Goal: Task Accomplishment & Management: Manage account settings

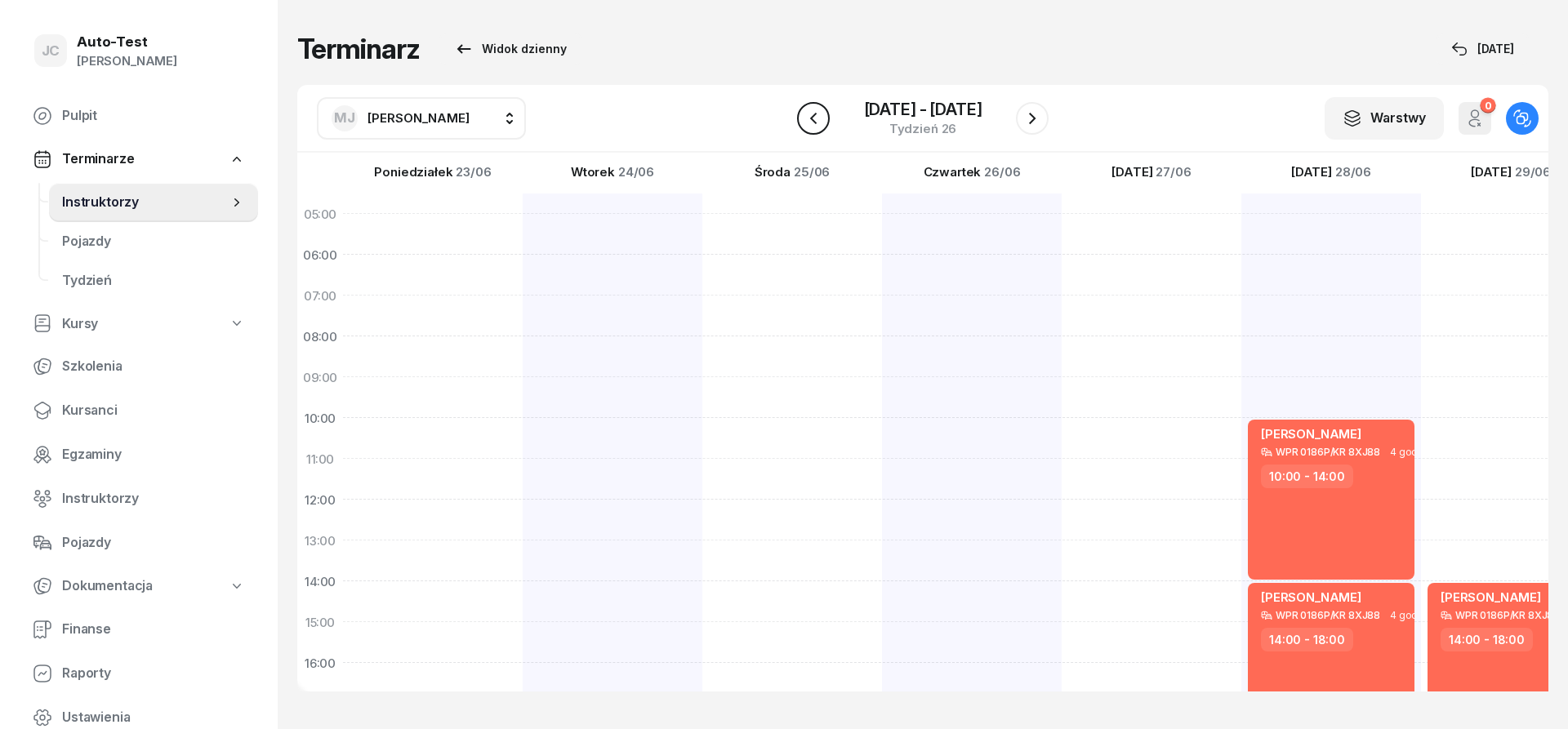
click at [819, 117] on icon "button" at bounding box center [813, 118] width 20 height 20
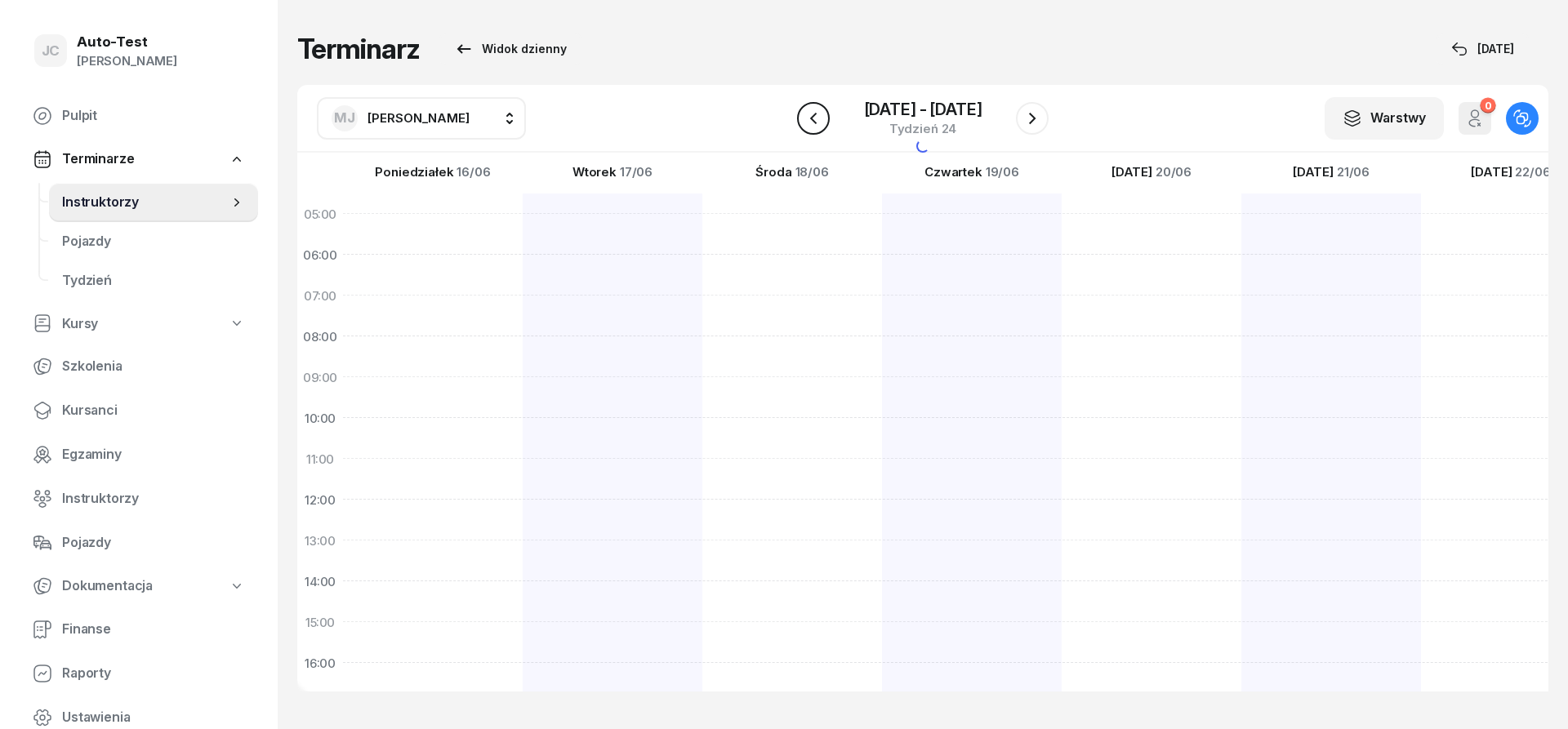
click at [819, 117] on icon "button" at bounding box center [813, 118] width 20 height 20
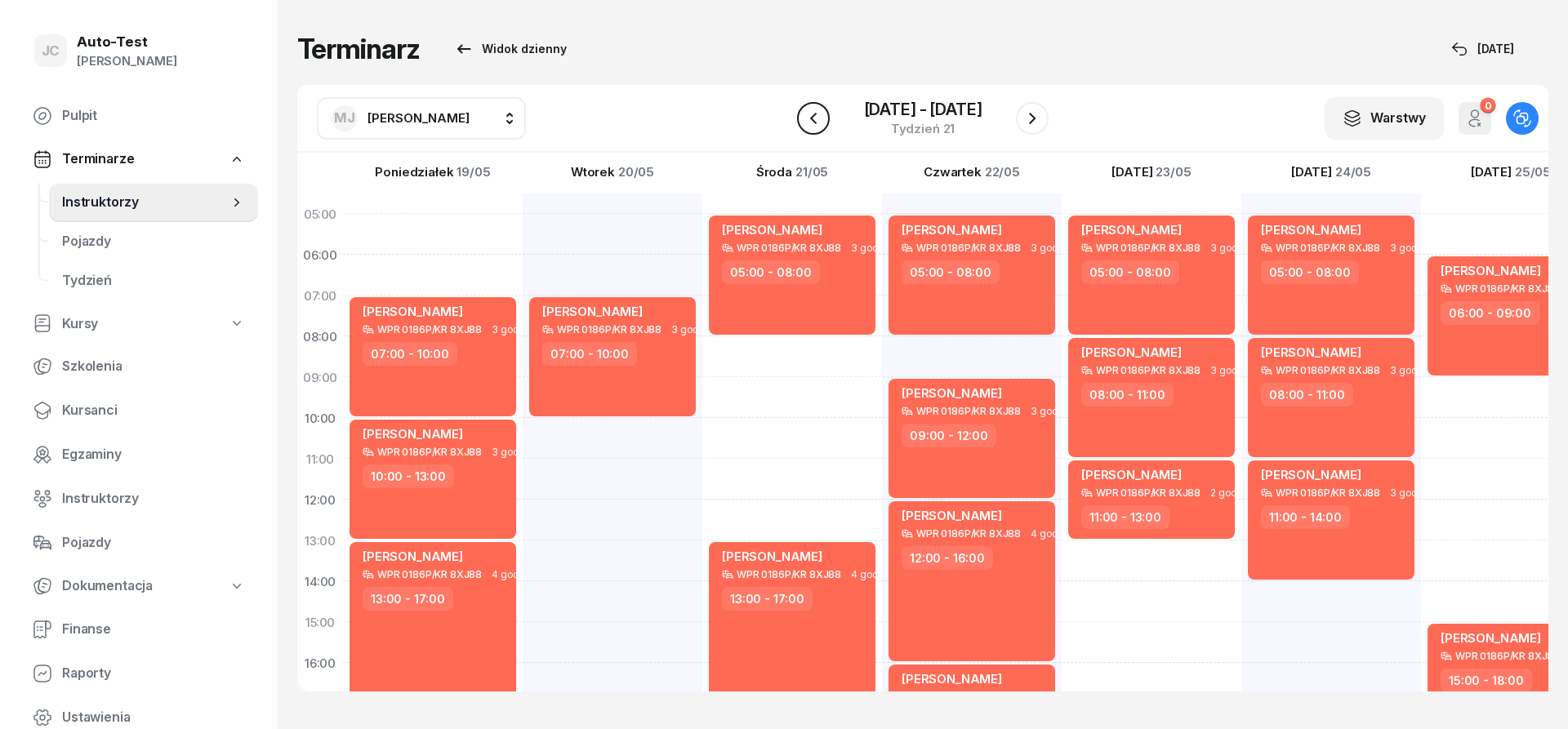
click at [819, 117] on icon "button" at bounding box center [813, 118] width 20 height 20
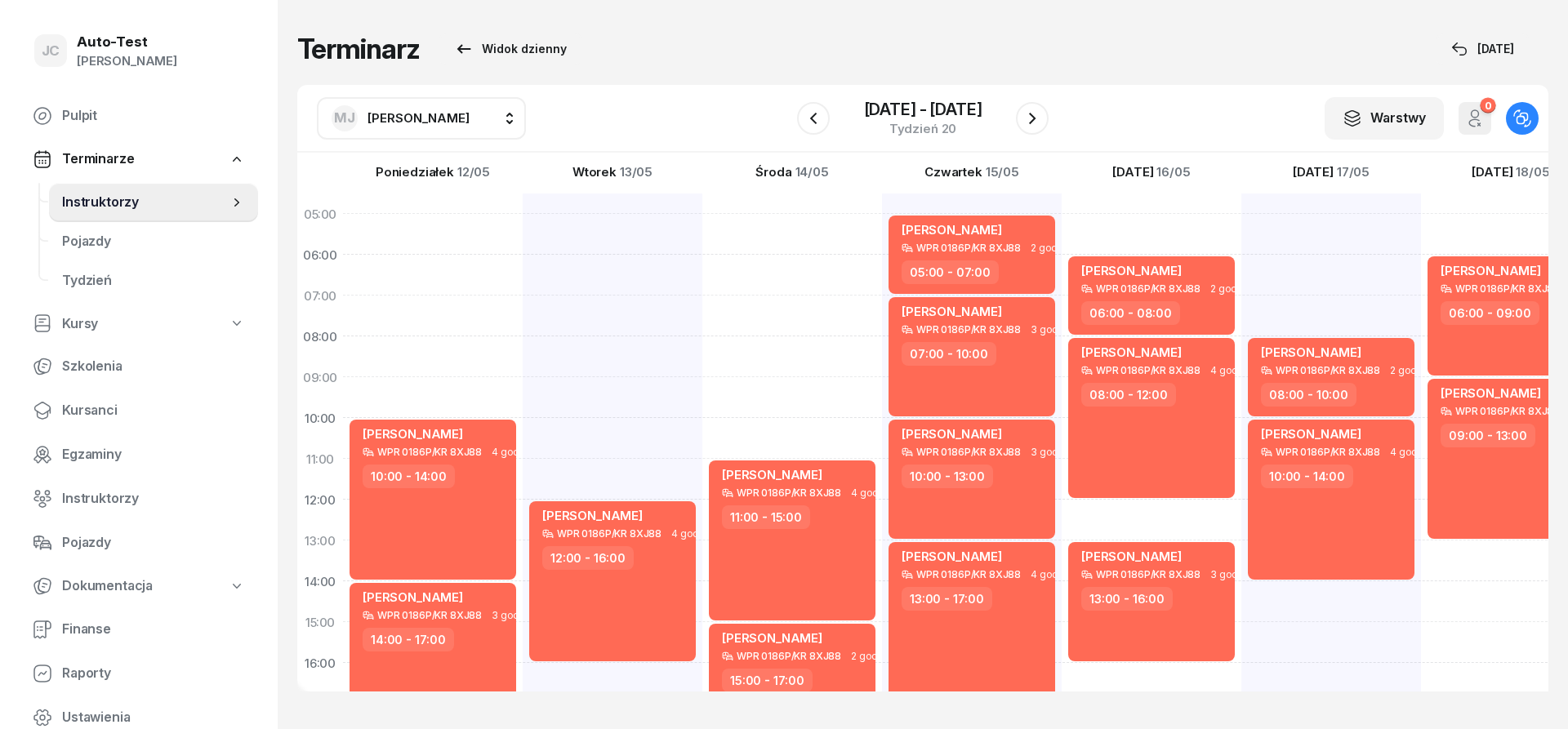
click at [702, 422] on div "[PERSON_NAME] WPR 0186P/KR 8XJ88 4 godz. 12:00 - 16:00" at bounding box center [792, 602] width 180 height 817
select select "10"
select select "12"
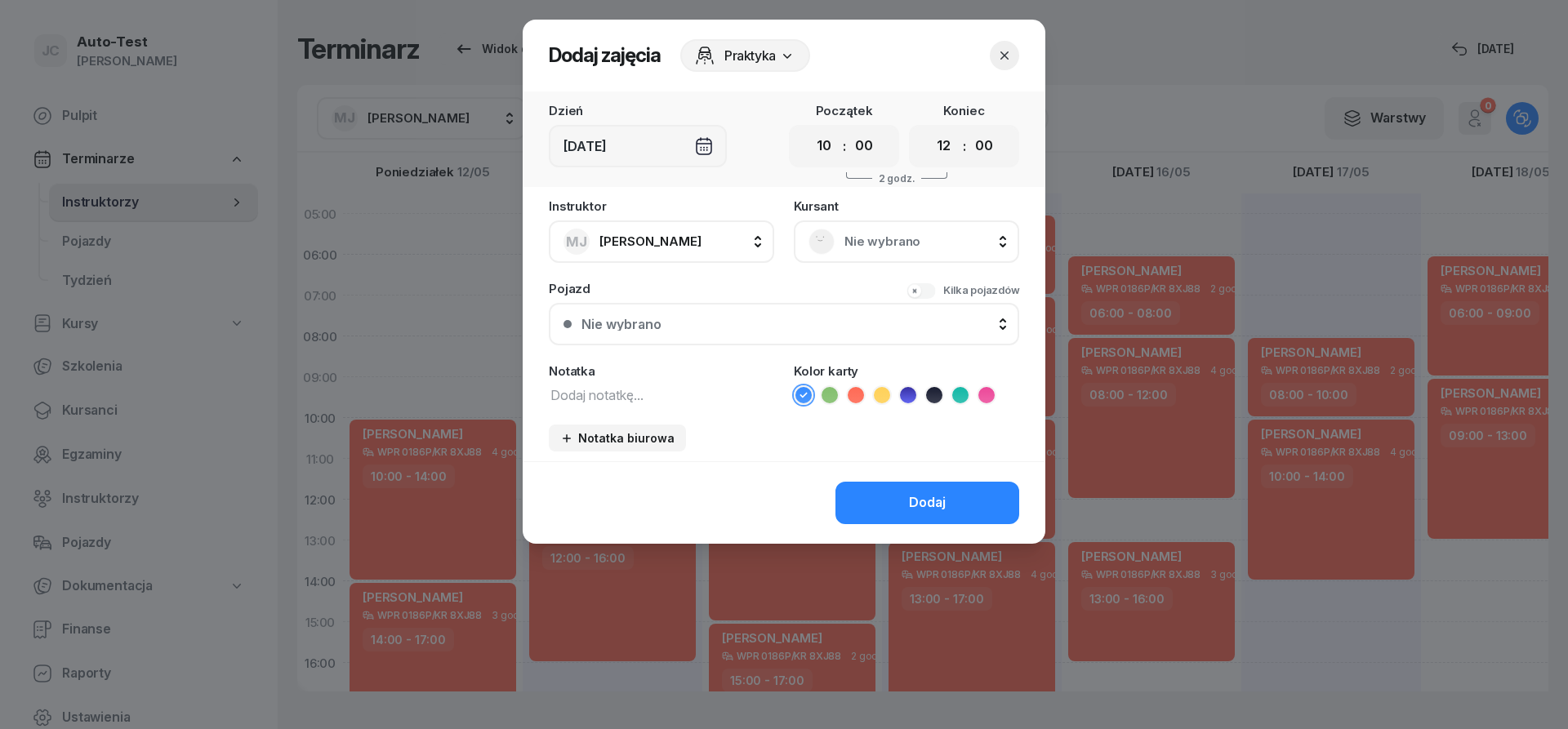
click at [849, 263] on div "Instruktor MJ [PERSON_NAME] AW [PERSON_NAME] AH [PERSON_NAME] BM [PERSON_NAME] …" at bounding box center [784, 331] width 523 height 262
click at [844, 251] on span "Nie wybrano" at bounding box center [924, 241] width 160 height 21
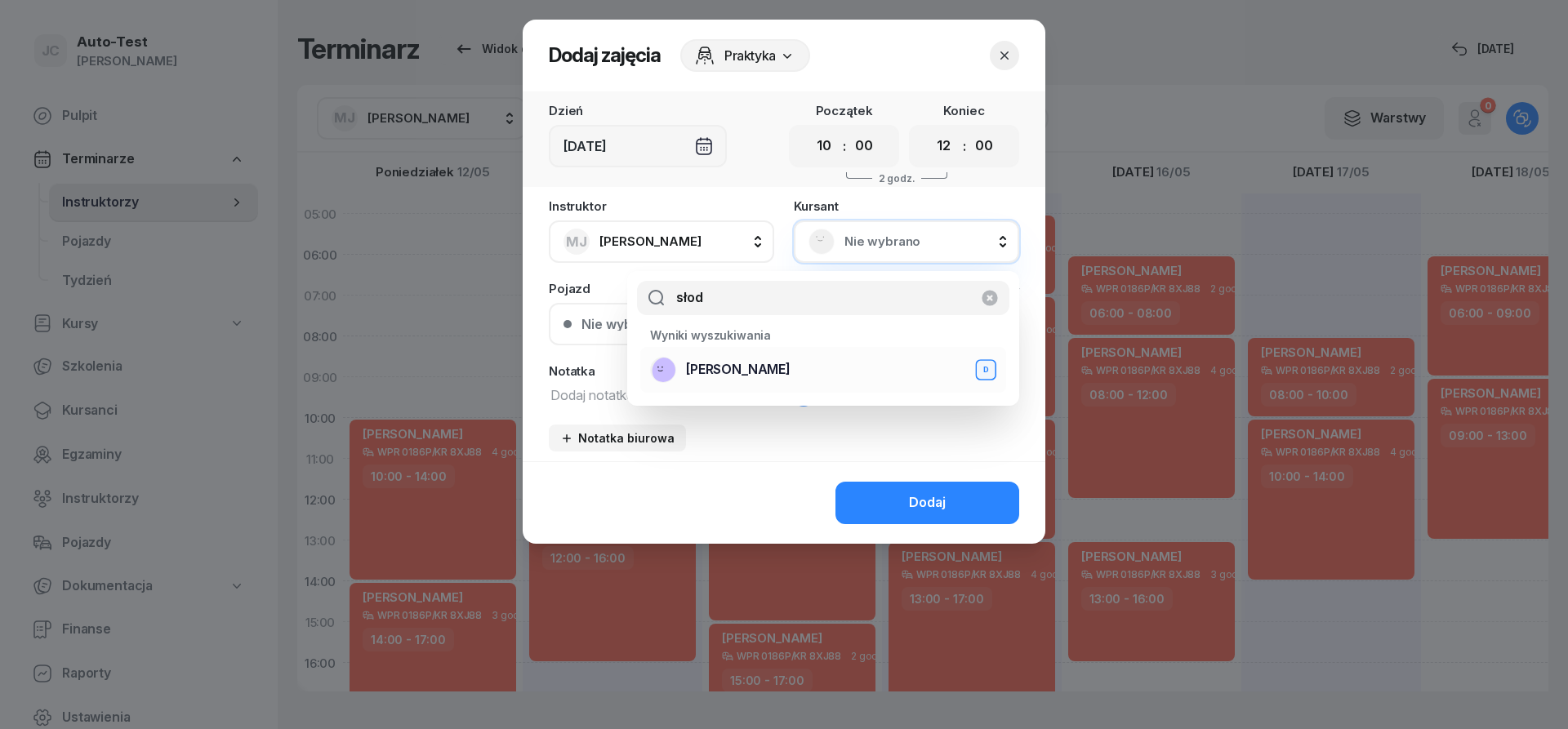
type input "słod"
click at [763, 370] on span "[PERSON_NAME]" at bounding box center [739, 369] width 105 height 21
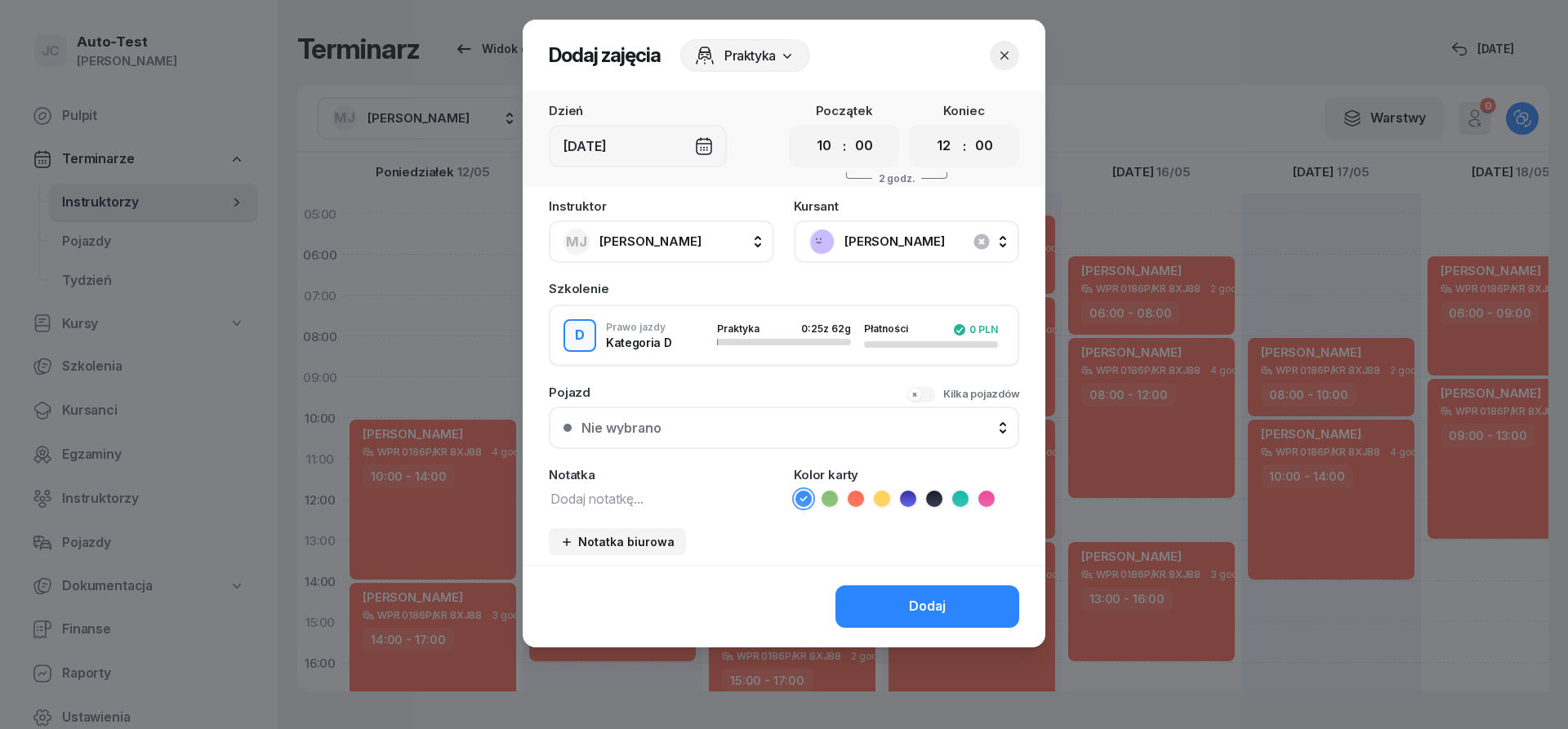
click at [777, 437] on button "Nie wybrano" at bounding box center [784, 427] width 470 height 42
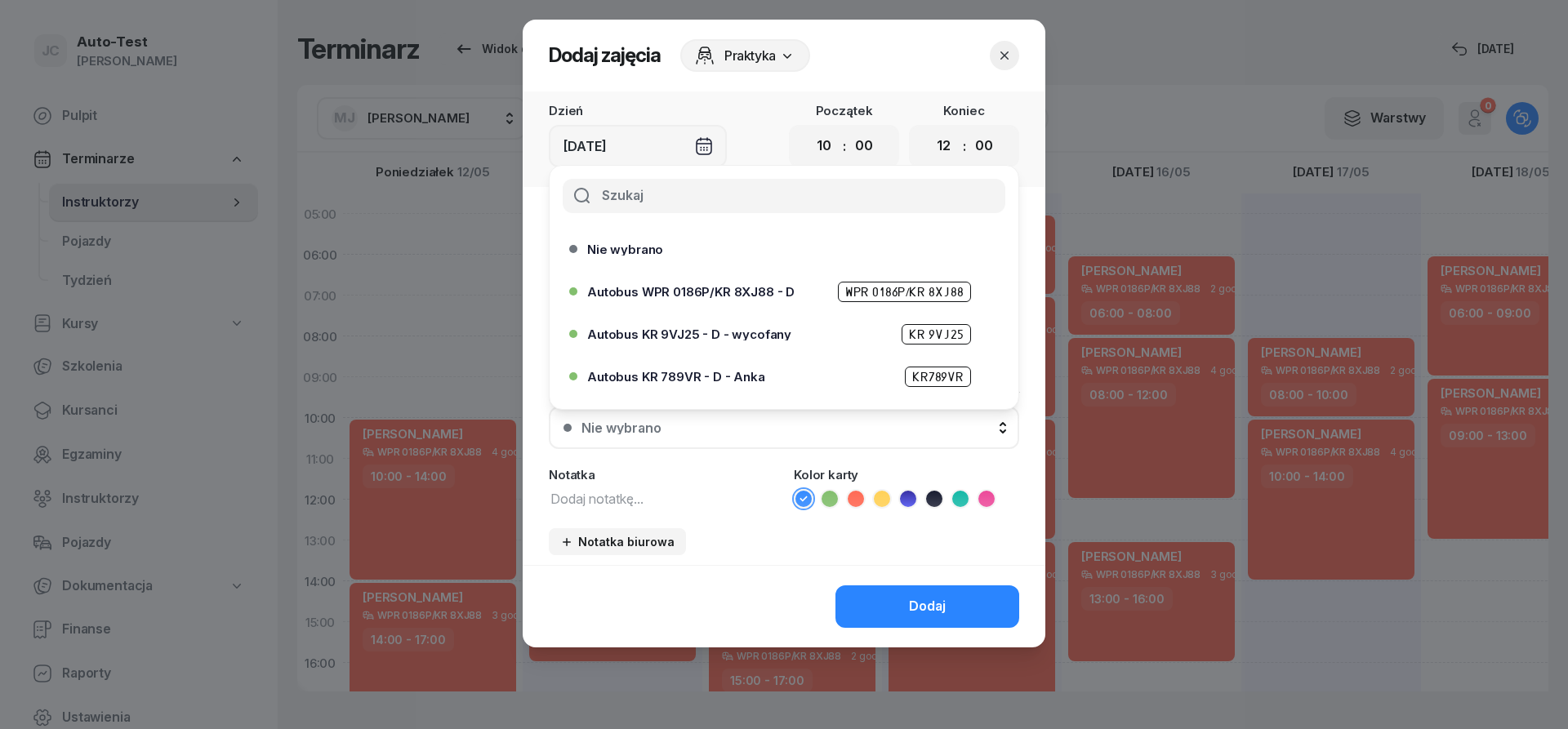
click at [723, 291] on span "Autobus WPR 0186P/KR 8XJ88 - D" at bounding box center [691, 292] width 208 height 12
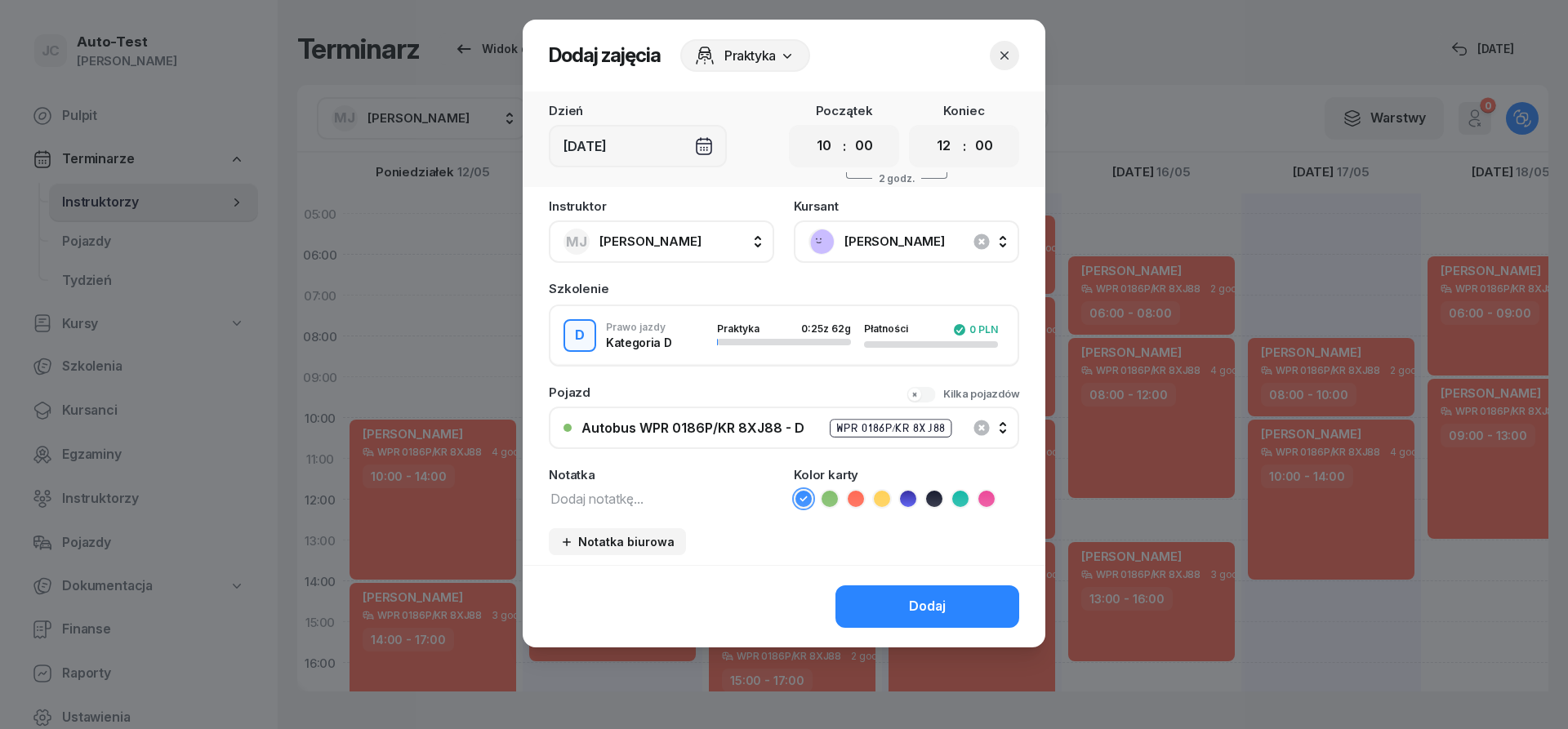
click at [851, 499] on icon at bounding box center [856, 498] width 16 height 16
click at [869, 593] on button "Dodaj" at bounding box center [928, 606] width 184 height 42
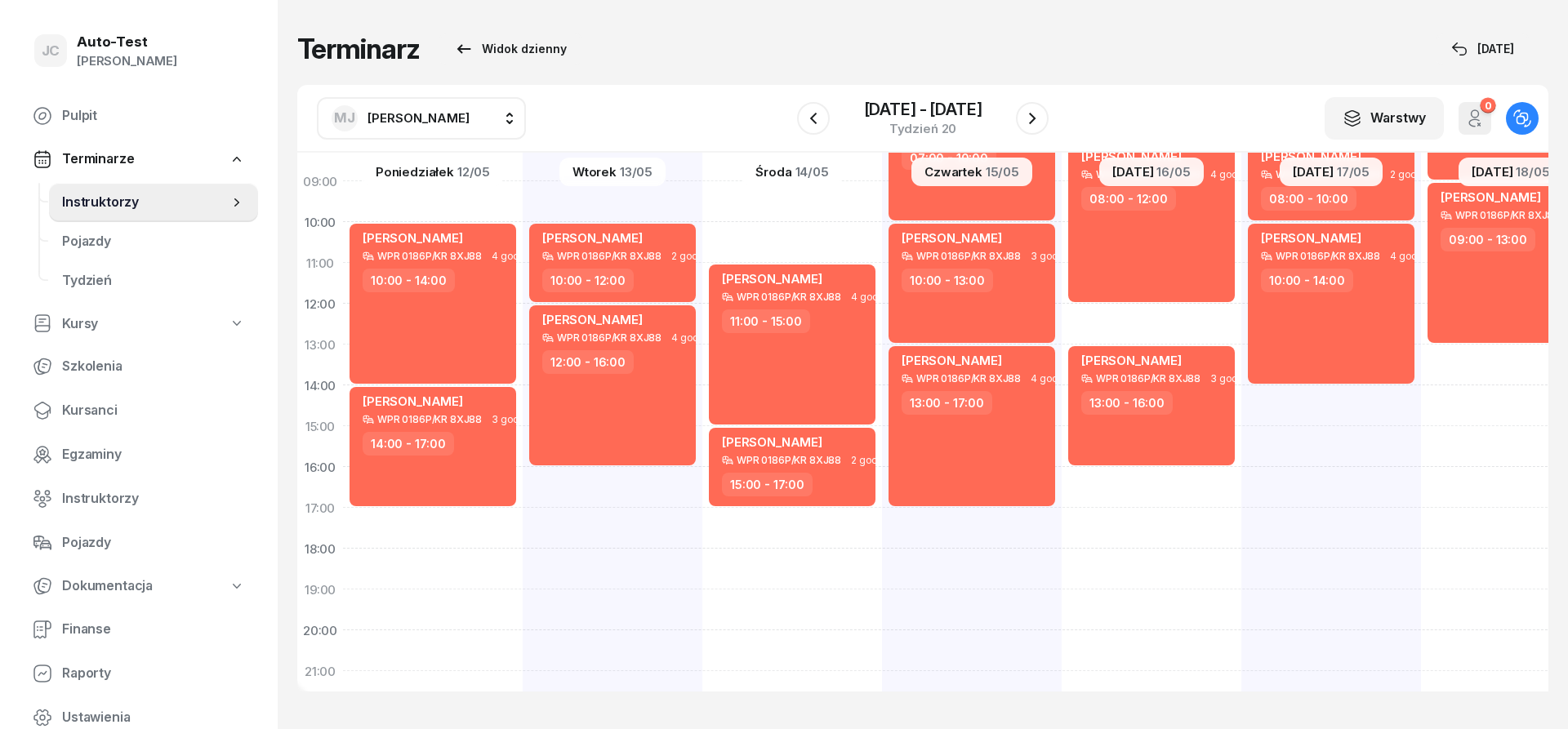
click at [883, 519] on div "[PERSON_NAME] WPR 0186P/KR 8XJ88 4 godz. 11:00 - 15:00 [PERSON_NAME] WPR 0186P/…" at bounding box center [972, 406] width 180 height 817
select select "17"
select select "19"
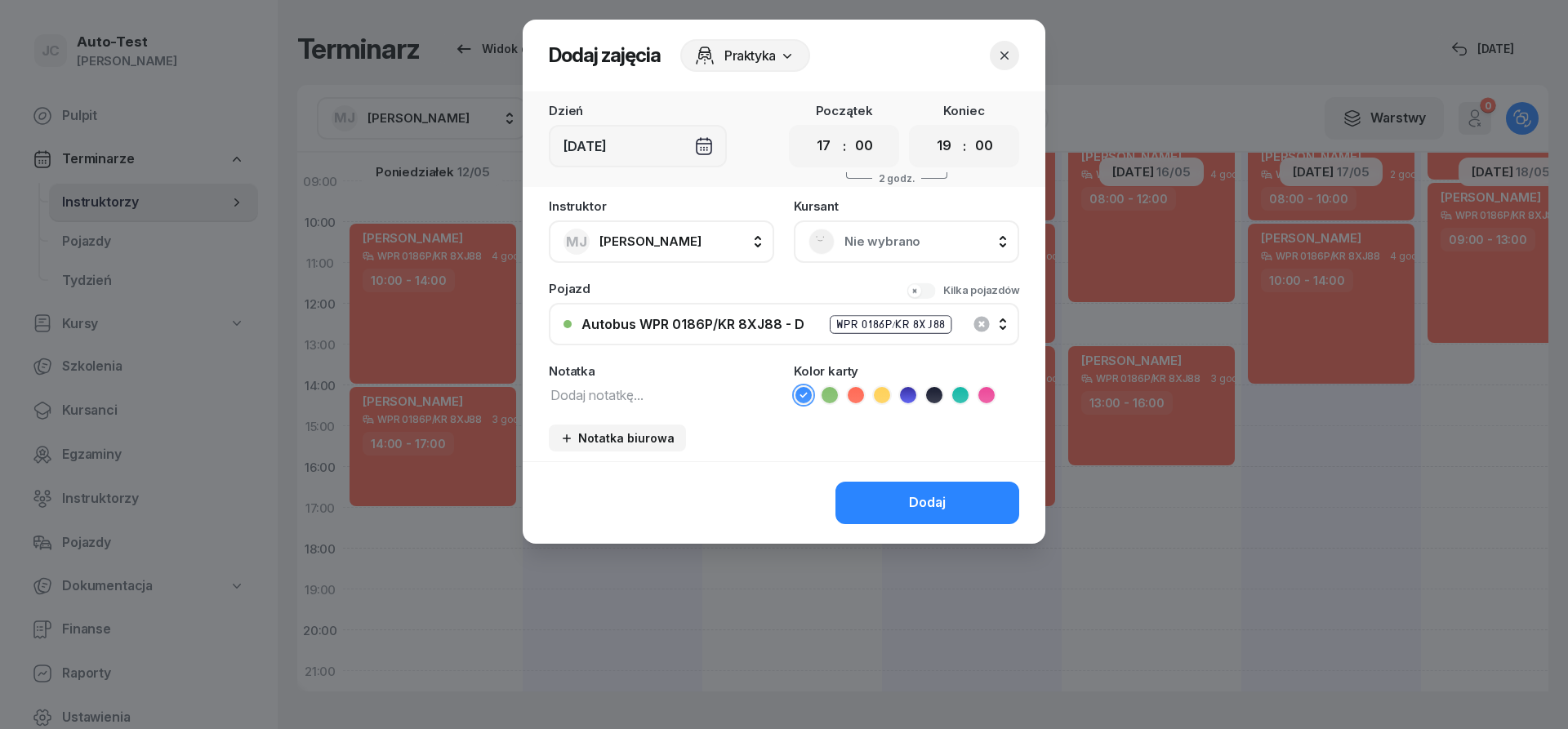
scroll to position [196, 0]
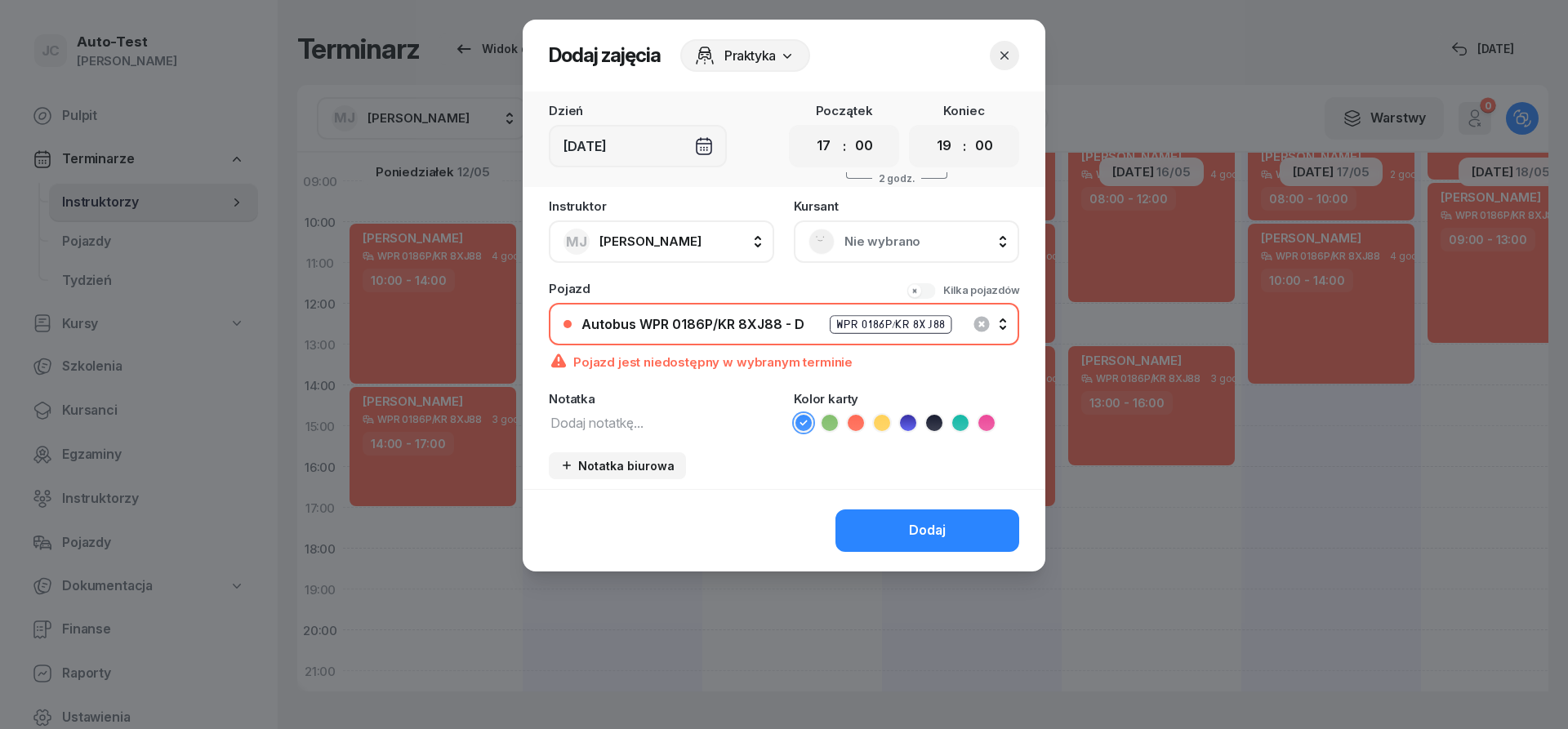
click at [856, 237] on span "Nie wybrano" at bounding box center [924, 241] width 160 height 21
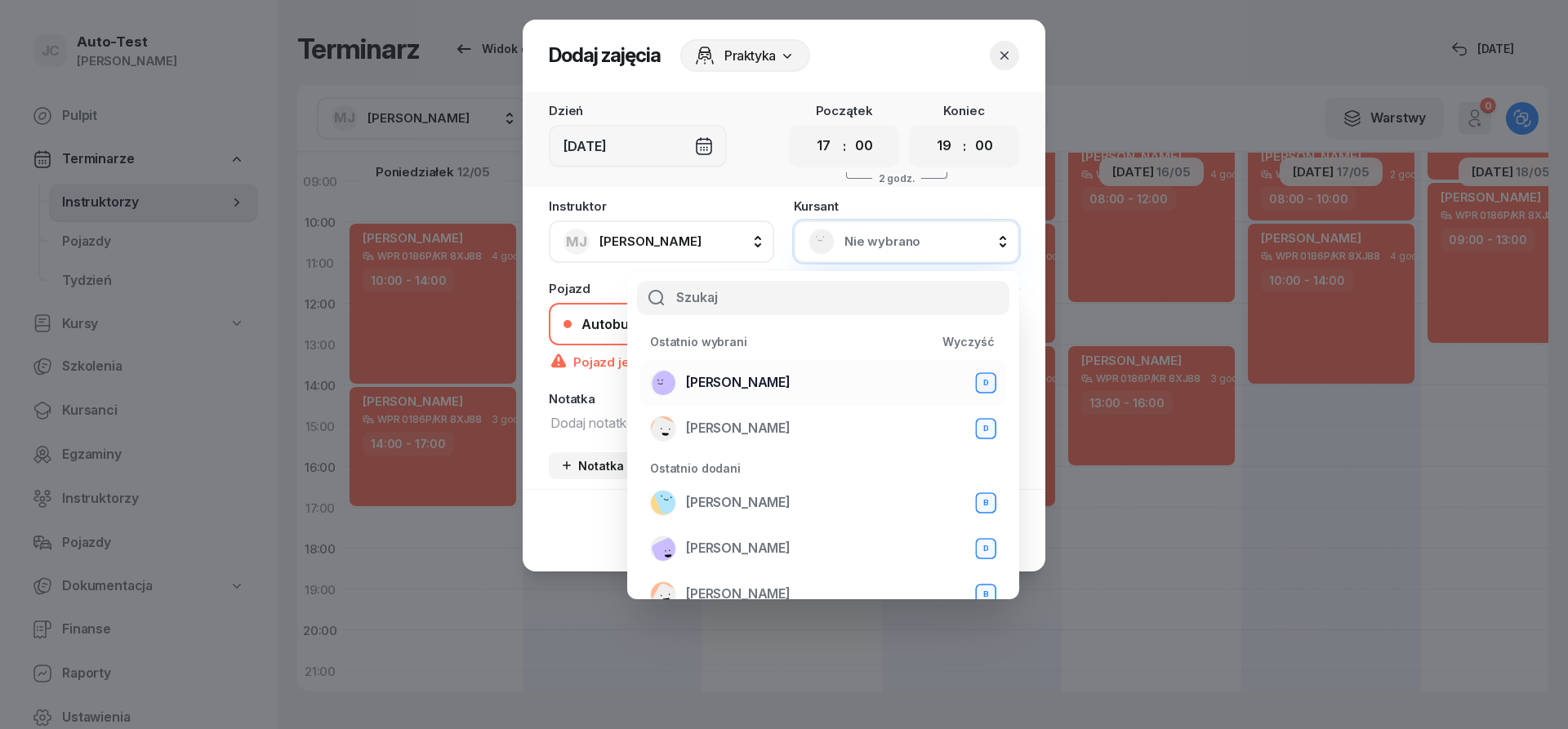
click at [791, 379] on span "[PERSON_NAME]" at bounding box center [739, 382] width 105 height 21
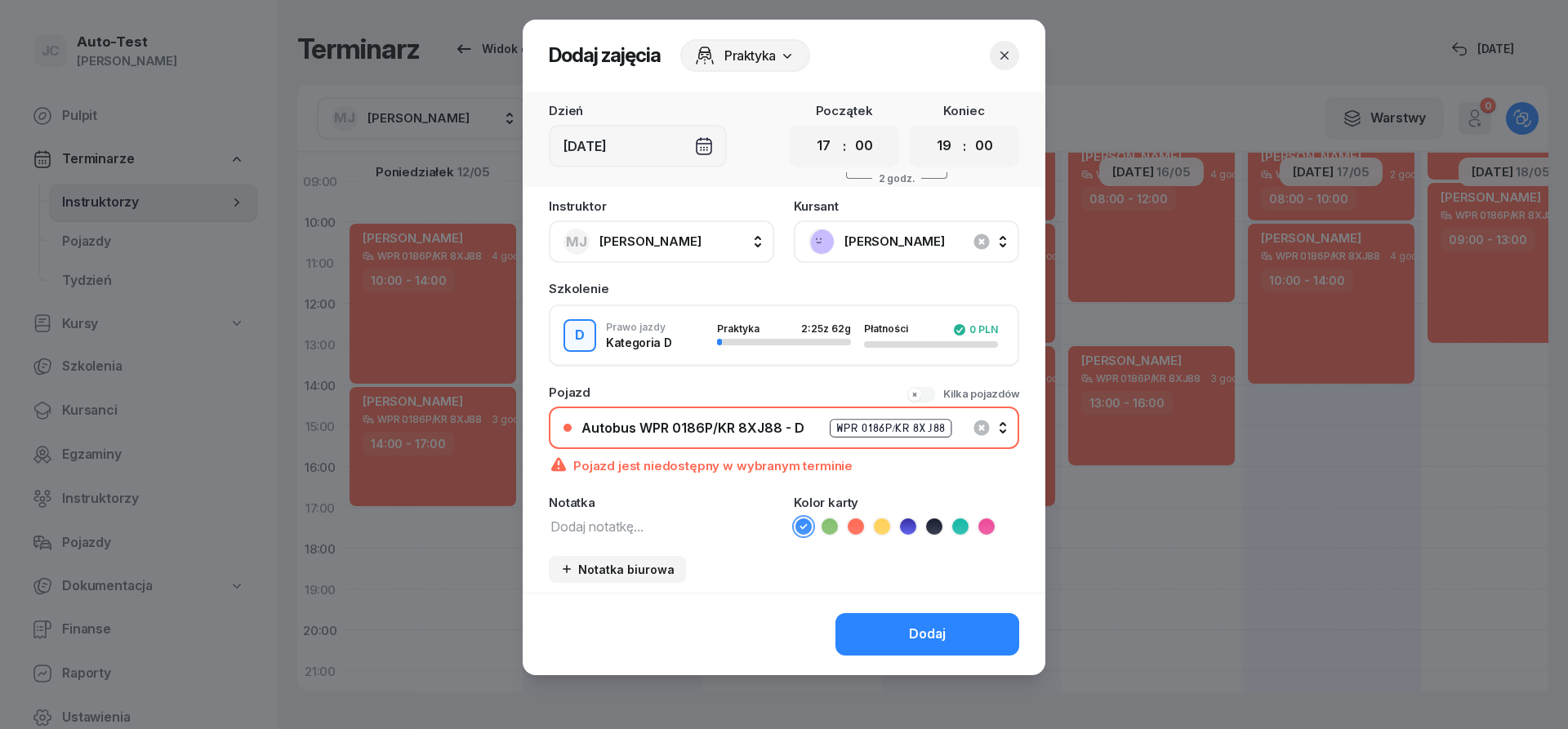
click at [1001, 62] on icon "button" at bounding box center [1004, 55] width 16 height 16
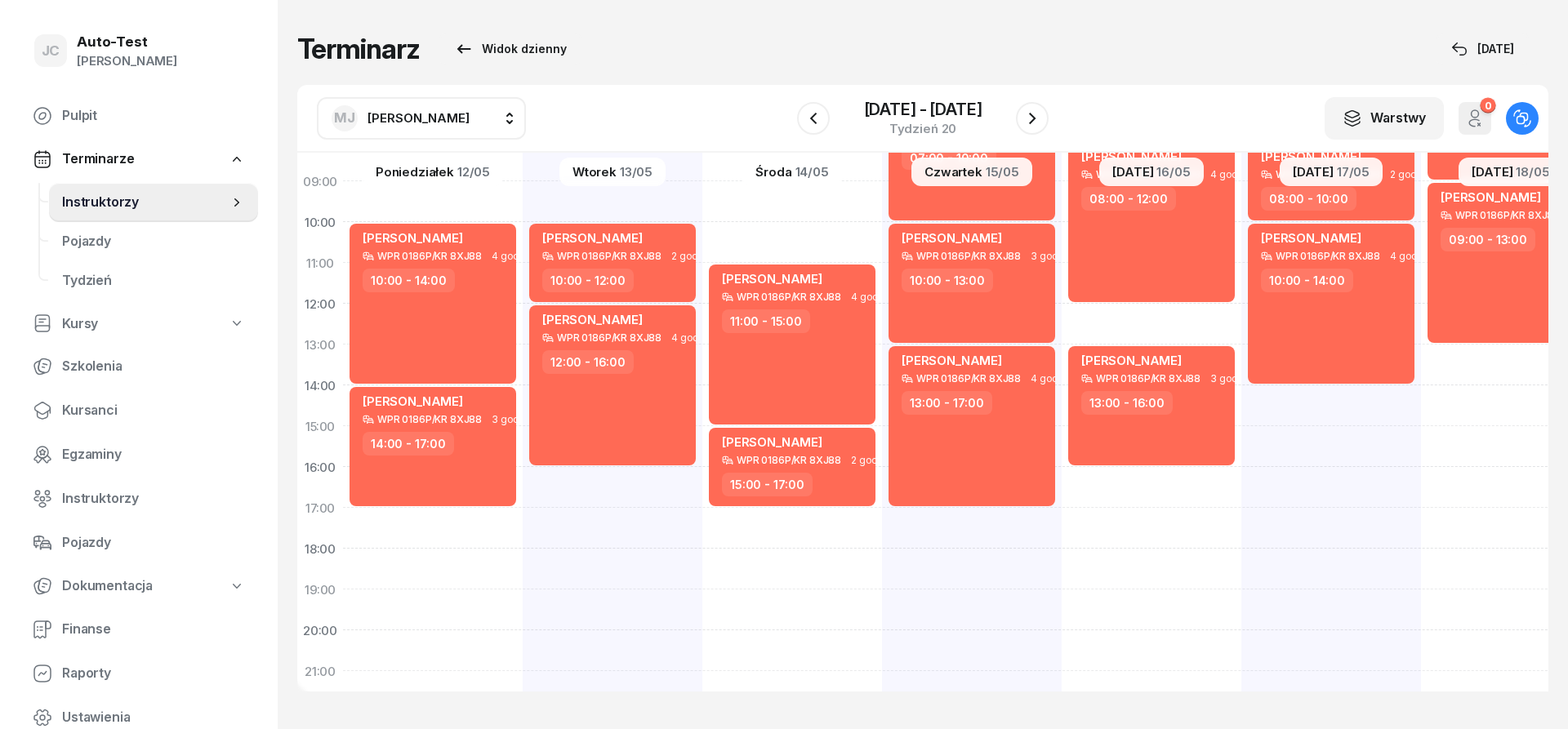
click at [1062, 528] on div "[PERSON_NAME] WPR 0186P/KR 8XJ88 2 godz. 05:00 - 07:00 [PERSON_NAME] WPR 0186P/…" at bounding box center [1152, 406] width 180 height 817
select select "17"
select select "19"
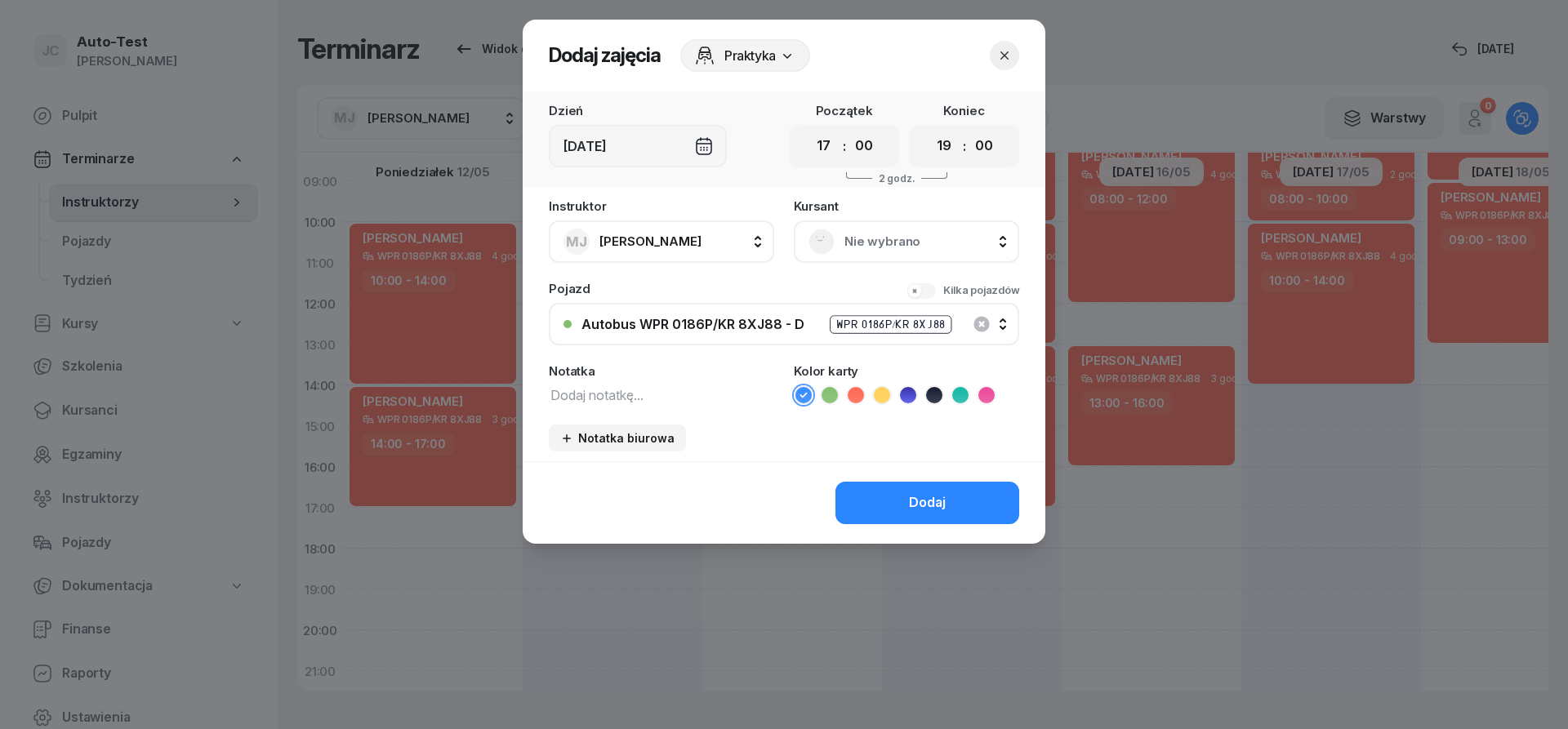
click at [840, 257] on div "Nie wybrano" at bounding box center [906, 241] width 225 height 42
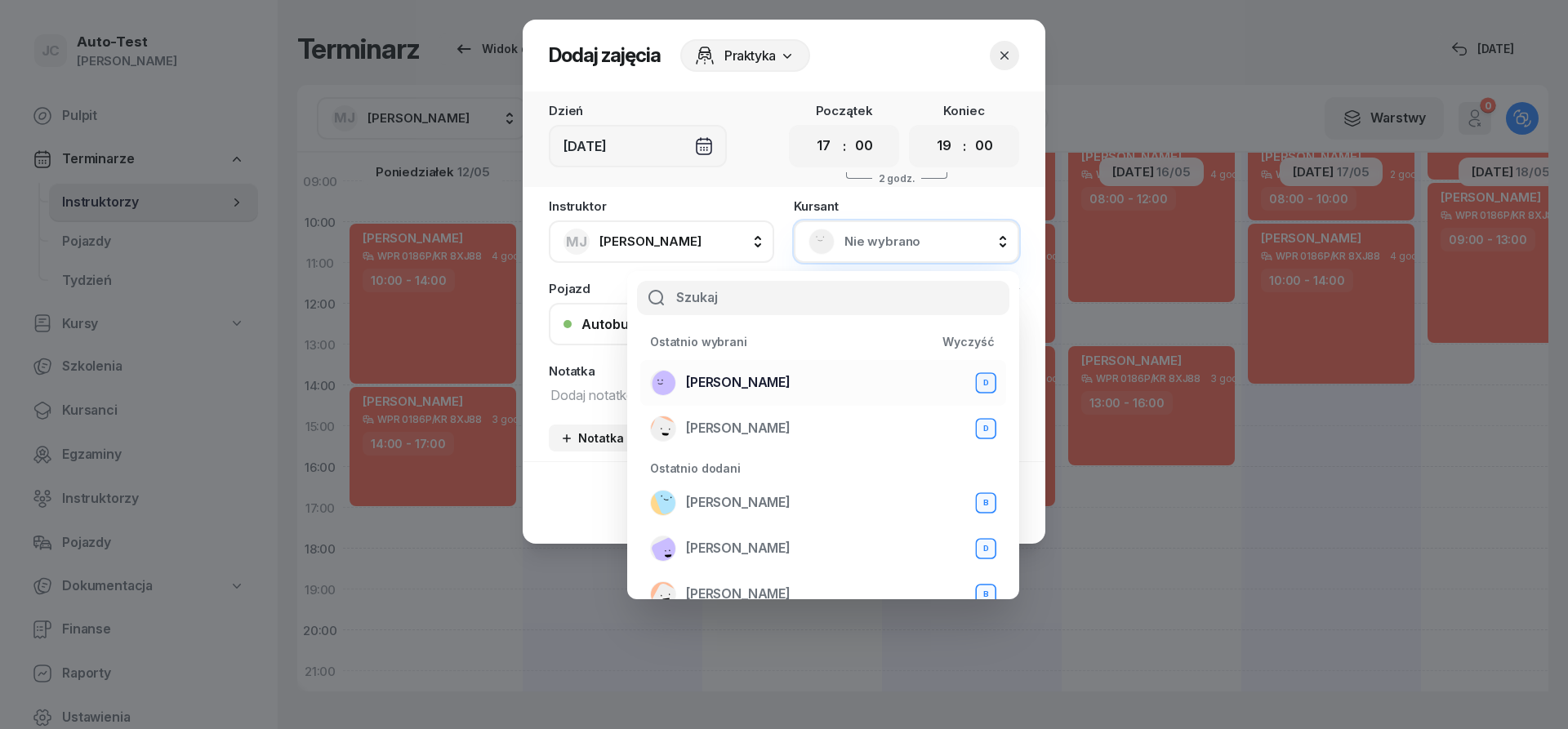
click at [791, 376] on span "[PERSON_NAME]" at bounding box center [739, 382] width 105 height 21
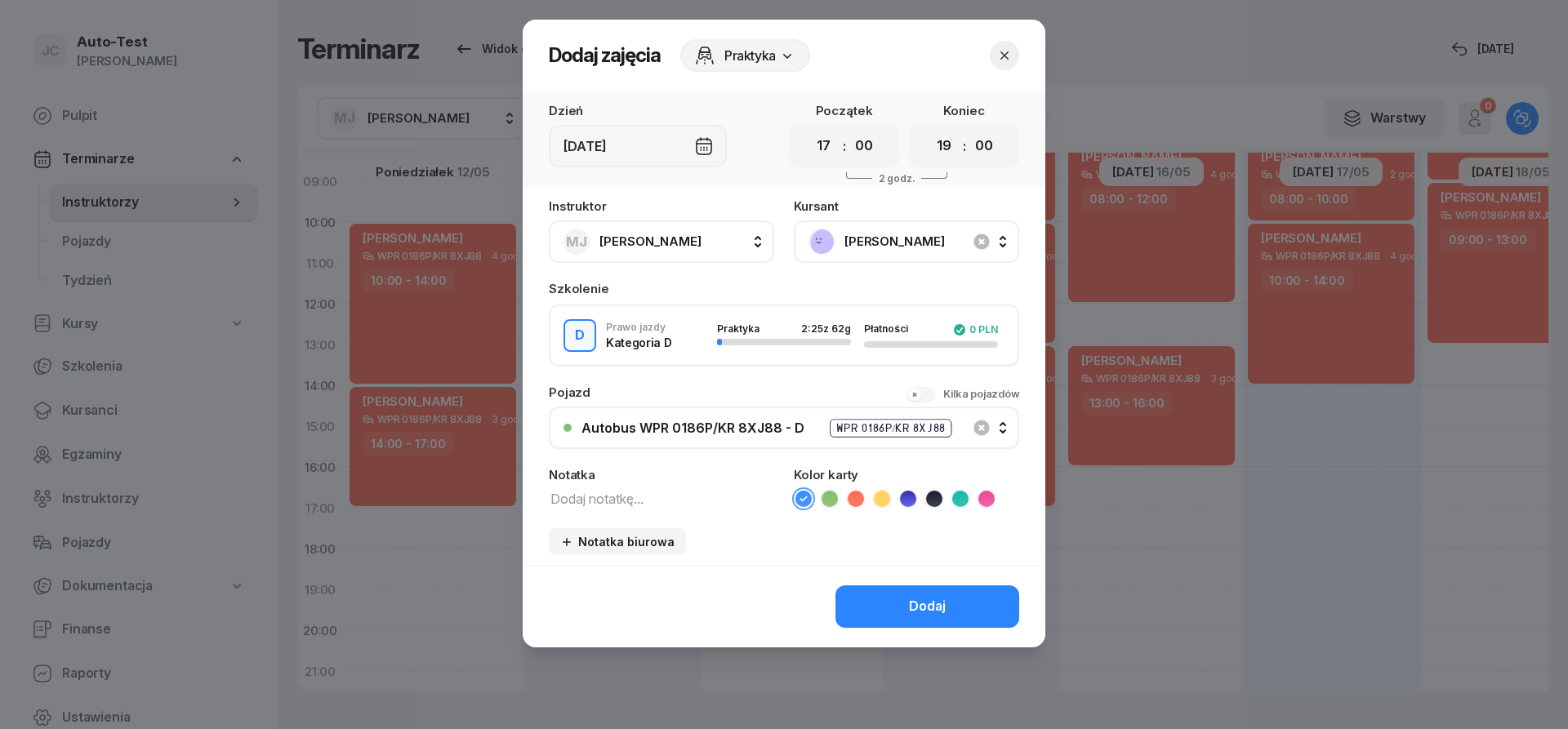
click at [859, 504] on icon at bounding box center [856, 498] width 16 height 16
click at [897, 590] on button "Dodaj" at bounding box center [928, 606] width 184 height 42
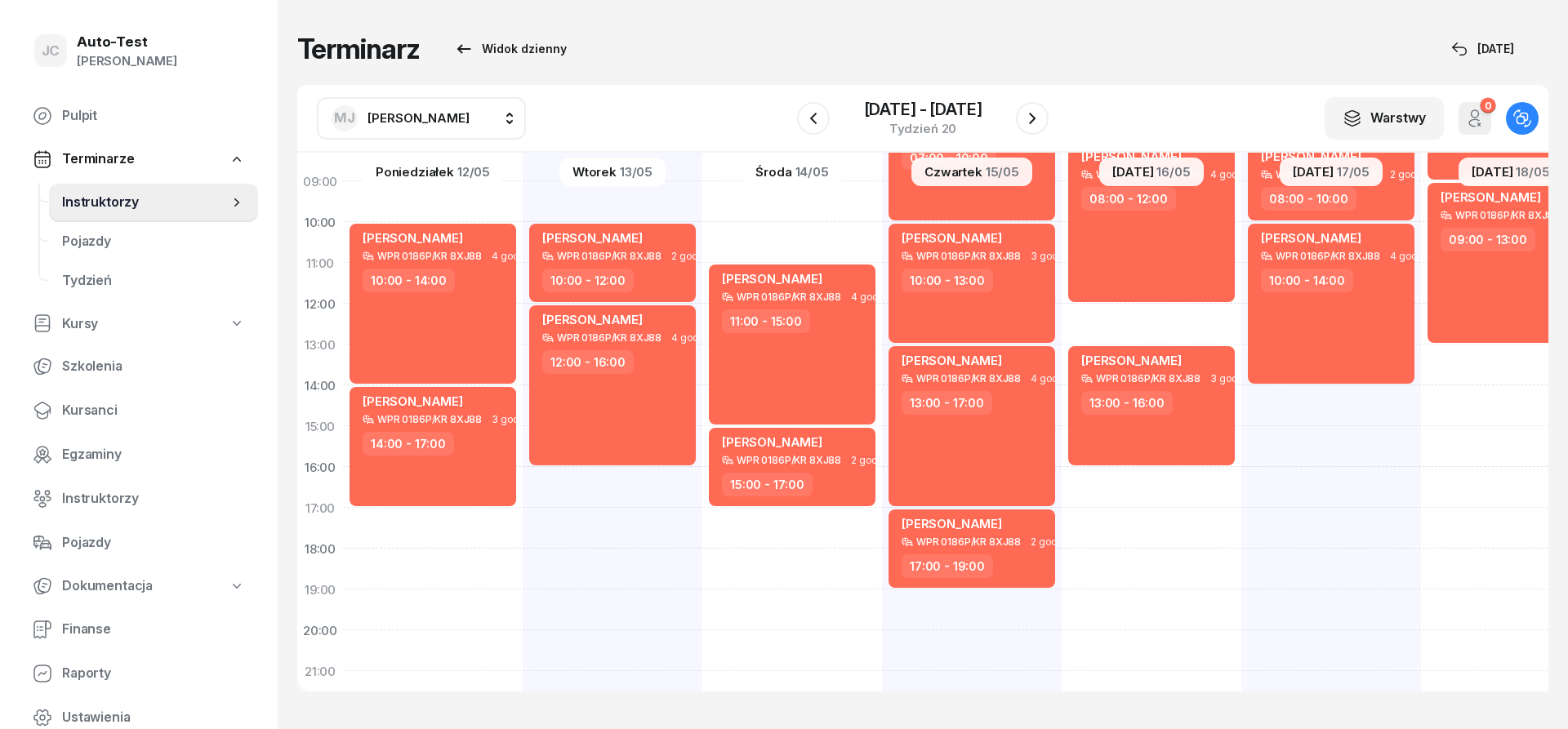
click at [1242, 488] on div "[PERSON_NAME] WPR 0186P/KR 8XJ88 2 godz. 06:00 - 08:00 [PERSON_NAME] WPR 0186P/…" at bounding box center [1331, 406] width 180 height 817
select select "16"
select select "18"
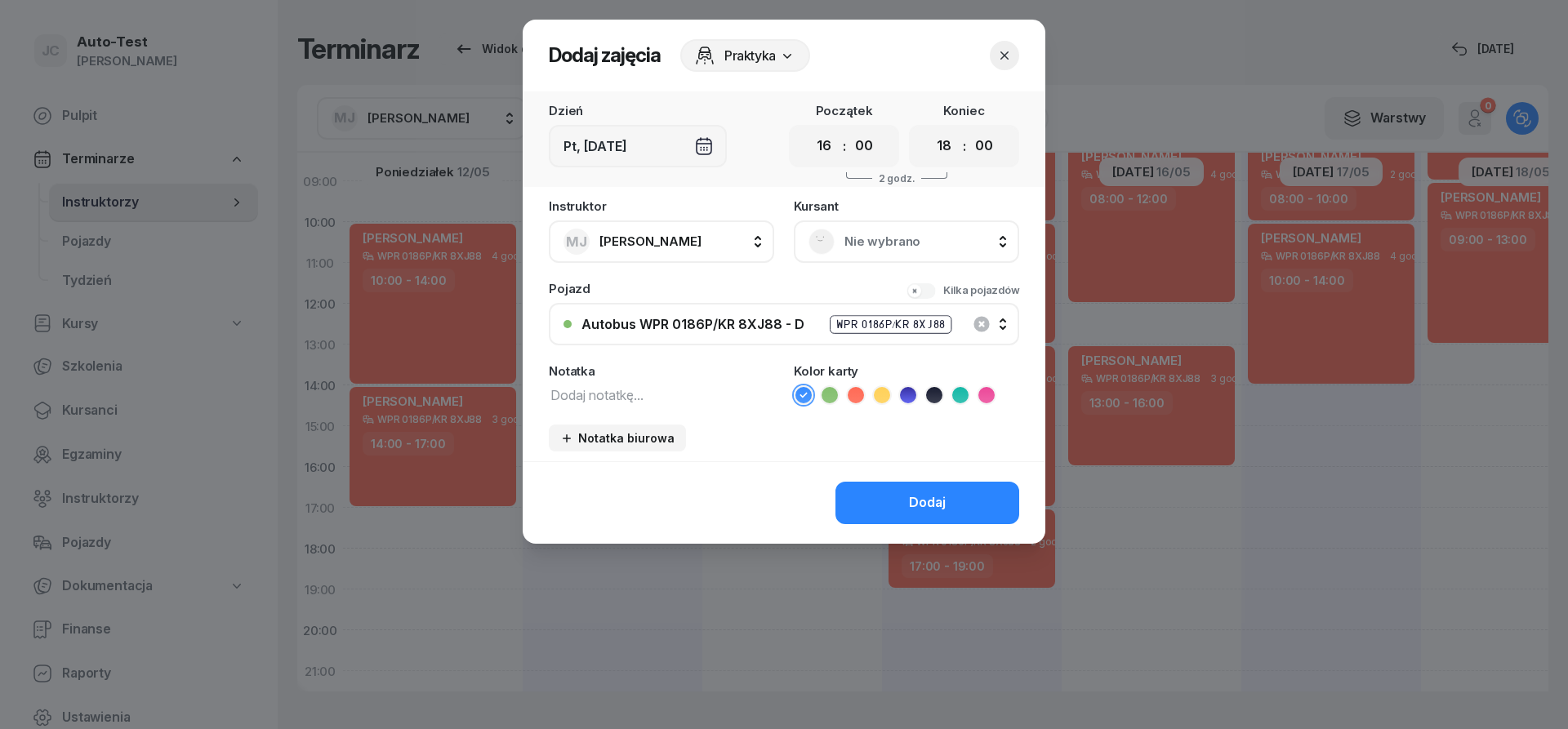
click at [917, 236] on span "Nie wybrano" at bounding box center [924, 241] width 160 height 21
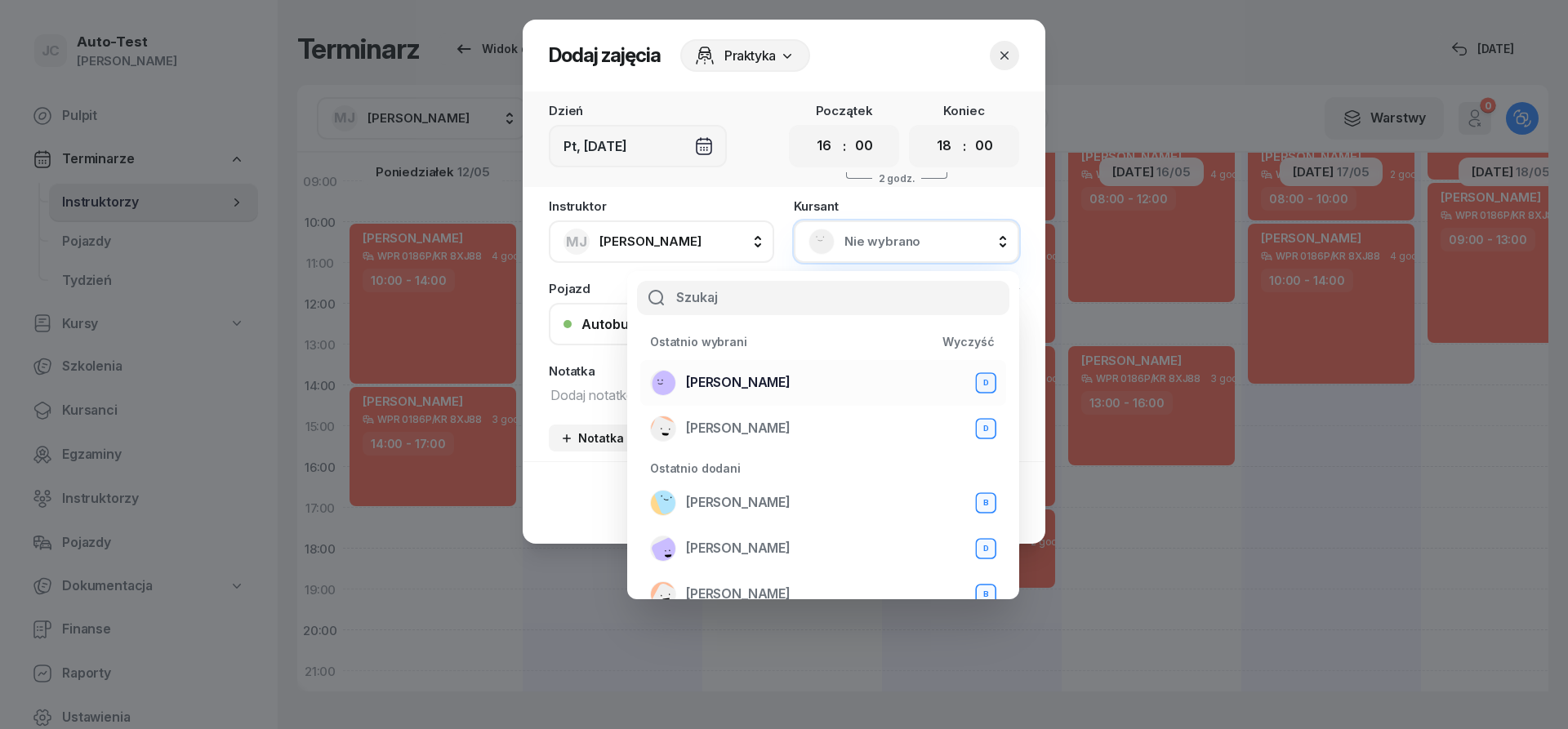
click at [791, 387] on span "[PERSON_NAME]" at bounding box center [739, 382] width 105 height 21
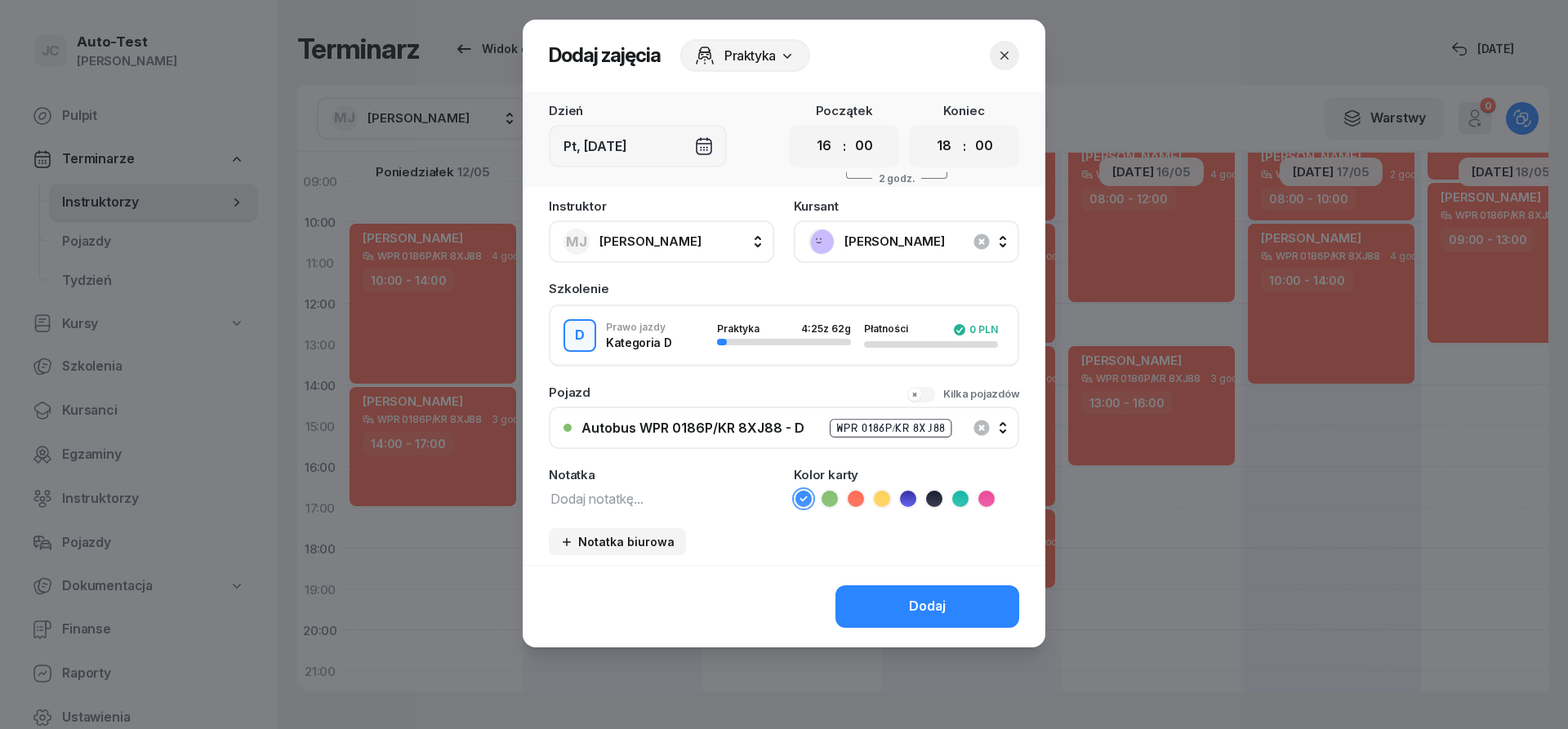
click at [865, 496] on li at bounding box center [856, 498] width 20 height 20
click at [880, 590] on button "Dodaj" at bounding box center [928, 606] width 184 height 42
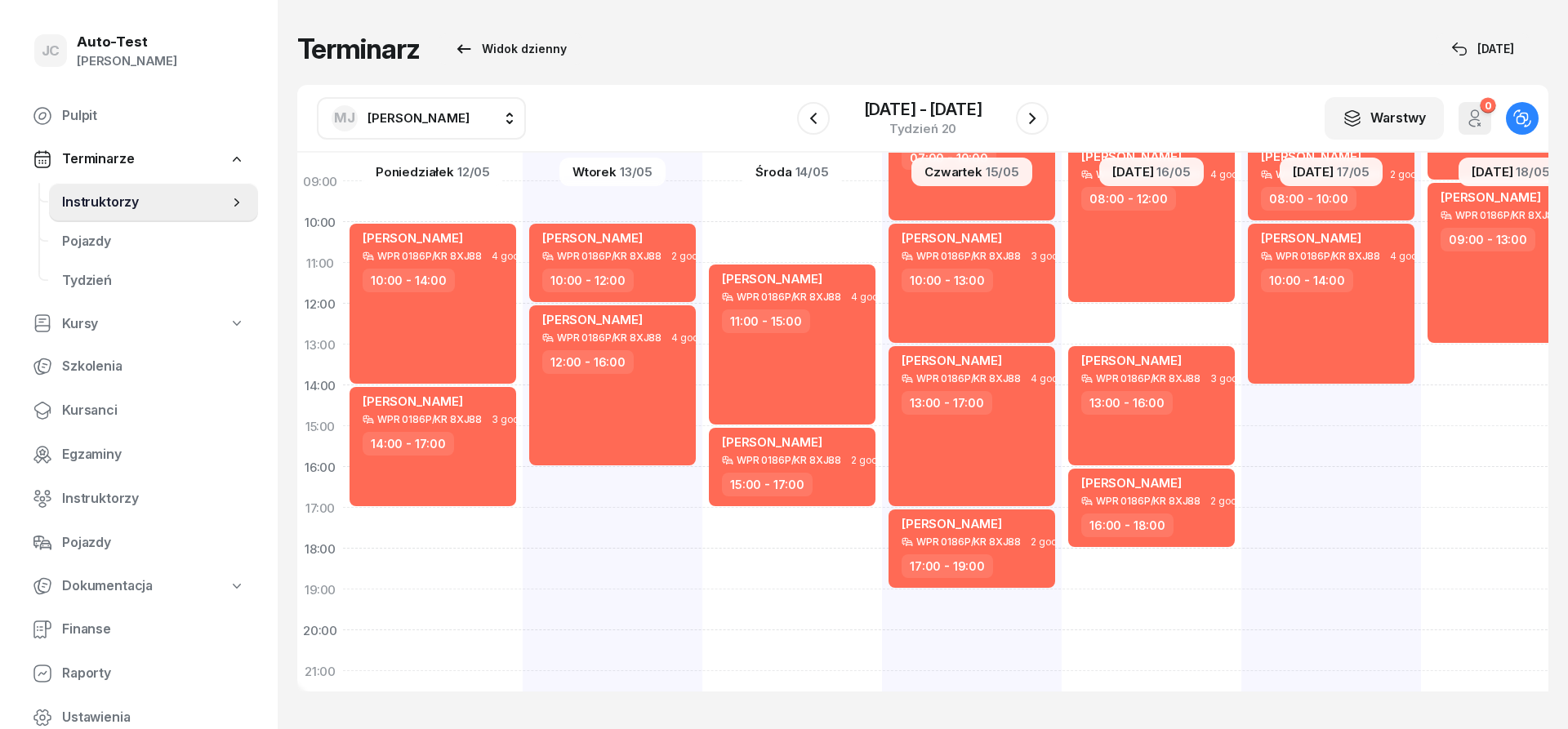
click at [1421, 411] on div "[PERSON_NAME] WPR 0186P/KR 8XJ88 2 godz. 08:00 - 10:00 [PERSON_NAME] WPR 0186P/…" at bounding box center [1511, 406] width 180 height 817
select select "14"
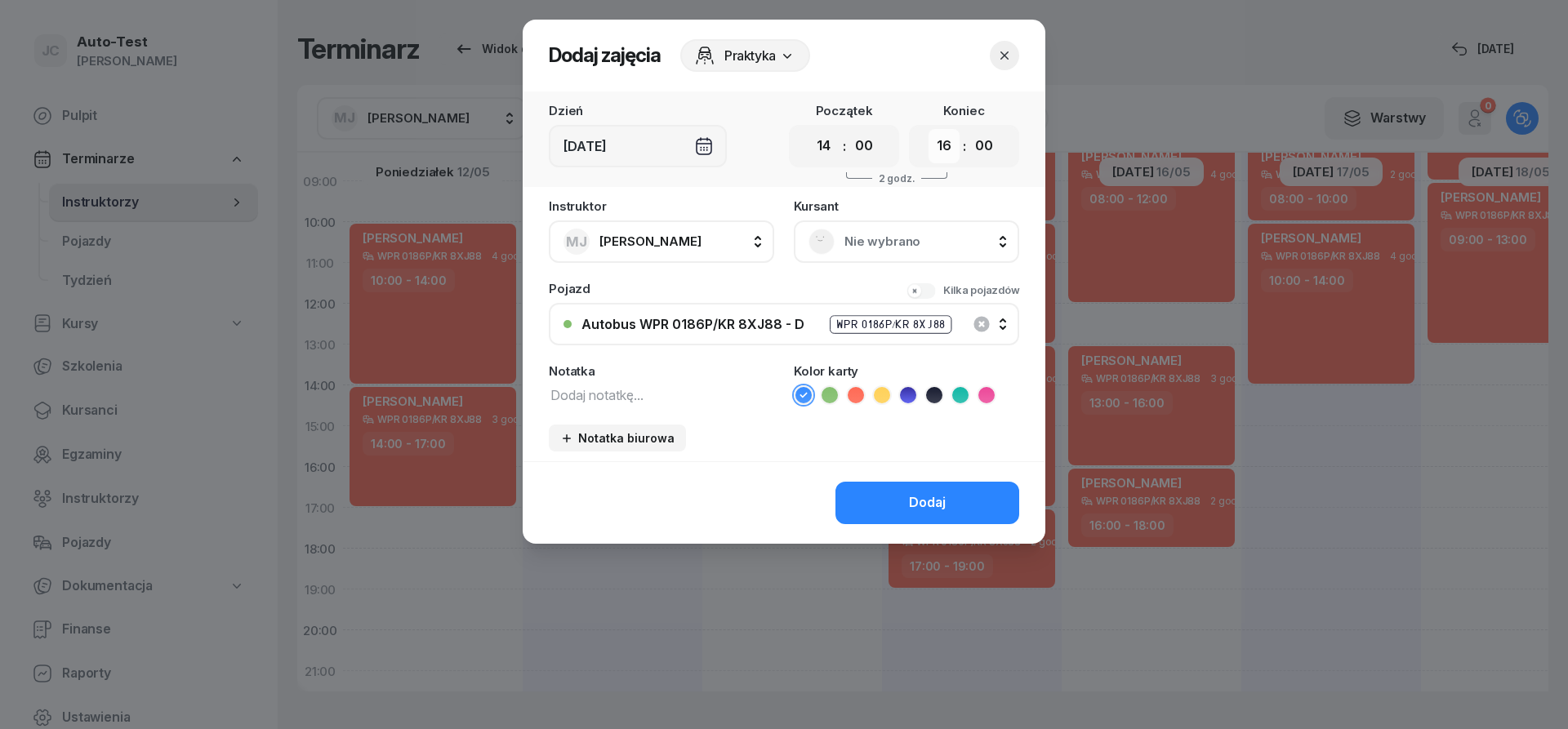
click at [928, 129] on select "00 01 02 03 04 05 06 07 08 09 10 11 12 13 14 15 16 17 18 19 20 21 22 23" at bounding box center [943, 146] width 31 height 35
select select "17"
click option "17" at bounding box center [0, 0] width 0 height 0
click at [879, 239] on span "Nie wybrano" at bounding box center [924, 241] width 160 height 21
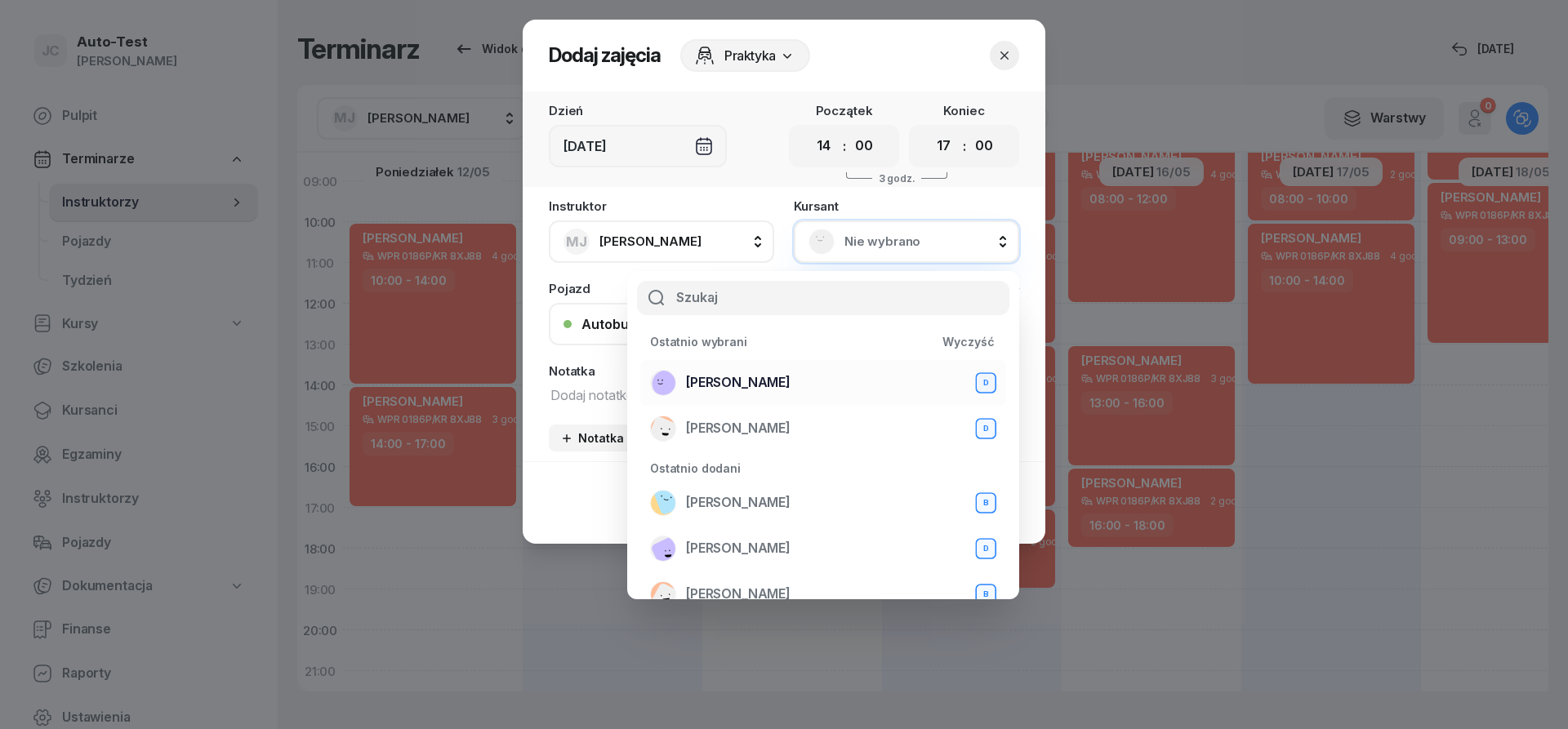
click at [791, 381] on span "[PERSON_NAME]" at bounding box center [739, 382] width 105 height 21
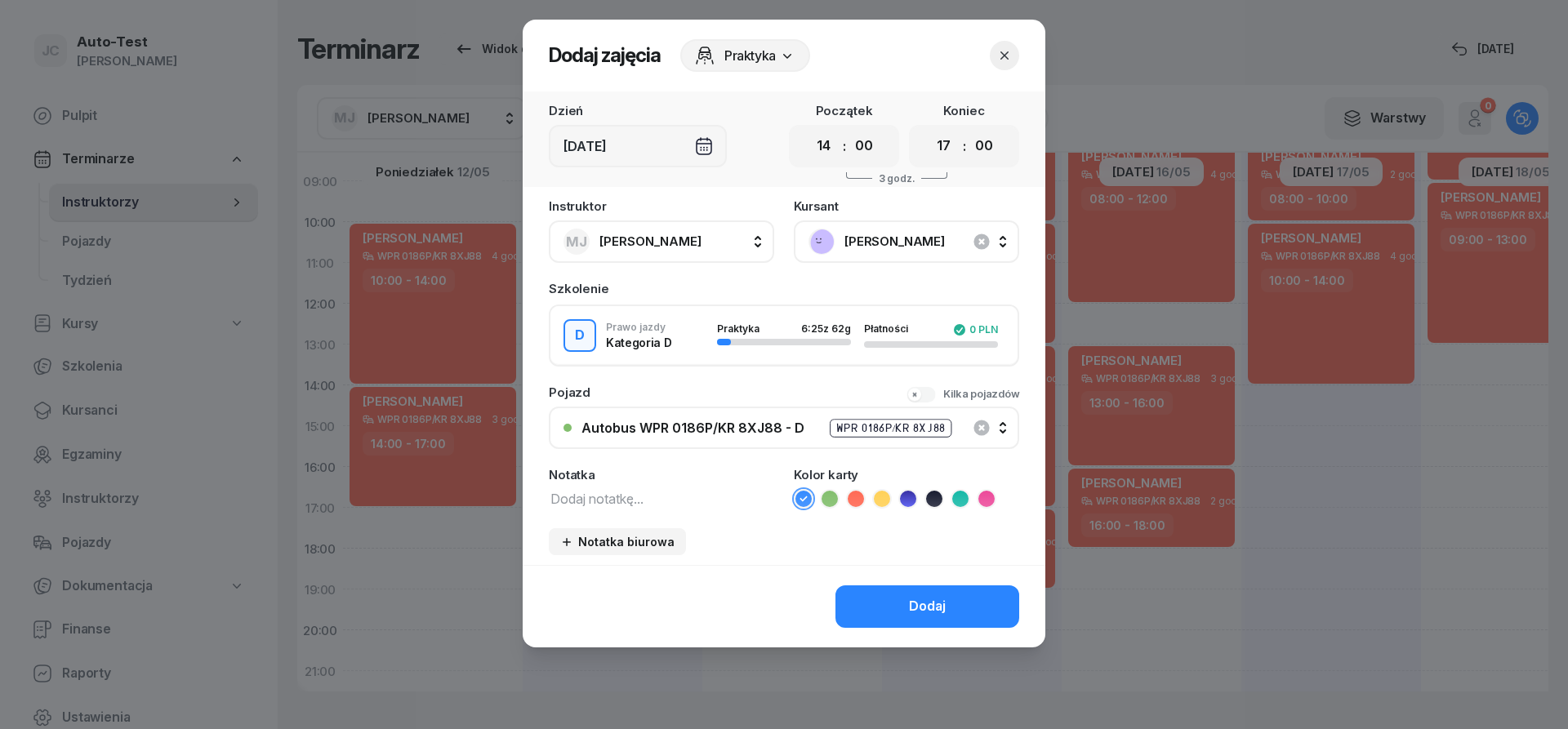
click at [861, 498] on icon at bounding box center [856, 498] width 16 height 16
click at [903, 619] on button "Dodaj" at bounding box center [928, 606] width 184 height 42
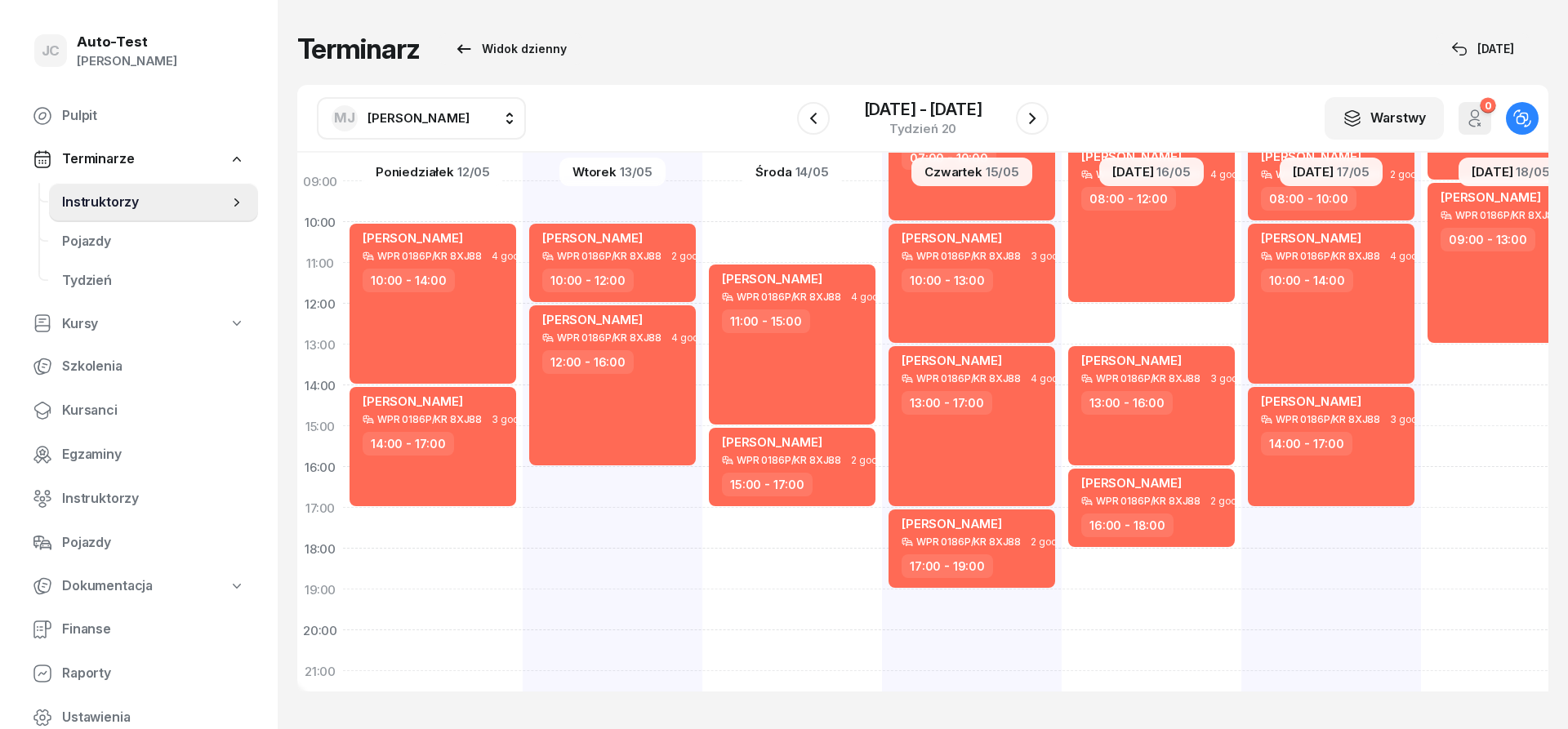
click at [1478, 361] on div "[PERSON_NAME] WPR 0186P/KR 8XJ88 3 godz. 06:00 - 09:00 [PERSON_NAME] WPR 0186P/…" at bounding box center [1511, 406] width 180 height 817
select select "13"
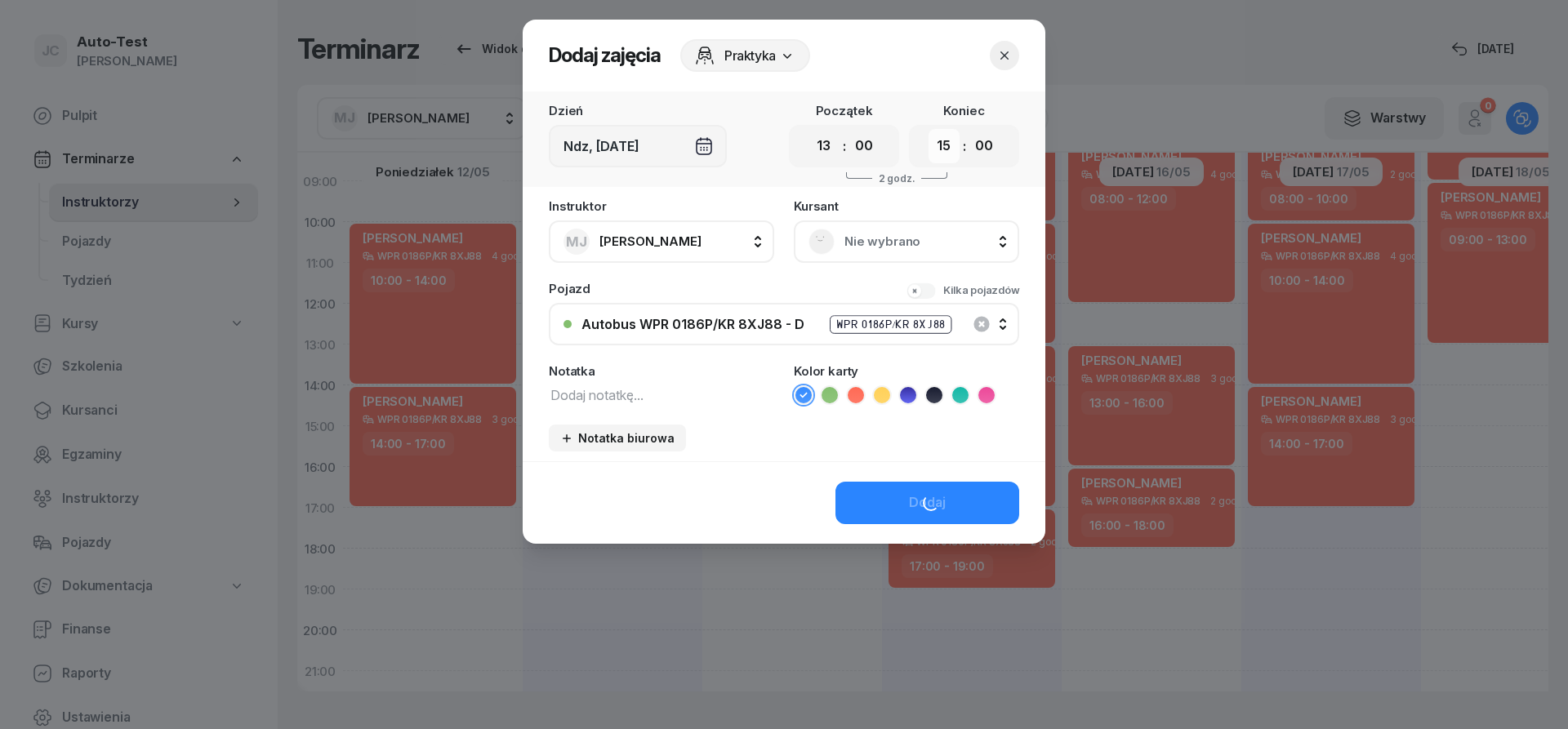
click at [928, 129] on select "00 01 02 03 04 05 06 07 08 09 10 11 12 13 14 15 16 17 18 19 20 21 22 23" at bounding box center [943, 146] width 31 height 35
select select "16"
click option "16" at bounding box center [0, 0] width 0 height 0
click at [866, 234] on span "Nie wybrano" at bounding box center [924, 241] width 160 height 21
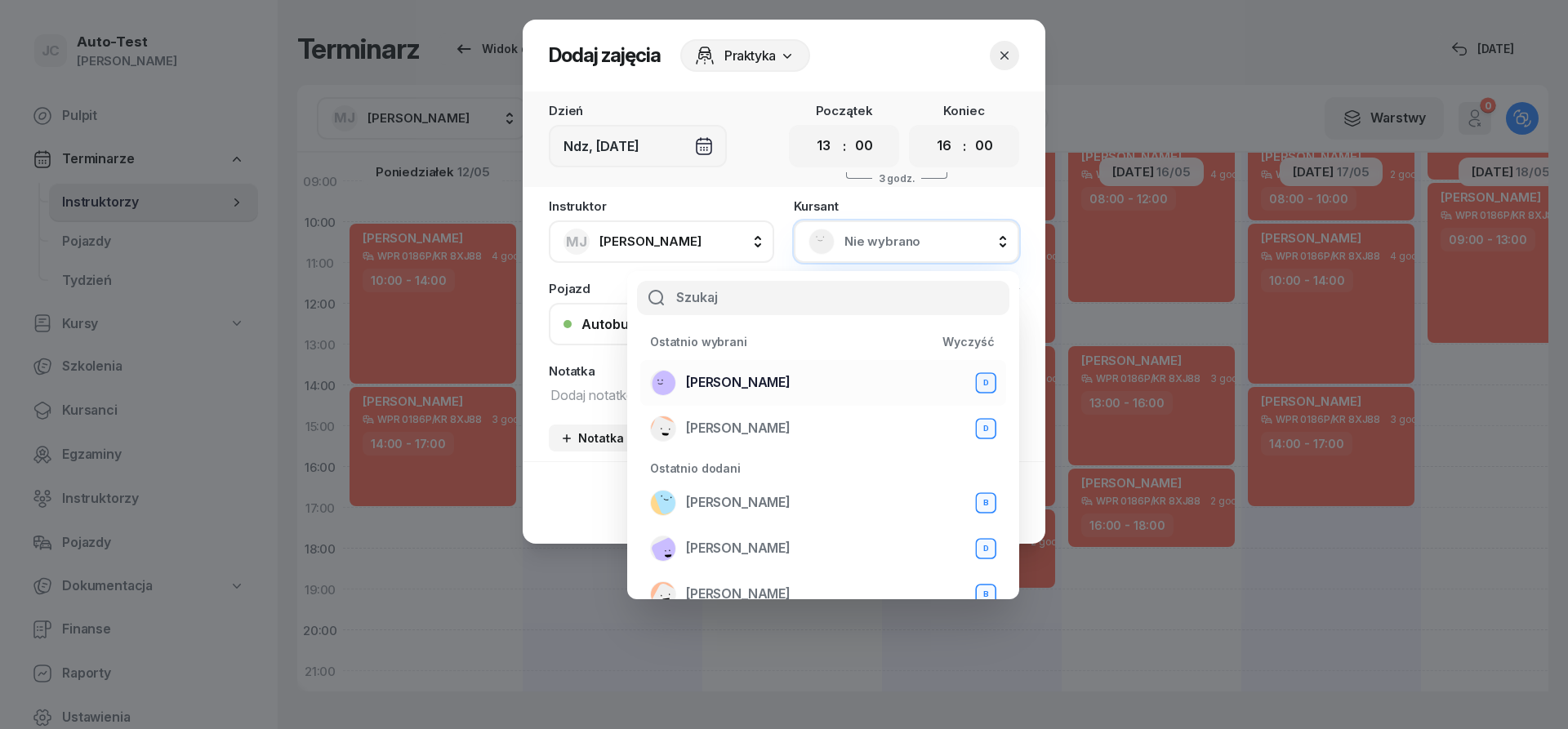
click at [758, 378] on span "[PERSON_NAME]" at bounding box center [739, 382] width 105 height 21
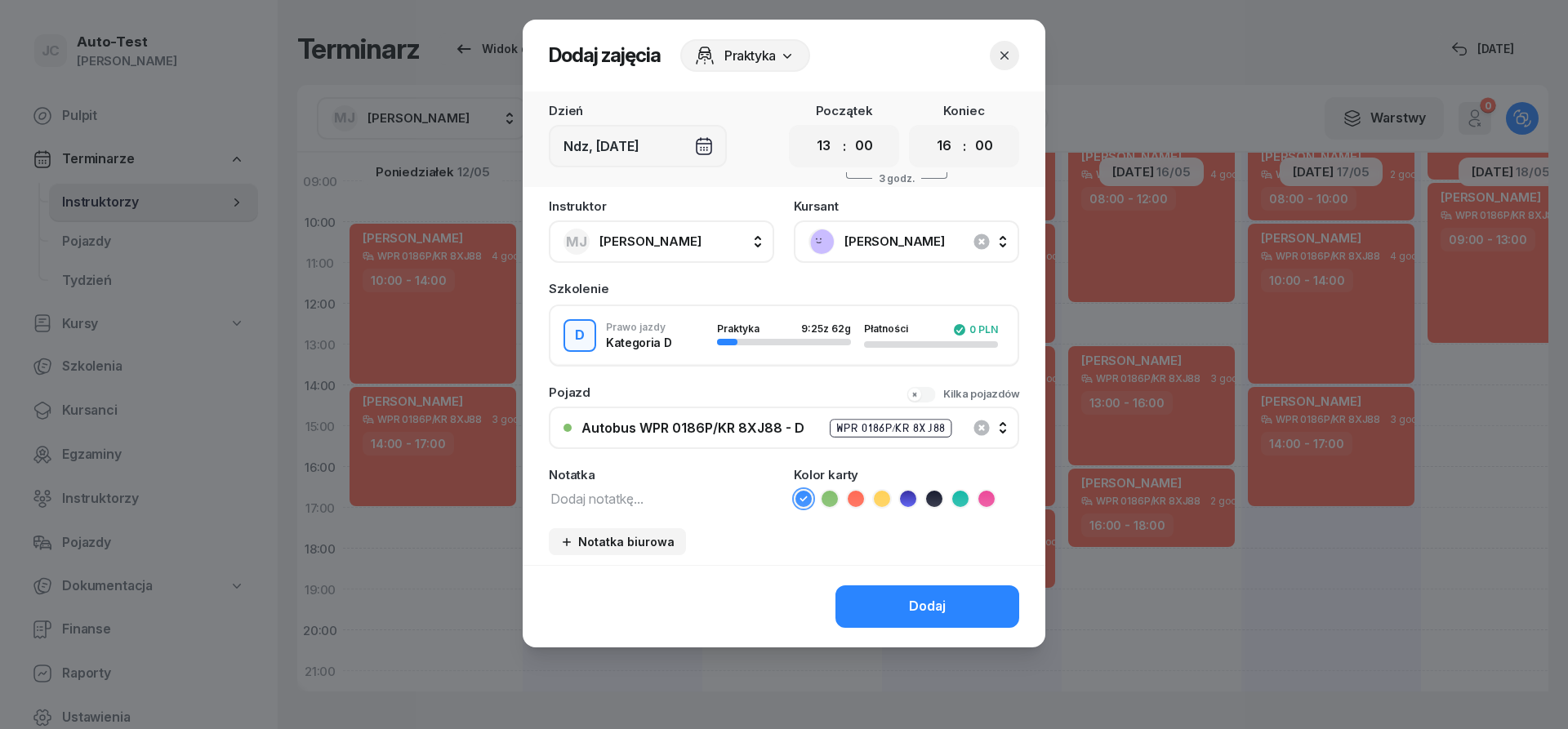
click at [852, 494] on icon at bounding box center [856, 498] width 16 height 16
click at [895, 618] on button "Dodaj" at bounding box center [928, 606] width 184 height 42
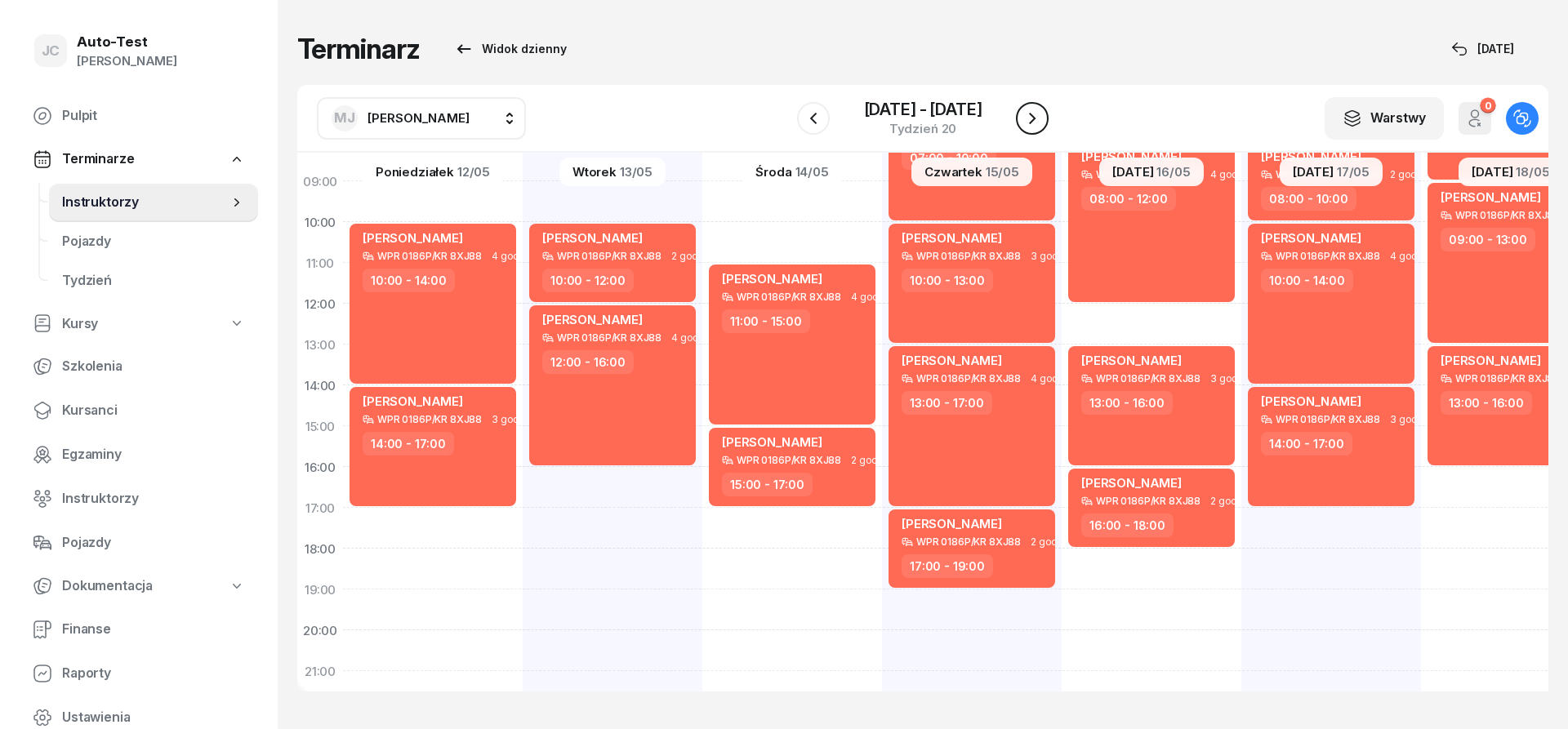
click at [1039, 116] on icon "button" at bounding box center [1032, 118] width 20 height 20
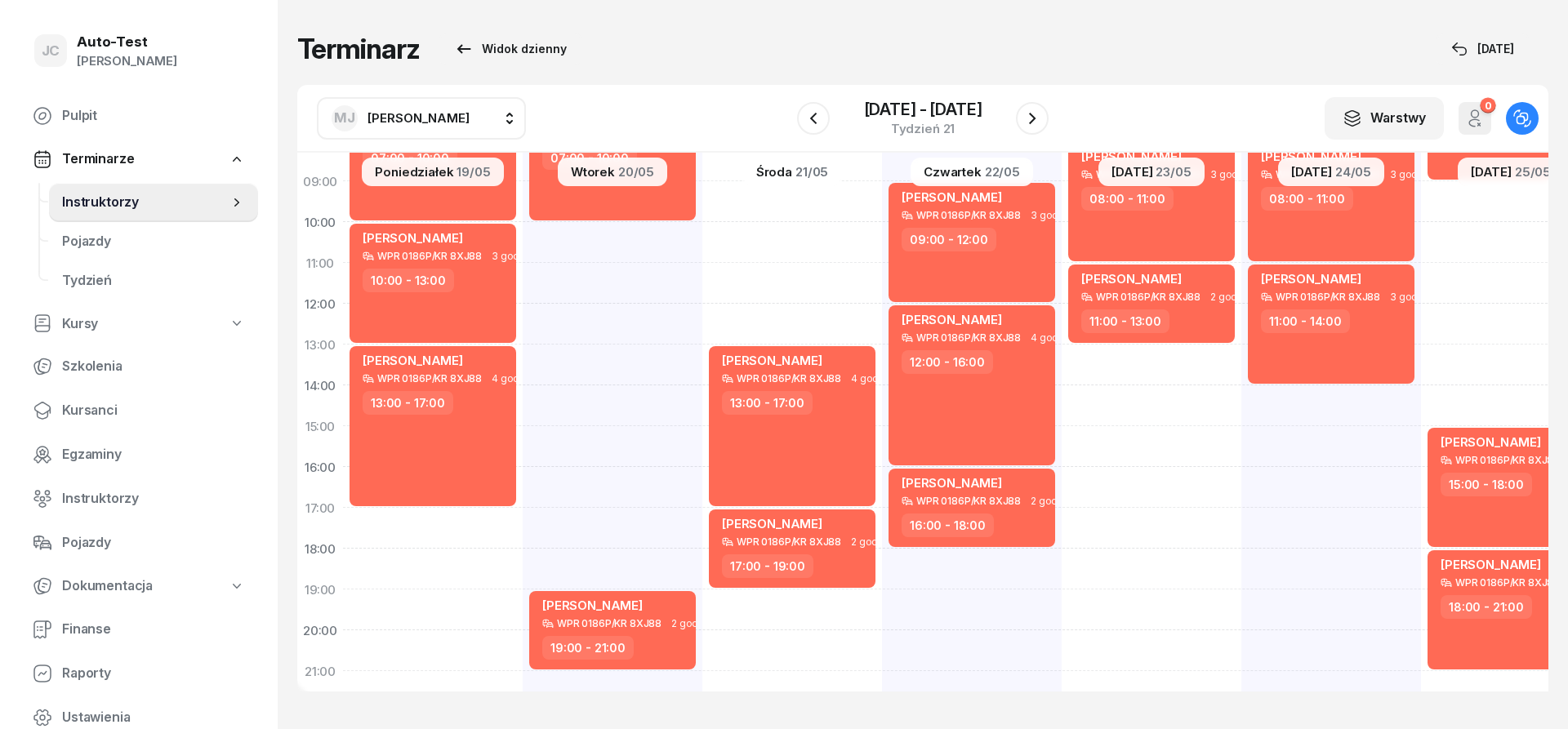
click at [702, 404] on div "[PERSON_NAME] WPR 0186P/KR 8XJ88 3 godz. 07:00 - 10:00 [PERSON_NAME] WPR 0186P/…" at bounding box center [792, 406] width 180 height 817
select select "14"
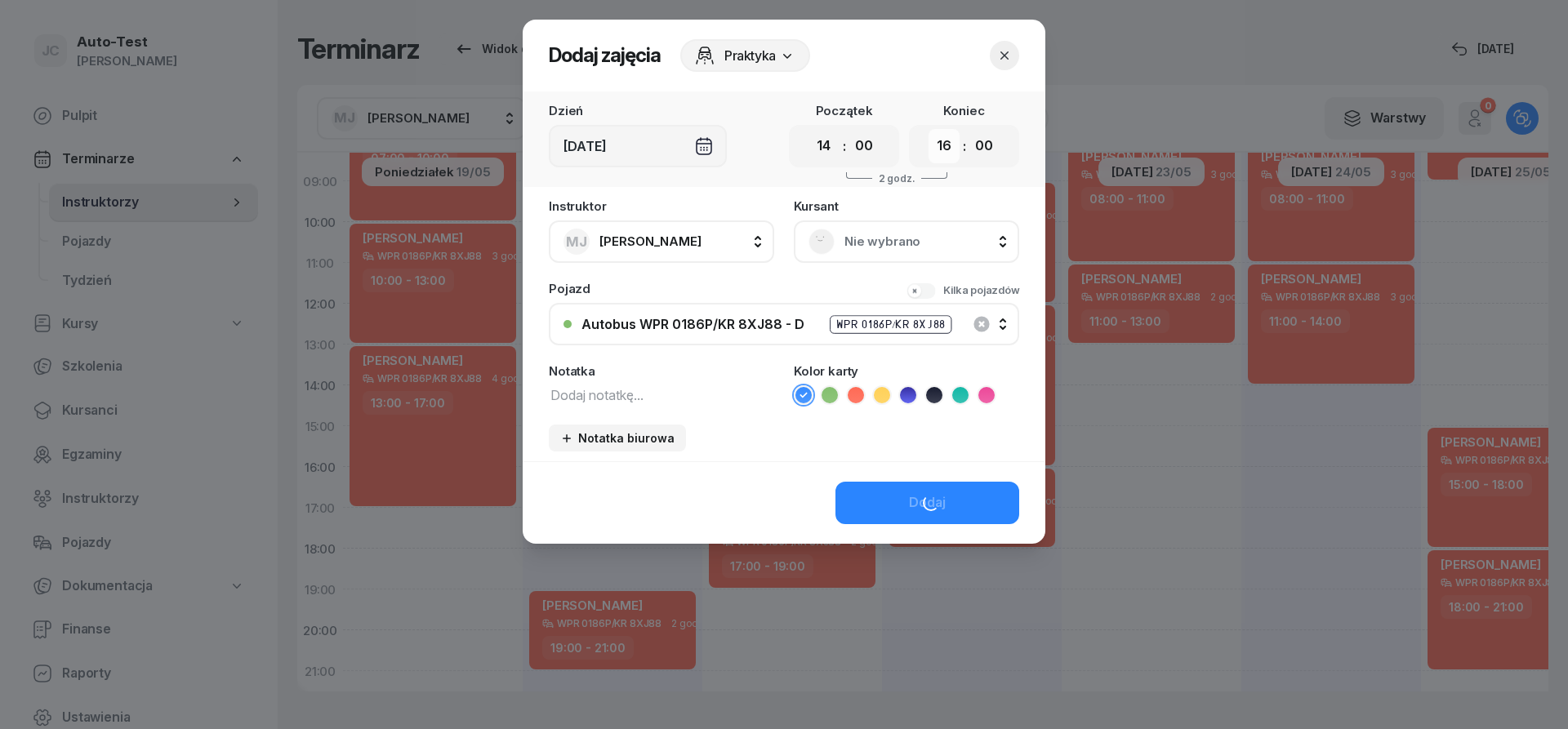
click at [928, 129] on select "00 01 02 03 04 05 06 07 08 09 10 11 12 13 14 15 16 17 18 19 20 21 22 23" at bounding box center [943, 146] width 31 height 35
select select "17"
click option "17" at bounding box center [0, 0] width 0 height 0
click at [854, 248] on span "Nie wybrano" at bounding box center [924, 241] width 160 height 21
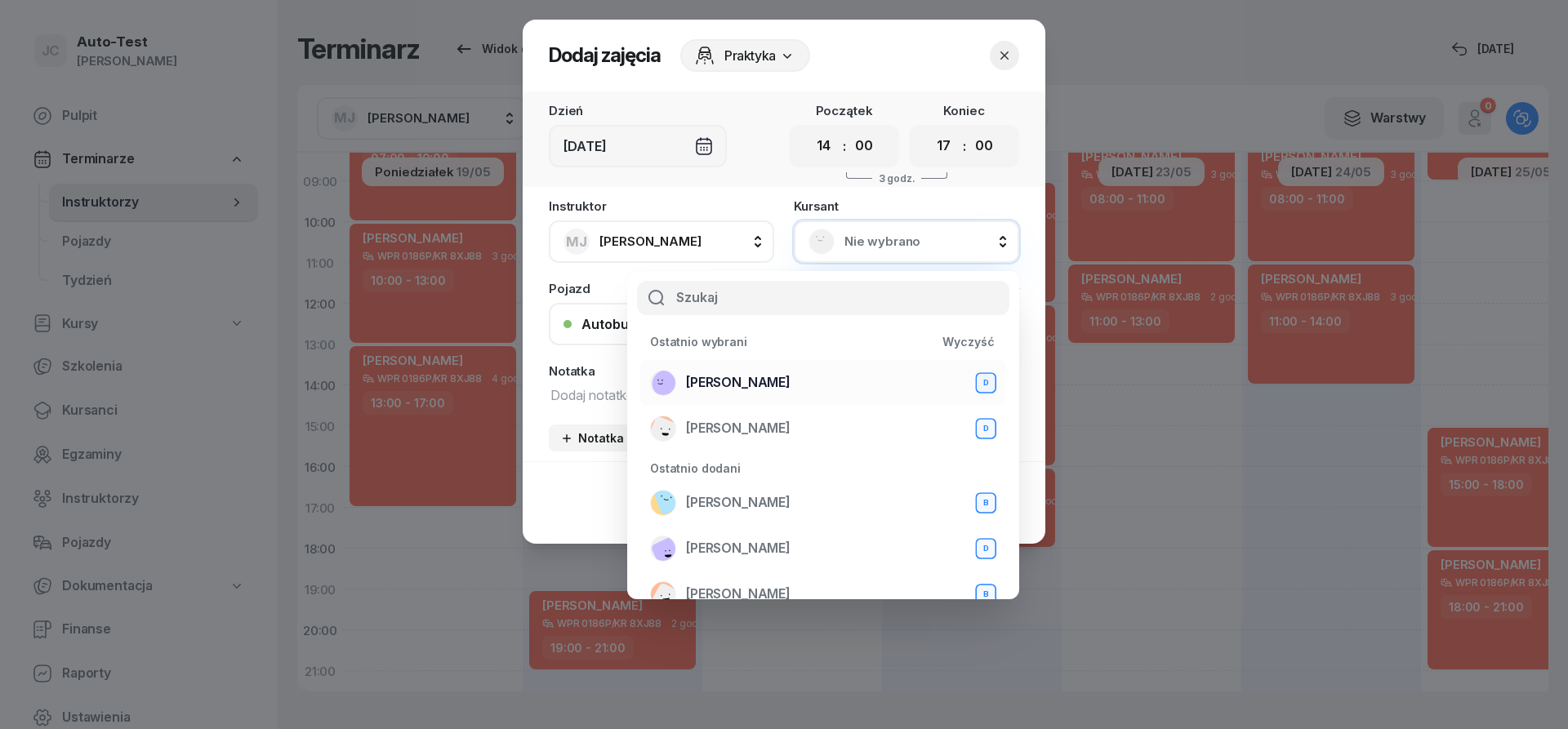
click at [791, 380] on span "[PERSON_NAME]" at bounding box center [739, 382] width 105 height 21
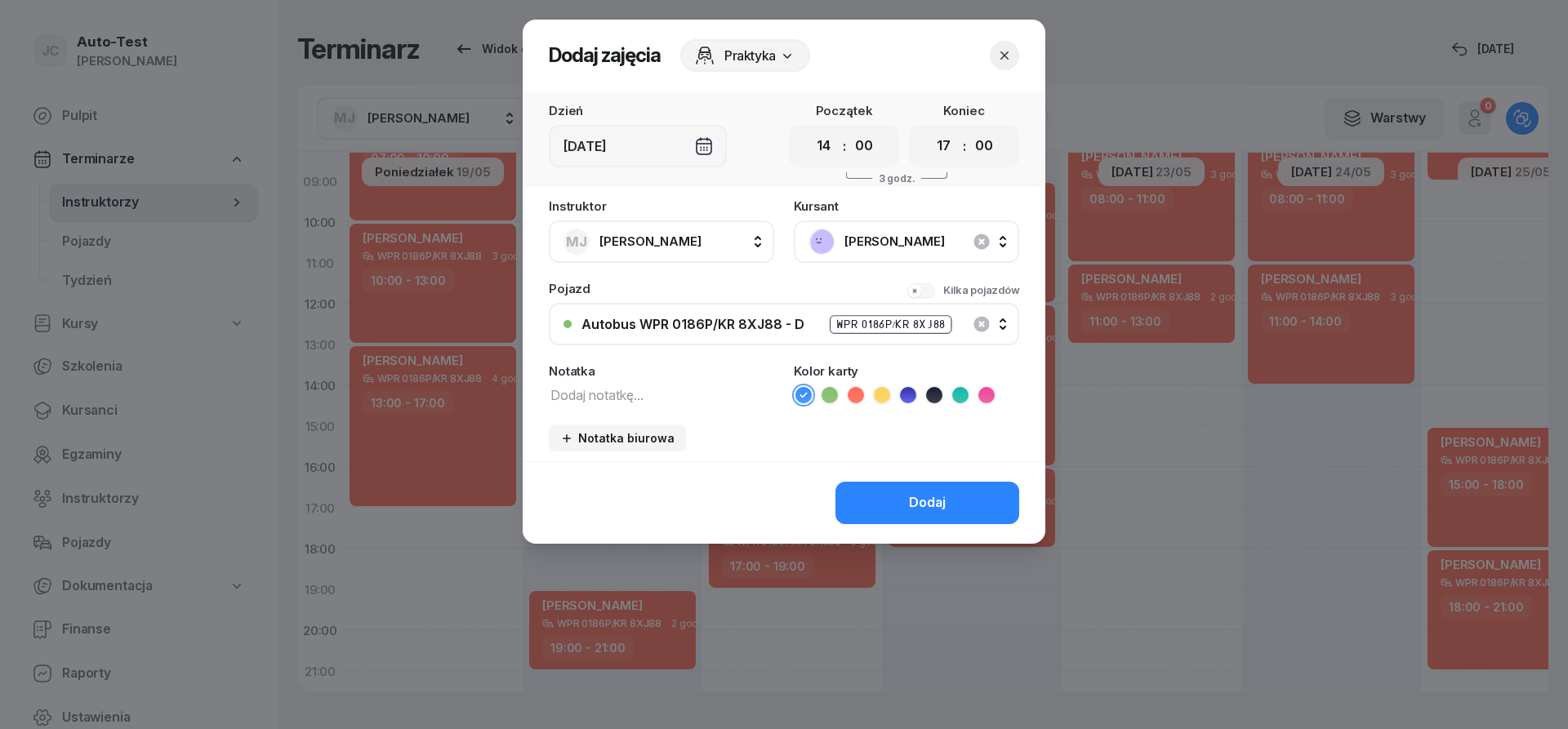
click at [854, 392] on icon at bounding box center [856, 394] width 16 height 16
click at [902, 501] on button "Dodaj" at bounding box center [928, 502] width 184 height 42
click at [967, 507] on button "Dodaj" at bounding box center [928, 502] width 184 height 42
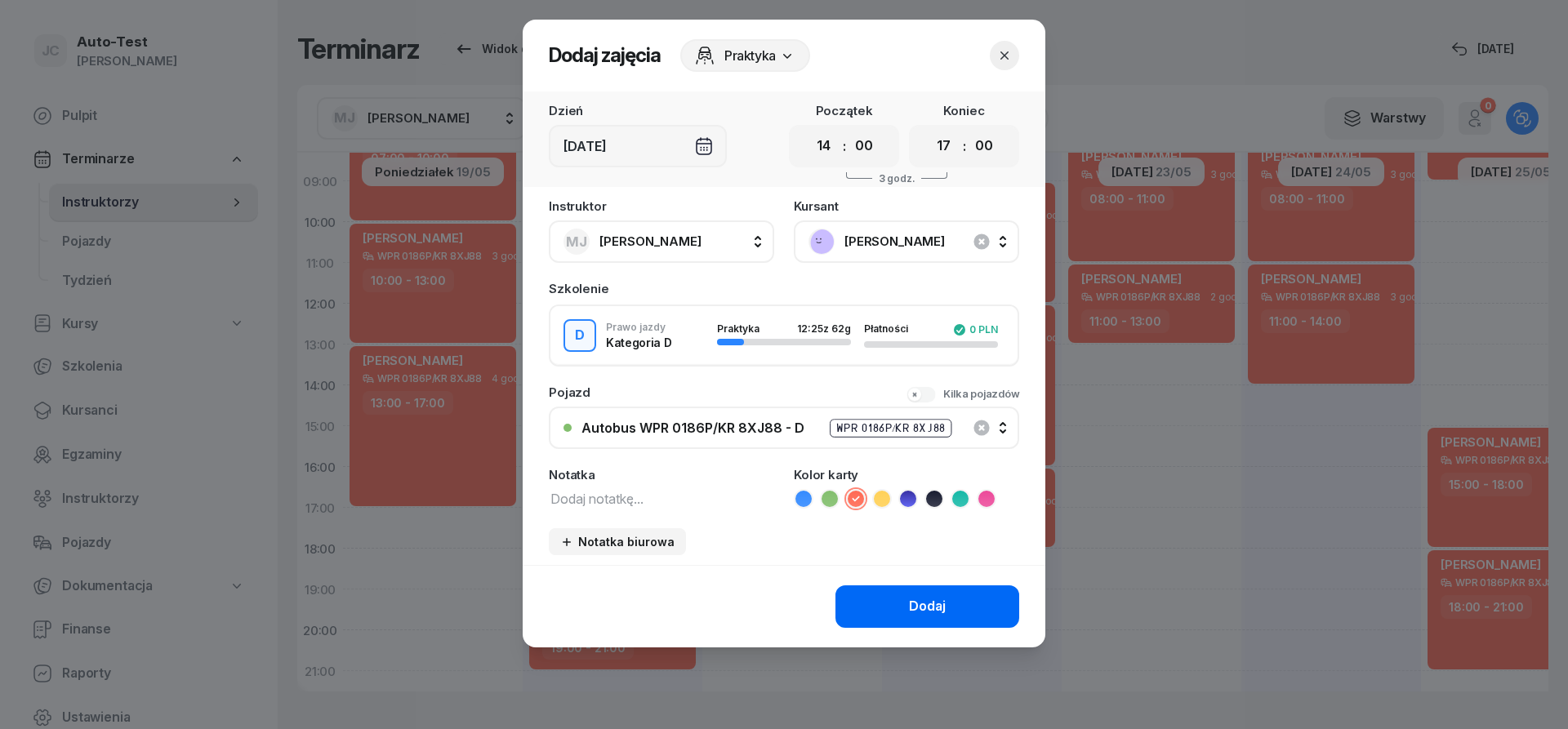
click at [934, 608] on div "Dodaj" at bounding box center [927, 607] width 36 height 21
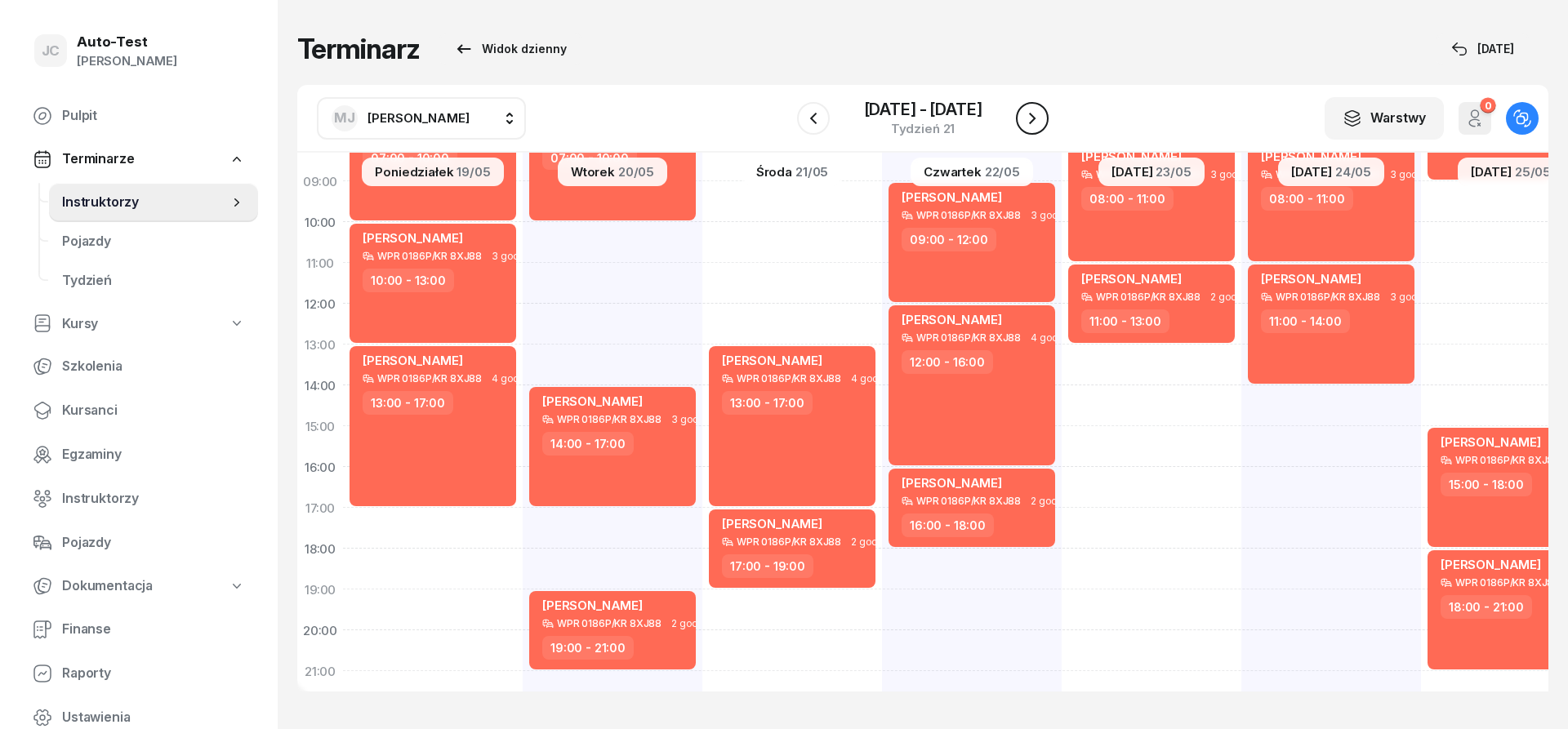
click at [1025, 120] on icon "button" at bounding box center [1032, 118] width 20 height 20
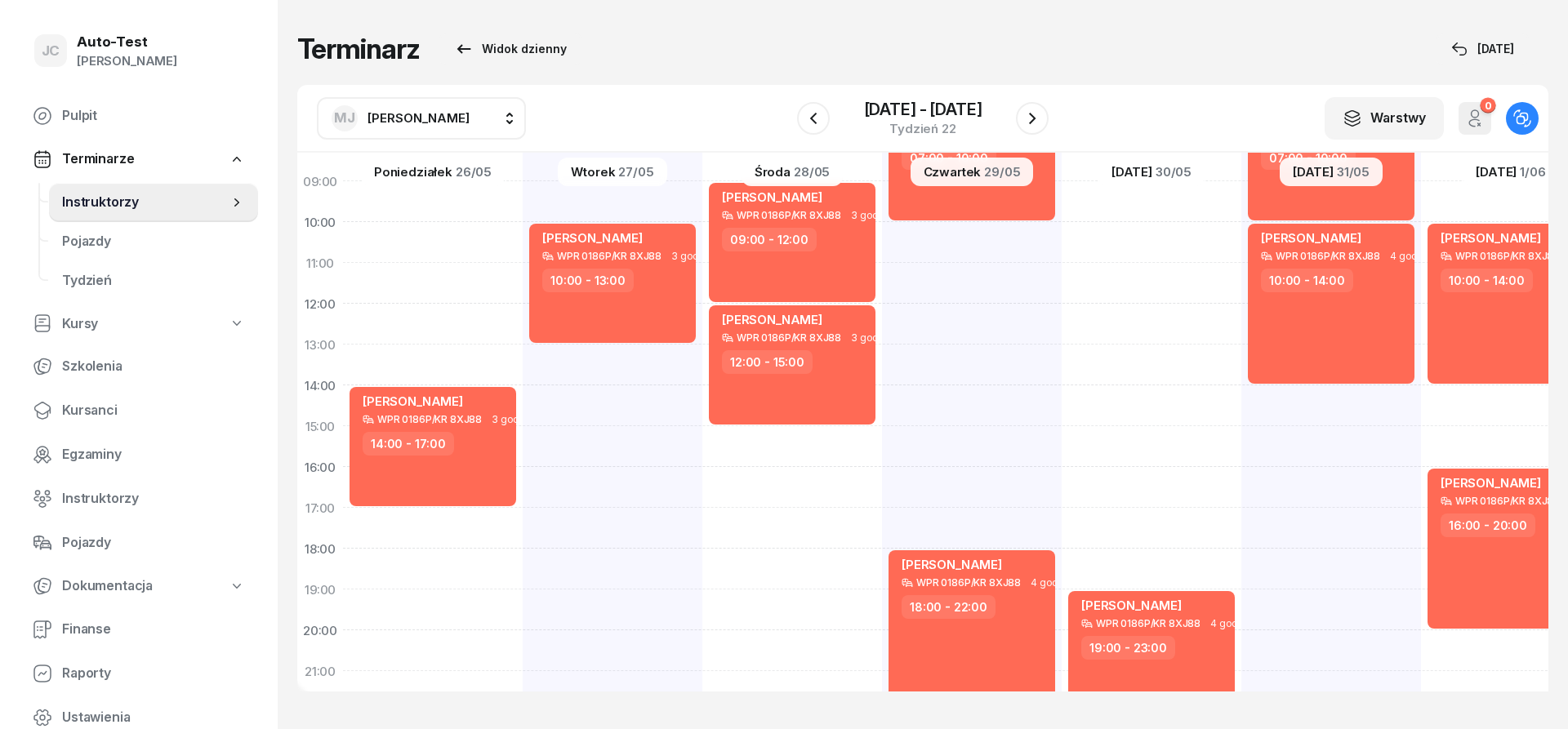
click at [523, 522] on div "[PERSON_NAME] WPR 0186P/KR 8XJ88 3 godz. 14:00 - 17:00" at bounding box center [612, 406] width 180 height 817
select select "17"
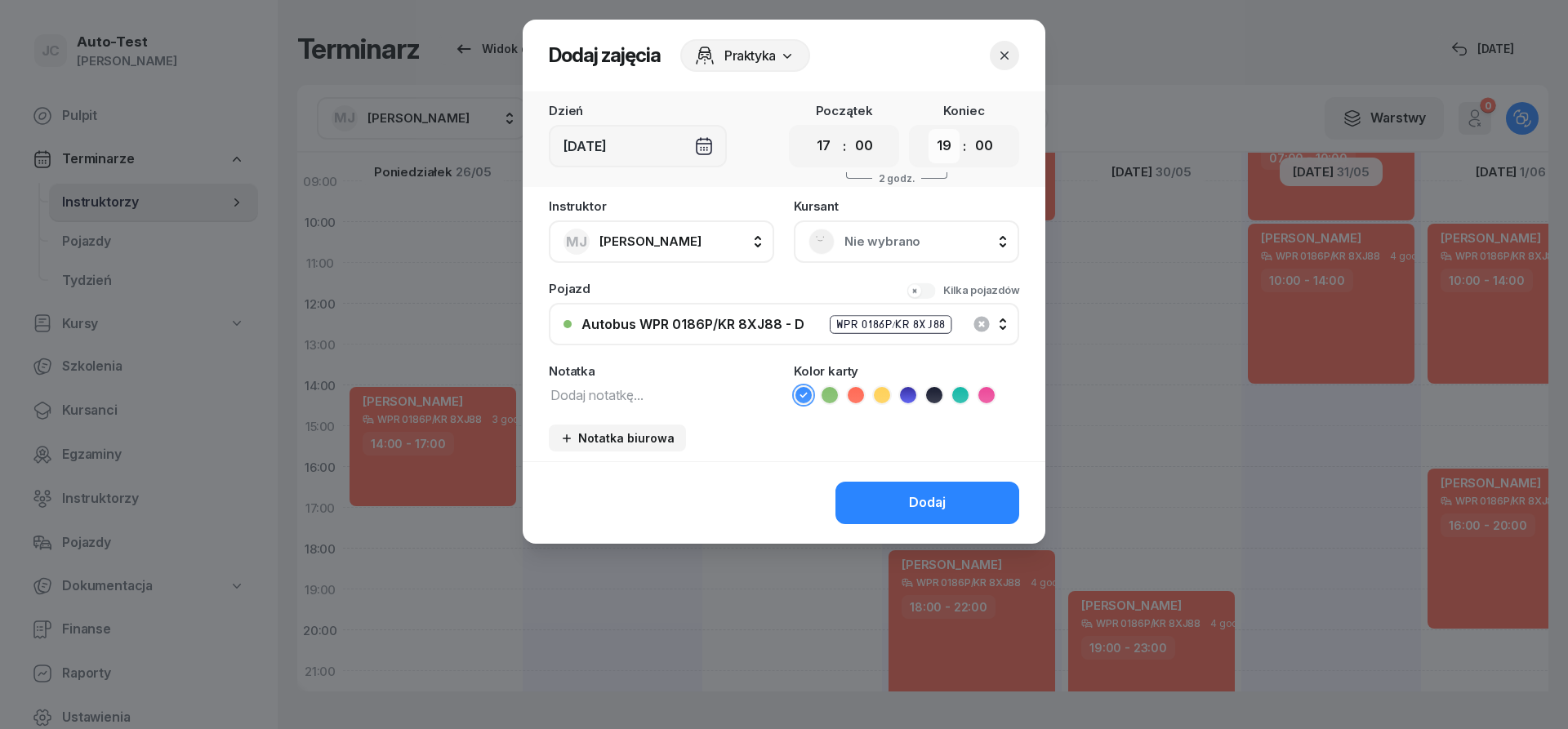
click at [928, 129] on select "00 01 02 03 04 05 06 07 08 09 10 11 12 13 14 15 16 17 18 19 20 21 22 23" at bounding box center [943, 146] width 31 height 35
select select "20"
click option "20" at bounding box center [0, 0] width 0 height 0
click at [867, 250] on span "Nie wybrano" at bounding box center [924, 241] width 160 height 21
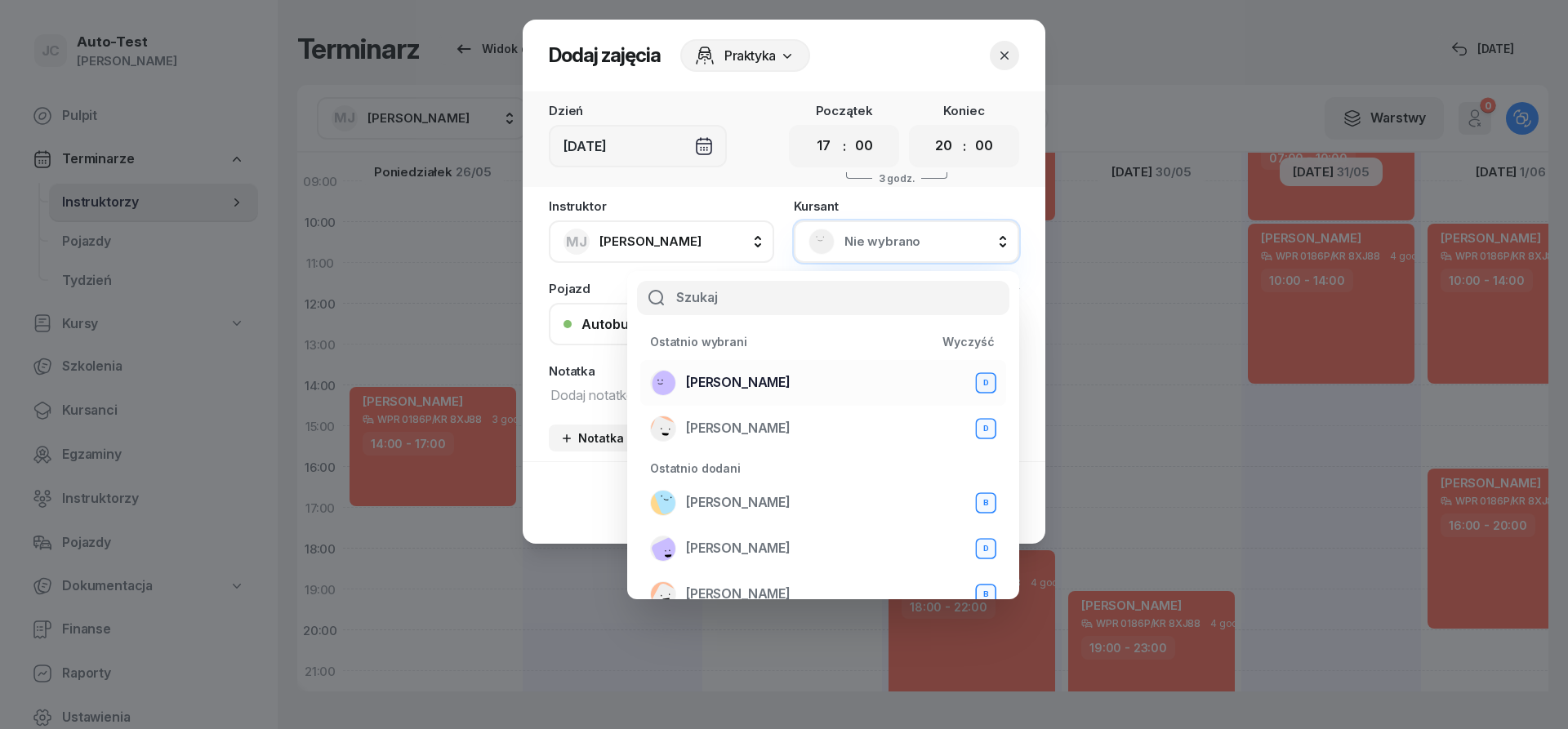
click at [791, 373] on span "[PERSON_NAME]" at bounding box center [739, 382] width 105 height 21
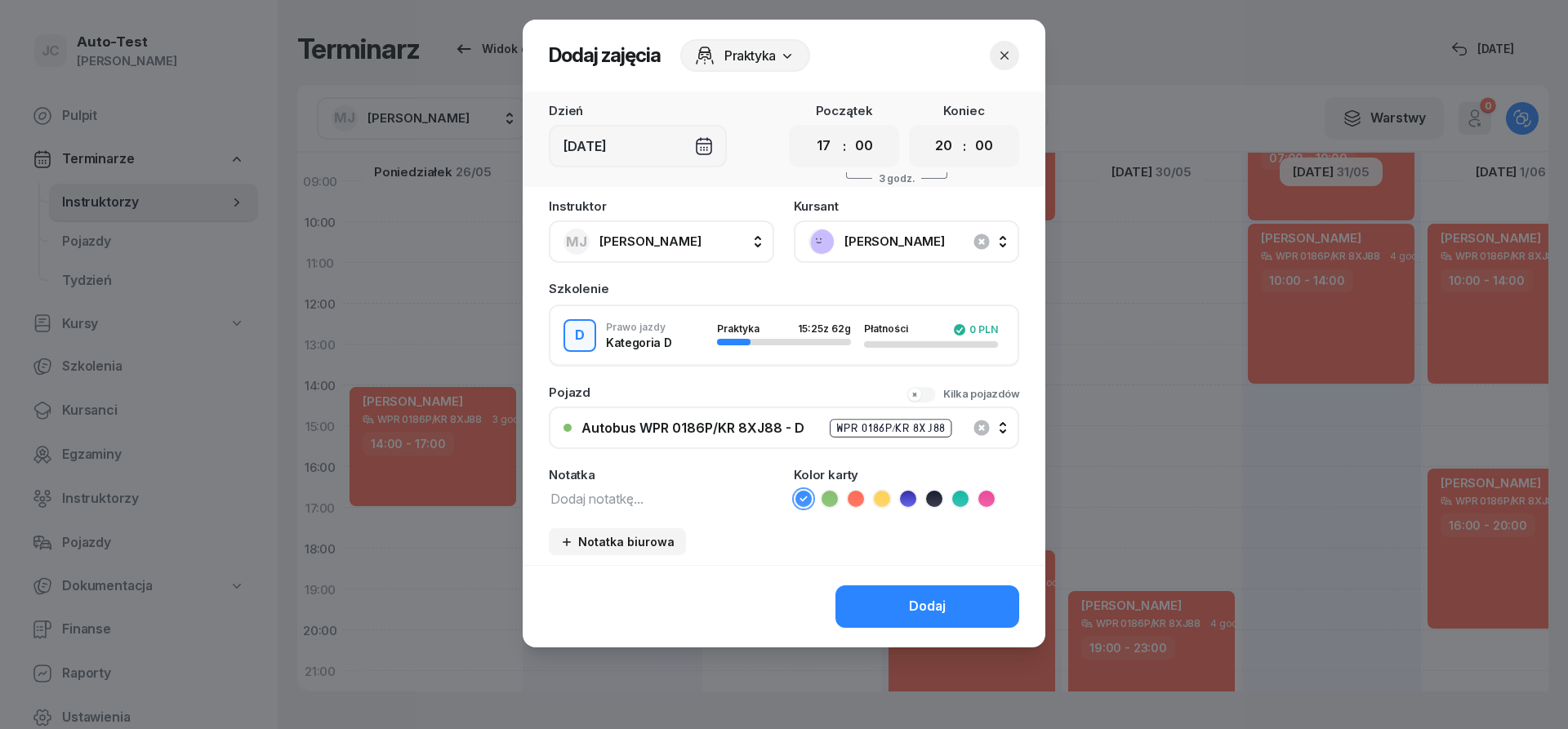
click at [860, 505] on icon at bounding box center [856, 498] width 16 height 16
click at [888, 608] on button "Dodaj" at bounding box center [928, 606] width 184 height 42
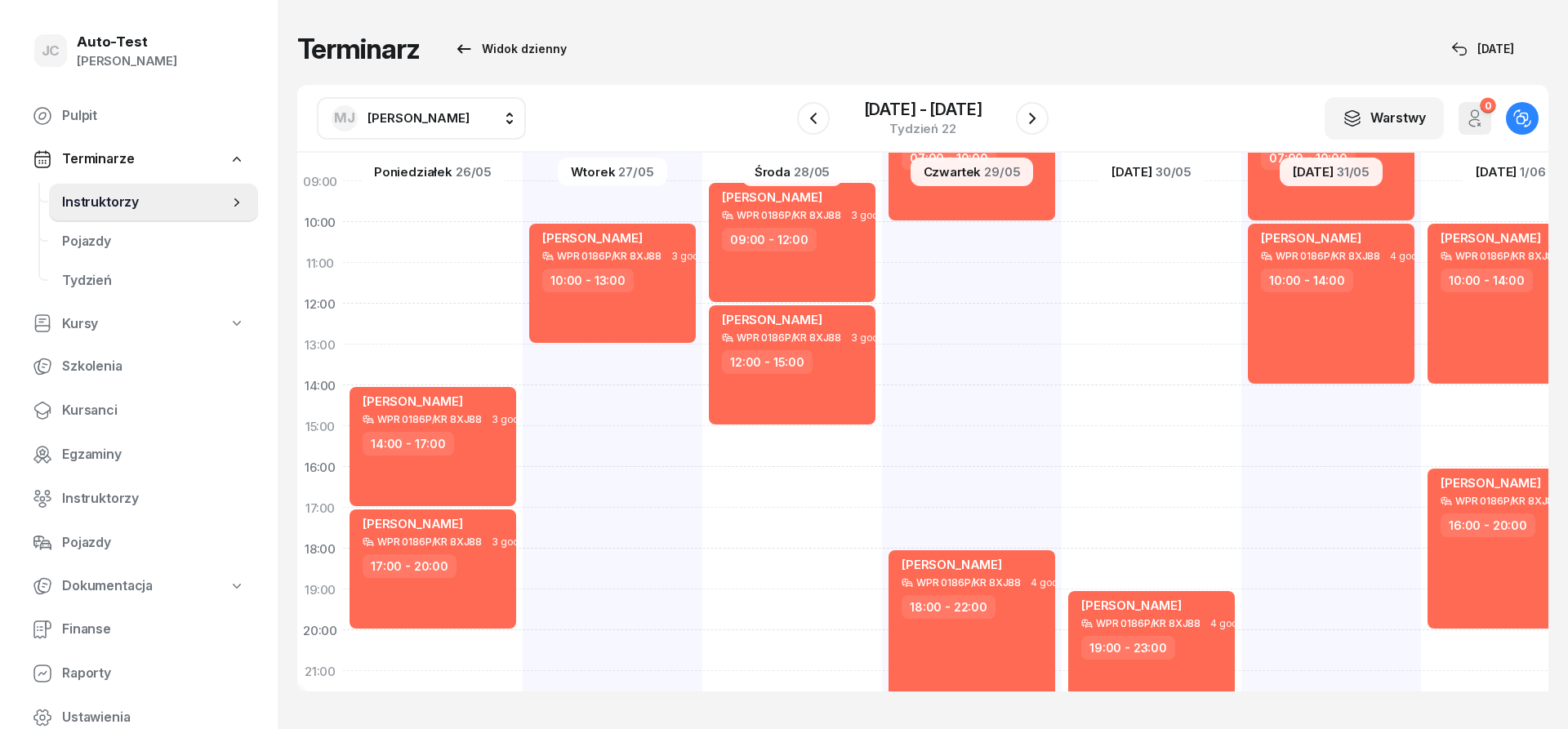
click at [1062, 443] on div "[PERSON_NAME] WPR 0186P/KR 8XJ88 3 godz. 07:00 - 10:00 [PERSON_NAME] WPR 0186P/…" at bounding box center [1152, 406] width 180 height 817
select select "15"
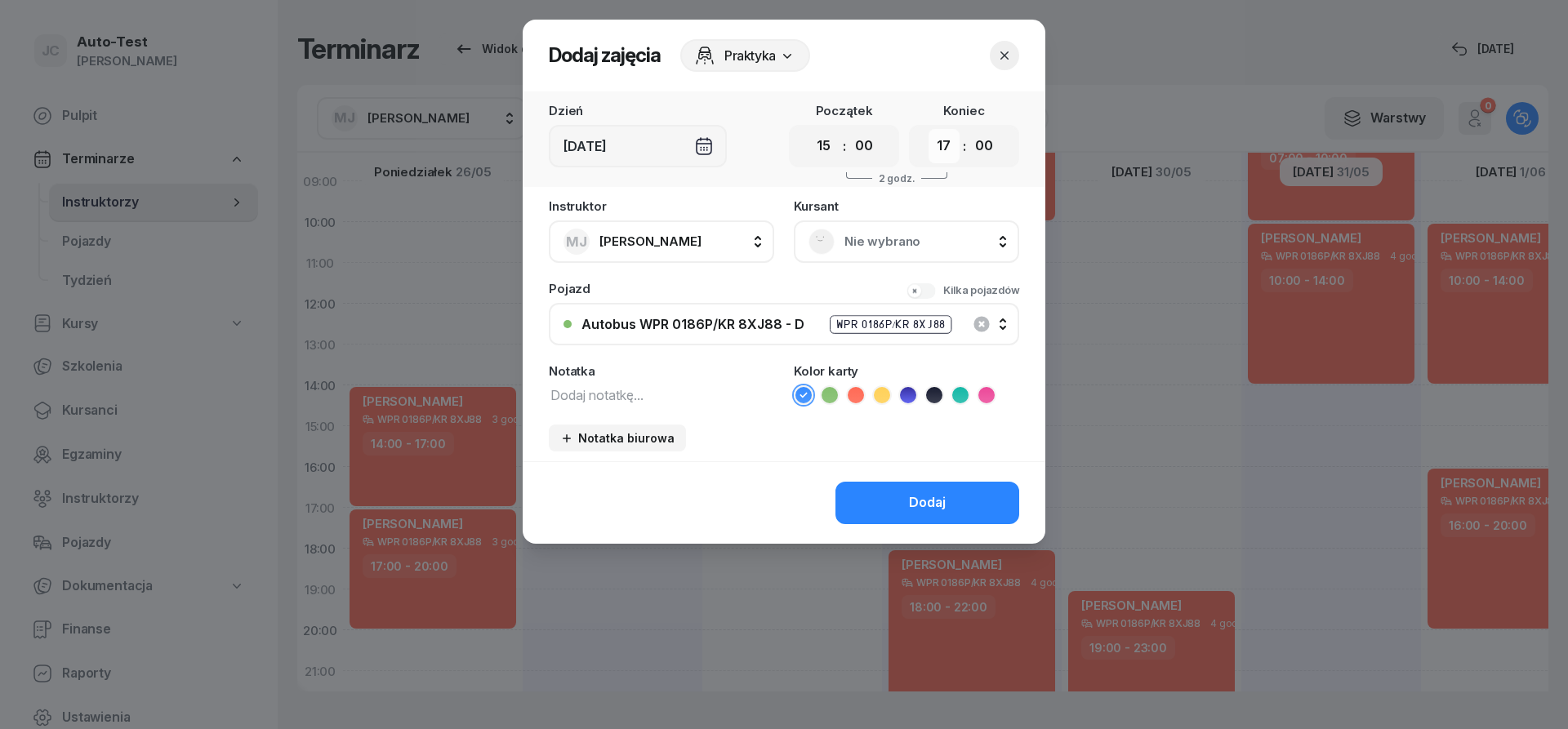
click at [928, 129] on select "00 01 02 03 04 05 06 07 08 09 10 11 12 13 14 15 16 17 18 19 20 21 22 23" at bounding box center [943, 146] width 31 height 35
select select "18"
click option "18" at bounding box center [0, 0] width 0 height 0
click at [872, 227] on div "Nie wybrano" at bounding box center [906, 241] width 225 height 42
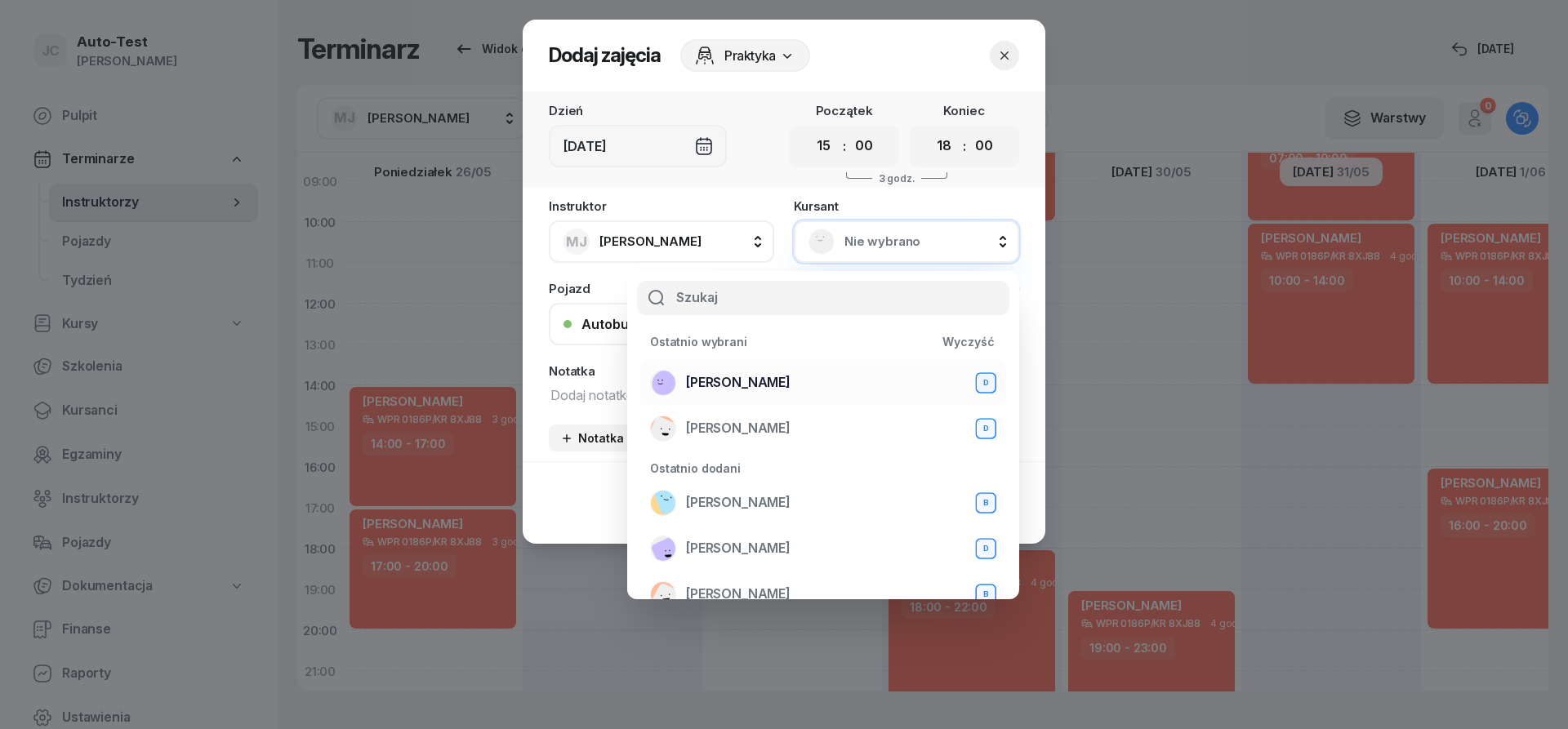
click at [791, 375] on span "[PERSON_NAME]" at bounding box center [739, 382] width 105 height 21
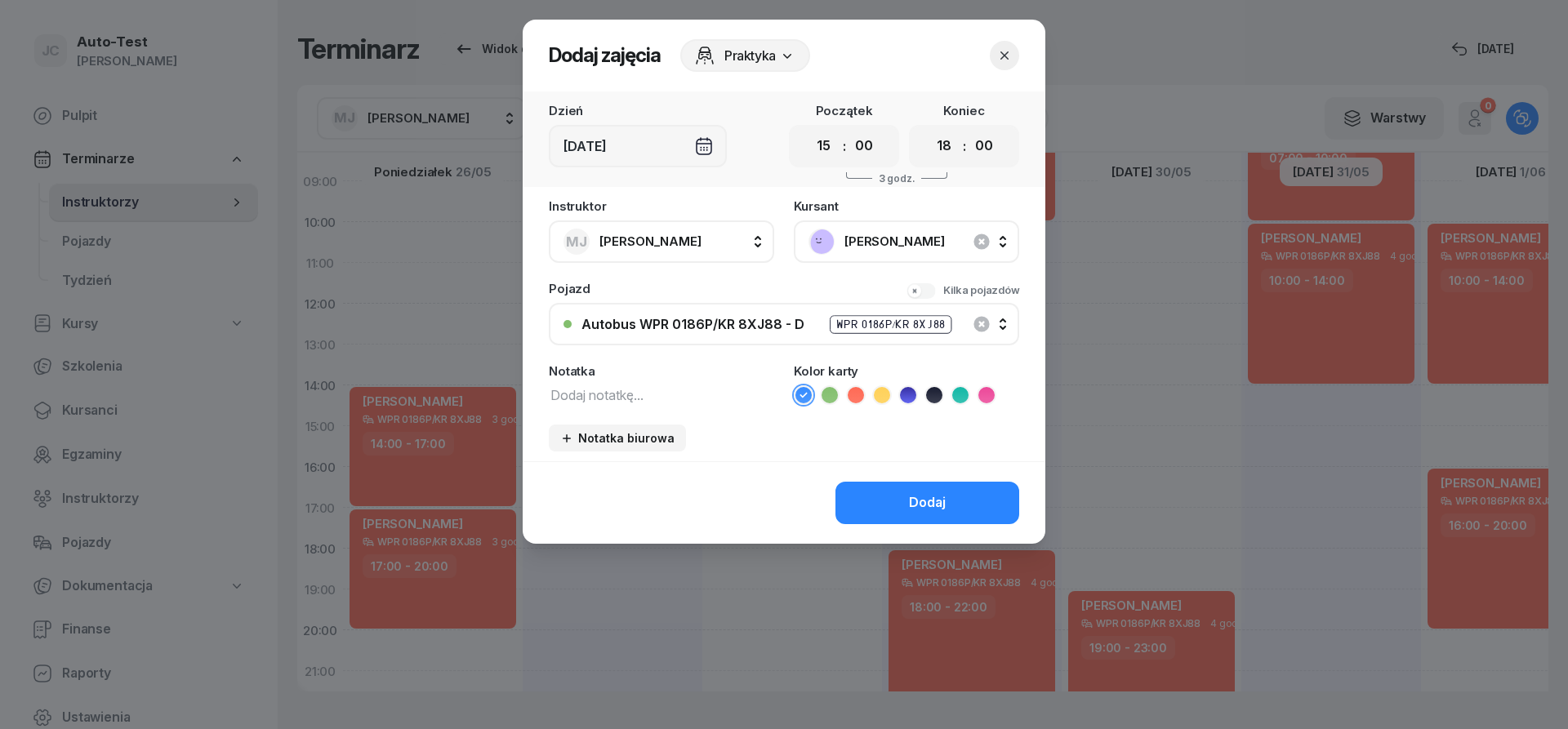
click at [857, 402] on icon at bounding box center [856, 394] width 16 height 16
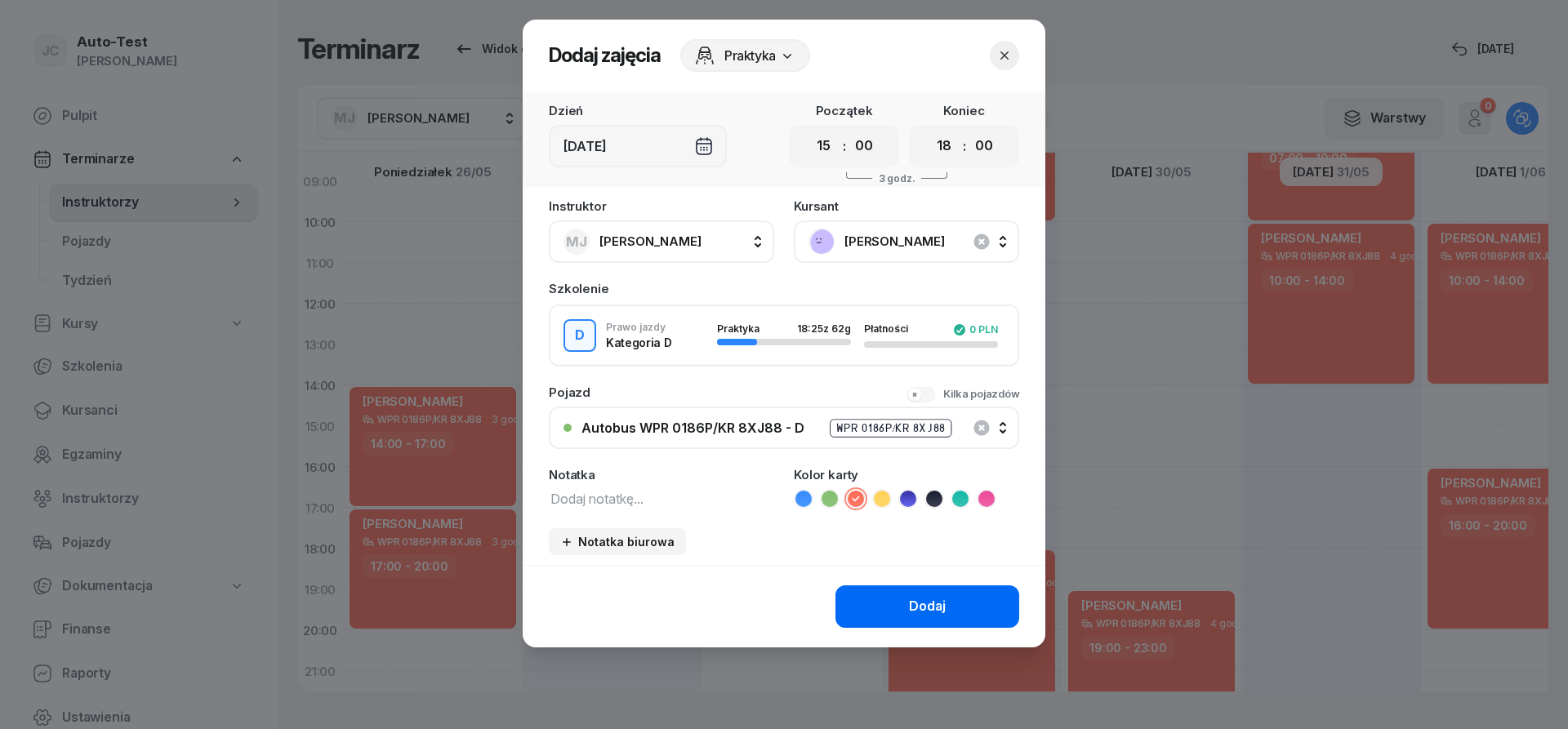
click at [903, 613] on button "Dodaj" at bounding box center [928, 606] width 184 height 42
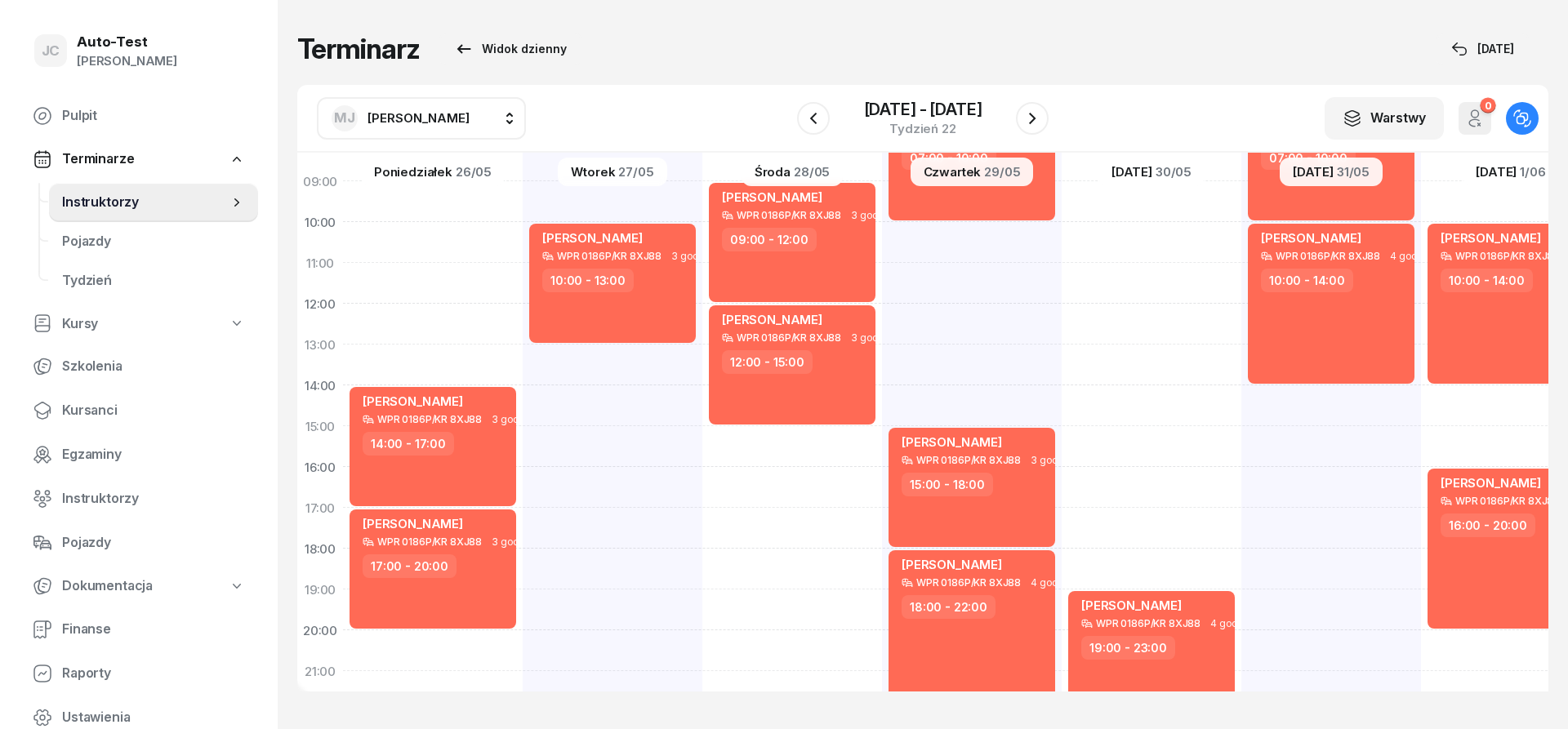
click at [1242, 443] on div "[PERSON_NAME] WPR 0186P/KR 8XJ88 3 godz. 05:00 - 08:00 [PERSON_NAME] WPR 0186P/…" at bounding box center [1331, 406] width 180 height 817
select select "15"
select select "17"
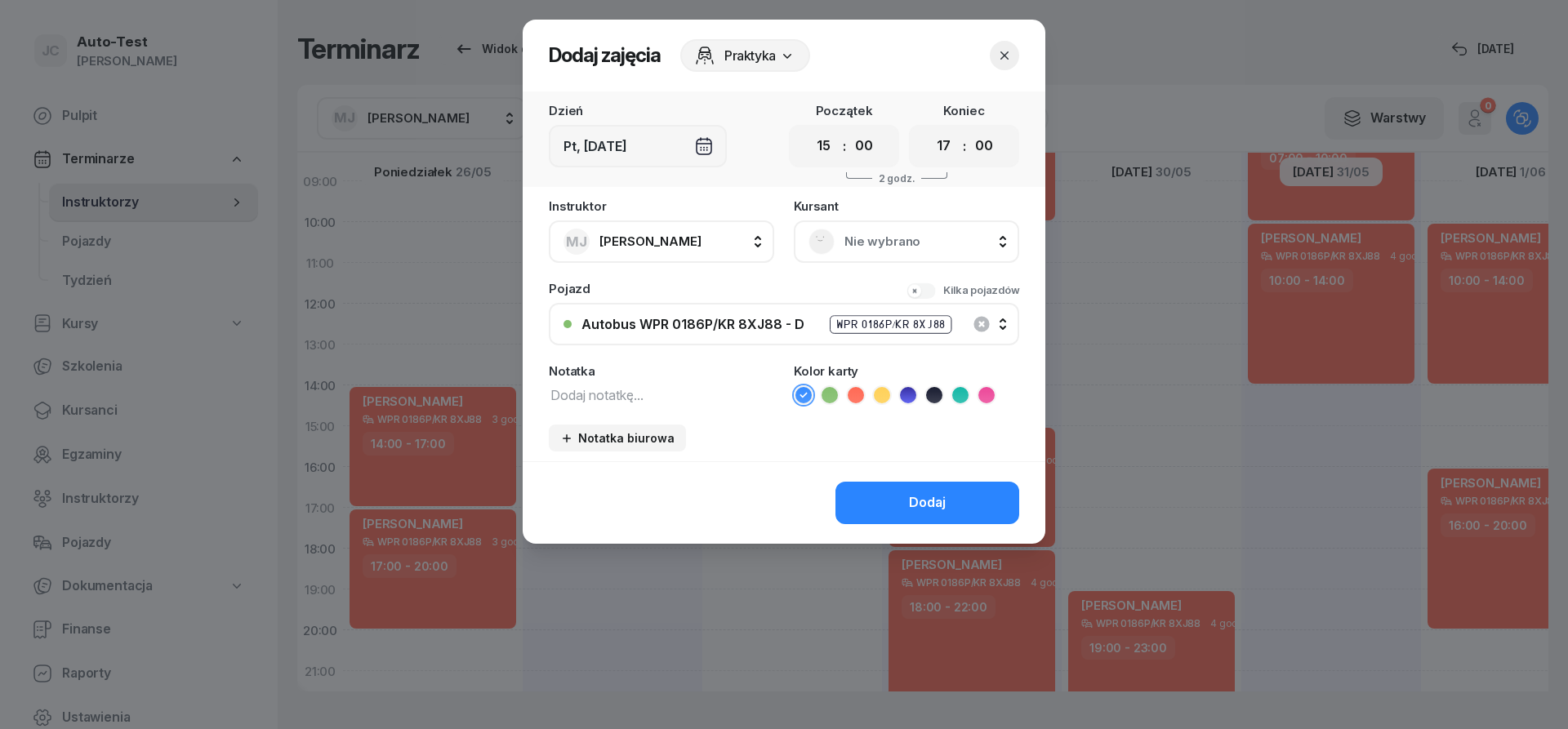
click at [919, 242] on span "Nie wybrano" at bounding box center [924, 241] width 160 height 21
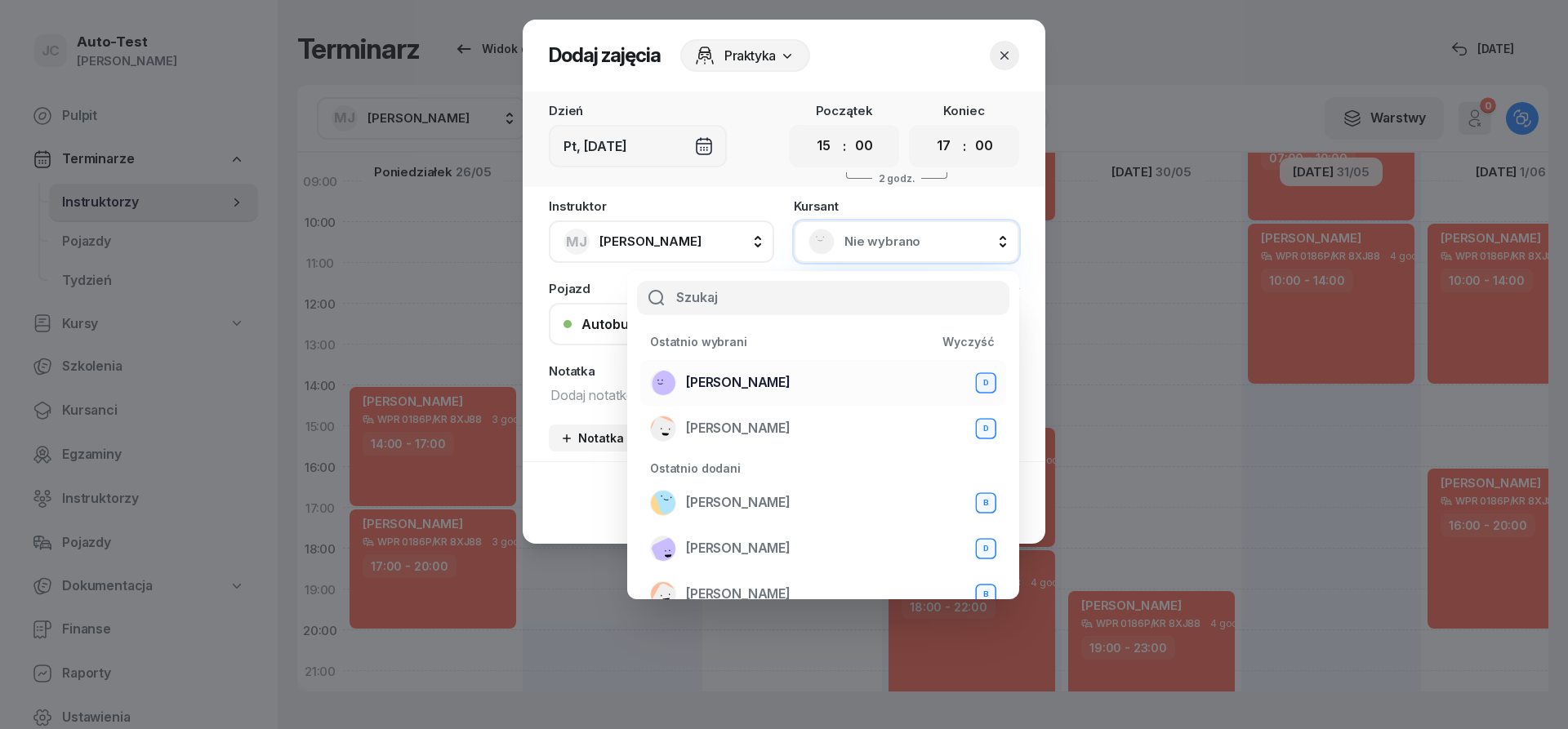
click at [788, 381] on span "[PERSON_NAME]" at bounding box center [739, 382] width 105 height 21
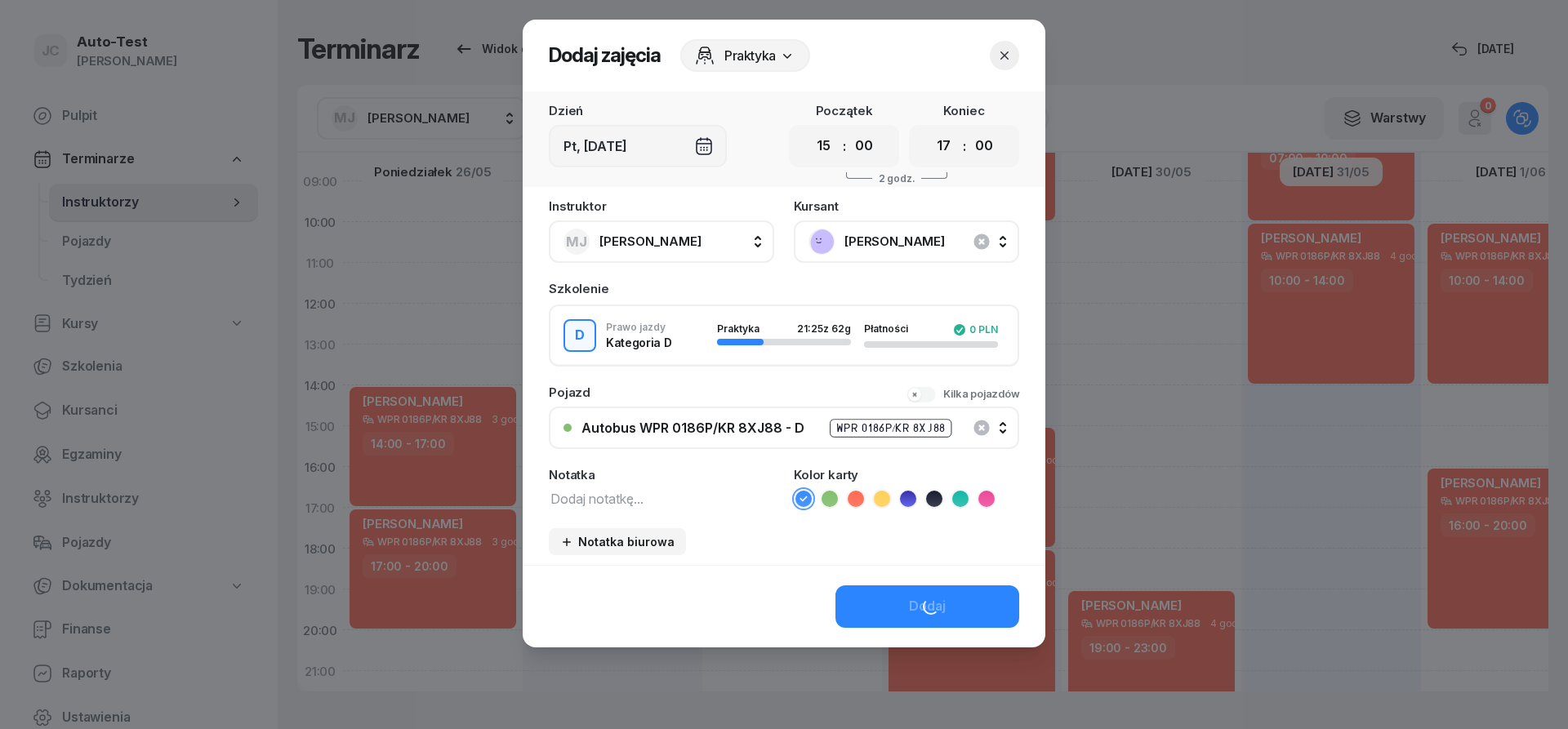
click at [853, 494] on icon at bounding box center [856, 498] width 16 height 16
click at [947, 596] on button "Dodaj" at bounding box center [928, 606] width 184 height 42
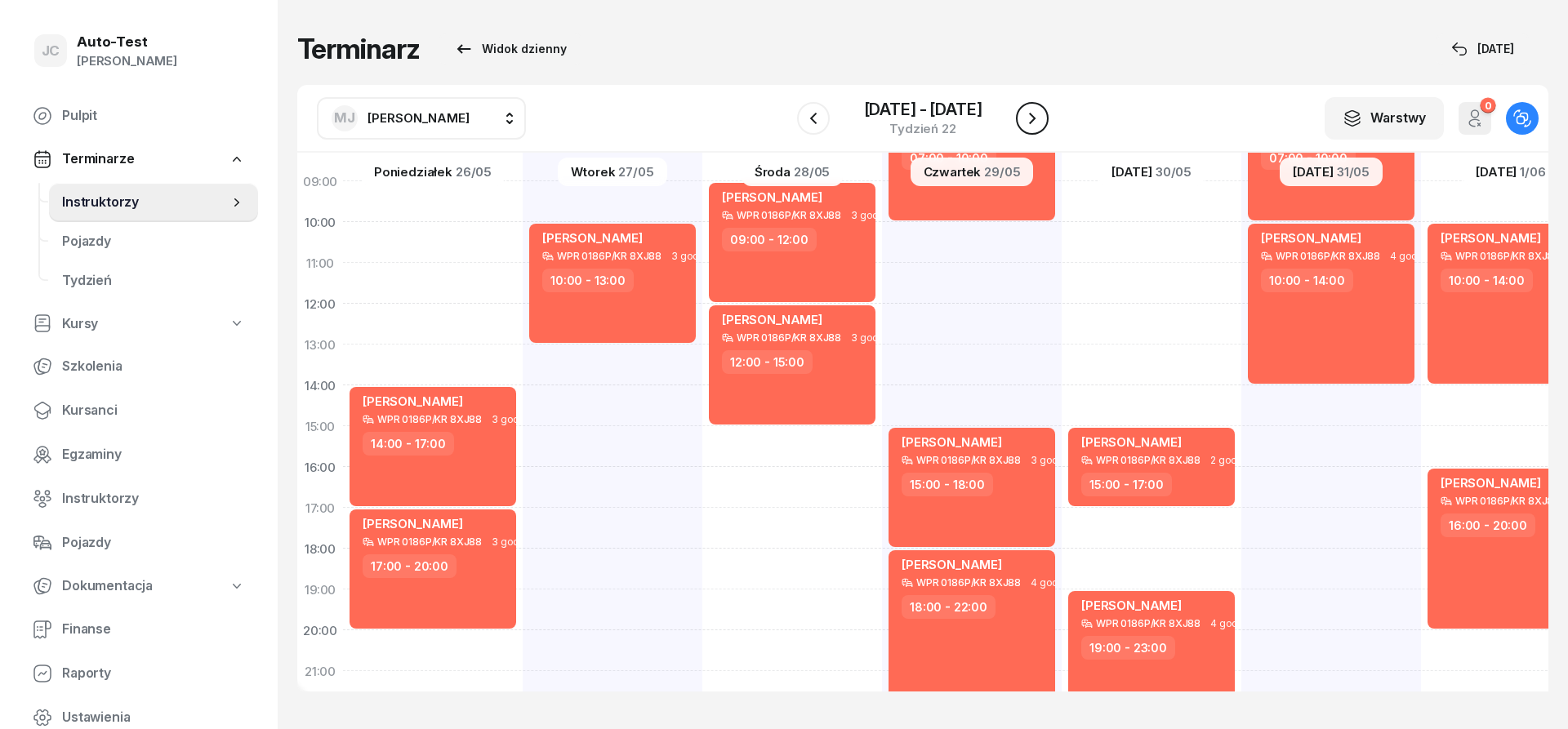
click at [1043, 115] on button "button" at bounding box center [1032, 118] width 33 height 33
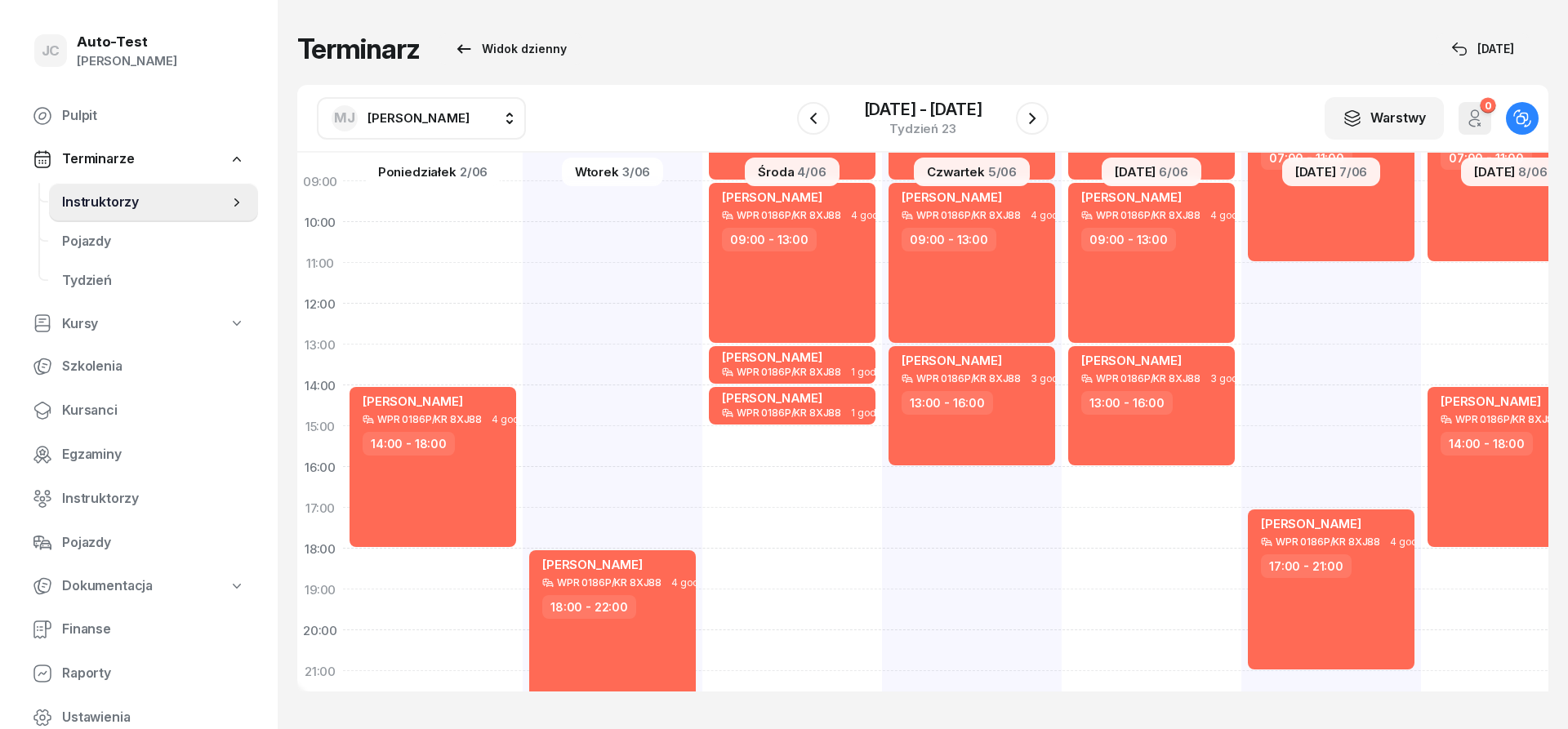
click at [1242, 477] on div "[PERSON_NAME] WPR 0186P/KR 8XJ88 4 godz. 05:00 - 09:00 [PERSON_NAME] WPR 0186P/…" at bounding box center [1331, 406] width 180 height 817
select select "16"
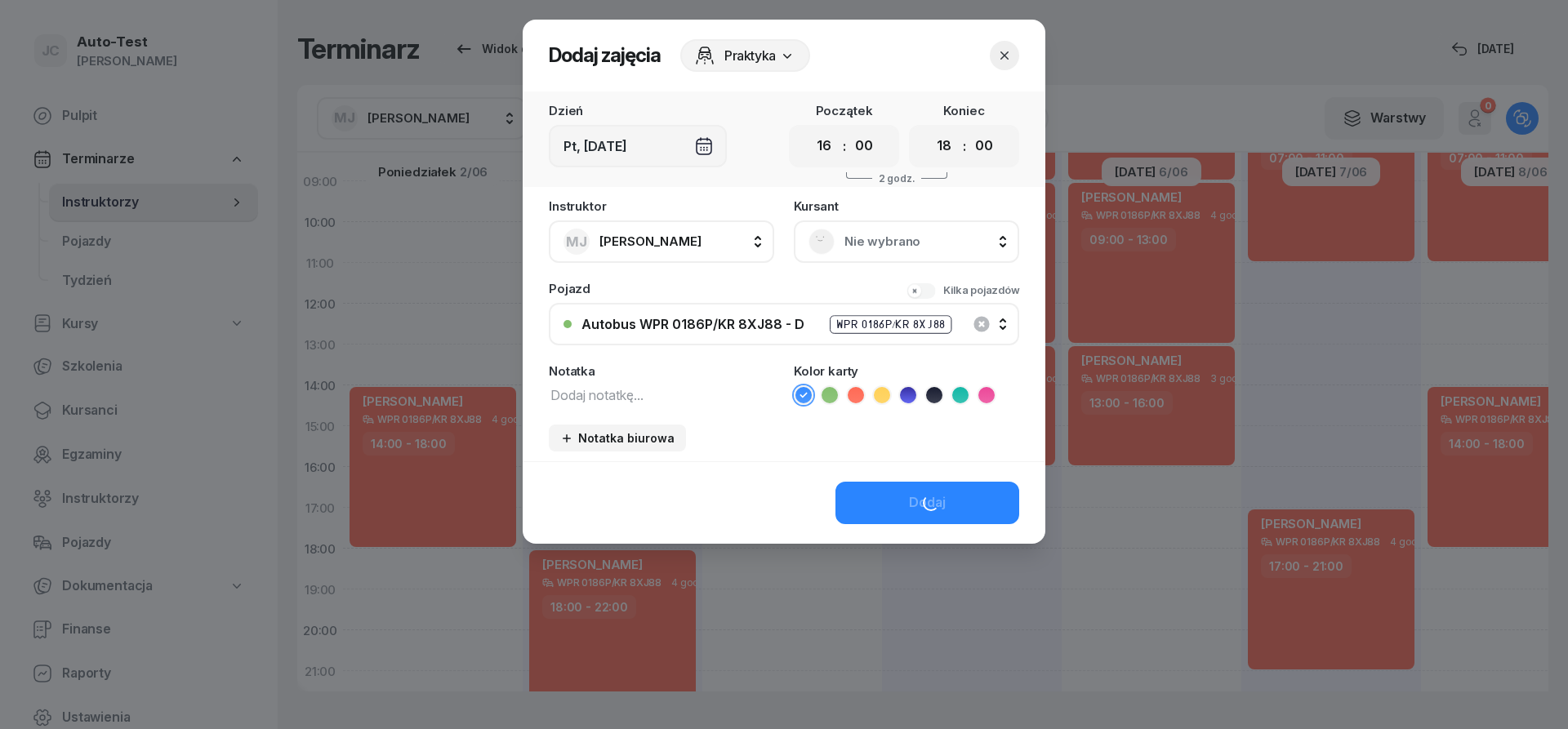
scroll to position [196, 1]
click at [928, 129] on select "00 01 02 03 04 05 06 07 08 09 10 11 12 13 14 15 16 17 18 19 20 21 22 23" at bounding box center [943, 146] width 31 height 35
select select "19"
click option "19" at bounding box center [0, 0] width 0 height 0
click at [839, 248] on div "Nie wybrano" at bounding box center [907, 242] width 196 height 26
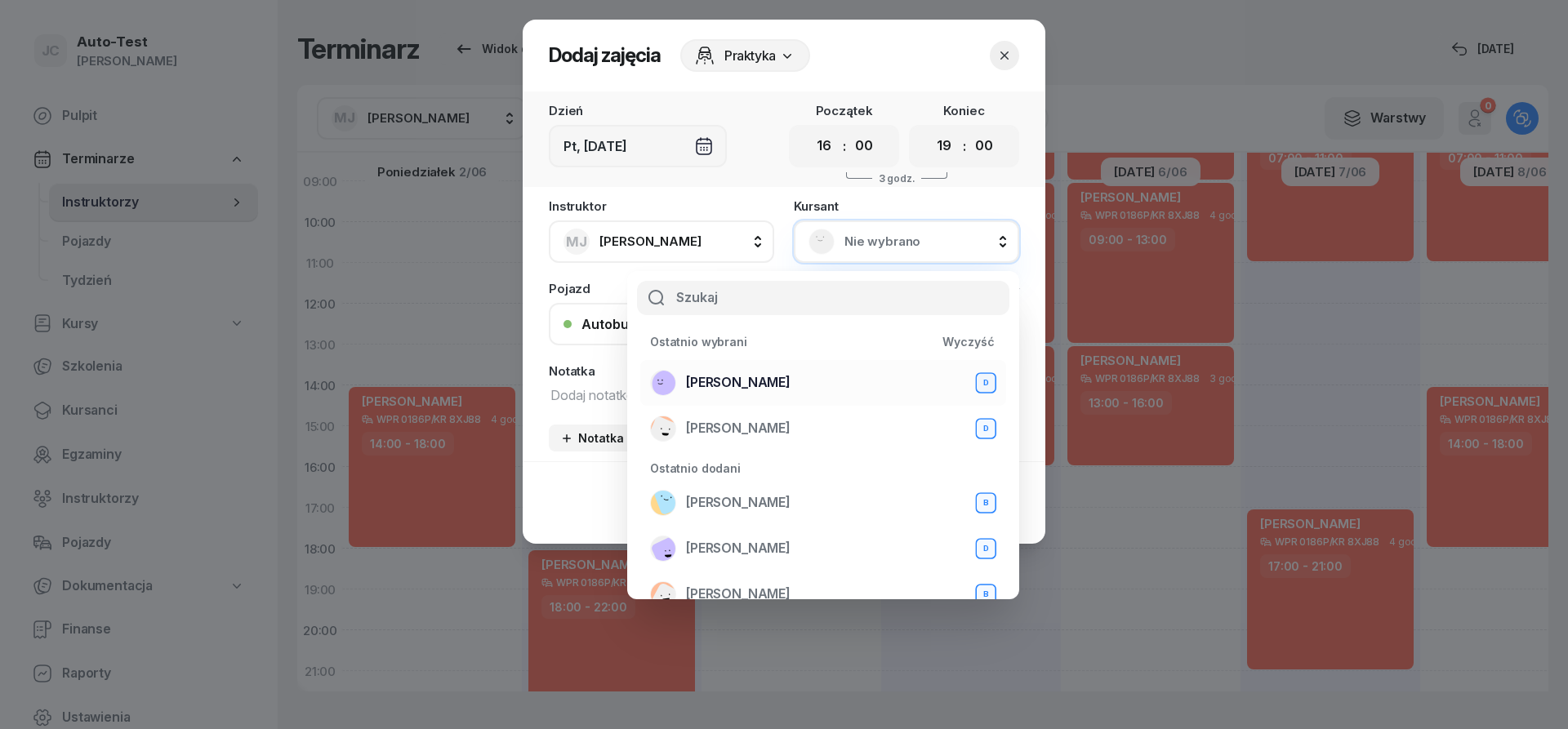
click at [791, 392] on span "[PERSON_NAME]" at bounding box center [739, 382] width 105 height 21
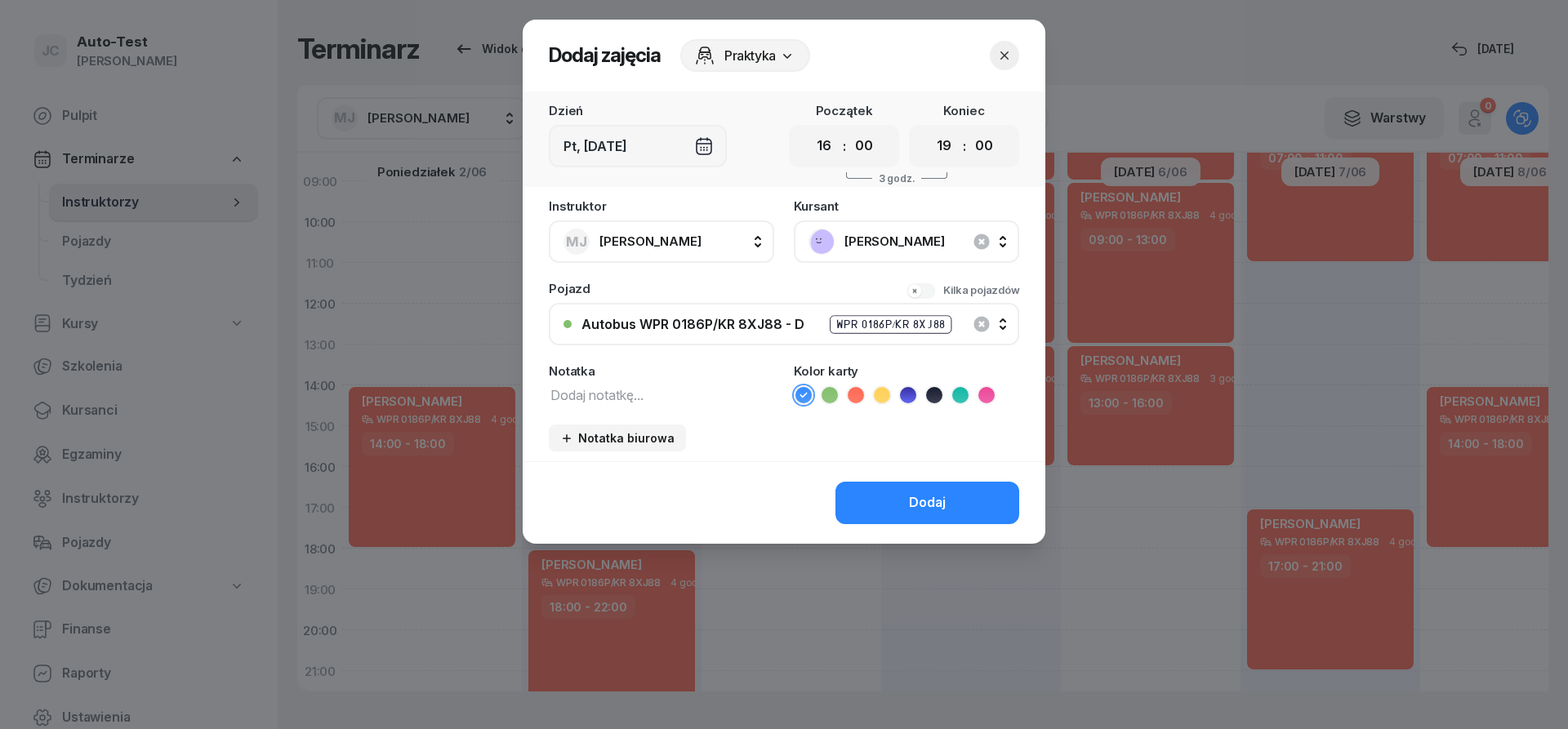
click at [850, 401] on icon at bounding box center [856, 394] width 16 height 16
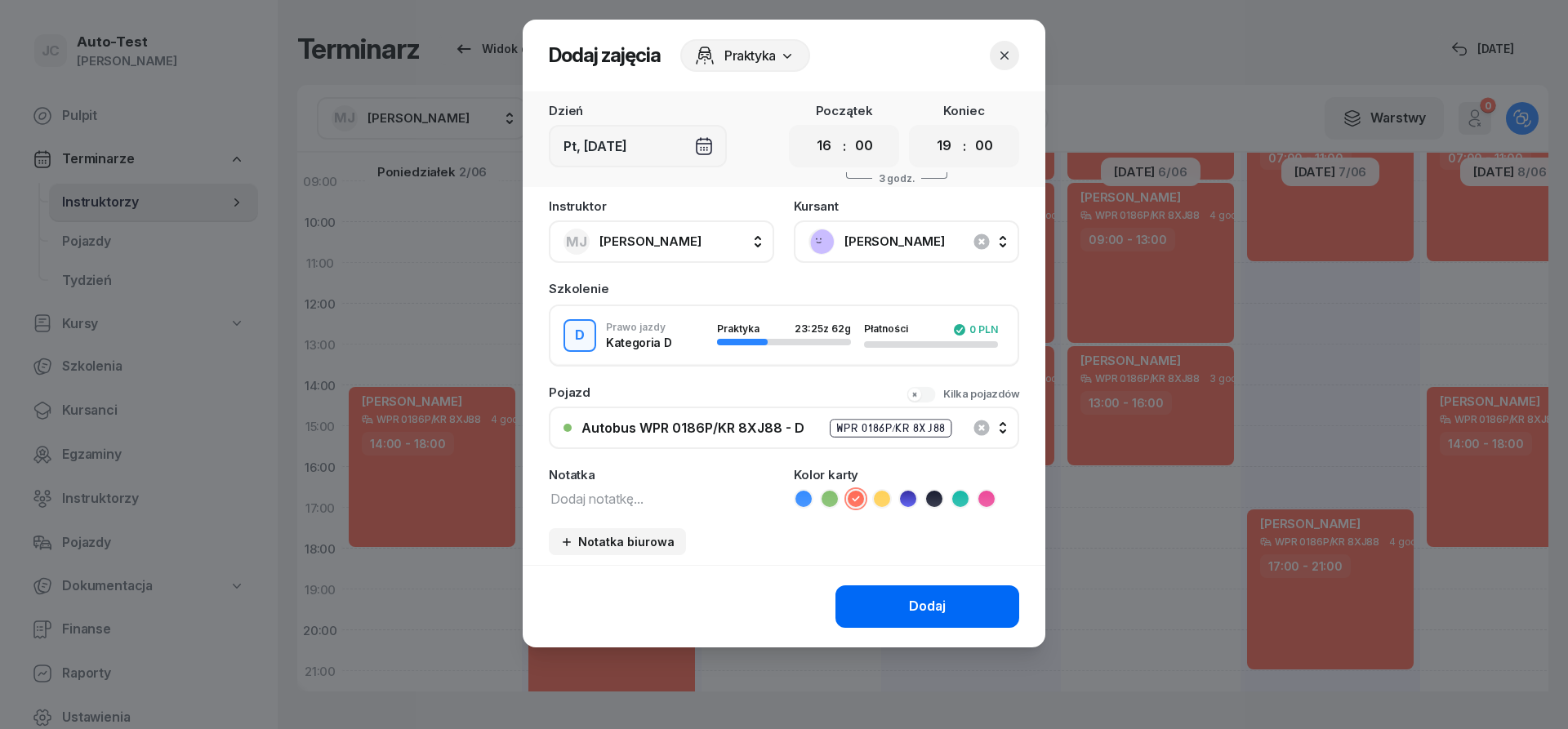
click at [943, 611] on div "Dodaj" at bounding box center [927, 607] width 36 height 21
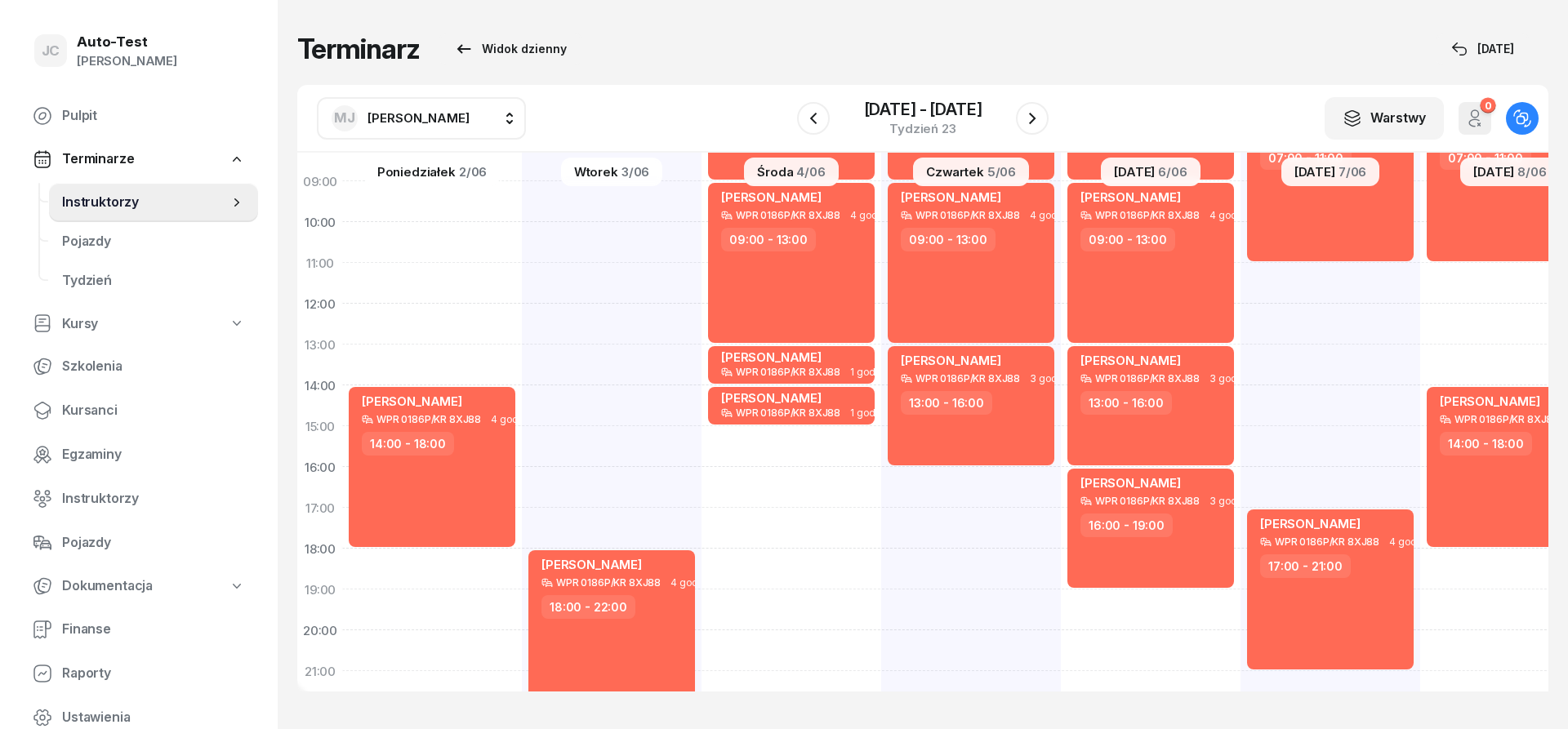
click at [1420, 278] on div "[PERSON_NAME] WPR 0186P/KR 8XJ88 4 godz. 07:00 - 11:00 [PERSON_NAME] WPR 0186P/…" at bounding box center [1510, 406] width 180 height 817
select select "11"
select select "13"
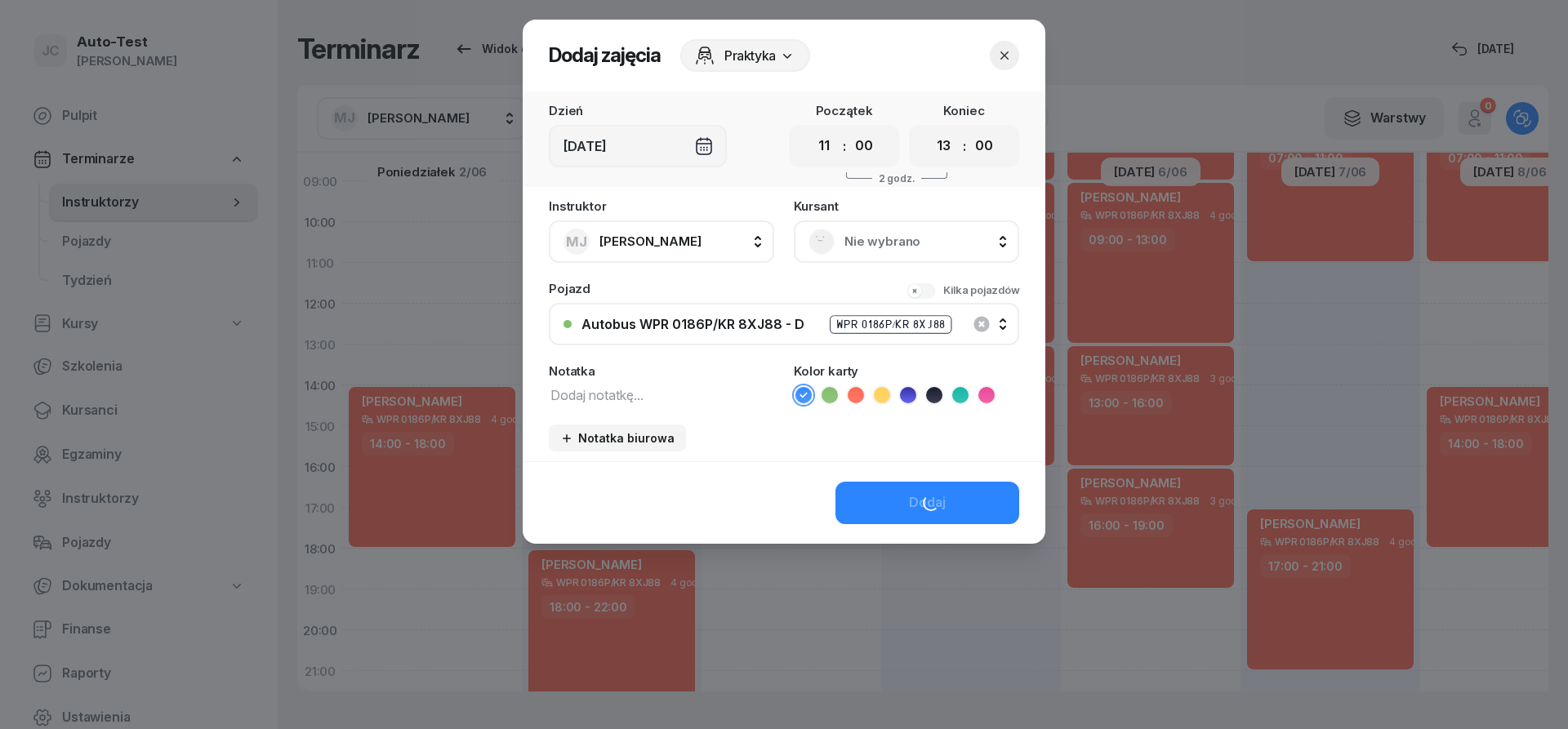
click at [901, 239] on span "Nie wybrano" at bounding box center [924, 241] width 160 height 21
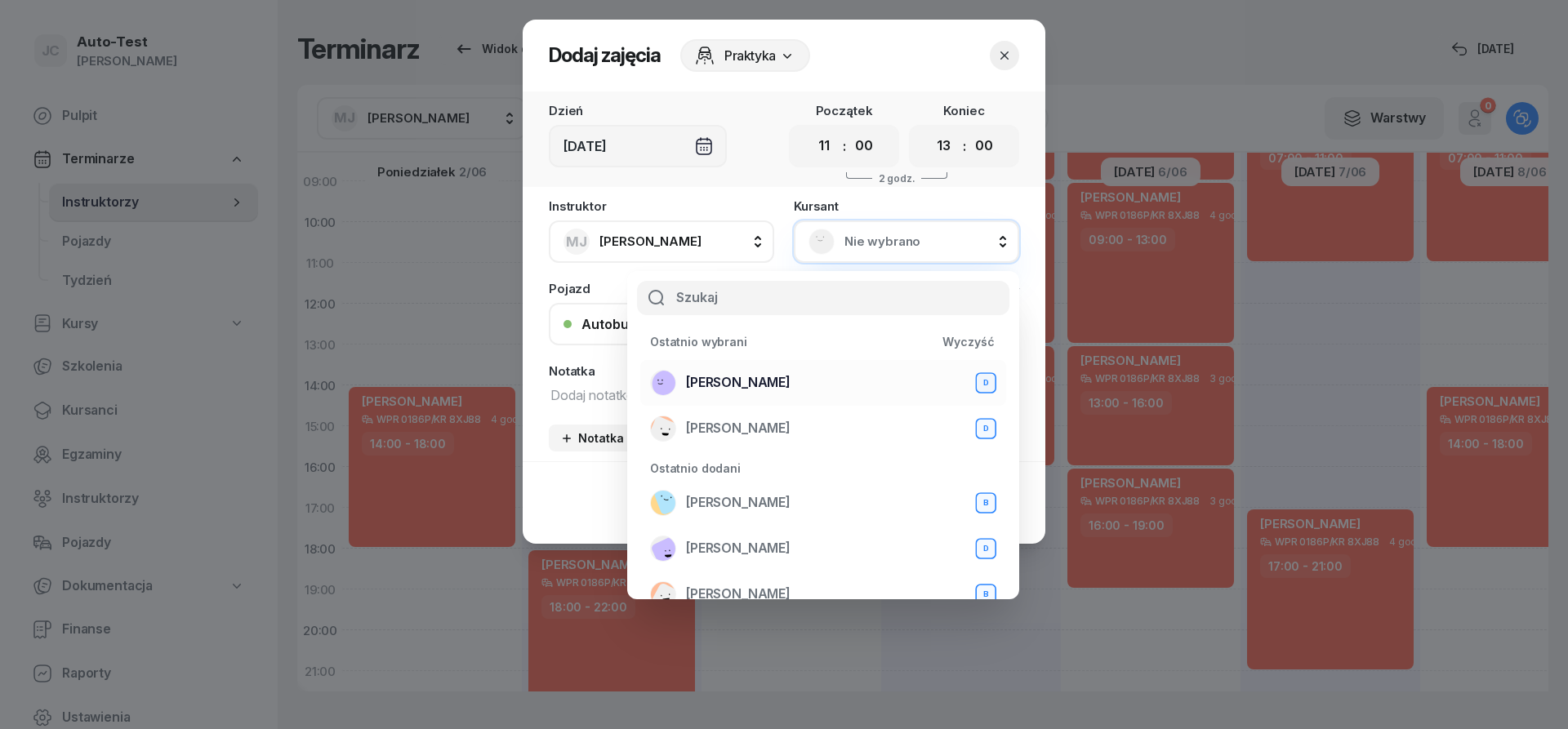
click at [791, 391] on span "[PERSON_NAME]" at bounding box center [739, 382] width 105 height 21
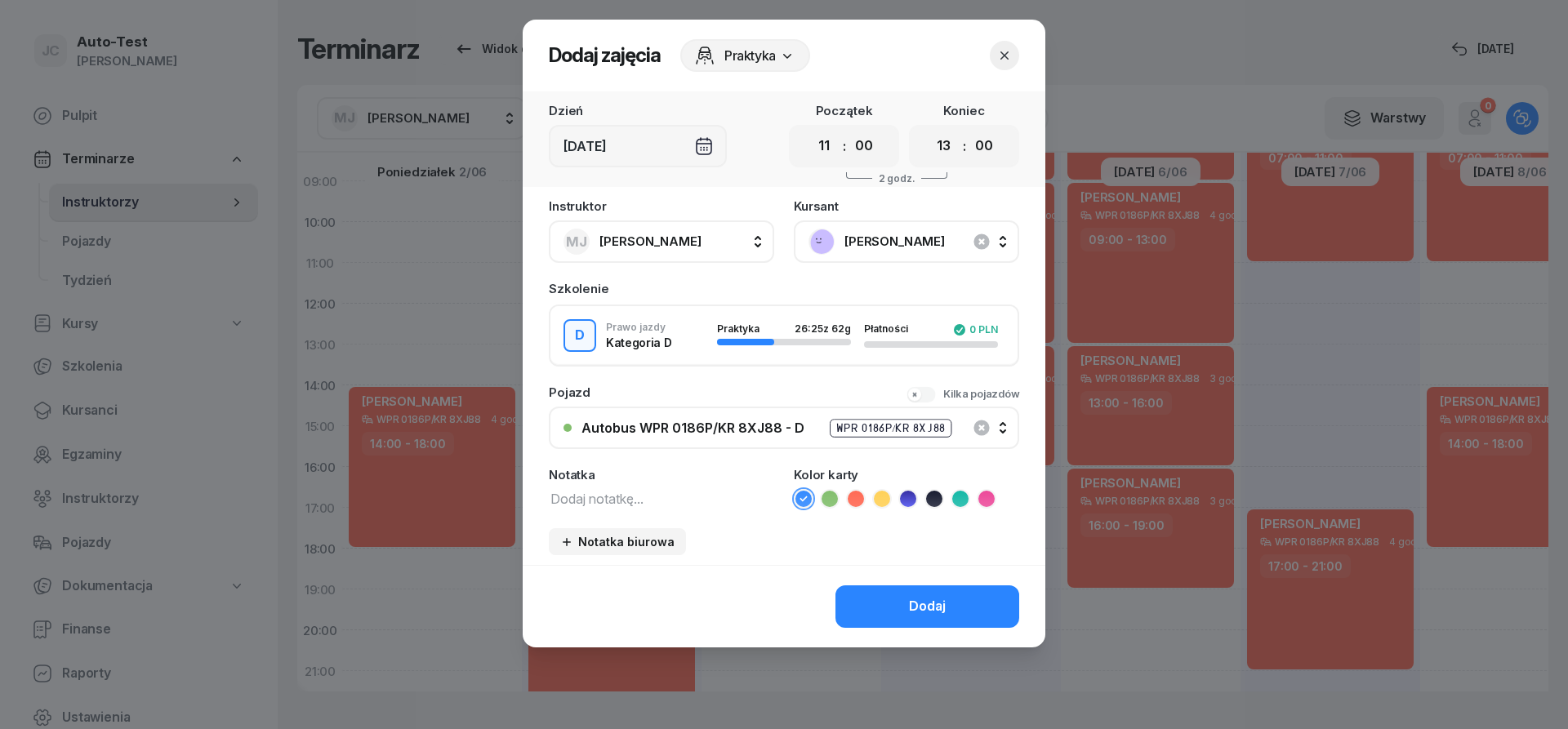
click at [853, 490] on ul at bounding box center [906, 498] width 225 height 20
click at [854, 493] on icon at bounding box center [856, 498] width 16 height 16
click at [893, 612] on button "Dodaj" at bounding box center [928, 606] width 184 height 42
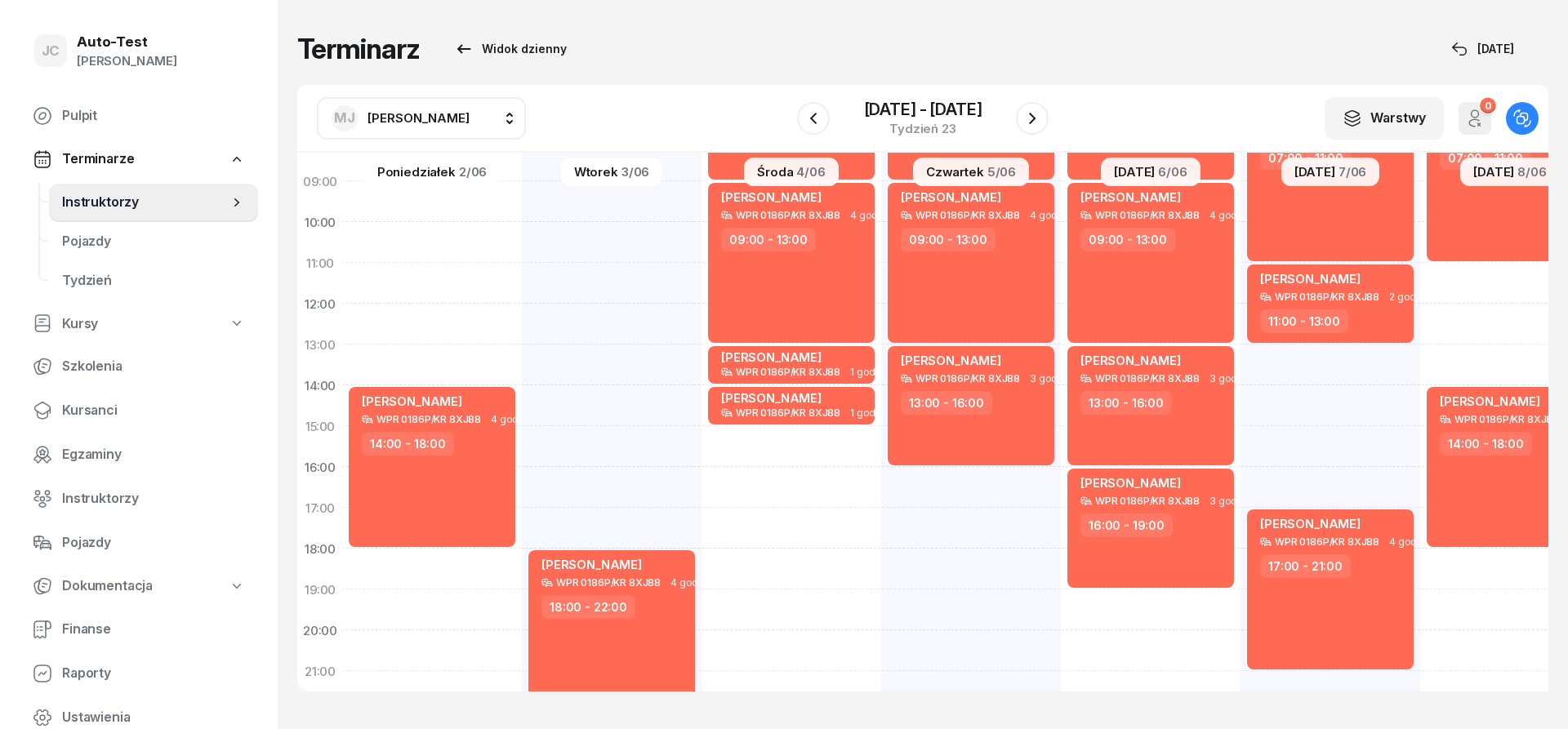
click at [1483, 562] on div "[PERSON_NAME] WPR 0186P/KR 8XJ88 4 godz. 07:00 - 11:00 [PERSON_NAME] WPR 0186P/…" at bounding box center [1510, 406] width 180 height 817
select select "18"
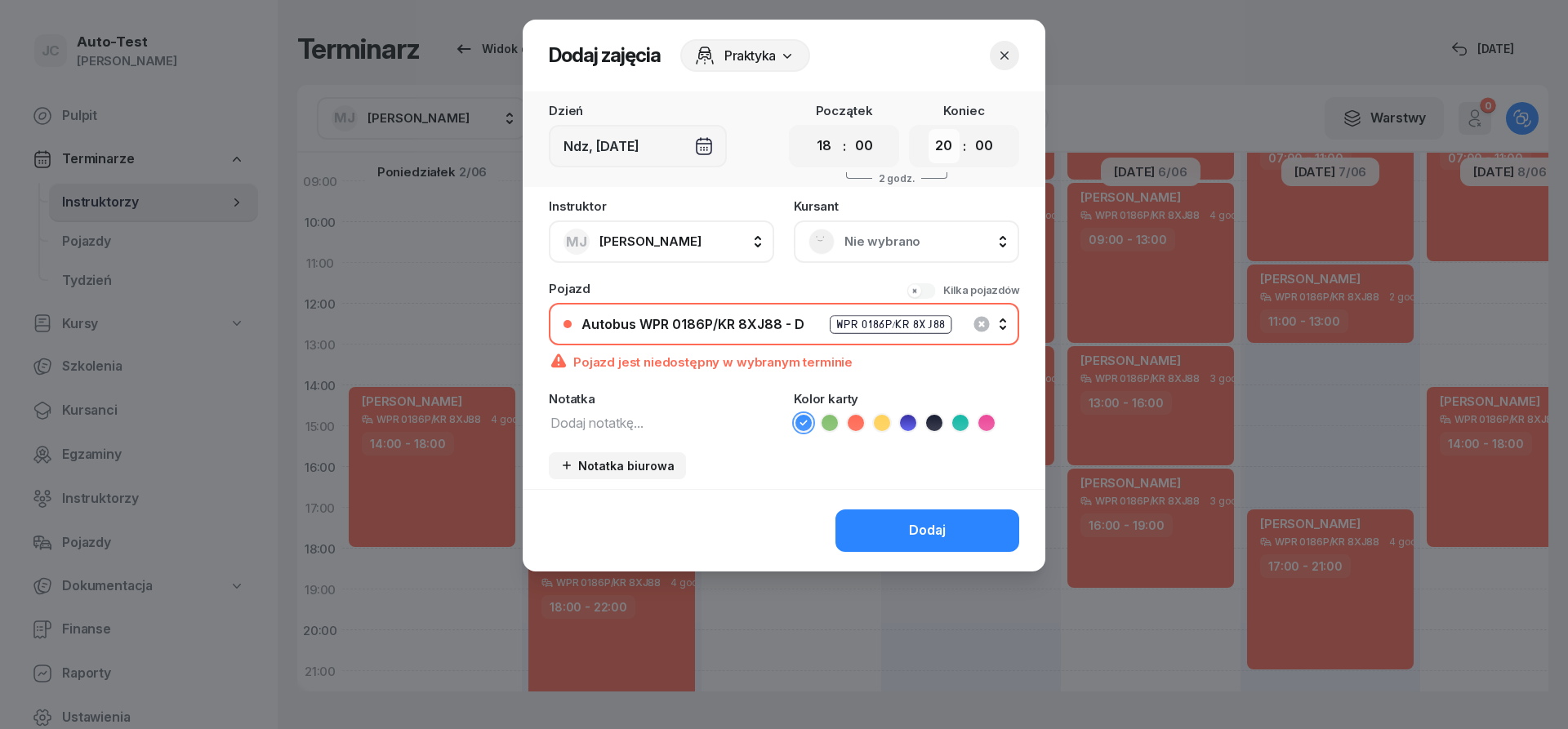
click at [928, 129] on select "00 01 02 03 04 05 06 07 08 09 10 11 12 13 14 15 16 17 18 19 20 21 22 23" at bounding box center [943, 146] width 31 height 35
select select "22"
click option "22" at bounding box center [0, 0] width 0 height 0
click at [1003, 60] on icon "button" at bounding box center [1004, 55] width 16 height 16
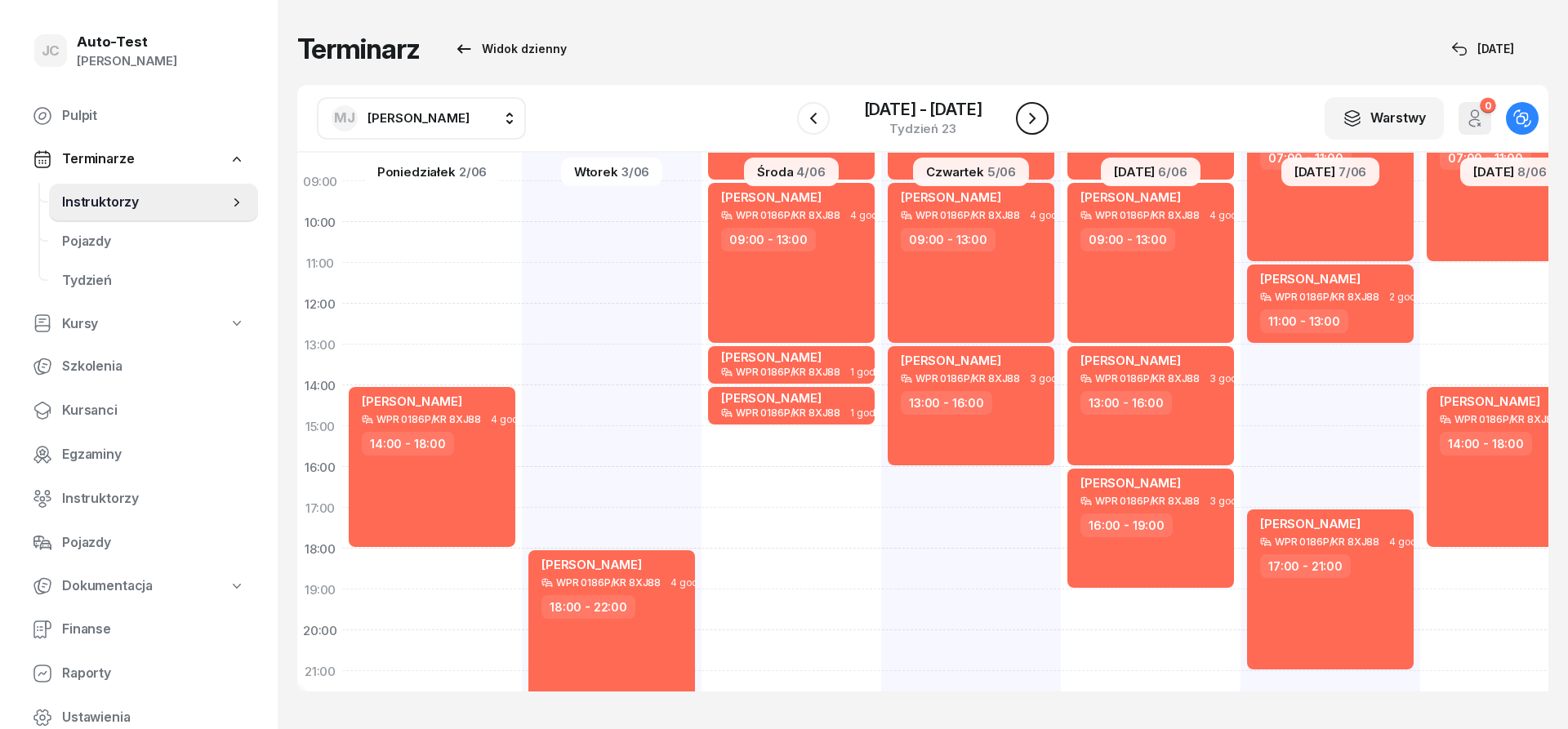
click at [1019, 123] on button "button" at bounding box center [1032, 118] width 33 height 33
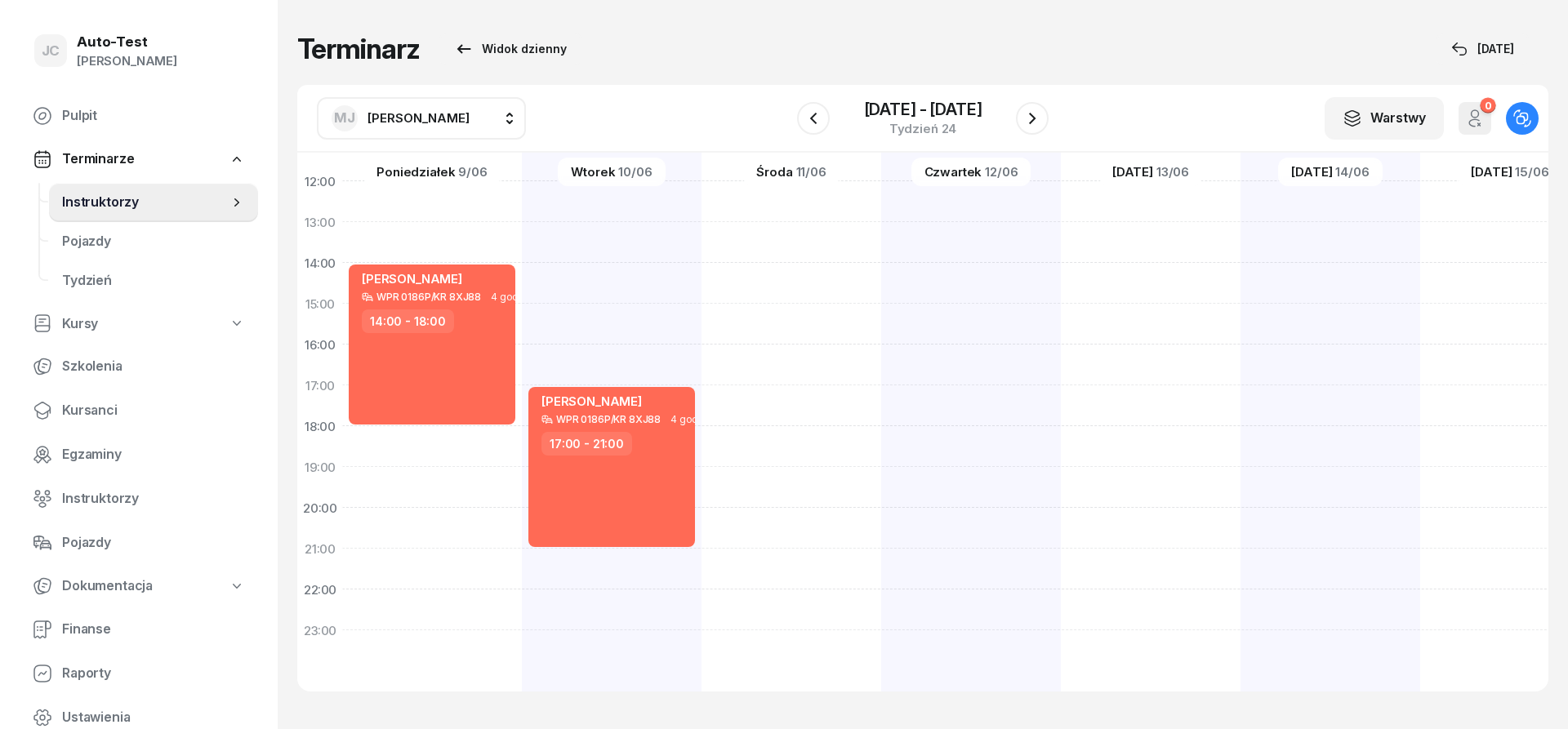
click at [522, 442] on div "[PERSON_NAME] WPR 0186P/KR 8XJ88 1 godz. 06:00 - 07:00 [PERSON_NAME] WPR 0186P/…" at bounding box center [611, 283] width 180 height 817
select select "18"
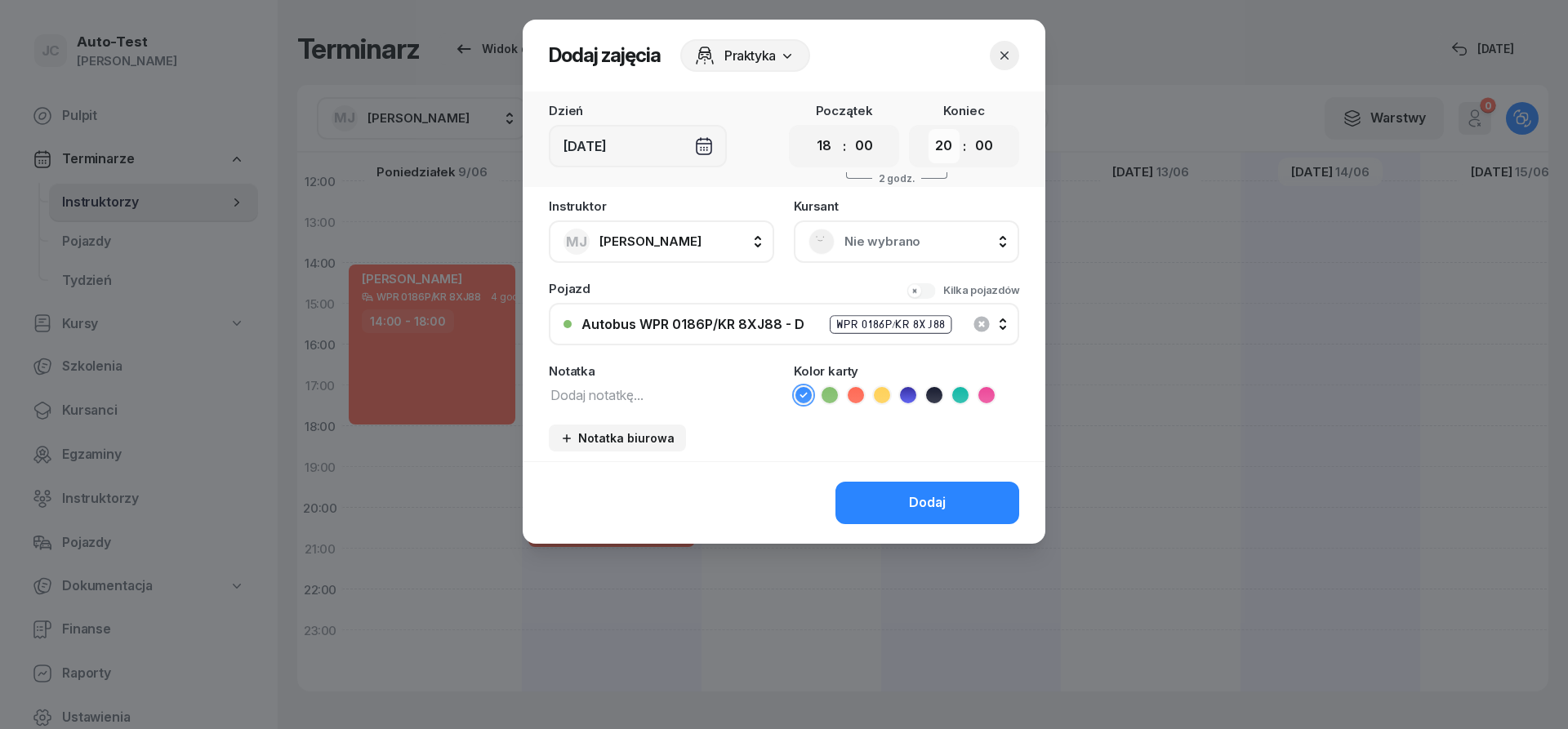
click at [928, 129] on select "00 01 02 03 04 05 06 07 08 09 10 11 12 13 14 15 16 17 18 19 20 21 22 23" at bounding box center [943, 146] width 31 height 35
select select "22"
click option "22" at bounding box center [0, 0] width 0 height 0
click at [849, 232] on span "Nie wybrano" at bounding box center [924, 241] width 160 height 21
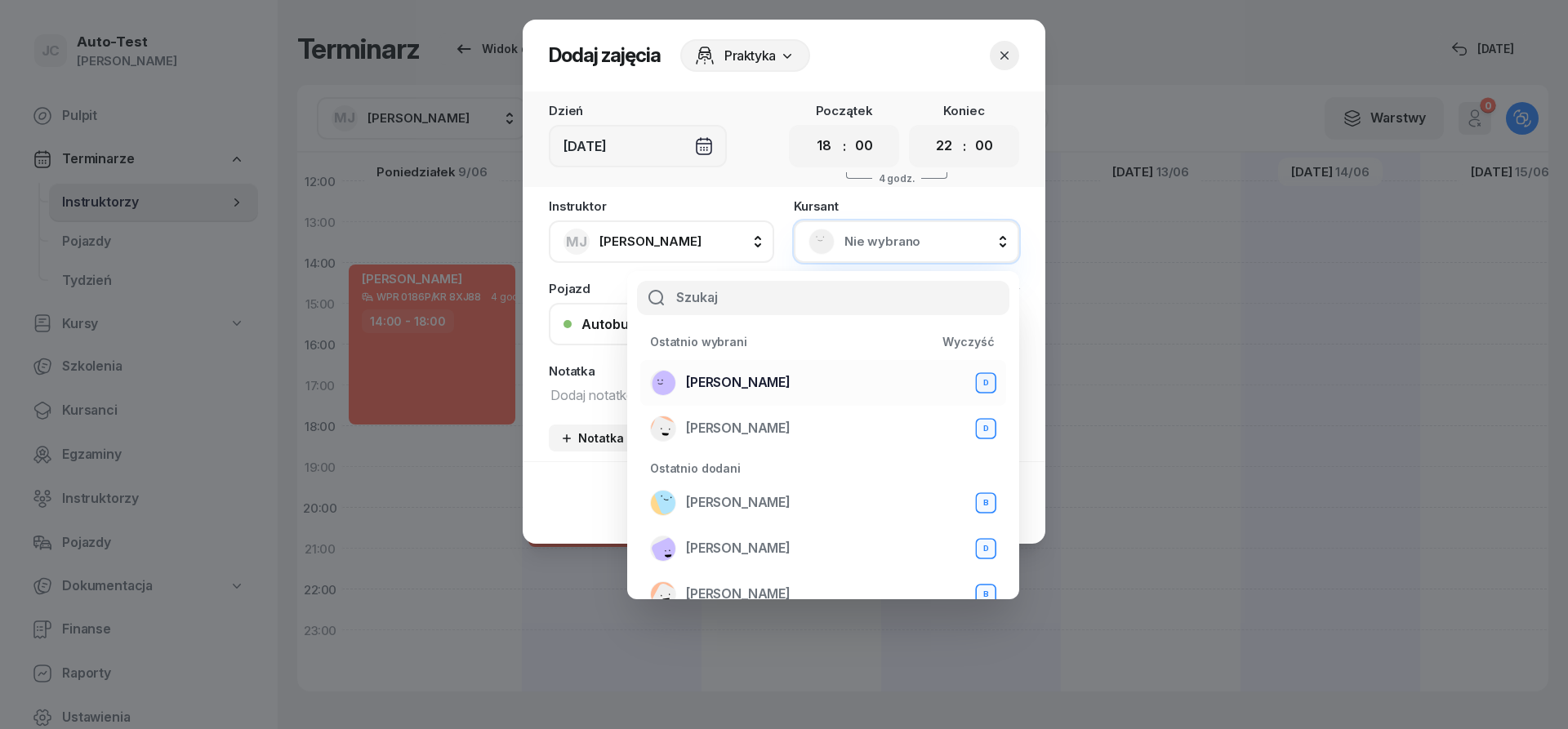
click at [791, 389] on span "[PERSON_NAME]" at bounding box center [739, 382] width 105 height 21
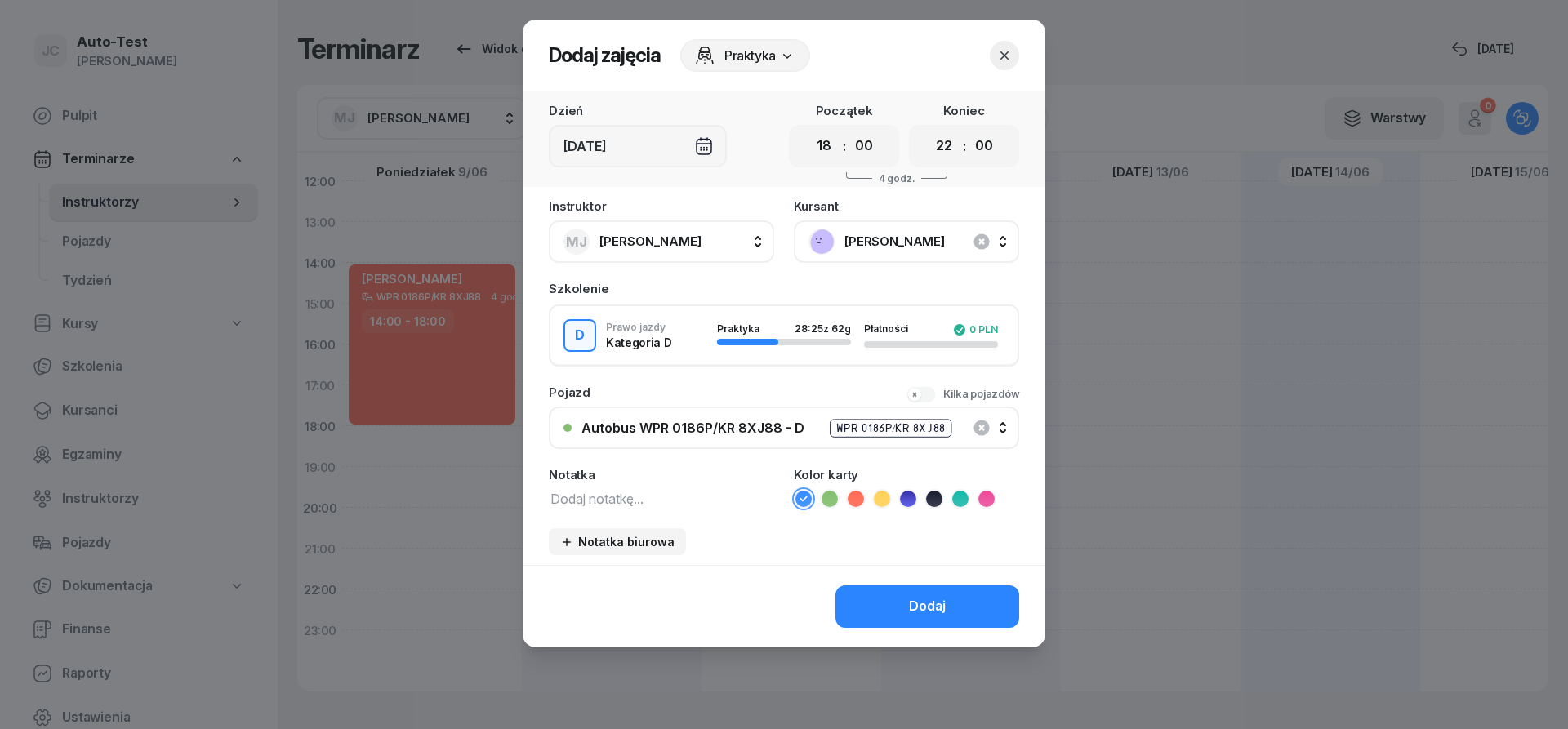
click at [850, 498] on icon at bounding box center [856, 498] width 16 height 16
click at [870, 626] on button "Dodaj" at bounding box center [928, 606] width 184 height 42
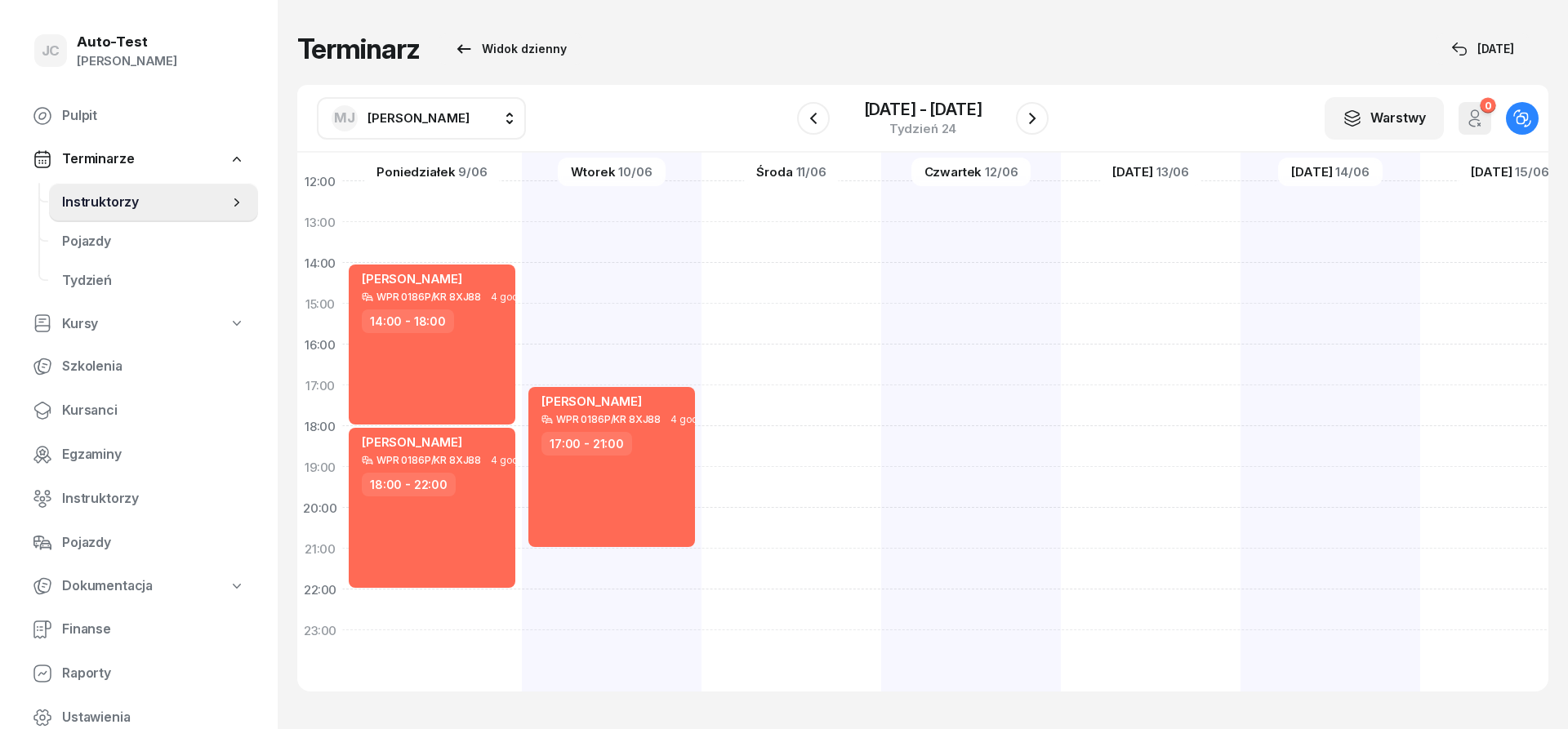
click at [701, 241] on div "[PERSON_NAME] WPR 0186P/KR 8XJ88 1 godz. 05:00 - 06:00 [PERSON_NAME] WPR 0186P/…" at bounding box center [791, 283] width 180 height 817
select select "13"
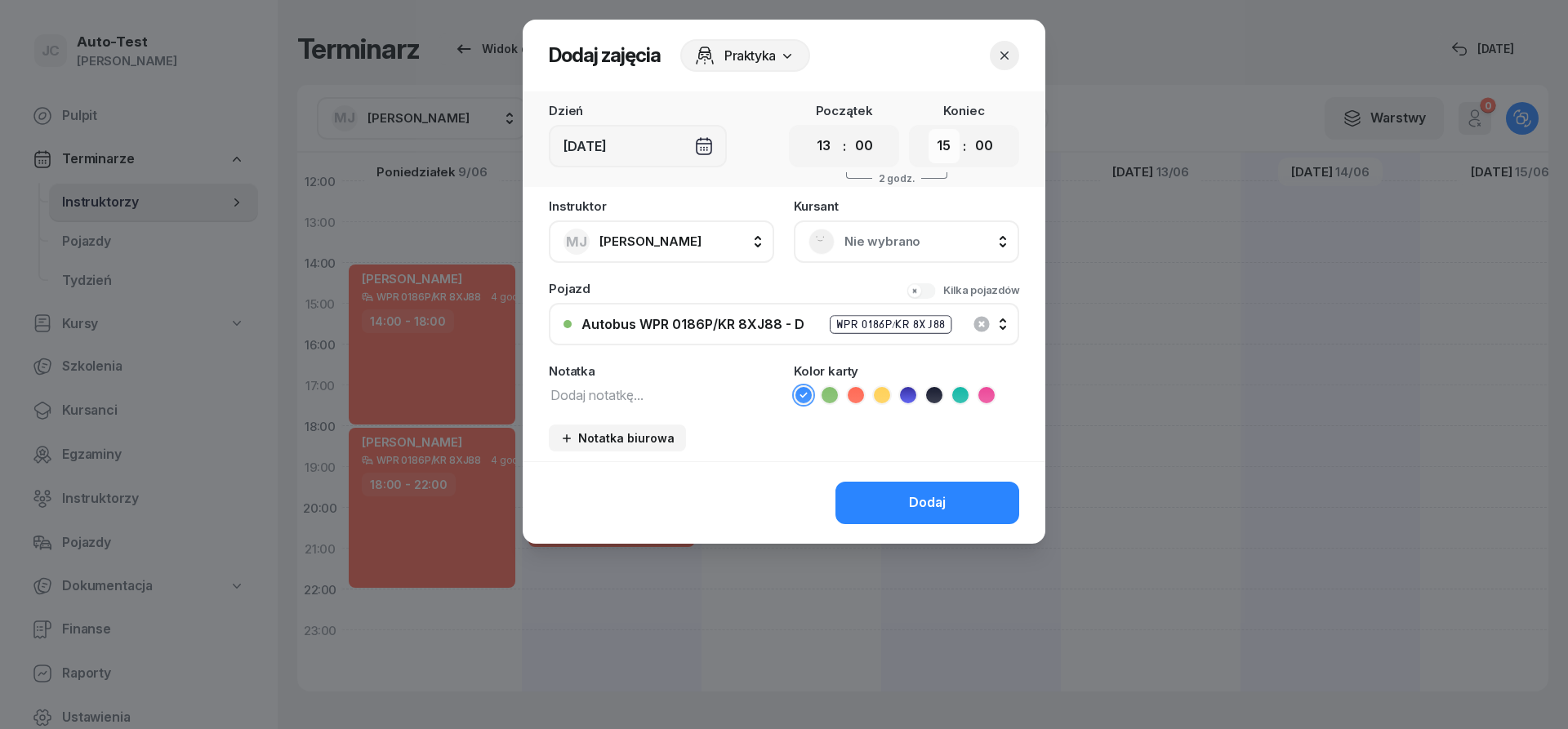
click at [928, 129] on select "00 01 02 03 04 05 06 07 08 09 10 11 12 13 14 15 16 17 18 19 20 21 22 23" at bounding box center [943, 146] width 31 height 35
select select "17"
click option "17" at bounding box center [0, 0] width 0 height 0
click at [867, 245] on span "Nie wybrano" at bounding box center [924, 241] width 160 height 21
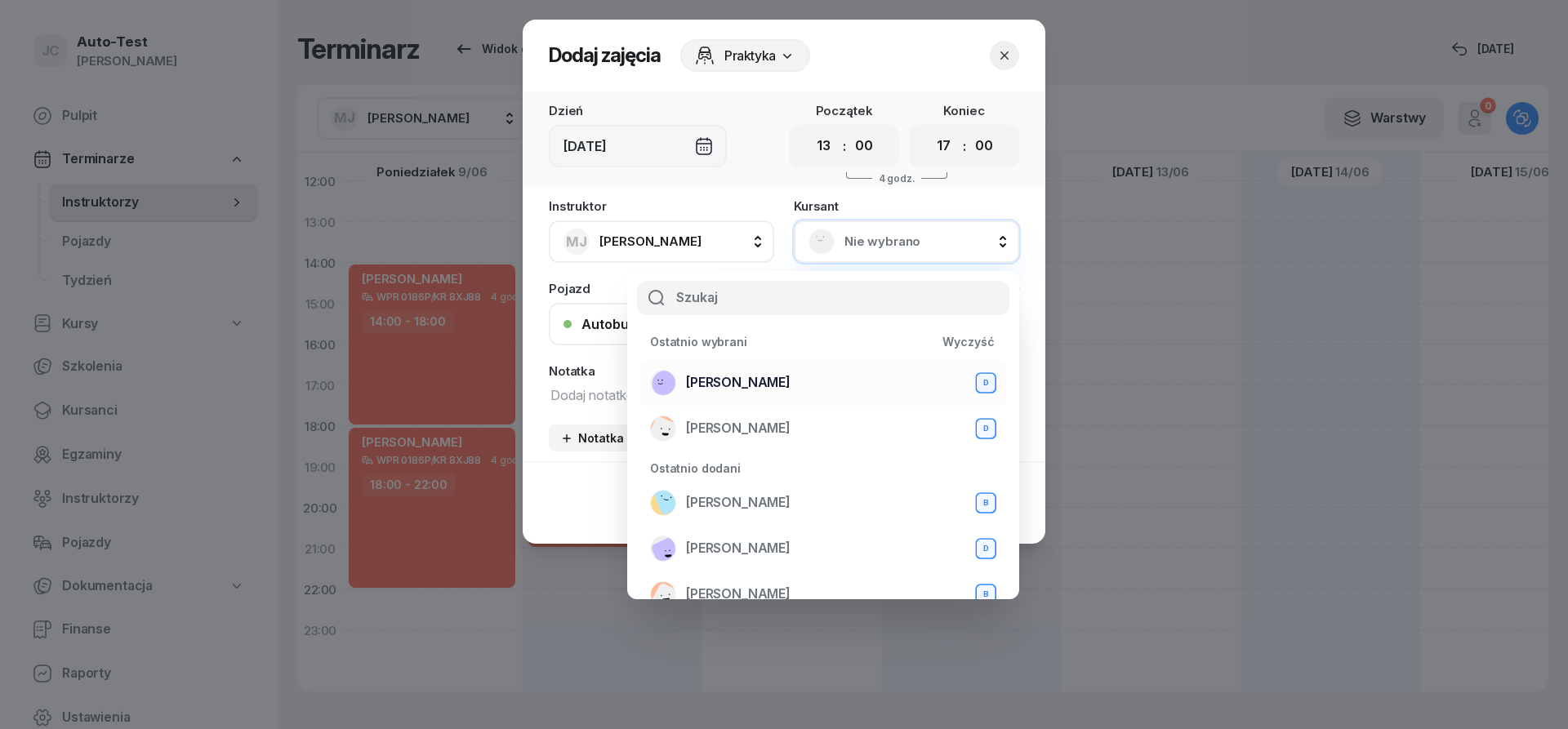
click at [791, 386] on span "[PERSON_NAME]" at bounding box center [739, 382] width 105 height 21
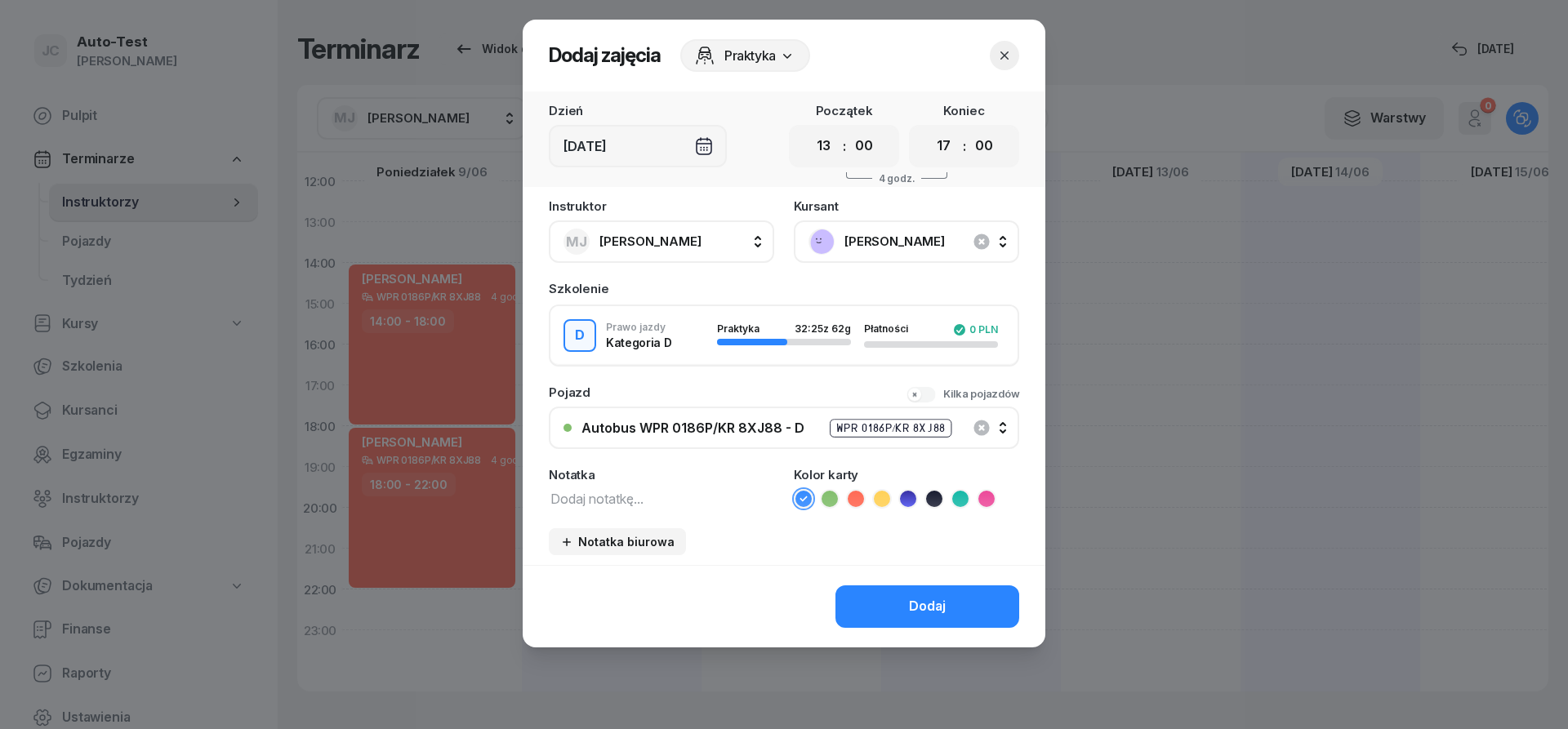
click at [856, 500] on icon at bounding box center [856, 498] width 16 height 16
click at [878, 597] on button "Dodaj" at bounding box center [928, 606] width 184 height 42
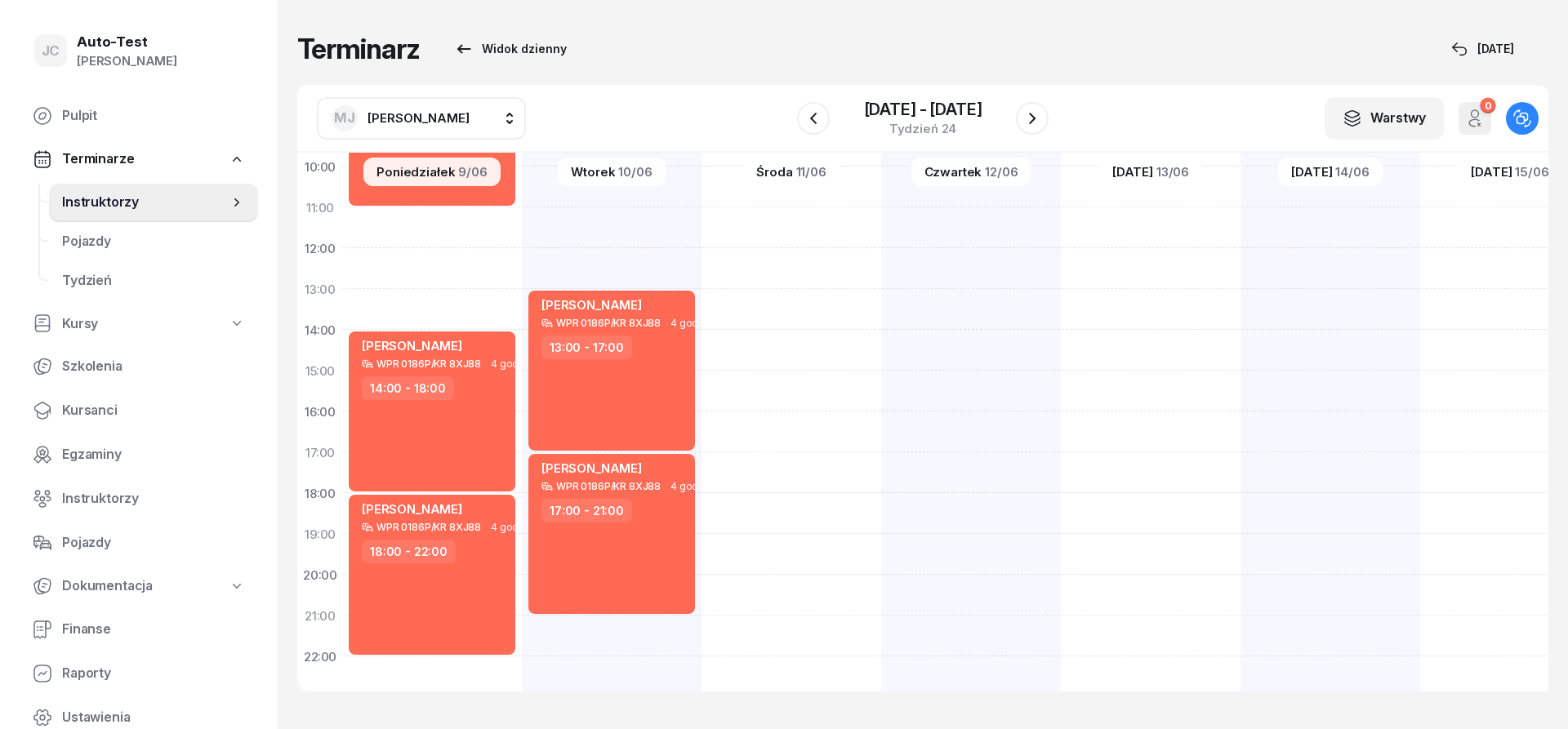
scroll to position [122, 1]
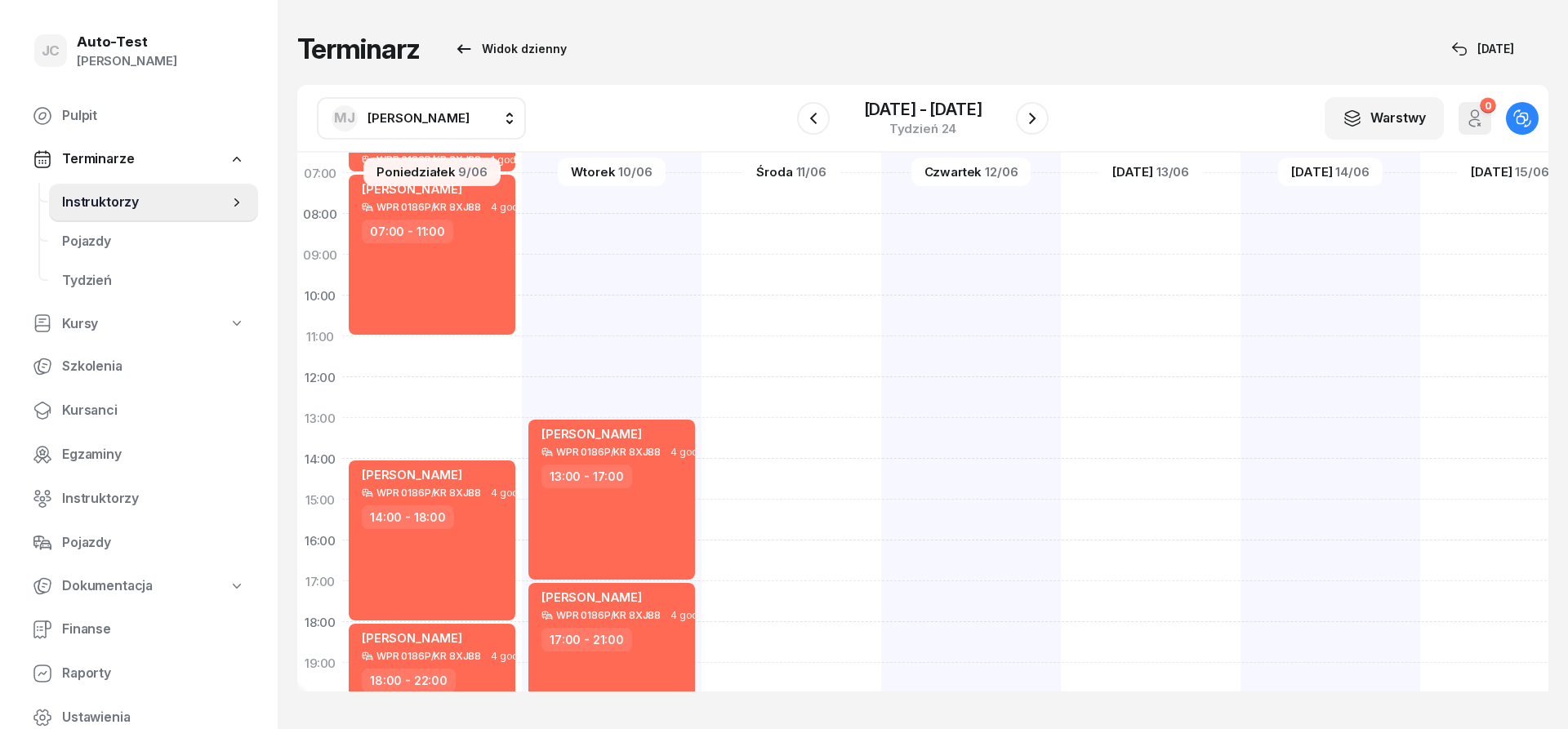
click at [1420, 300] on div at bounding box center [1510, 479] width 180 height 817
select select "10"
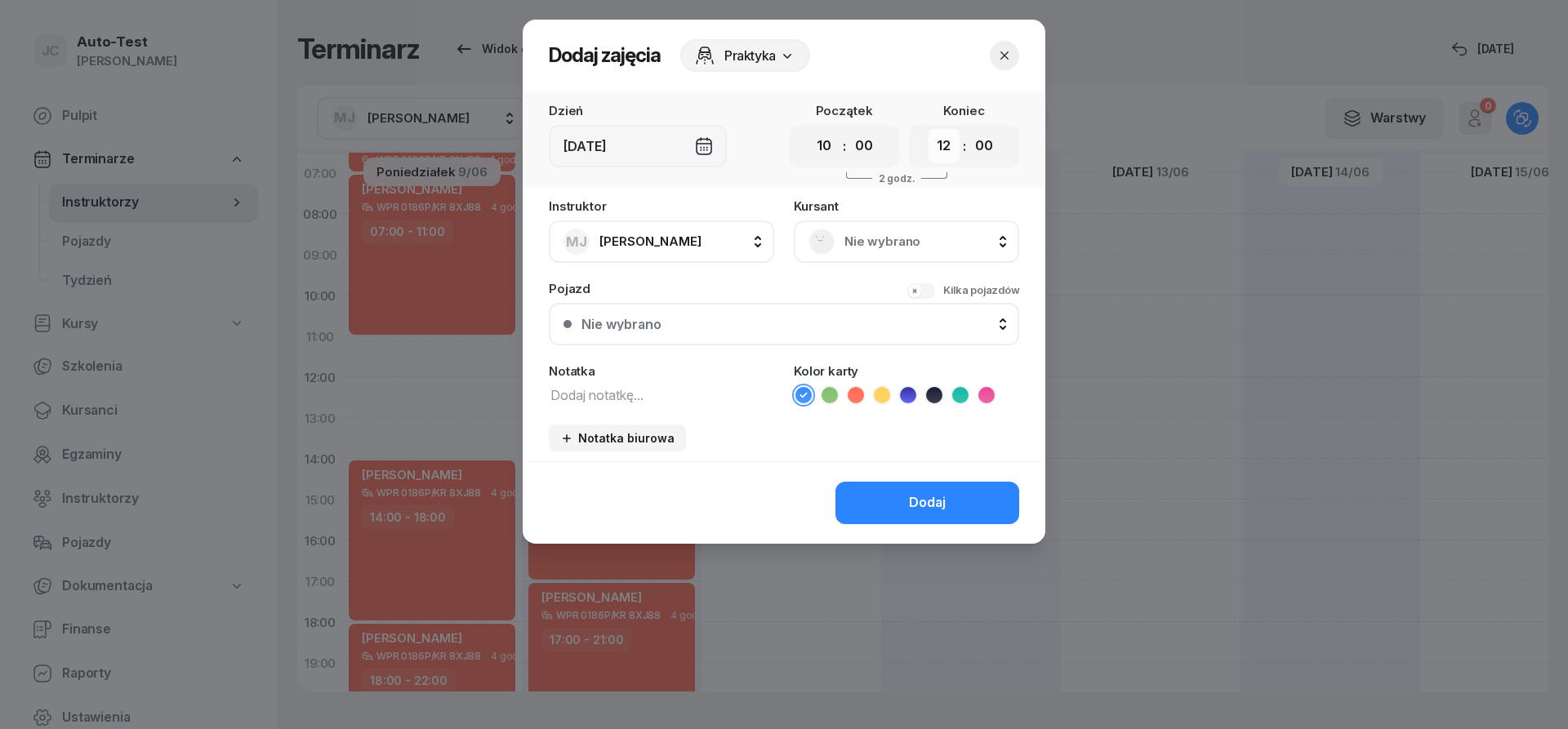
click at [928, 129] on select "00 01 02 03 04 05 06 07 08 09 10 11 12 13 14 15 16 17 18 19 20 21 22 23" at bounding box center [943, 146] width 31 height 35
select select "14"
click option "14" at bounding box center [0, 0] width 0 height 0
click at [813, 243] on rect at bounding box center [823, 241] width 36 height 36
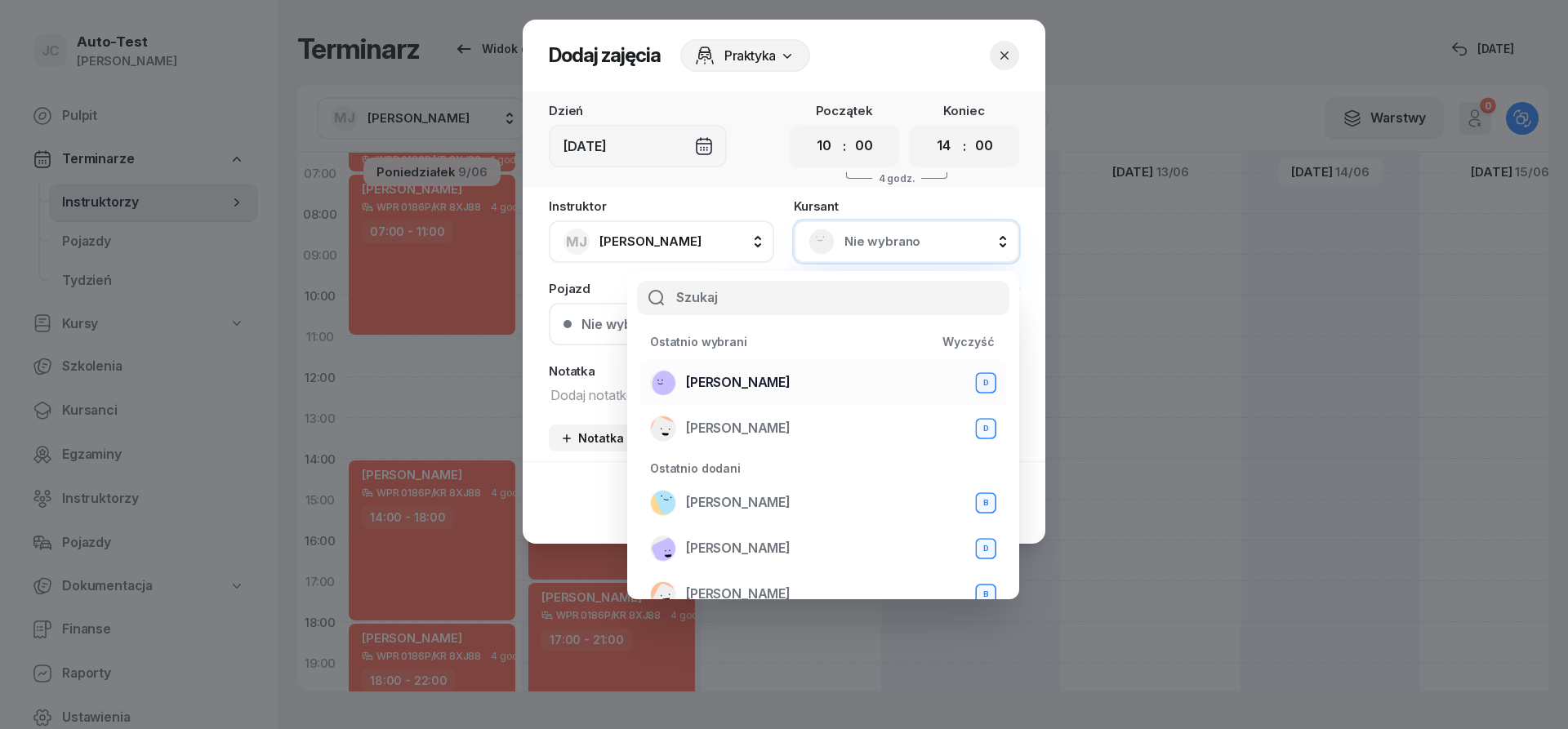
click at [791, 381] on span "[PERSON_NAME]" at bounding box center [739, 382] width 105 height 21
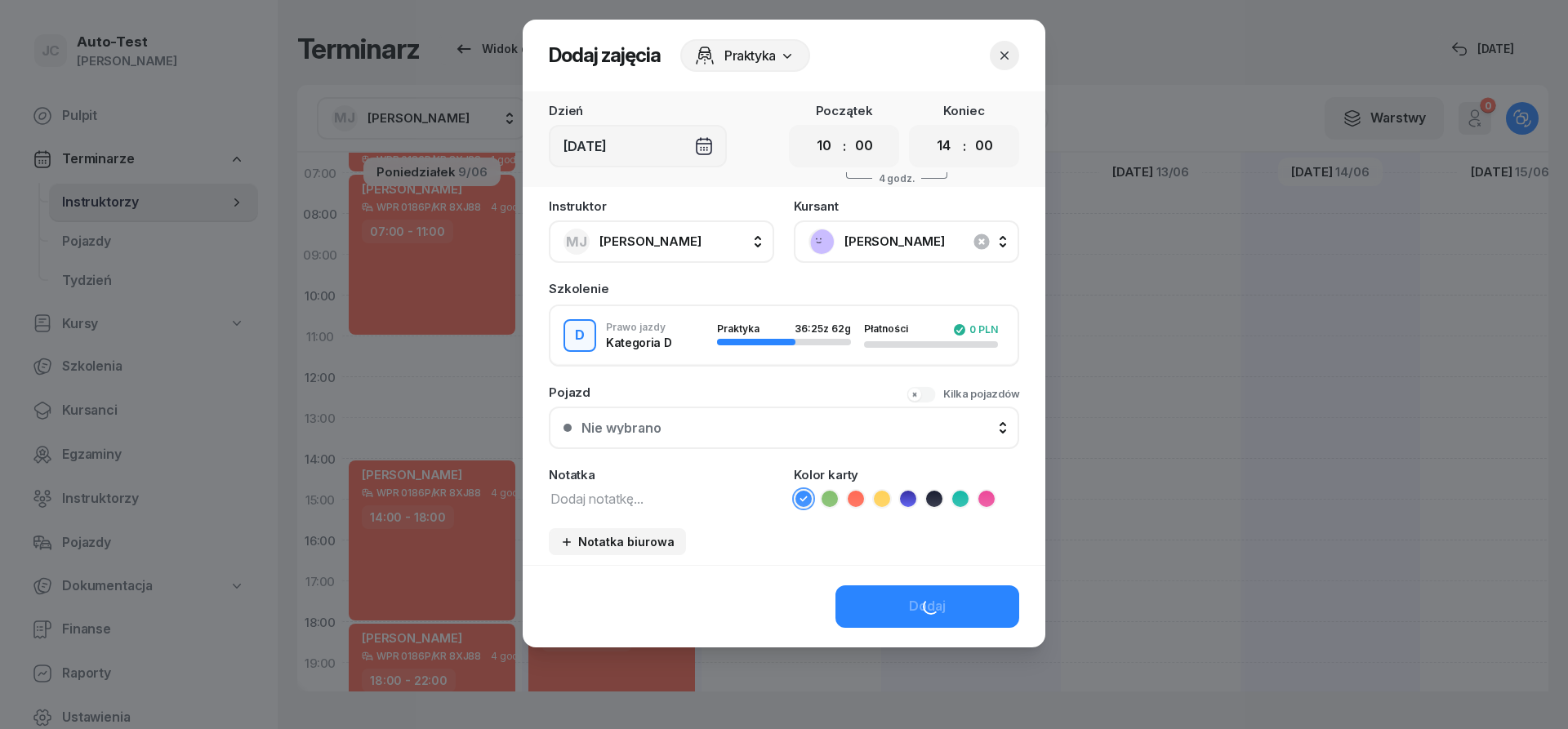
click at [806, 431] on div "Nie wybrano" at bounding box center [793, 428] width 424 height 13
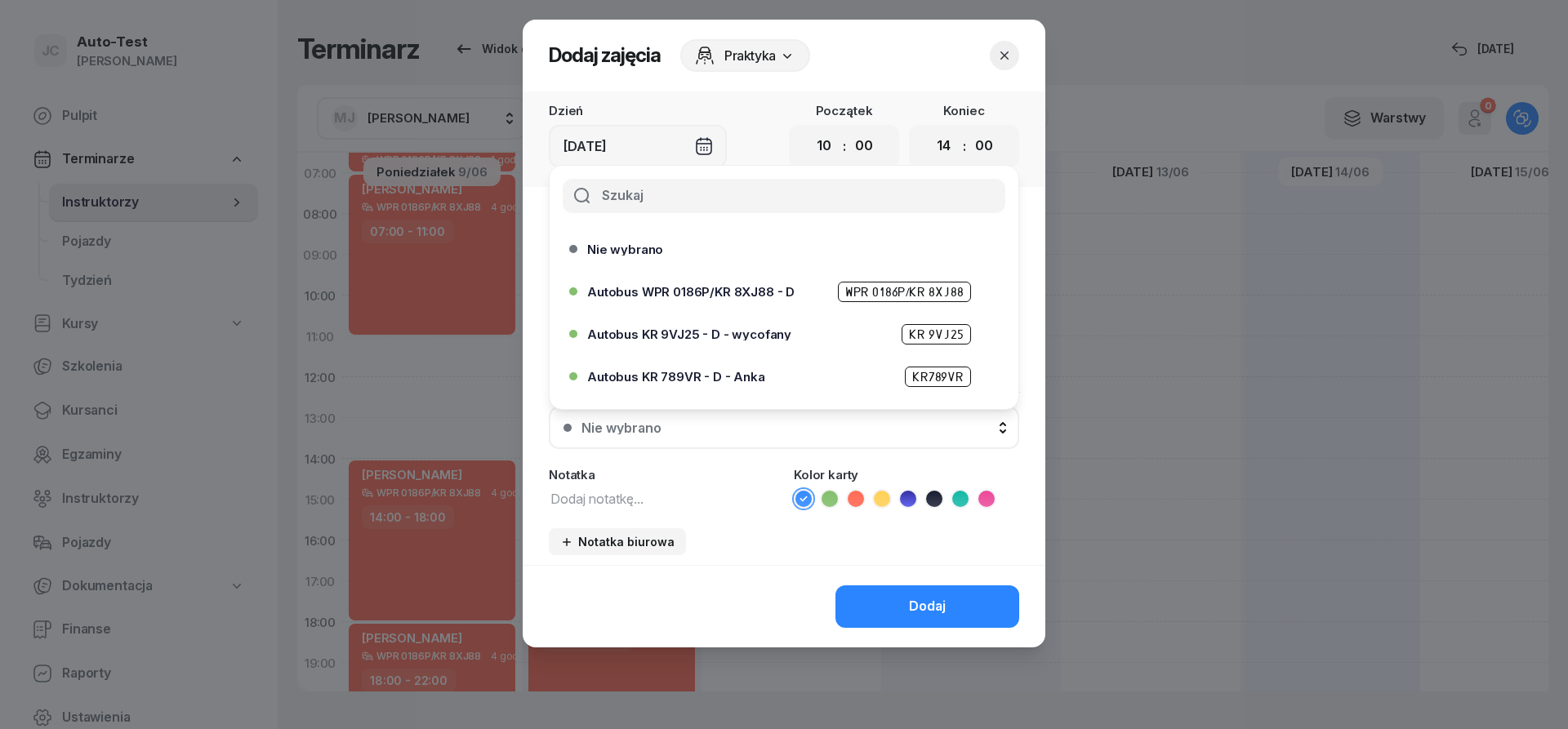
click at [734, 294] on span "Autobus WPR 0186P/KR 8XJ88 - D" at bounding box center [691, 292] width 208 height 12
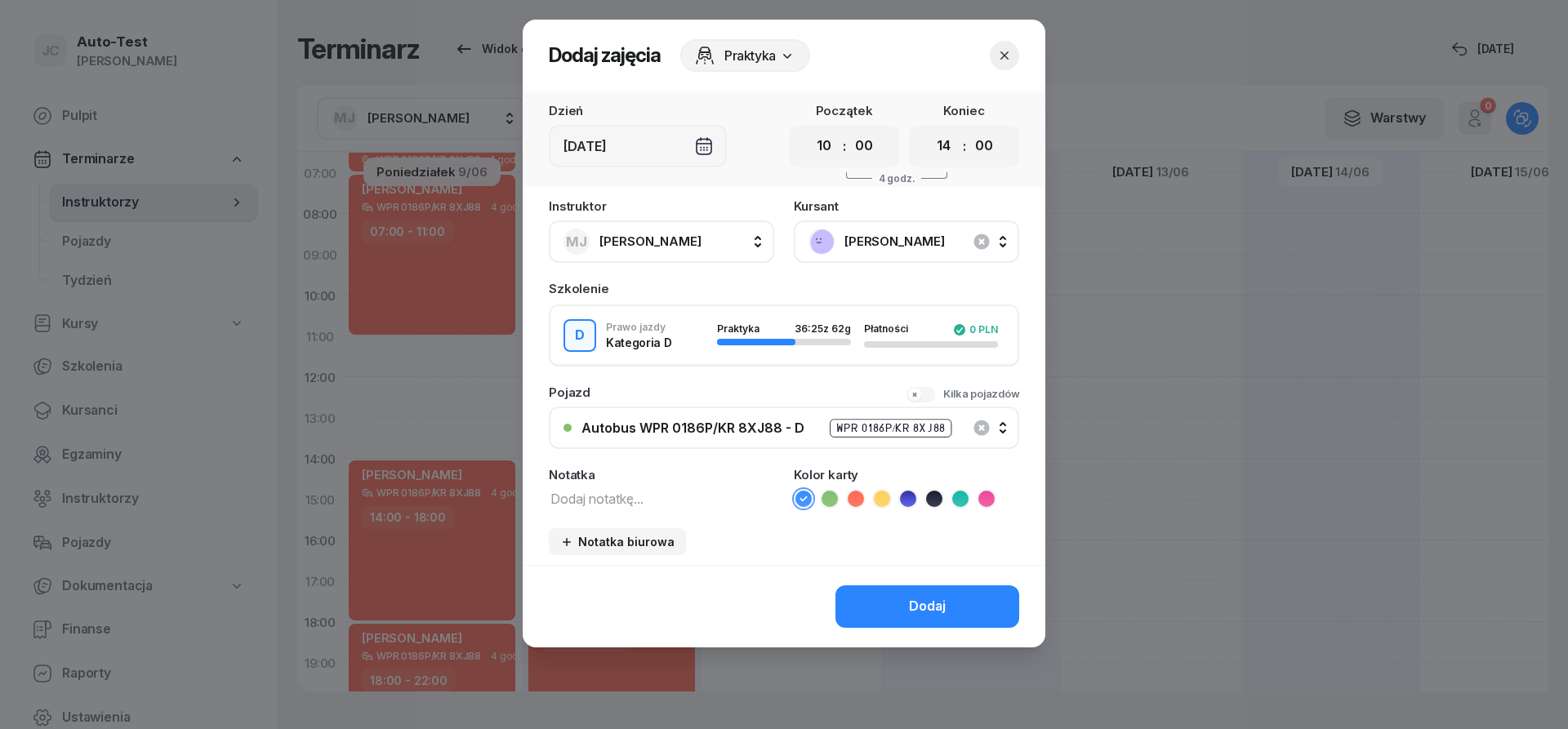
click at [850, 504] on icon at bounding box center [856, 498] width 16 height 16
click at [894, 580] on div "Dodaj" at bounding box center [784, 607] width 523 height 82
click at [899, 595] on button "Dodaj" at bounding box center [928, 606] width 184 height 42
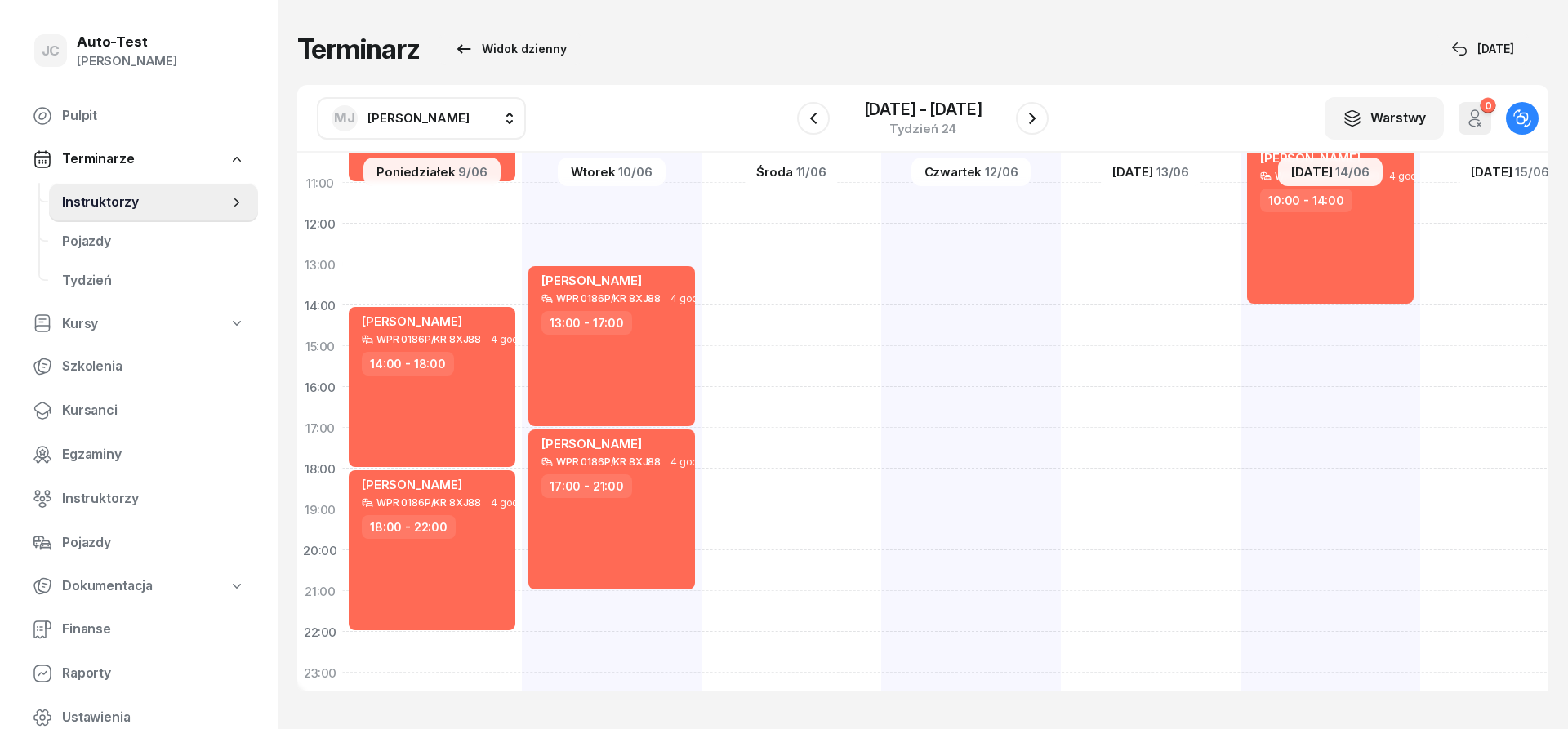
scroll to position [319, 1]
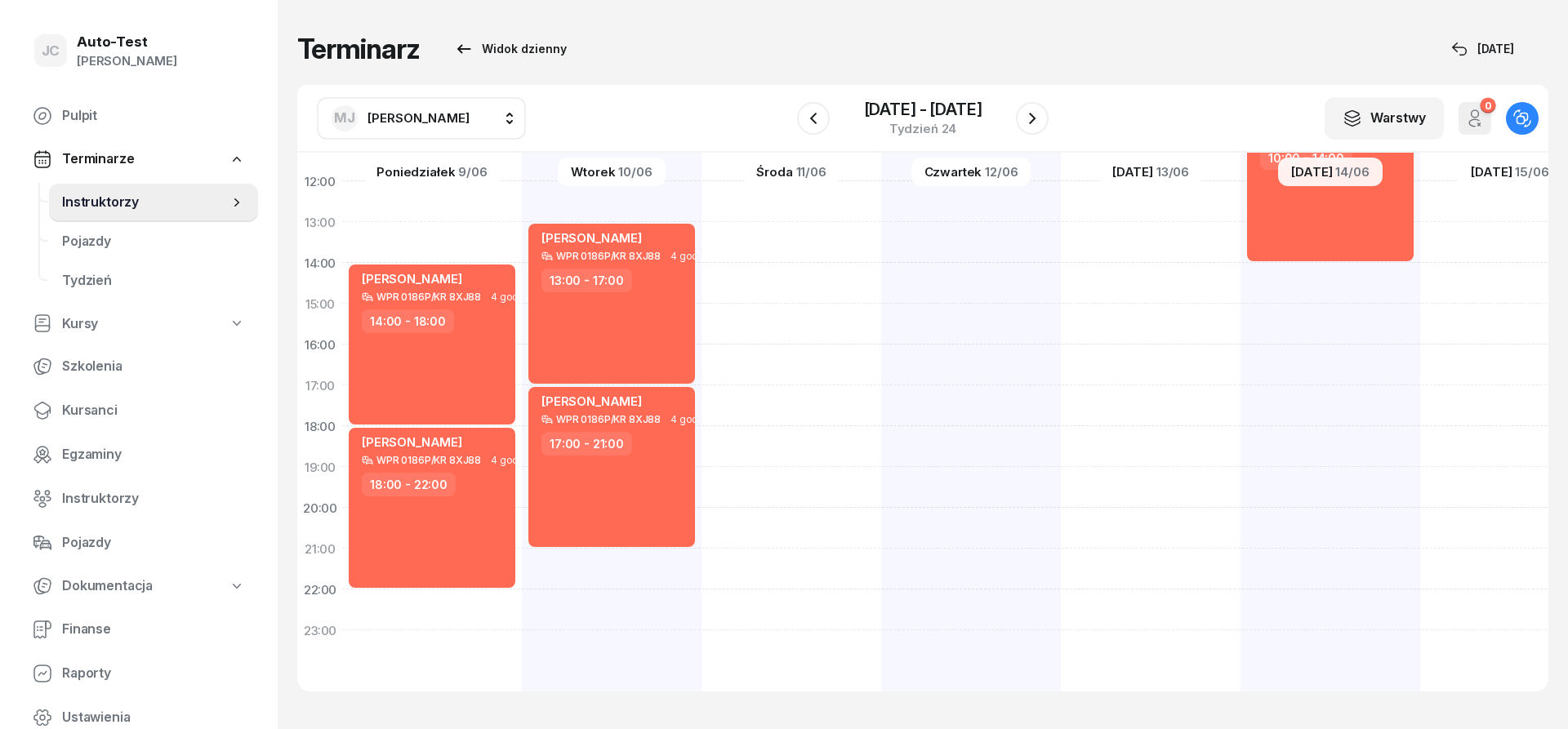
click at [1466, 447] on div at bounding box center [1510, 283] width 180 height 817
select select "18"
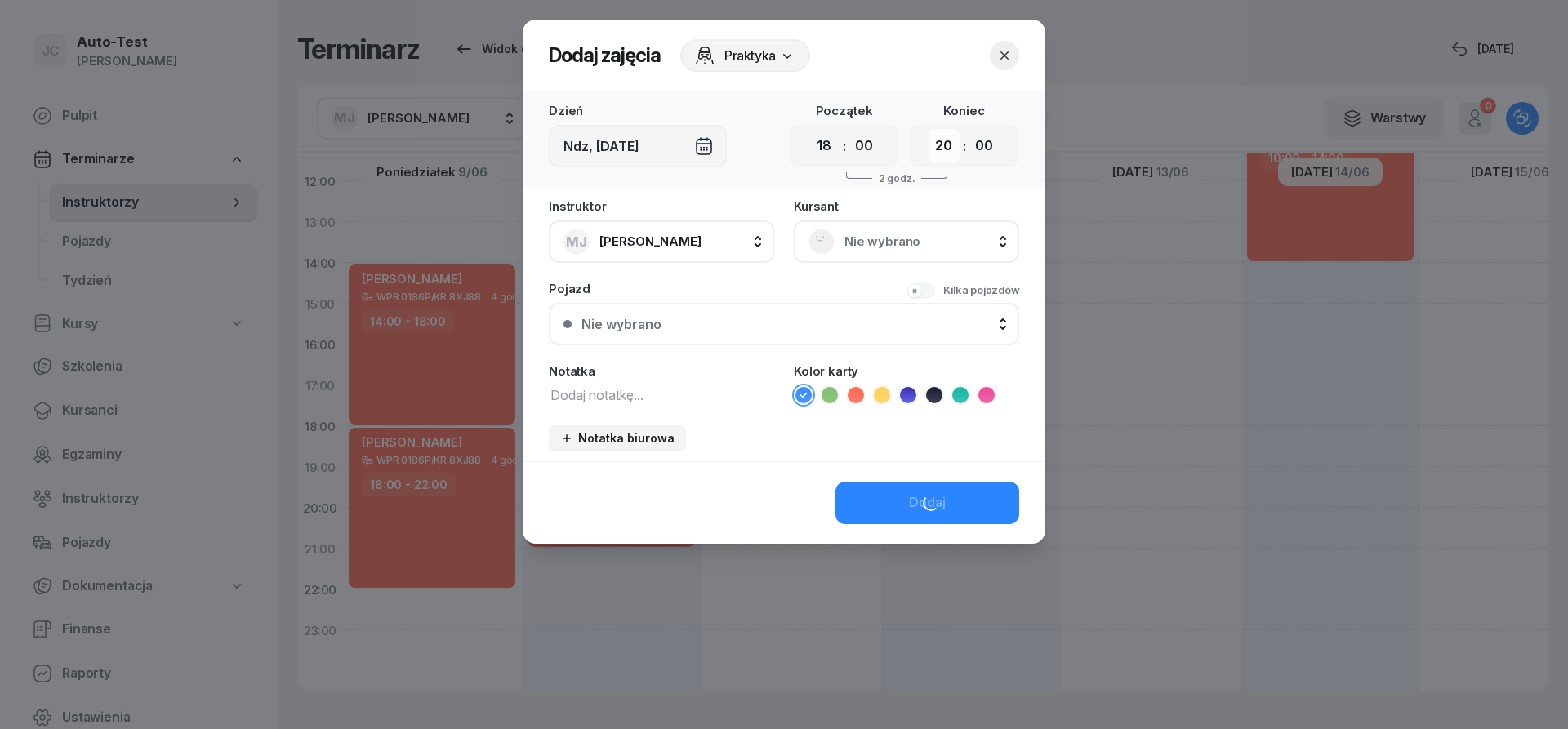
click at [928, 129] on select "00 01 02 03 04 05 06 07 08 09 10 11 12 13 14 15 16 17 18 19 20 21 22 23" at bounding box center [943, 146] width 31 height 35
select select "22"
click option "22" at bounding box center [0, 0] width 0 height 0
click at [837, 255] on div "Nie wybrano" at bounding box center [906, 241] width 225 height 42
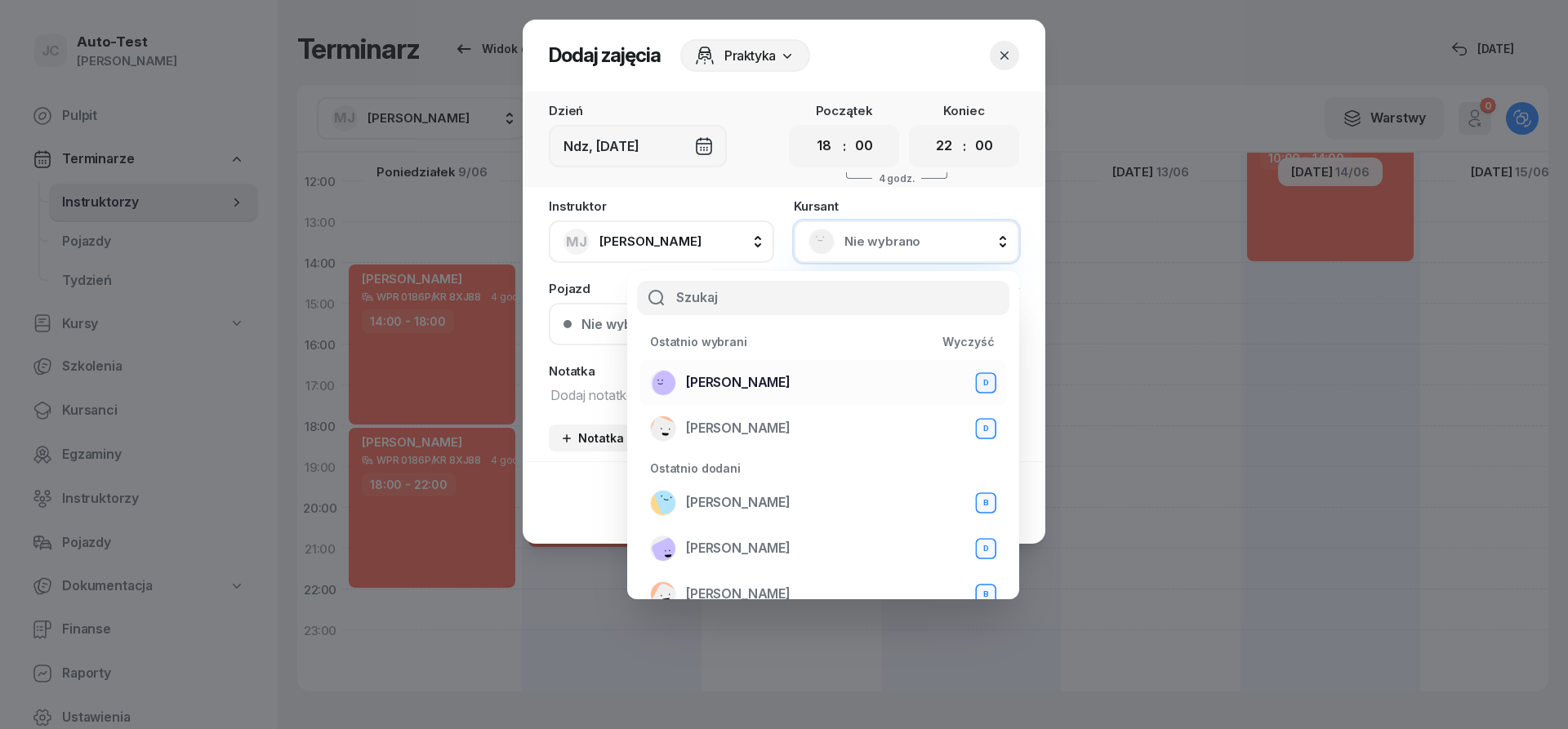
click at [791, 375] on span "[PERSON_NAME]" at bounding box center [739, 382] width 105 height 21
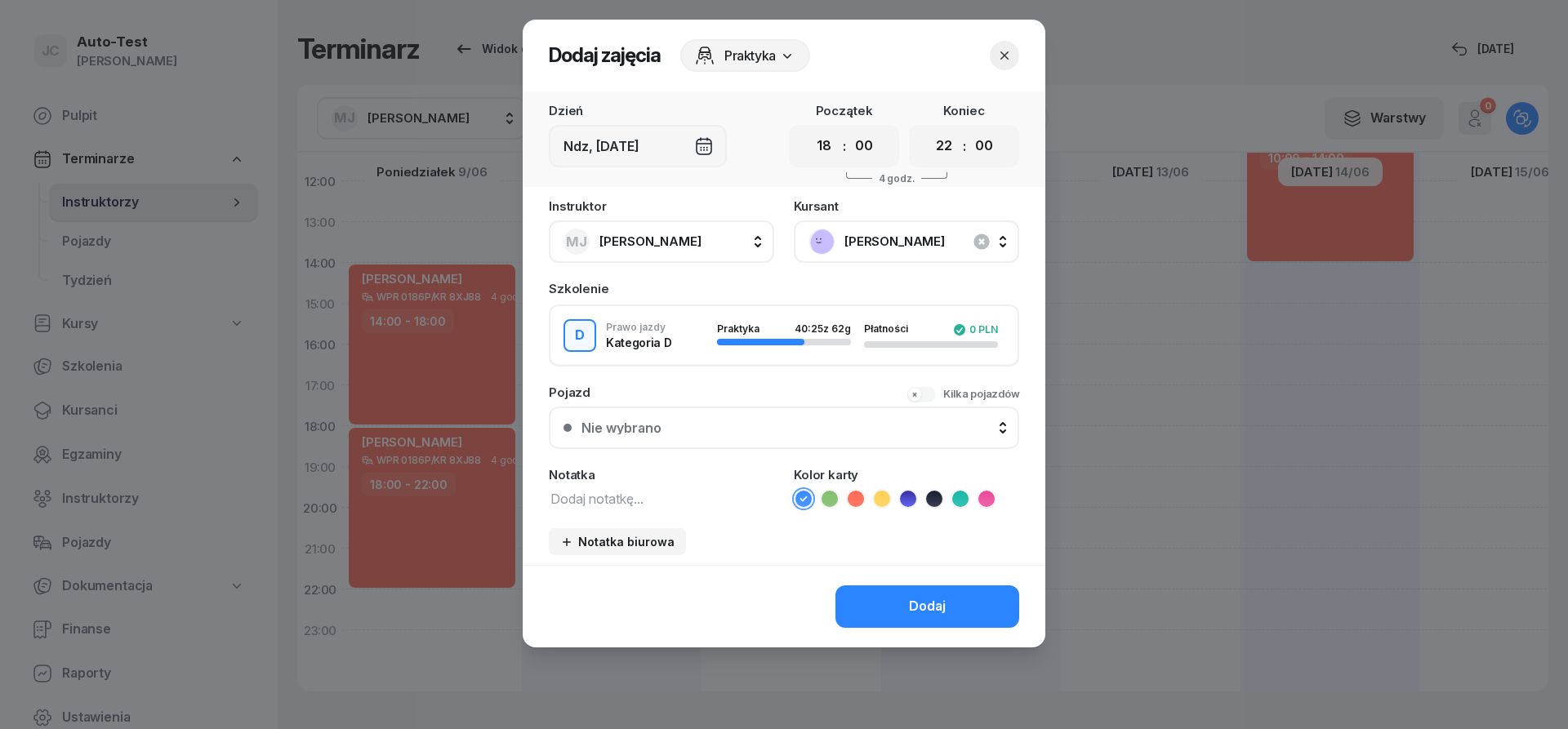
click at [802, 421] on button "Nie wybrano" at bounding box center [784, 427] width 470 height 42
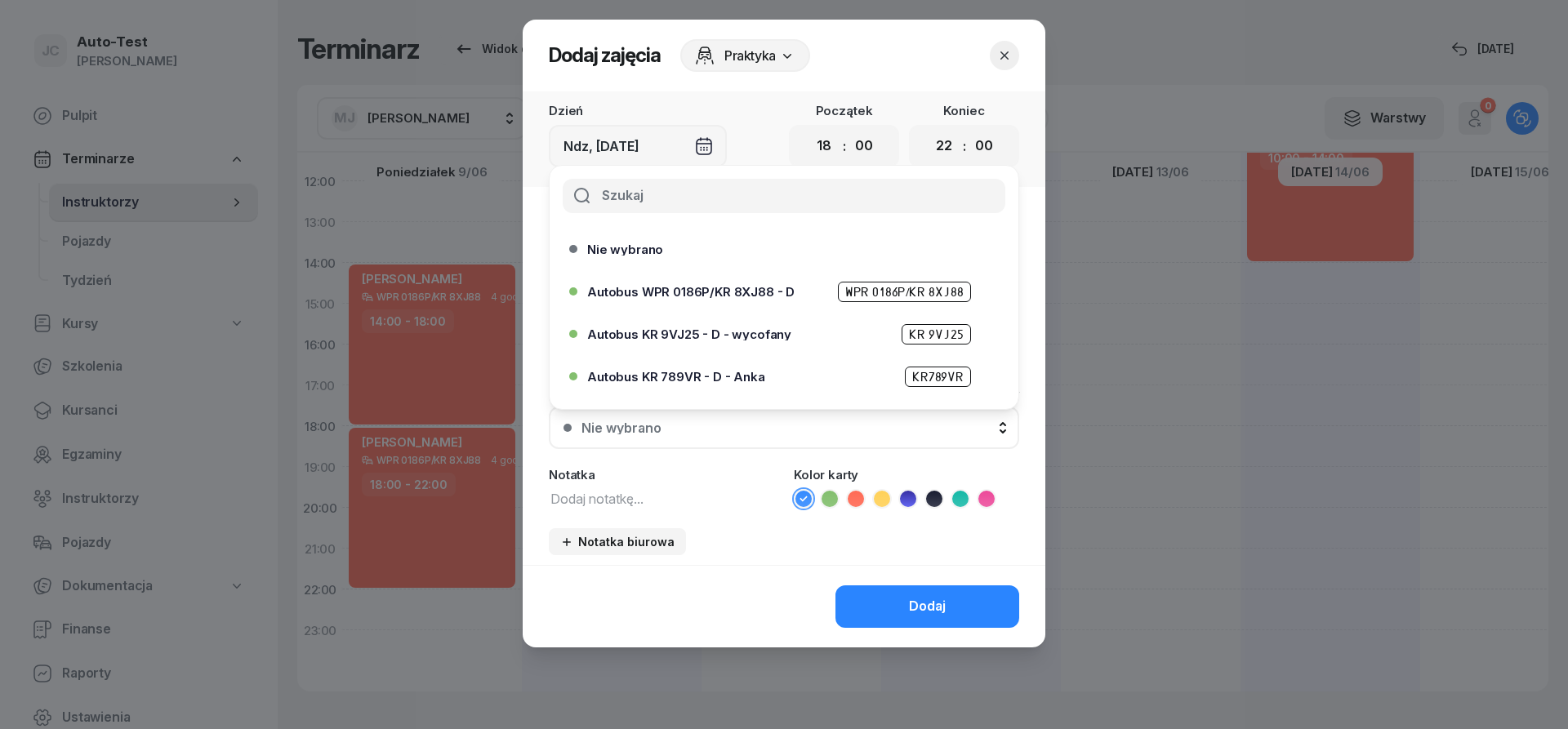
click at [766, 293] on span "Autobus WPR 0186P/KR 8XJ88 - D" at bounding box center [691, 292] width 208 height 12
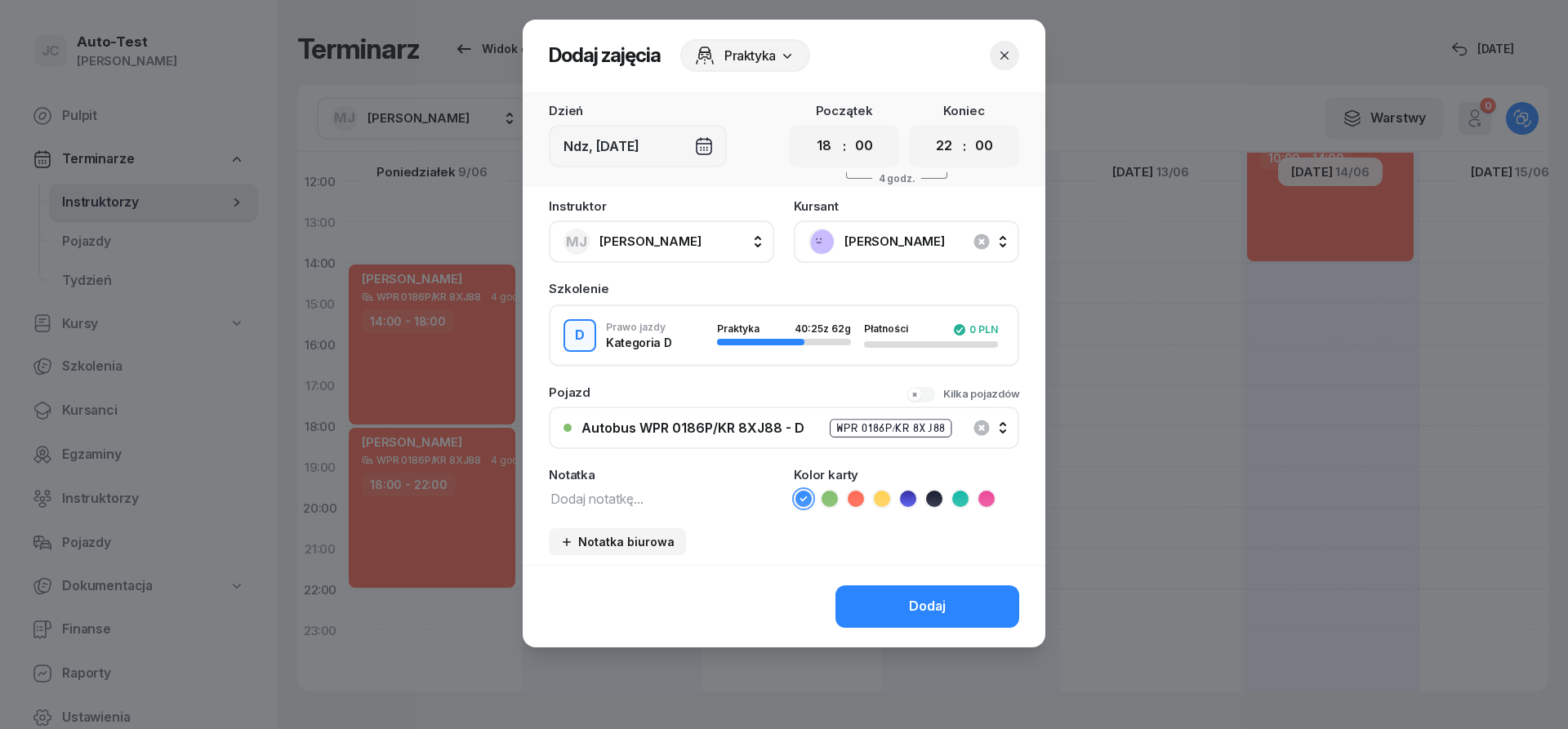
click at [856, 499] on icon at bounding box center [856, 498] width 16 height 16
click at [898, 601] on button "Dodaj" at bounding box center [928, 606] width 184 height 42
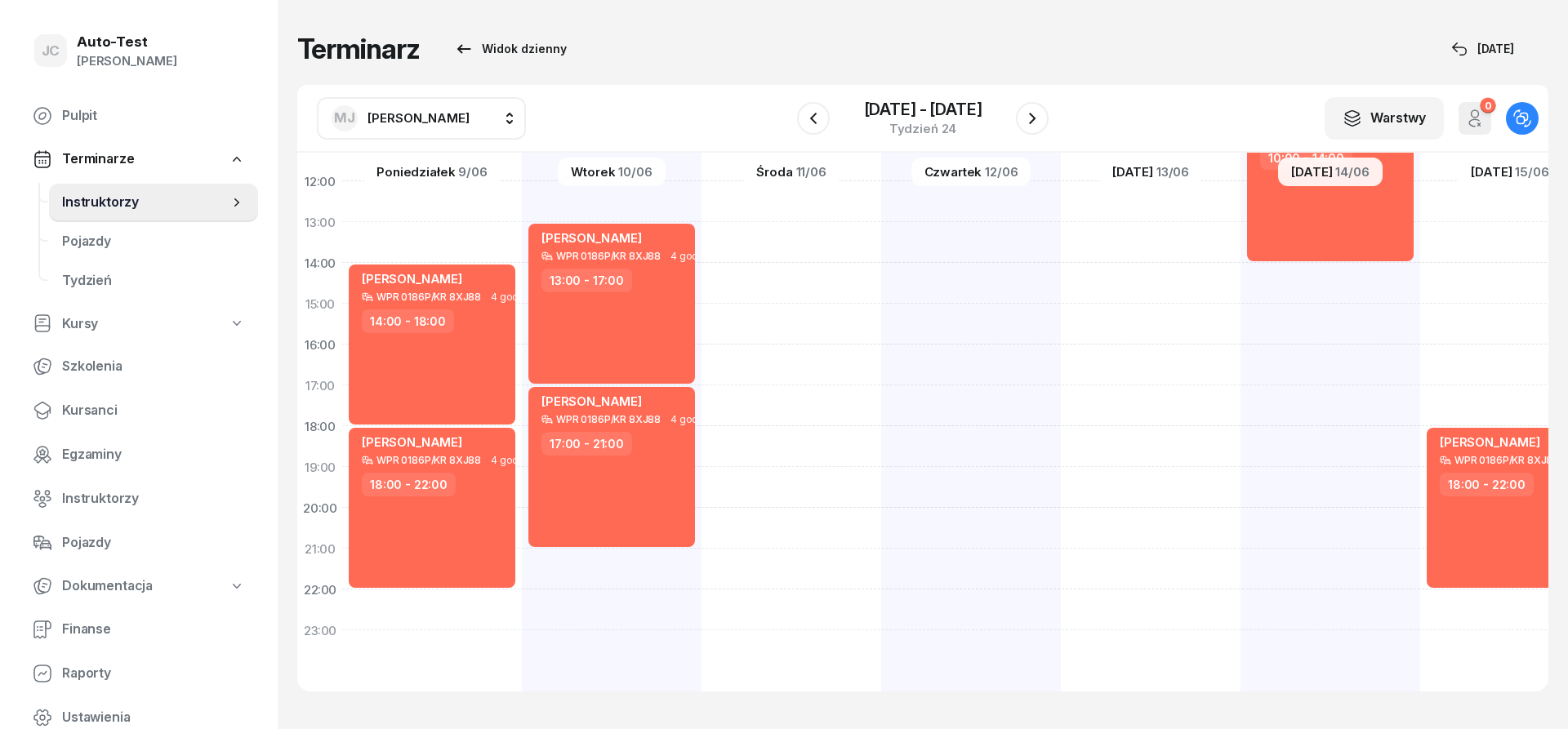
click at [1031, 135] on div "[DATE] - [DATE] Tydzień 24" at bounding box center [923, 118] width 252 height 47
click at [1030, 127] on icon "button" at bounding box center [1032, 118] width 20 height 20
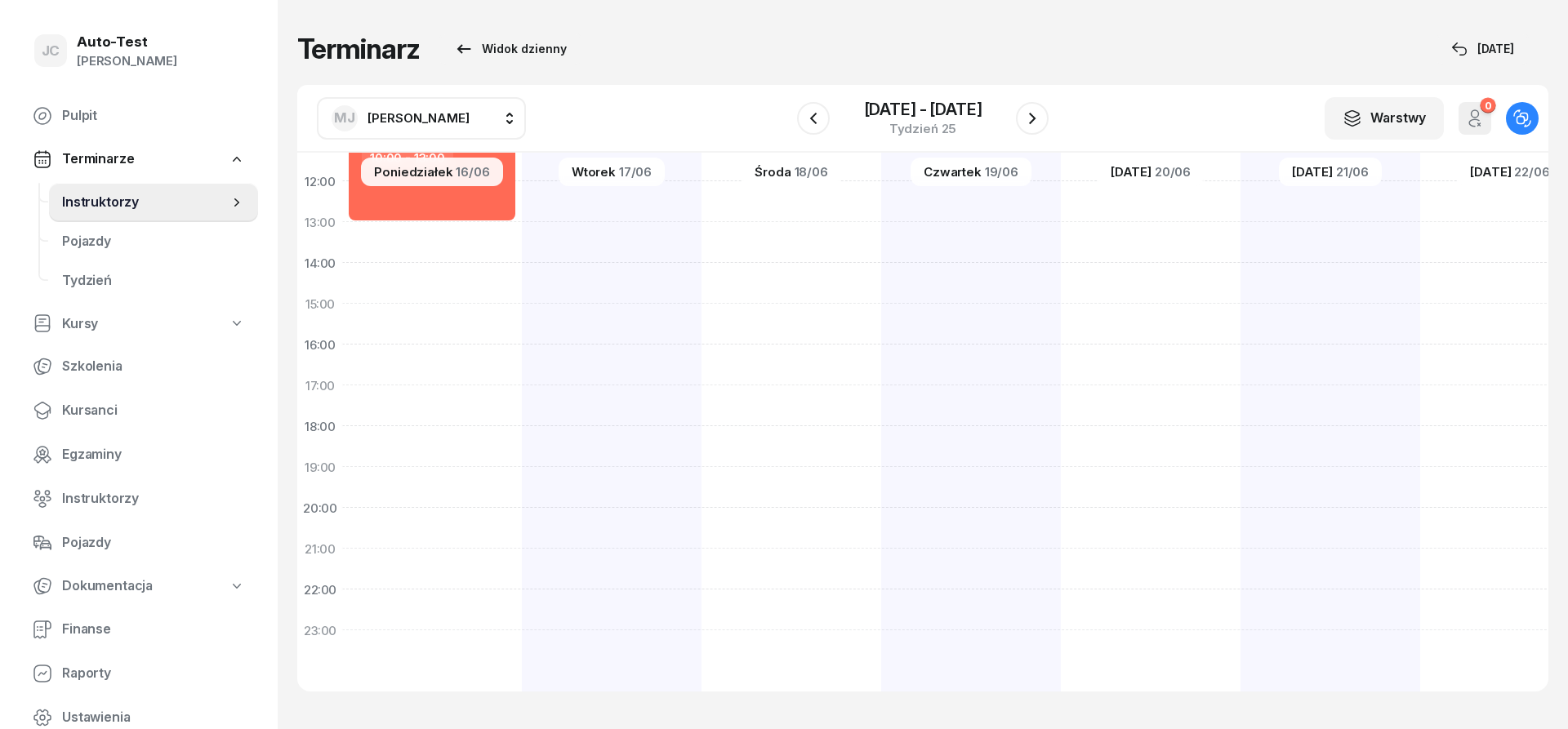
click at [522, 250] on div "[PERSON_NAME] WPR 0186P/KR 8XJ88 3 godz. 10:00 - 13:00" at bounding box center [611, 283] width 180 height 817
select select "13"
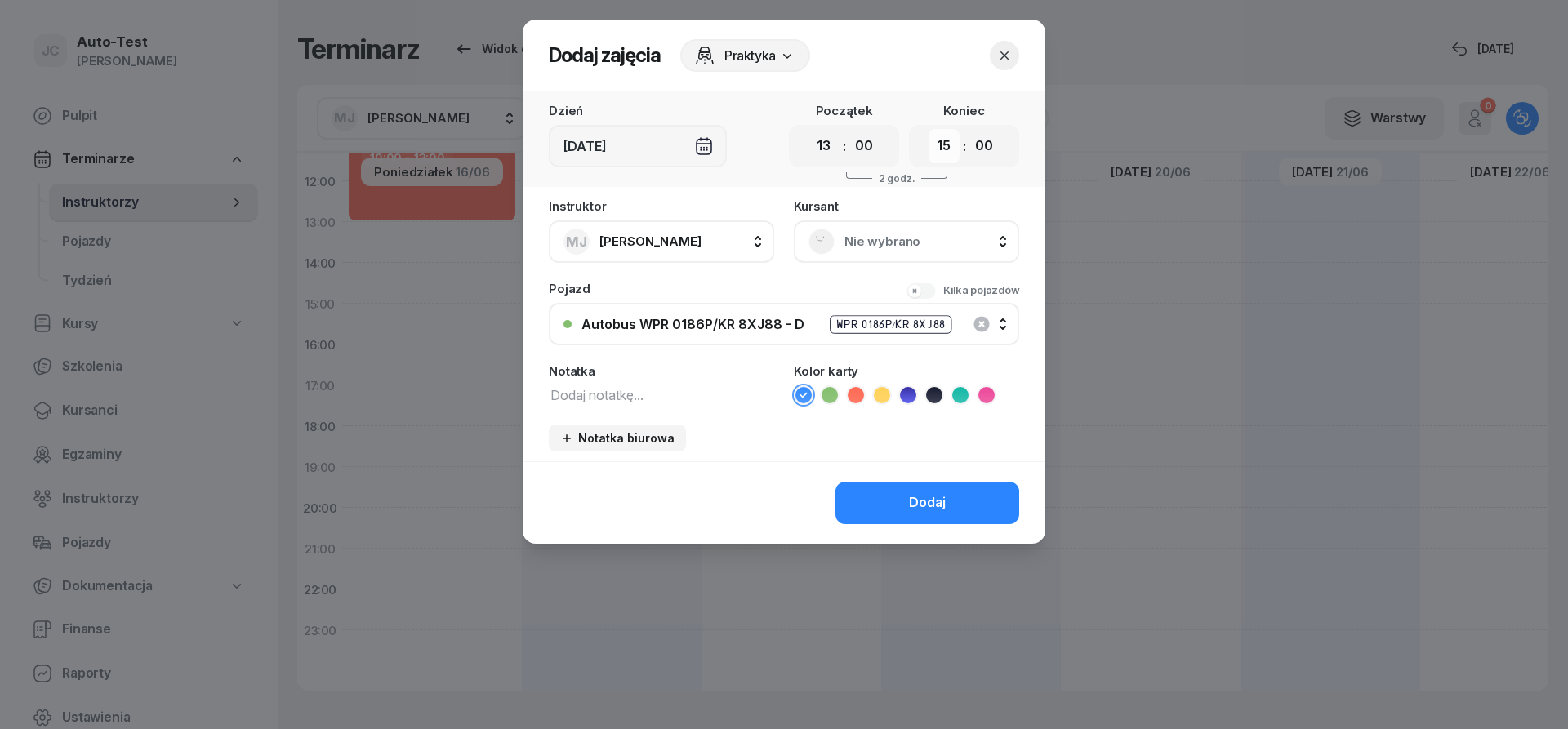
click at [928, 129] on select "00 01 02 03 04 05 06 07 08 09 10 11 12 13 14 15 16 17 18 19 20 21 22 23" at bounding box center [943, 146] width 31 height 35
select select "17"
click option "17" at bounding box center [0, 0] width 0 height 0
click at [869, 255] on div "Nie wybrano" at bounding box center [906, 241] width 225 height 42
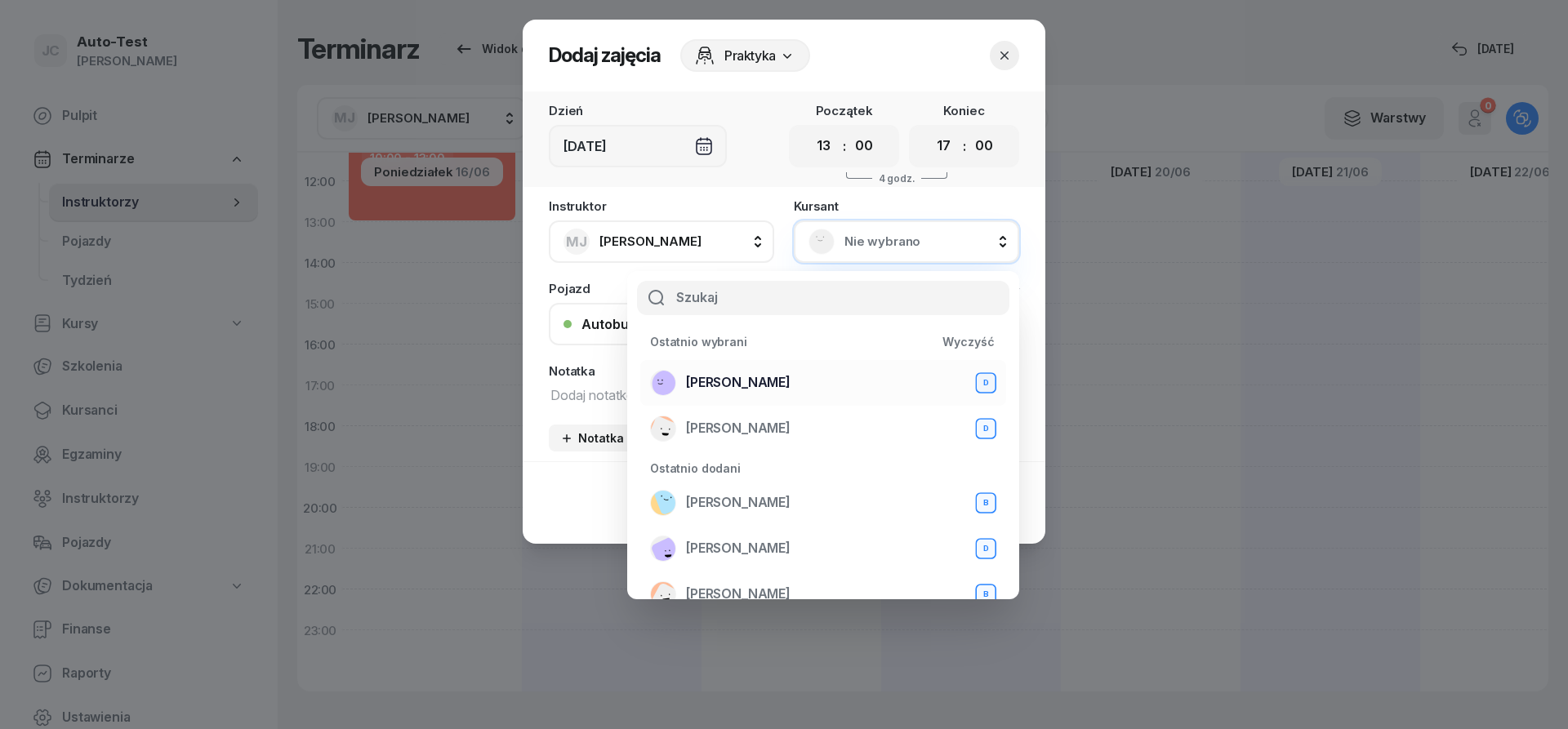
click at [828, 379] on div "[PERSON_NAME] D" at bounding box center [823, 383] width 346 height 26
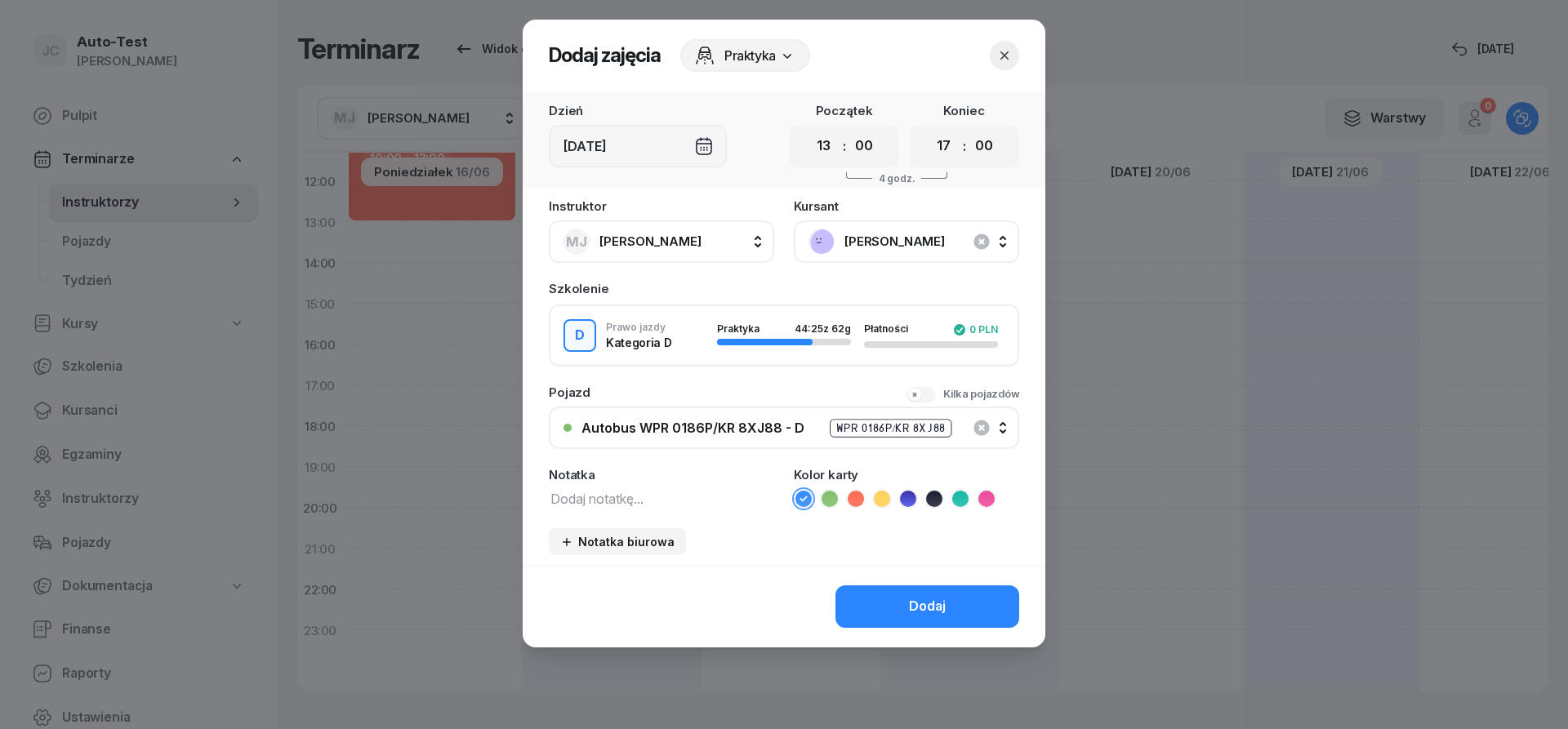
click at [850, 503] on icon at bounding box center [856, 498] width 16 height 16
click at [877, 580] on div "Dodaj" at bounding box center [784, 607] width 523 height 82
click at [883, 589] on button "Dodaj" at bounding box center [928, 606] width 184 height 42
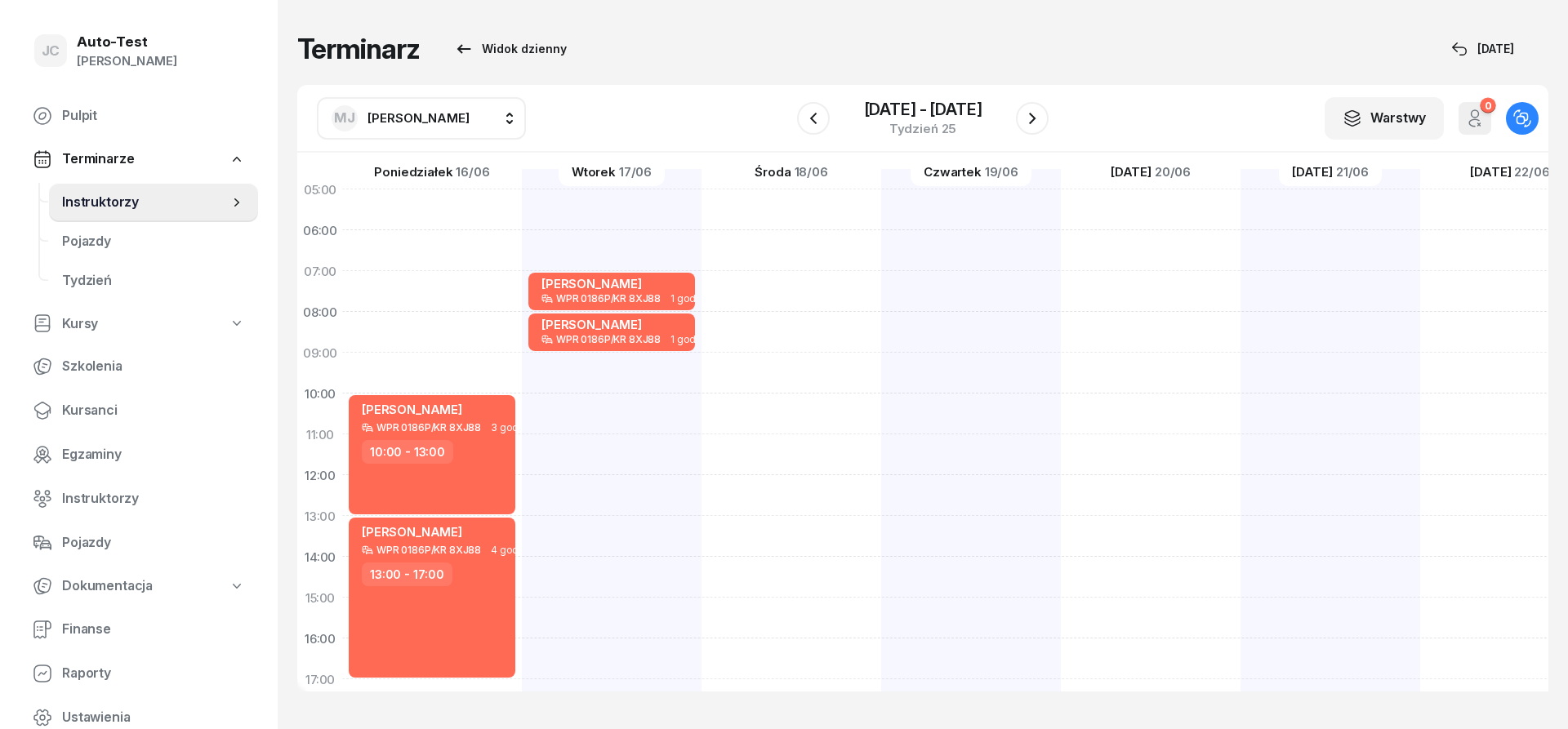
click at [882, 250] on div at bounding box center [971, 578] width 180 height 817
select select "06"
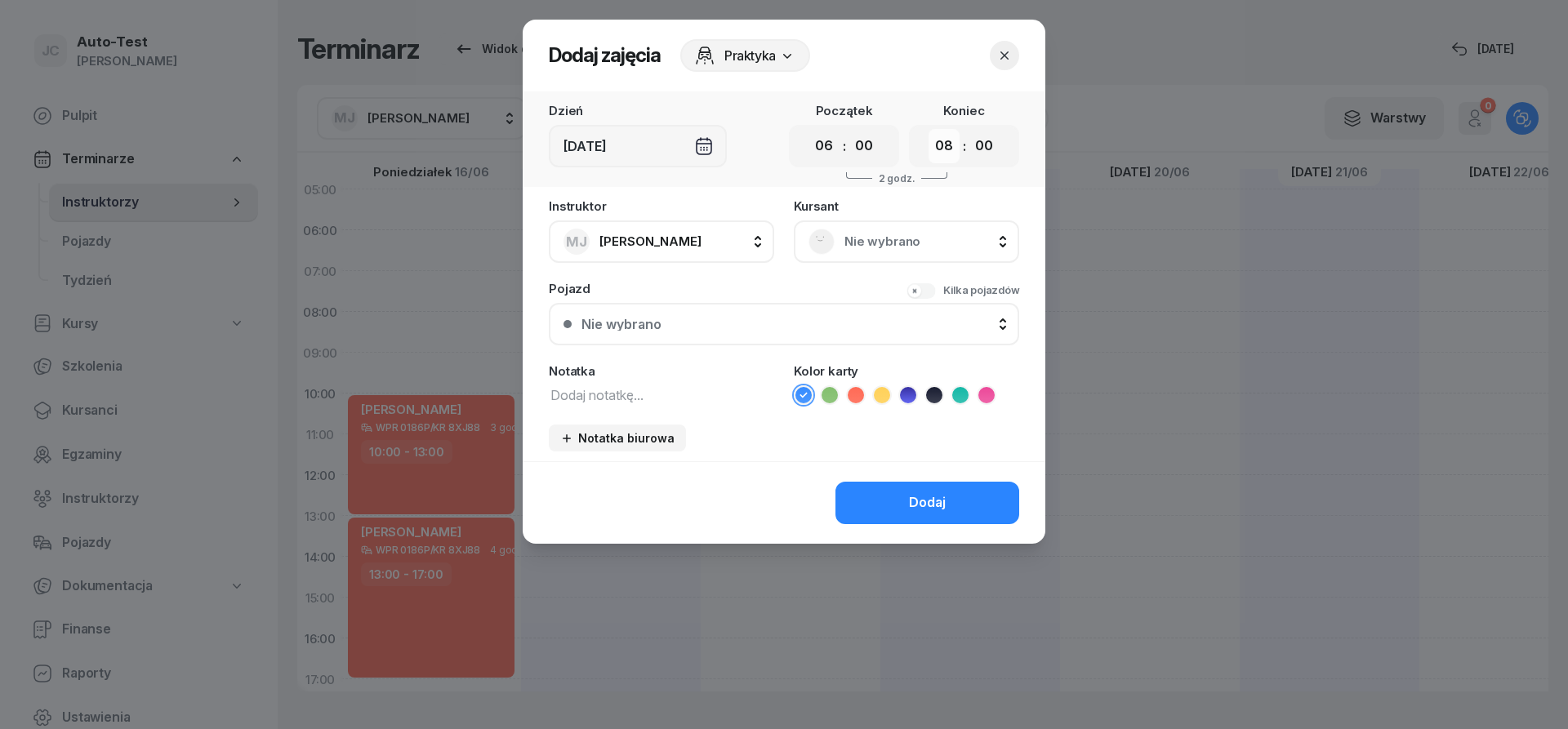
click at [928, 129] on select "00 01 02 03 04 05 06 07 08 09 10 11 12 13 14 15 16 17 18 19 20 21 22 23" at bounding box center [943, 146] width 31 height 35
select select "10"
click option "10" at bounding box center [0, 0] width 0 height 0
click at [848, 235] on span "Nie wybrano" at bounding box center [924, 241] width 160 height 21
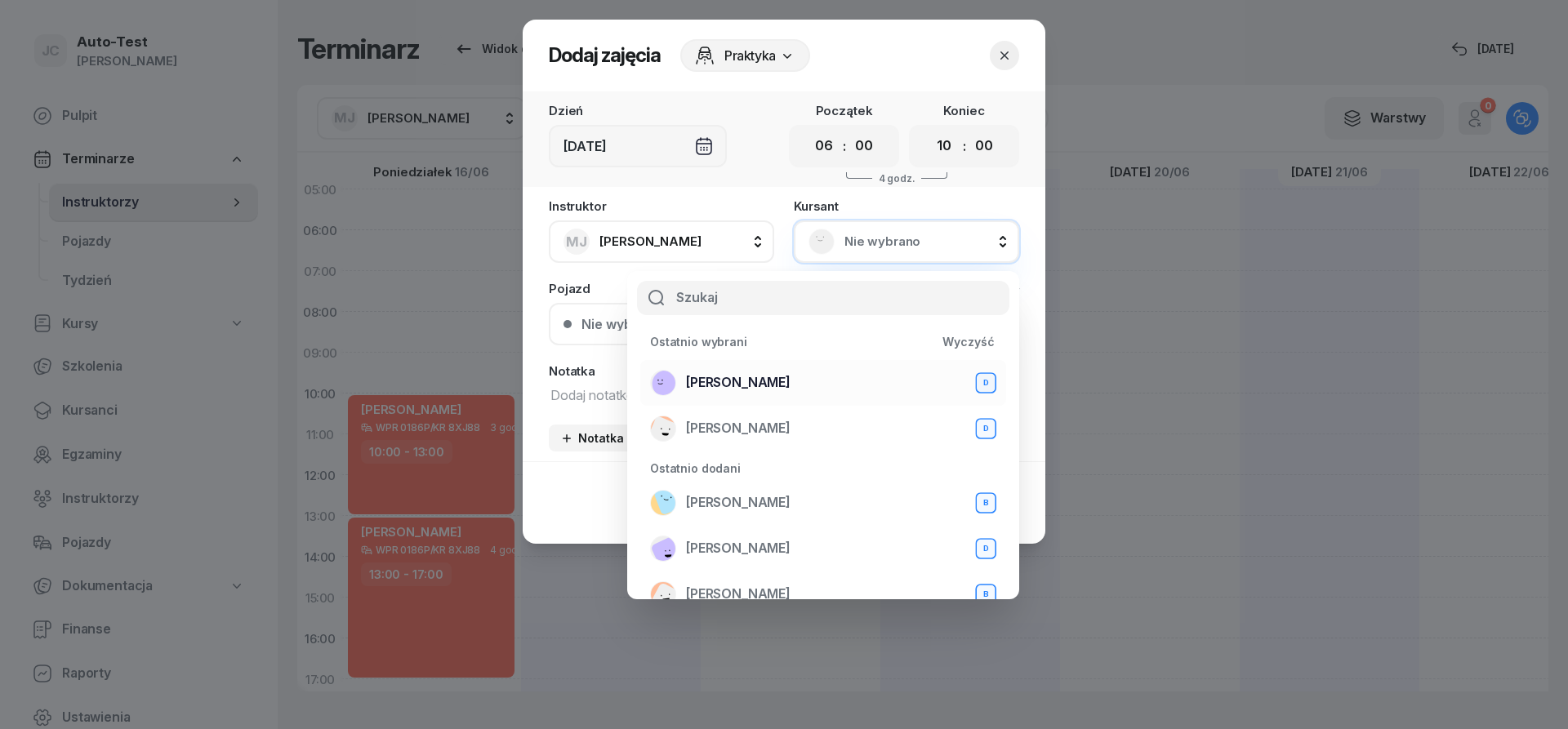
click at [791, 386] on span "[PERSON_NAME]" at bounding box center [739, 382] width 105 height 21
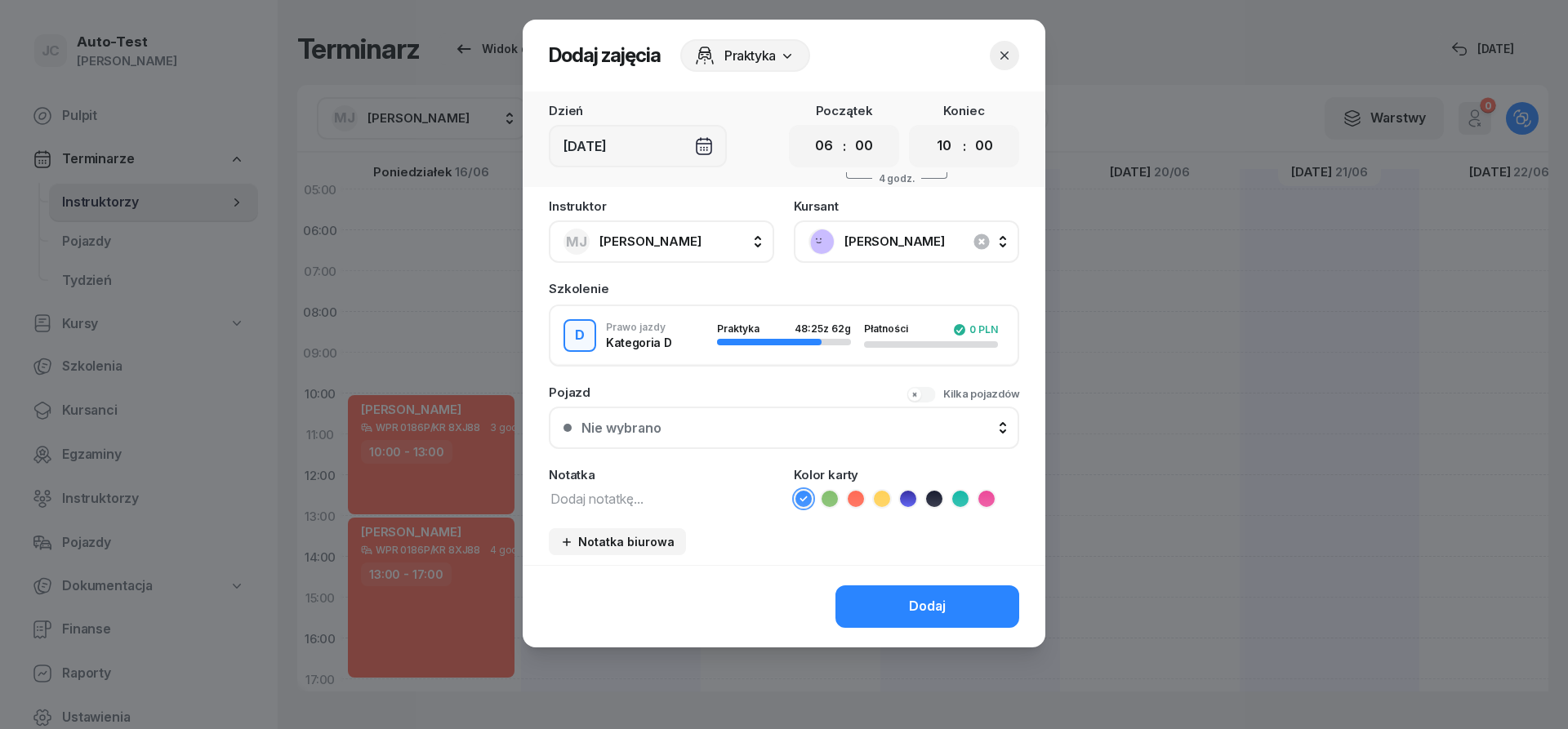
click at [786, 433] on div "Nie wybrano" at bounding box center [793, 428] width 424 height 13
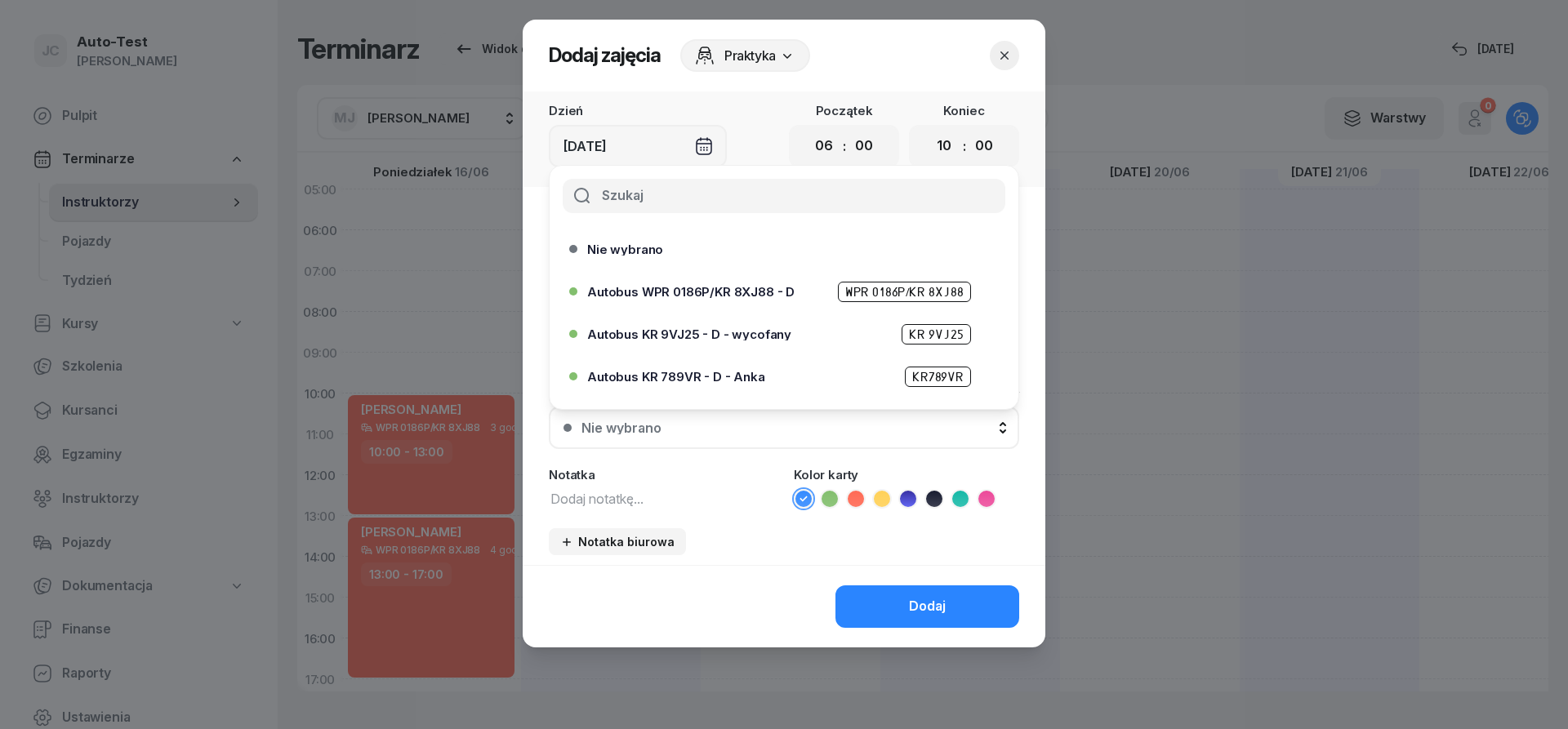
click at [779, 289] on span "Autobus WPR 0186P/KR 8XJ88 - D" at bounding box center [691, 292] width 208 height 12
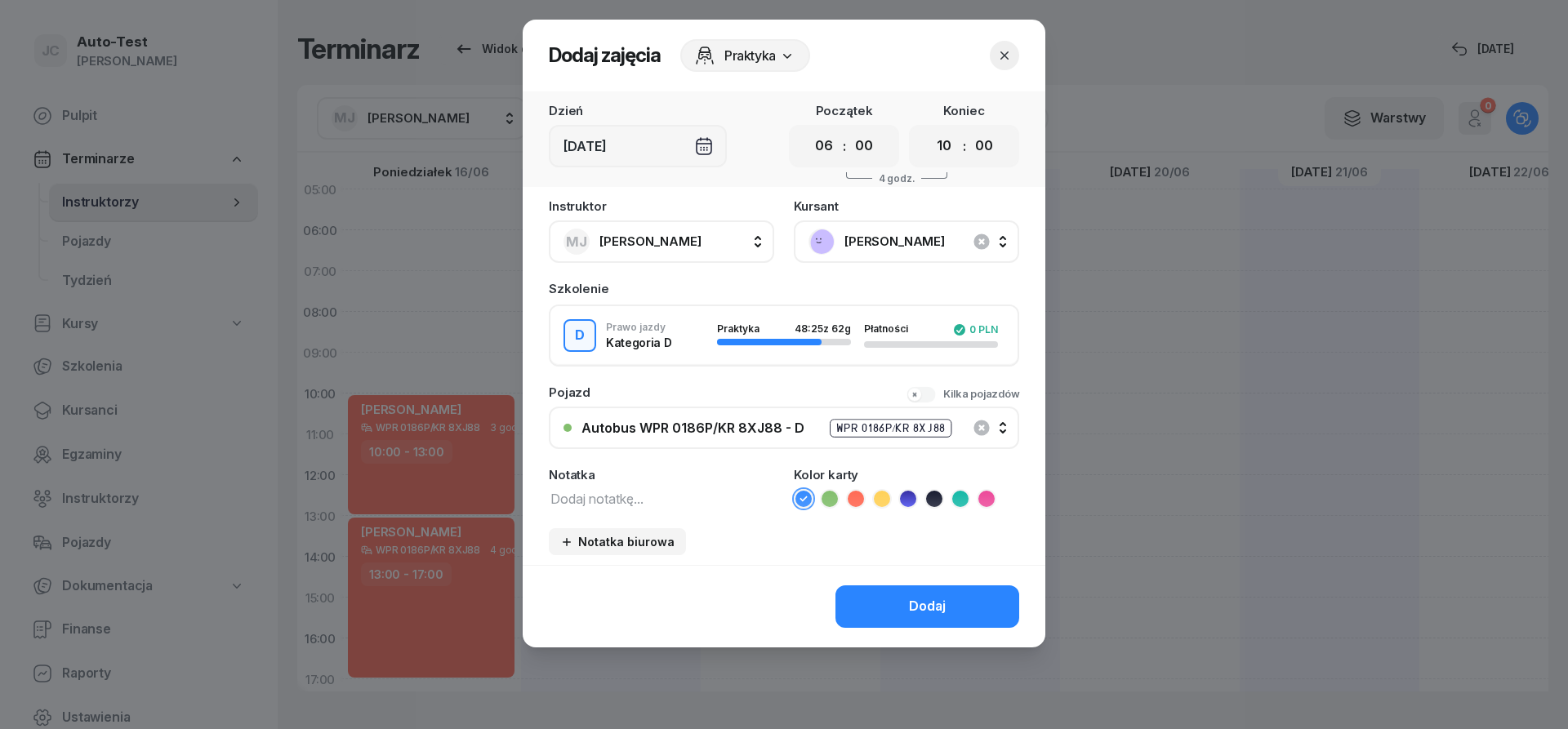
click at [856, 495] on icon at bounding box center [856, 498] width 16 height 16
click at [901, 608] on button "Dodaj" at bounding box center [928, 606] width 184 height 42
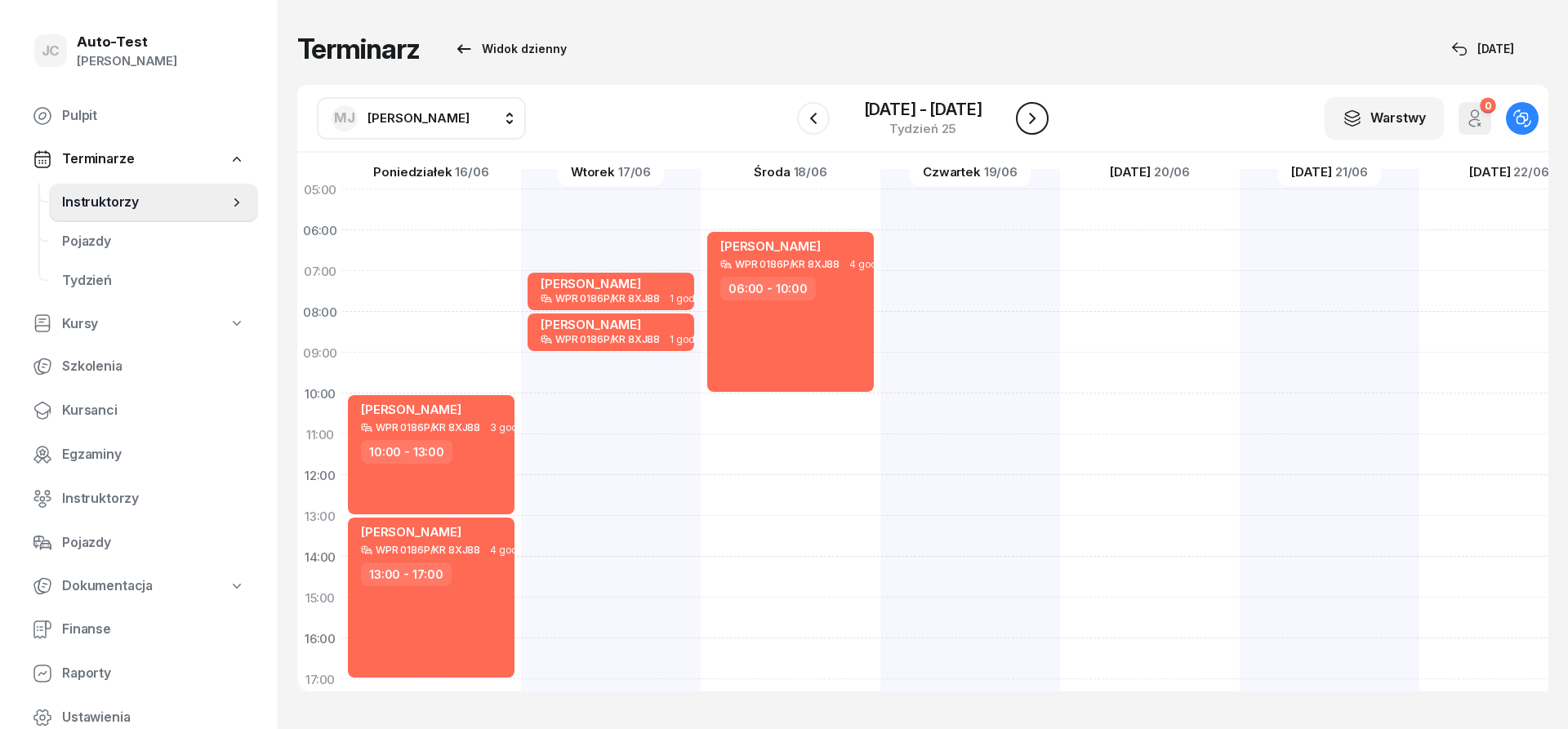
click at [1030, 118] on icon "button" at bounding box center [1032, 118] width 20 height 20
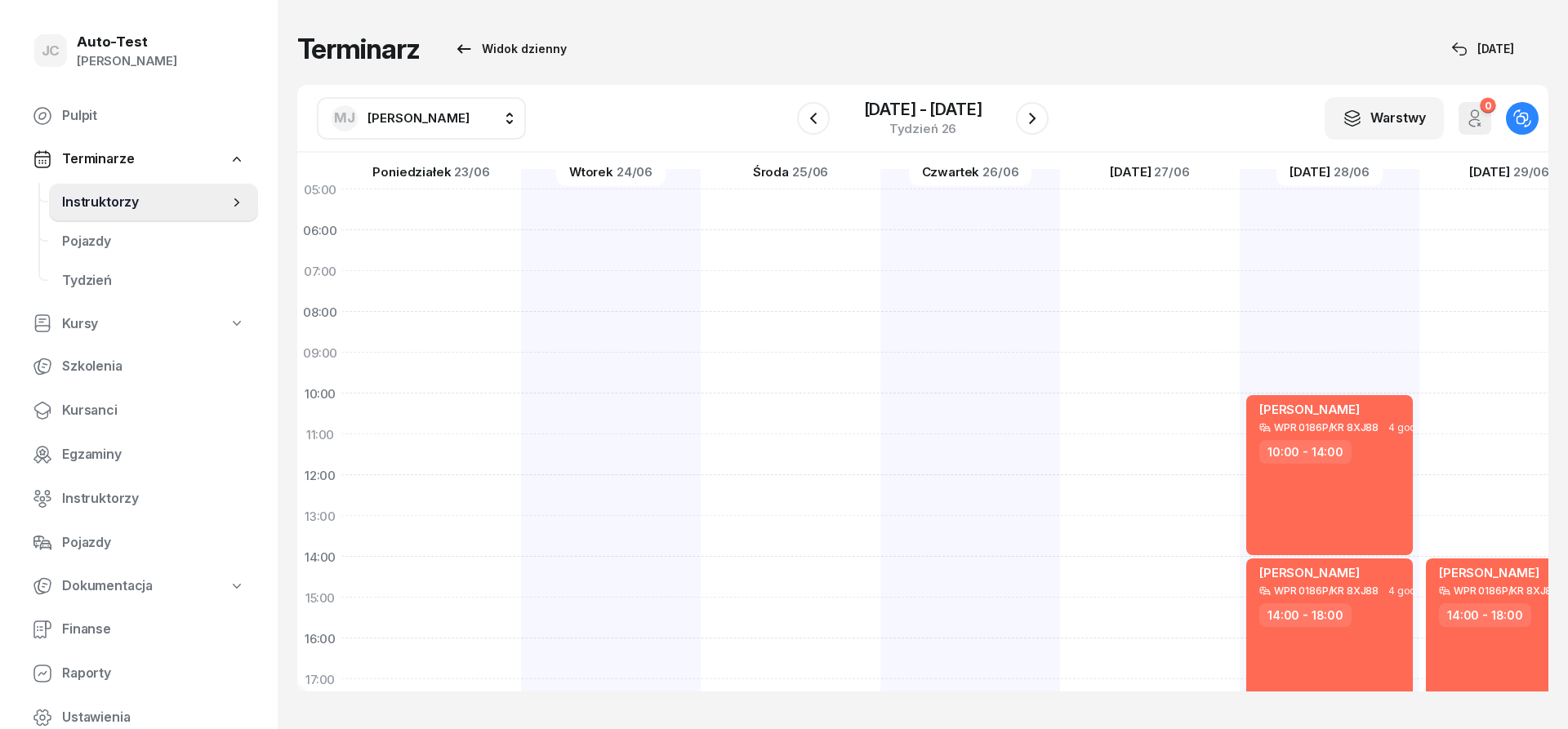
click at [521, 325] on div at bounding box center [611, 578] width 180 height 817
select select "08"
select select "10"
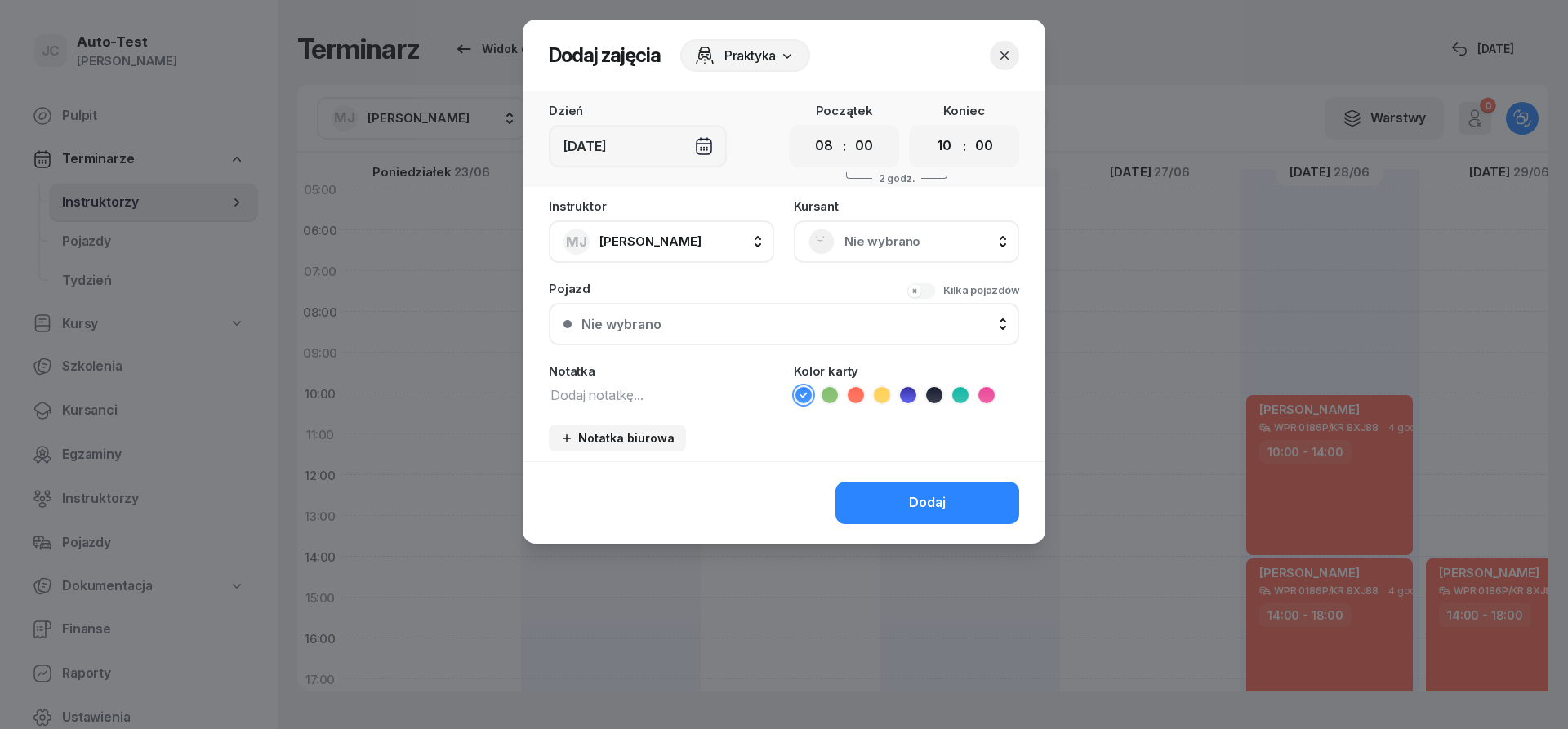
click at [867, 254] on div "Nie wybrano" at bounding box center [907, 242] width 196 height 26
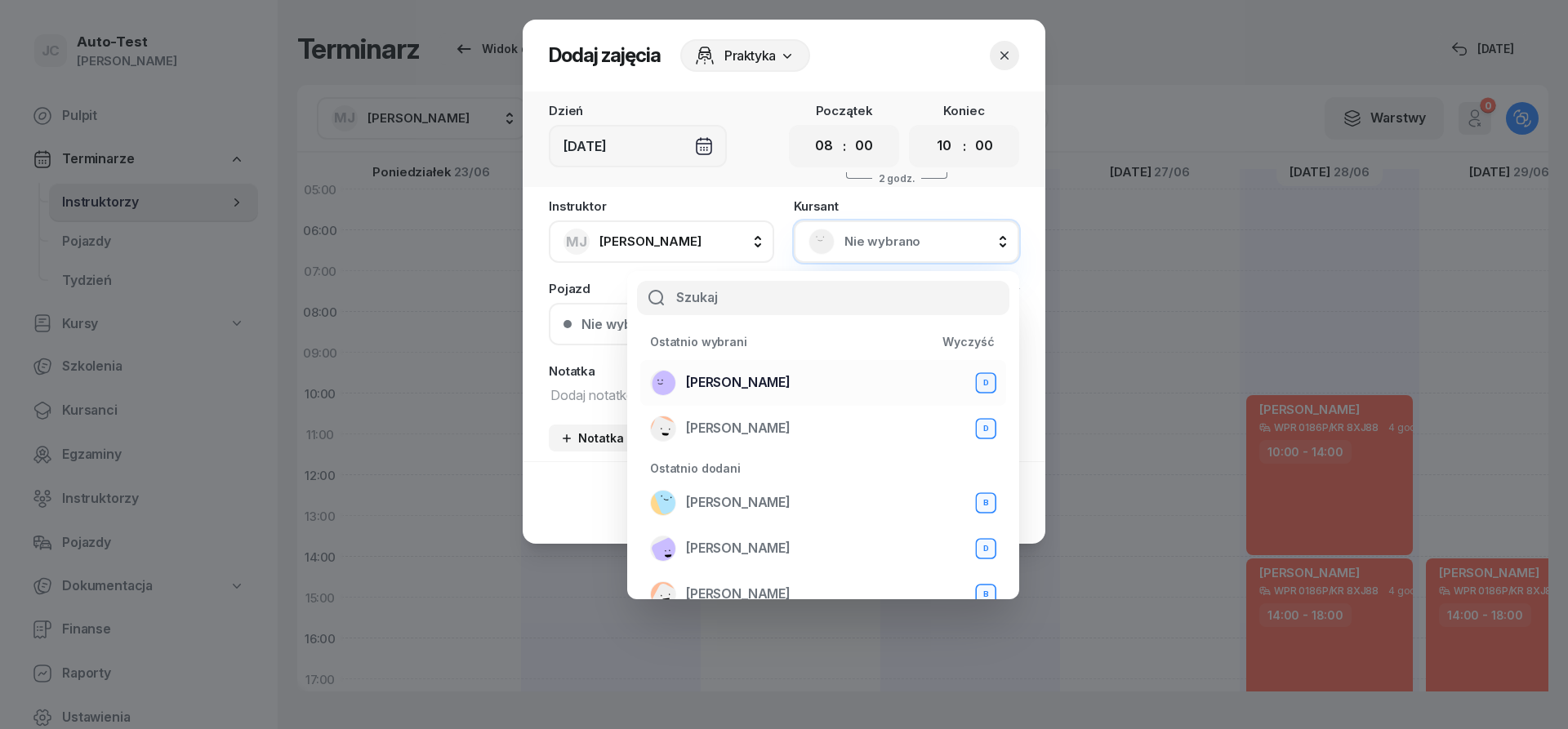
click at [791, 375] on span "[PERSON_NAME]" at bounding box center [739, 382] width 105 height 21
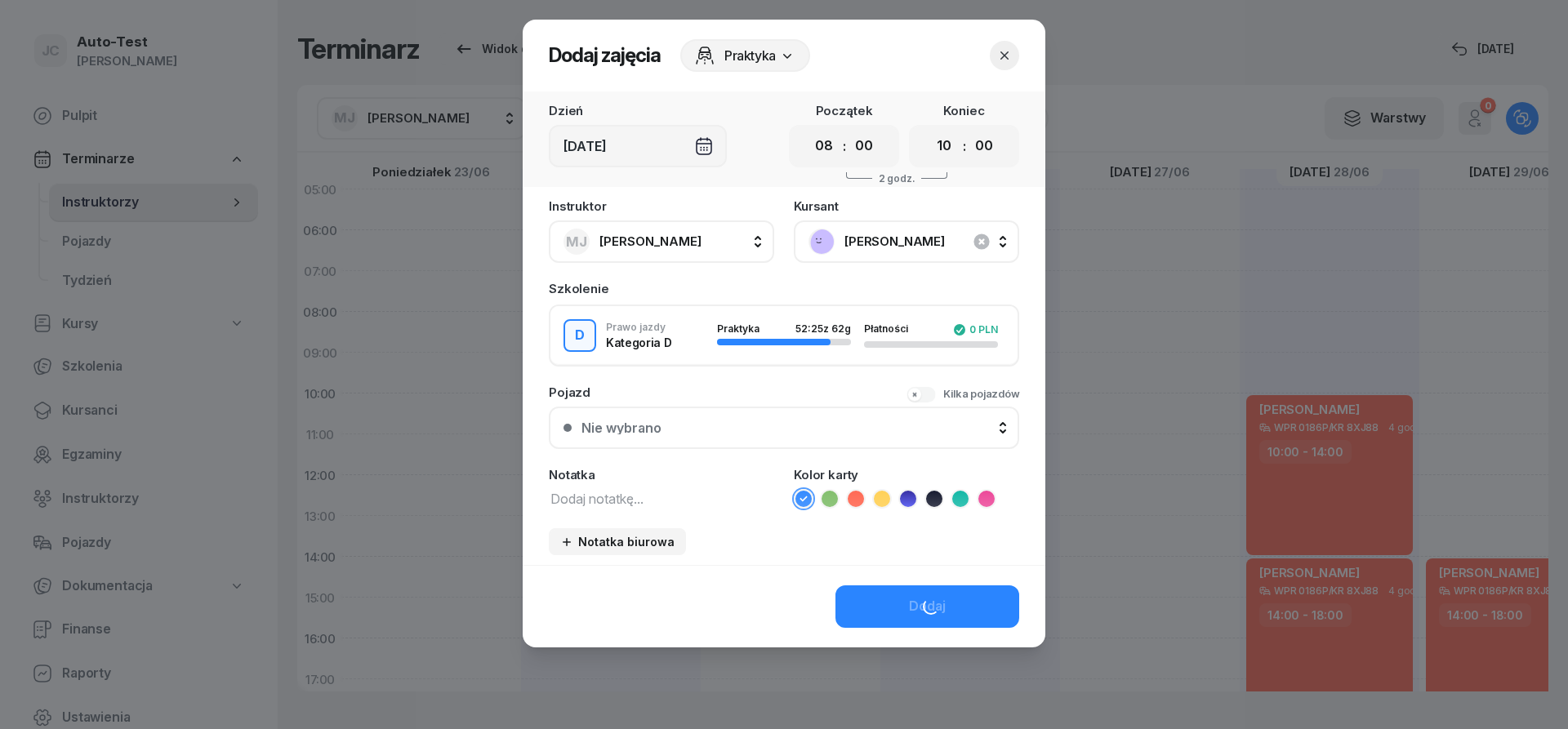
click at [768, 443] on button "Nie wybrano" at bounding box center [784, 427] width 470 height 42
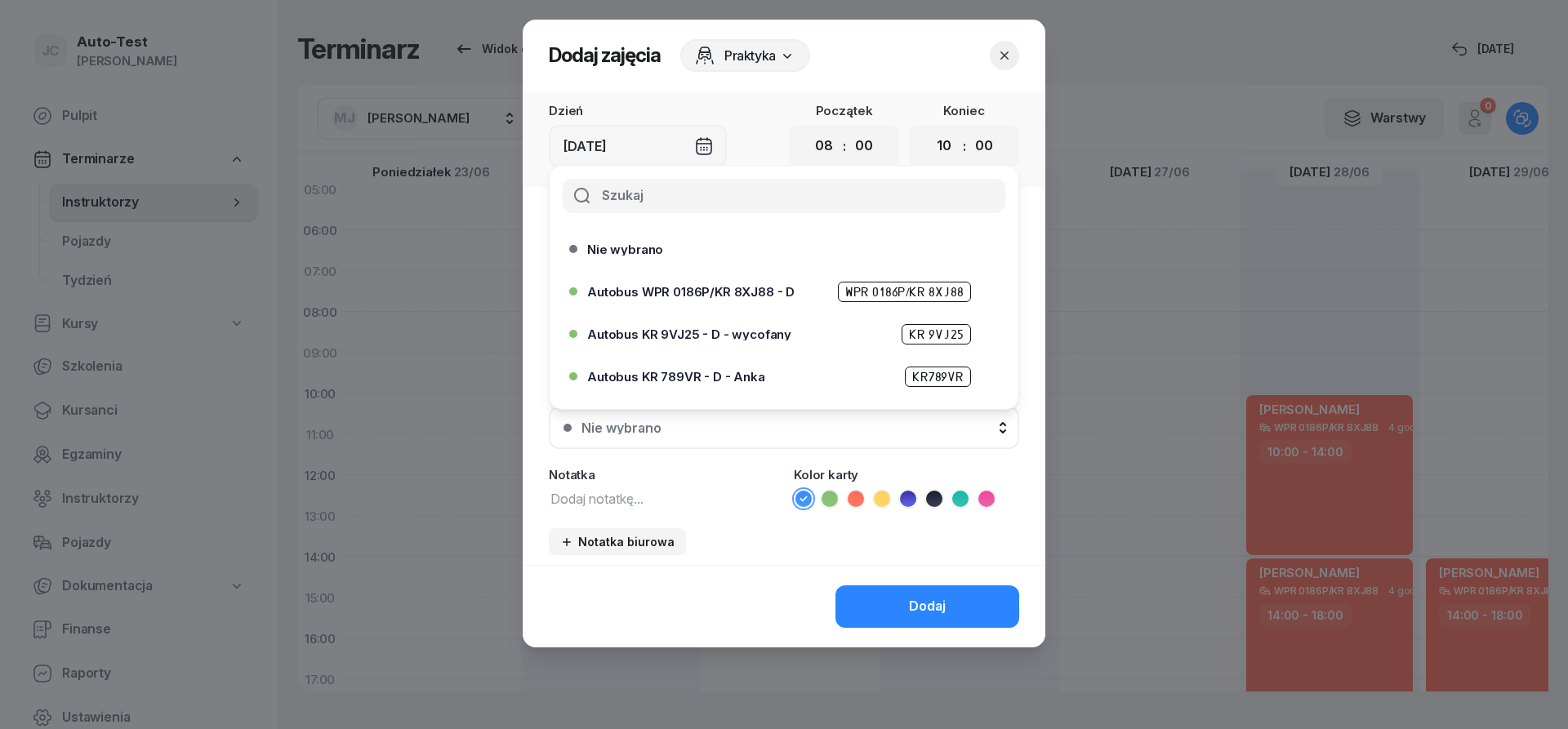
click at [731, 293] on span "Autobus WPR 0186P/KR 8XJ88 - D" at bounding box center [691, 292] width 208 height 12
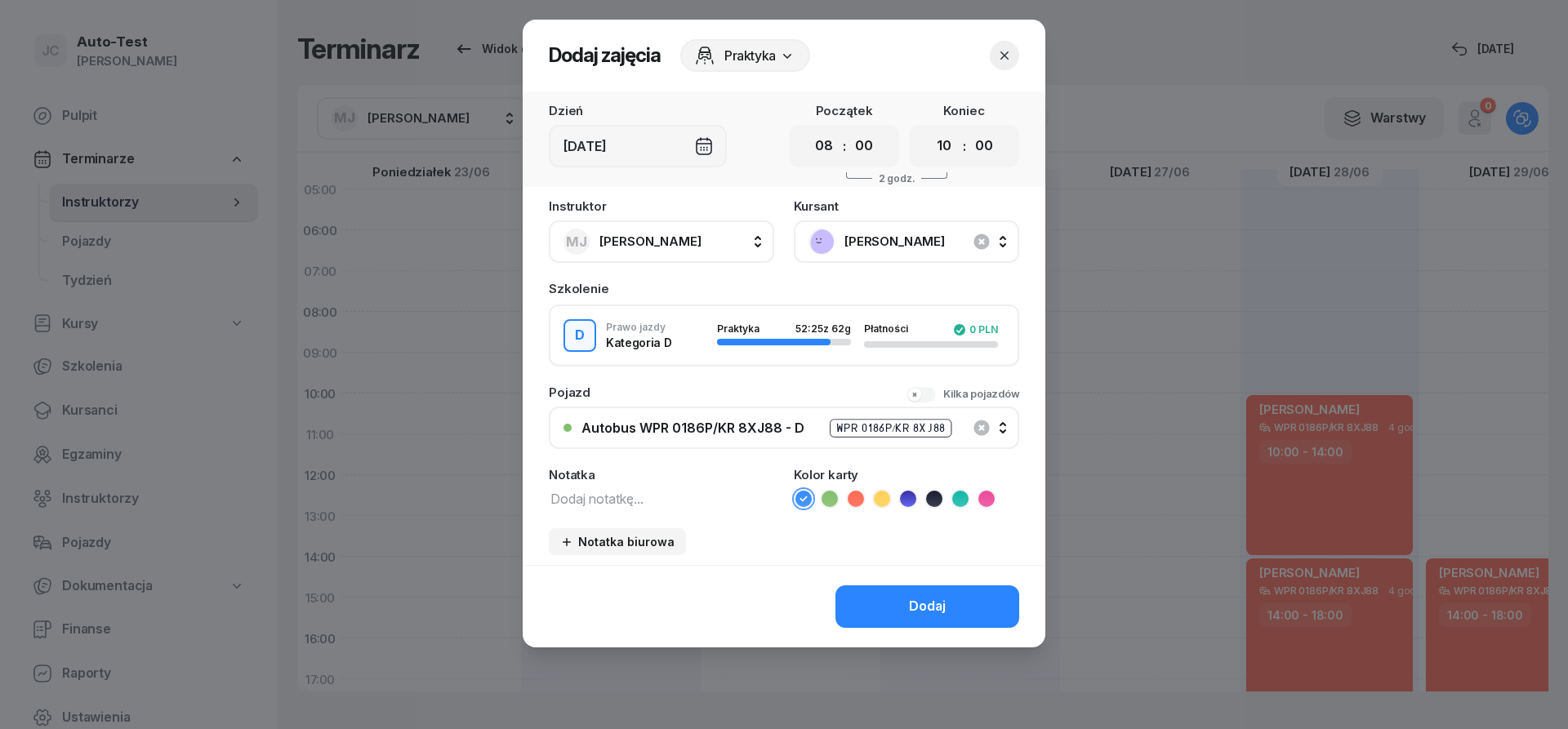
click at [856, 500] on icon at bounding box center [856, 498] width 7 height 6
click at [898, 593] on button "Dodaj" at bounding box center [928, 606] width 184 height 42
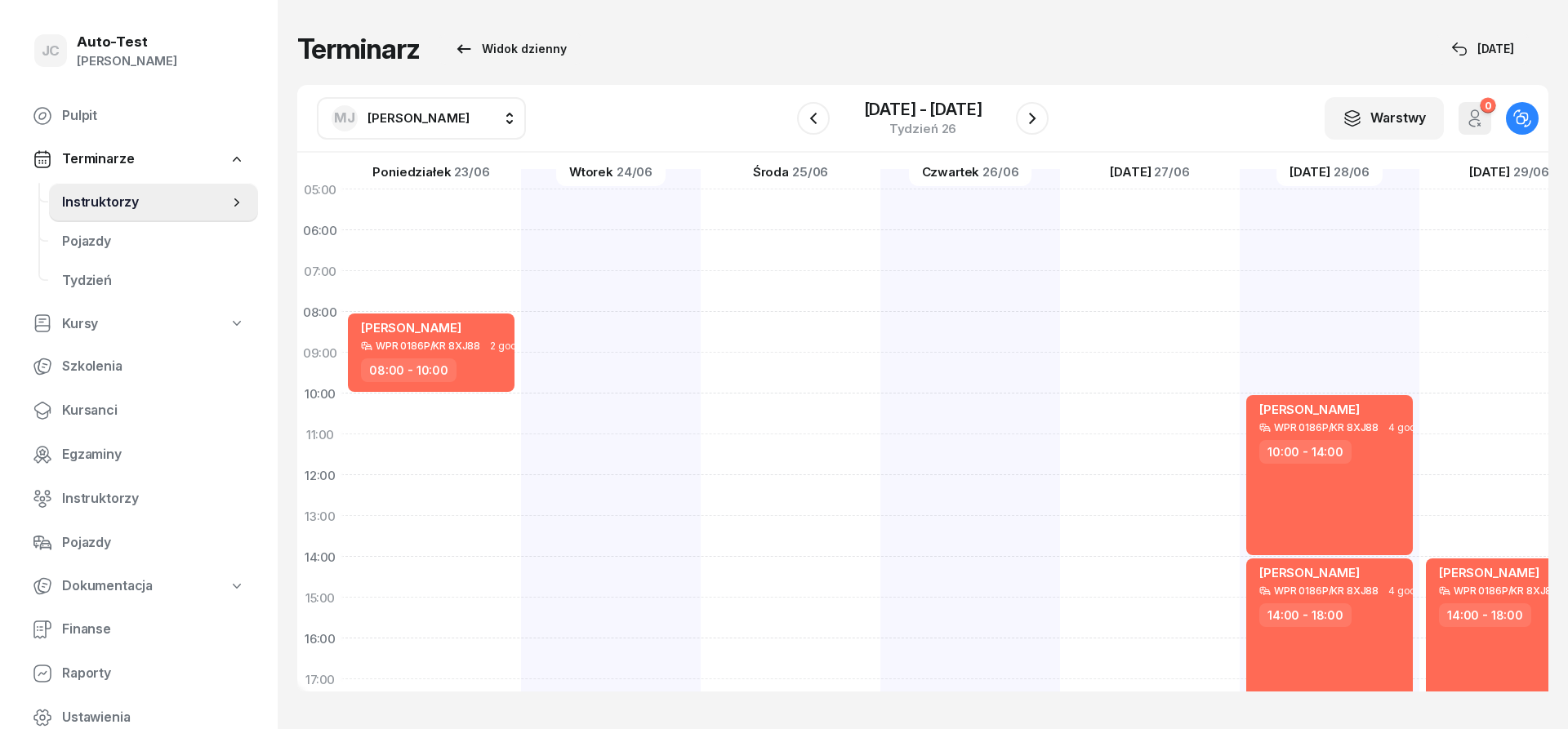
click at [1057, 126] on div "[PERSON_NAME] AW [PERSON_NAME] AH [PERSON_NAME] BM [PERSON_NAME] BT [PERSON_NAM…" at bounding box center [923, 119] width 1251 height 68
click at [1050, 124] on div "[PERSON_NAME] AW [PERSON_NAME] AH [PERSON_NAME] BM [PERSON_NAME] BT [PERSON_NAM…" at bounding box center [923, 119] width 1251 height 68
click at [1039, 122] on icon "button" at bounding box center [1032, 118] width 20 height 20
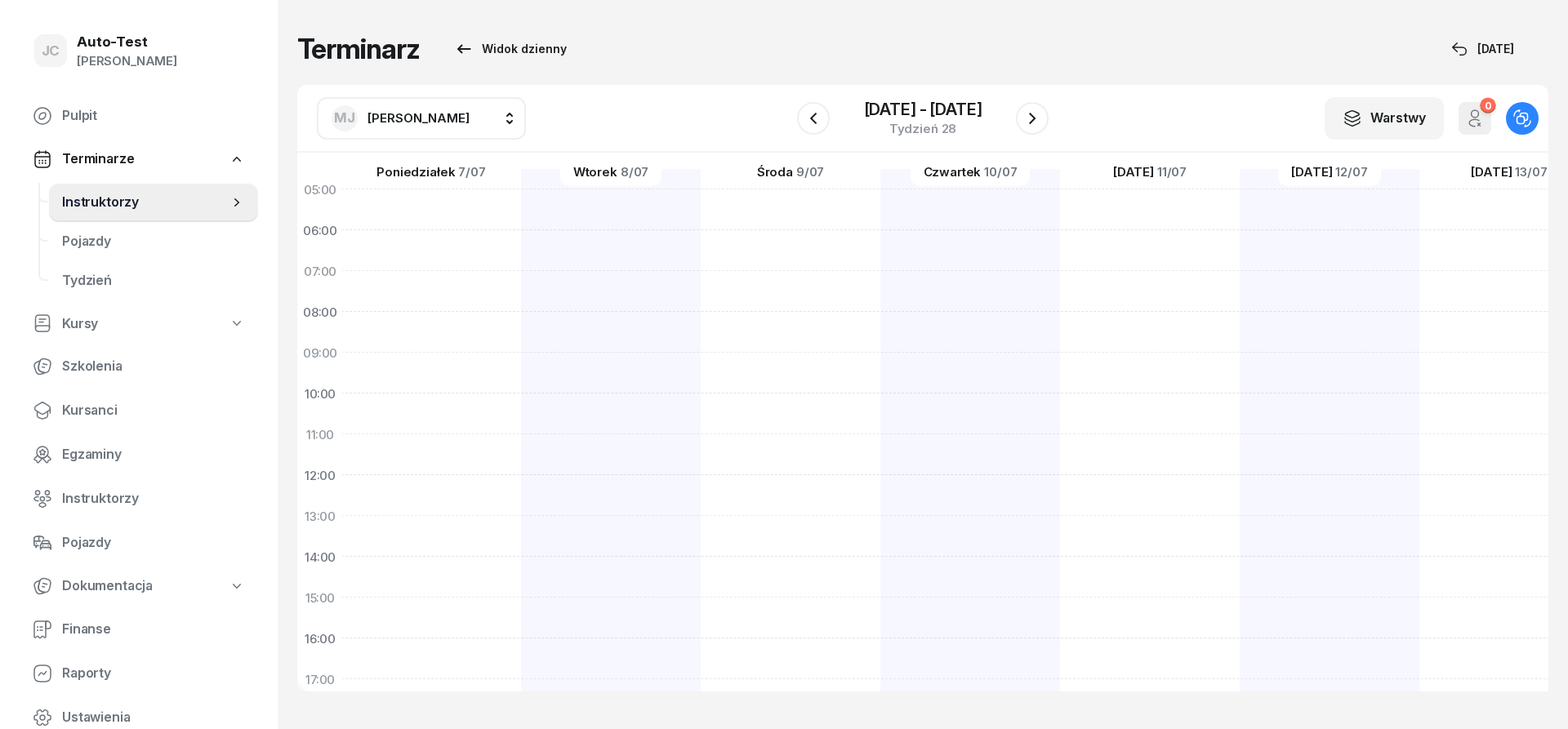
click at [1240, 487] on div at bounding box center [1330, 578] width 180 height 817
select select "12"
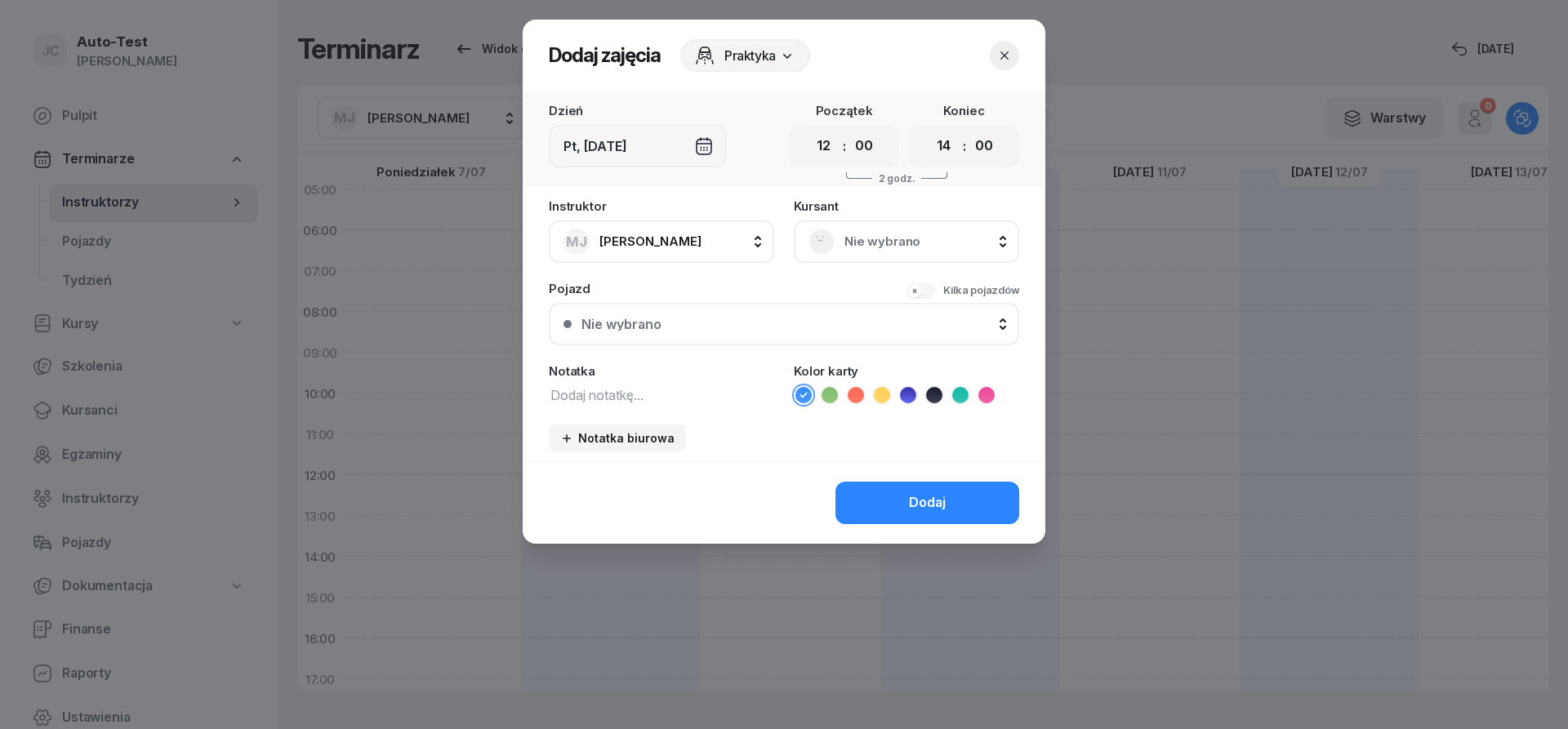
scroll to position [24, 2]
click at [928, 129] on select "00 01 02 03 04 05 06 07 08 09 10 11 12 13 14 15 16 17 18 19 20 21 22 23" at bounding box center [943, 146] width 31 height 35
select select "13"
click option "13" at bounding box center [0, 0] width 0 height 0
click at [861, 242] on span "Nie wybrano" at bounding box center [924, 241] width 160 height 21
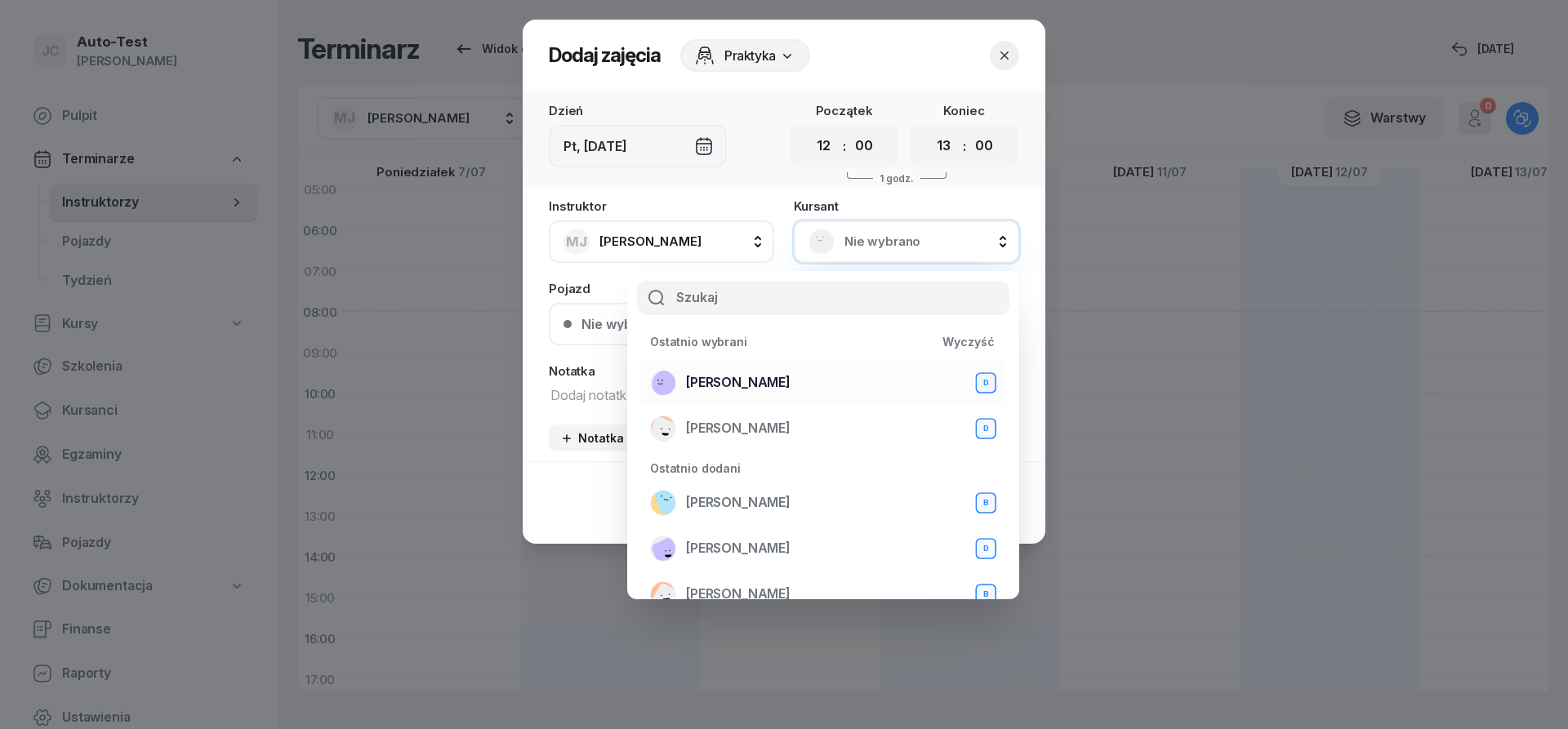
click at [791, 384] on span "[PERSON_NAME]" at bounding box center [739, 382] width 105 height 21
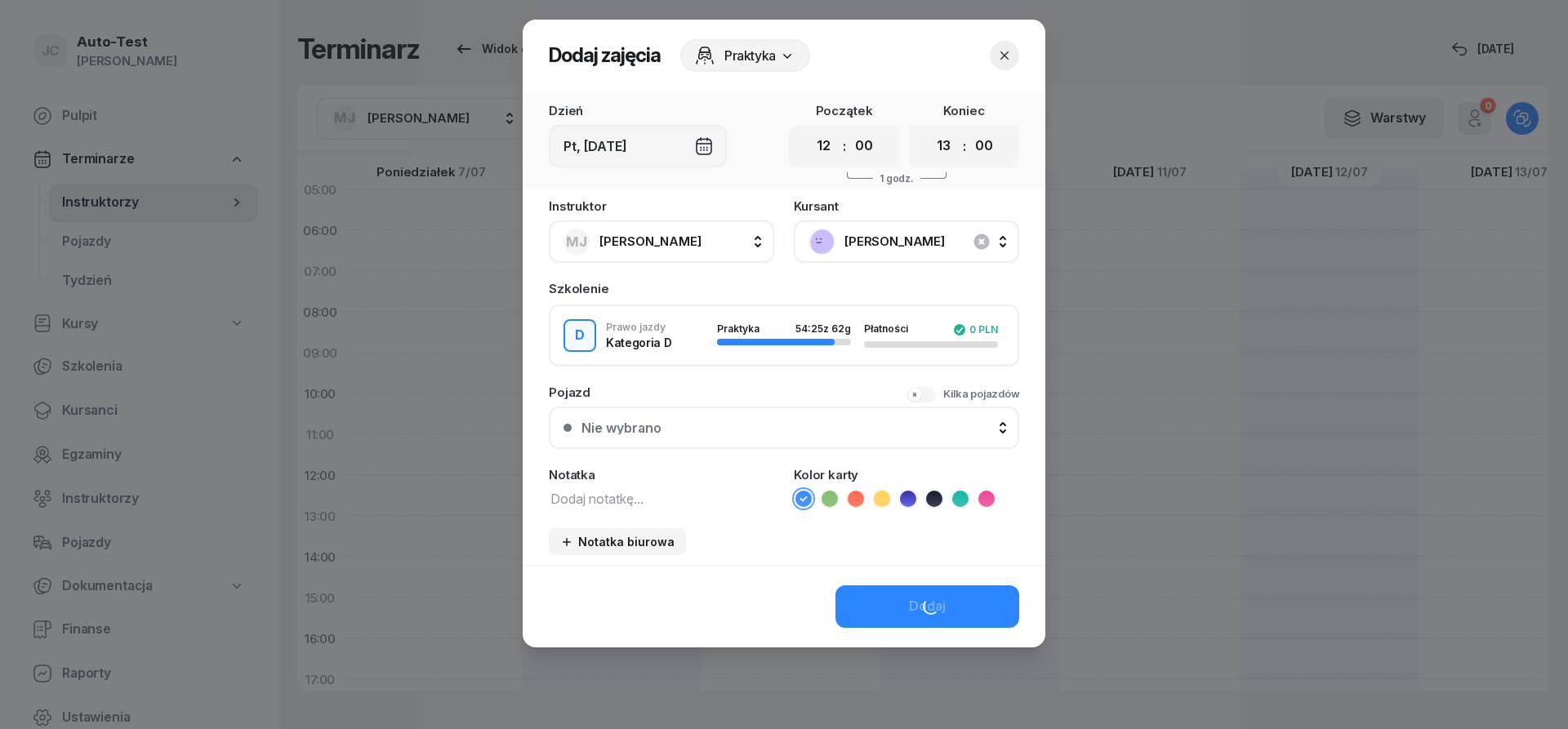
click at [748, 433] on div "Nie wybrano" at bounding box center [793, 428] width 424 height 13
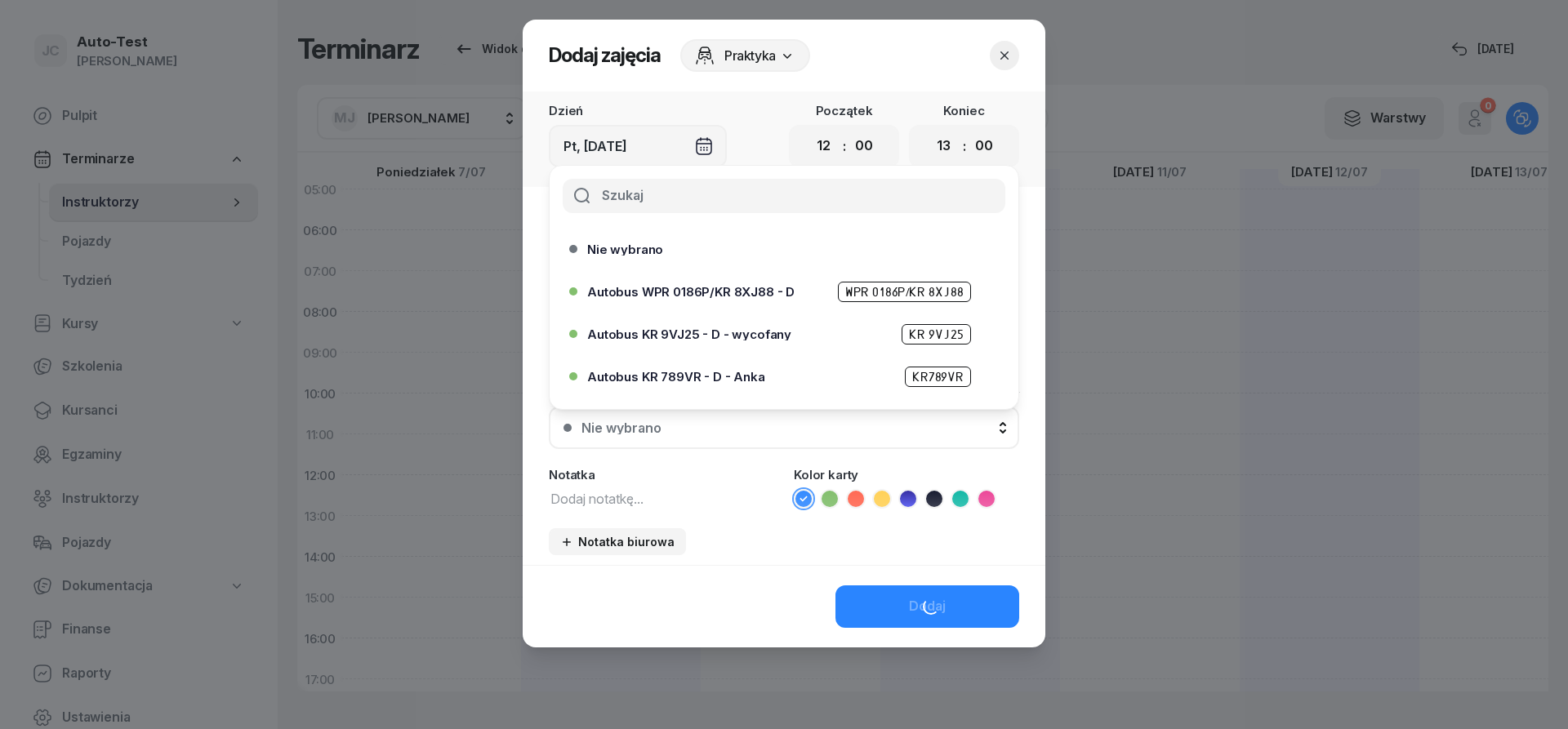
click at [766, 297] on span "Autobus WPR 0186P/KR 8XJ88 - D" at bounding box center [691, 292] width 208 height 12
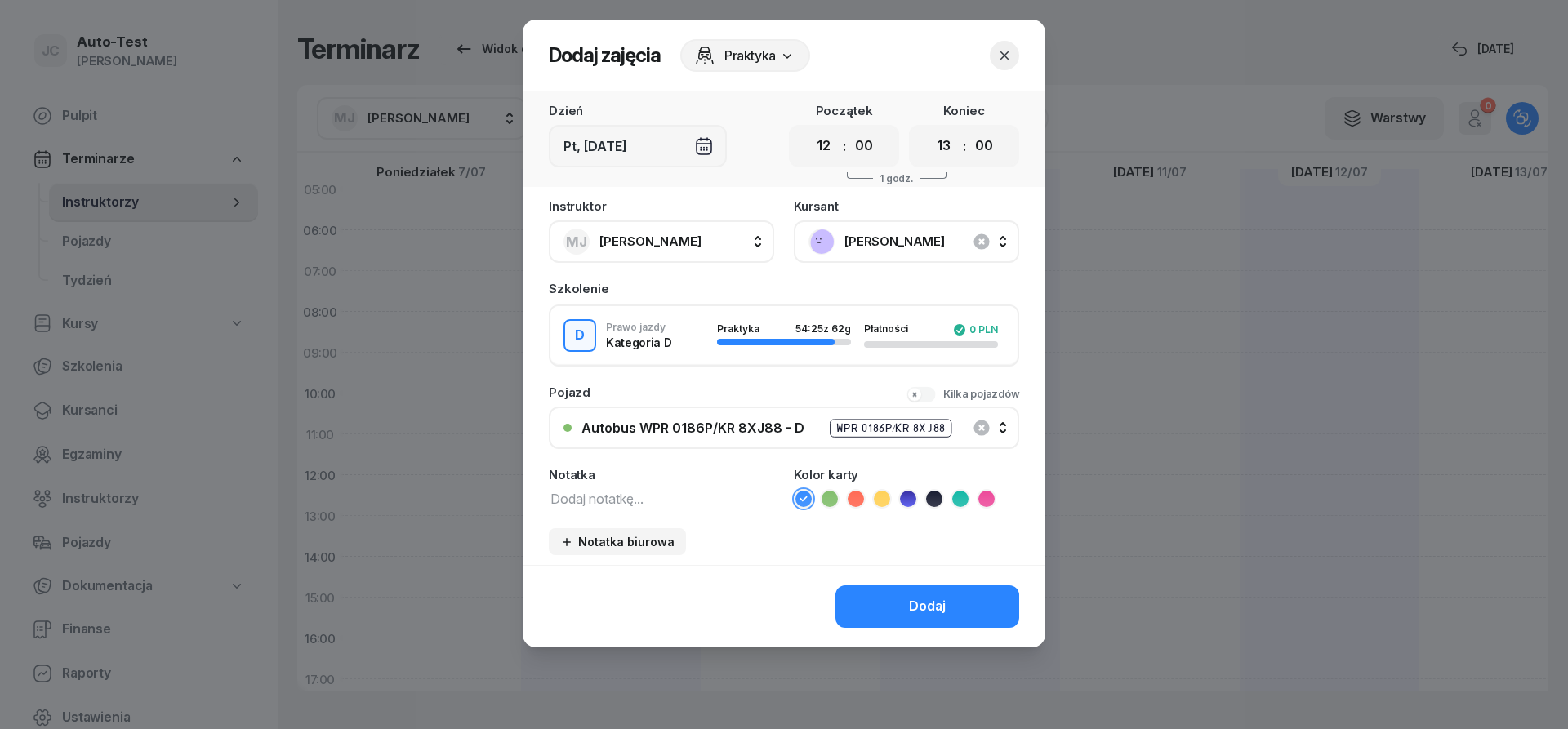
click at [857, 502] on icon at bounding box center [856, 498] width 16 height 16
click at [910, 604] on button "Dodaj" at bounding box center [928, 606] width 184 height 42
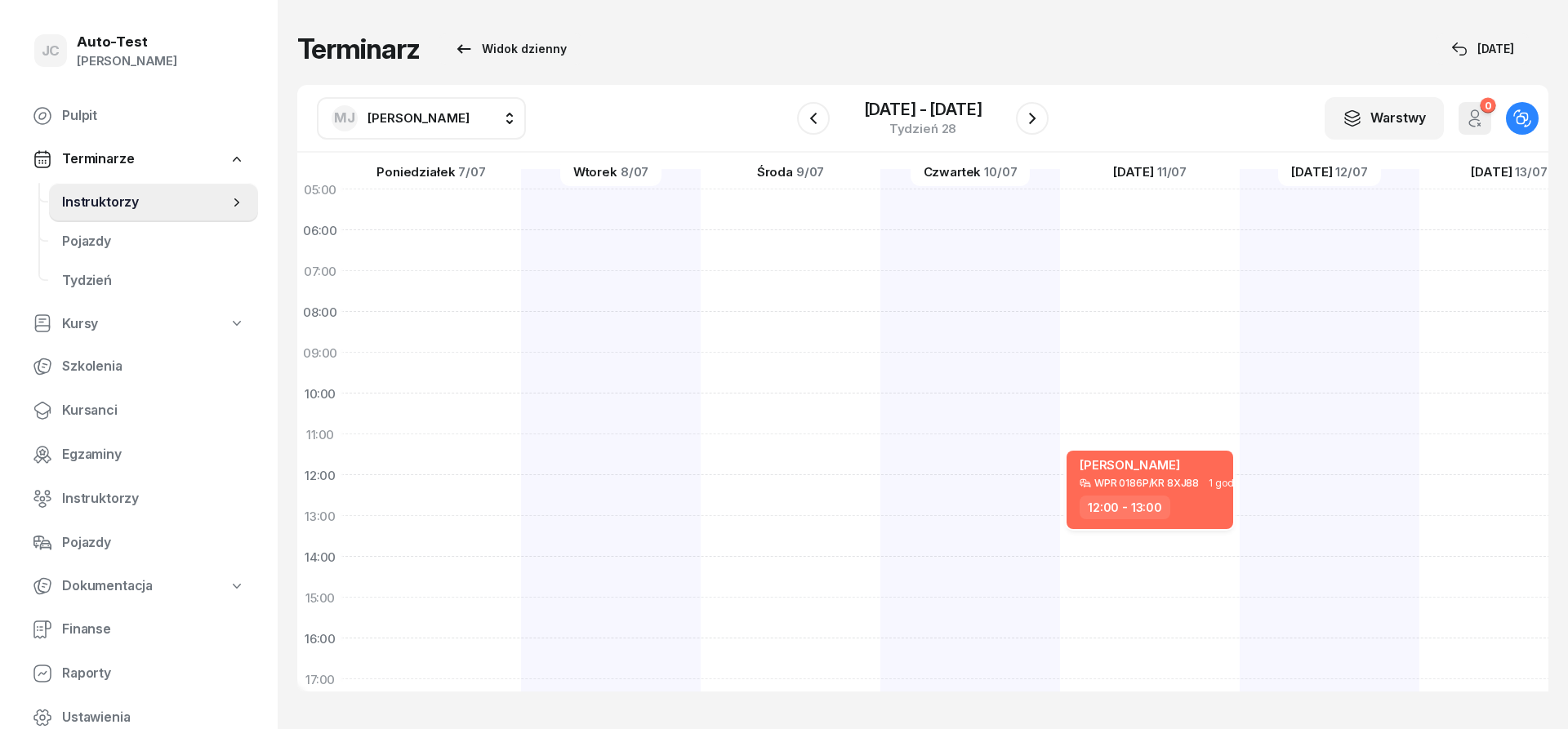
click at [1139, 504] on div "12:00 - 13:00" at bounding box center [1125, 507] width 91 height 23
select select "12"
select select "13"
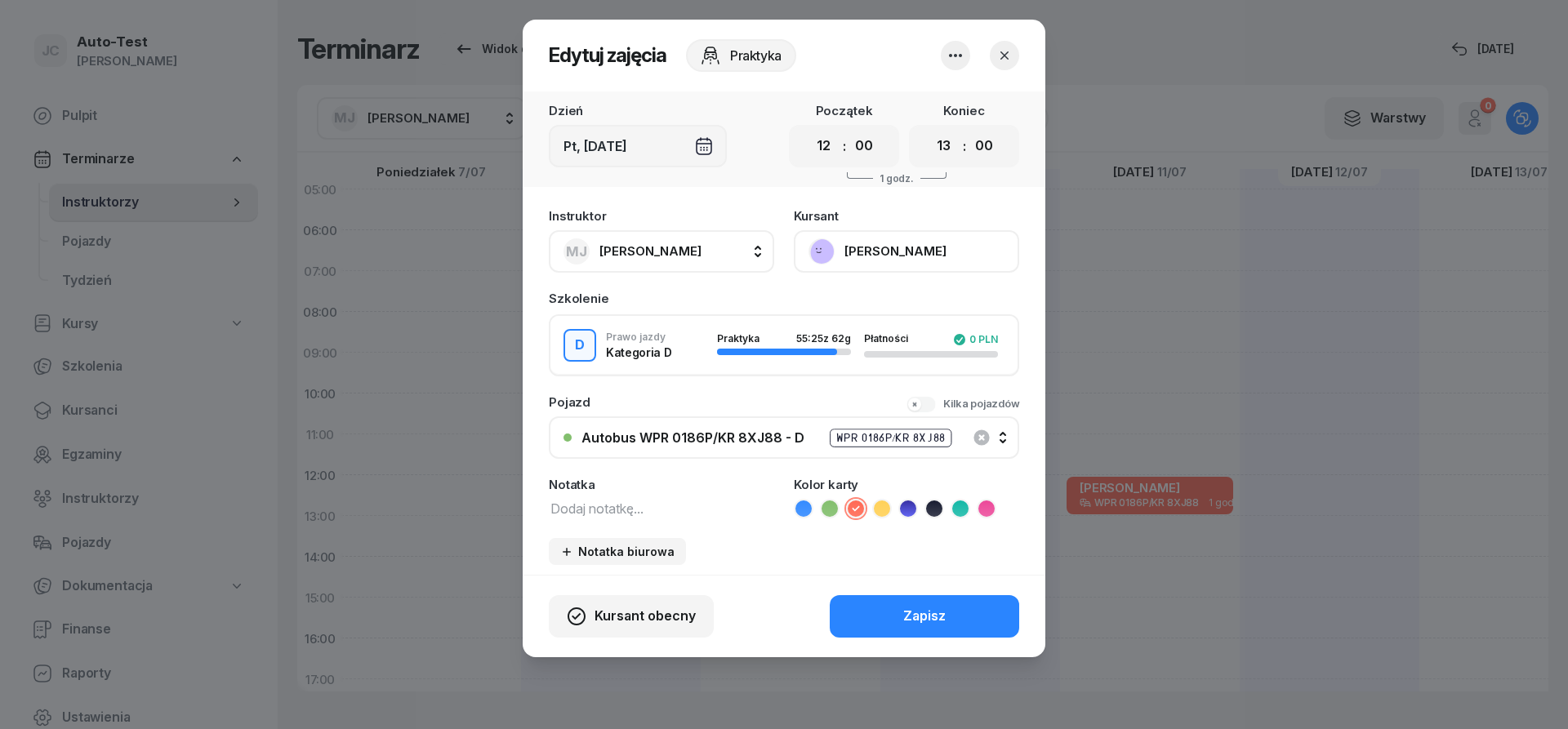
click at [1001, 60] on icon "button" at bounding box center [1004, 55] width 16 height 16
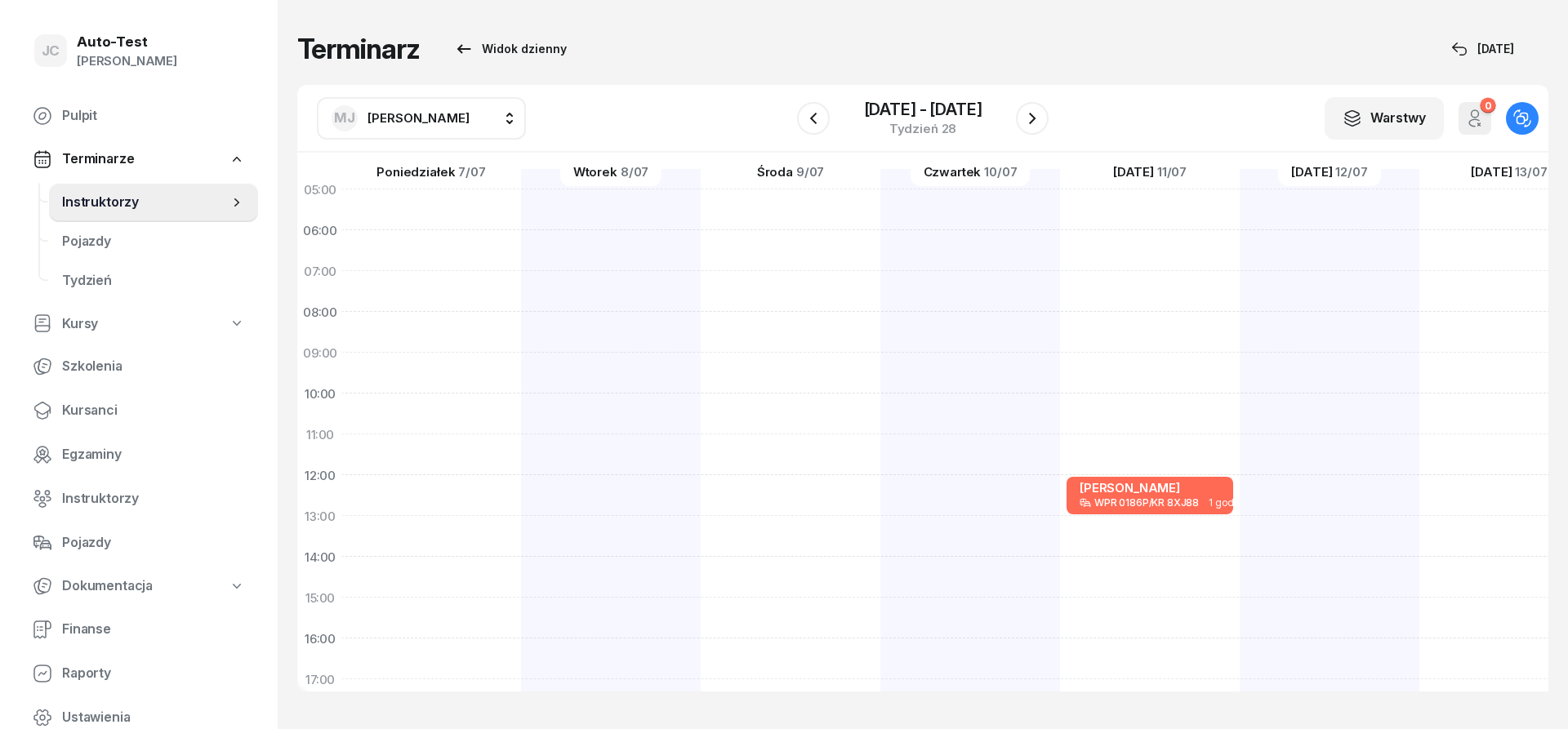
click at [412, 124] on span "[PERSON_NAME]" at bounding box center [418, 118] width 102 height 16
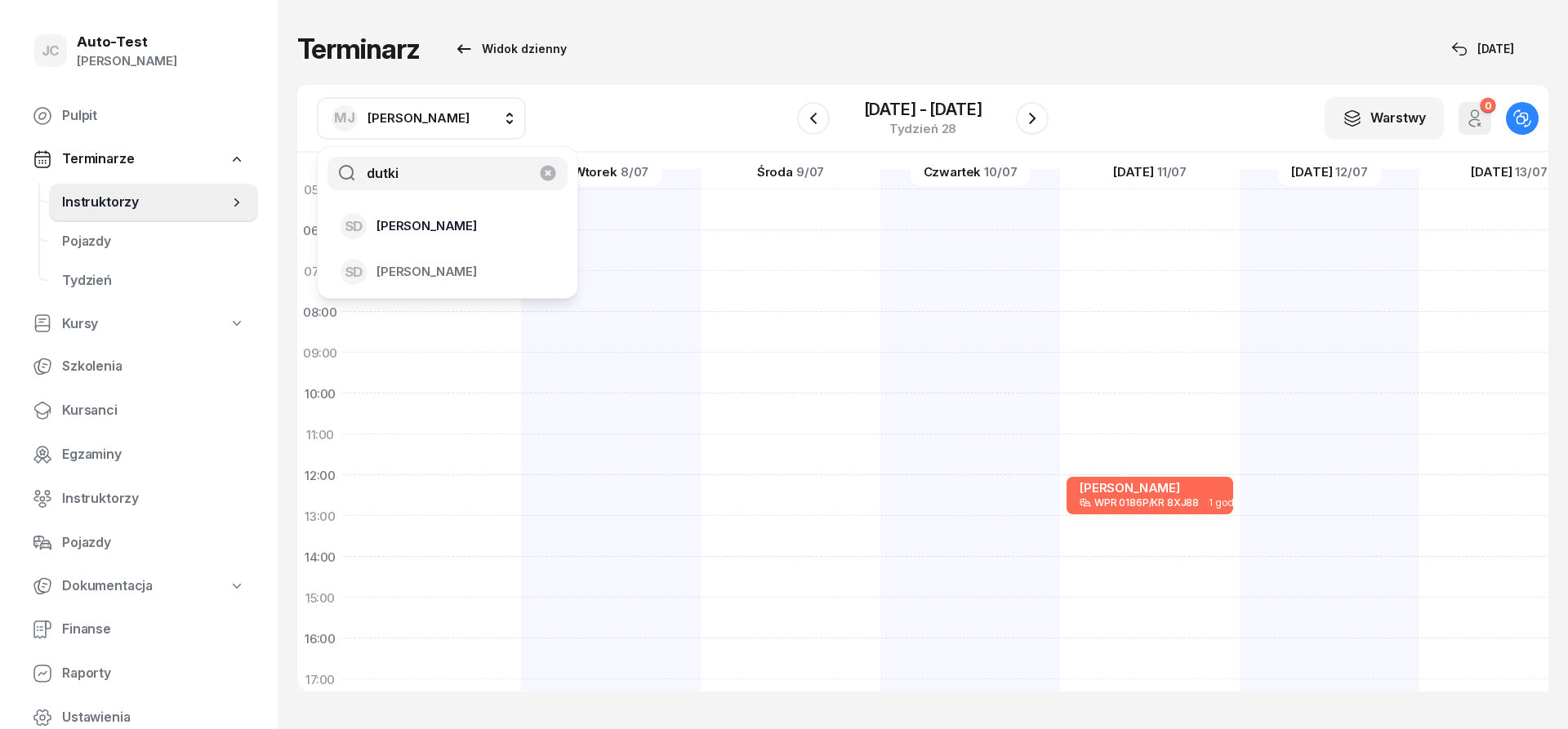
type input "dutki"
click at [448, 232] on span "[PERSON_NAME]" at bounding box center [426, 226] width 100 height 21
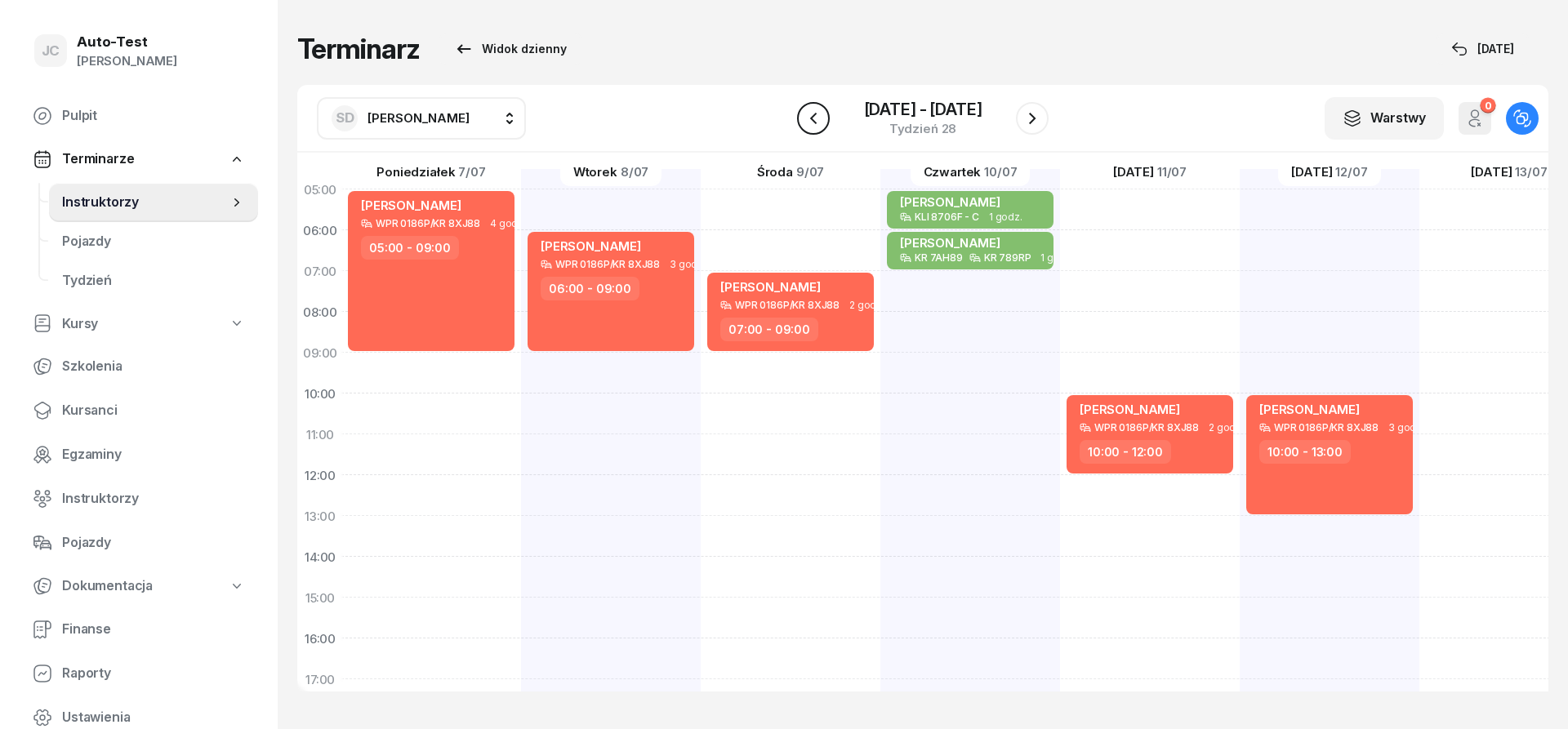
click at [812, 124] on icon "button" at bounding box center [813, 118] width 20 height 20
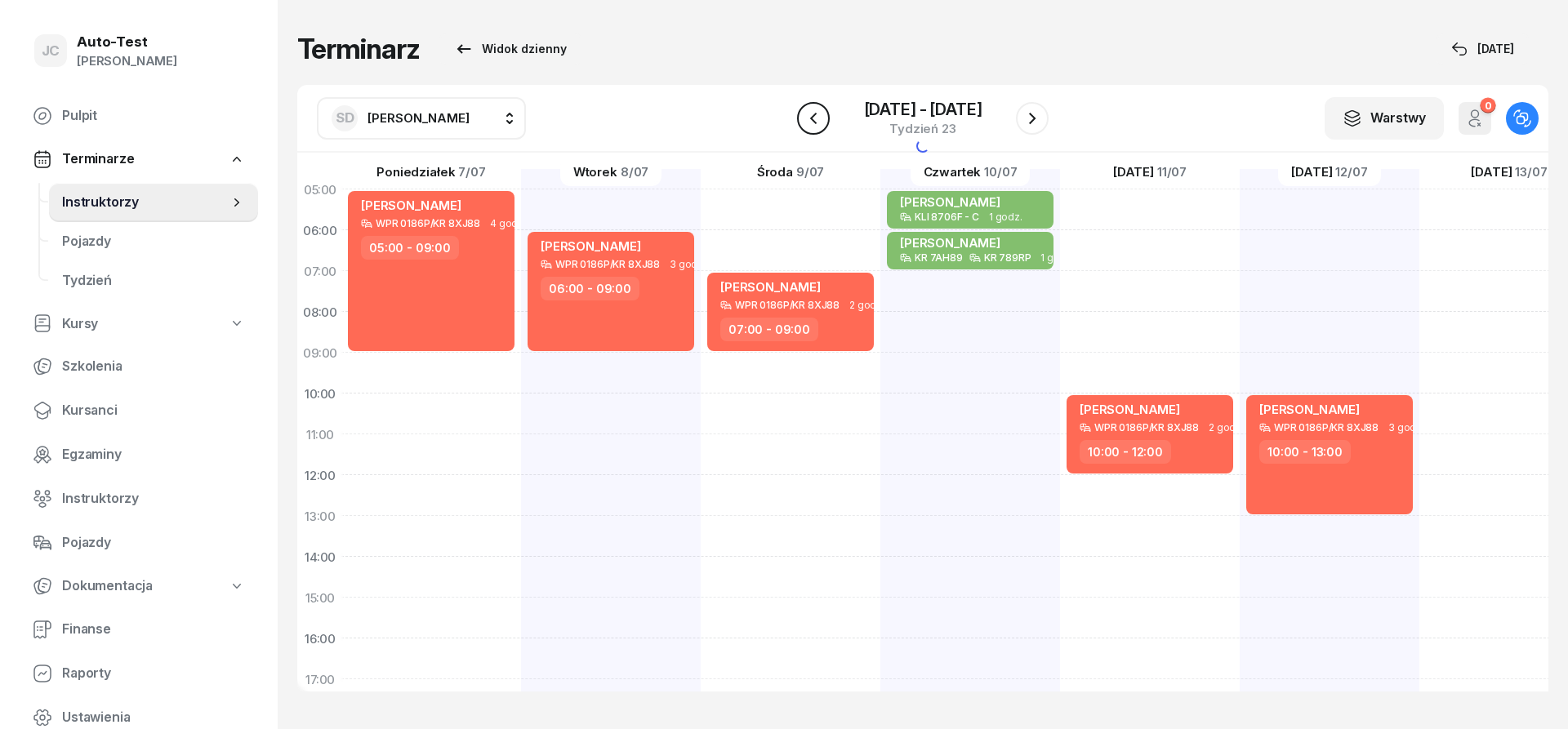
click at [812, 124] on icon "button" at bounding box center [813, 118] width 20 height 20
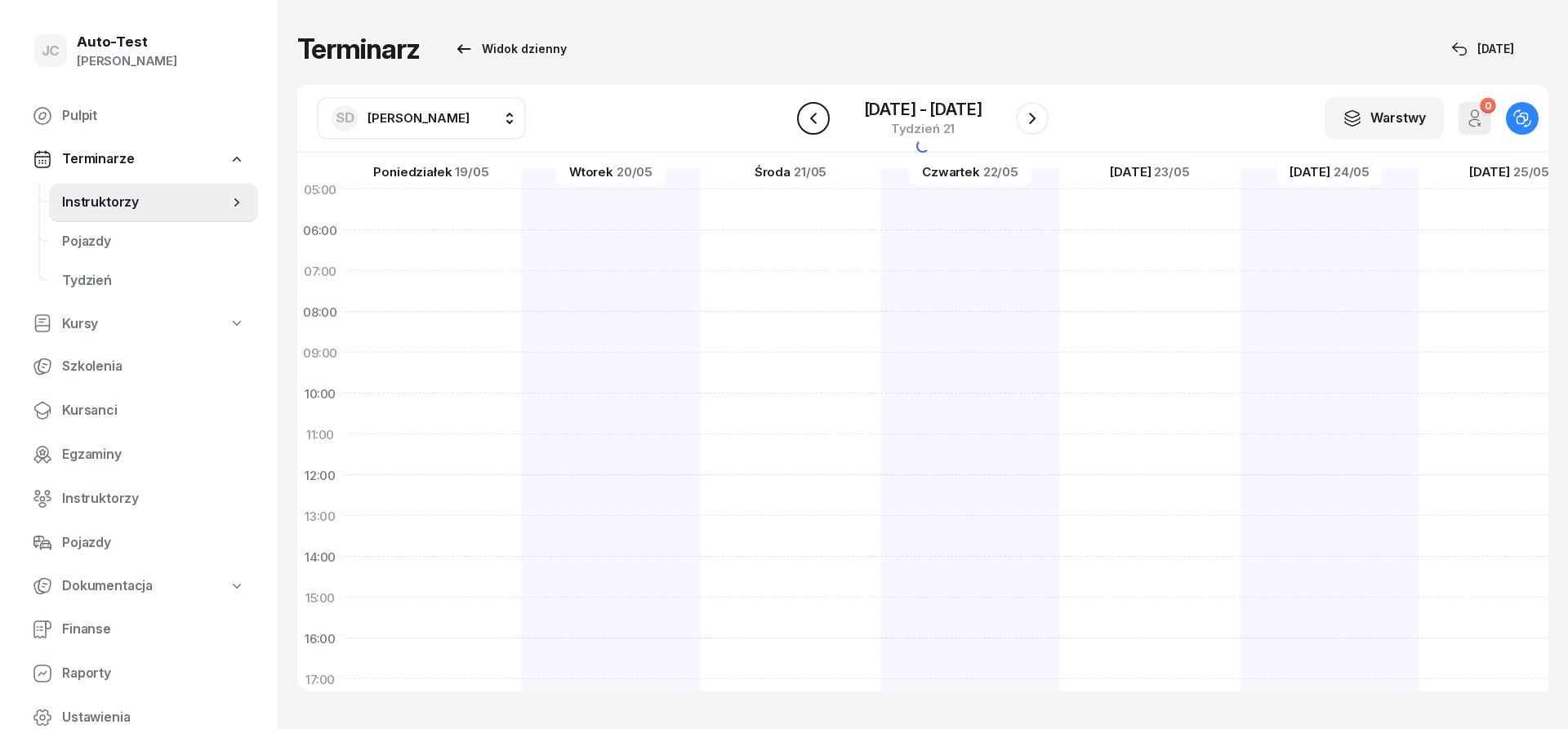
click at [812, 124] on icon "button" at bounding box center [813, 118] width 20 height 20
click at [1020, 118] on button "button" at bounding box center [1032, 118] width 33 height 33
click at [1020, 117] on button "button" at bounding box center [1032, 118] width 33 height 33
click at [807, 119] on icon "button" at bounding box center [813, 118] width 20 height 20
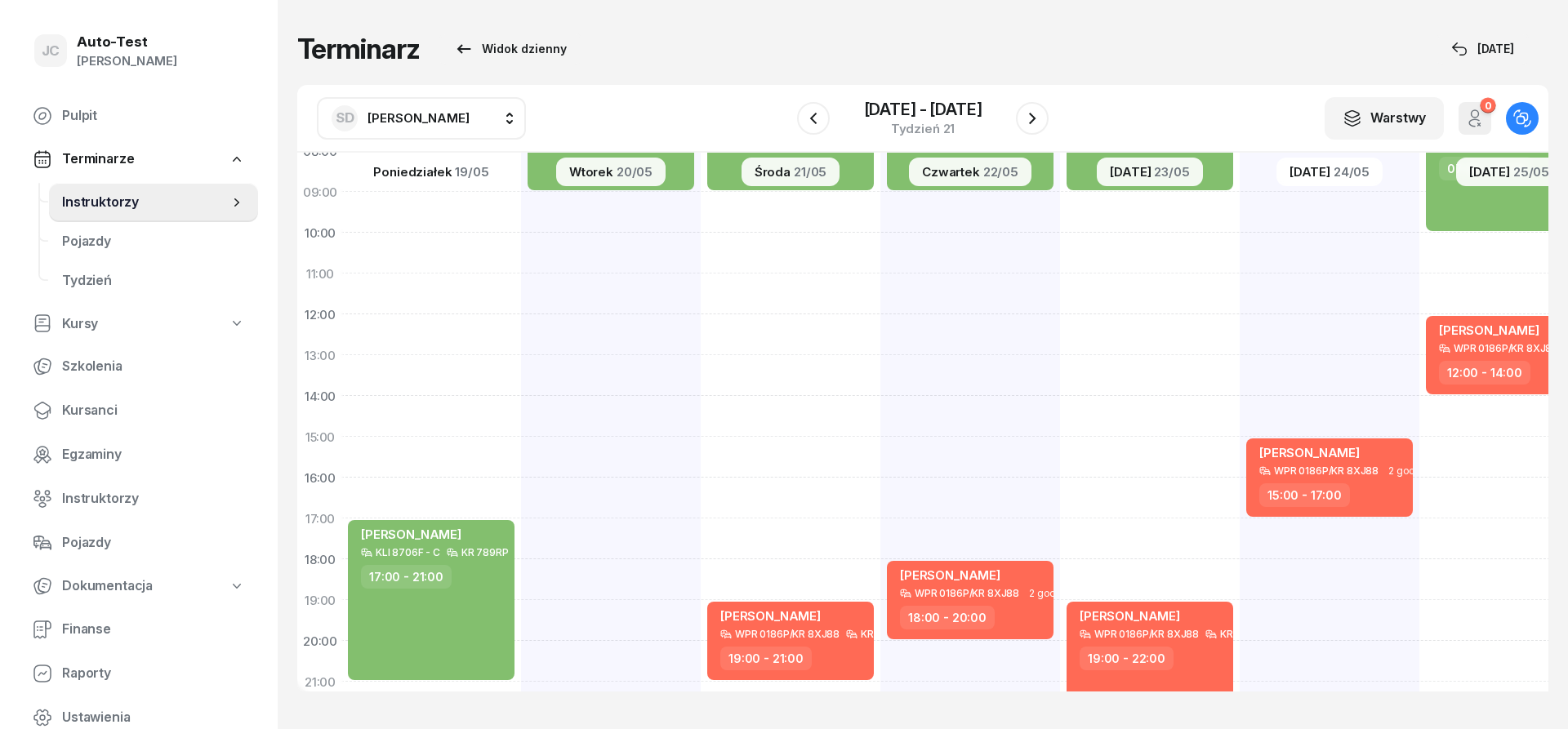
scroll to position [221, 2]
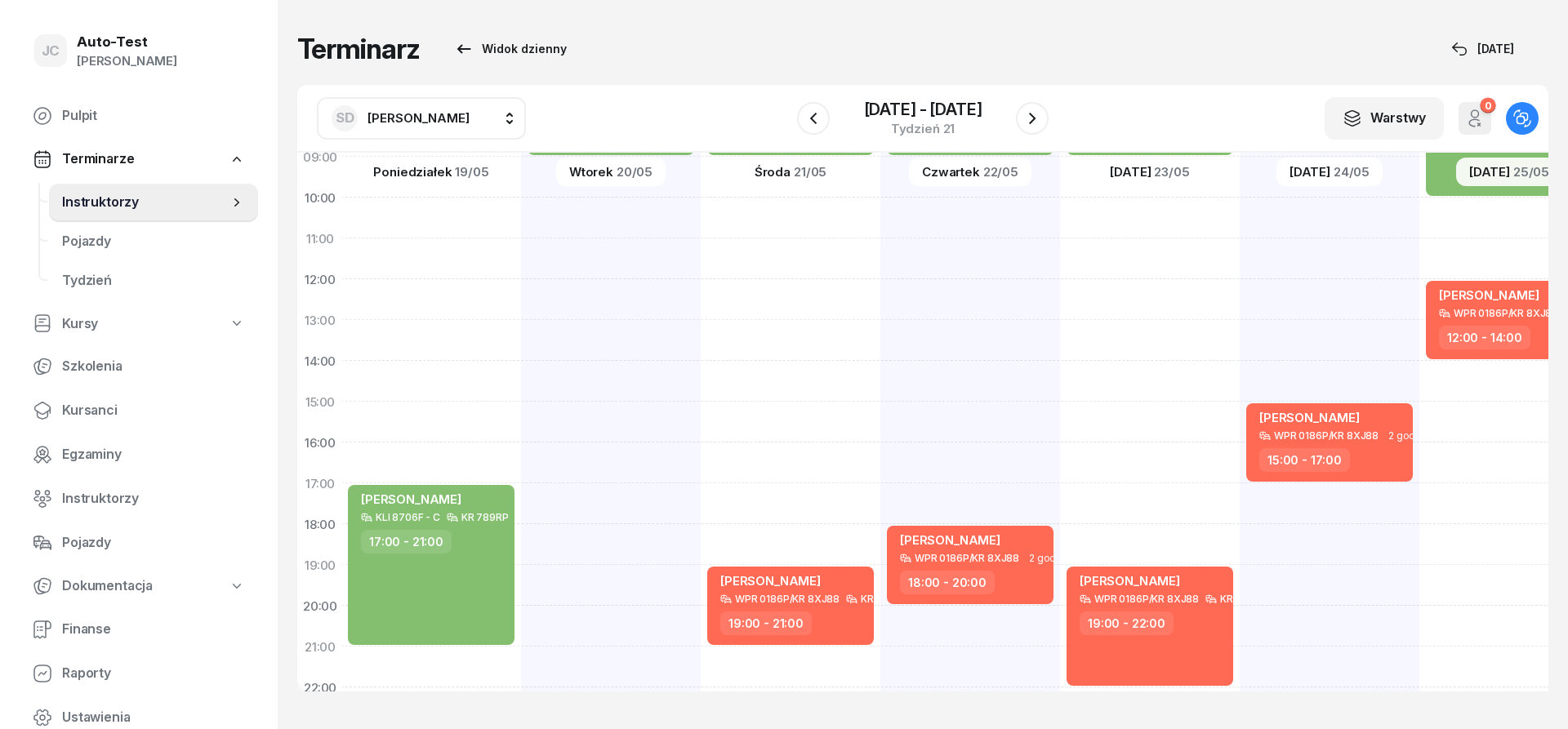
click at [1240, 501] on div "[PERSON_NAME] KLI 8706F - C KR 789RP 4 godz. 05:00 - 09:00 [PERSON_NAME] WPR 01…" at bounding box center [1330, 381] width 180 height 817
select select "17"
select select "19"
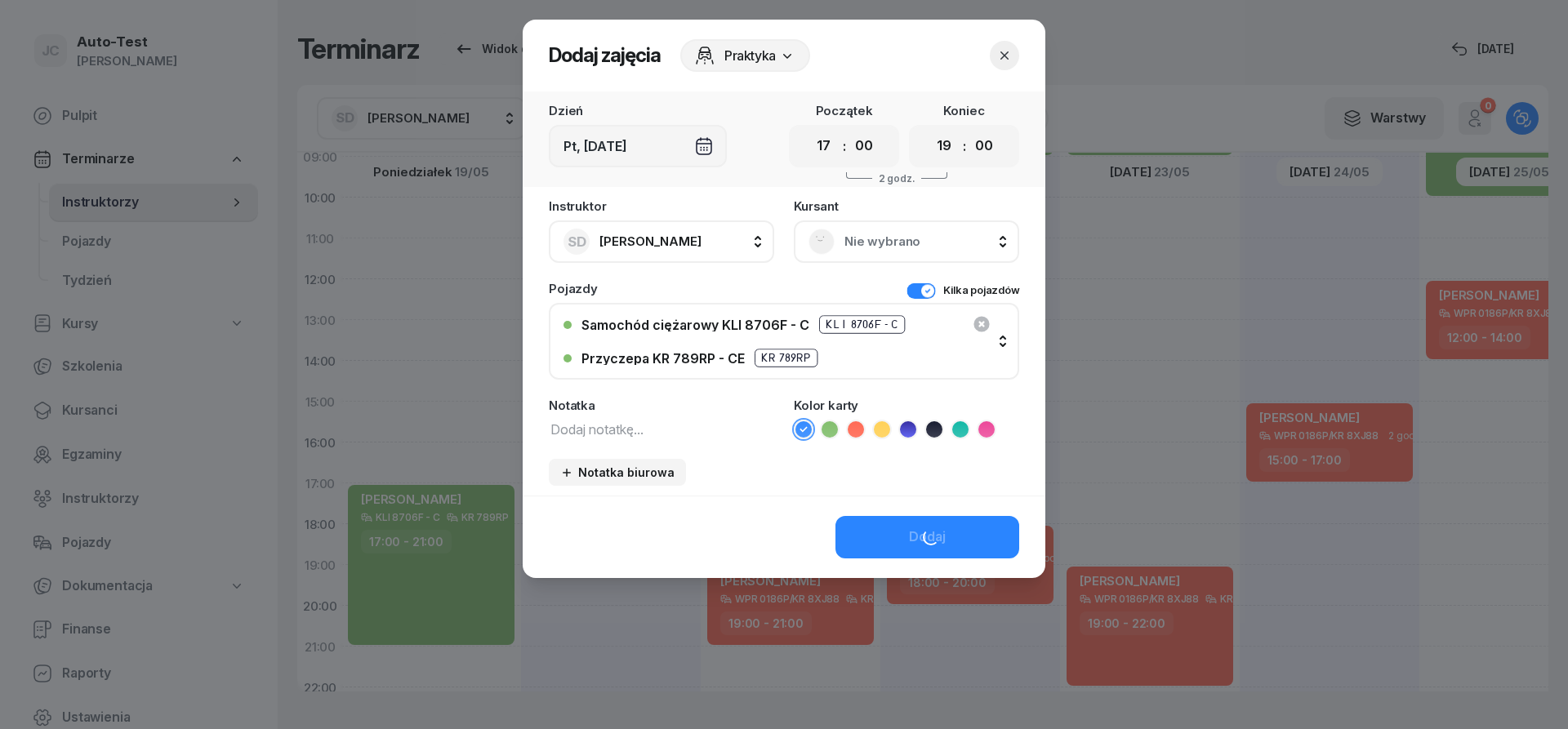
click at [887, 245] on span "Nie wybrano" at bounding box center [924, 241] width 160 height 21
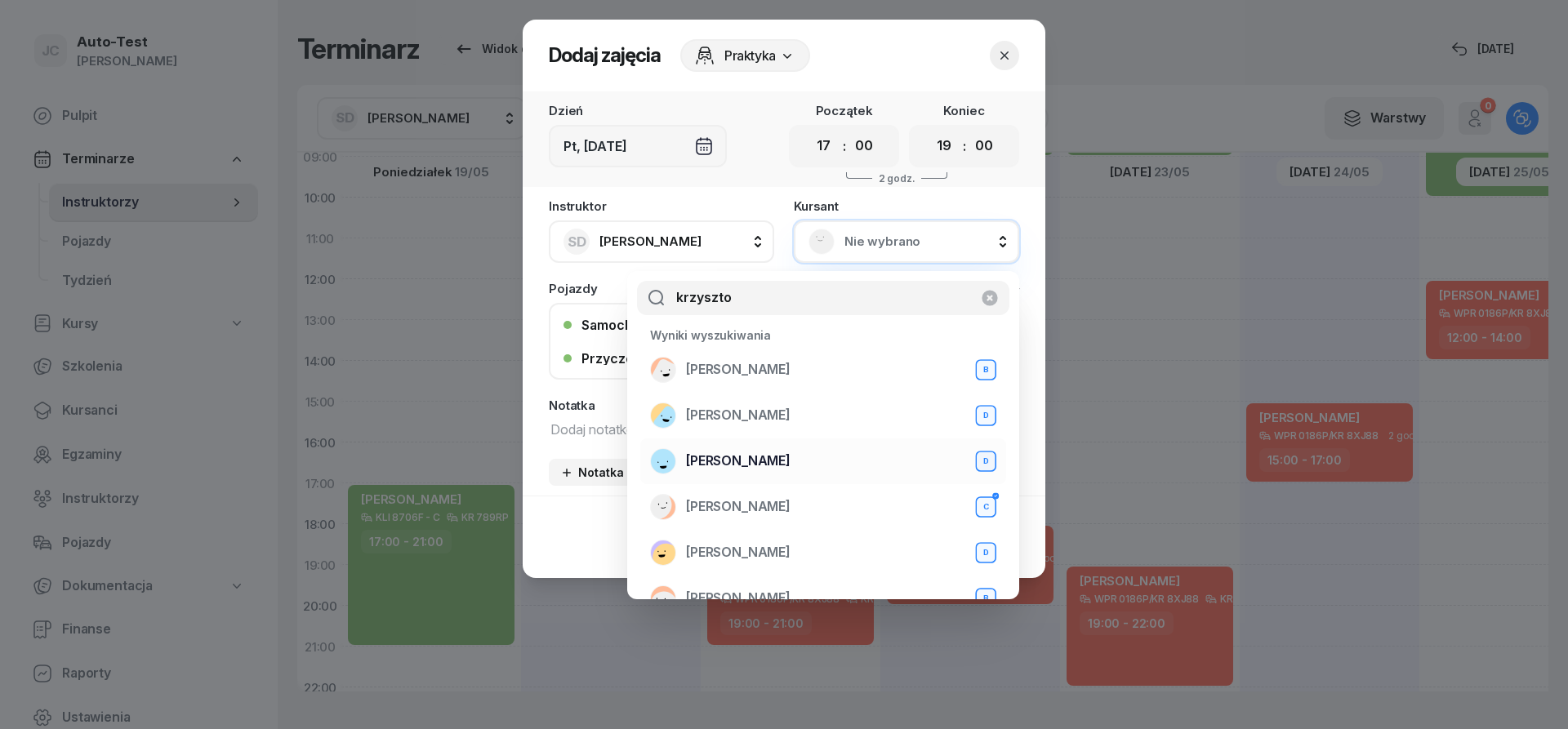
type input "krzyszto"
click at [791, 463] on span "[PERSON_NAME]" at bounding box center [739, 461] width 105 height 21
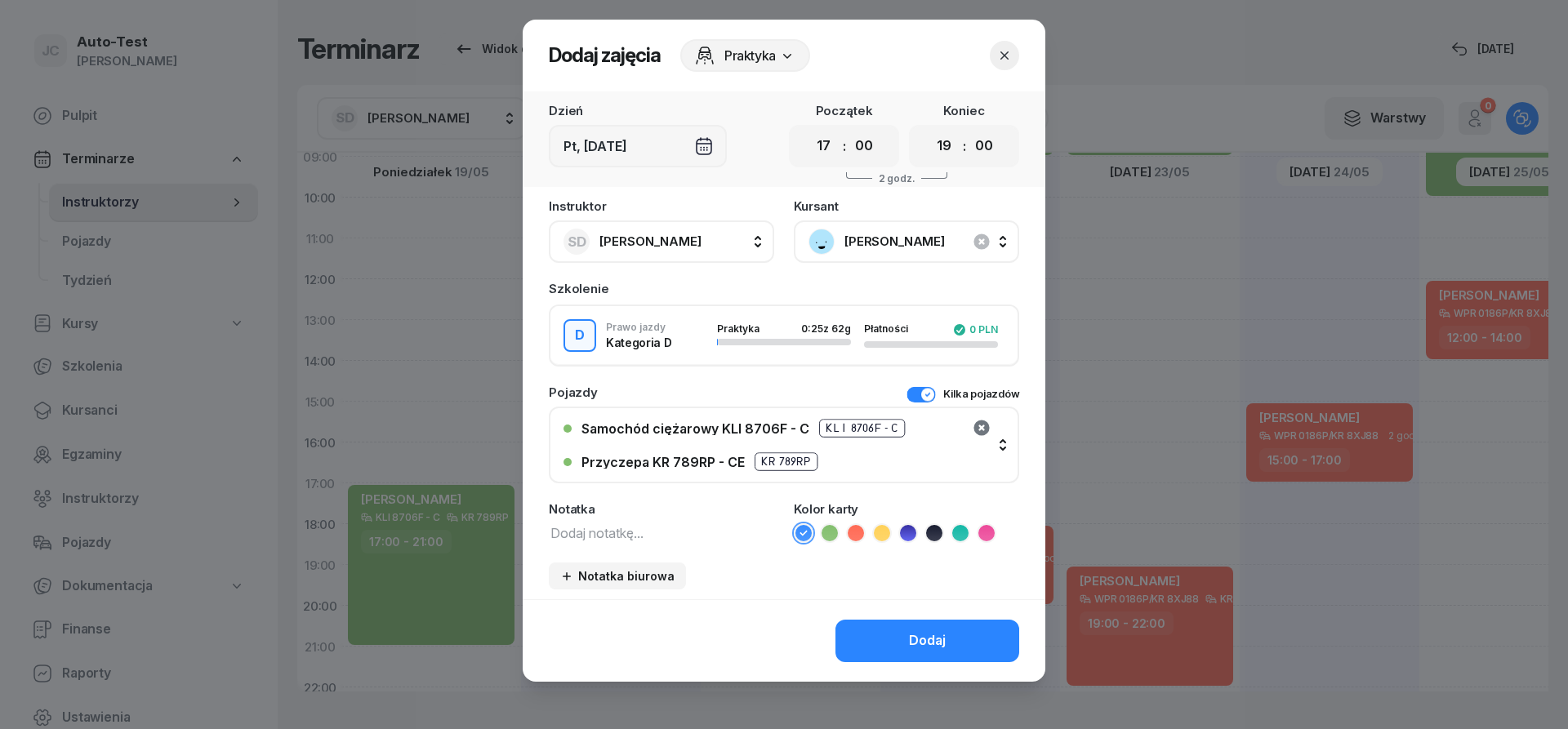
click at [981, 430] on icon "button" at bounding box center [982, 427] width 20 height 20
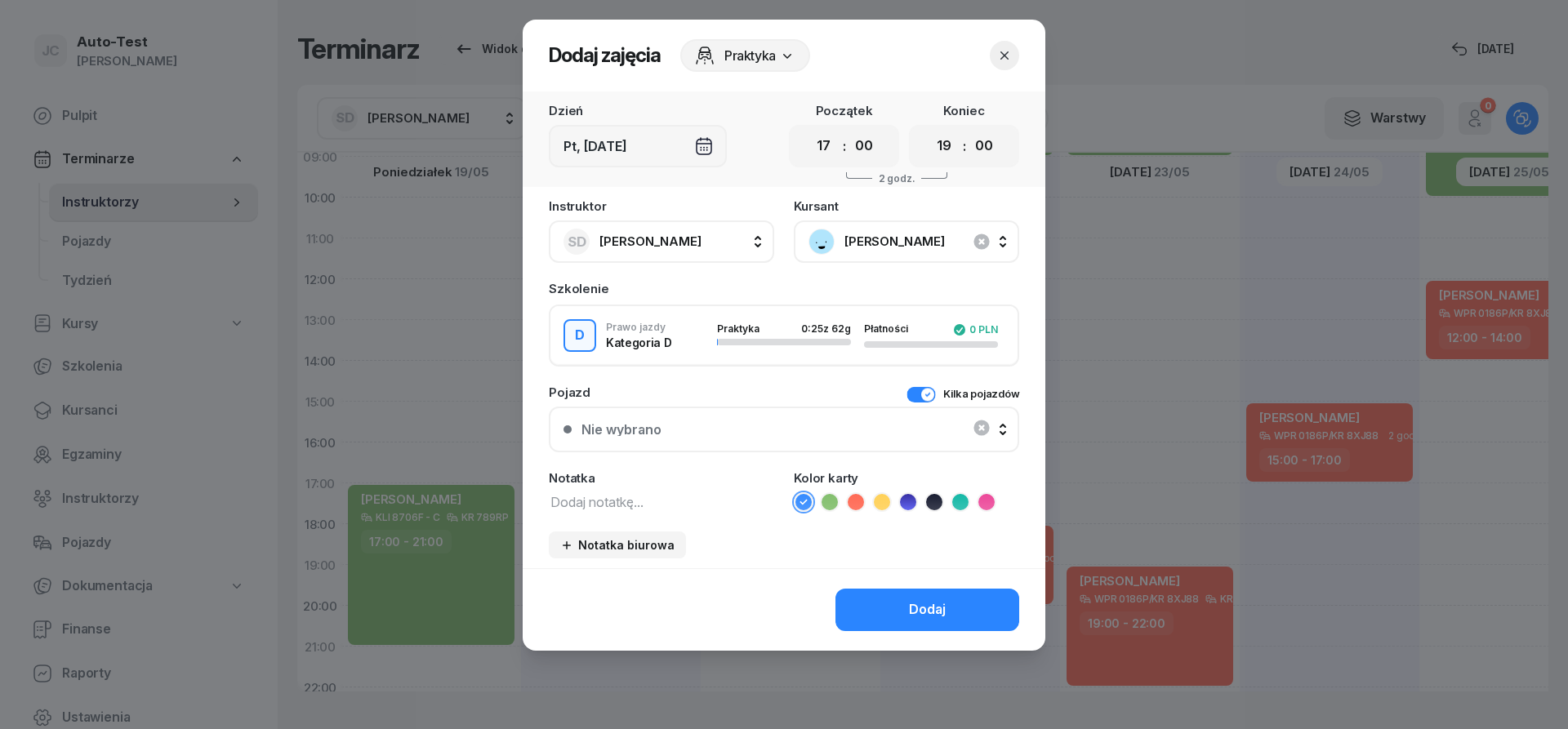
click at [913, 393] on button "Kilka pojazdów" at bounding box center [963, 393] width 113 height 16
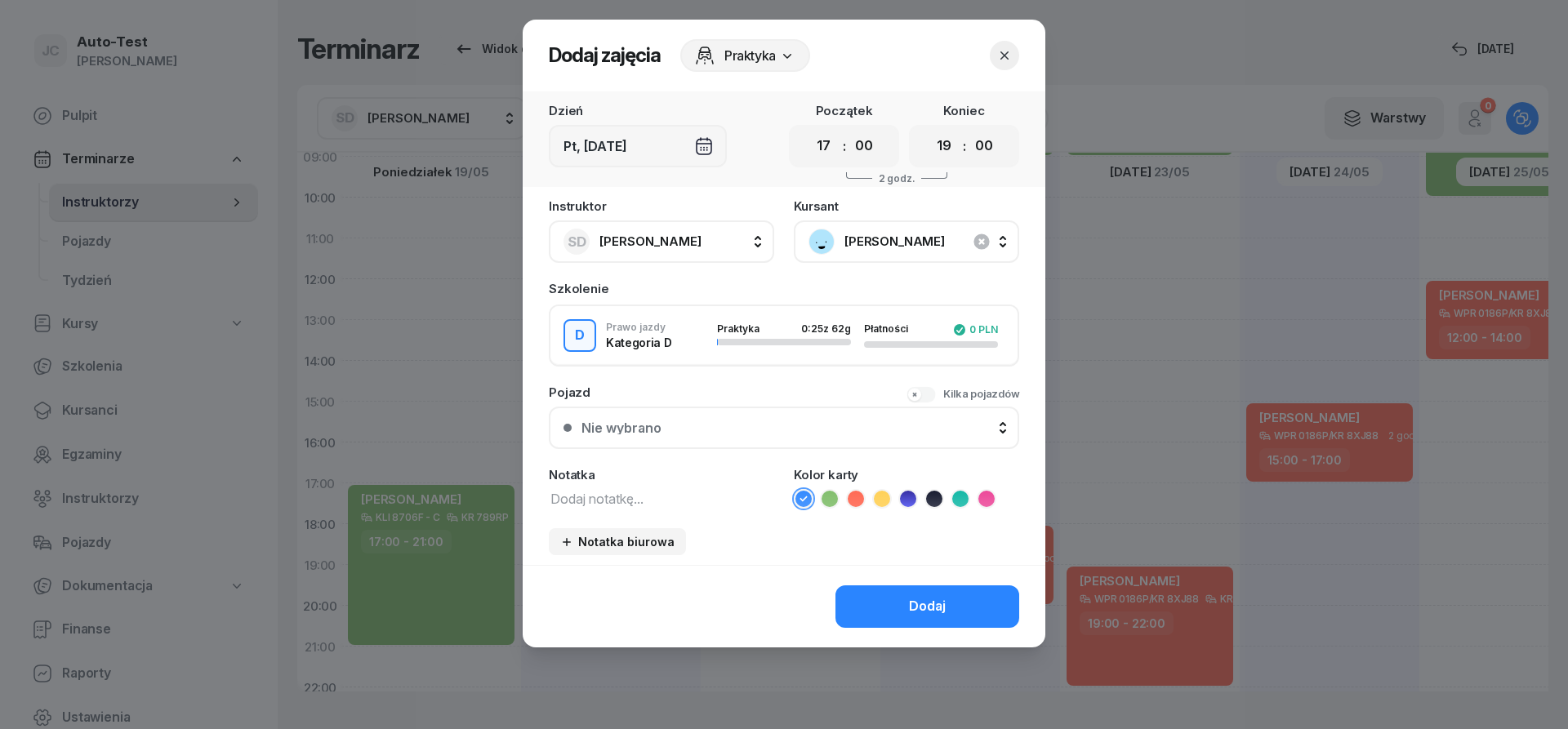
click at [821, 421] on button "Nie wybrano" at bounding box center [784, 427] width 470 height 42
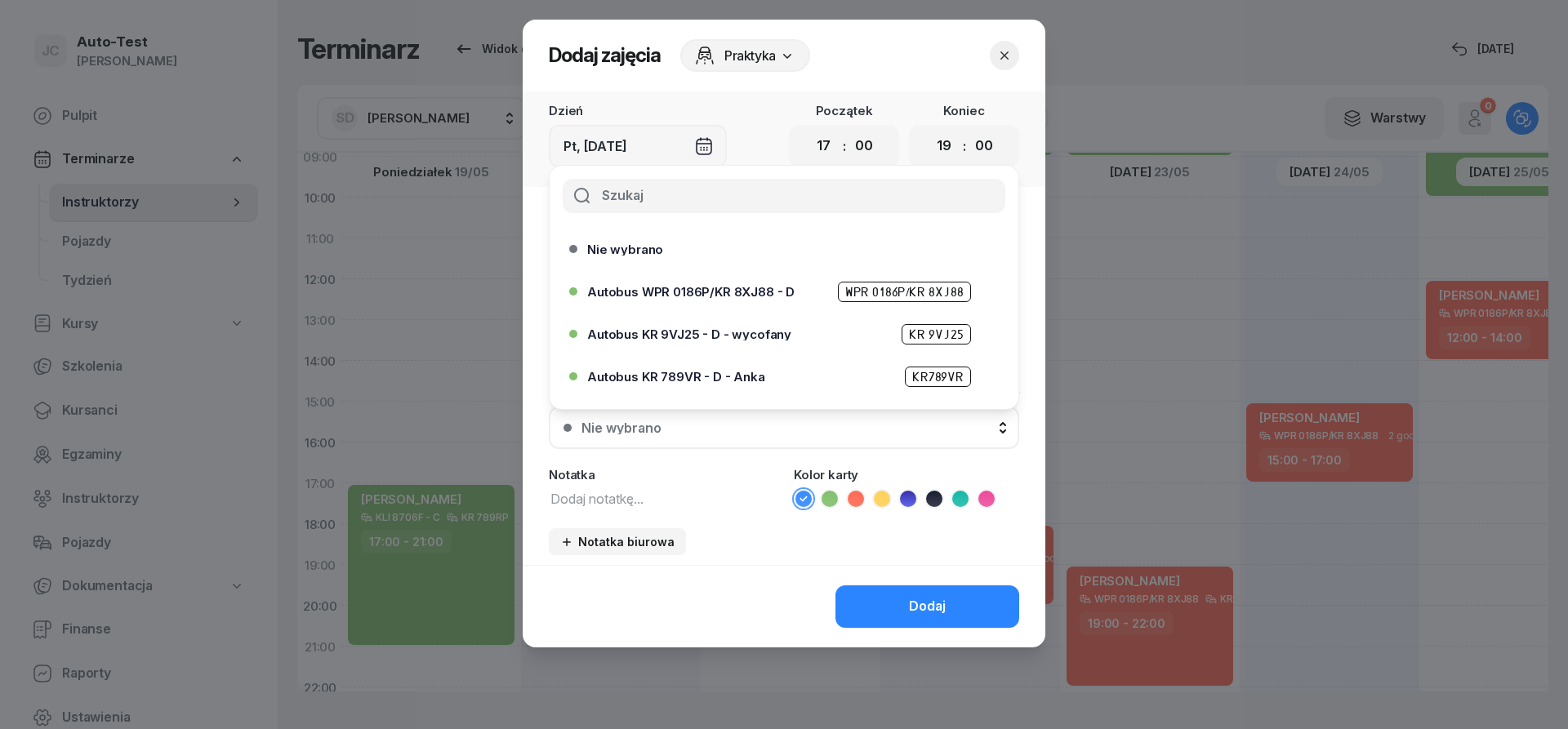
click at [757, 288] on span "Autobus WPR 0186P/KR 8XJ88 - D" at bounding box center [691, 292] width 208 height 12
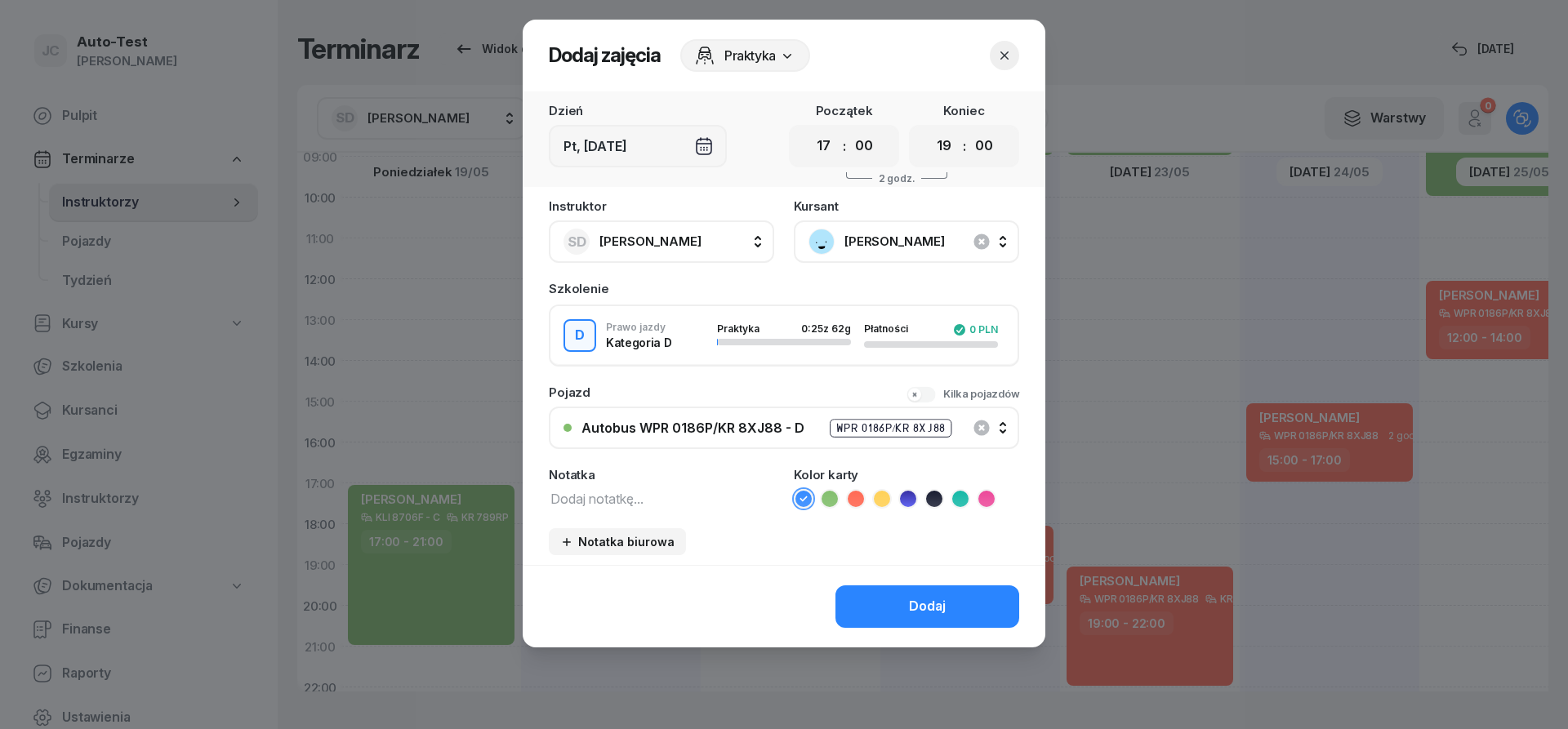
click at [856, 498] on icon at bounding box center [856, 498] width 16 height 16
drag, startPoint x: 893, startPoint y: 582, endPoint x: 895, endPoint y: 597, distance: 15.1
click at [893, 585] on div "Dodaj" at bounding box center [784, 607] width 523 height 82
click at [896, 605] on button "Dodaj" at bounding box center [928, 606] width 184 height 42
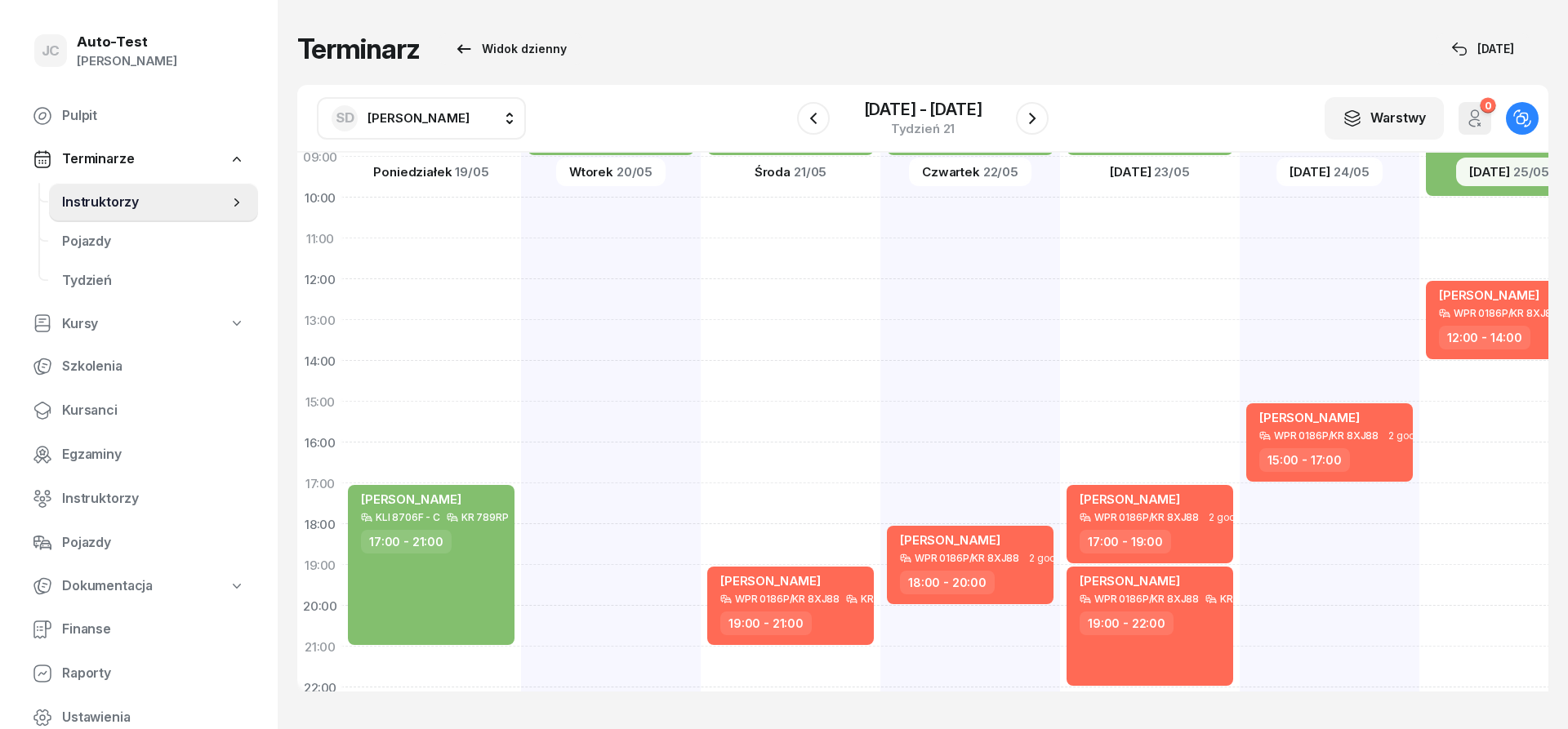
click at [1419, 335] on div "[PERSON_NAME] WPR 0186P/KR 8XJ88 2 godz. 15:00 - 17:00" at bounding box center [1509, 381] width 180 height 817
select select "13"
select select "15"
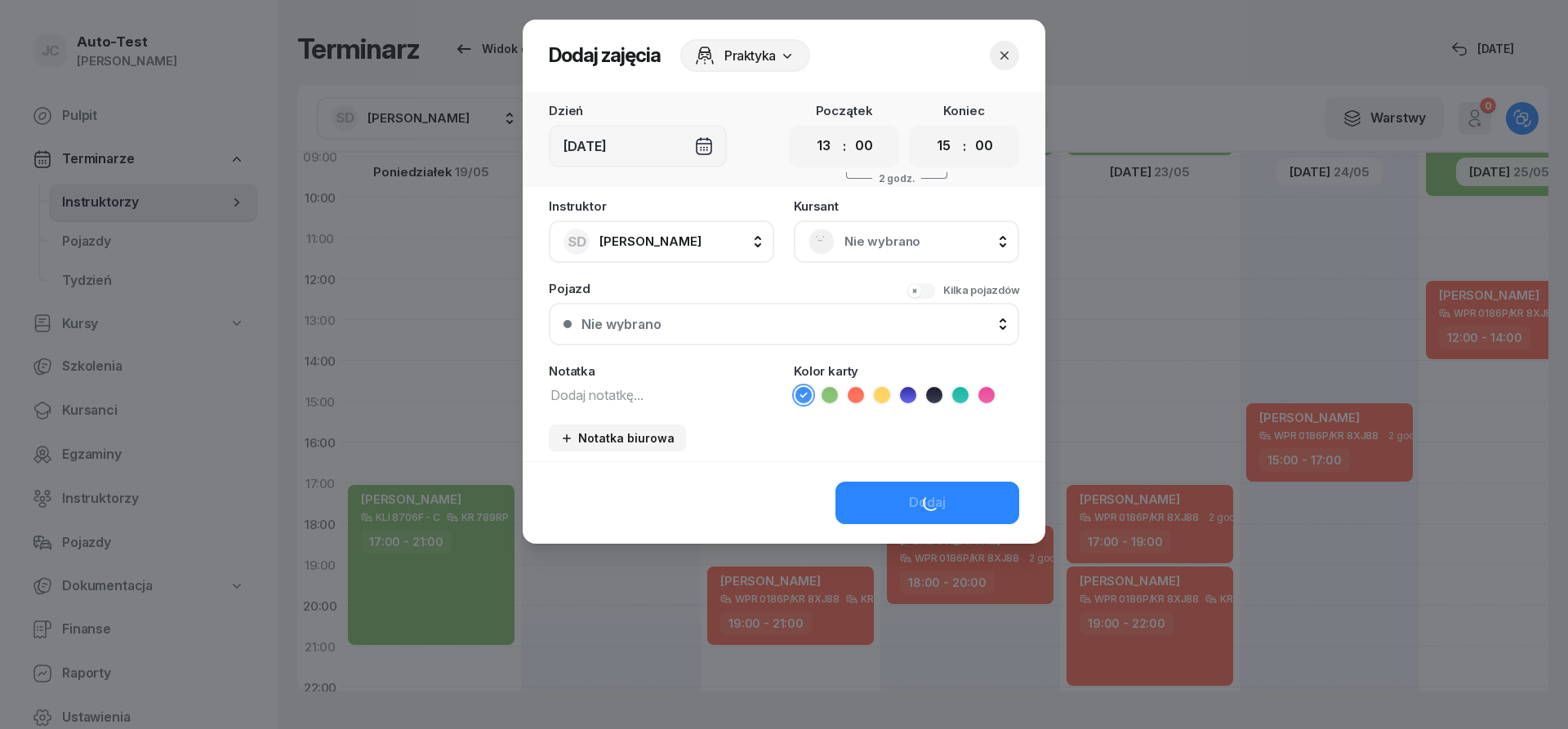
click at [870, 230] on div "Nie wybrano" at bounding box center [907, 242] width 196 height 26
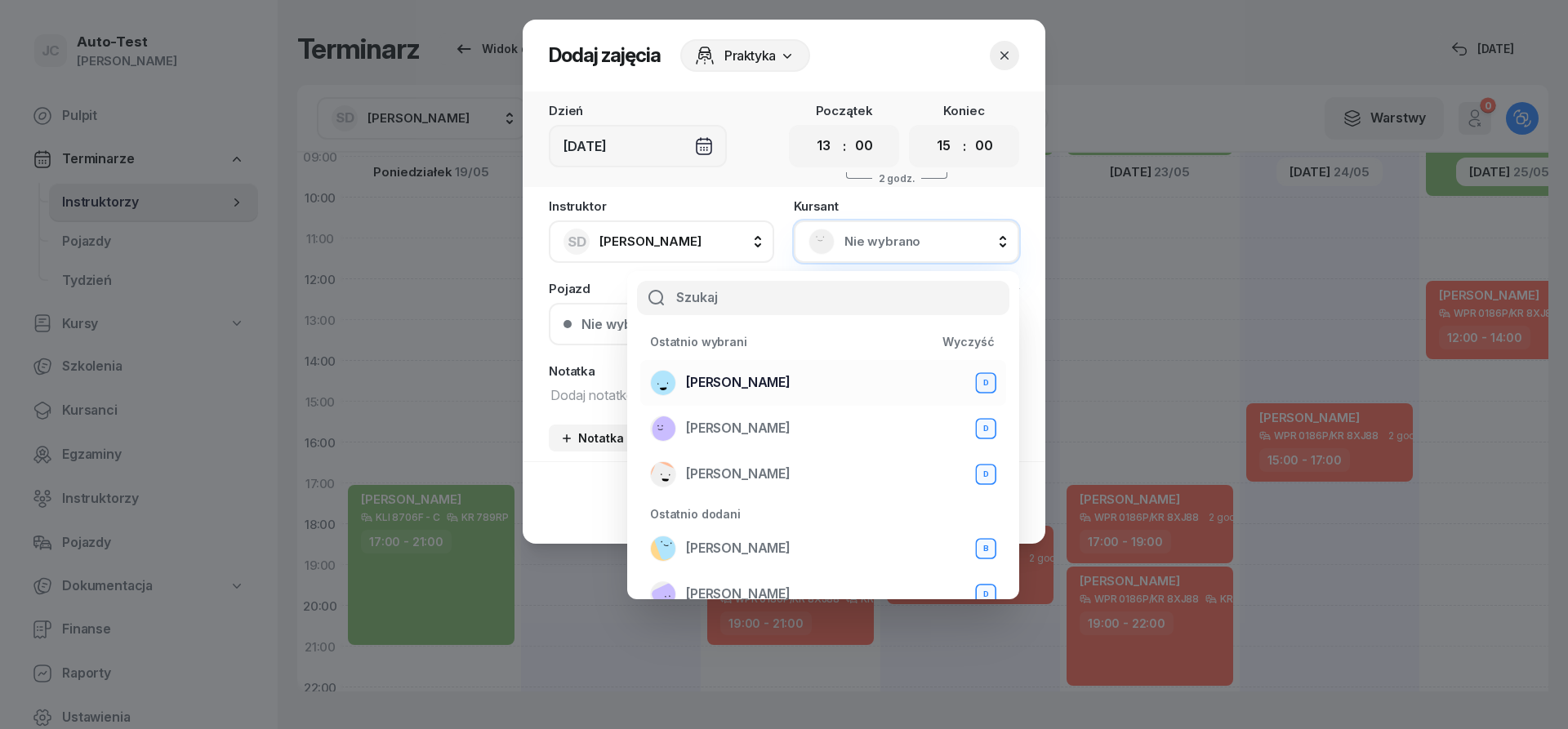
click at [770, 383] on span "[PERSON_NAME]" at bounding box center [739, 382] width 105 height 21
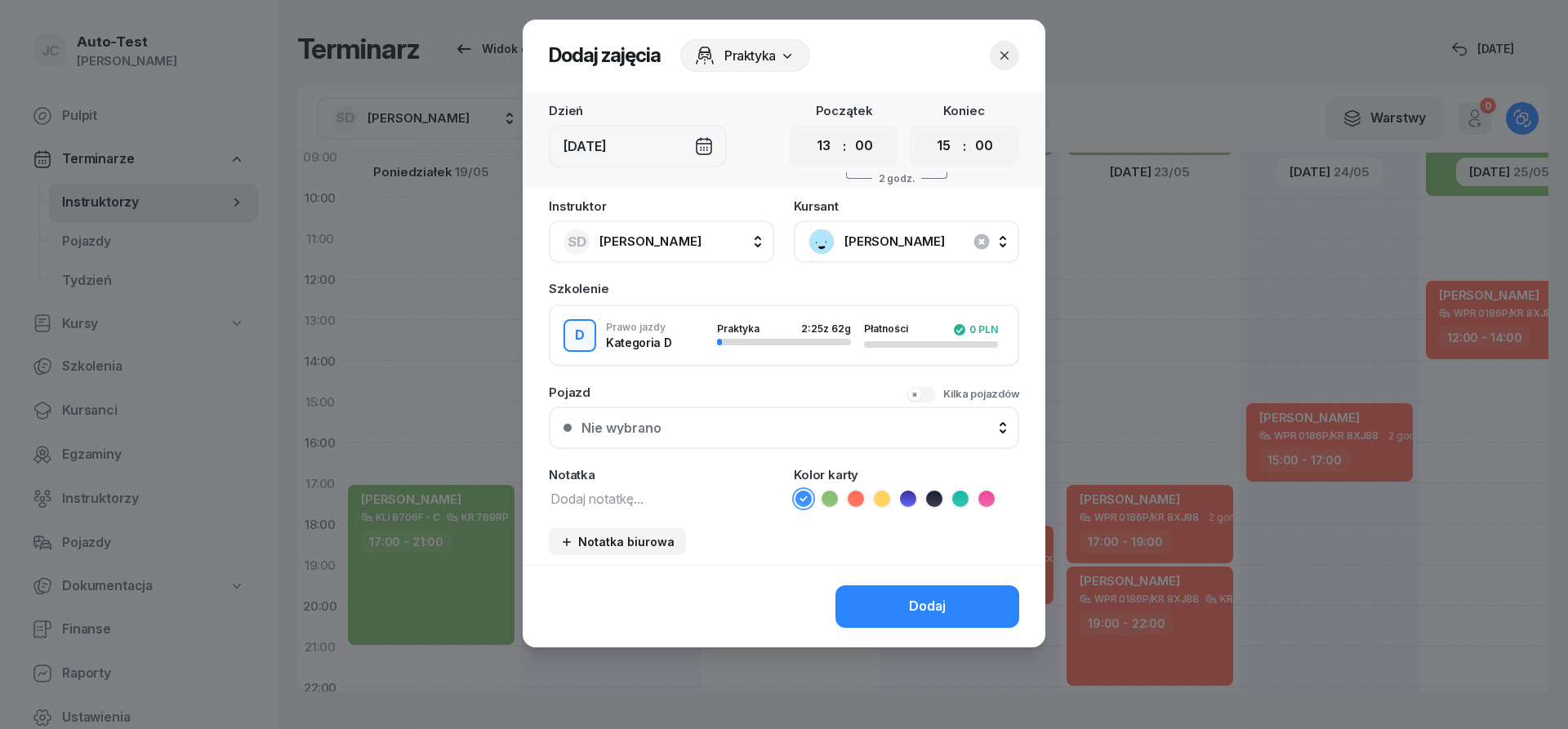
click at [784, 423] on div "Nie wybrano" at bounding box center [793, 428] width 424 height 13
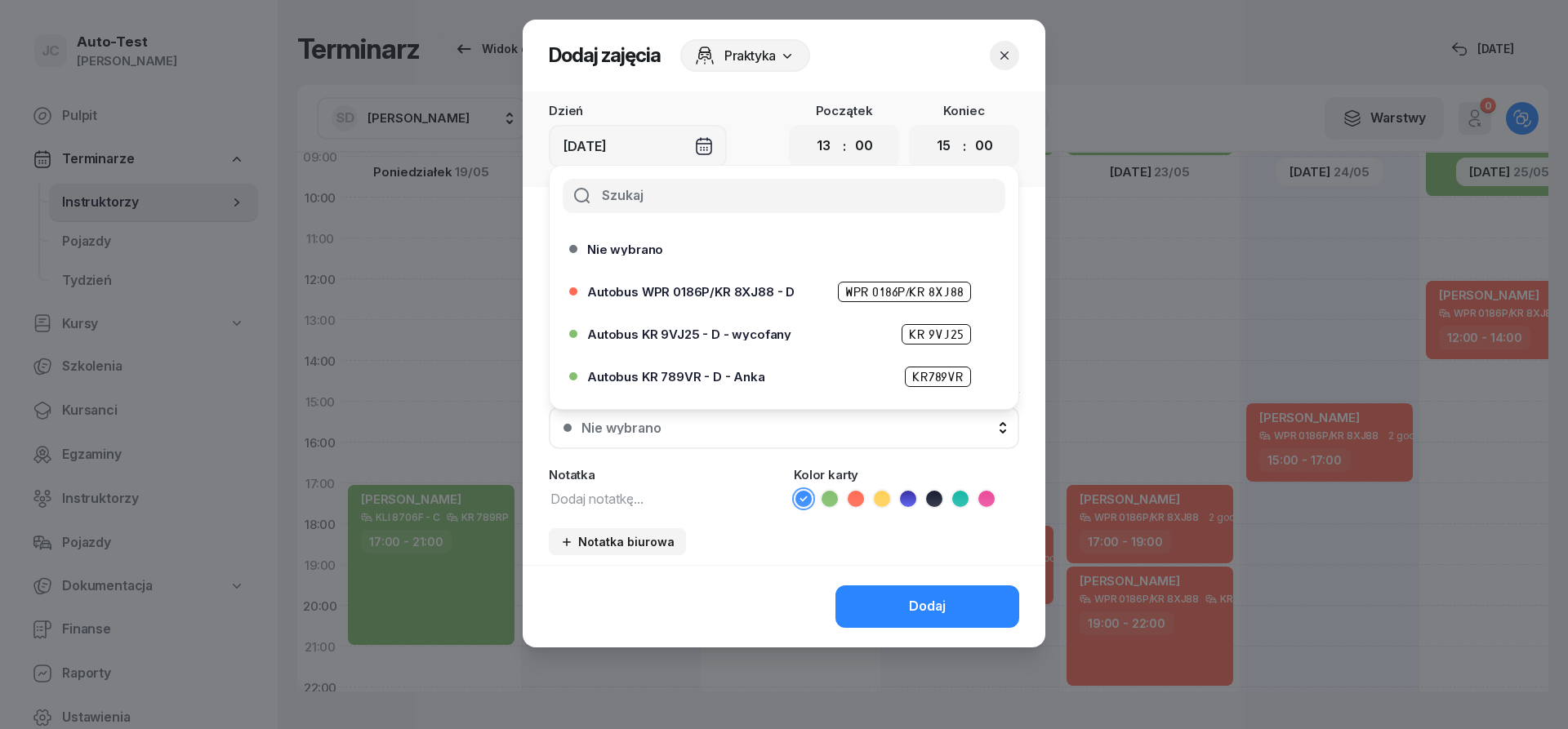
click at [998, 55] on icon "button" at bounding box center [1004, 55] width 16 height 16
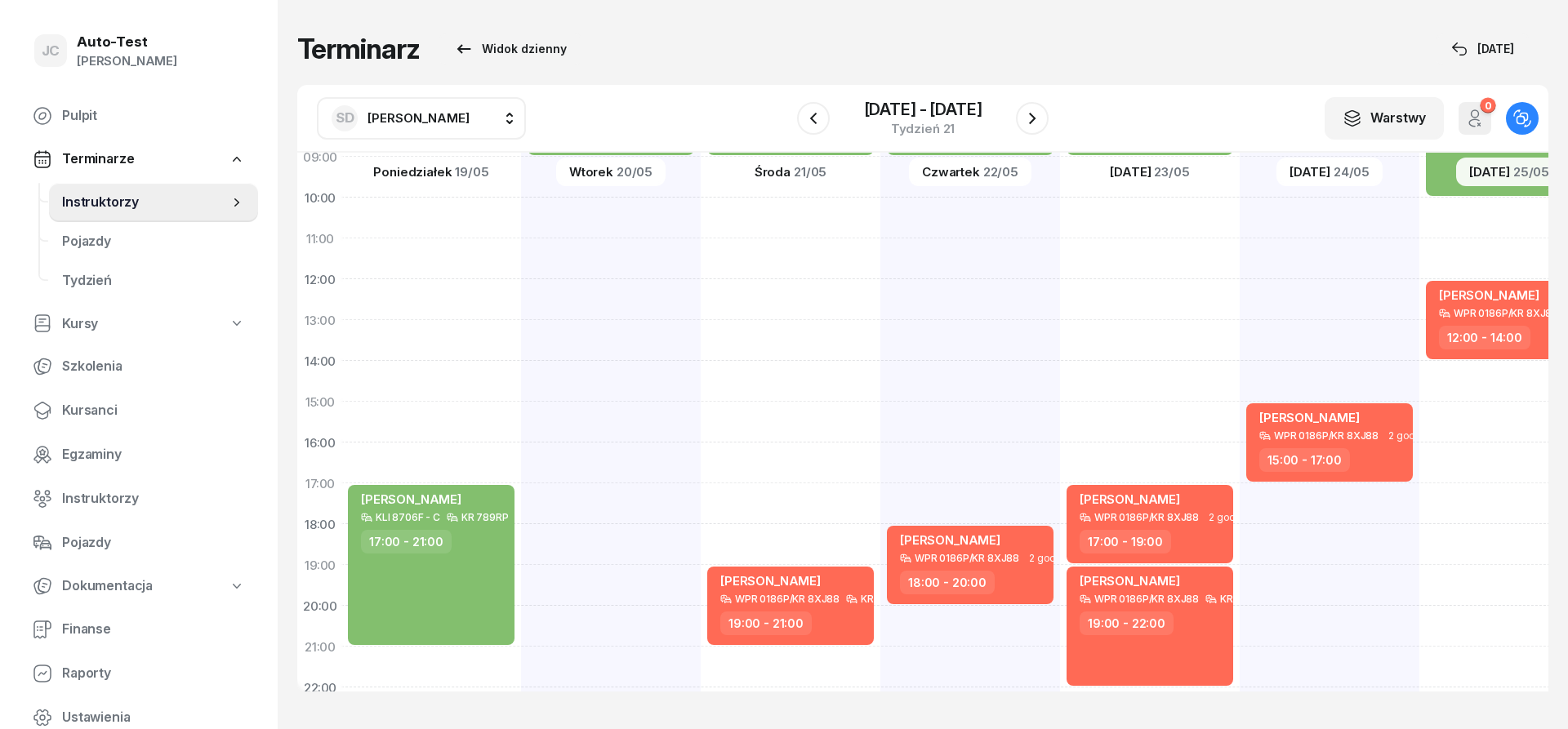
click at [1472, 215] on div "[PERSON_NAME] KLI 8706F - C KR 789RP 3 godz. 07:00 - 10:00 [PERSON_NAME] WPR 01…" at bounding box center [1509, 381] width 180 height 817
select select "10"
select select "12"
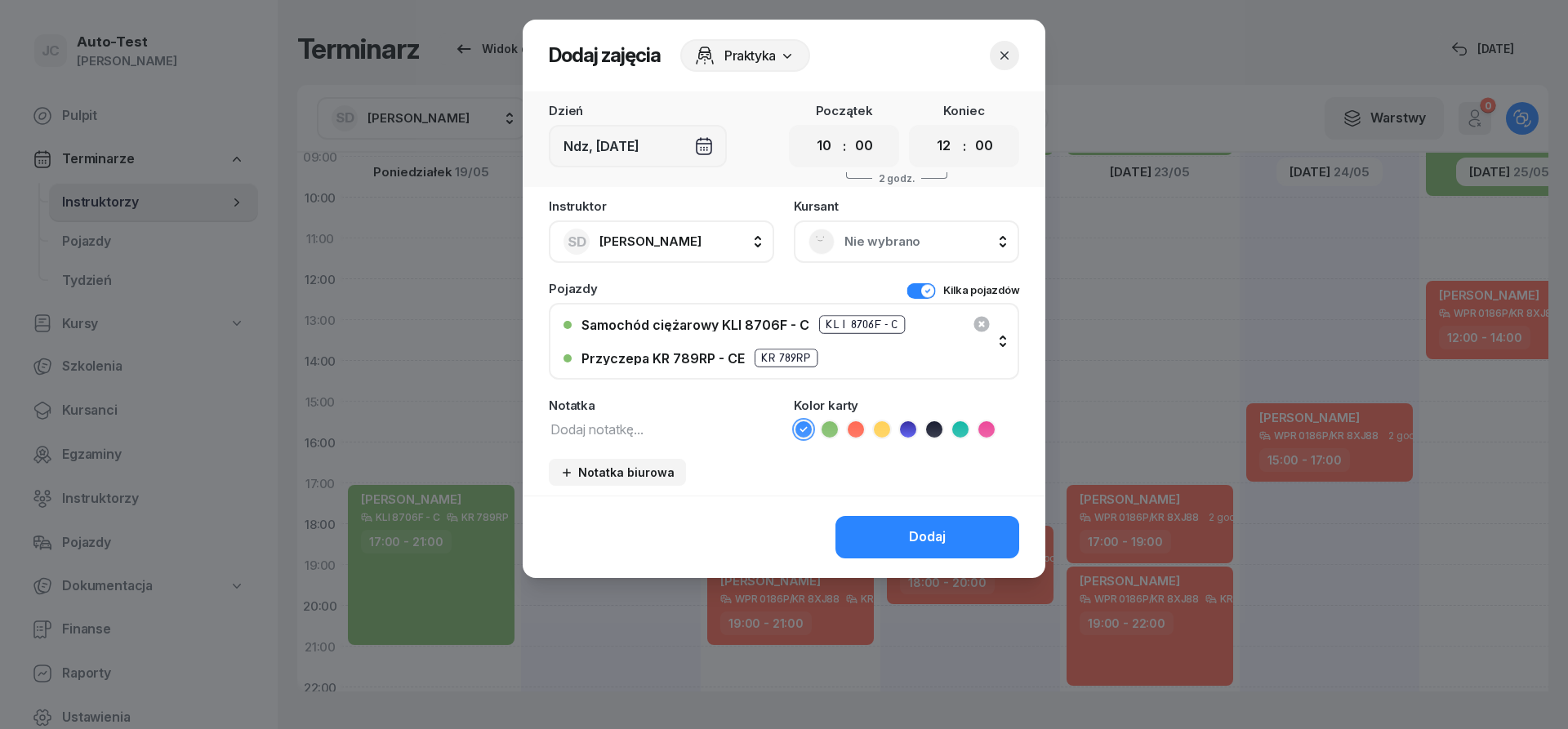
click at [903, 232] on span "Nie wybrano" at bounding box center [924, 241] width 160 height 21
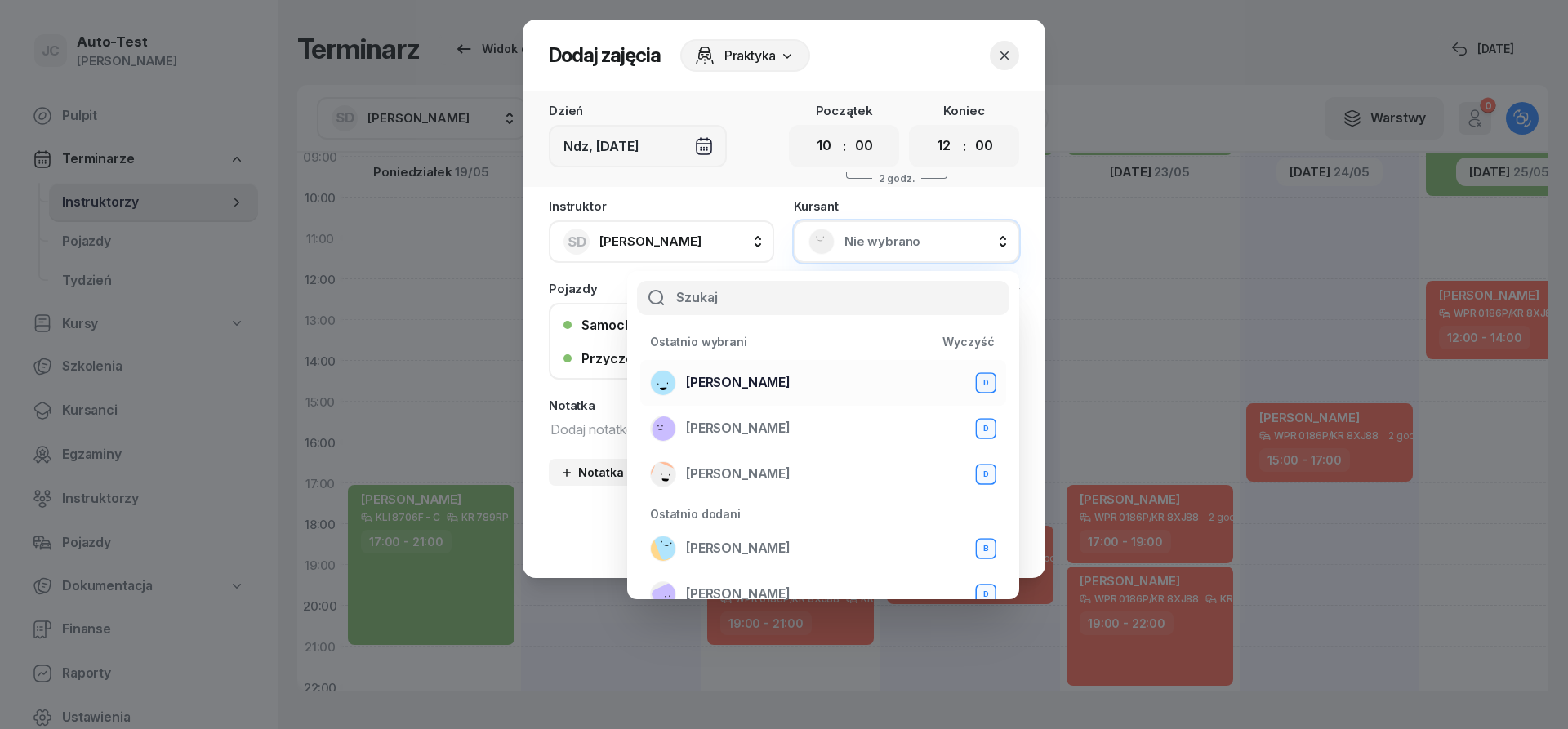
click at [768, 391] on span "[PERSON_NAME]" at bounding box center [739, 382] width 105 height 21
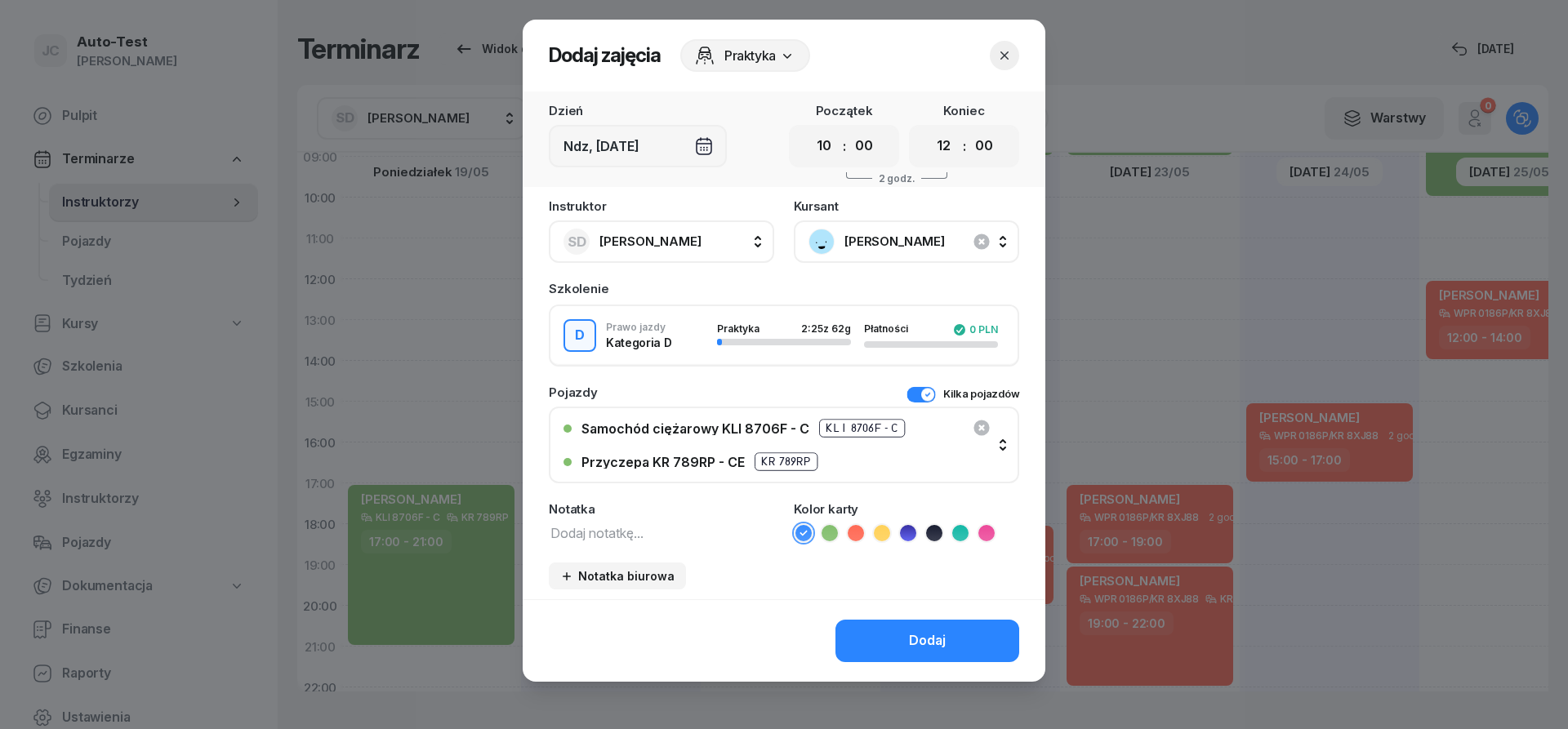
click at [931, 394] on button "Kilka pojazdów" at bounding box center [963, 393] width 113 height 16
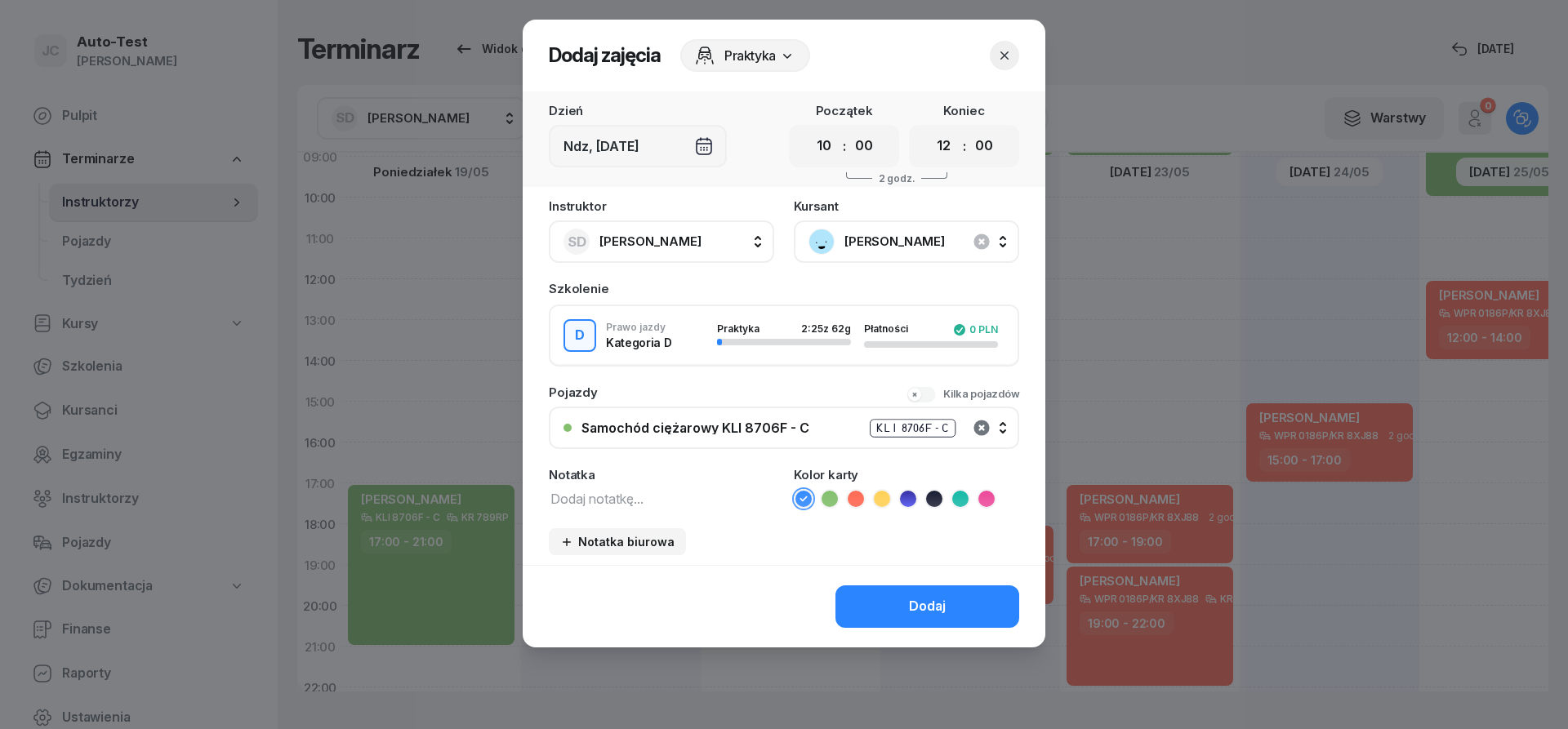
click at [985, 426] on icon "button" at bounding box center [982, 427] width 20 height 20
click at [821, 420] on button "Nie wybrano" at bounding box center [784, 427] width 470 height 42
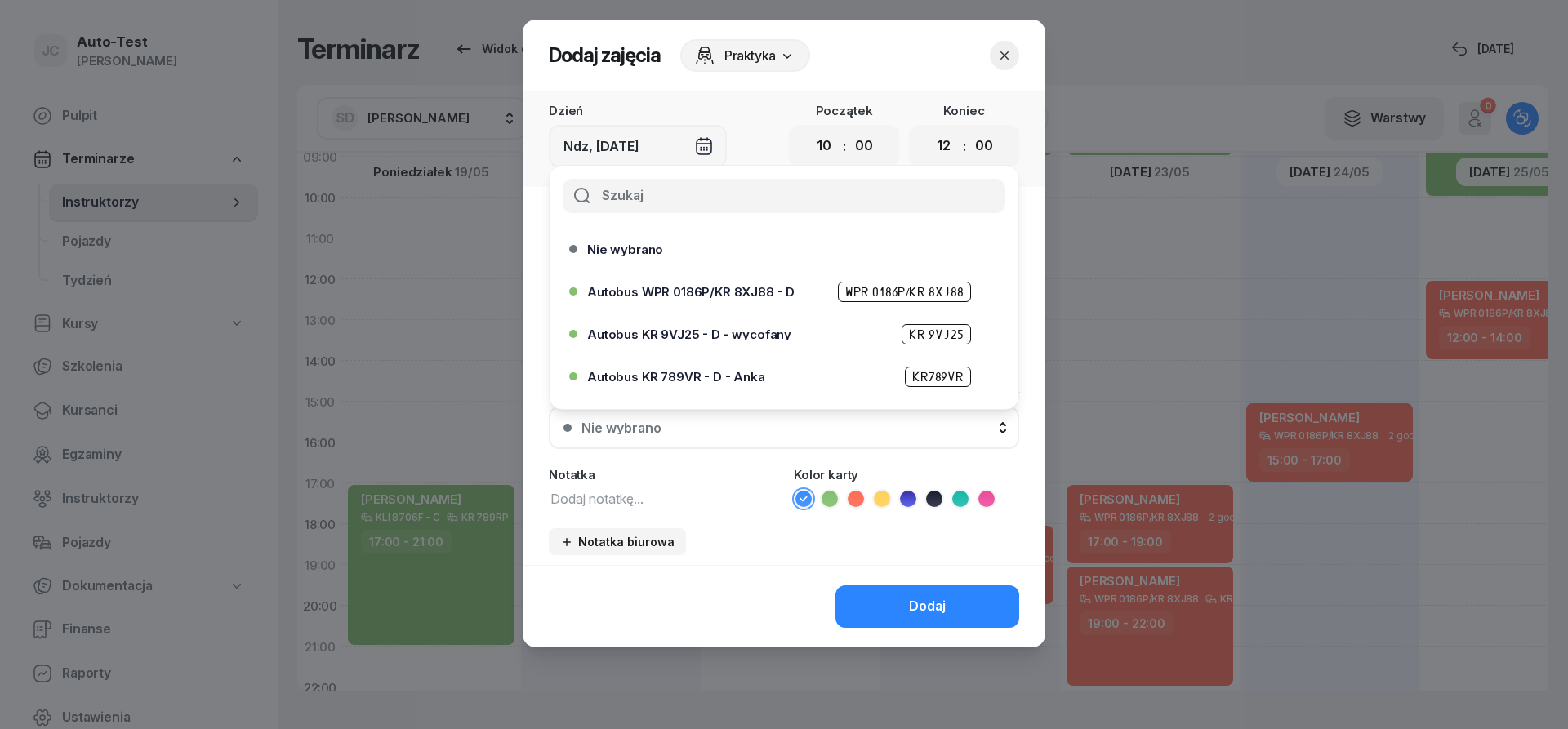
click at [760, 292] on span "Autobus WPR 0186P/KR 8XJ88 - D" at bounding box center [691, 292] width 208 height 12
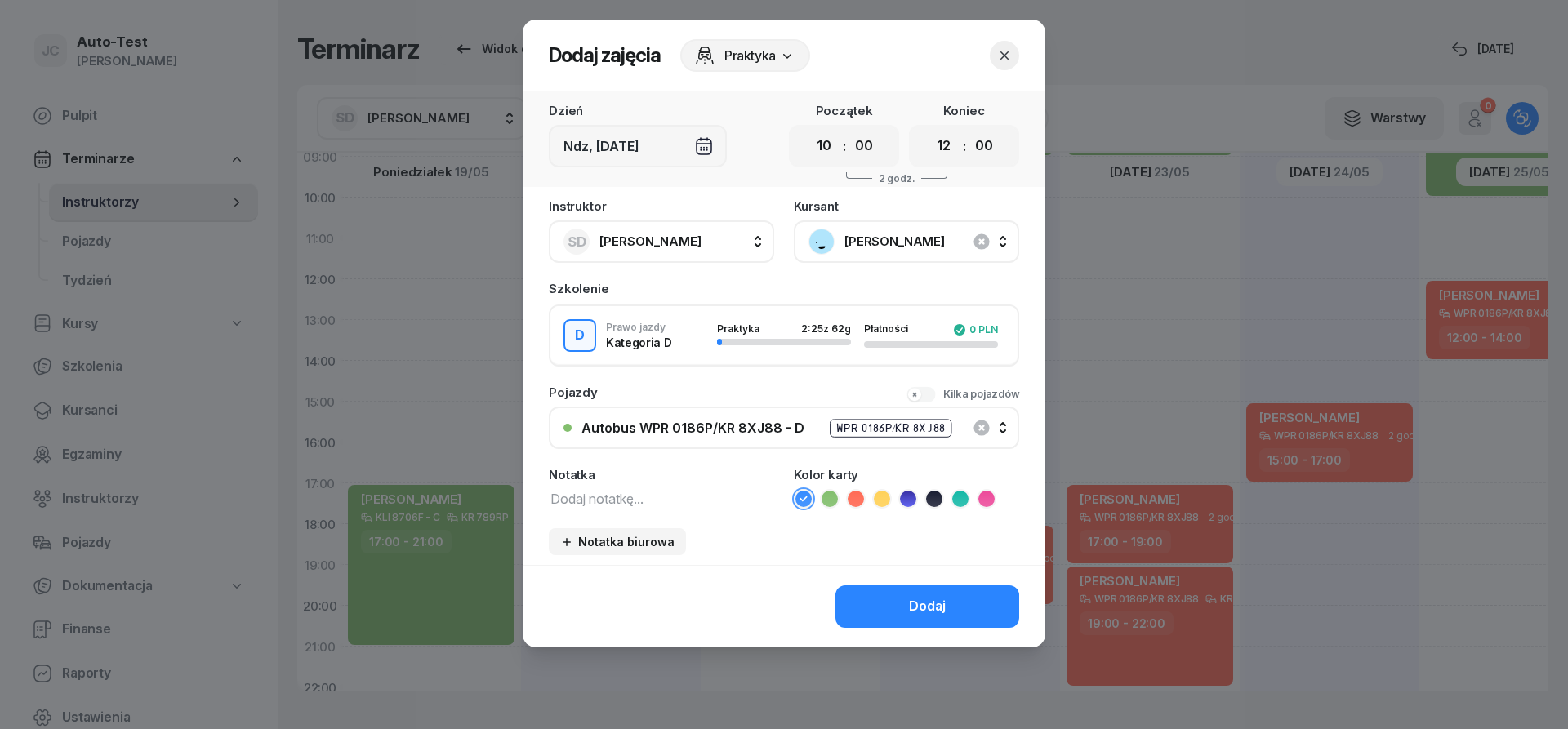
click at [857, 494] on icon at bounding box center [856, 498] width 16 height 16
click at [905, 610] on button "Dodaj" at bounding box center [928, 606] width 184 height 42
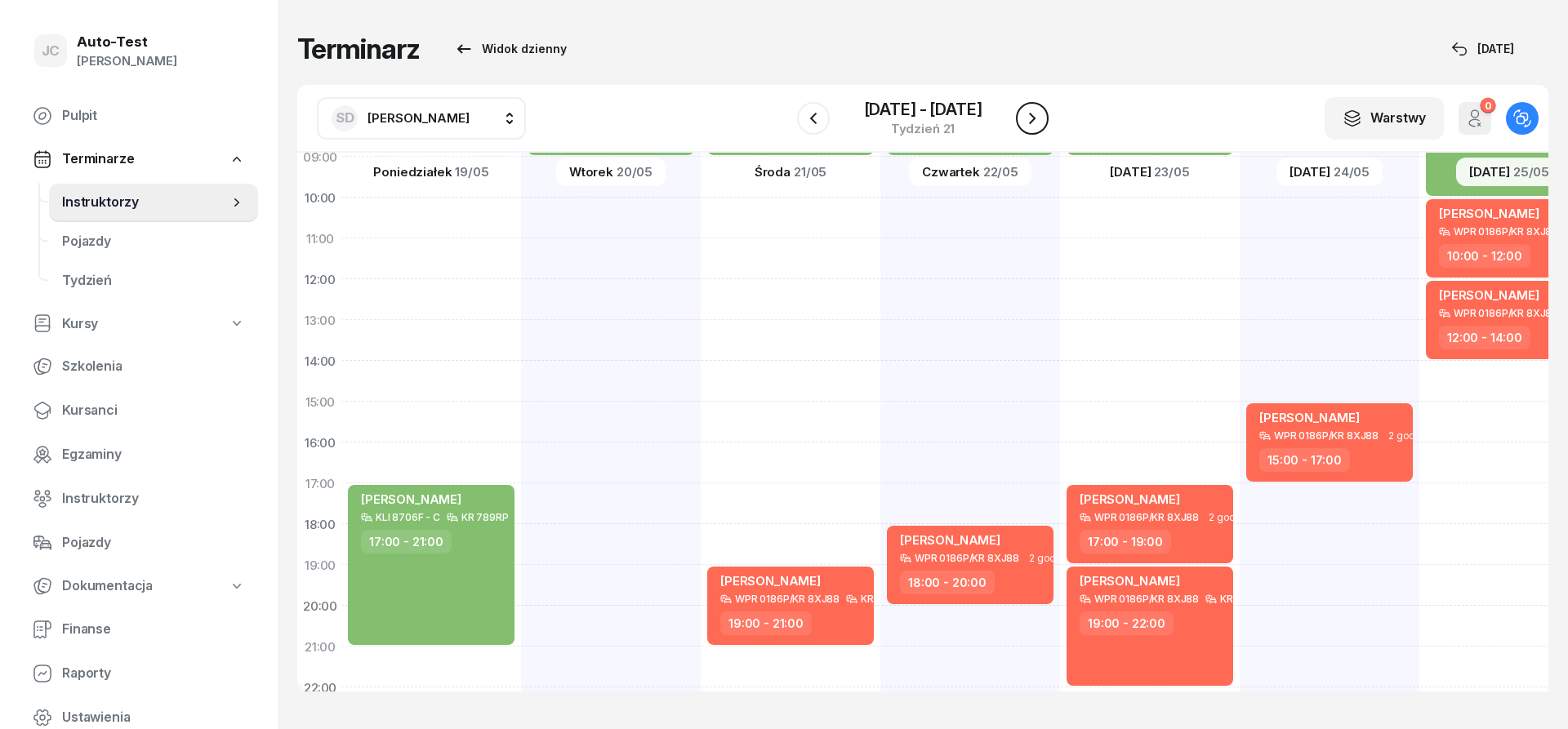
click at [1031, 118] on icon "button" at bounding box center [1032, 118] width 20 height 20
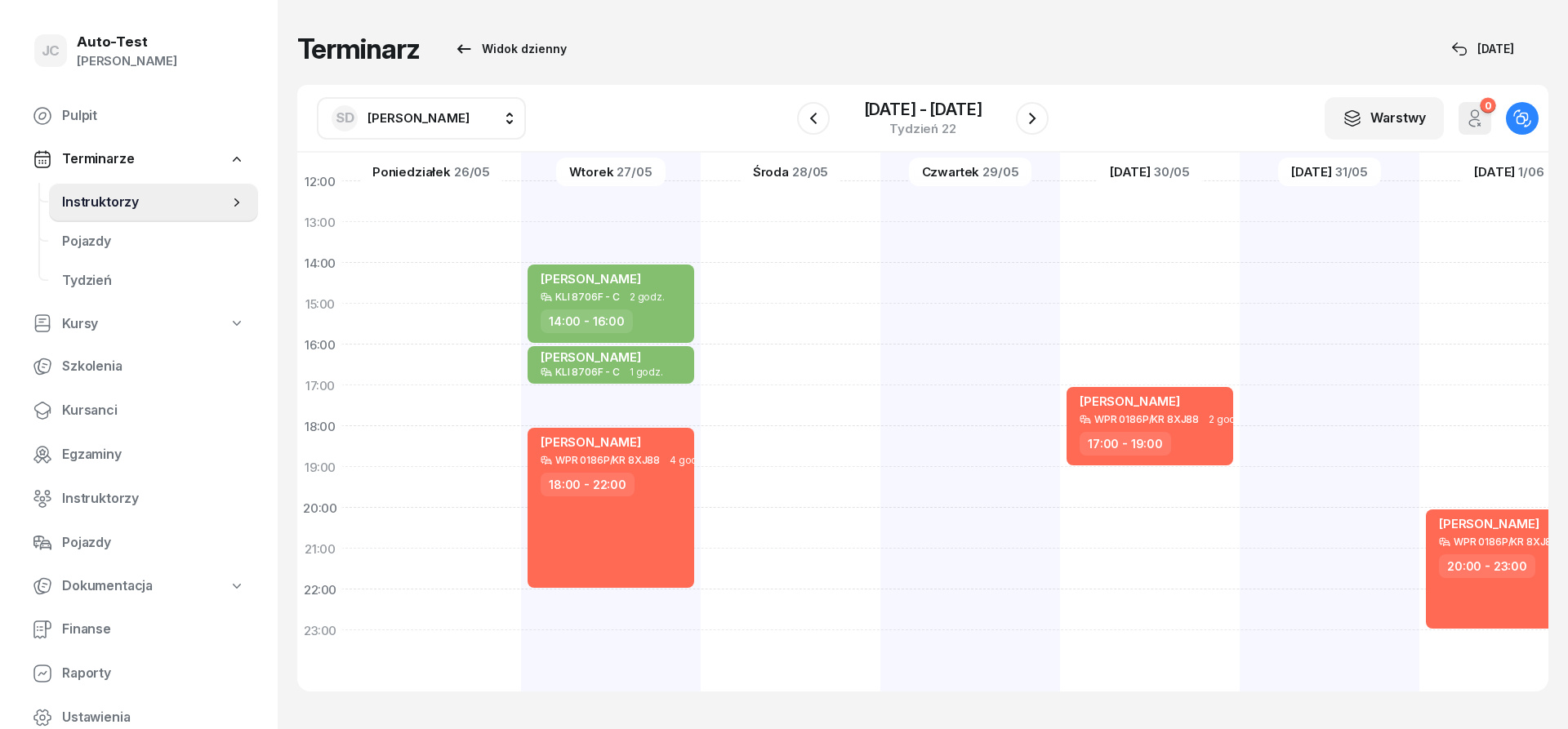
click at [521, 515] on div "[PERSON_NAME] KLI 8706F - C 3 godz. 05:00 - 08:00" at bounding box center [611, 283] width 180 height 817
select select "20"
select select "22"
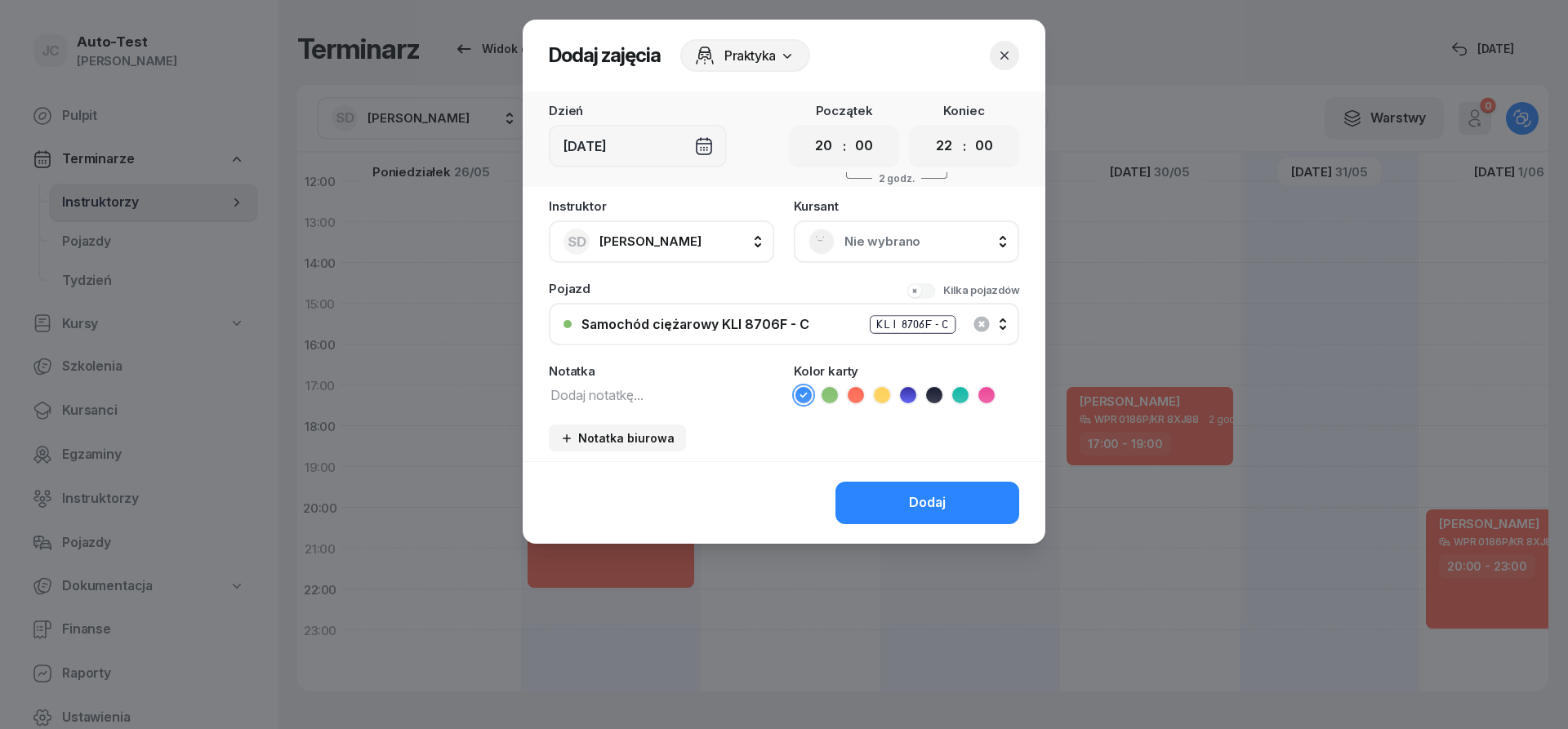
click at [888, 223] on div "Nie wybrano" at bounding box center [906, 241] width 225 height 42
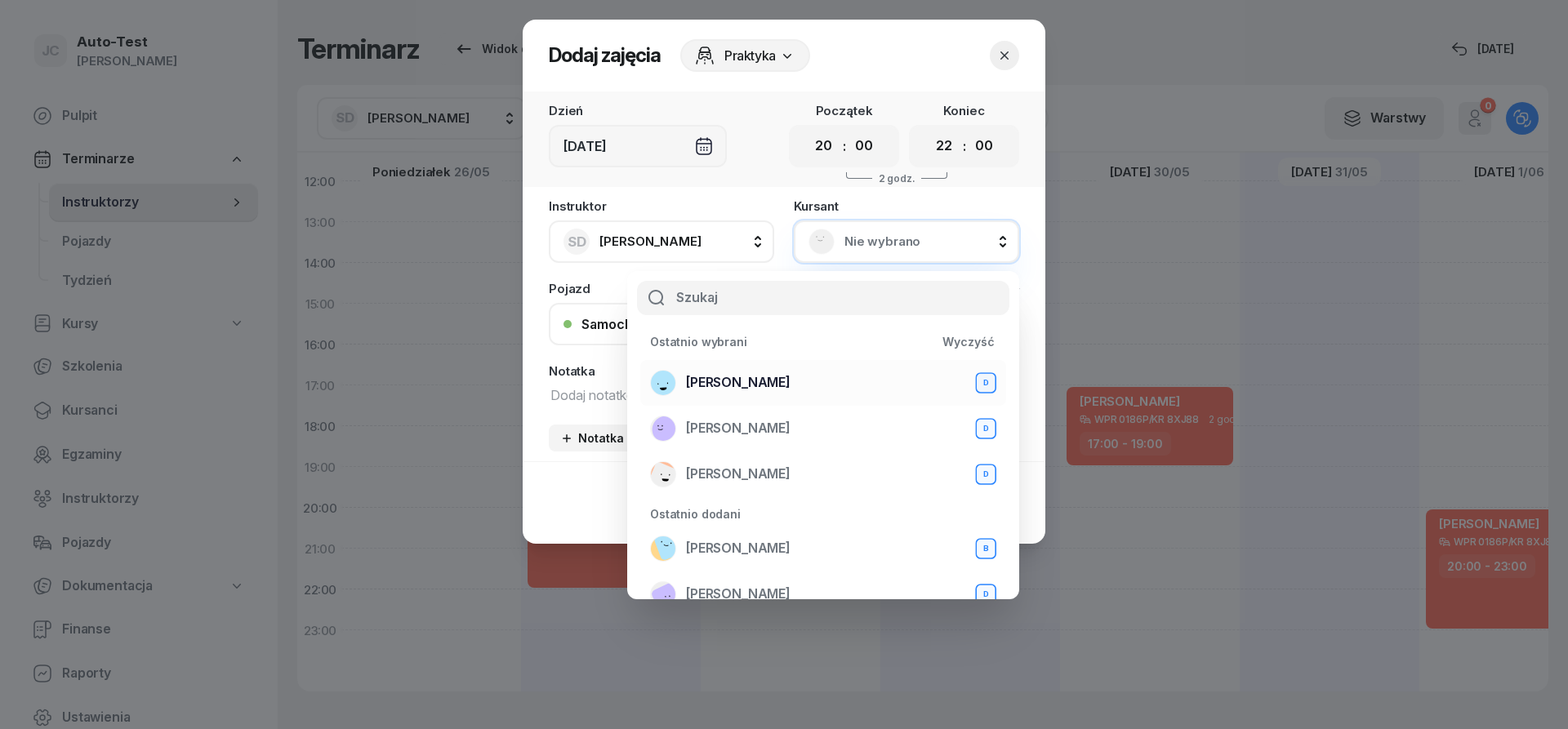
click at [787, 391] on span "[PERSON_NAME]" at bounding box center [739, 382] width 105 height 21
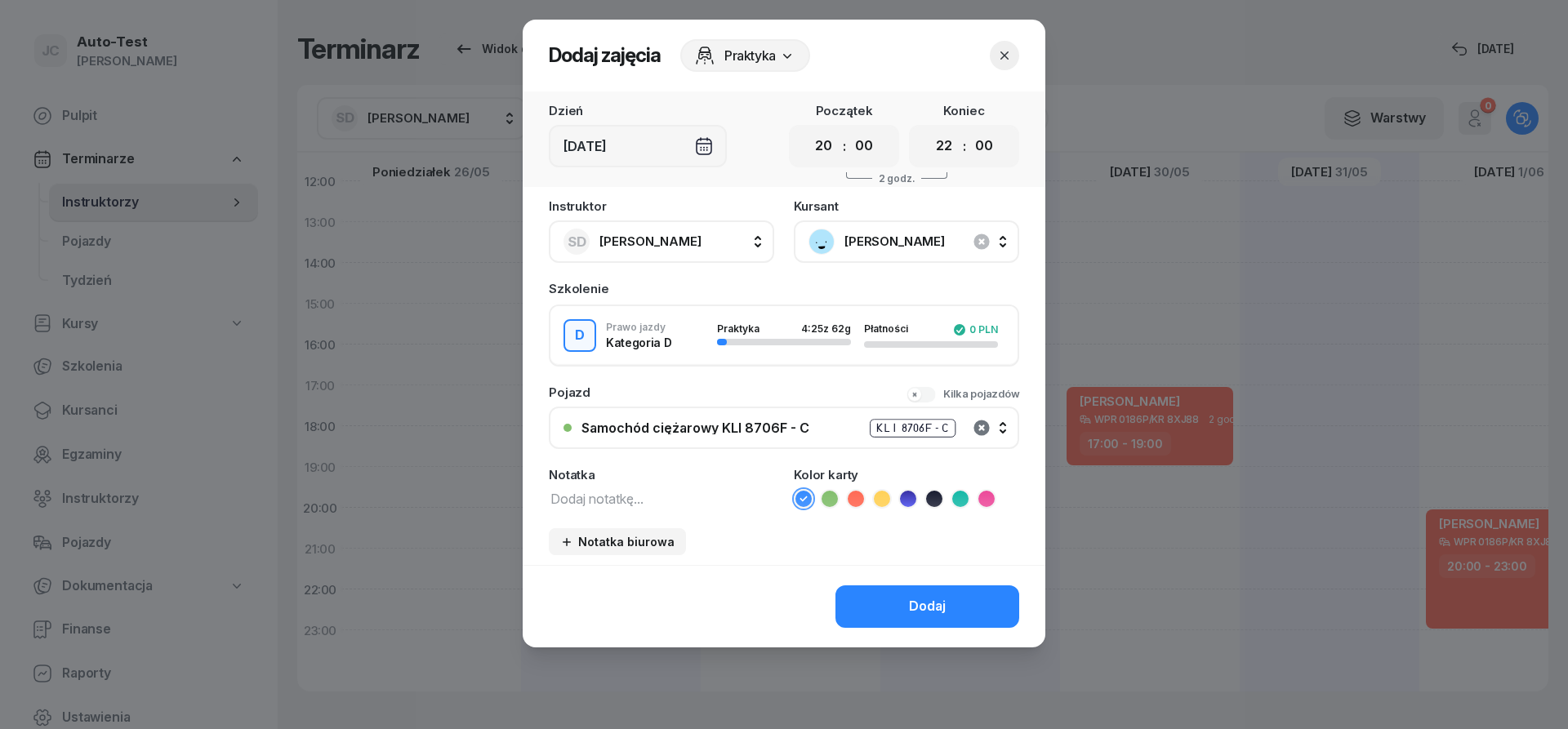
click at [979, 426] on icon "button" at bounding box center [981, 427] width 16 height 16
click at [717, 443] on button "Nie wybrano" at bounding box center [784, 427] width 470 height 42
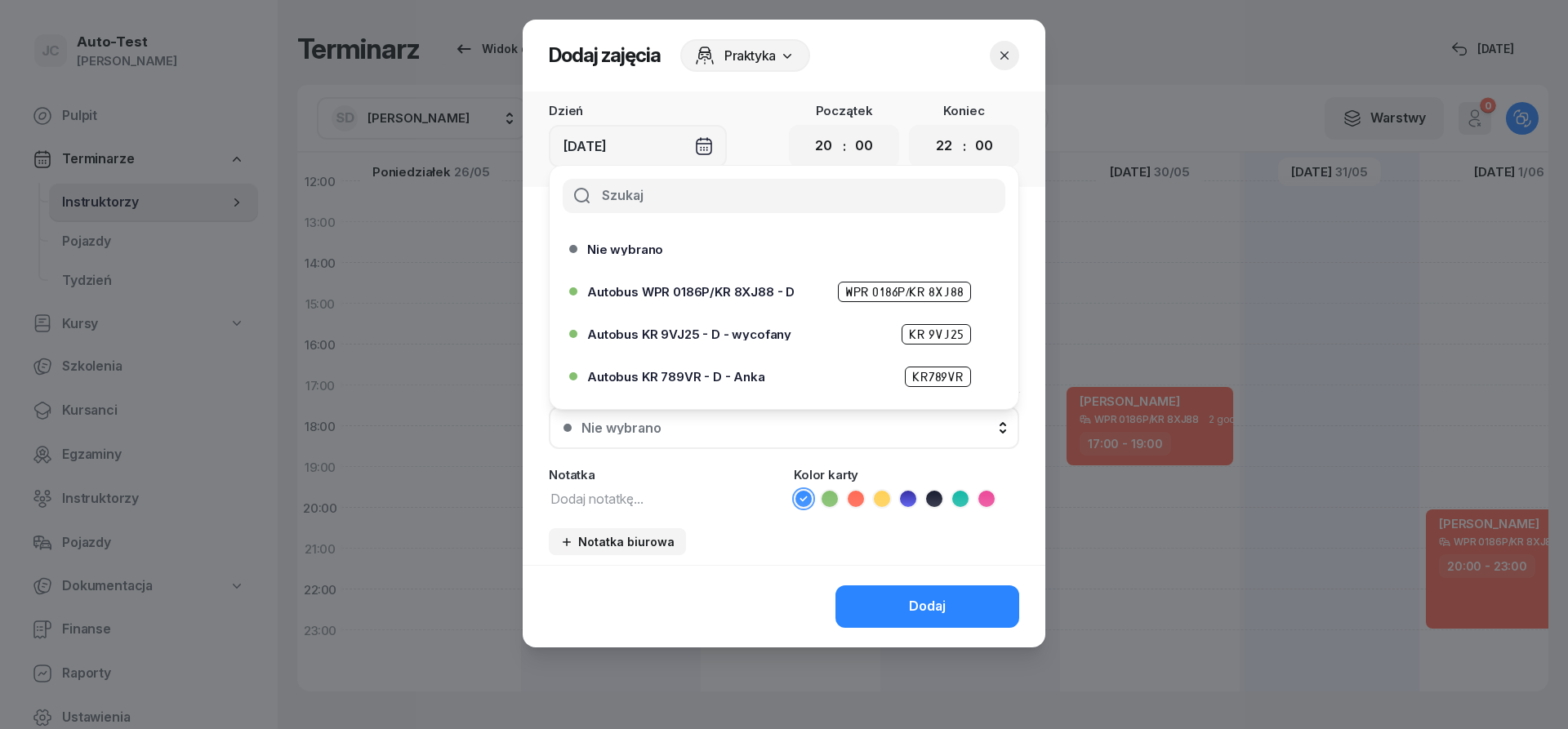
click at [724, 295] on span "Autobus WPR 0186P/KR 8XJ88 - D" at bounding box center [691, 292] width 208 height 12
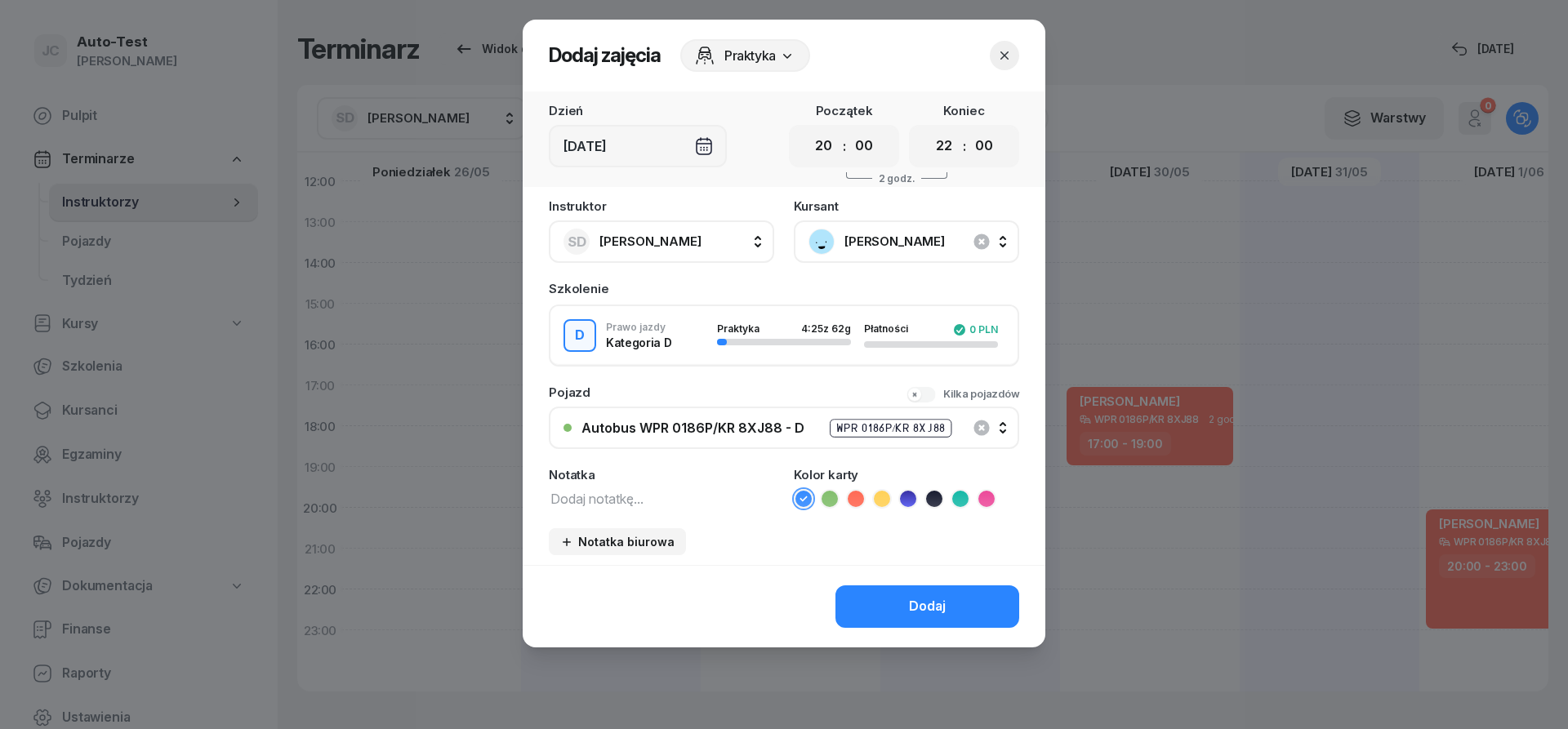
click at [851, 503] on icon at bounding box center [856, 498] width 16 height 16
click at [891, 597] on button "Dodaj" at bounding box center [928, 606] width 184 height 42
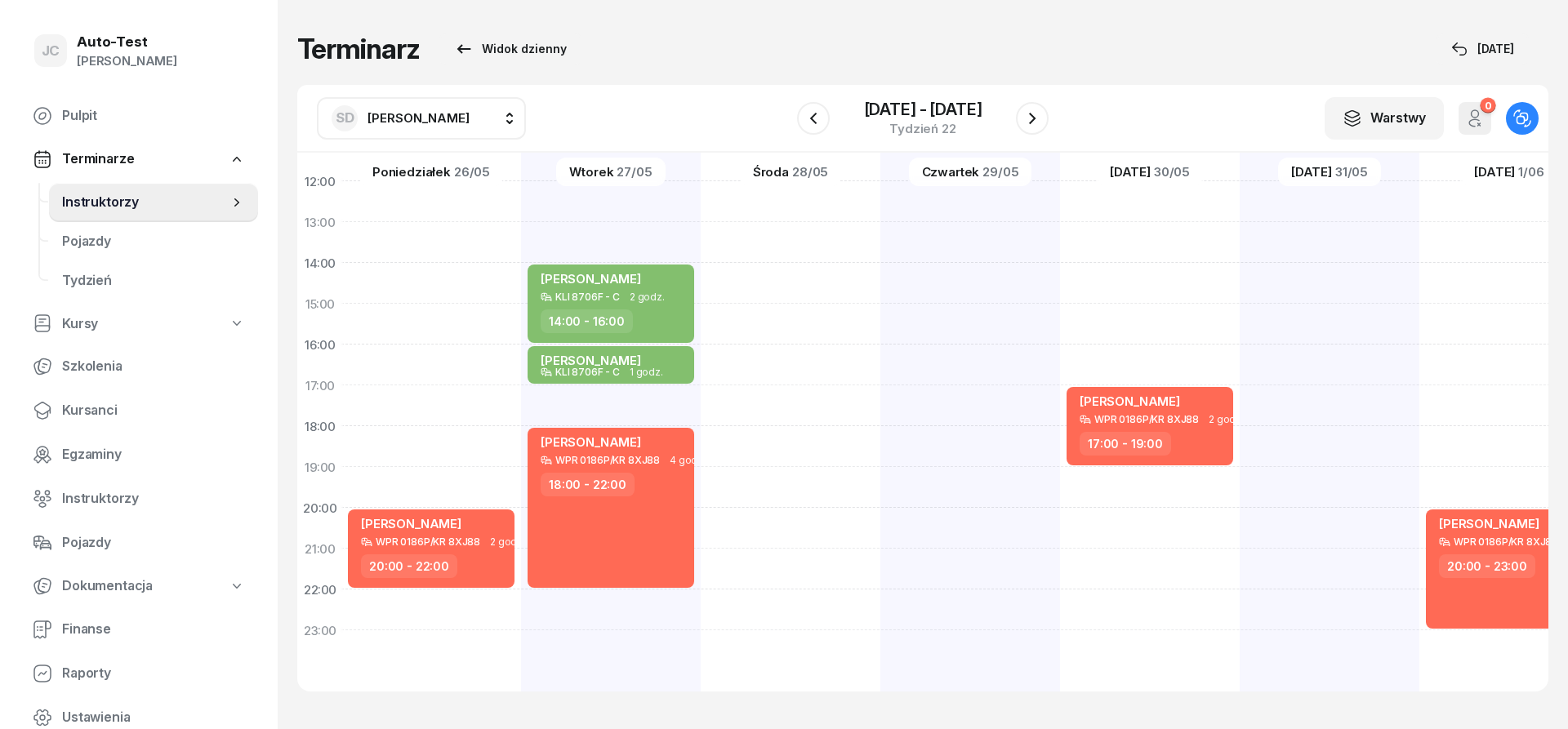
click at [701, 387] on div "[PERSON_NAME] KLI 8706F - C KR 789RP 2g 30m 07:00 - 09:30 [PERSON_NAME] KLI 870…" at bounding box center [791, 283] width 180 height 817
select select "17"
select select "18"
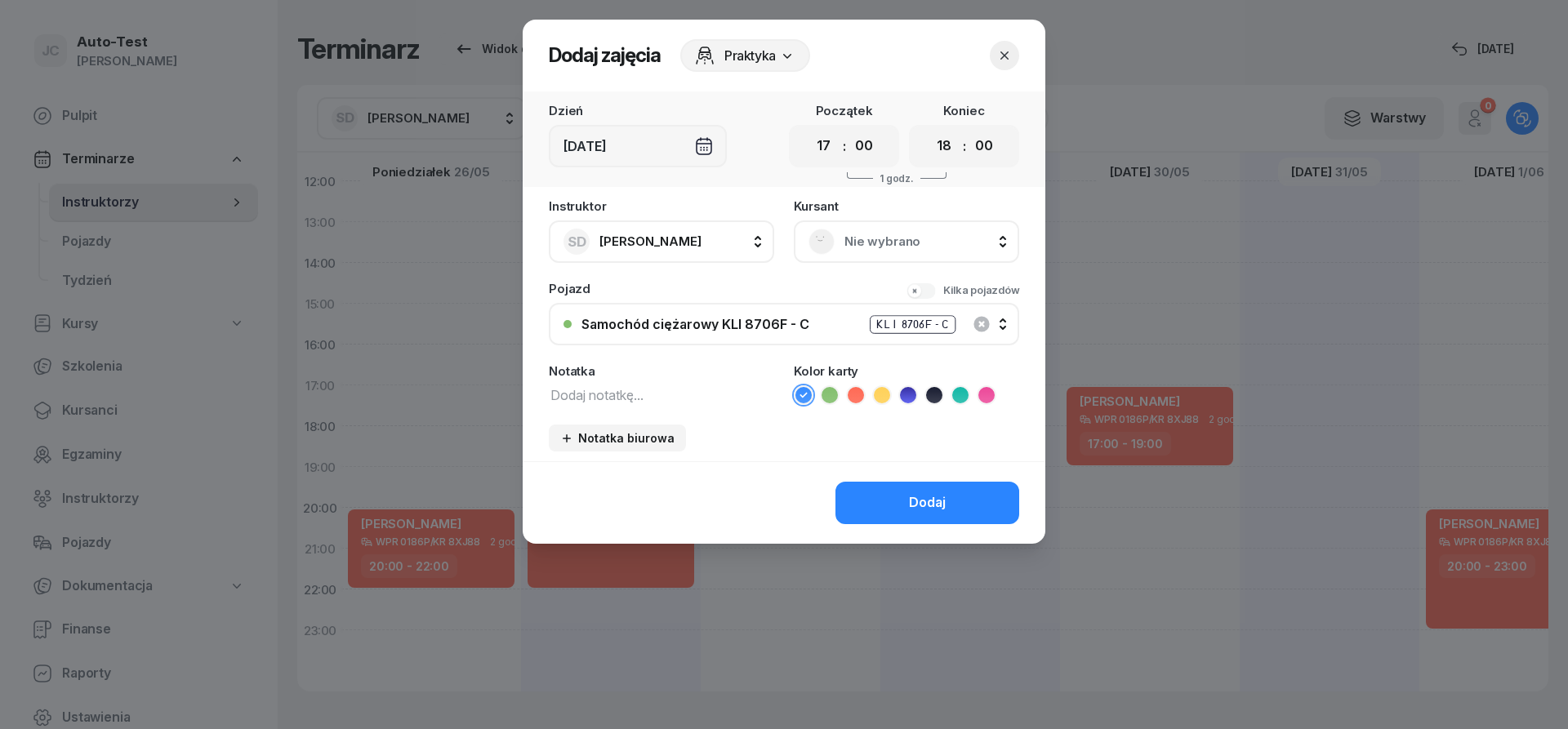
click at [913, 236] on span "Nie wybrano" at bounding box center [924, 241] width 160 height 21
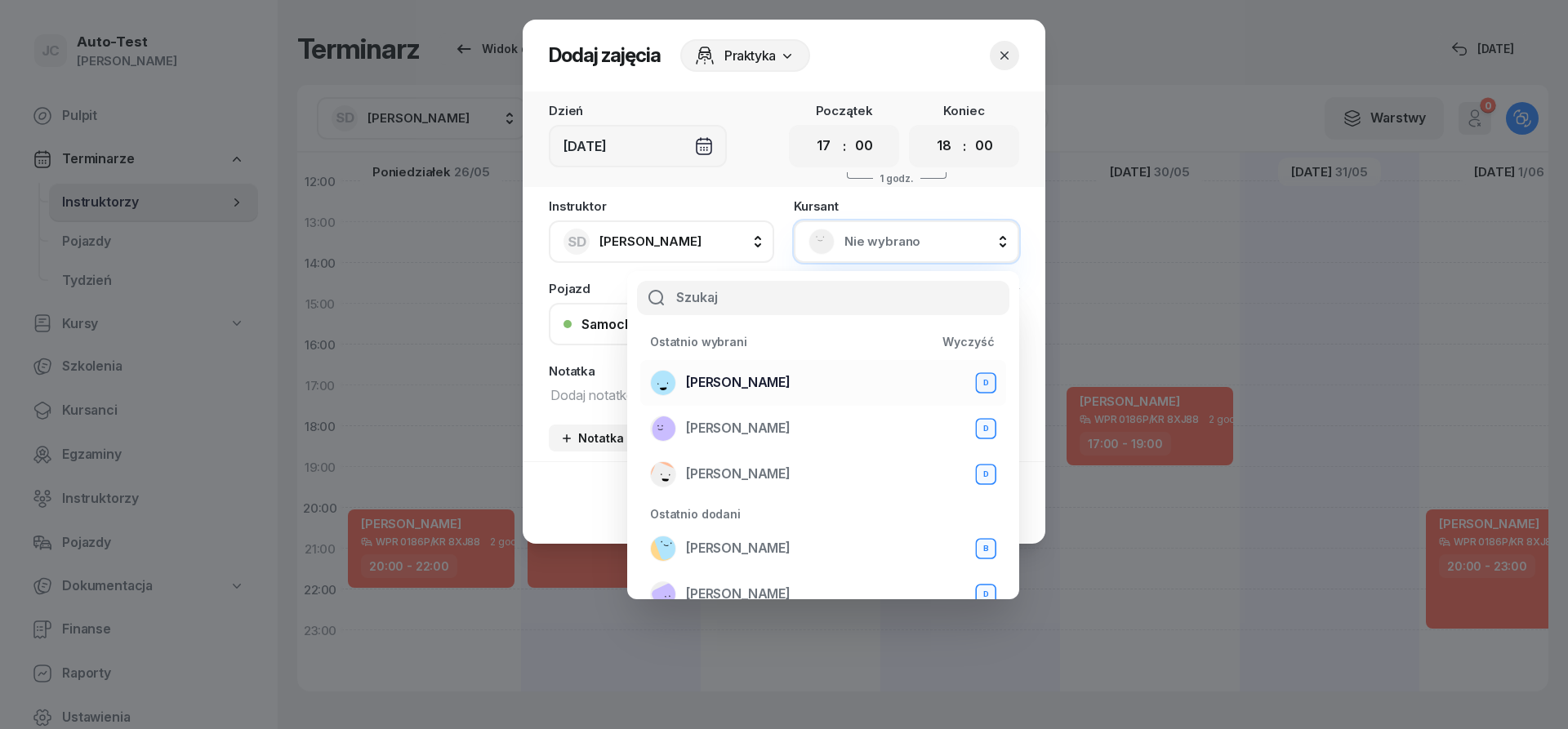
click at [755, 384] on span "[PERSON_NAME]" at bounding box center [739, 382] width 105 height 21
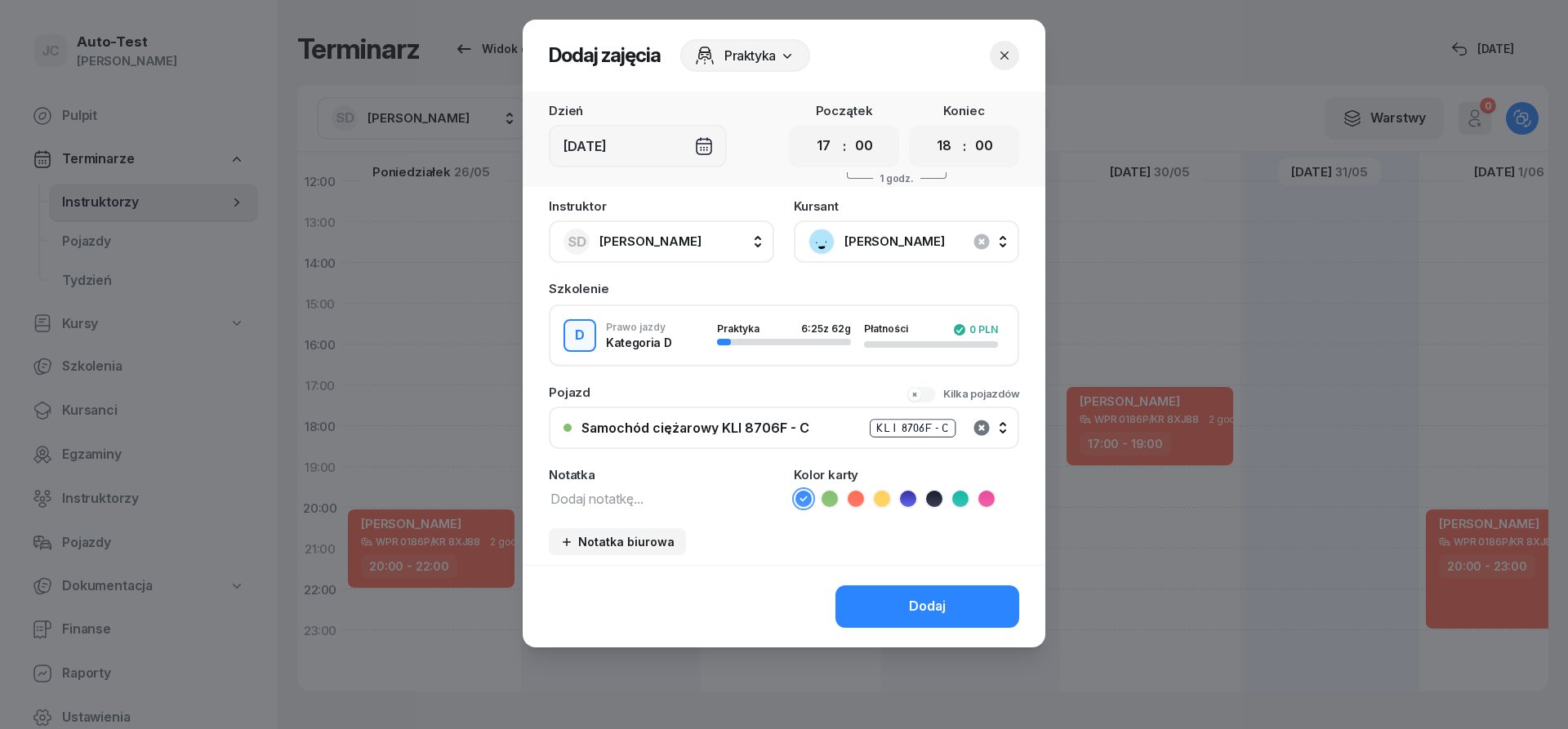
click at [976, 427] on icon "button" at bounding box center [981, 427] width 16 height 16
click at [779, 426] on div "Nie wybrano" at bounding box center [793, 428] width 424 height 13
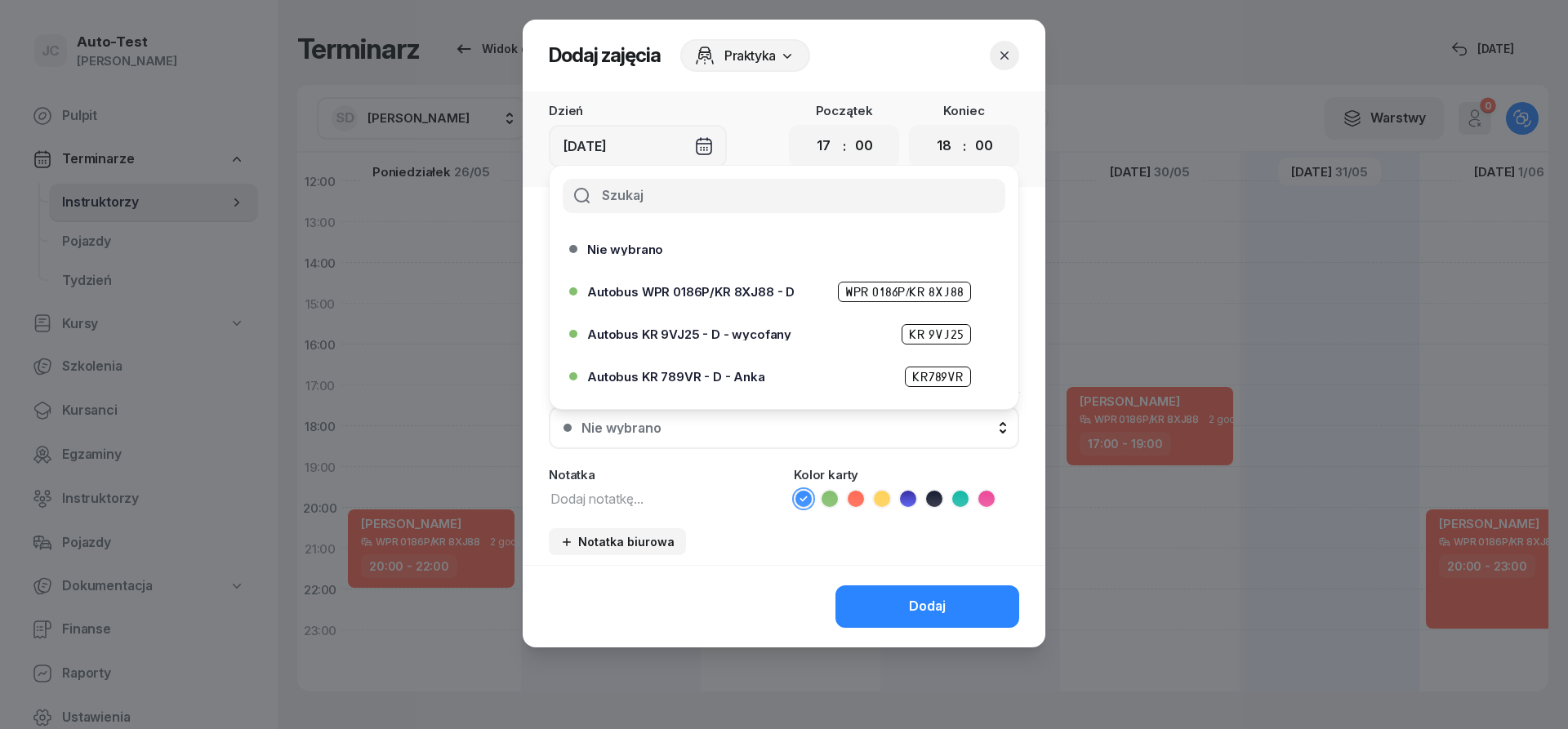
click at [743, 291] on span "Autobus WPR 0186P/KR 8XJ88 - D" at bounding box center [691, 292] width 208 height 12
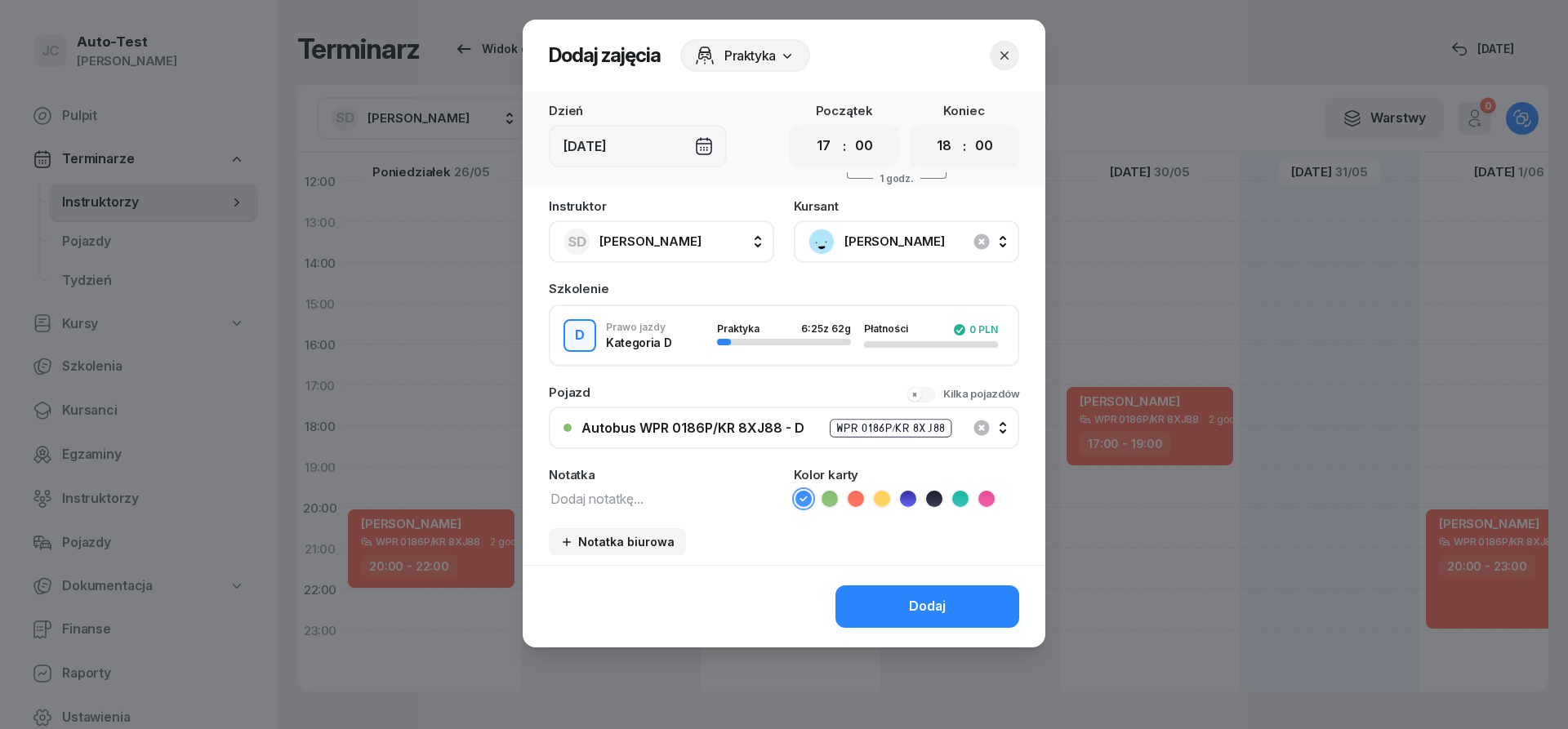
click at [828, 495] on icon at bounding box center [829, 498] width 16 height 16
click at [855, 504] on icon at bounding box center [856, 498] width 16 height 16
click at [879, 612] on button "Dodaj" at bounding box center [928, 606] width 184 height 42
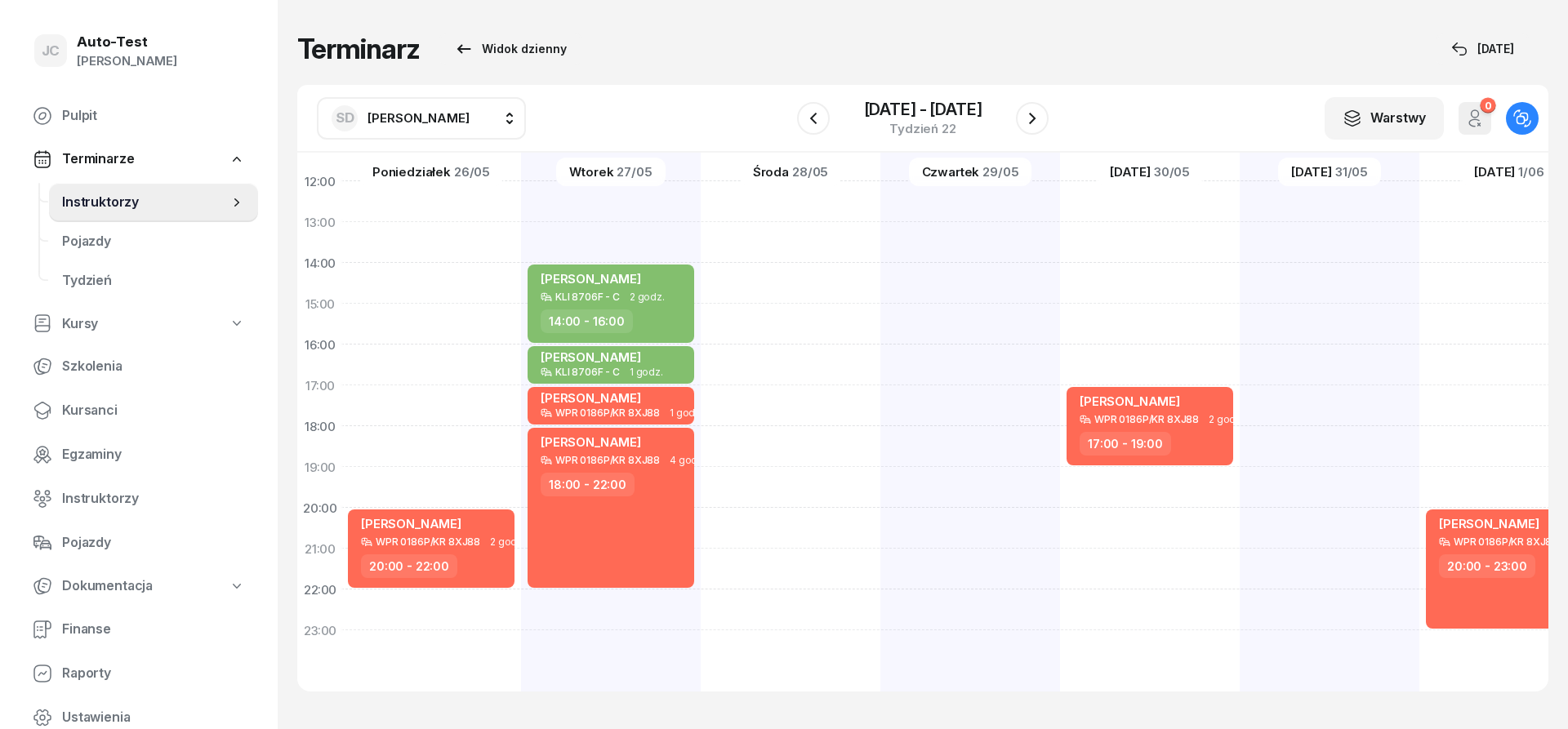
click at [881, 449] on div at bounding box center [971, 283] width 180 height 817
select select "18"
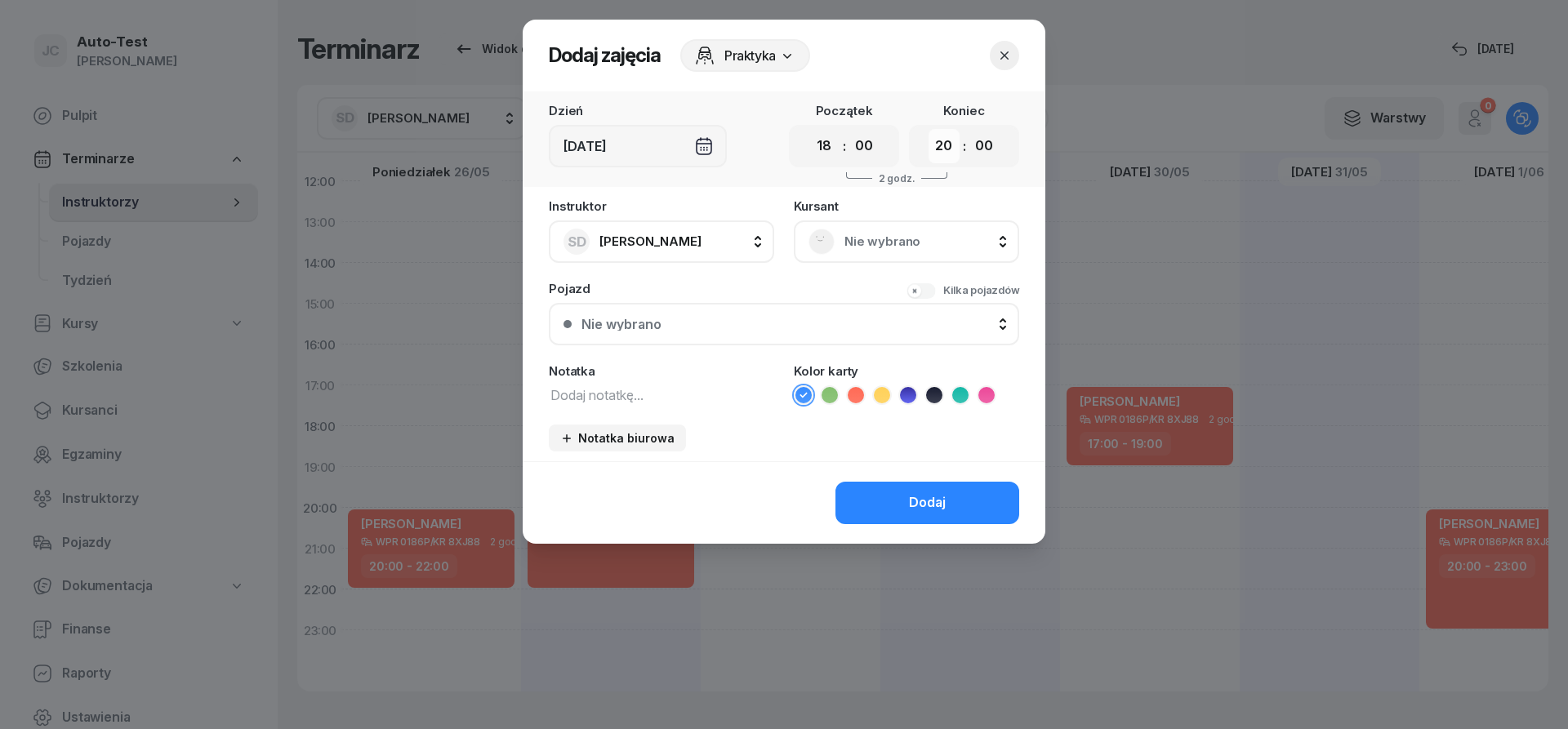
click at [928, 129] on select "00 01 02 03 04 05 06 07 08 09 10 11 12 13 14 15 16 17 18 19 20 21 22 23" at bounding box center [943, 146] width 31 height 35
select select "21"
click option "21" at bounding box center [0, 0] width 0 height 0
click at [838, 250] on div "Nie wybrano" at bounding box center [907, 242] width 196 height 26
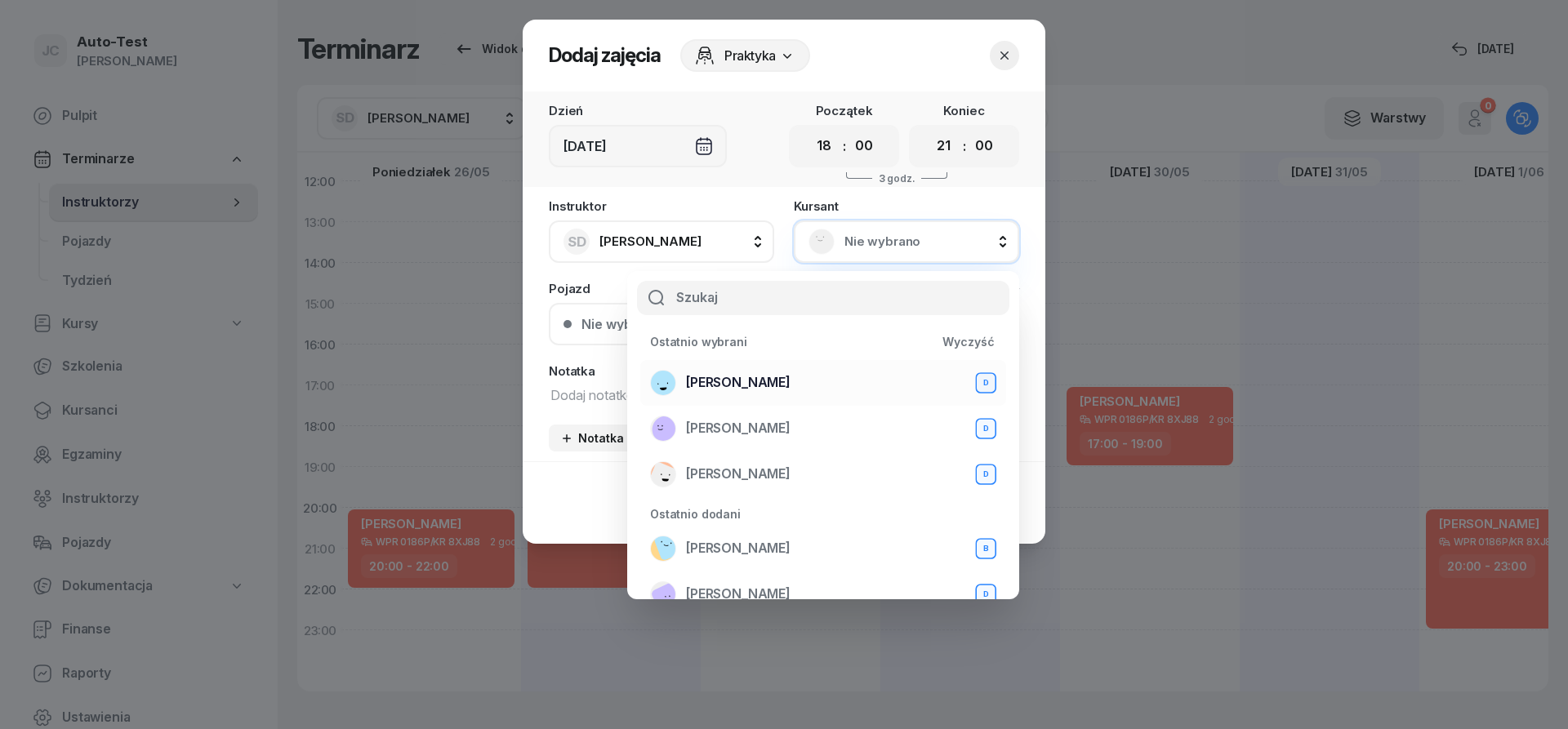
click at [785, 380] on span "[PERSON_NAME]" at bounding box center [739, 382] width 105 height 21
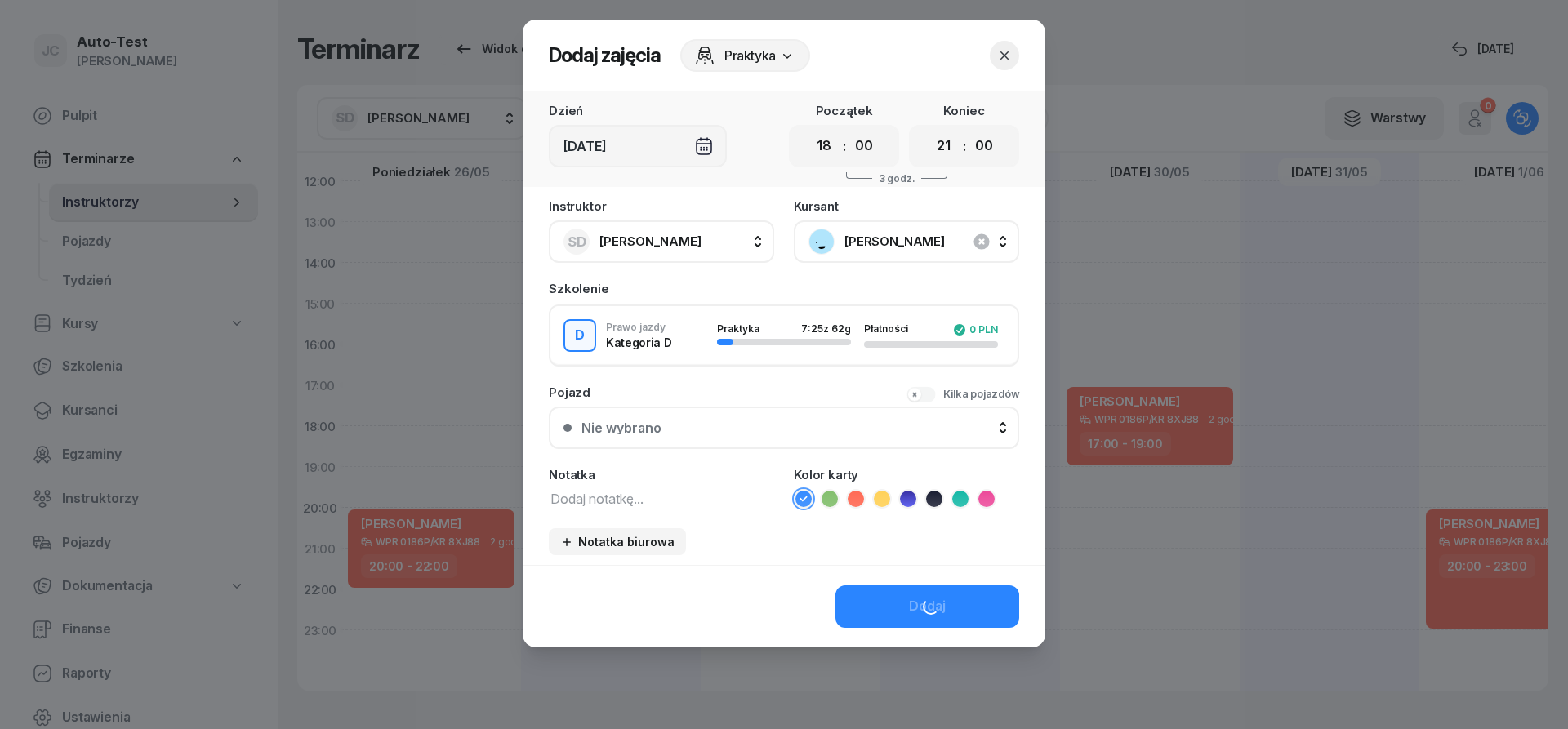
click at [779, 453] on div "Instruktor SD [PERSON_NAME] AW [PERSON_NAME] AH [PERSON_NAME] BM [PERSON_NAME] …" at bounding box center [784, 382] width 523 height 365
click at [773, 443] on button "Nie wybrano" at bounding box center [784, 427] width 470 height 42
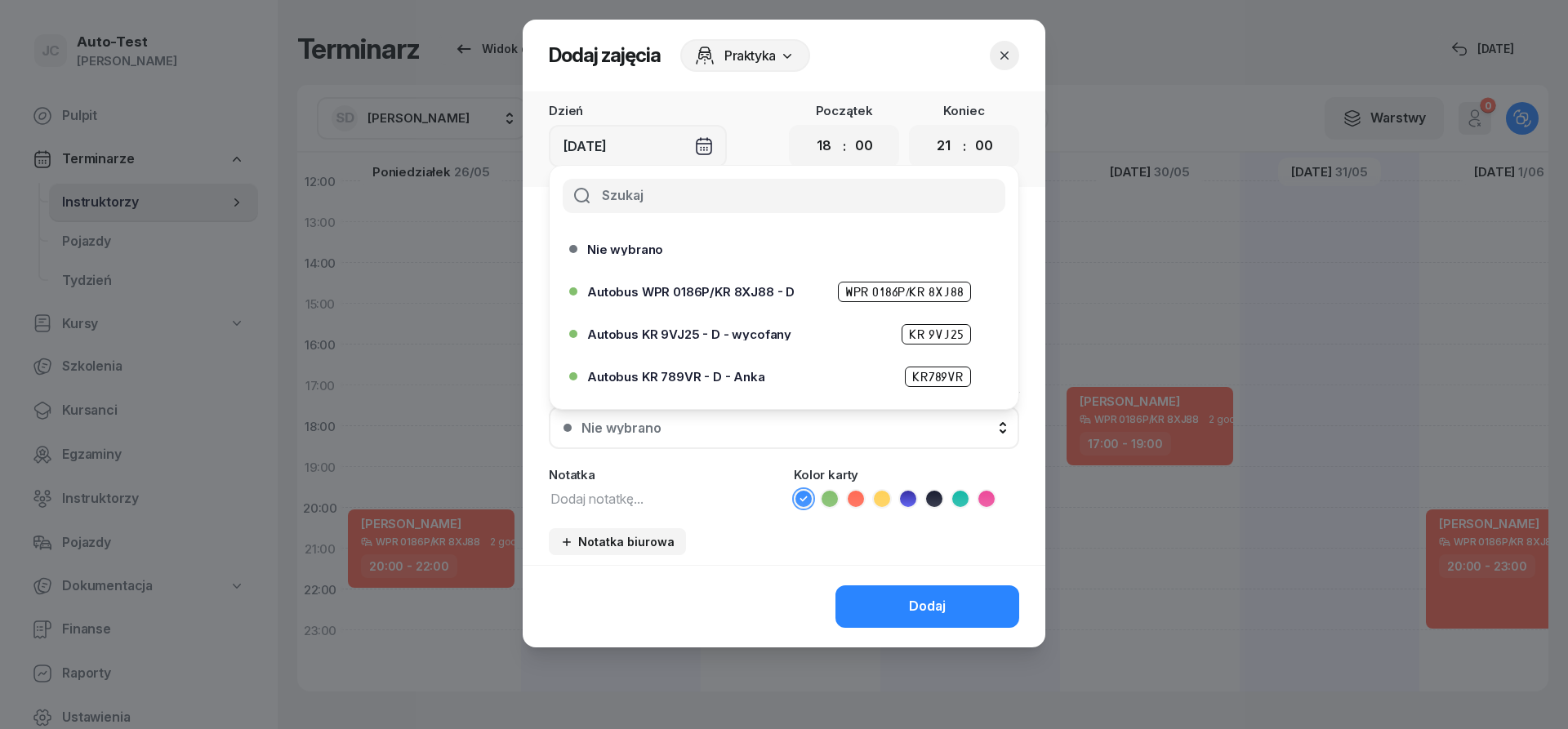
click at [749, 297] on span "Autobus WPR 0186P/KR 8XJ88 - D" at bounding box center [691, 292] width 208 height 12
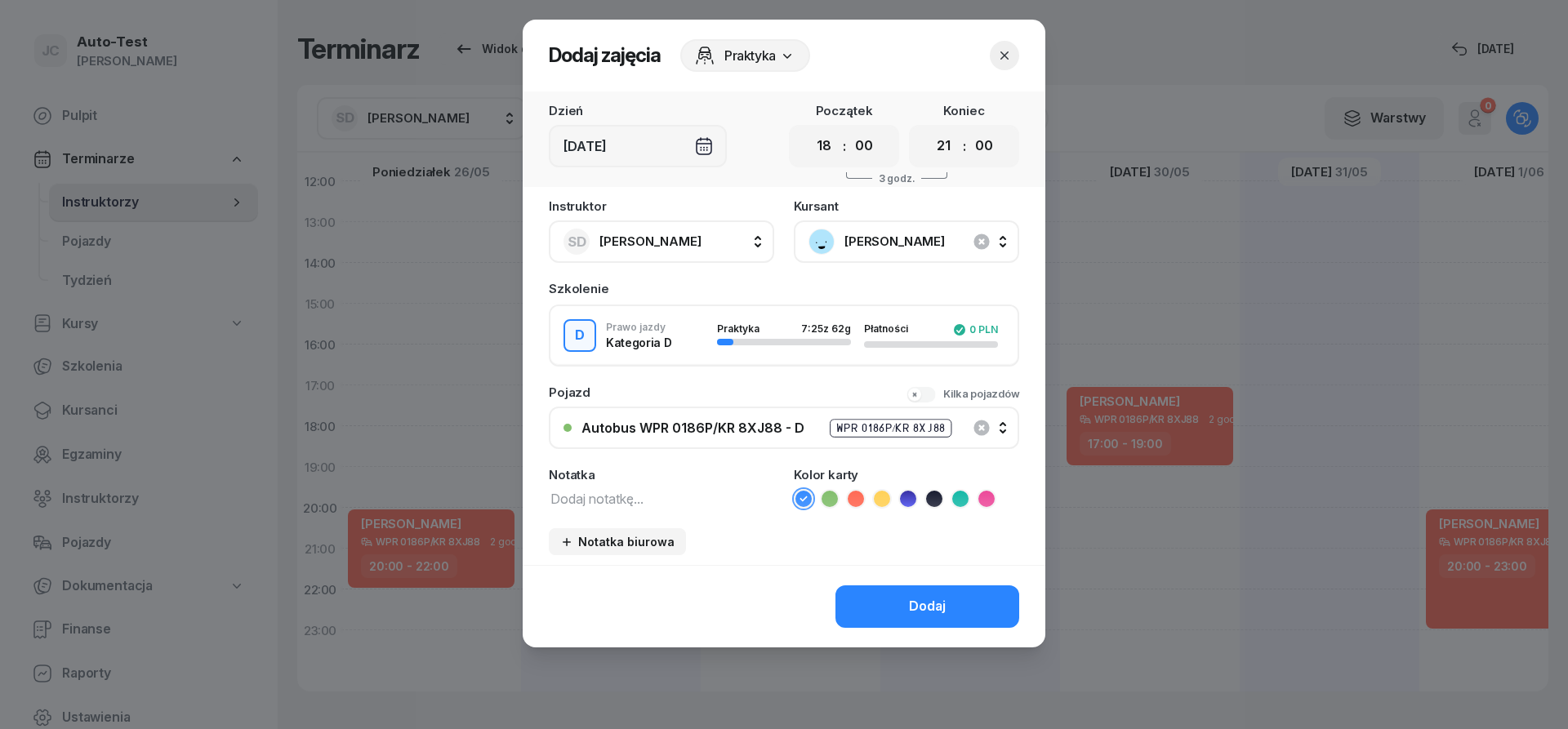
click at [856, 501] on icon at bounding box center [856, 498] width 7 height 6
click at [902, 609] on button "Dodaj" at bounding box center [928, 606] width 184 height 42
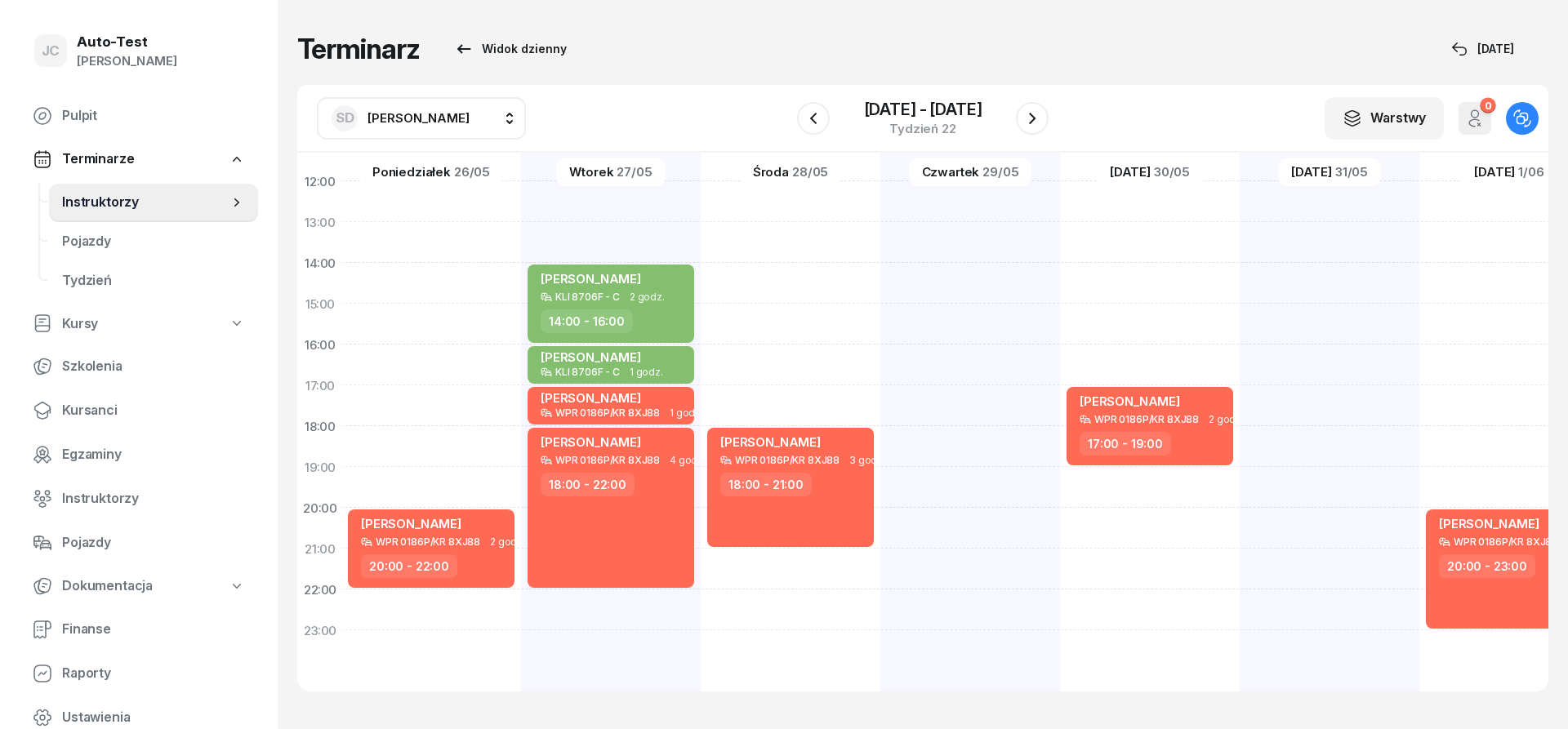
click at [1240, 479] on div "[PERSON_NAME] WPR 0186P/KR 8XJ88 2 godz. 17:00 - 19:00" at bounding box center [1330, 283] width 180 height 817
select select "19"
select select "21"
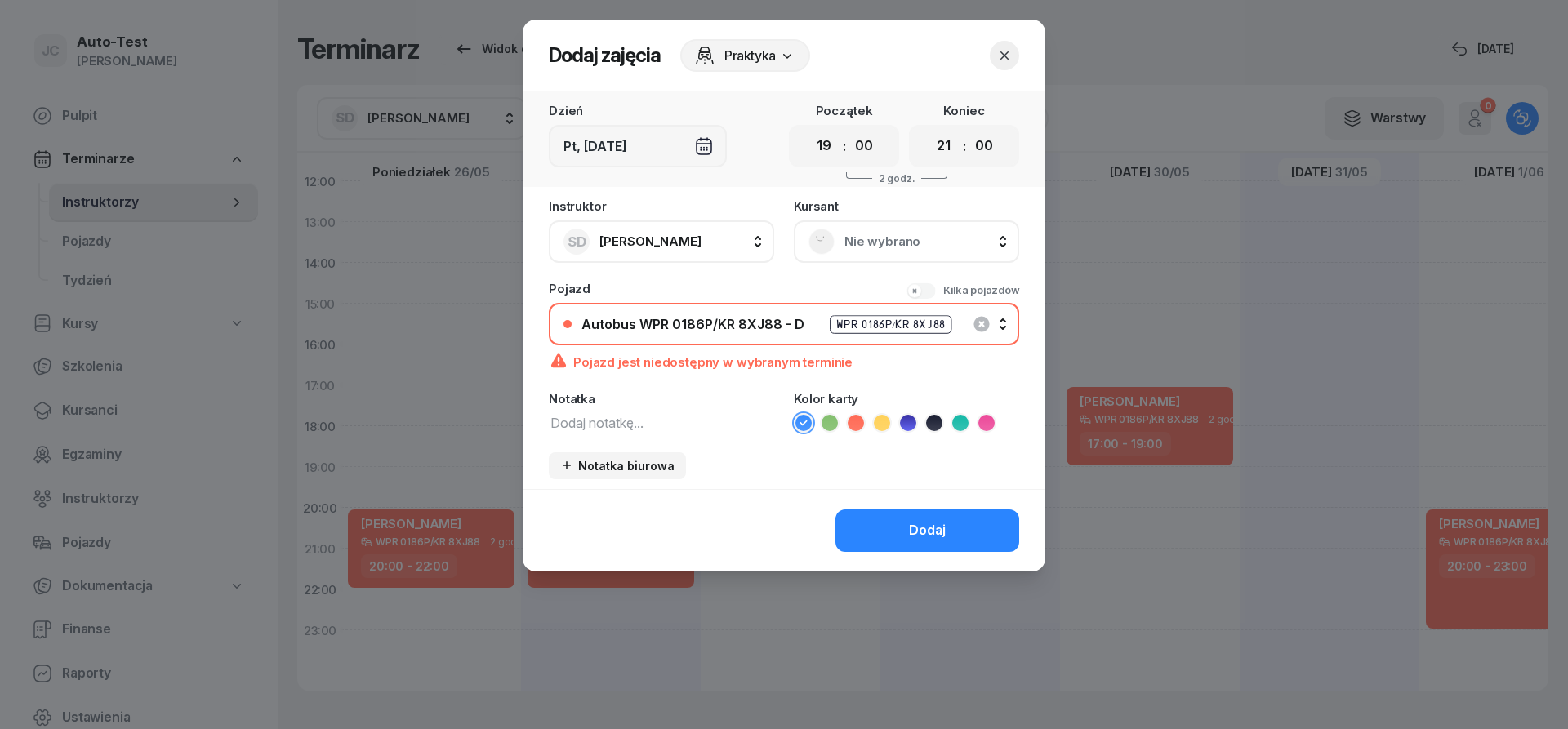
click at [917, 235] on span "Nie wybrano" at bounding box center [924, 241] width 160 height 21
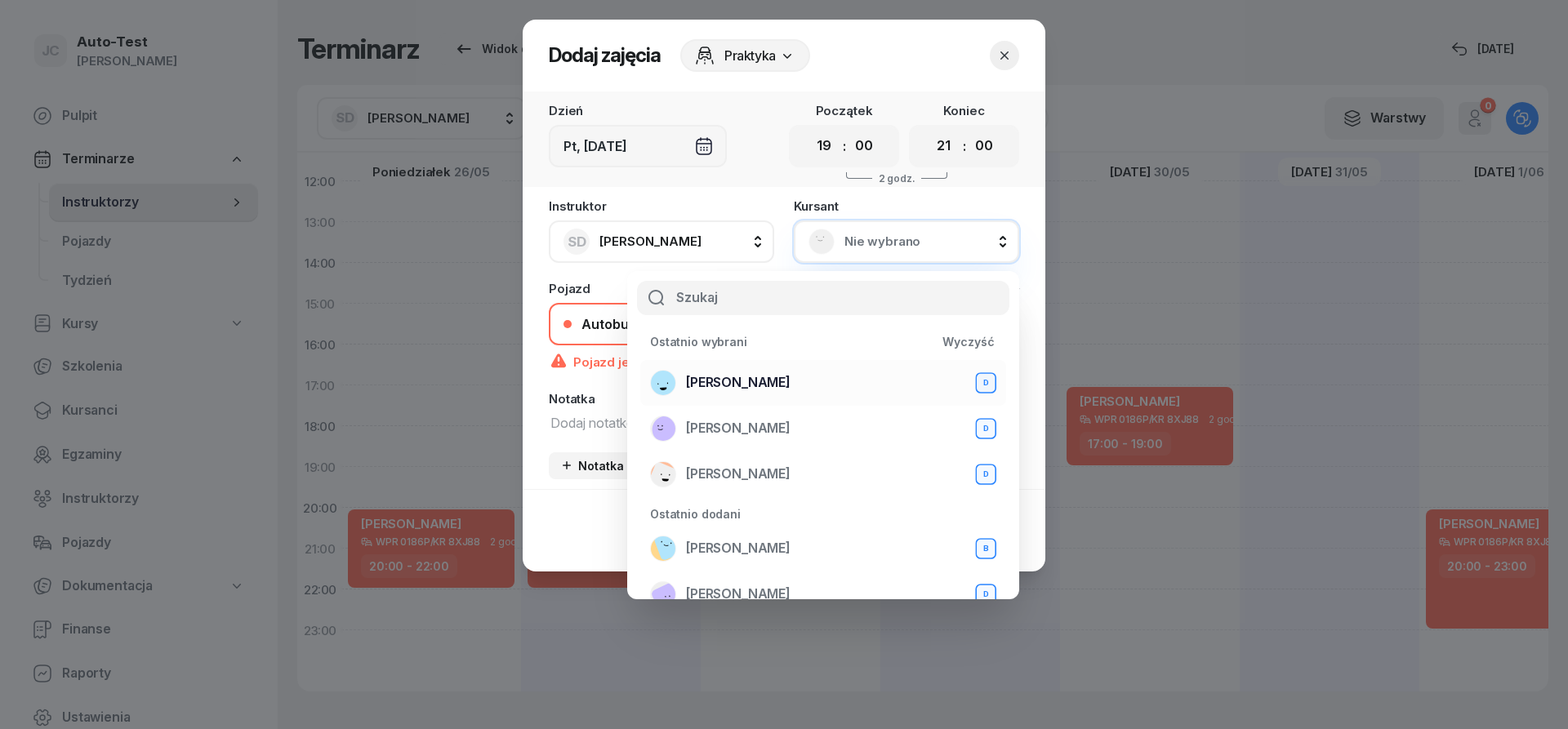
click at [770, 384] on span "[PERSON_NAME]" at bounding box center [739, 382] width 105 height 21
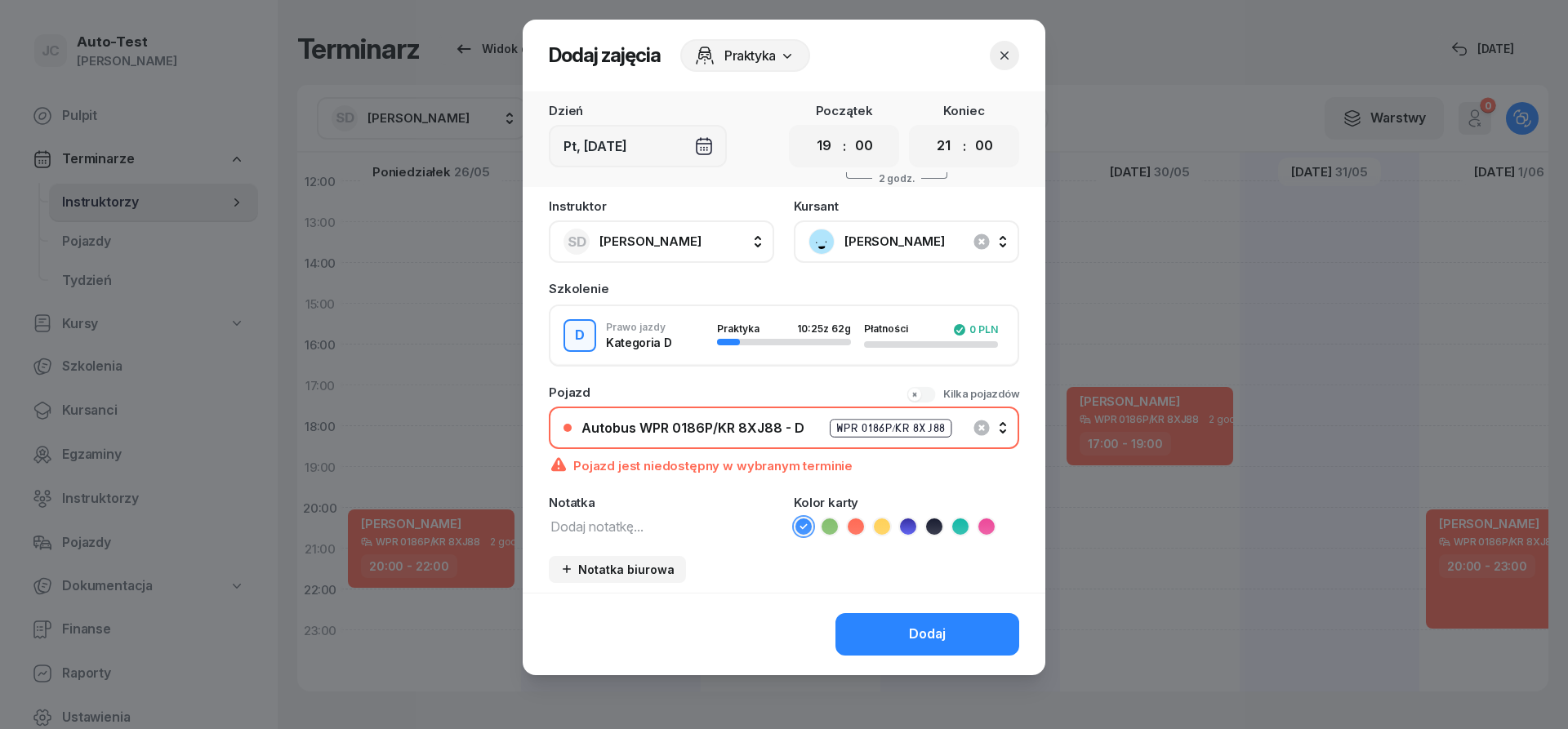
click at [784, 436] on div "Autobus WPR 0186P/KR 8XJ88 - D WPR 0186P/KR 8XJ88" at bounding box center [793, 428] width 424 height 21
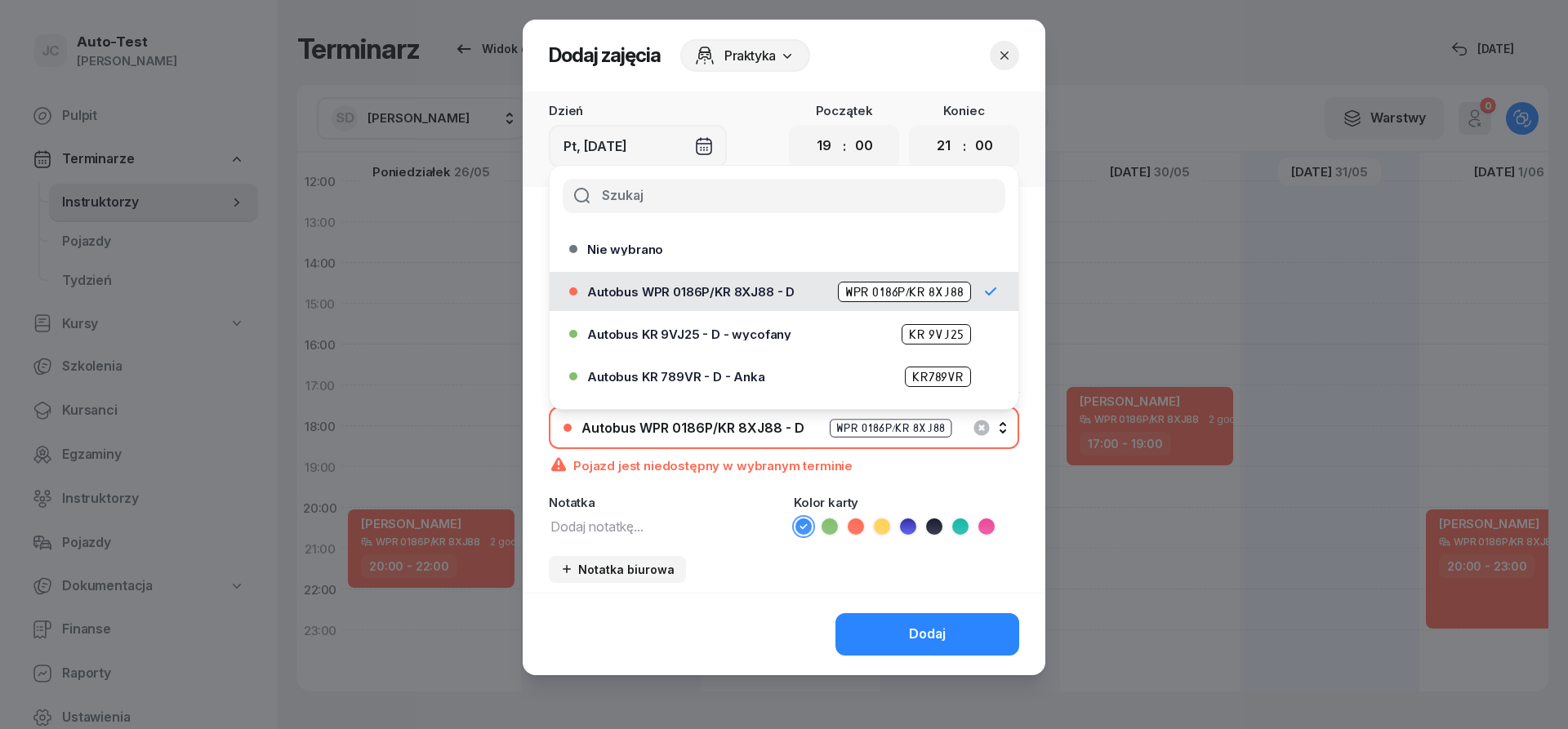
click at [1000, 59] on icon "button" at bounding box center [1004, 55] width 16 height 16
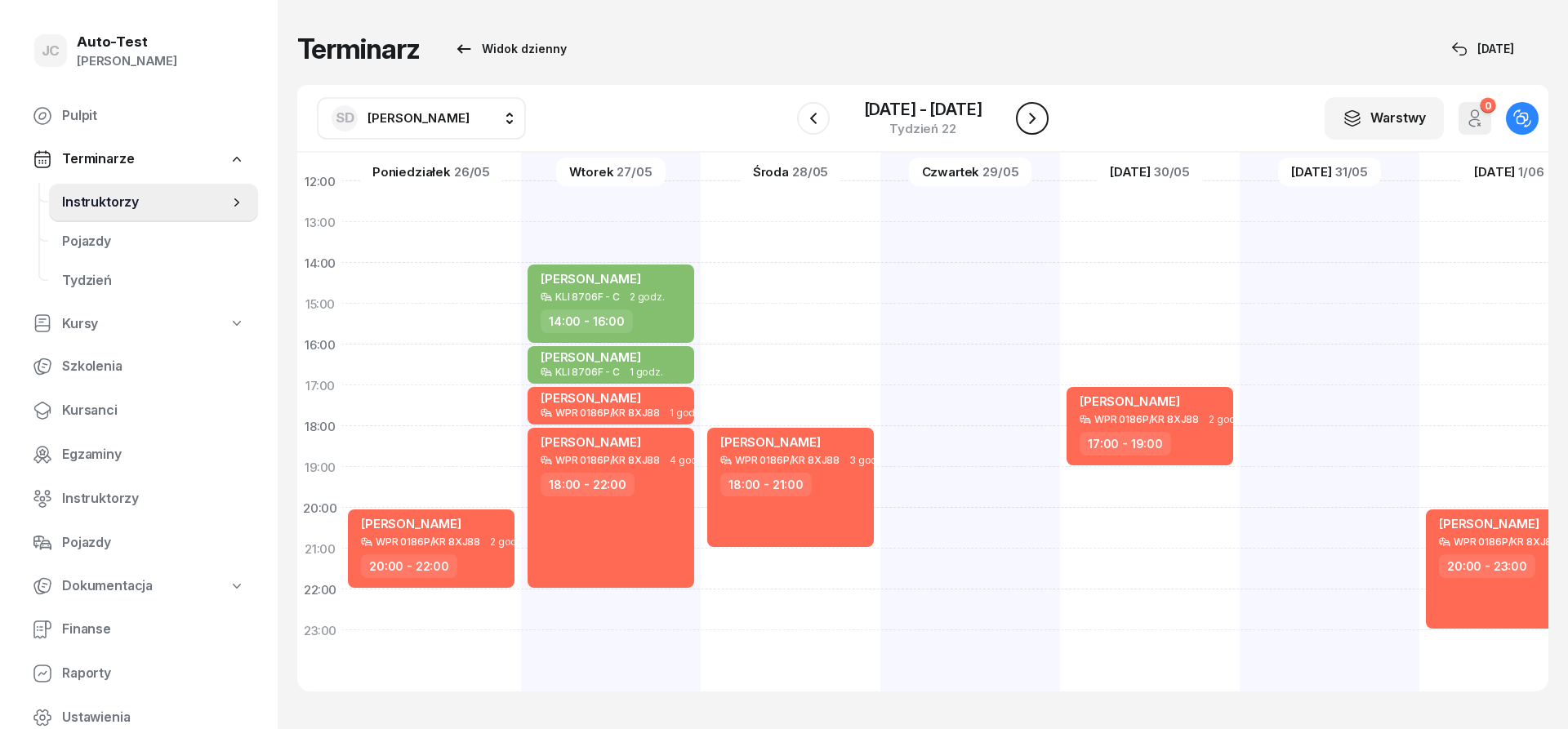
click at [1037, 129] on button "button" at bounding box center [1032, 118] width 33 height 33
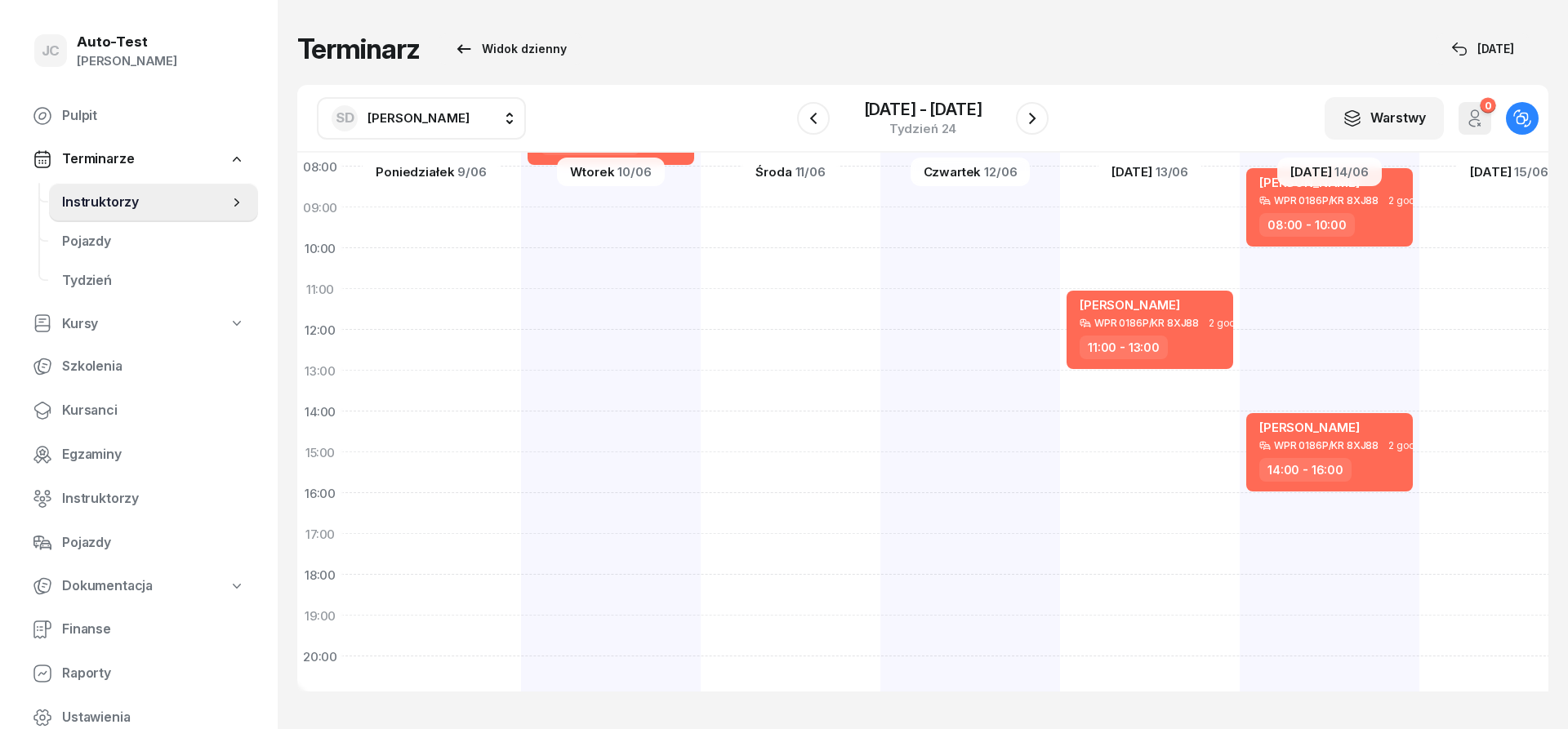
scroll to position [24, 2]
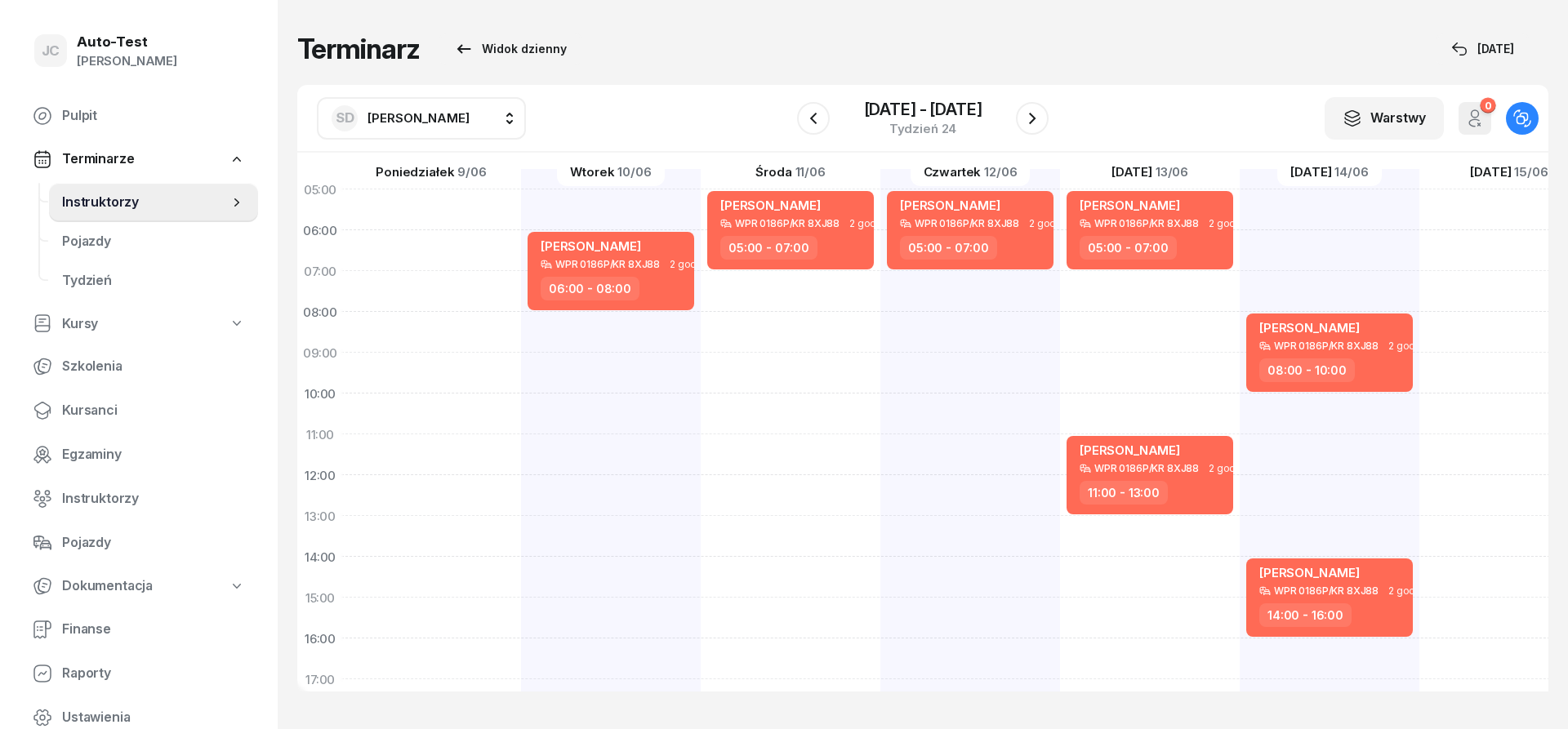
click at [881, 304] on div "[PERSON_NAME] WPR 0186P/KR 8XJ88 2 godz. 05:00 - 07:00" at bounding box center [971, 578] width 180 height 817
select select "07"
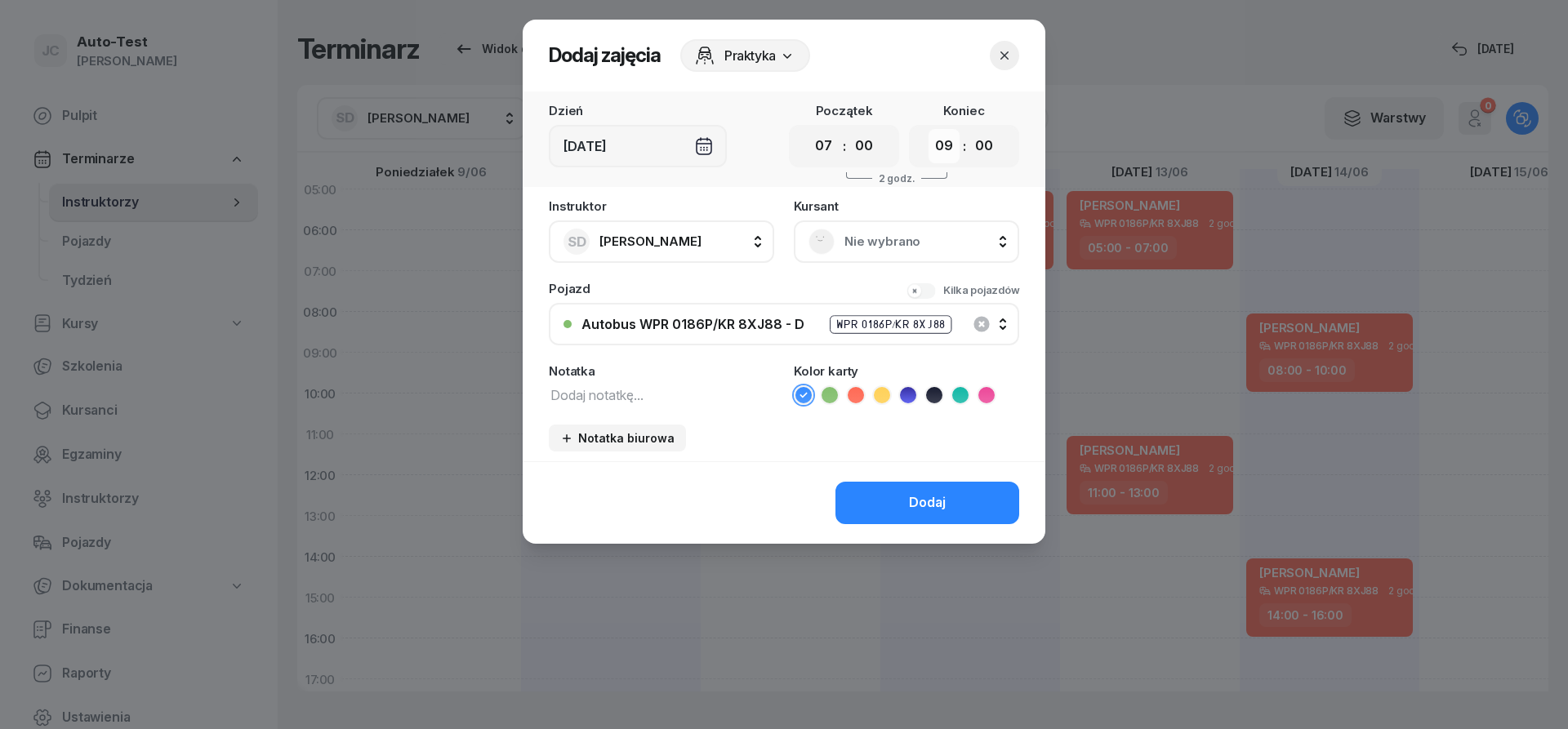
click at [928, 129] on select "00 01 02 03 04 05 06 07 08 09 10 11 12 13 14 15 16 17 18 19 20 21 22 23" at bounding box center [943, 146] width 31 height 35
select select "10"
click option "10" at bounding box center [0, 0] width 0 height 0
click at [873, 236] on span "Nie wybrano" at bounding box center [924, 241] width 160 height 21
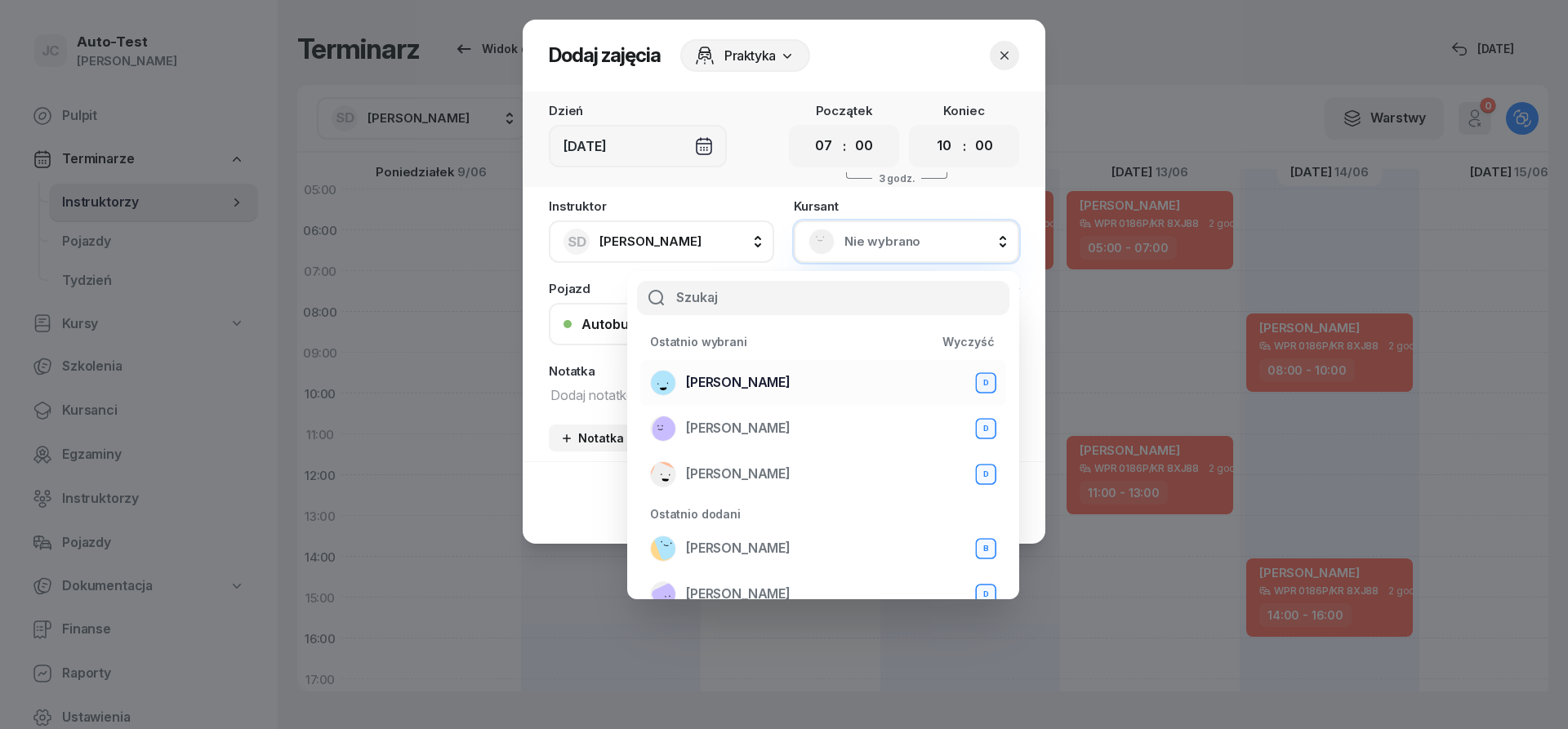
click at [769, 380] on span "[PERSON_NAME]" at bounding box center [739, 382] width 105 height 21
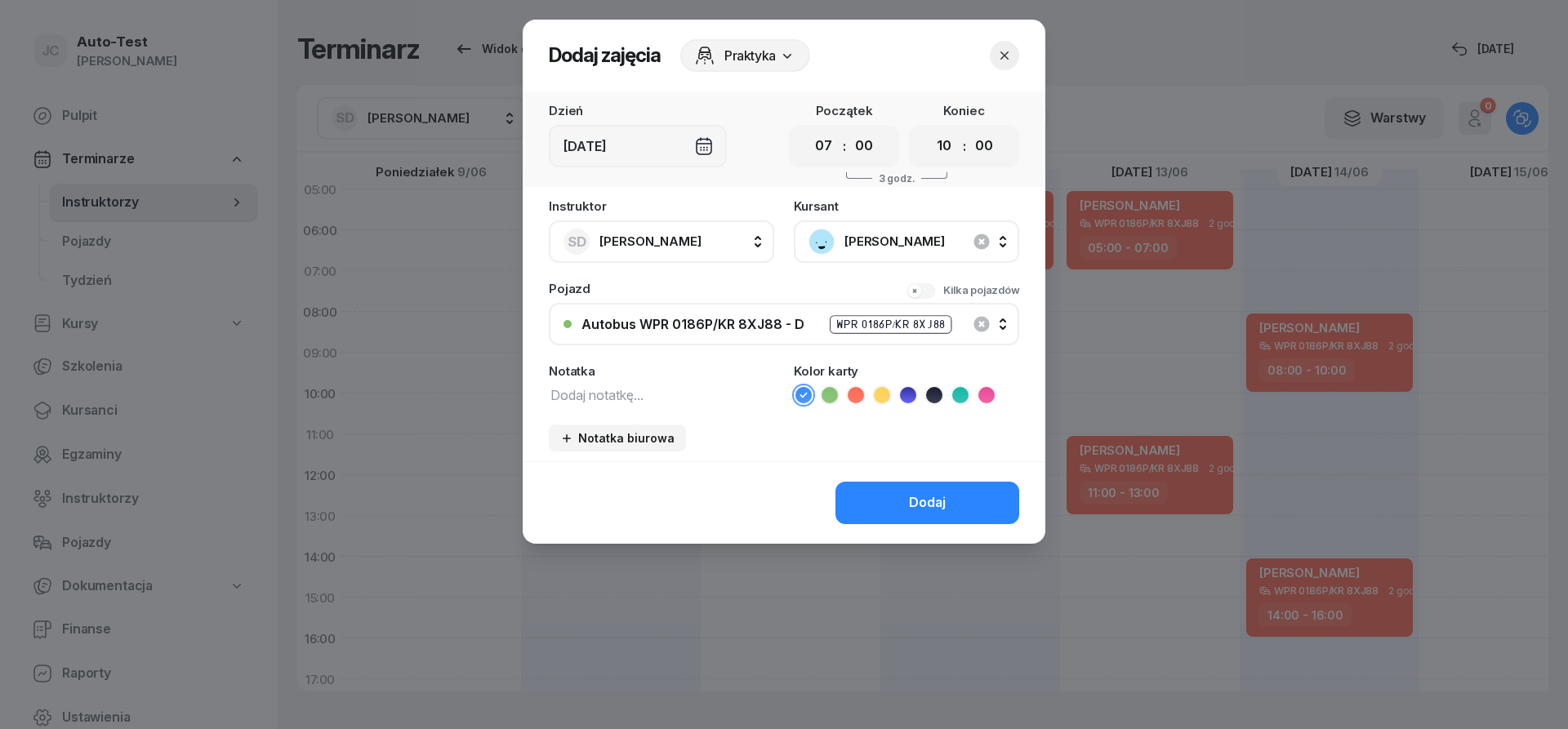
click at [856, 400] on icon at bounding box center [856, 394] width 16 height 16
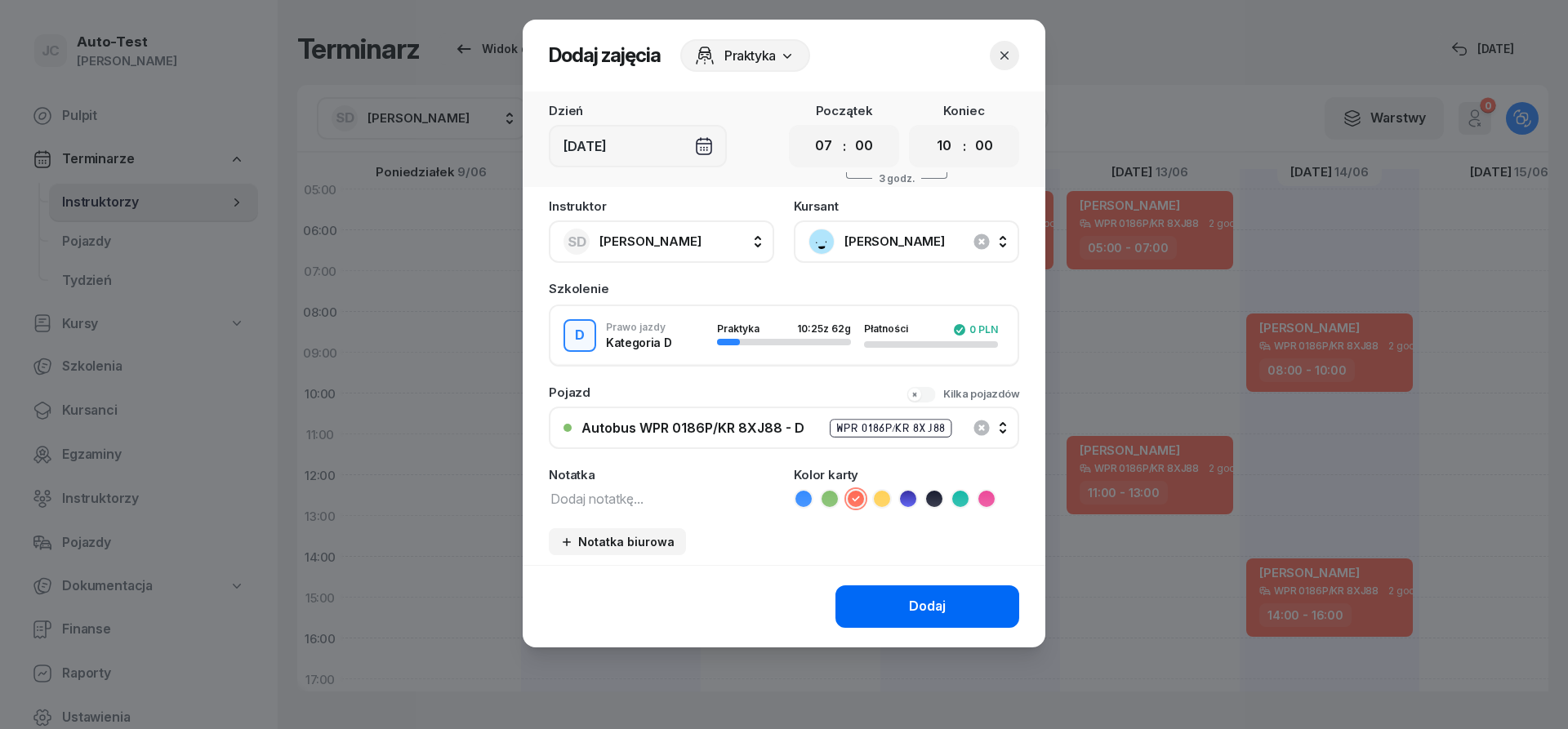
click at [934, 613] on div "Dodaj" at bounding box center [927, 607] width 36 height 21
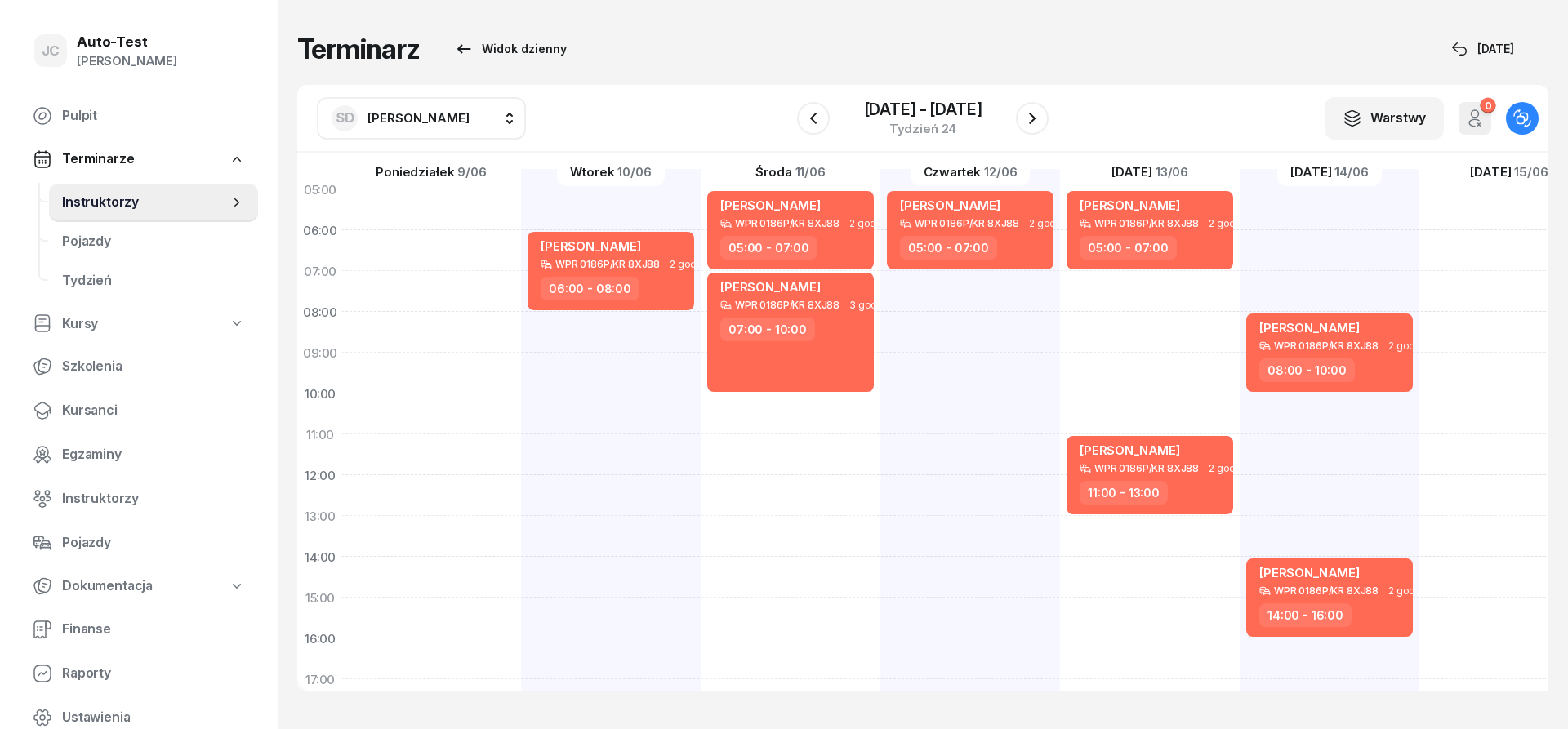
click at [1060, 294] on div "[PERSON_NAME] WPR 0186P/KR 8XJ88 2 godz. 05:00 - 07:00" at bounding box center [1150, 578] width 180 height 817
select select "07"
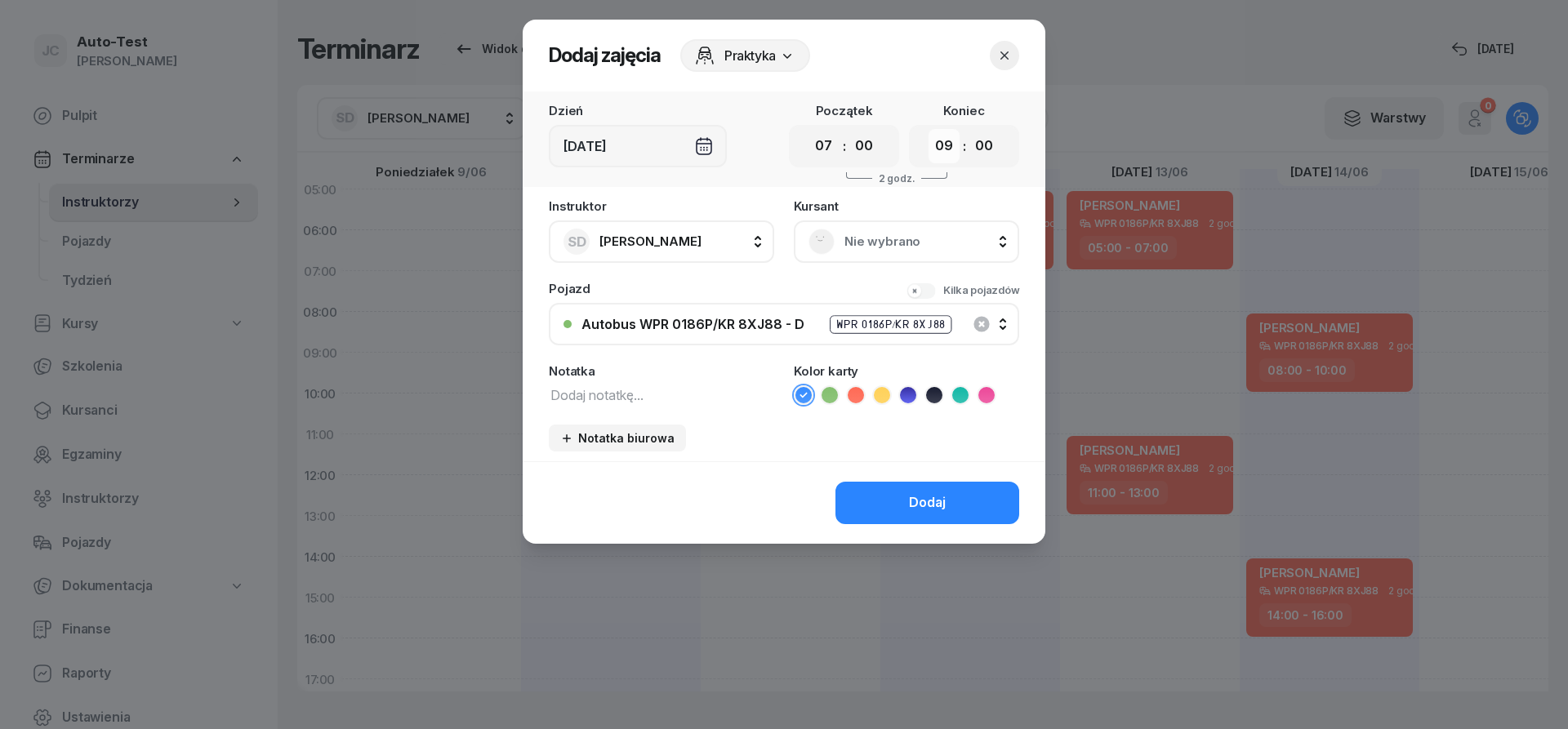
click at [928, 129] on select "00 01 02 03 04 05 06 07 08 09 10 11 12 13 14 15 16 17 18 19 20 21 22 23" at bounding box center [943, 146] width 31 height 35
select select "10"
click option "10" at bounding box center [0, 0] width 0 height 0
click at [866, 248] on span "Nie wybrano" at bounding box center [924, 241] width 160 height 21
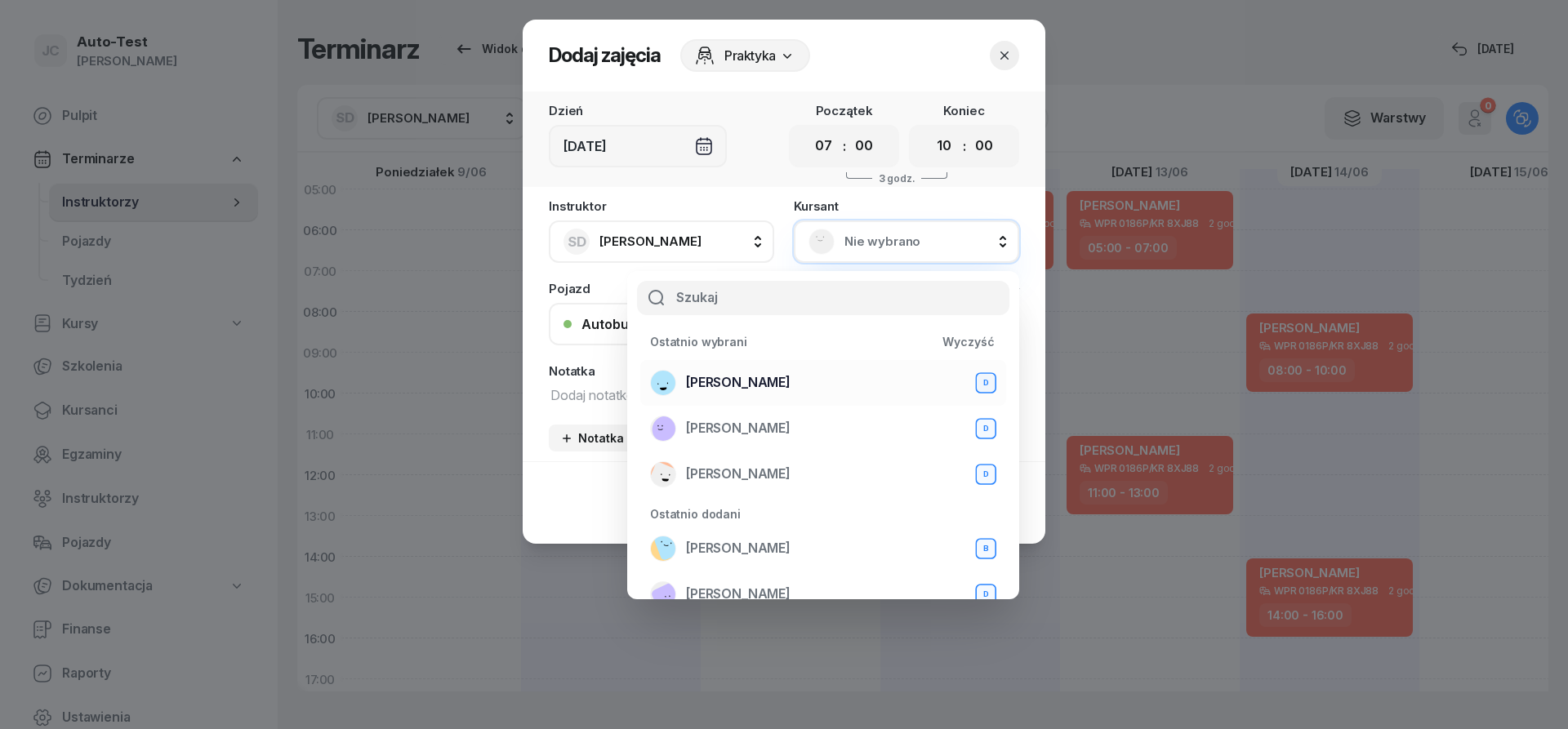
click at [791, 378] on span "[PERSON_NAME]" at bounding box center [739, 382] width 105 height 21
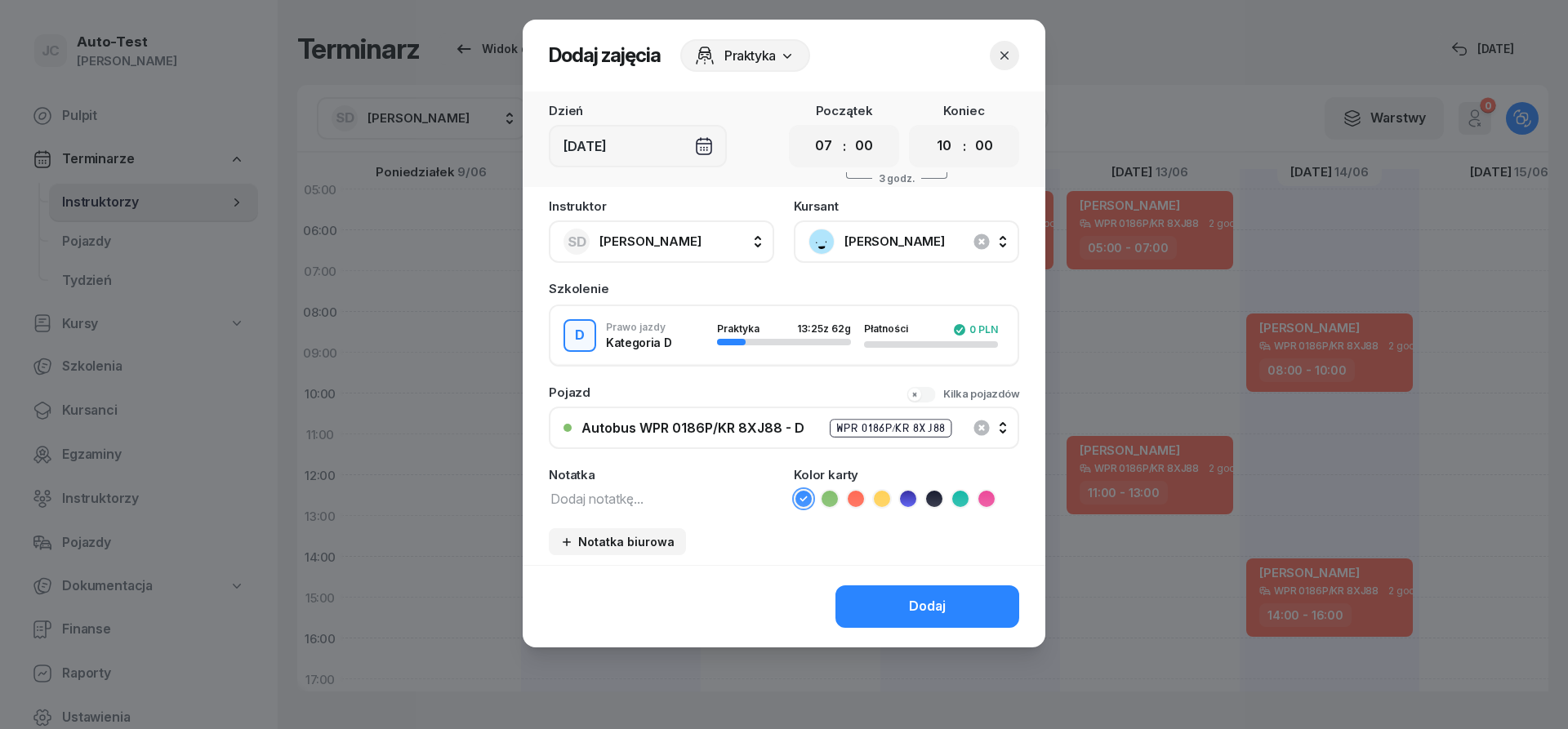
click at [863, 501] on icon at bounding box center [856, 498] width 16 height 16
click at [893, 598] on button "Dodaj" at bounding box center [928, 606] width 184 height 42
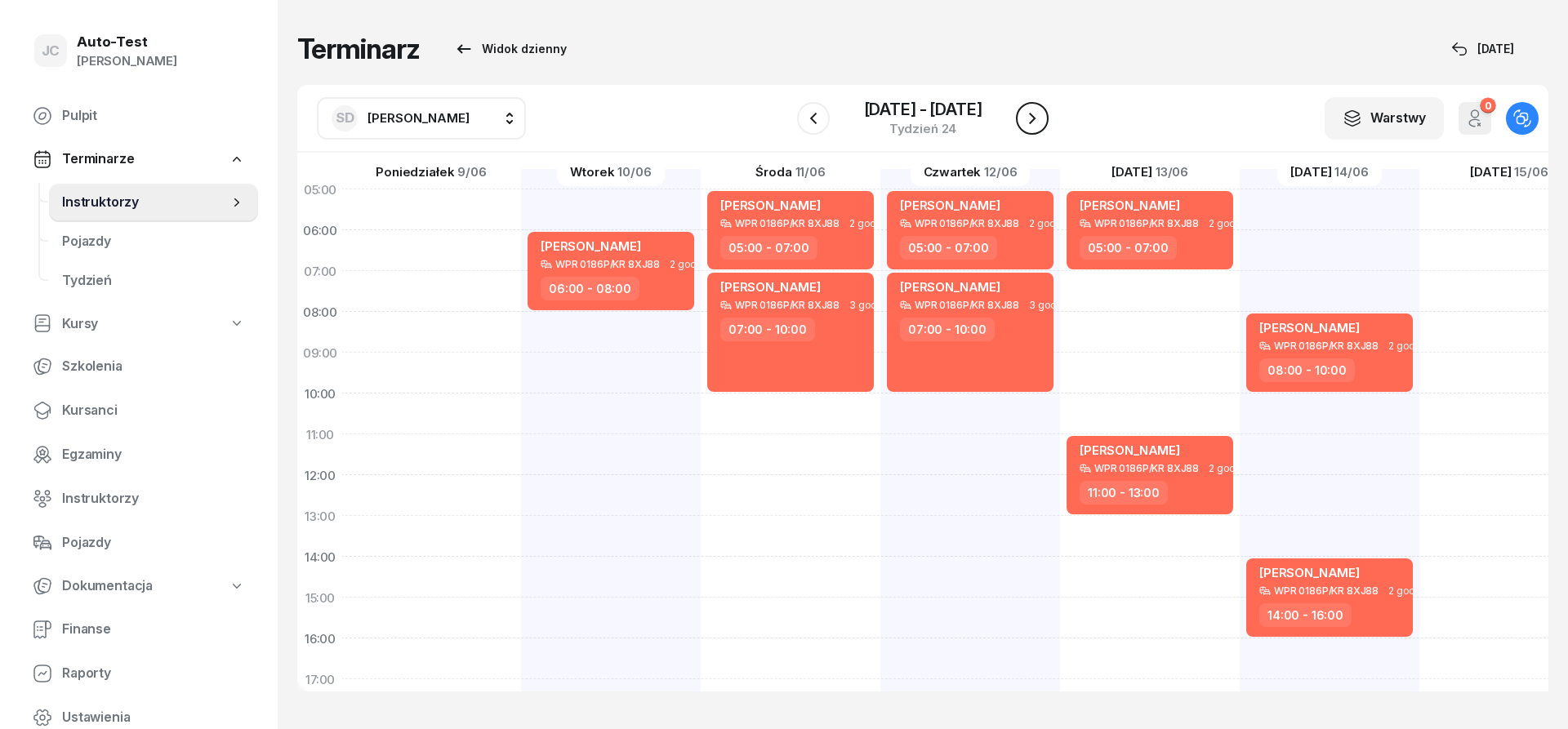
click at [1037, 125] on icon "button" at bounding box center [1032, 118] width 20 height 20
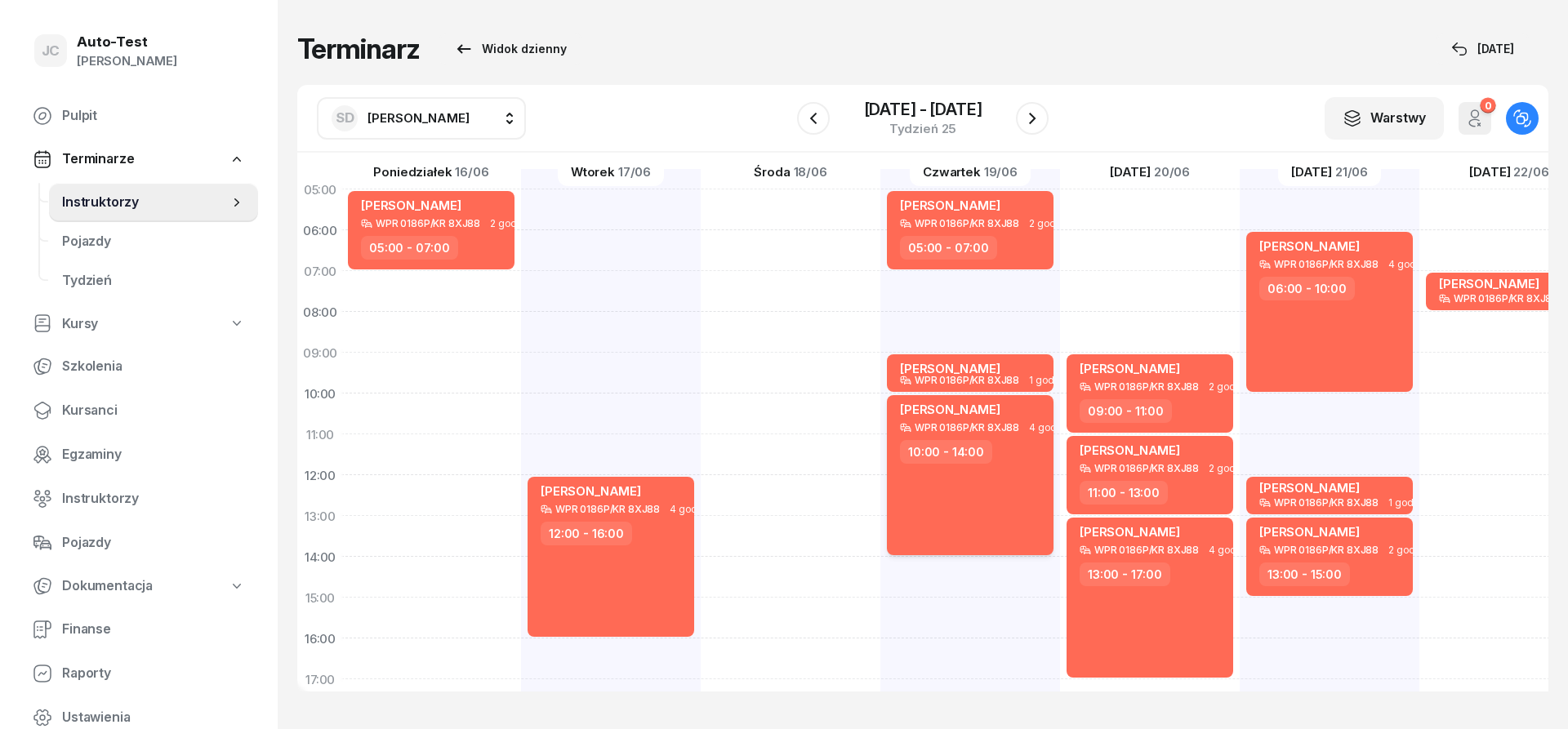
scroll to position [221, 2]
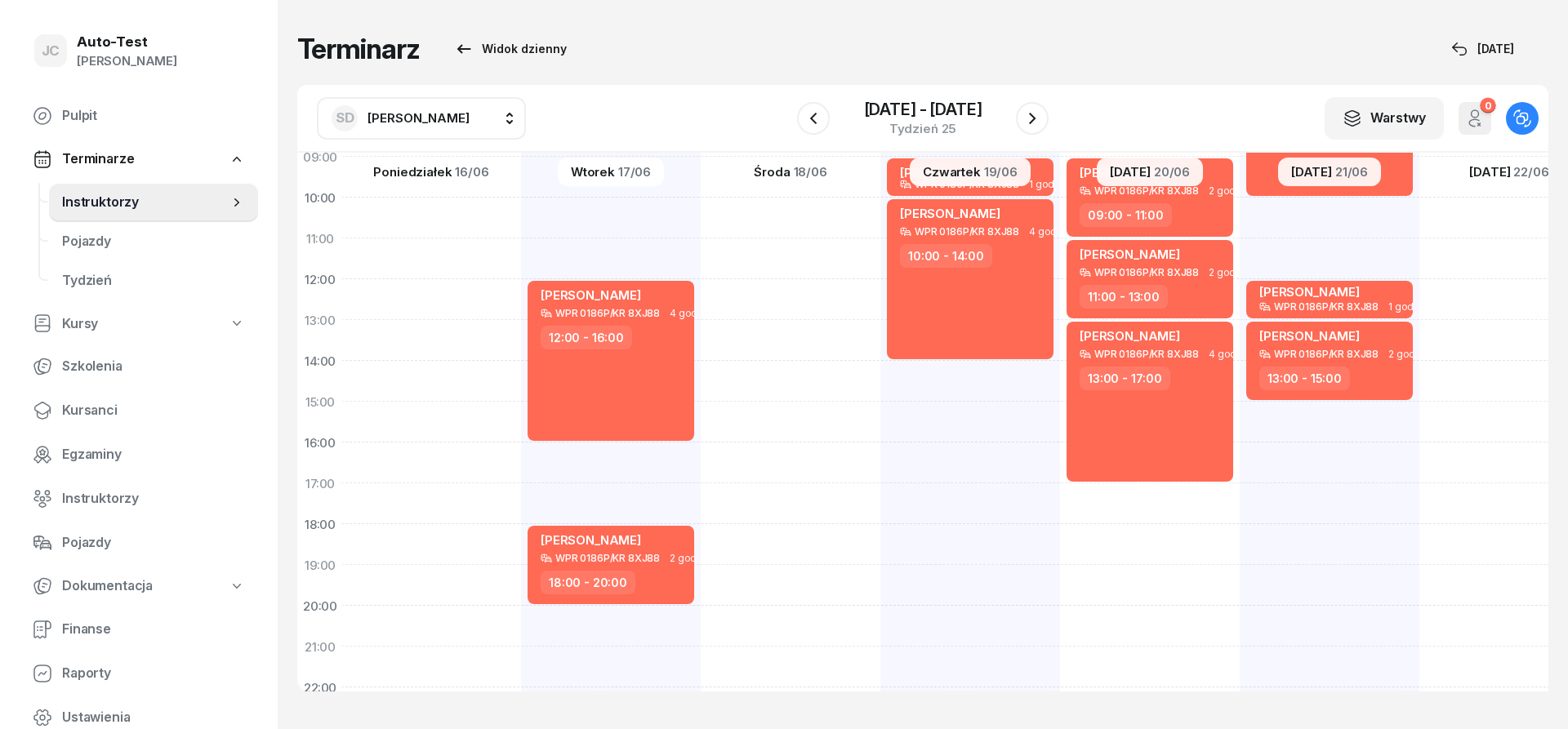
click at [1060, 464] on div "[PERSON_NAME] WPR 0186P/KR 8XJ88 2 godz. 05:00 - 07:00 [PERSON_NAME] WPR 0186P/…" at bounding box center [1150, 381] width 180 height 817
select select "16"
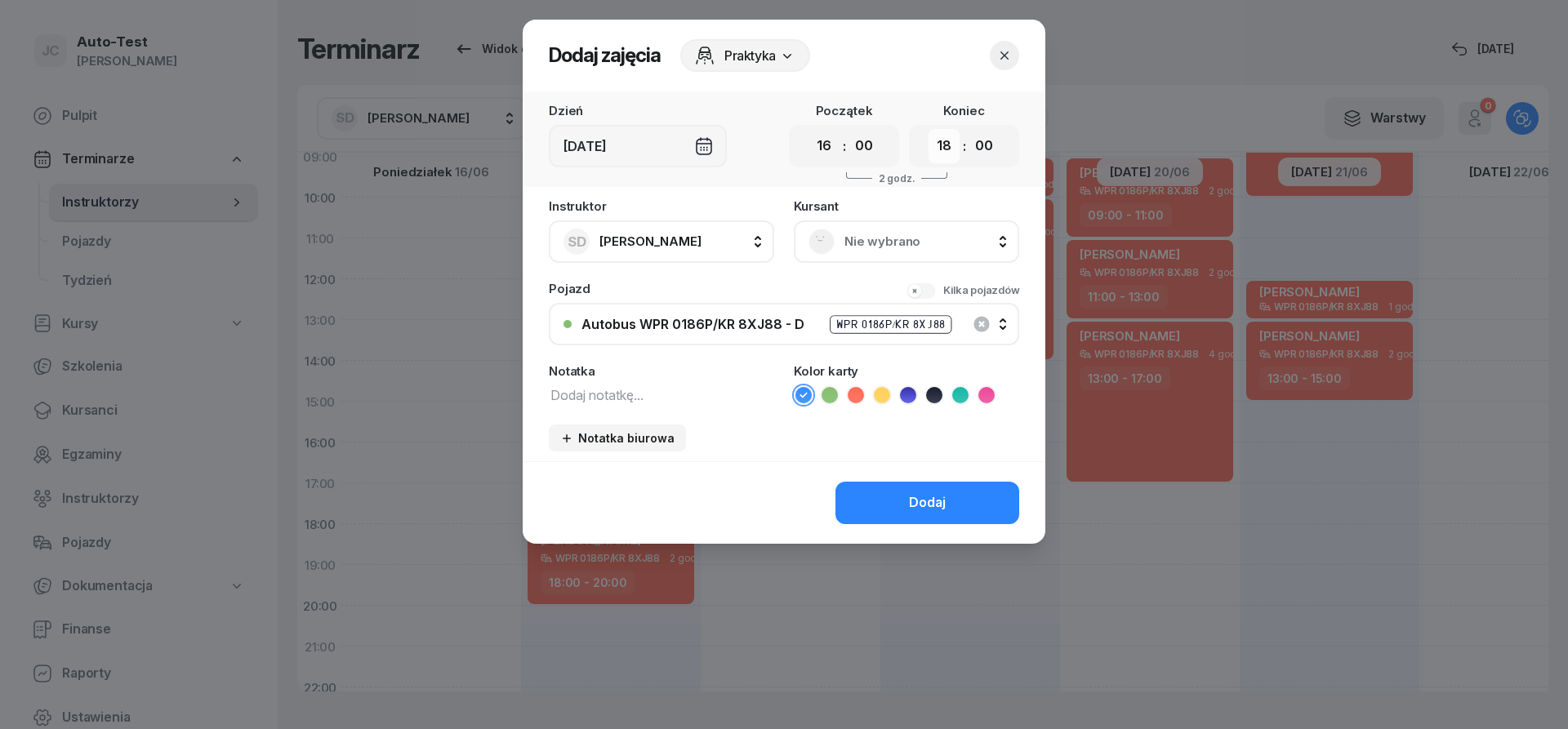
click at [928, 129] on select "00 01 02 03 04 05 06 07 08 09 10 11 12 13 14 15 16 17 18 19 20 21 22 23" at bounding box center [943, 146] width 31 height 35
select select "19"
click option "19" at bounding box center [0, 0] width 0 height 0
click at [866, 243] on span "Nie wybrano" at bounding box center [924, 241] width 160 height 21
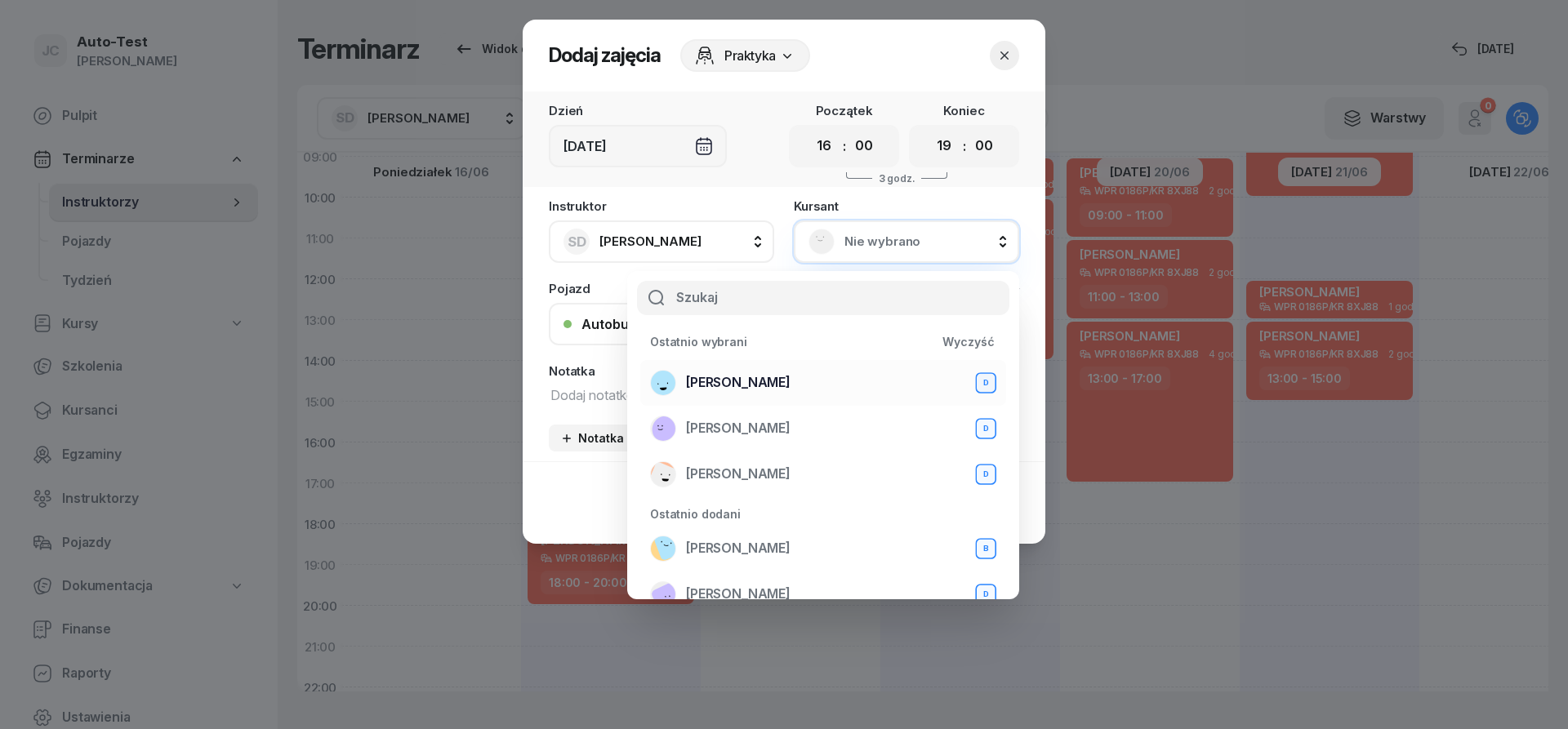
click at [791, 384] on span "[PERSON_NAME]" at bounding box center [739, 382] width 105 height 21
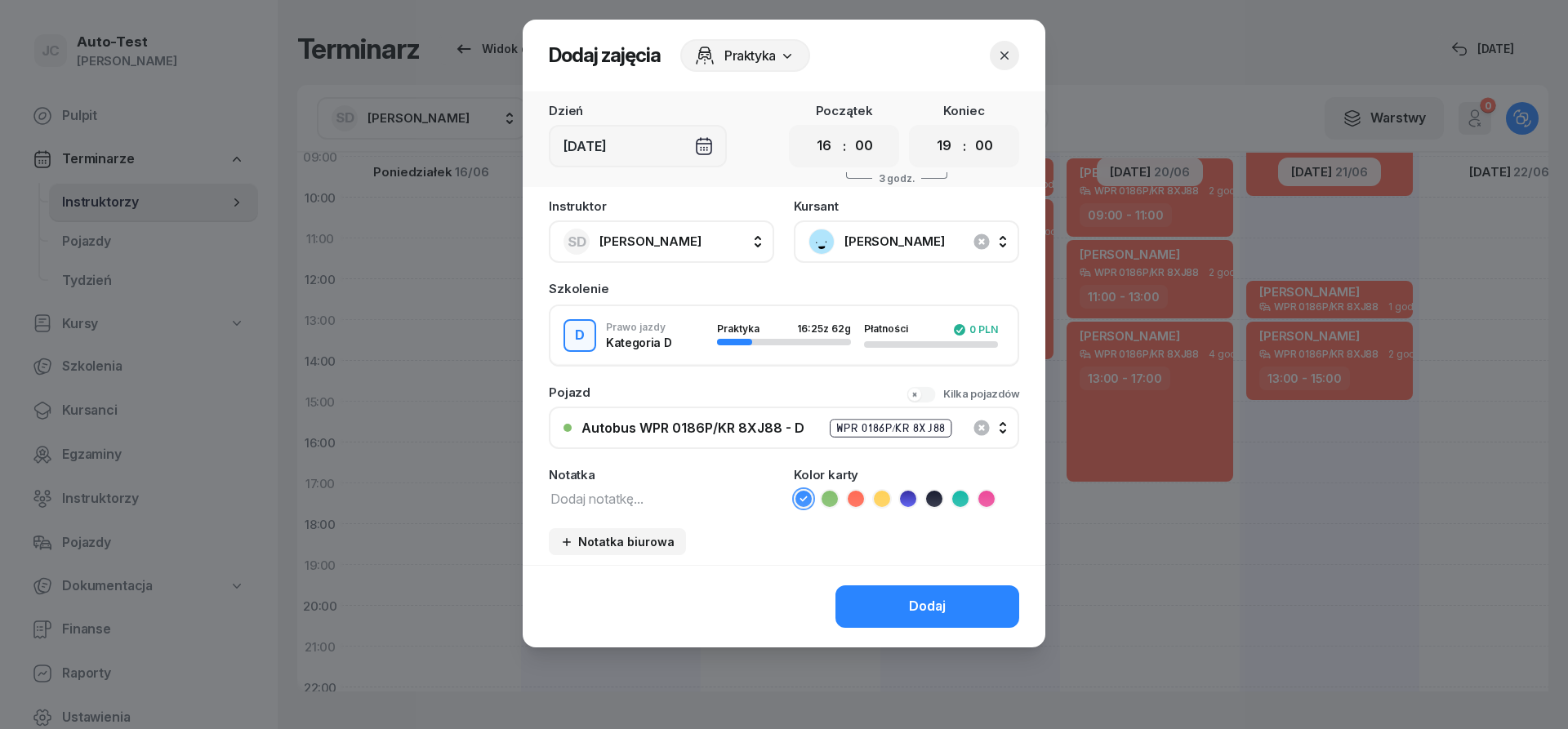
click at [855, 501] on icon at bounding box center [856, 498] width 7 height 6
click at [870, 607] on button "Dodaj" at bounding box center [928, 606] width 184 height 42
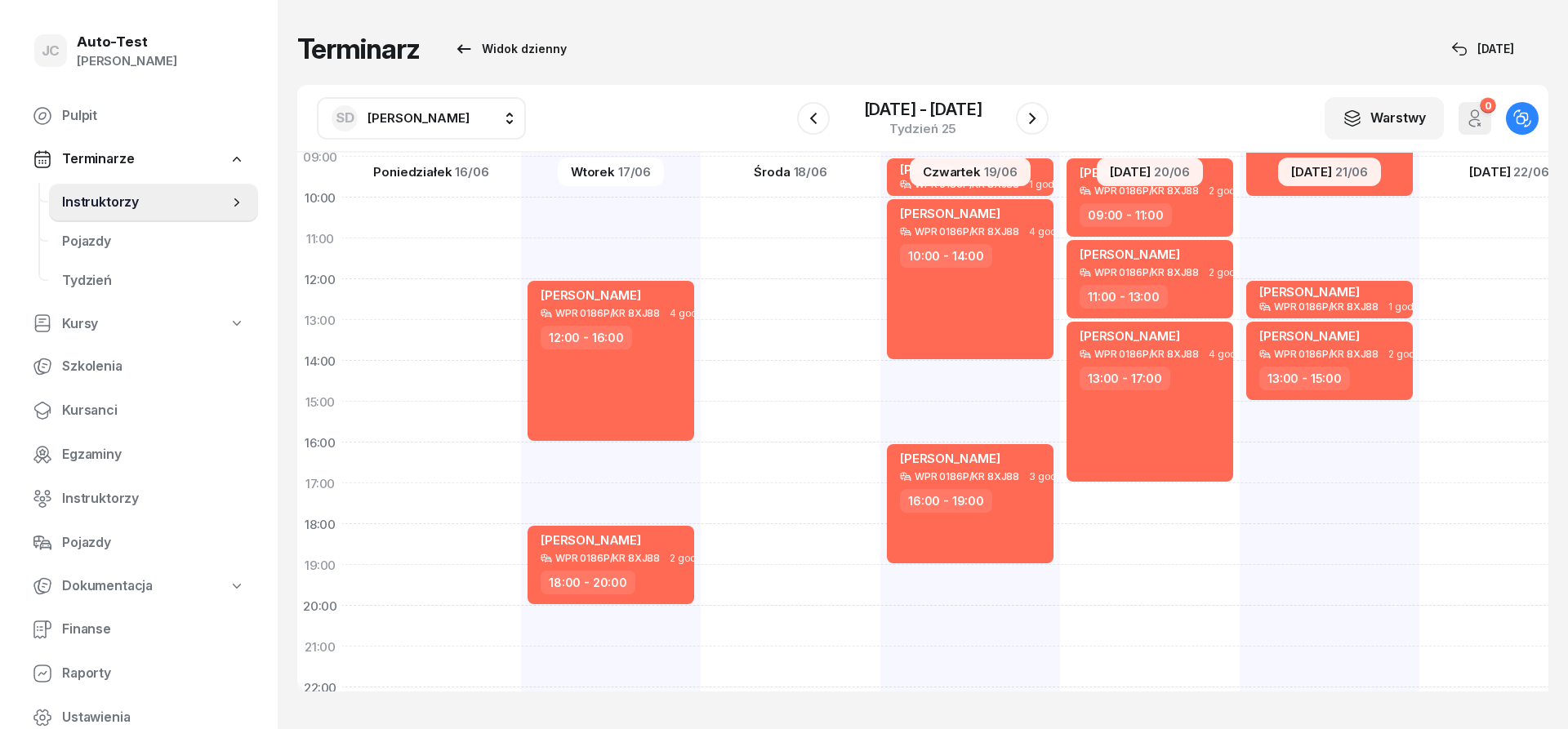
click at [1240, 500] on div "[PERSON_NAME] WPR 0186P/KR 8XJ88 2 godz. 09:00 - 11:00 [PERSON_NAME] WPR 0186P/…" at bounding box center [1330, 381] width 180 height 817
select select "17"
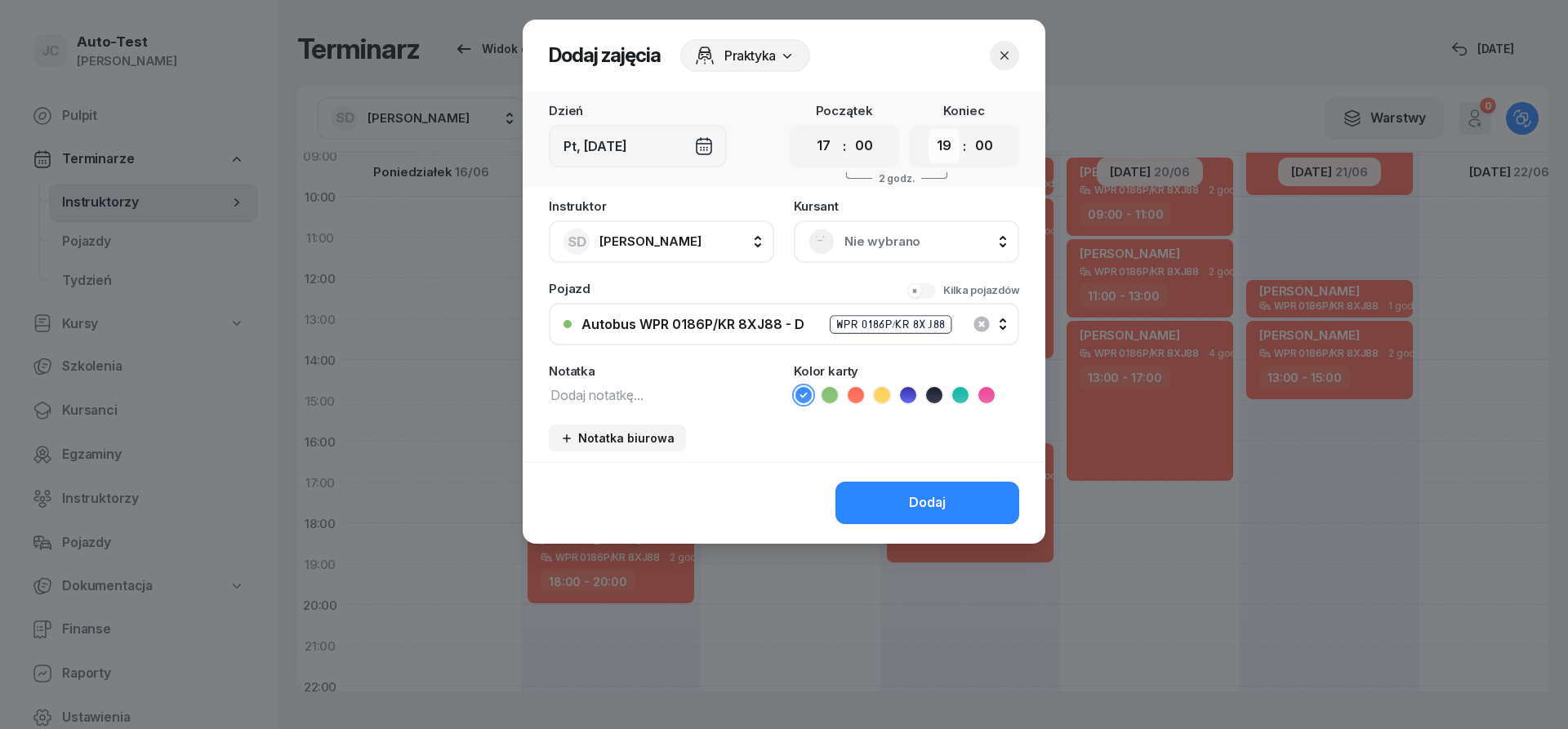
click at [928, 129] on select "00 01 02 03 04 05 06 07 08 09 10 11 12 13 14 15 16 17 18 19 20 21 22 23" at bounding box center [943, 146] width 31 height 35
select select "20"
click option "20" at bounding box center [0, 0] width 0 height 0
click at [851, 229] on div "Nie wybrano" at bounding box center [907, 242] width 196 height 26
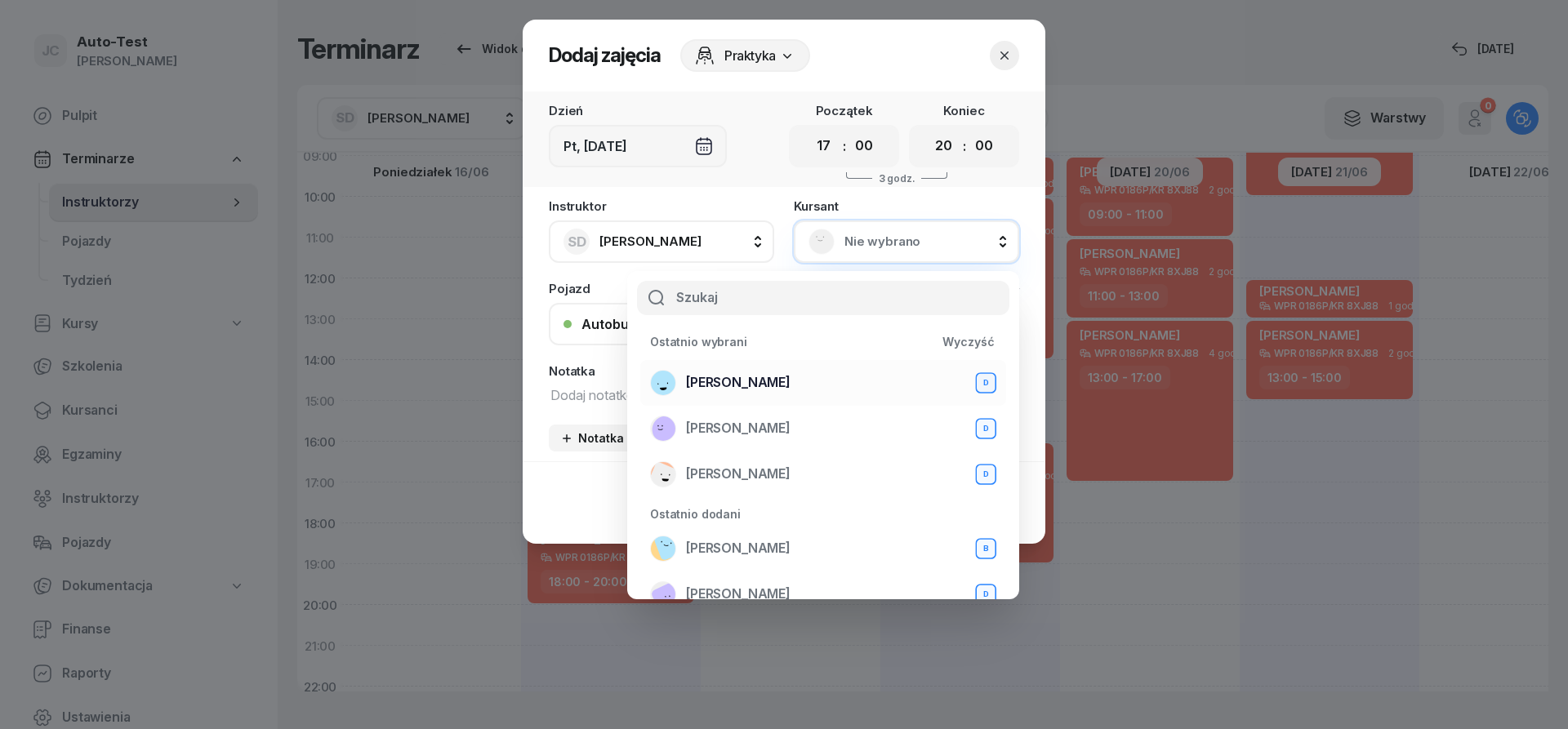
click at [791, 387] on span "[PERSON_NAME]" at bounding box center [739, 382] width 105 height 21
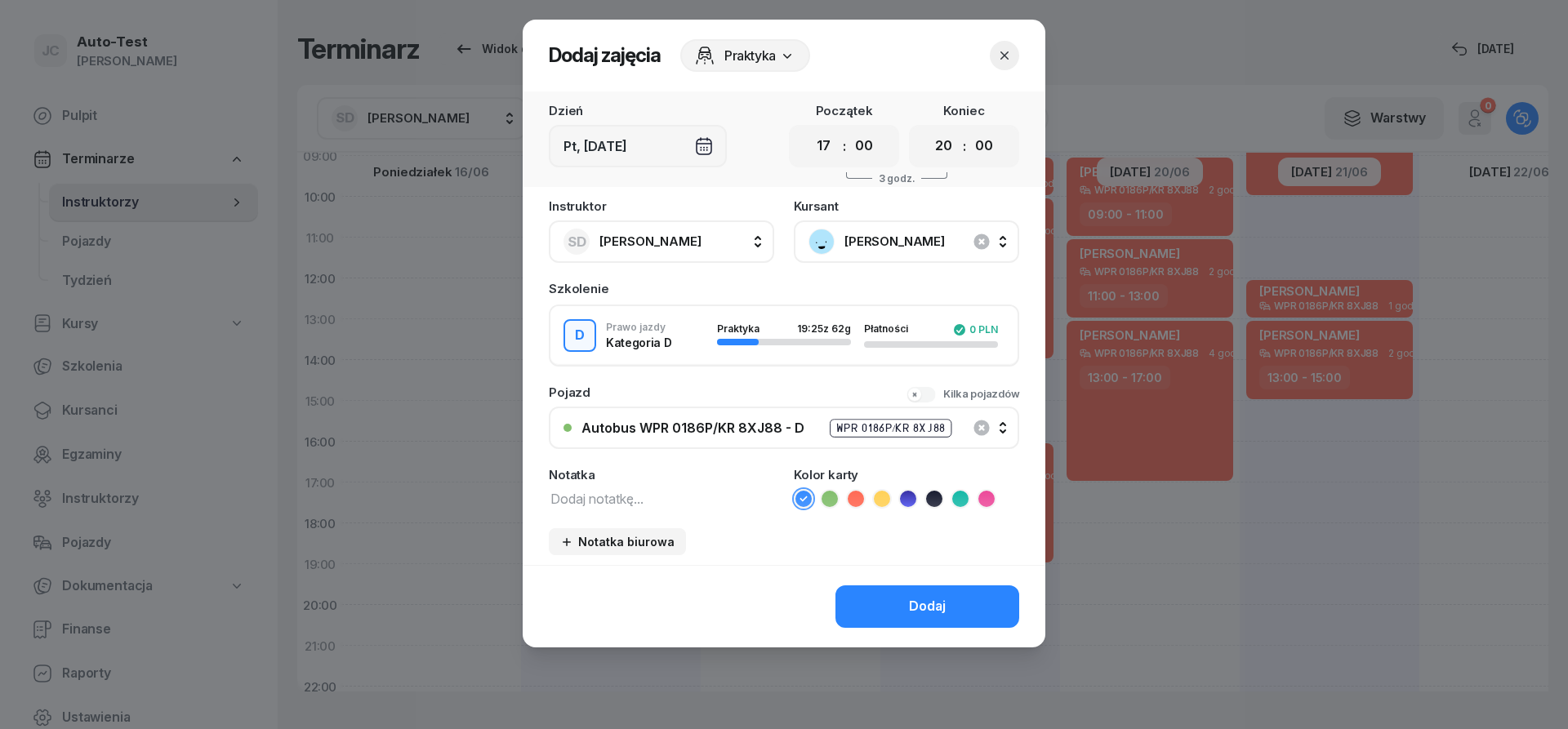
click at [860, 501] on icon at bounding box center [856, 498] width 16 height 16
click at [868, 601] on button "Dodaj" at bounding box center [928, 606] width 184 height 42
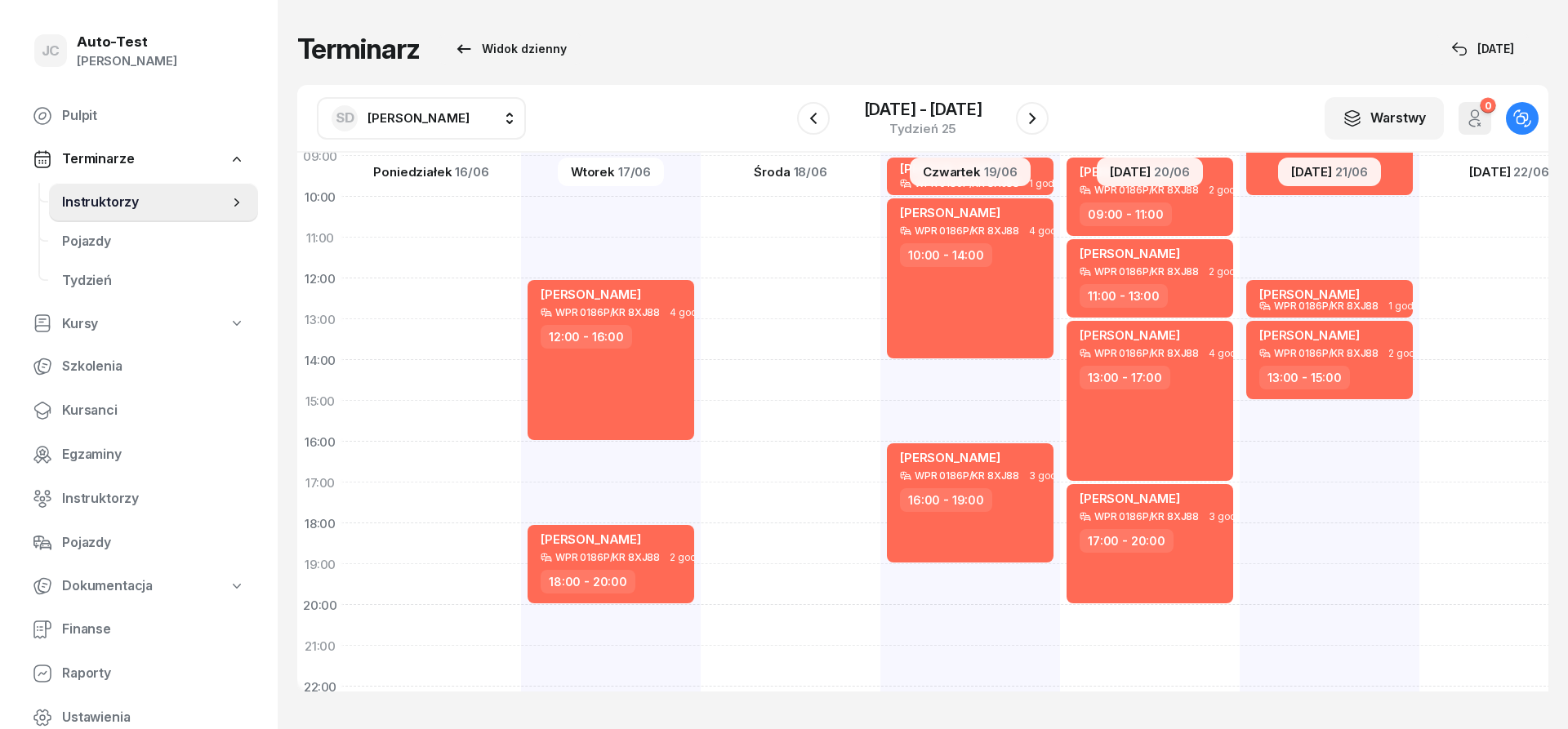
click at [1419, 544] on div "[PERSON_NAME] WPR 0186P/KR 8XJ88 4 godz. 06:00 - 10:00 [PERSON_NAME] WPR 0186P/…" at bounding box center [1509, 380] width 180 height 817
select select "18"
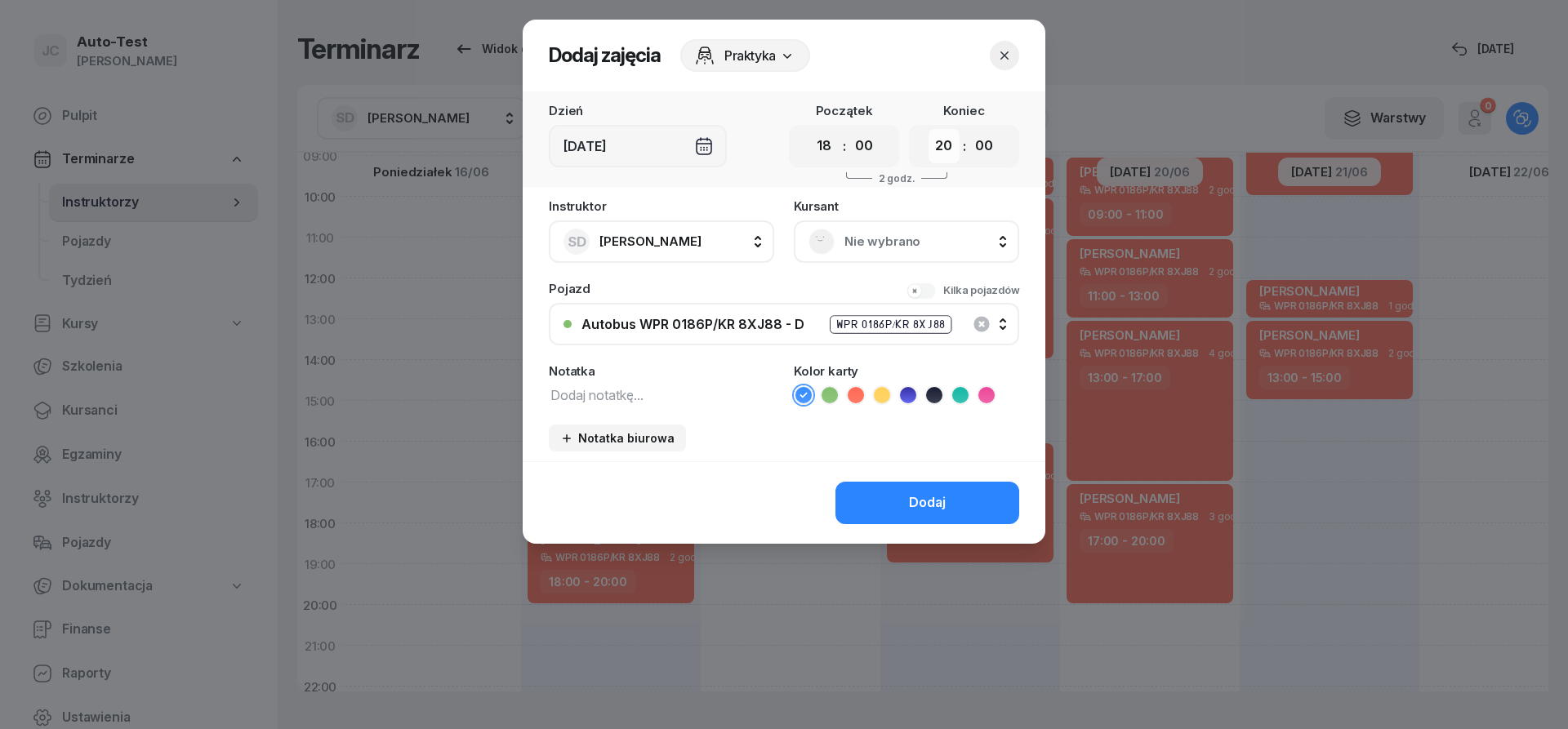
click at [928, 129] on select "00 01 02 03 04 05 06 07 08 09 10 11 12 13 14 15 16 17 18 19 20 21 22 23" at bounding box center [943, 146] width 31 height 35
select select "21"
click option "21" at bounding box center [0, 0] width 0 height 0
click at [832, 252] on div "Nie wybrano" at bounding box center [907, 242] width 196 height 26
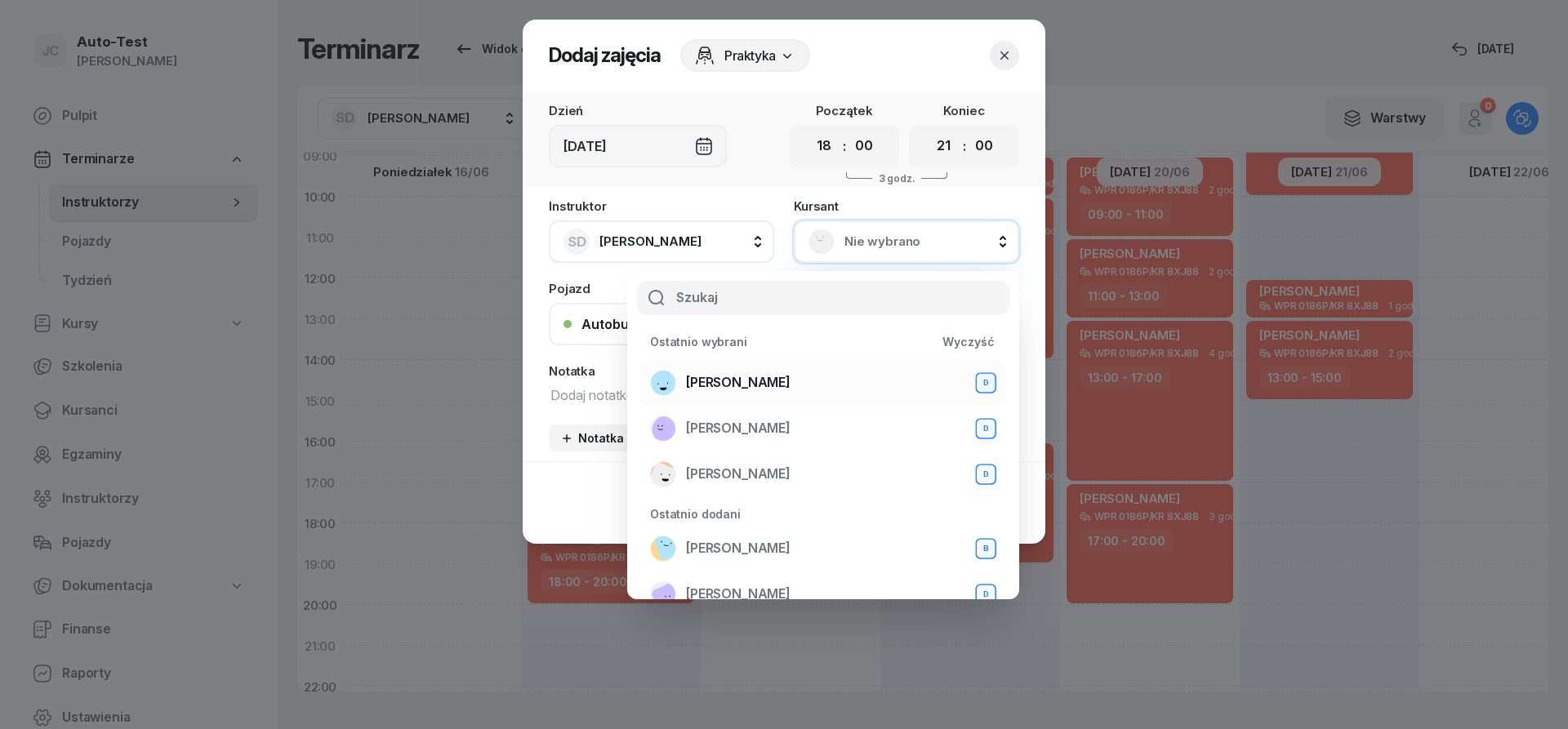
click at [791, 384] on span "[PERSON_NAME]" at bounding box center [739, 382] width 105 height 21
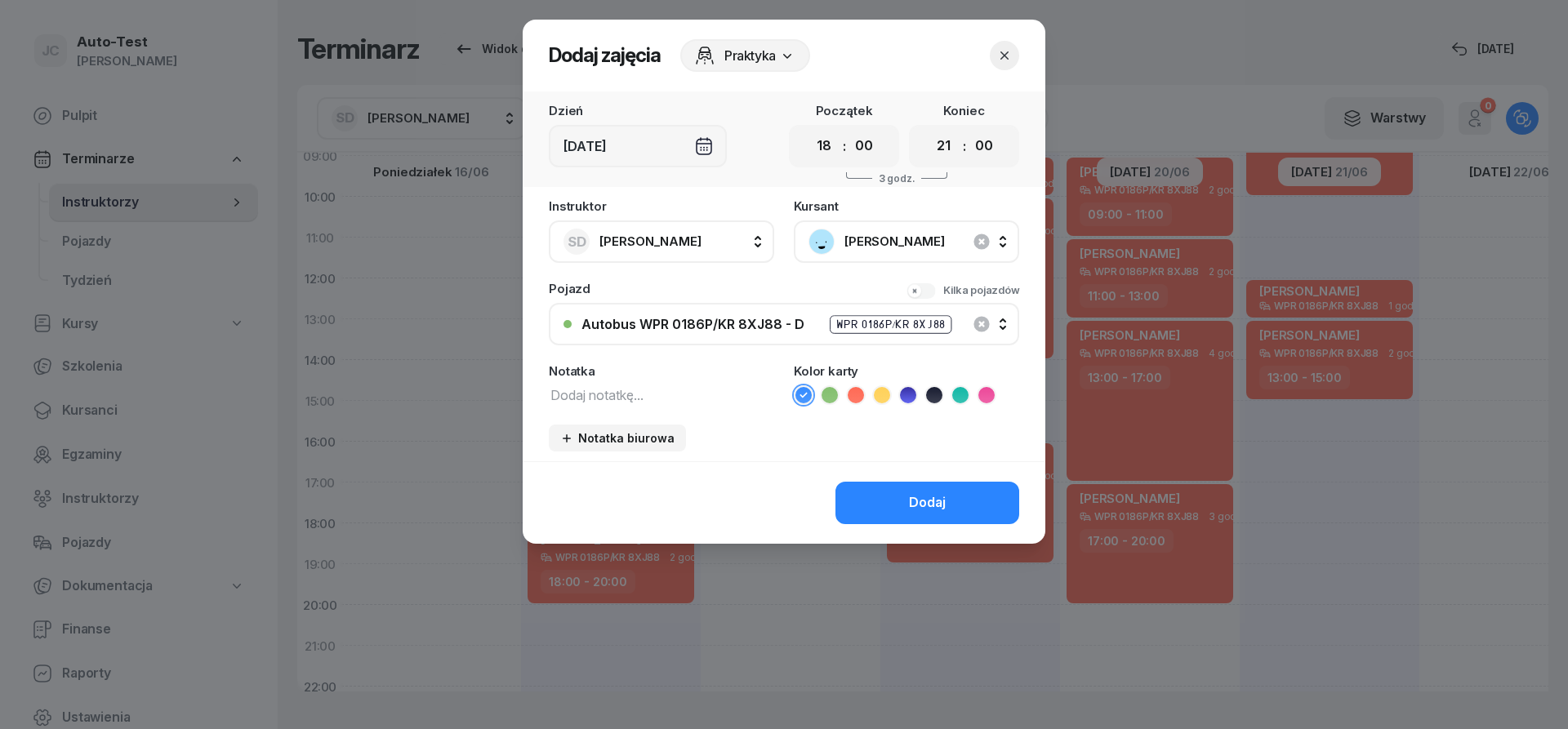
click at [856, 401] on icon at bounding box center [856, 394] width 16 height 16
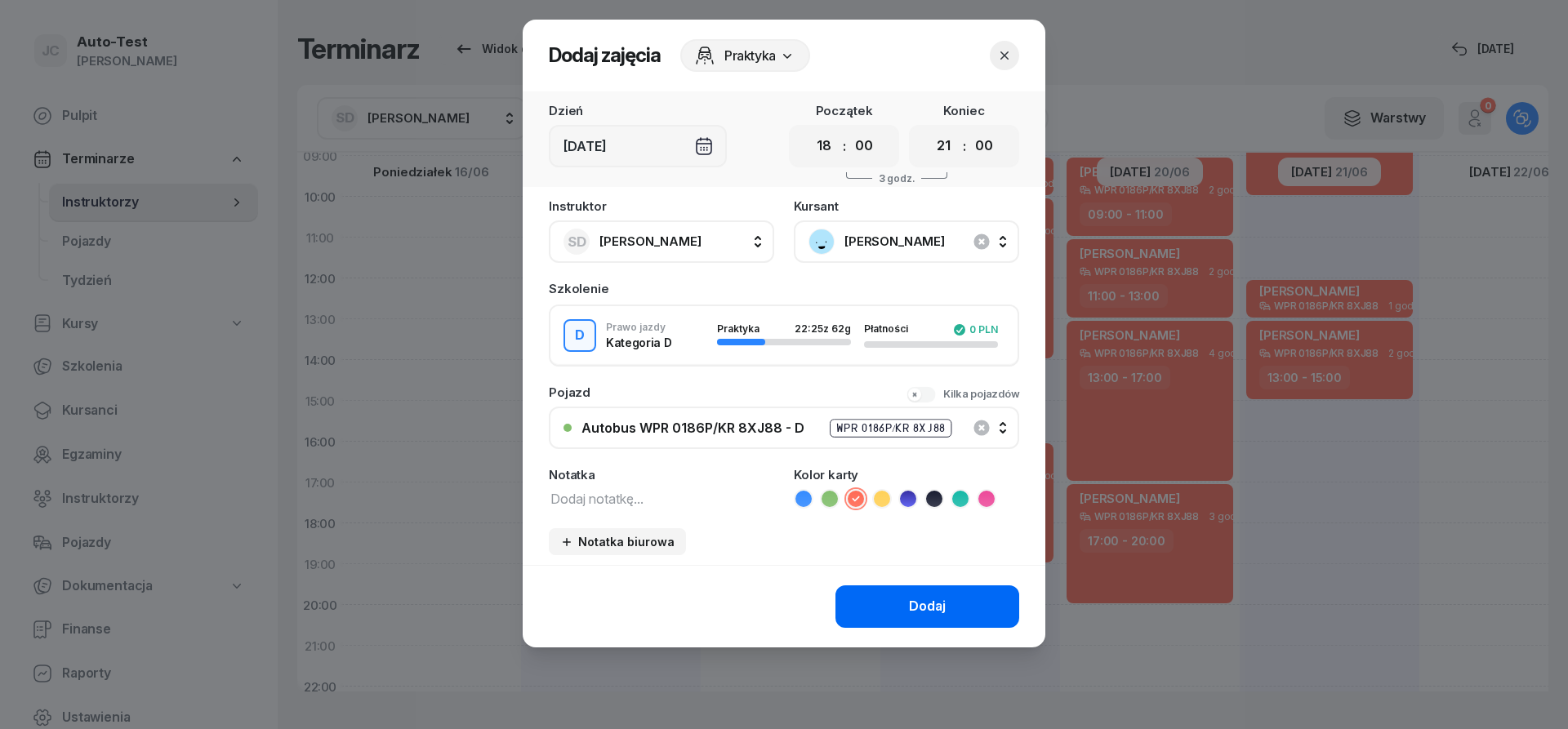
click at [906, 612] on button "Dodaj" at bounding box center [928, 606] width 184 height 42
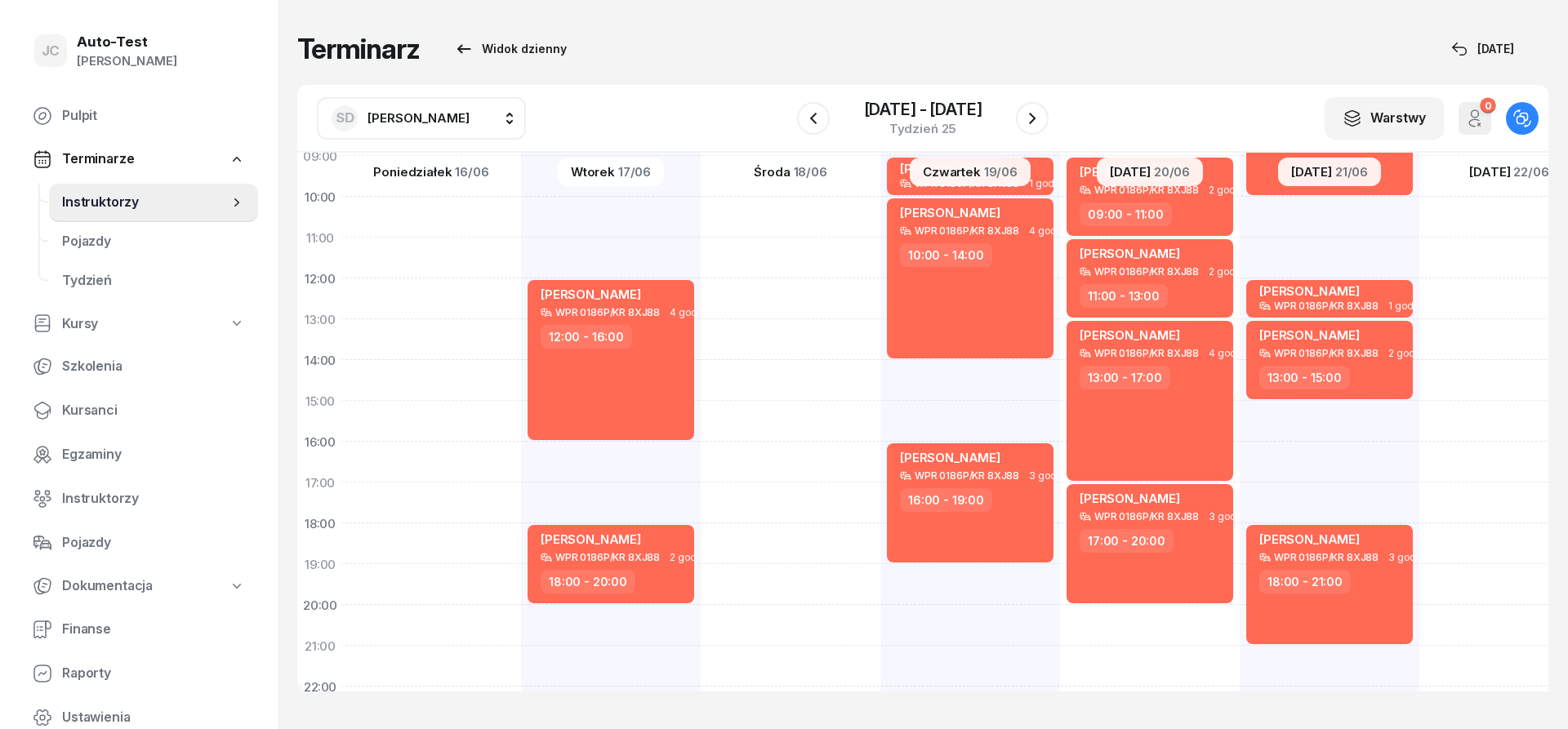
scroll to position [0, 2]
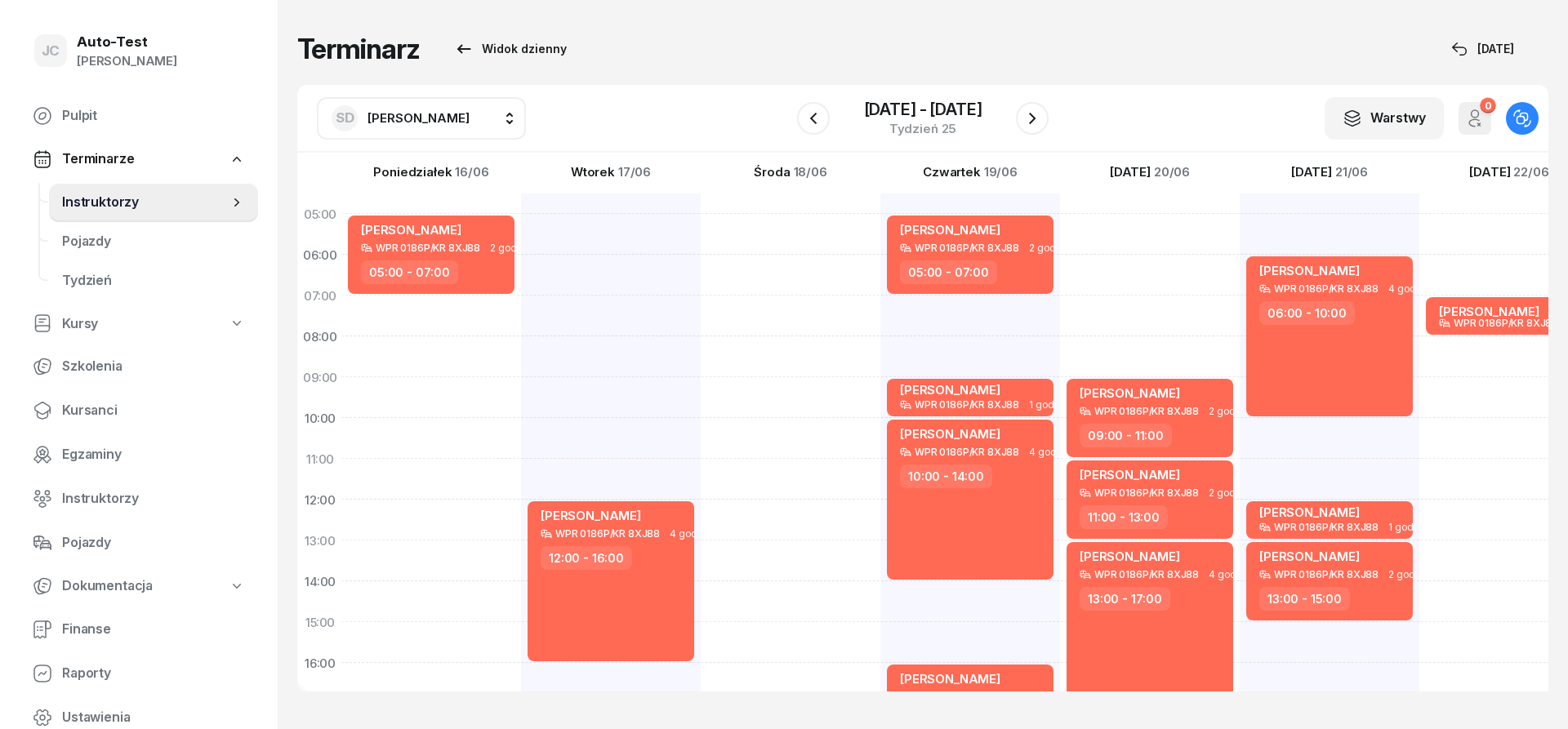
click at [1474, 226] on div "[PERSON_NAME] WPR 0186P/KR 8XJ88 1 godz. 07:00 - 08:00" at bounding box center [1509, 602] width 180 height 817
select select "05"
select select "07"
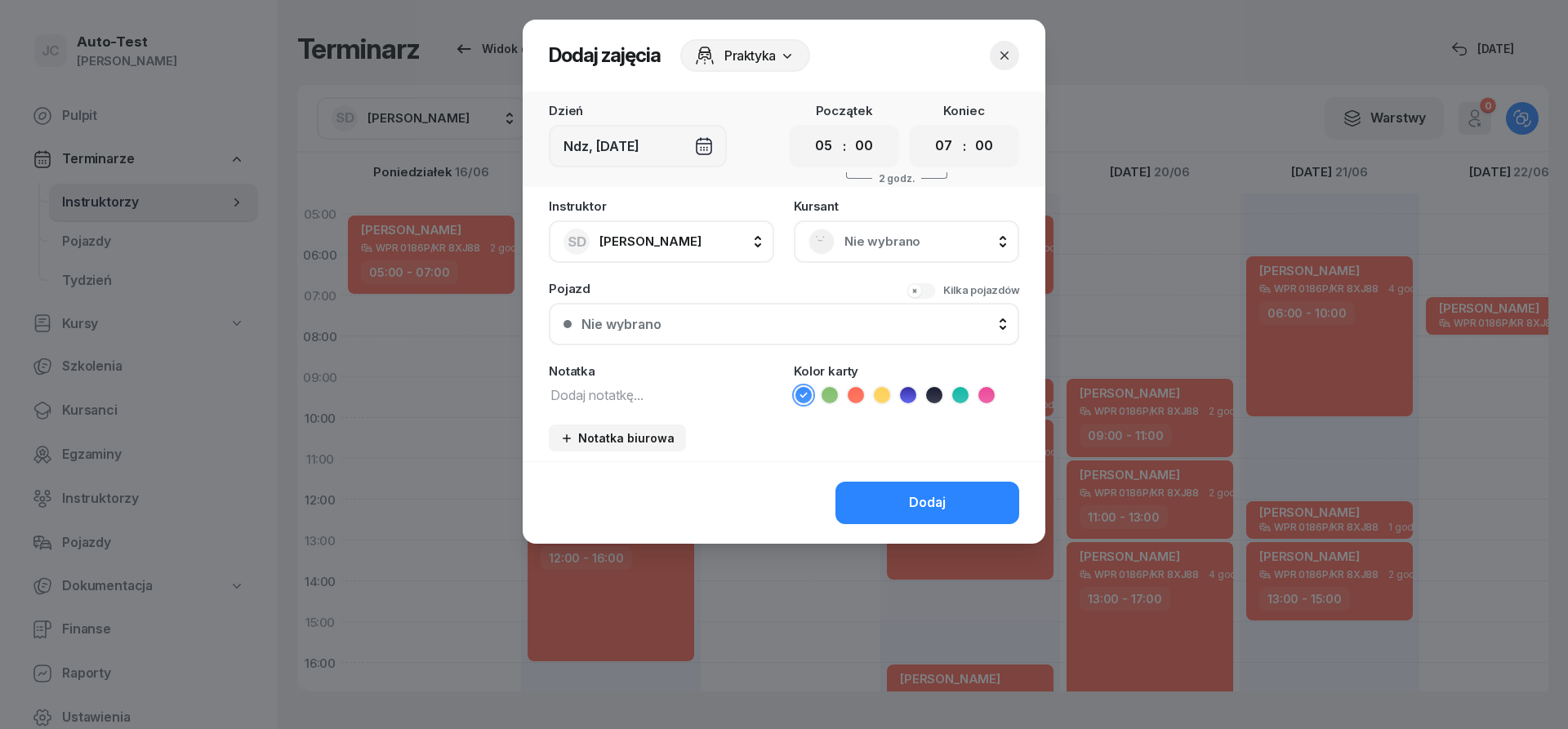
click at [883, 229] on div "Nie wybrano" at bounding box center [907, 242] width 196 height 26
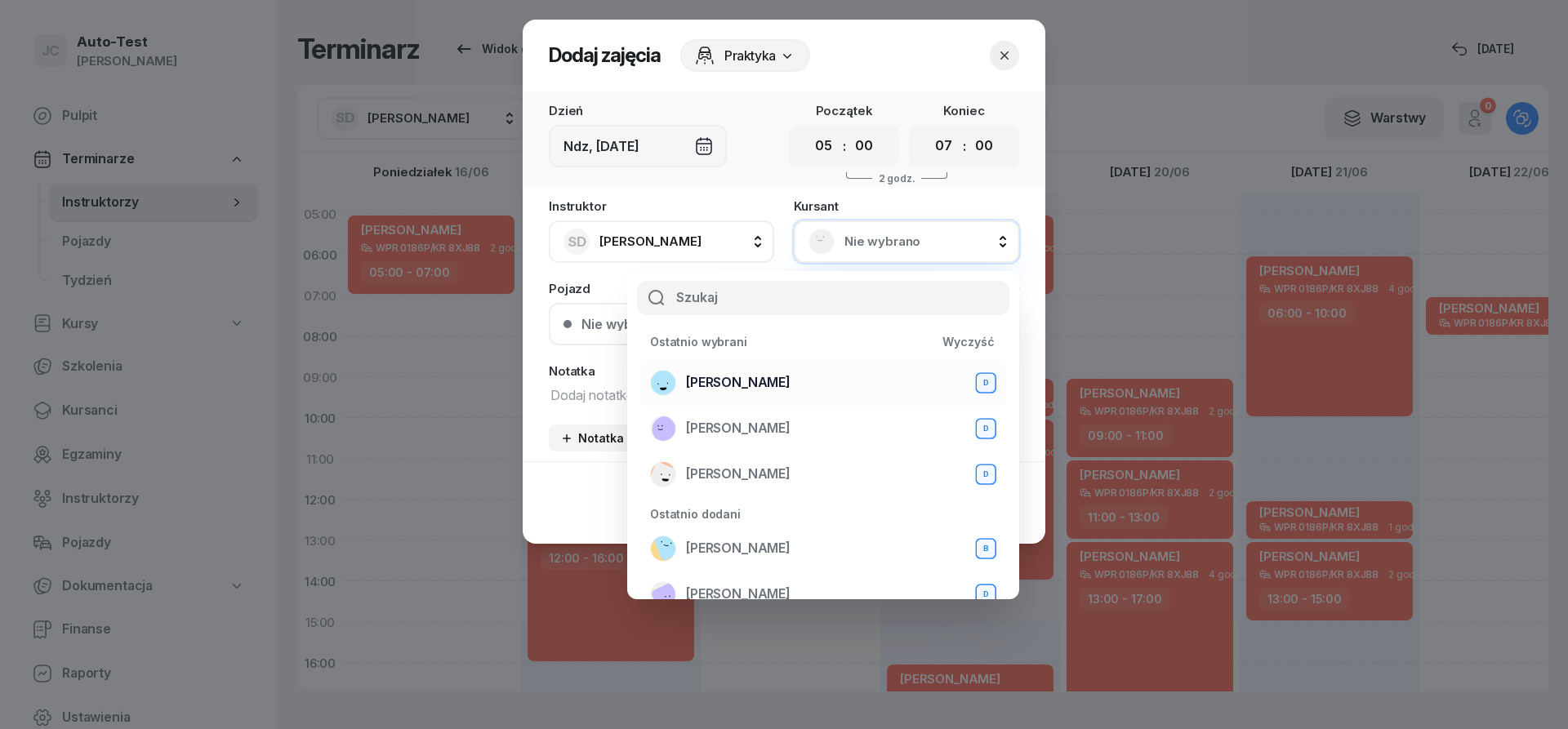
click at [777, 391] on span "[PERSON_NAME]" at bounding box center [739, 382] width 105 height 21
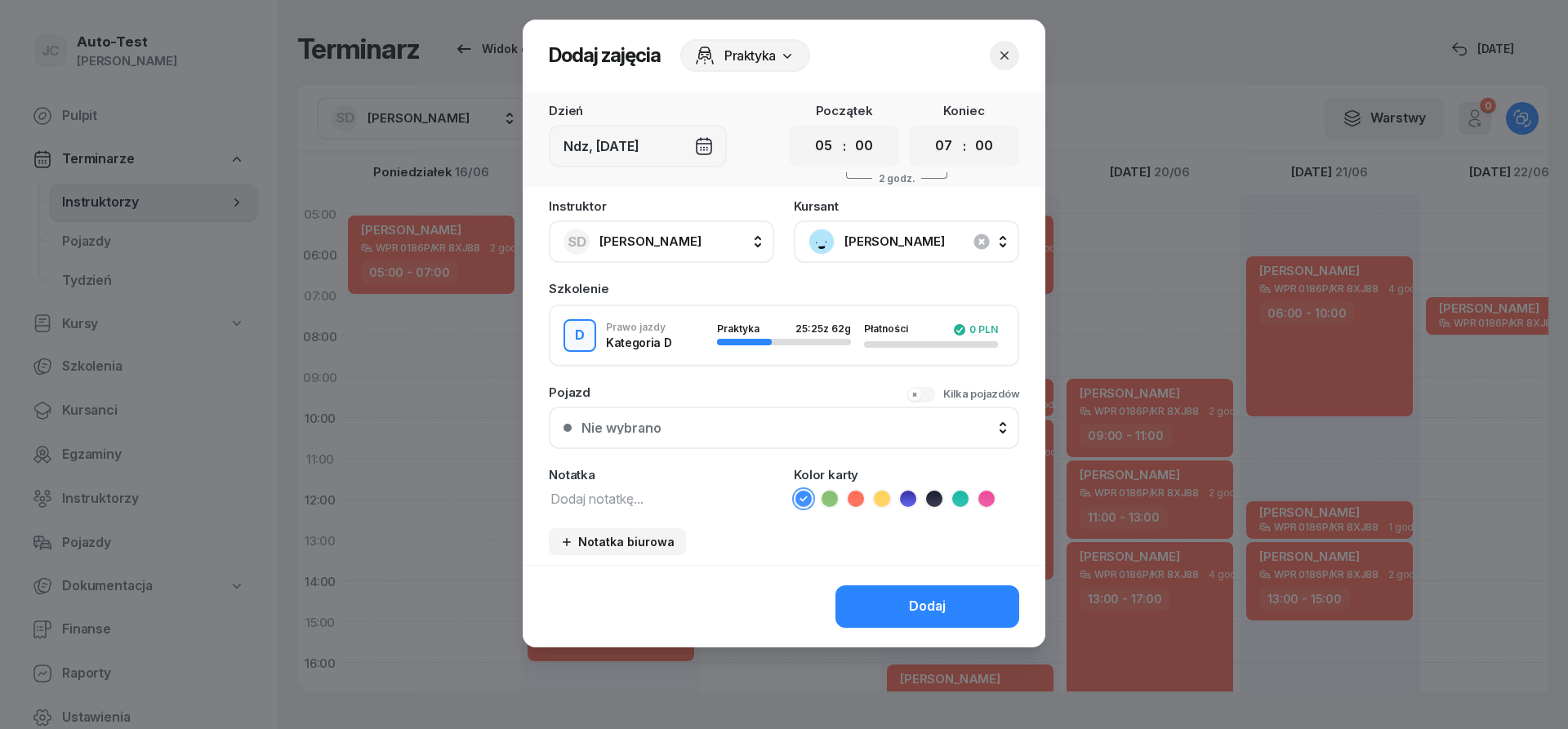
click at [733, 430] on div "Nie wybrano" at bounding box center [793, 428] width 424 height 13
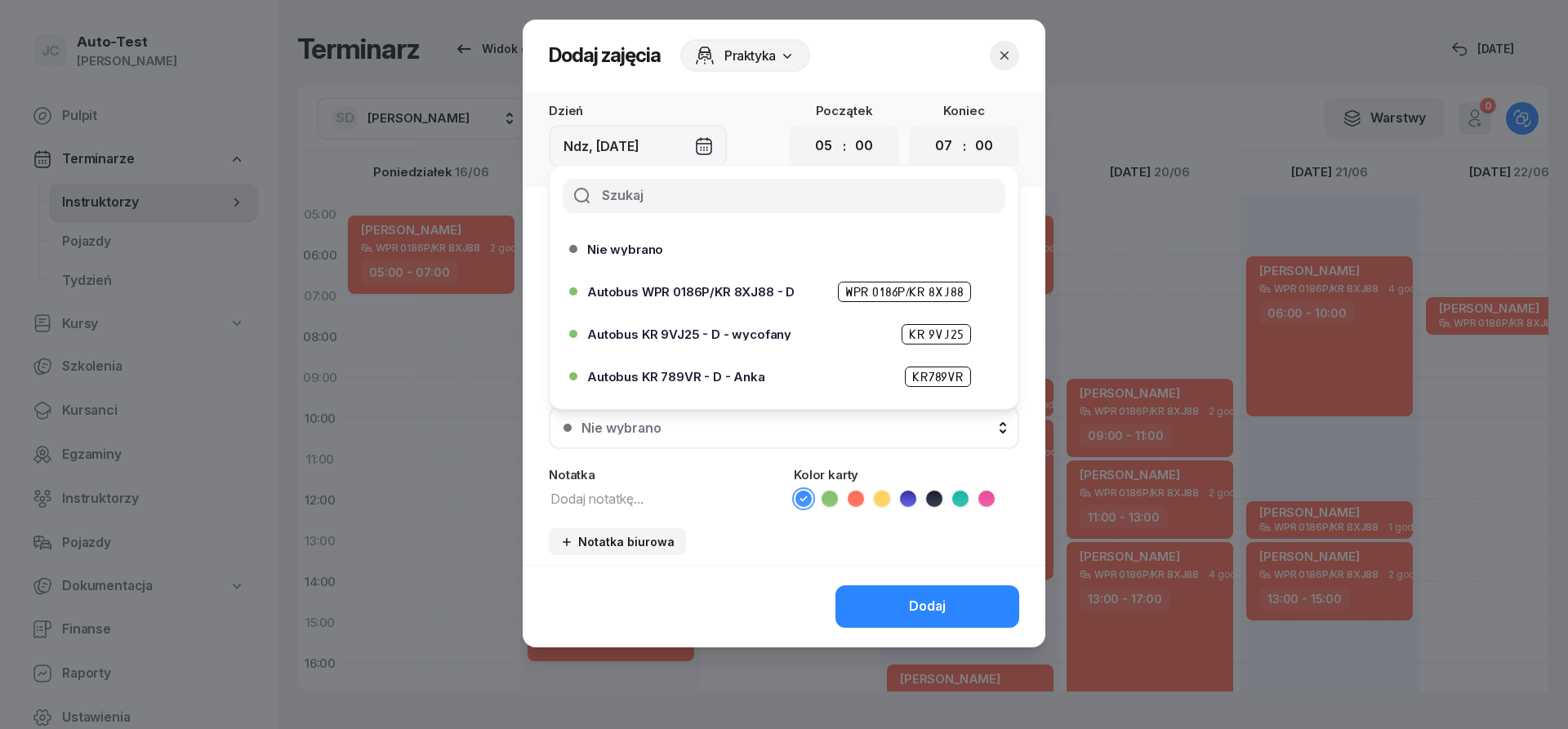
click at [735, 289] on span "Autobus WPR 0186P/KR 8XJ88 - D" at bounding box center [691, 292] width 208 height 12
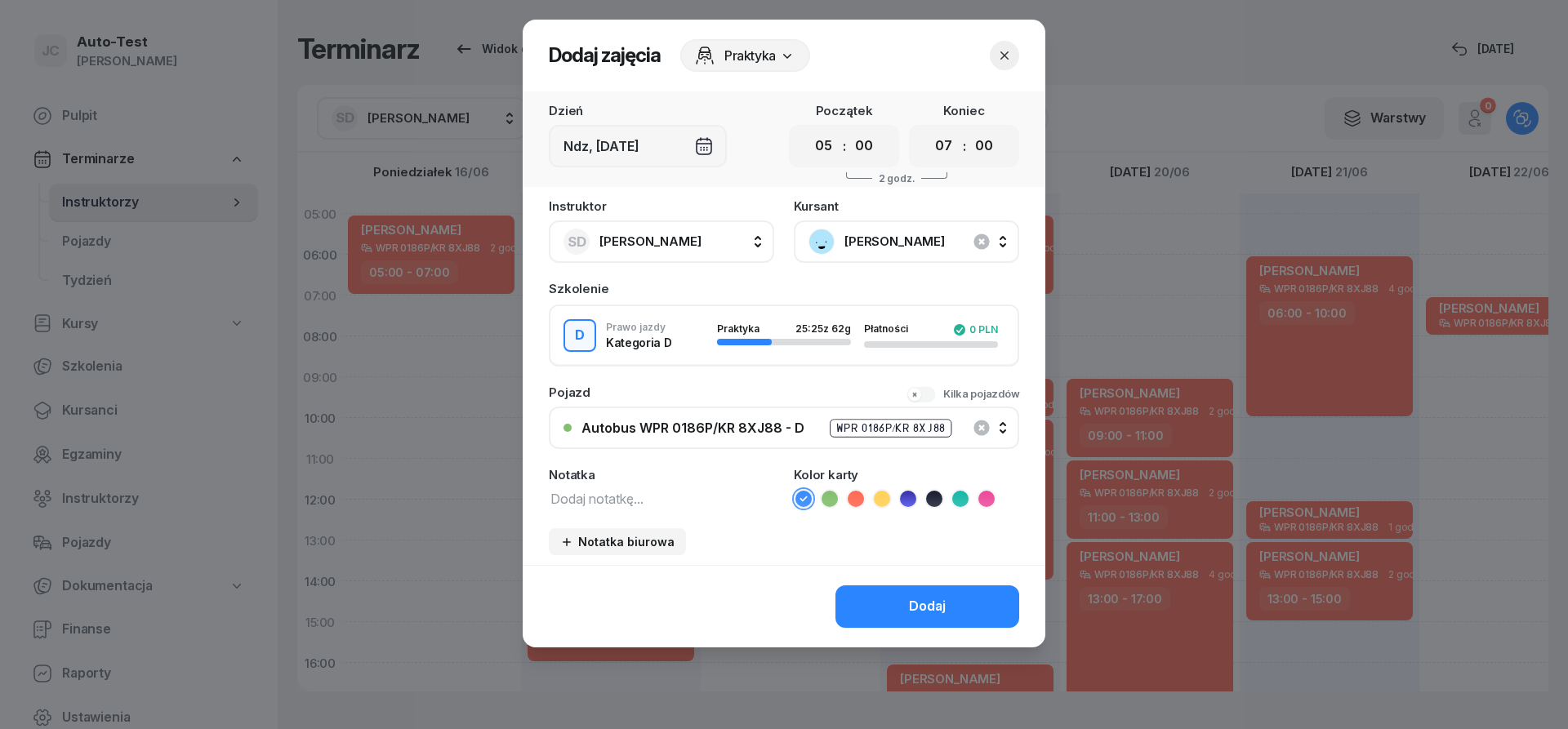
click at [852, 505] on icon at bounding box center [856, 498] width 16 height 16
click at [880, 616] on button "Dodaj" at bounding box center [928, 606] width 184 height 42
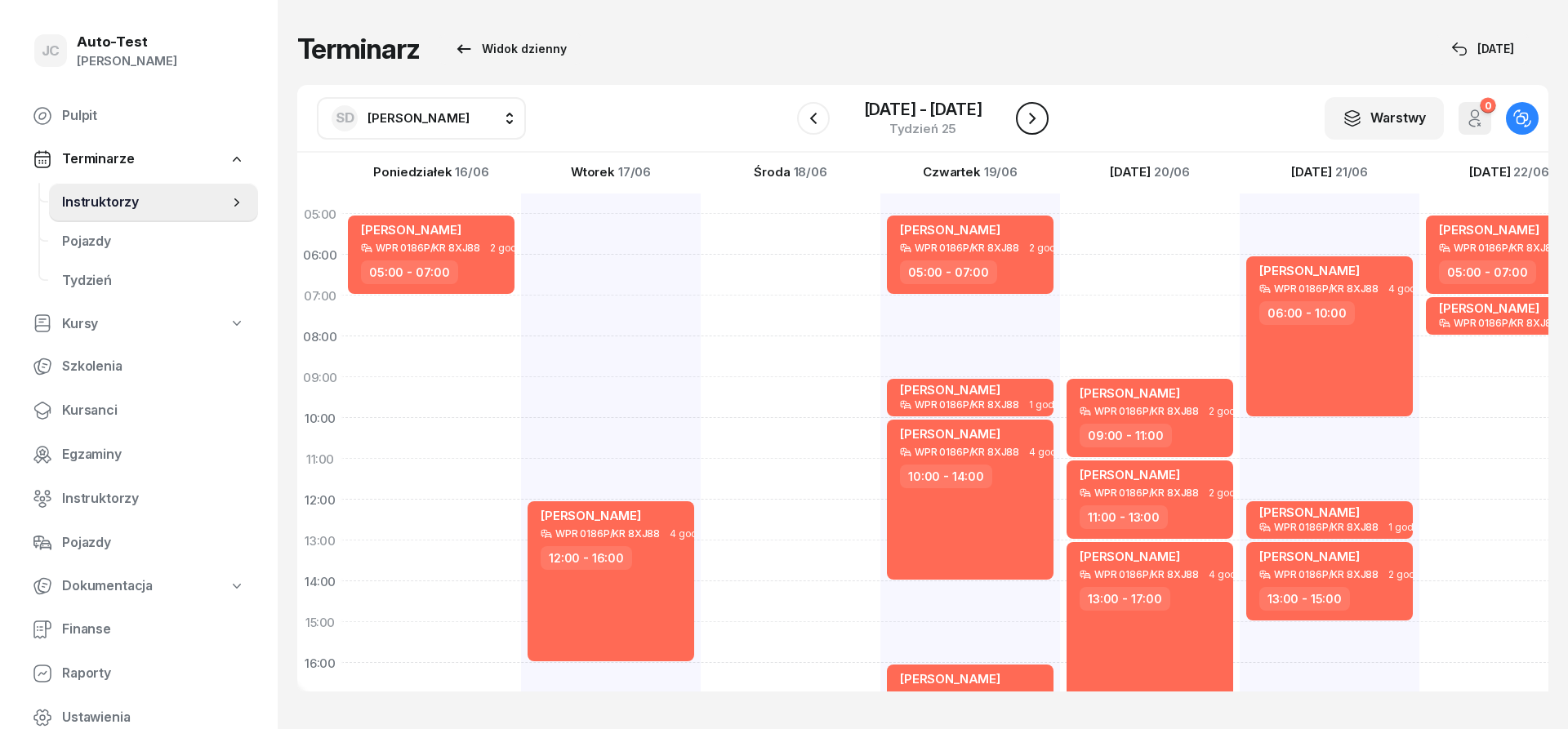
click at [1023, 105] on button "button" at bounding box center [1032, 118] width 33 height 33
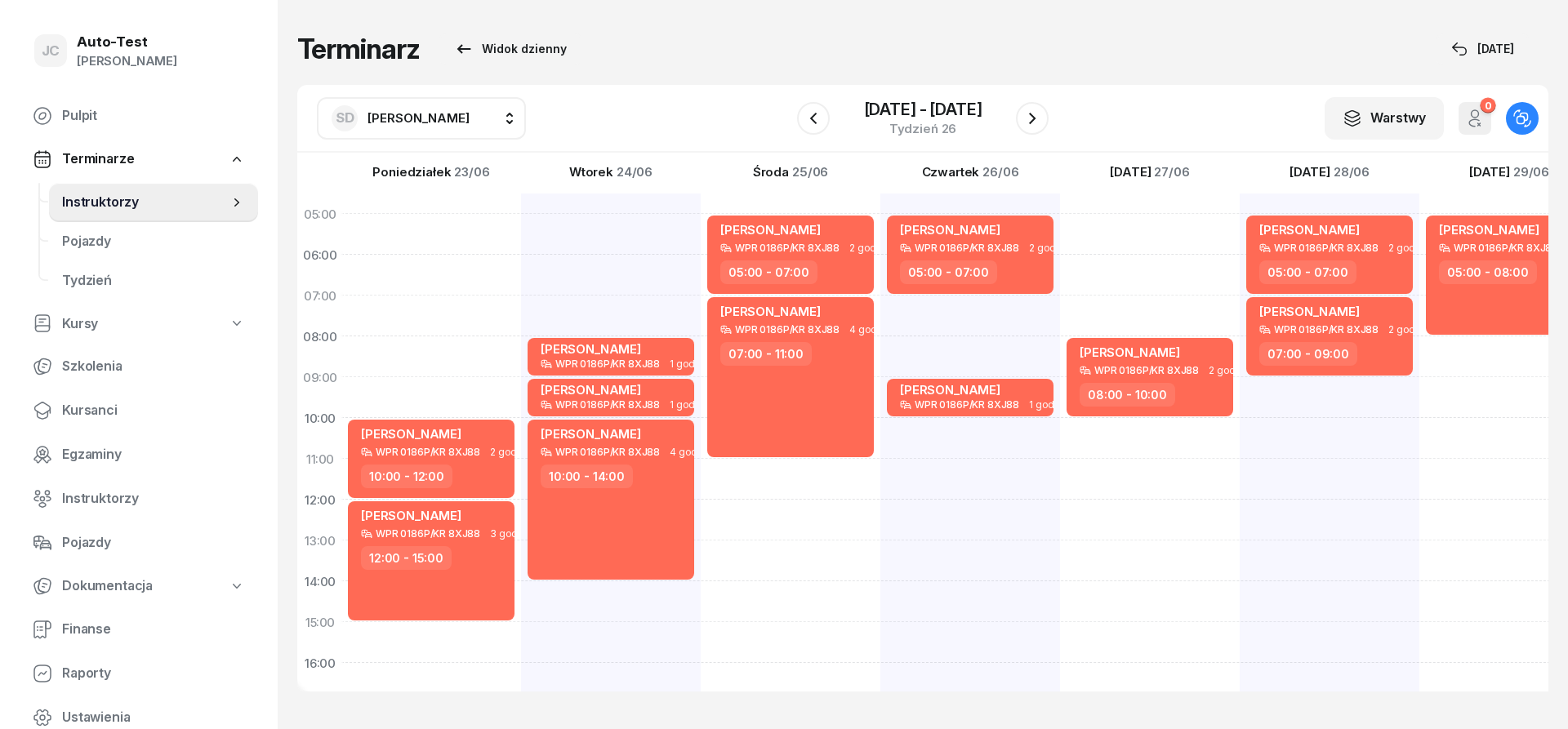
scroll to position [319, 2]
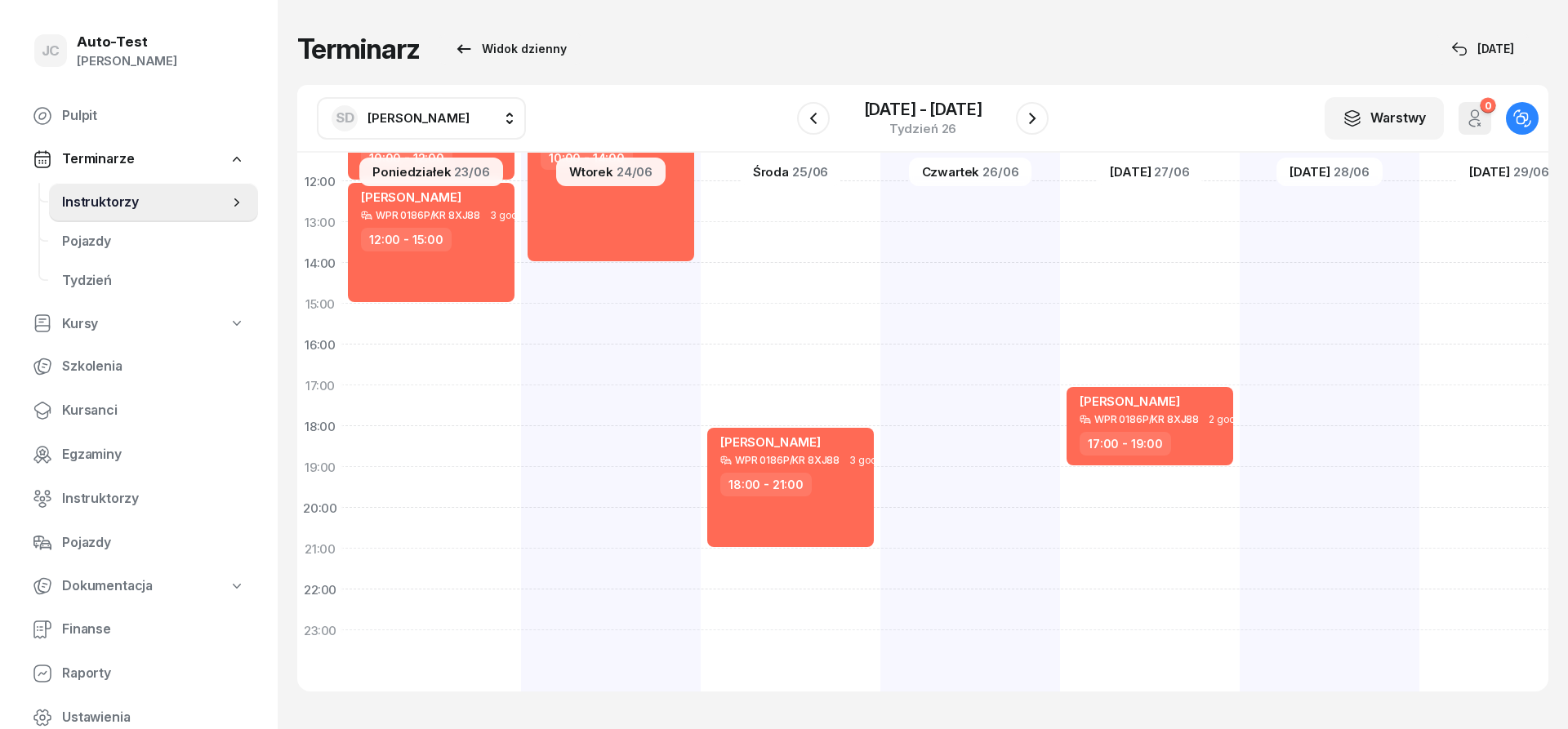
click at [521, 568] on div "[PERSON_NAME] WPR 0186P/KR 8XJ88 2 godz. 10:00 - 12:00 [PERSON_NAME] WPR 0186P/…" at bounding box center [611, 283] width 180 height 817
select select "21"
select select "23"
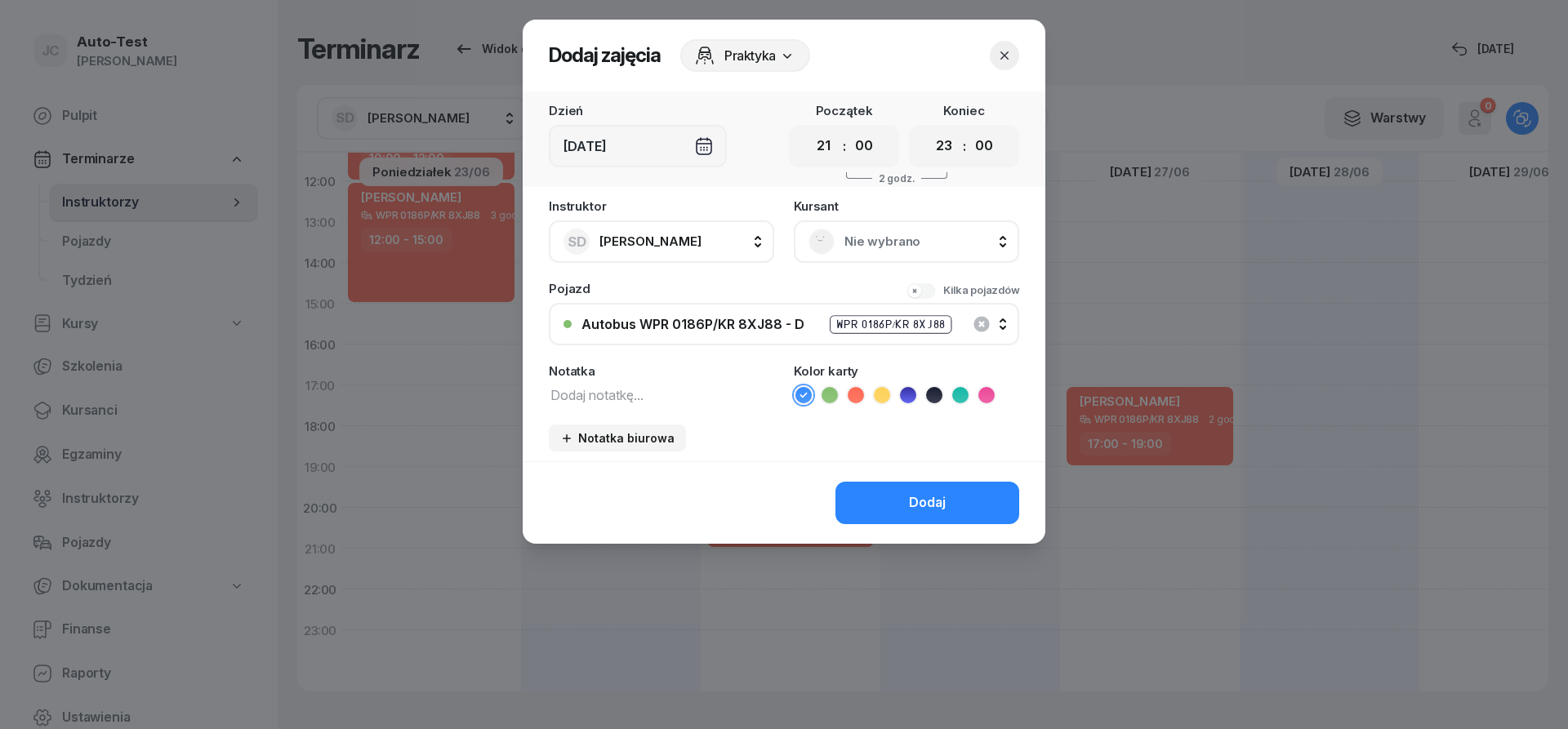
drag, startPoint x: 888, startPoint y: 240, endPoint x: 870, endPoint y: 257, distance: 24.8
click at [888, 241] on span "Nie wybrano" at bounding box center [924, 241] width 160 height 21
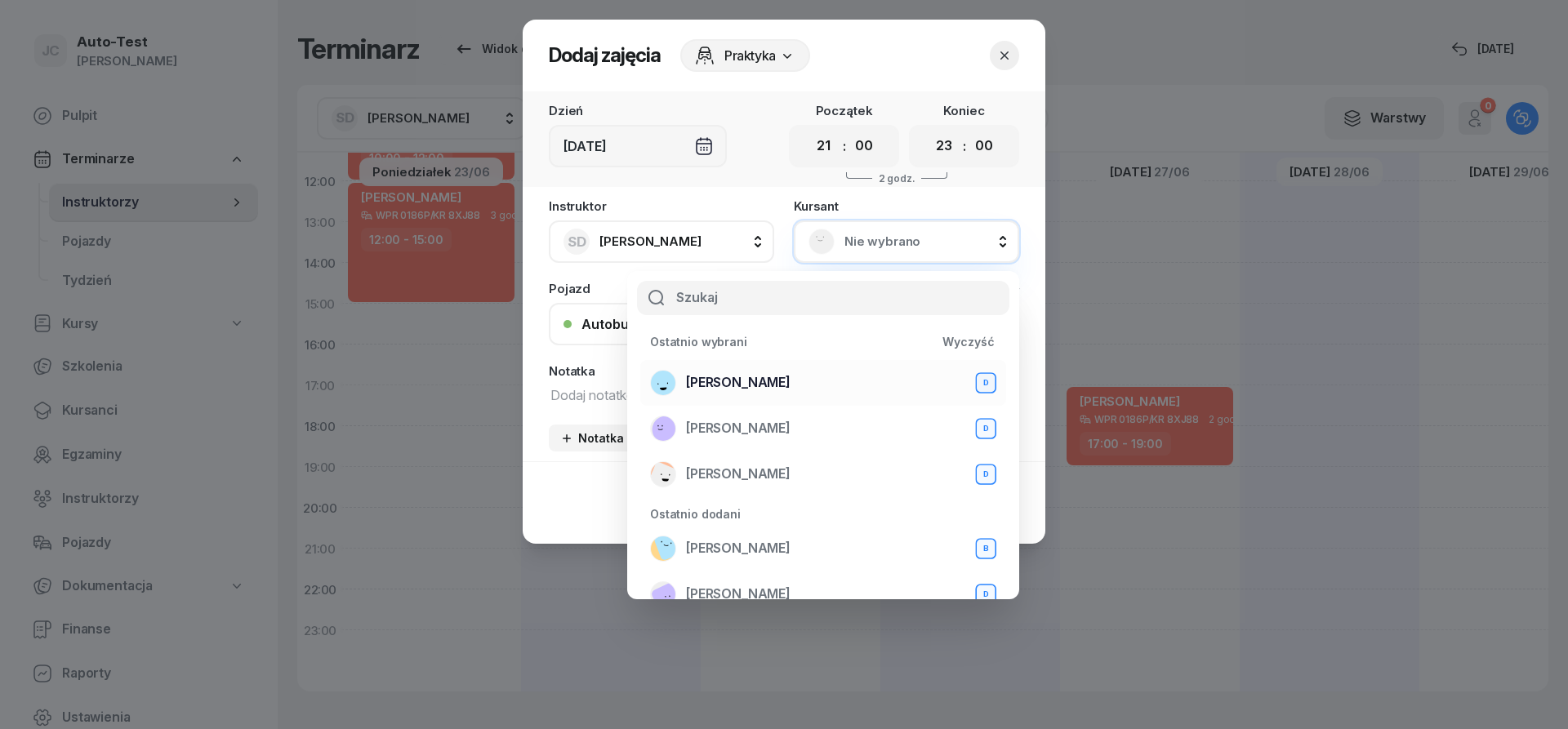
click at [769, 387] on span "[PERSON_NAME]" at bounding box center [739, 382] width 105 height 21
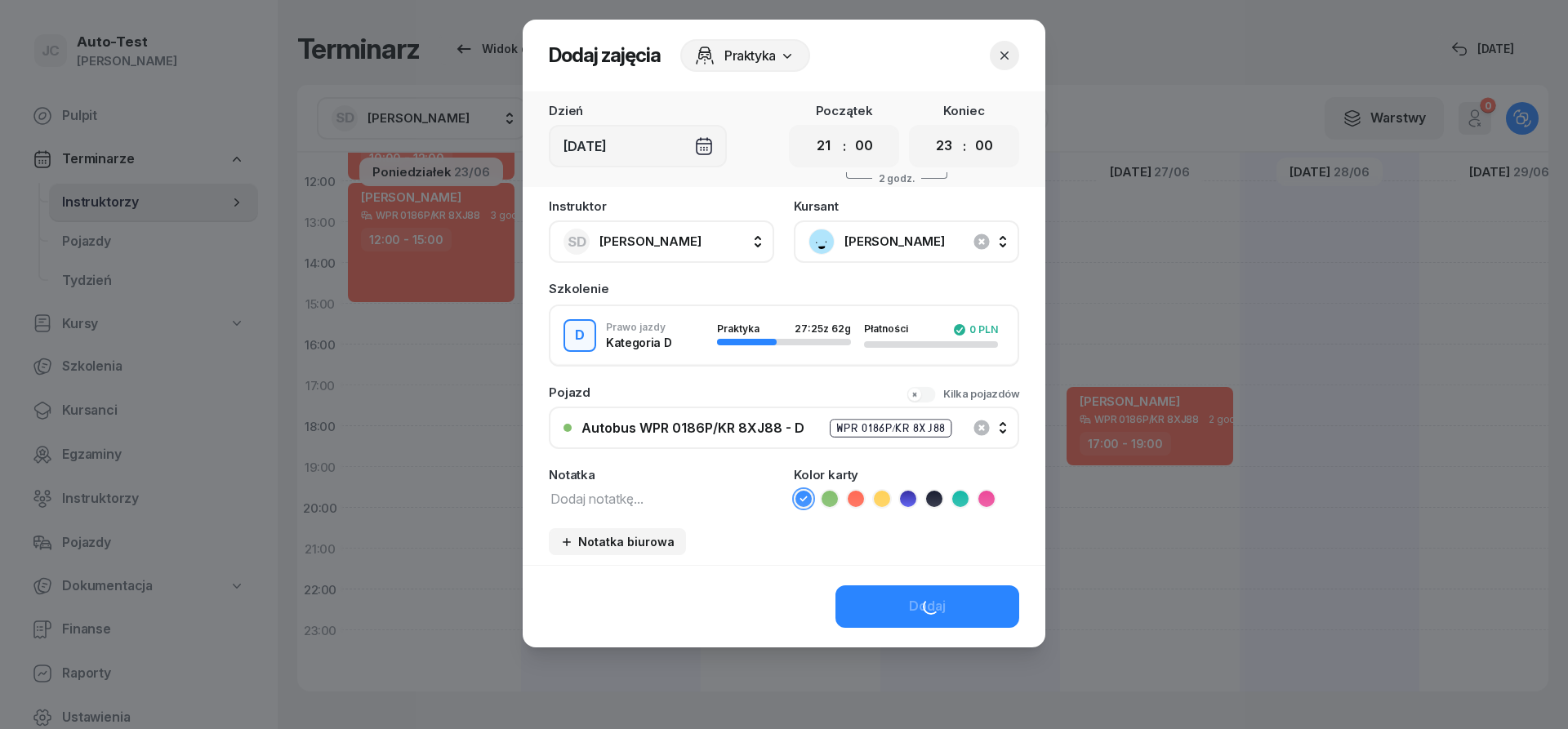
click at [852, 494] on icon at bounding box center [856, 498] width 16 height 16
click at [883, 596] on button "Dodaj" at bounding box center [928, 606] width 184 height 42
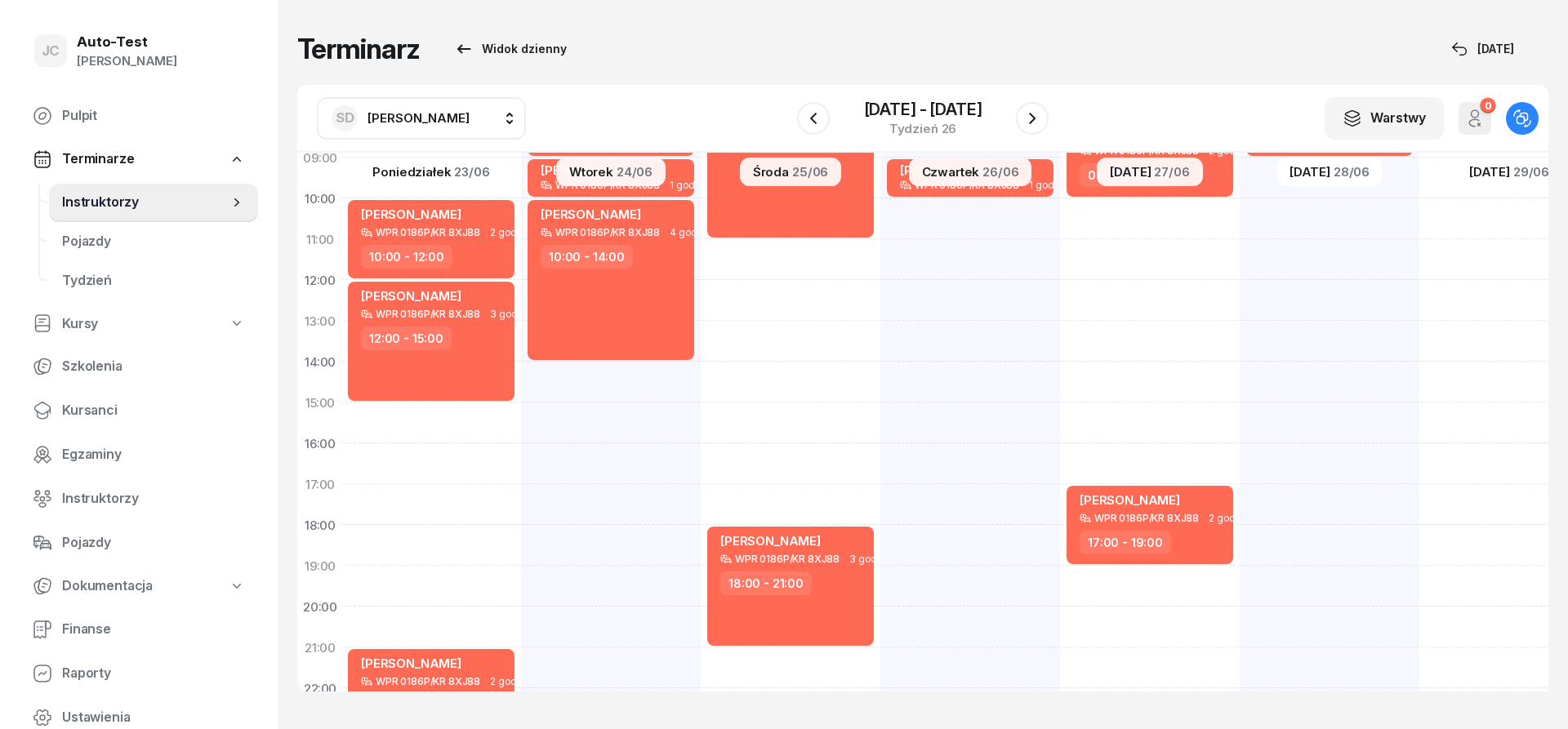
scroll to position [122, 2]
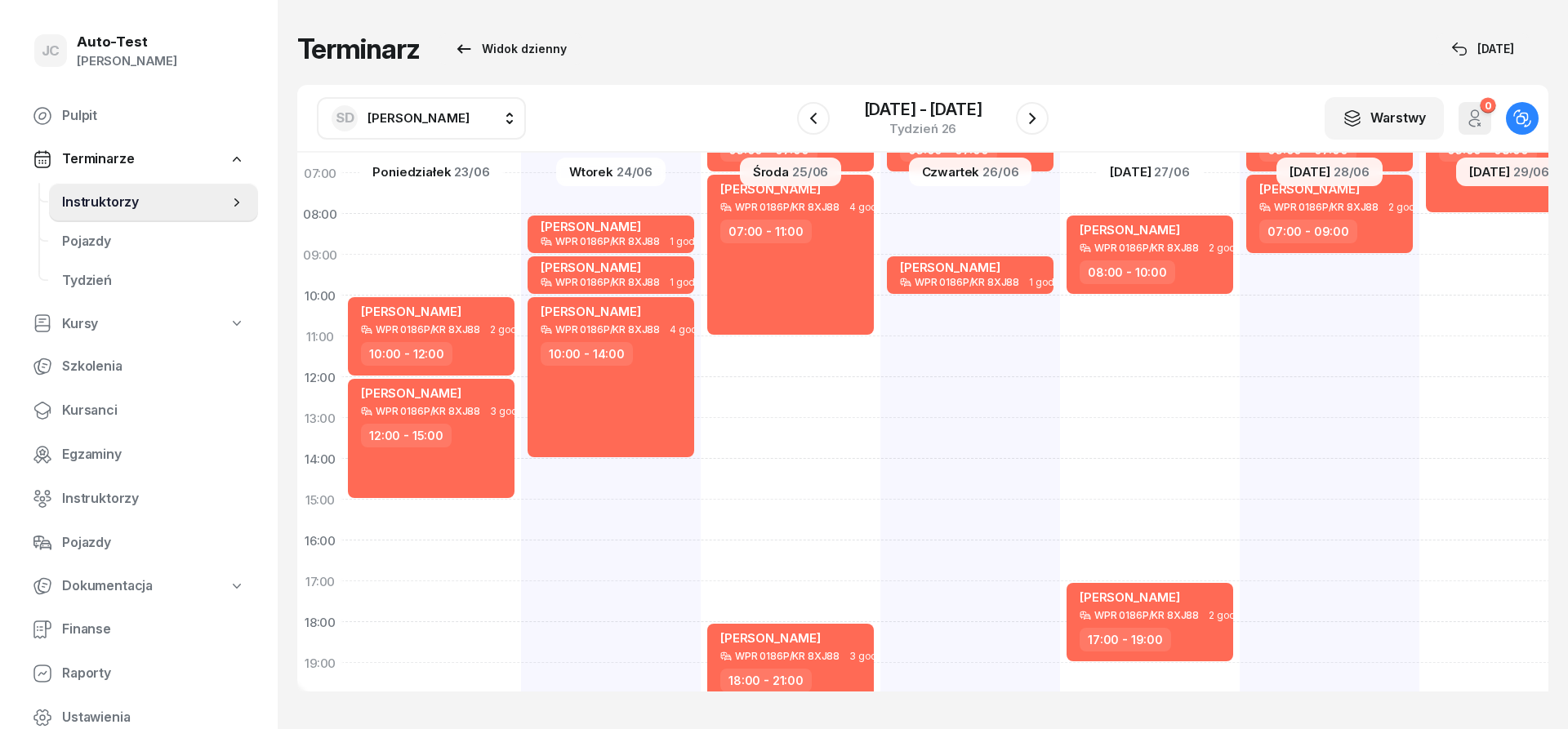
click at [1240, 346] on div "[PERSON_NAME] WPR 0186P/KR 8XJ88 2 godz. 08:00 - 10:00 [PERSON_NAME] WPR 0186P/…" at bounding box center [1330, 479] width 180 height 817
select select "11"
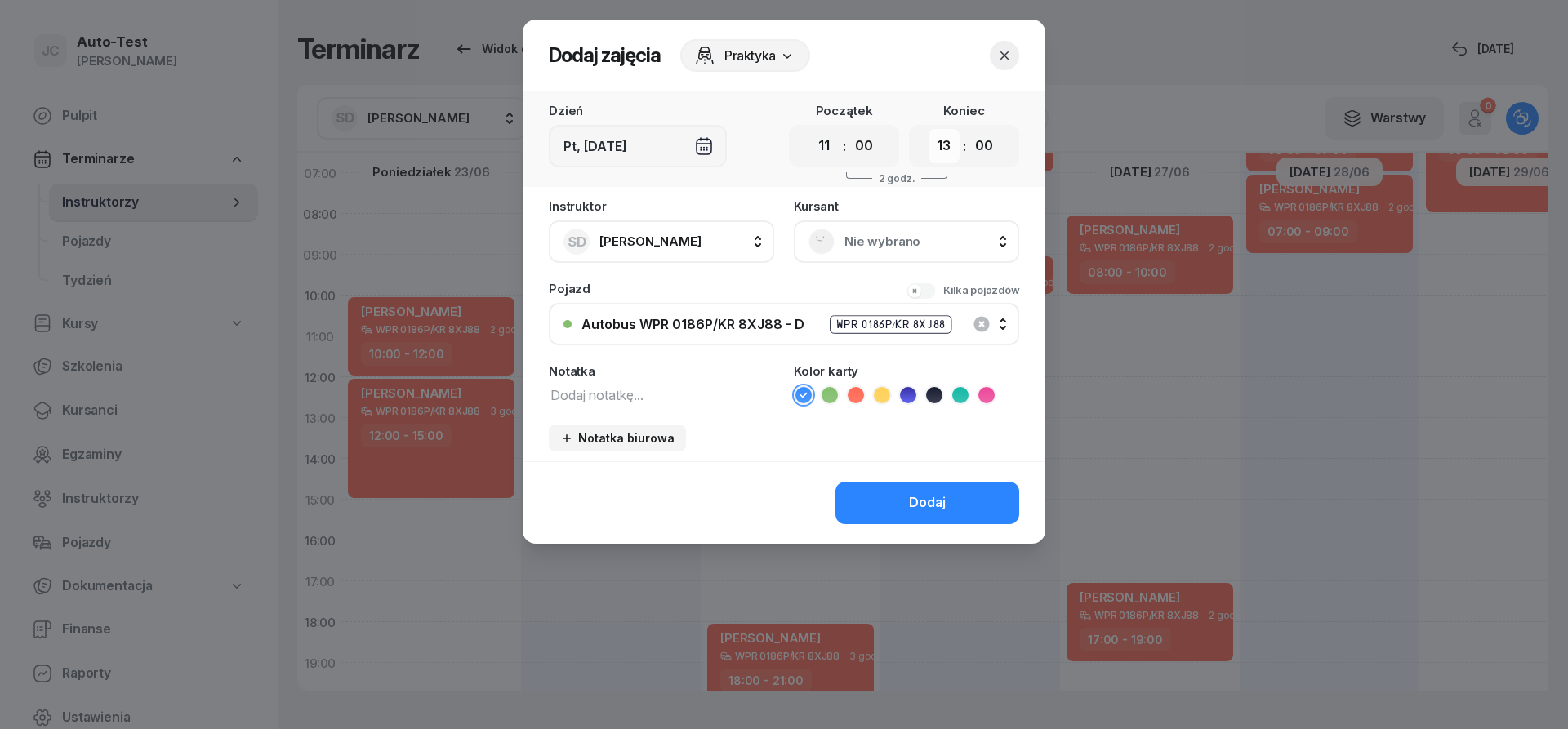
click at [928, 129] on select "00 01 02 03 04 05 06 07 08 09 10 11 12 13 14 15 16 17 18 19 20 21 22 23" at bounding box center [943, 146] width 31 height 35
select select "15"
click option "15" at bounding box center [0, 0] width 0 height 0
click at [856, 243] on span "Nie wybrano" at bounding box center [924, 241] width 160 height 21
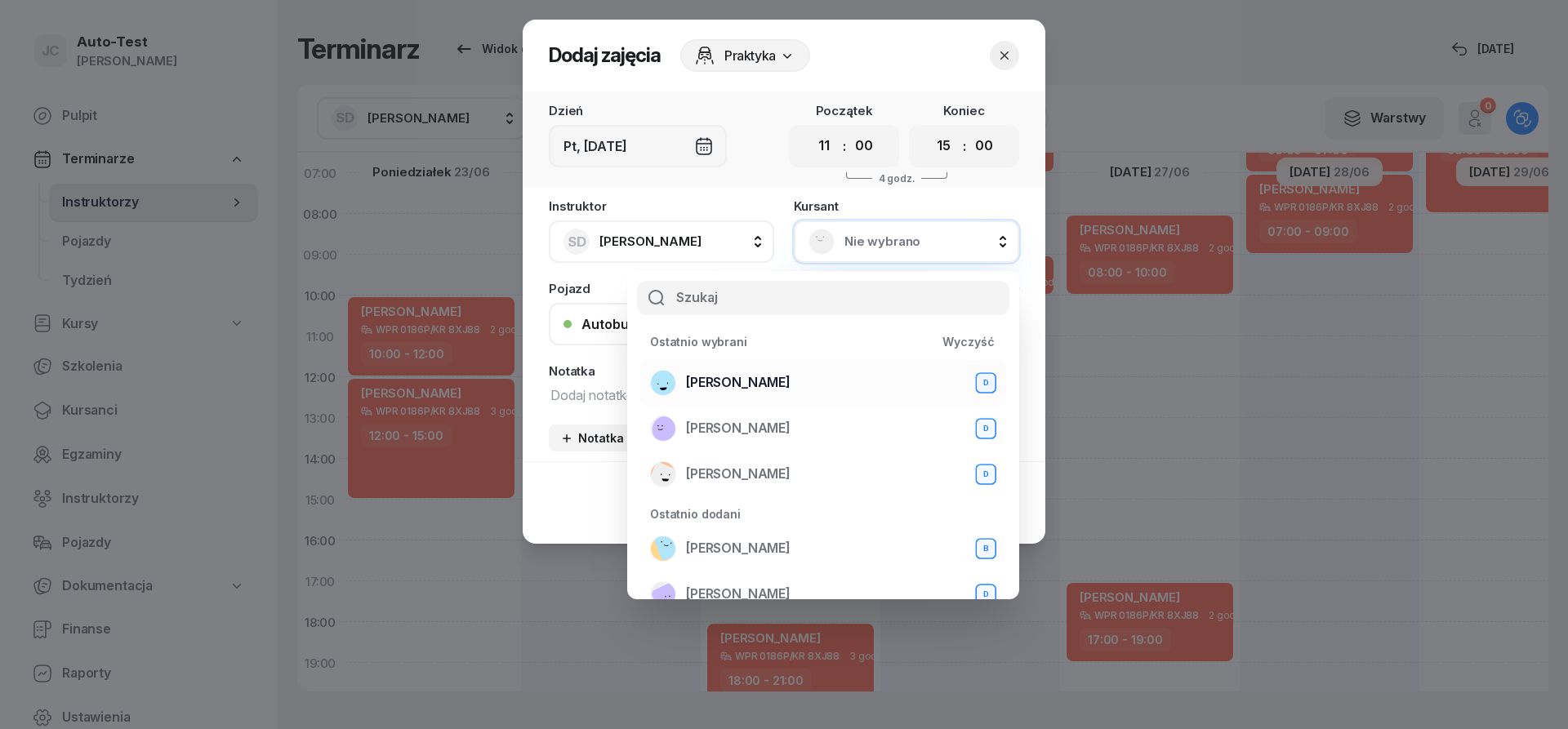
click at [791, 379] on span "[PERSON_NAME]" at bounding box center [739, 382] width 105 height 21
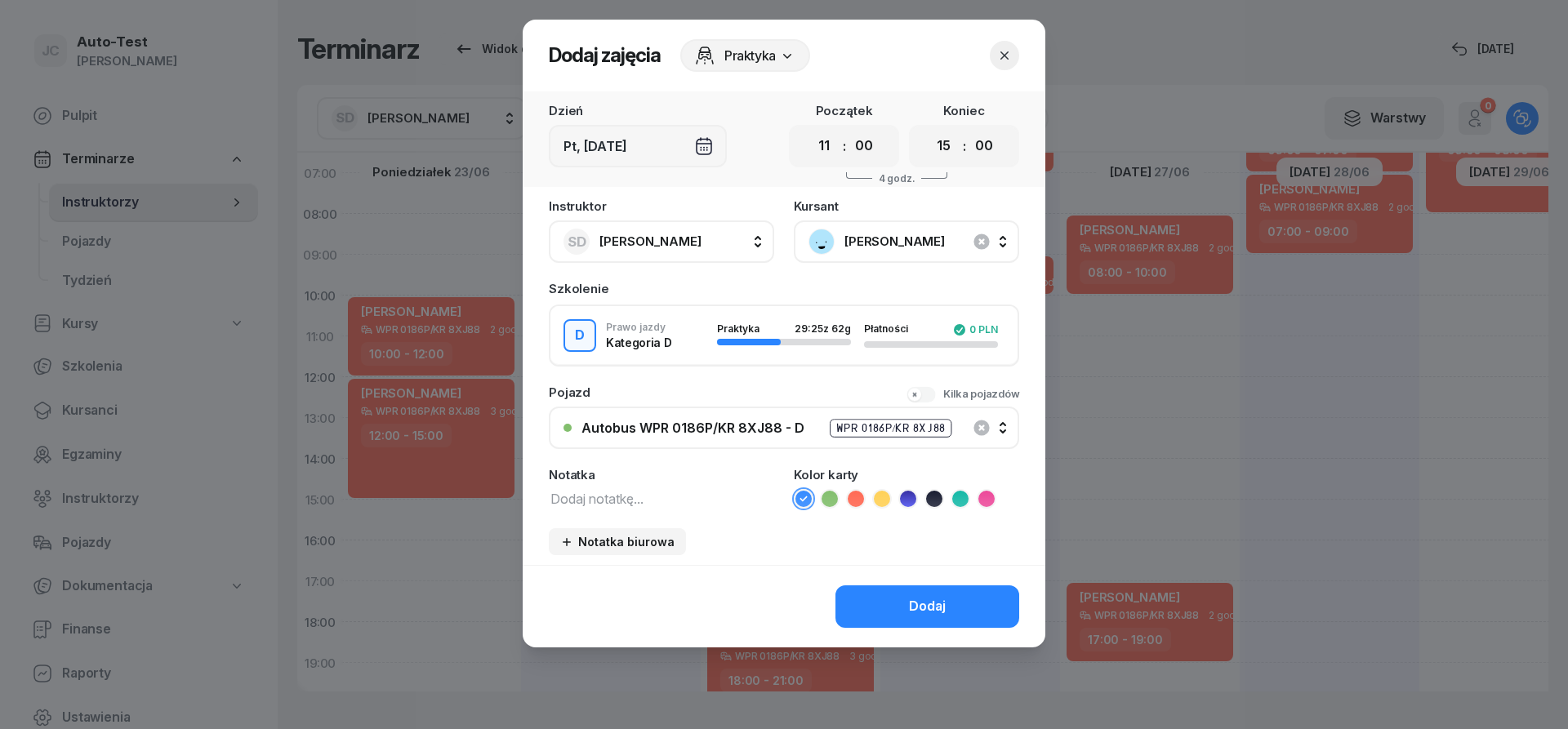
click at [857, 500] on icon at bounding box center [856, 498] width 16 height 16
click at [895, 588] on button "Dodaj" at bounding box center [928, 606] width 184 height 42
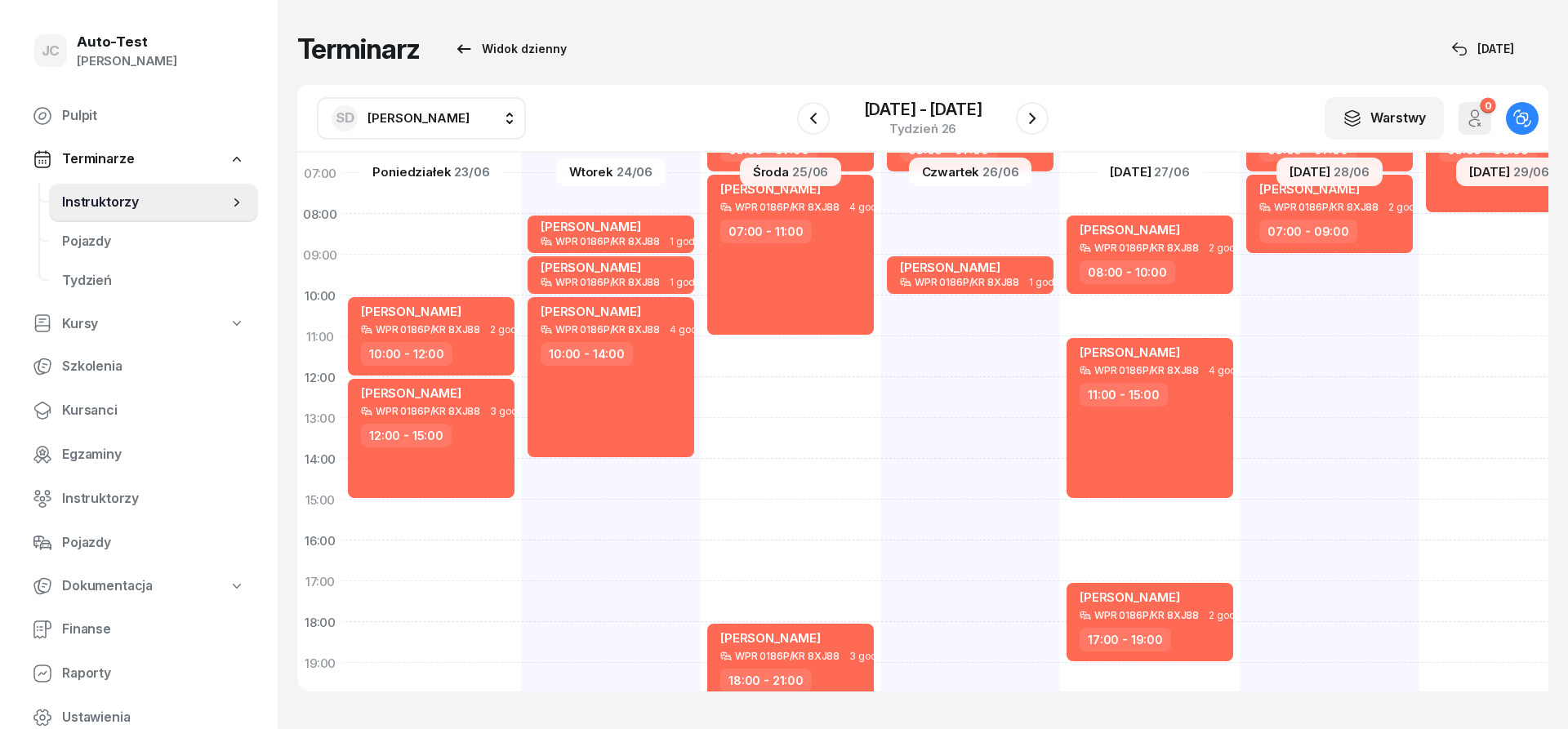
click at [1419, 468] on div "[PERSON_NAME] WPR 0186P/KR 8XJ88 2 godz. 05:00 - 07:00 [PERSON_NAME] WPR 0186P/…" at bounding box center [1509, 479] width 180 height 817
select select "14"
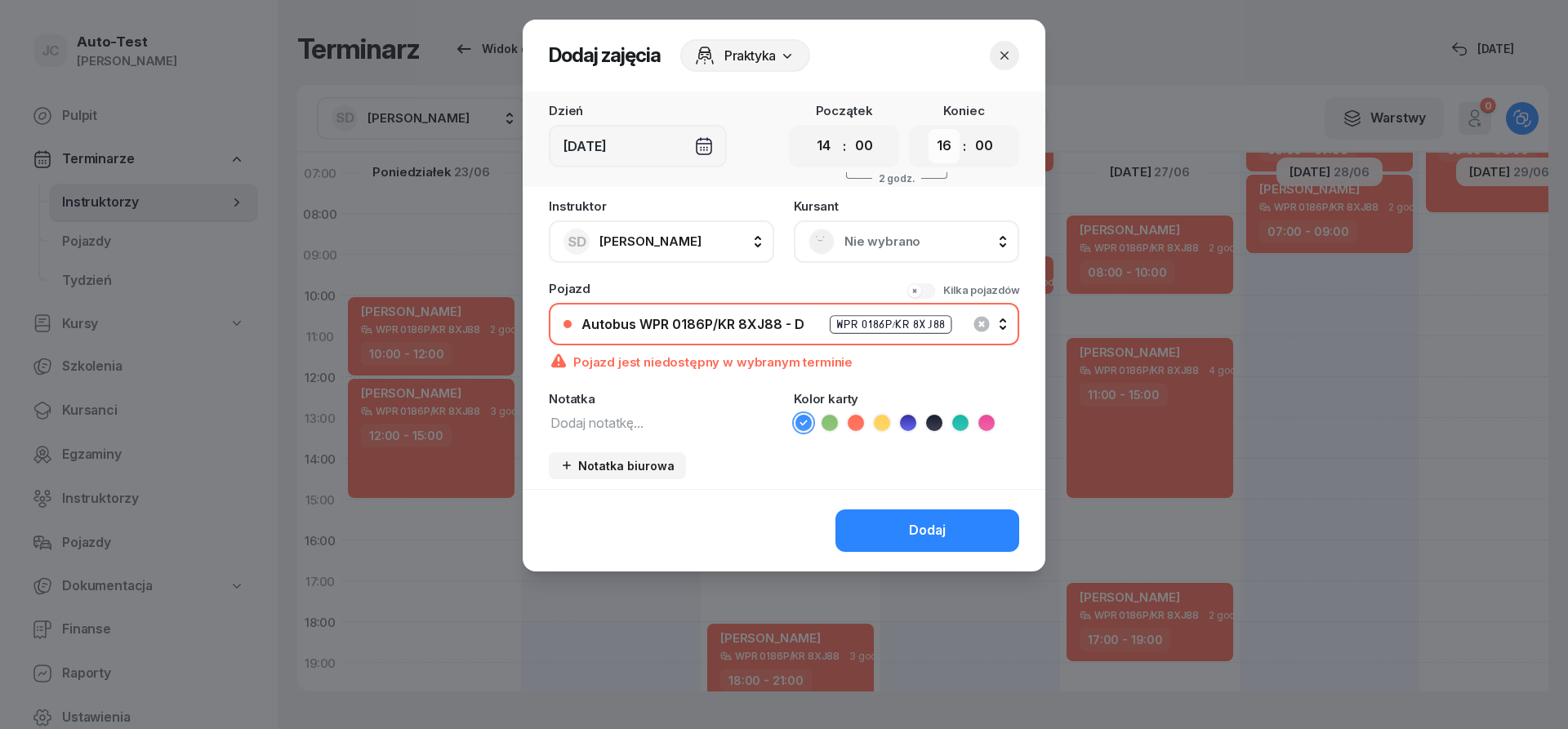
click at [928, 129] on select "00 01 02 03 04 05 06 07 08 09 10 11 12 13 14 15 16 17 18 19 20 21 22 23" at bounding box center [943, 146] width 31 height 35
select select "18"
click option "18" at bounding box center [0, 0] width 0 height 0
click at [851, 236] on span "Nie wybrano" at bounding box center [924, 241] width 160 height 21
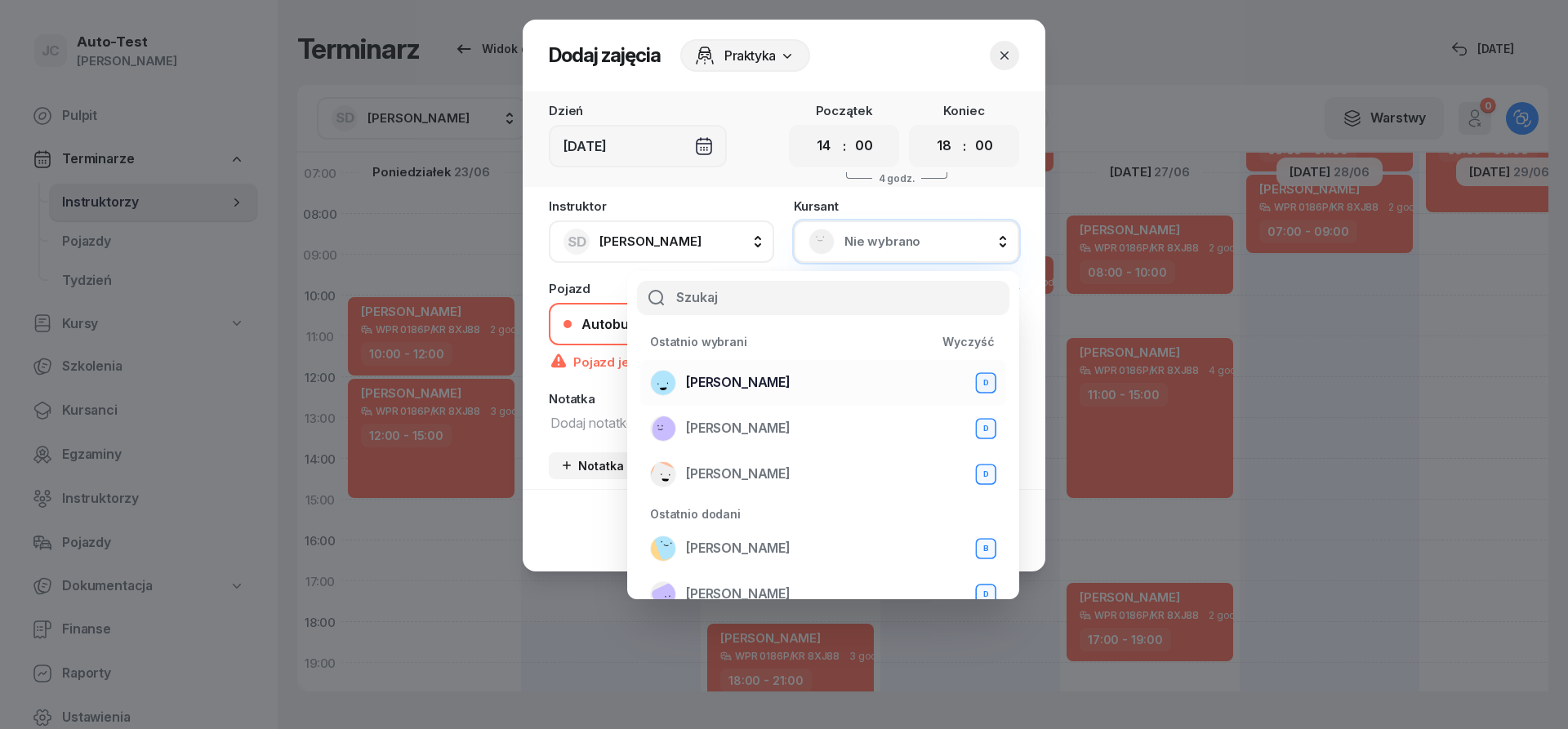
click at [791, 389] on span "[PERSON_NAME]" at bounding box center [739, 382] width 105 height 21
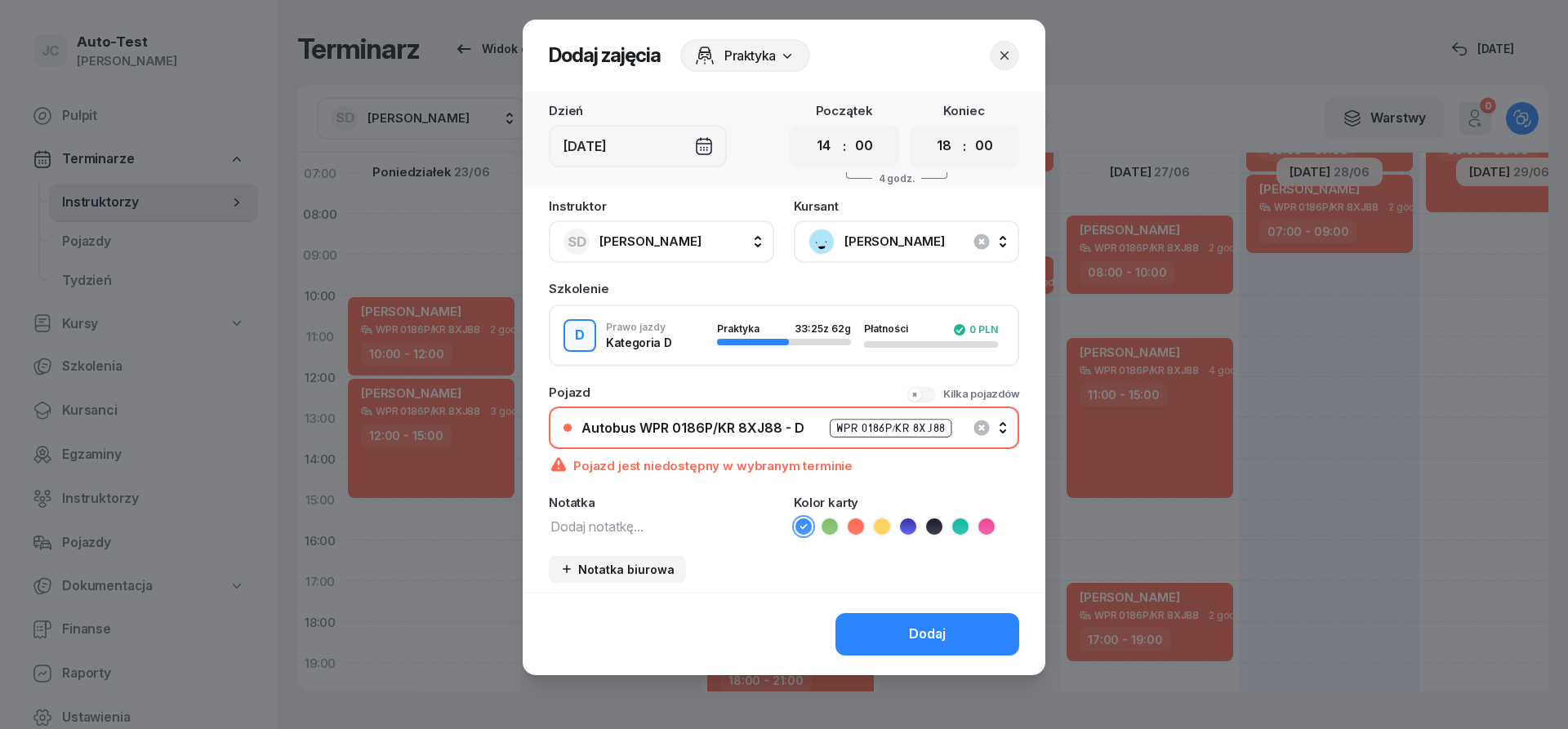
click at [798, 430] on div "Autobus WPR 0186P/KR 8XJ88 - D" at bounding box center [693, 428] width 223 height 13
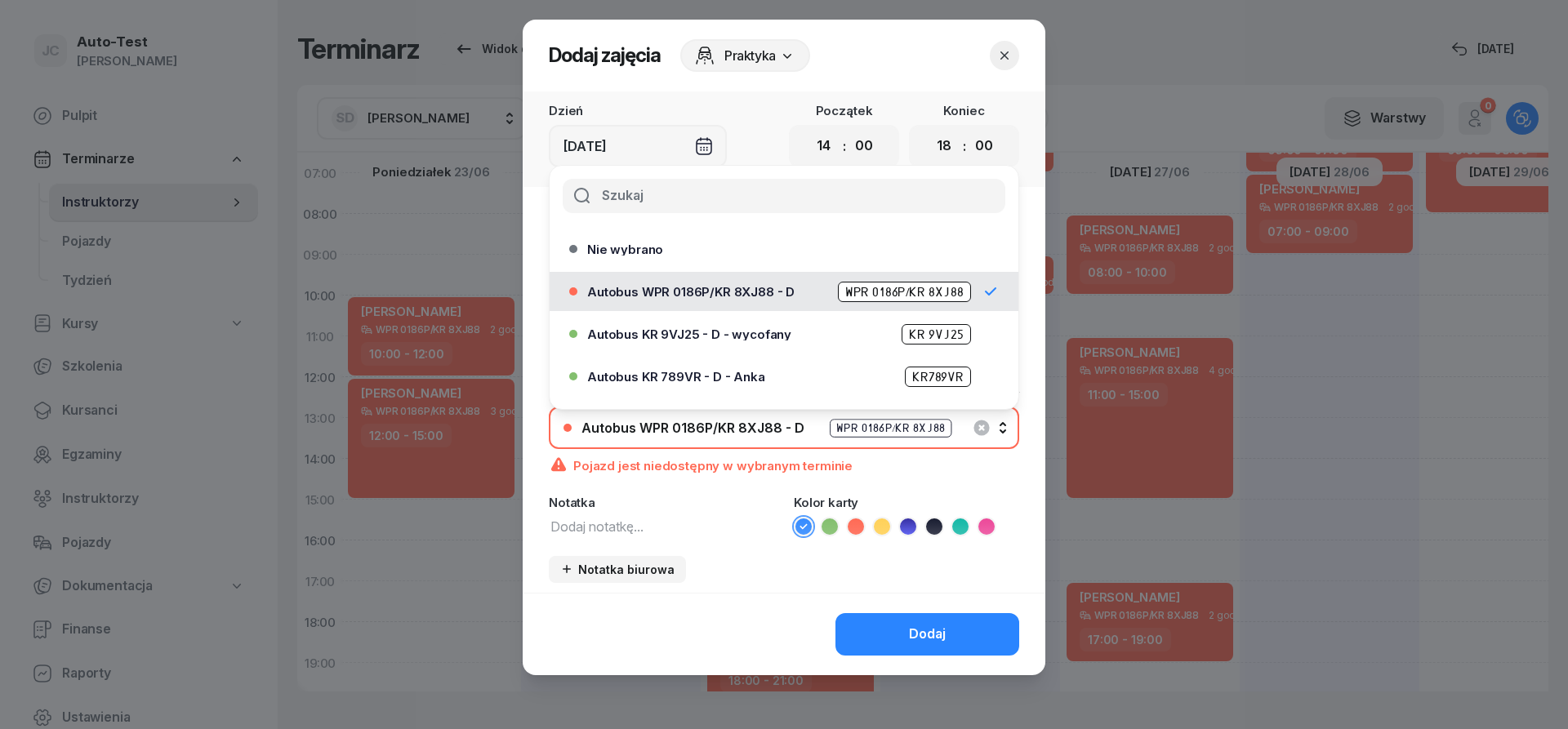
click at [776, 592] on div "Instruktor SD [PERSON_NAME] AW [PERSON_NAME] AH [PERSON_NAME] BM [PERSON_NAME] …" at bounding box center [784, 396] width 523 height 393
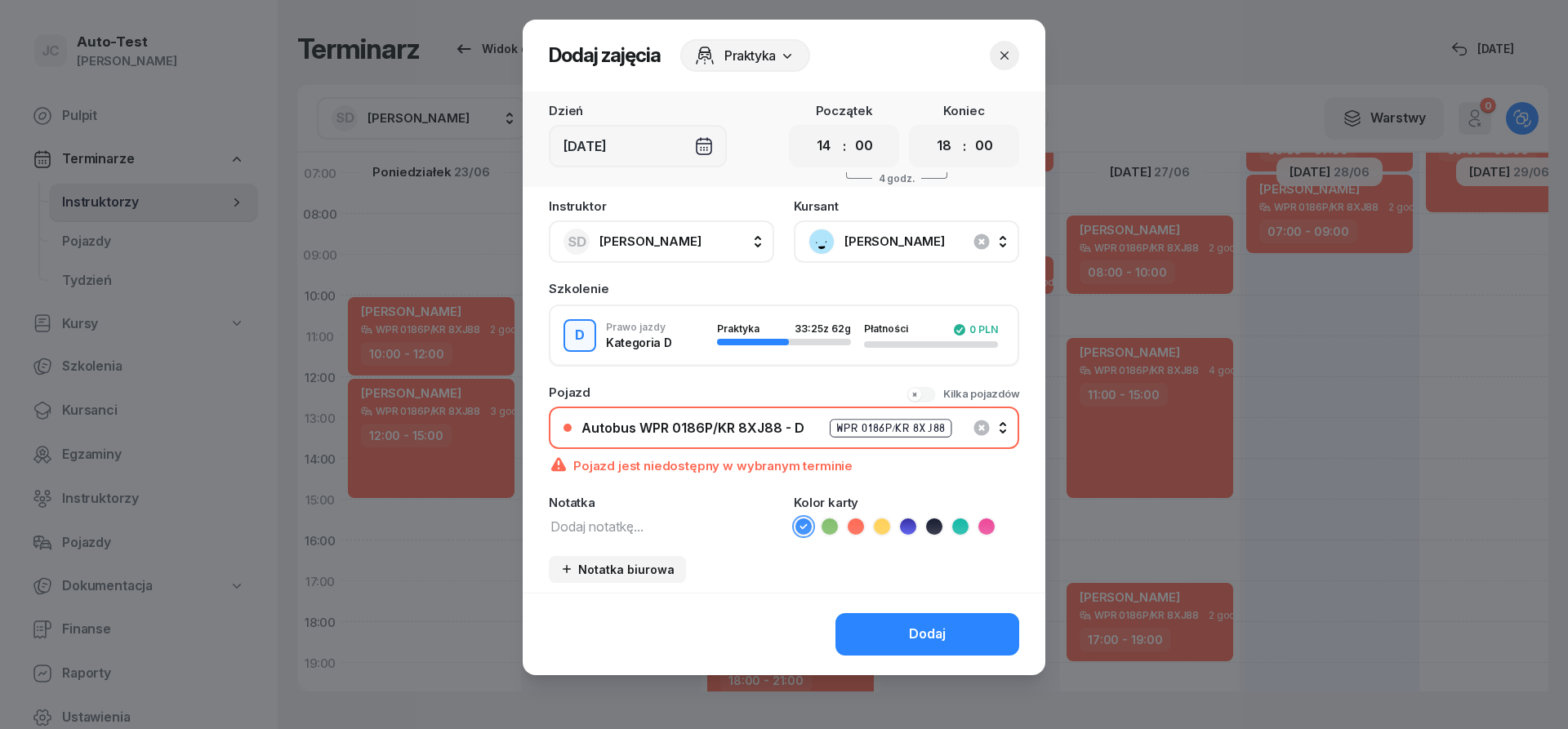
click at [1012, 56] on icon "button" at bounding box center [1004, 55] width 16 height 16
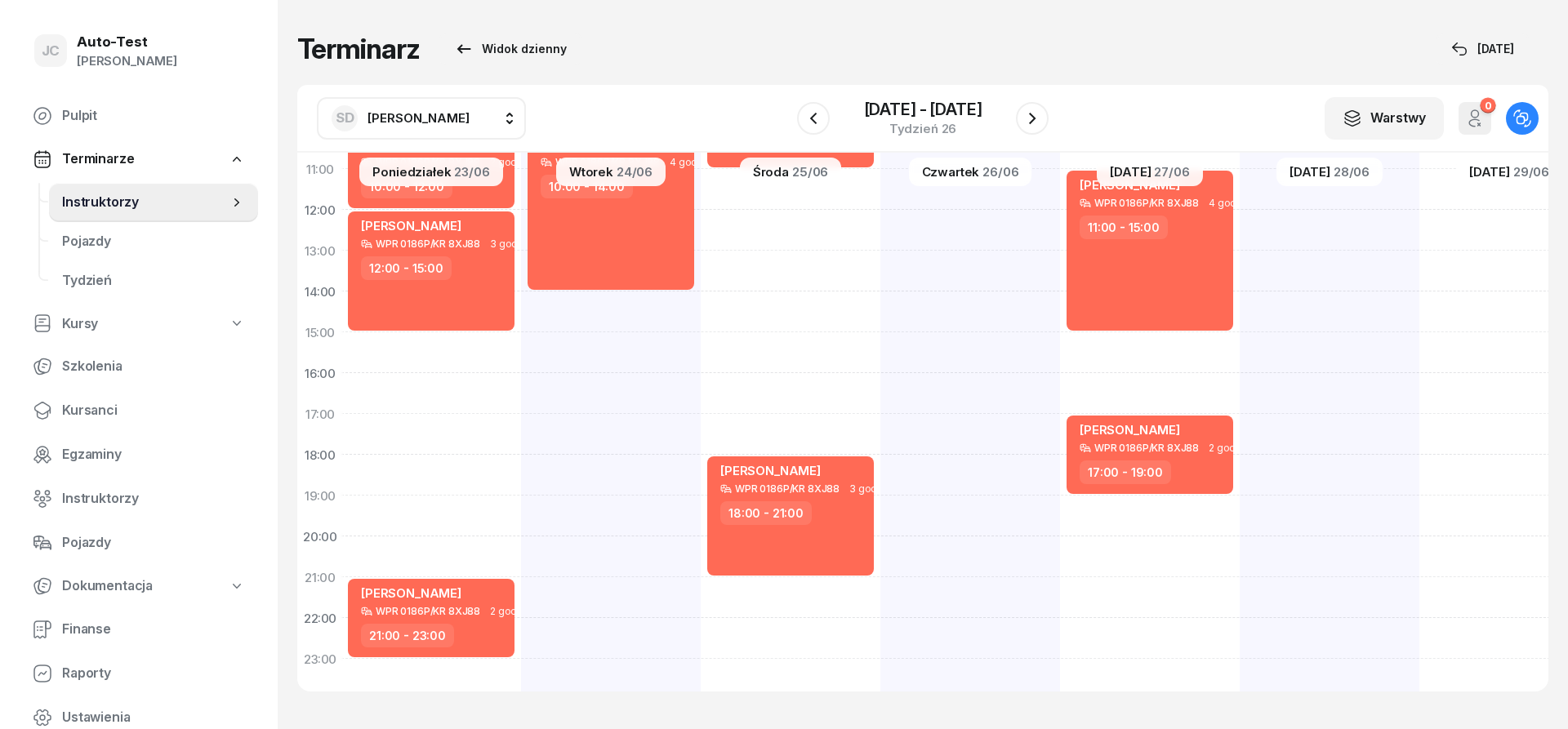
scroll to position [319, 2]
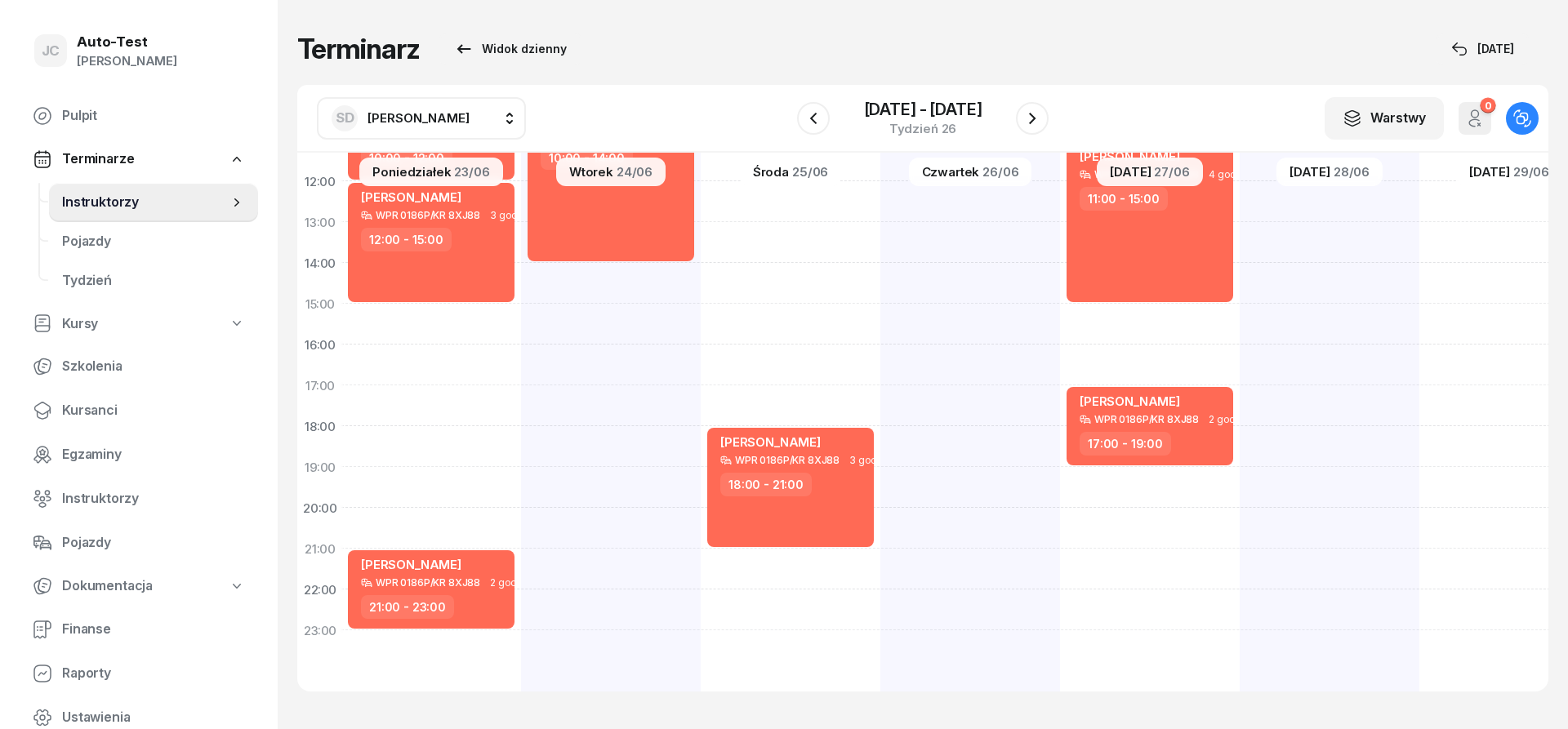
click at [1454, 450] on div "[PERSON_NAME] WPR 0186P/KR 8XJ88 3 godz. 05:00 - 08:00" at bounding box center [1509, 283] width 180 height 817
select select "18"
select select "20"
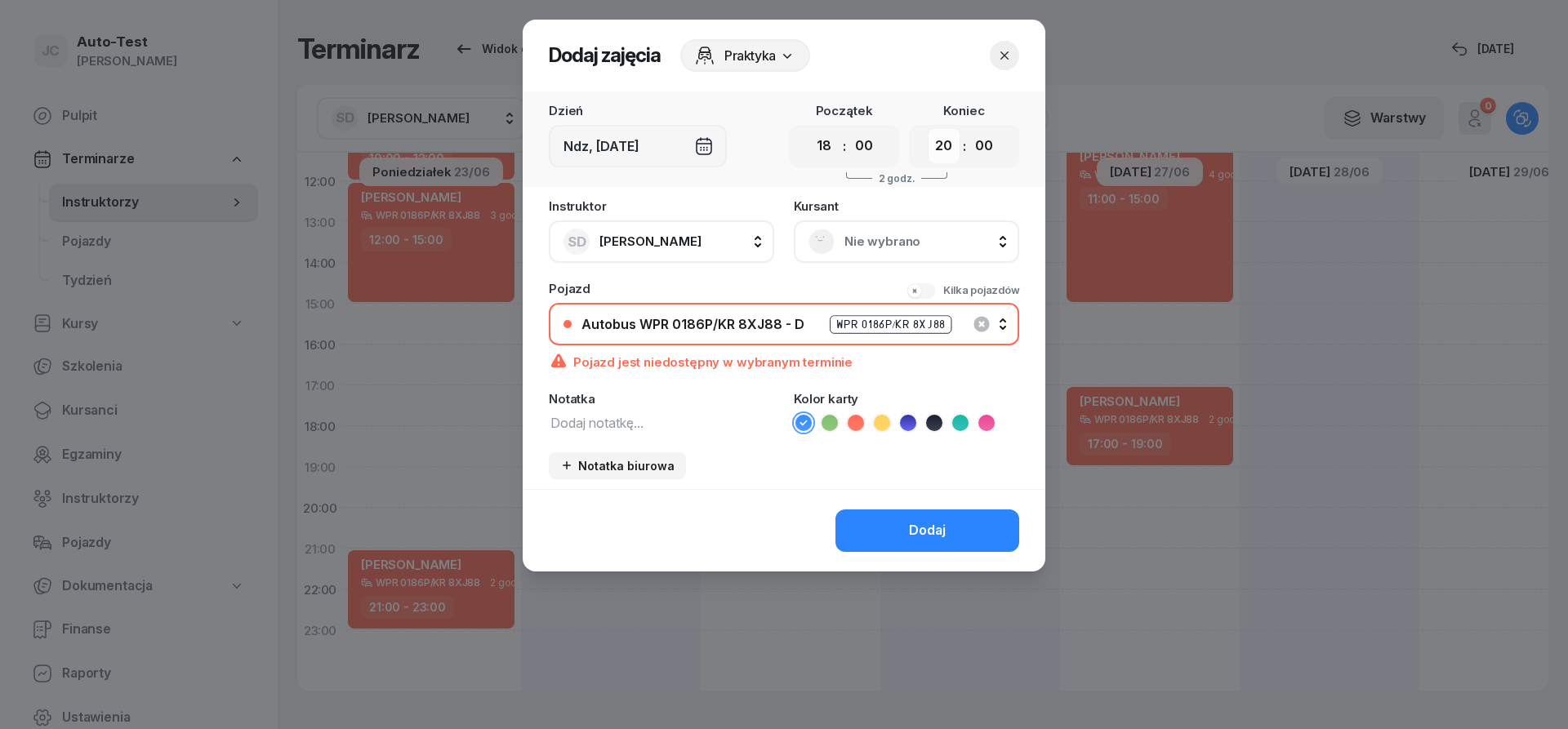
click at [928, 129] on select "00 01 02 03 04 05 06 07 08 09 10 11 12 13 14 15 16 17 18 19 20 21 22 23" at bounding box center [943, 146] width 31 height 35
click at [820, 242] on rect at bounding box center [823, 241] width 36 height 36
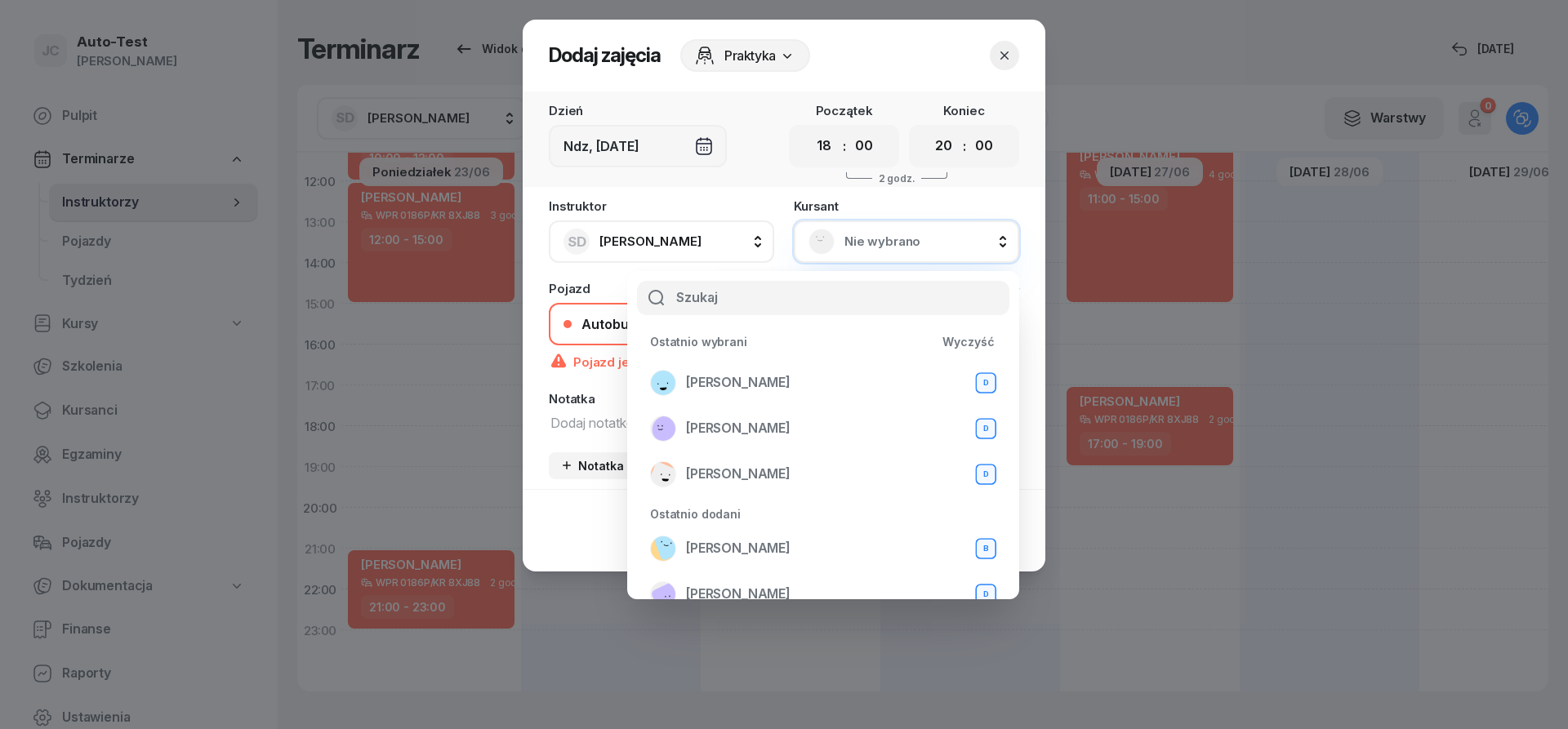
click at [761, 196] on div "Dzień Ndz, [DATE] Początek 00 01 02 03 04 05 06 07 08 09 10 11 12 13 14 15 16 1…" at bounding box center [784, 290] width 523 height 397
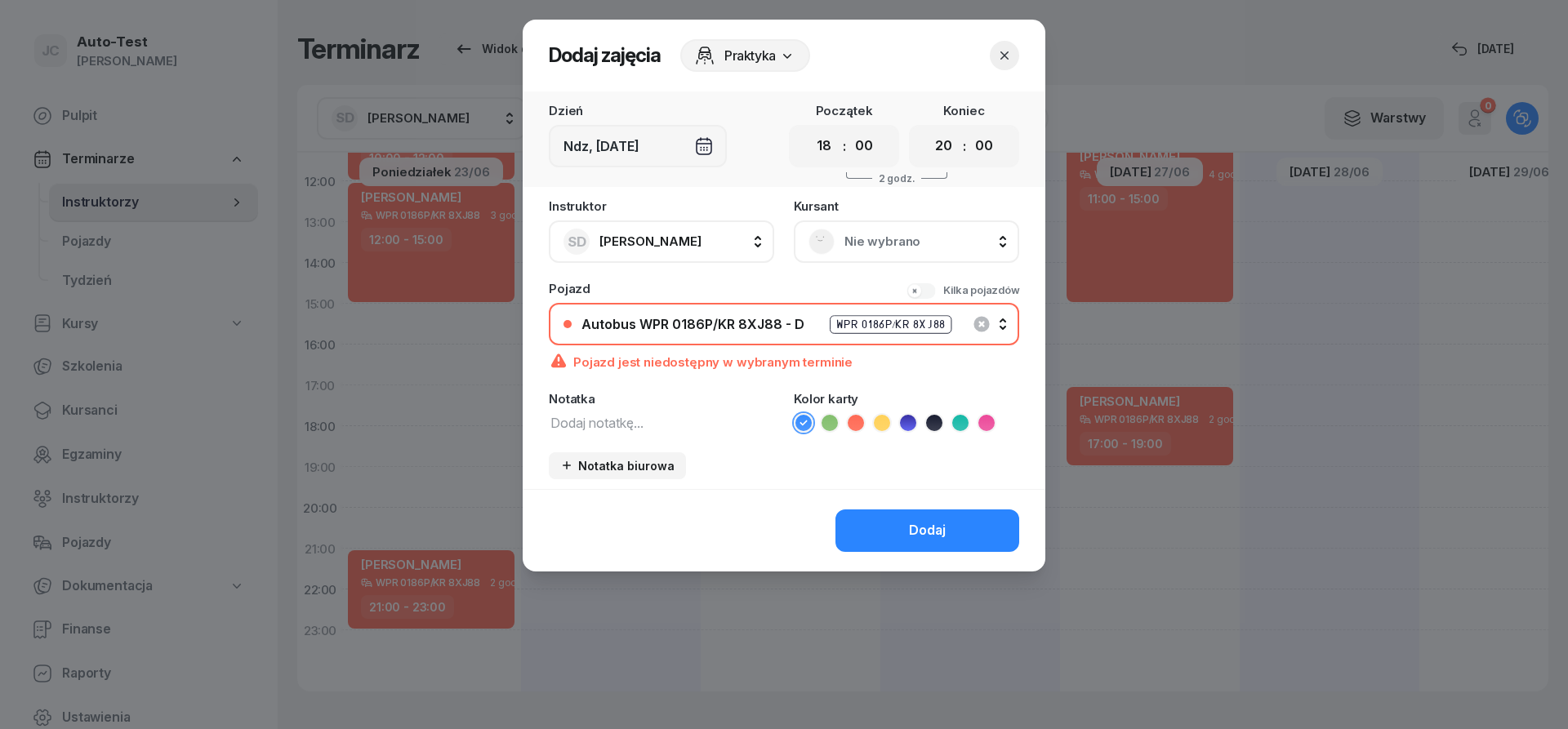
click at [1014, 53] on button "button" at bounding box center [1004, 55] width 29 height 29
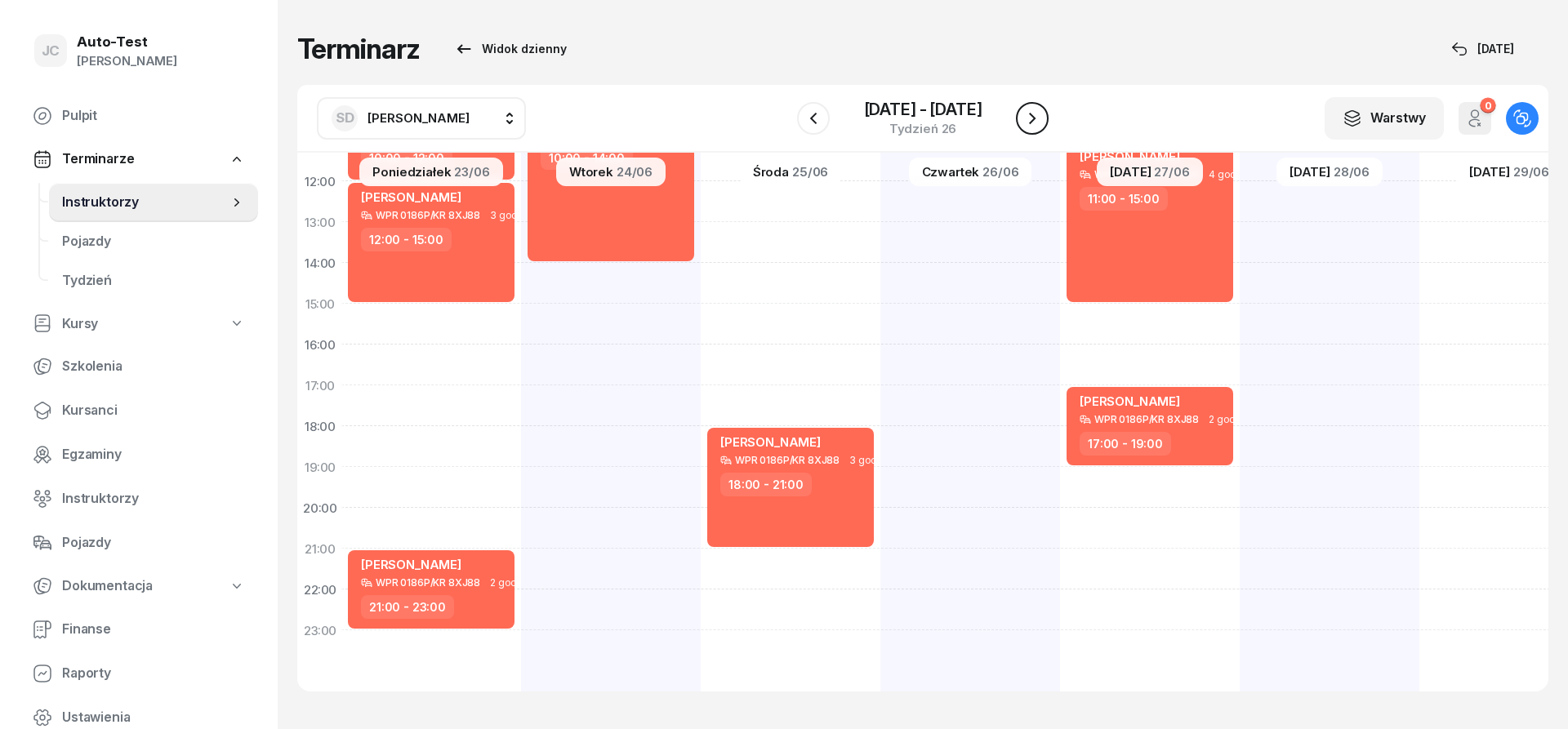
click at [1024, 124] on icon "button" at bounding box center [1032, 118] width 20 height 20
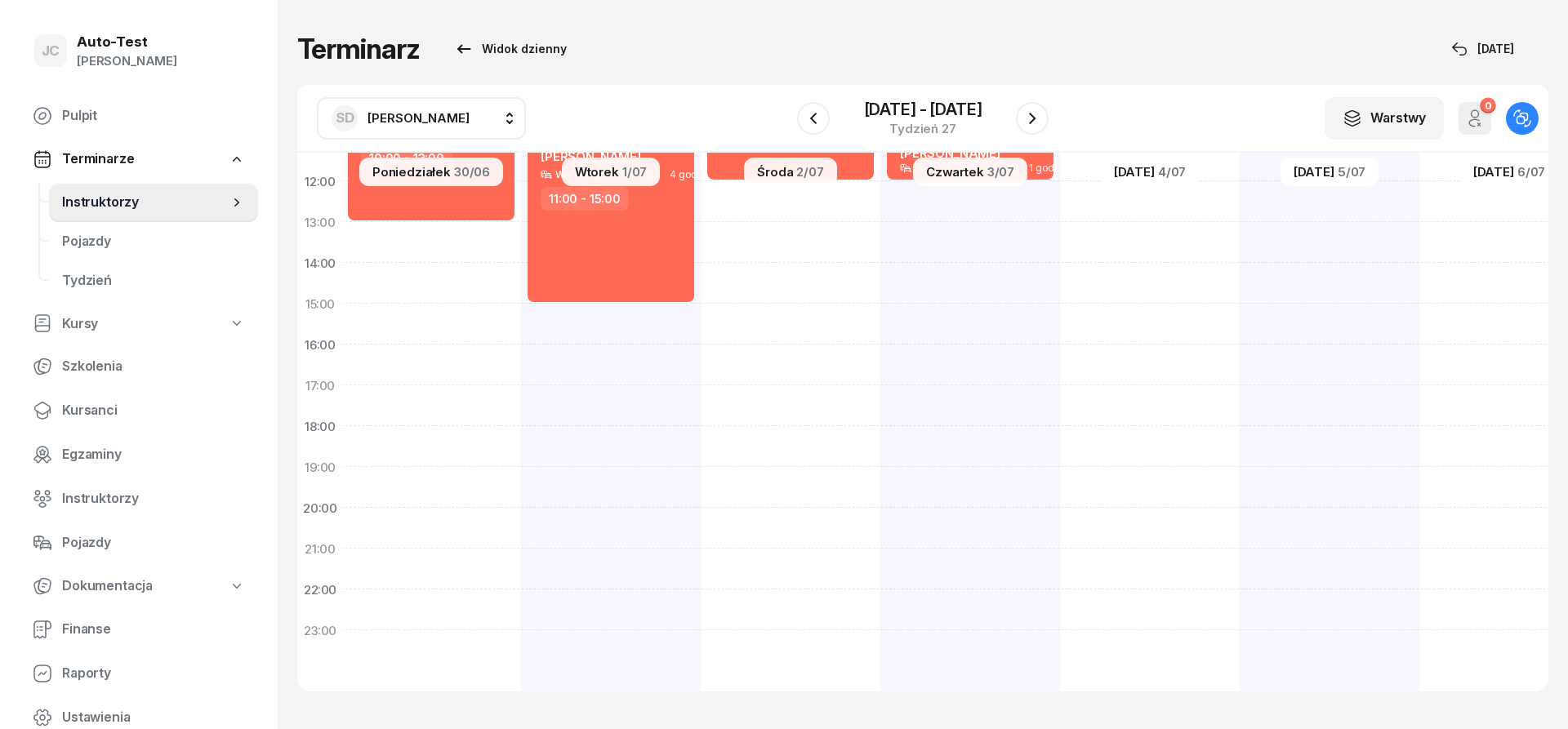
click at [521, 247] on div "[PERSON_NAME] WPR 0186P/KR 8XJ88 2 godz. 05:00 - 07:00 [PERSON_NAME] WPR 0186P/…" at bounding box center [611, 283] width 180 height 817
select select "13"
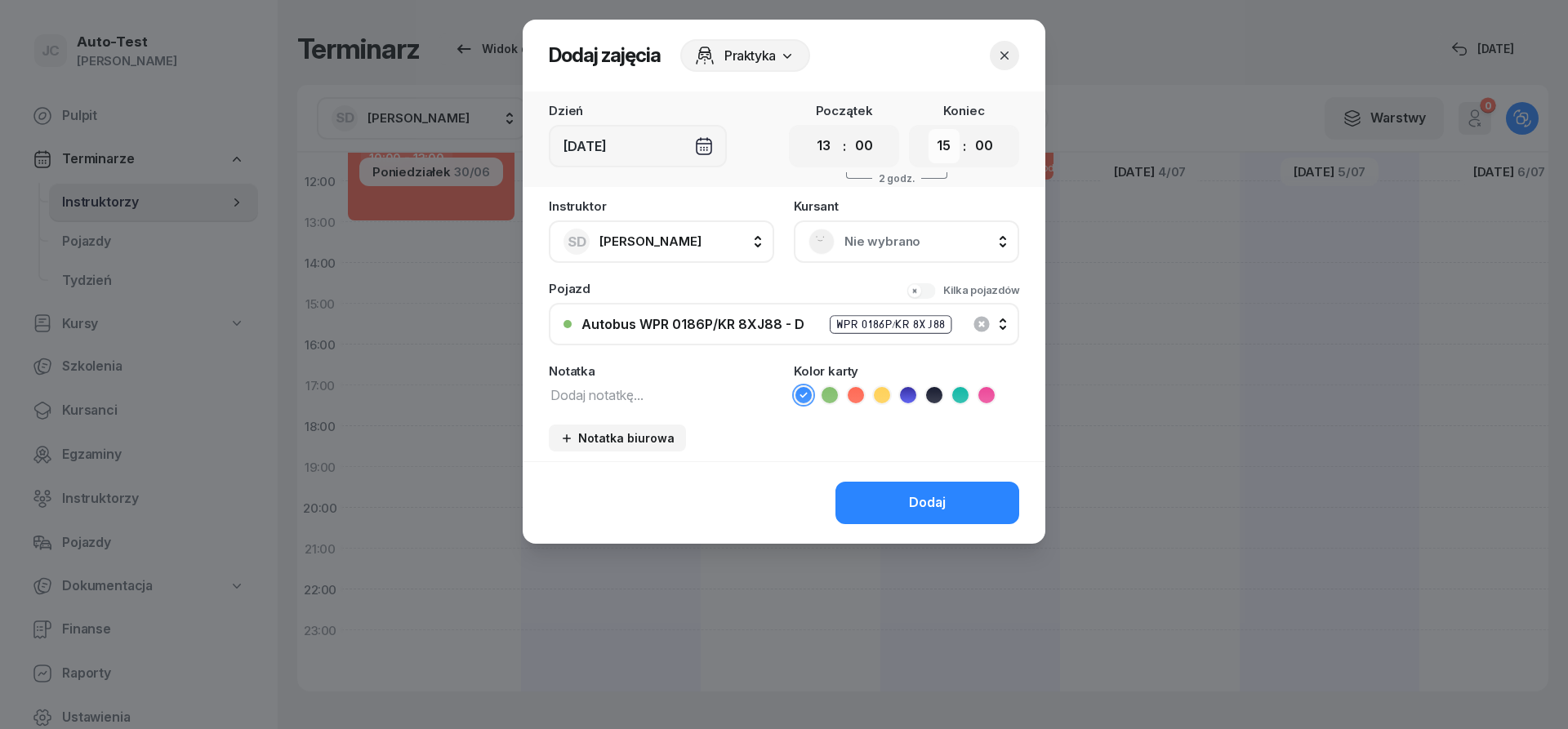
click at [928, 129] on select "00 01 02 03 04 05 06 07 08 09 10 11 12 13 14 15 16 17 18 19 20 21 22 23" at bounding box center [943, 146] width 31 height 35
select select "17"
click option "17" at bounding box center [0, 0] width 0 height 0
click at [895, 242] on span "Nie wybrano" at bounding box center [924, 241] width 160 height 21
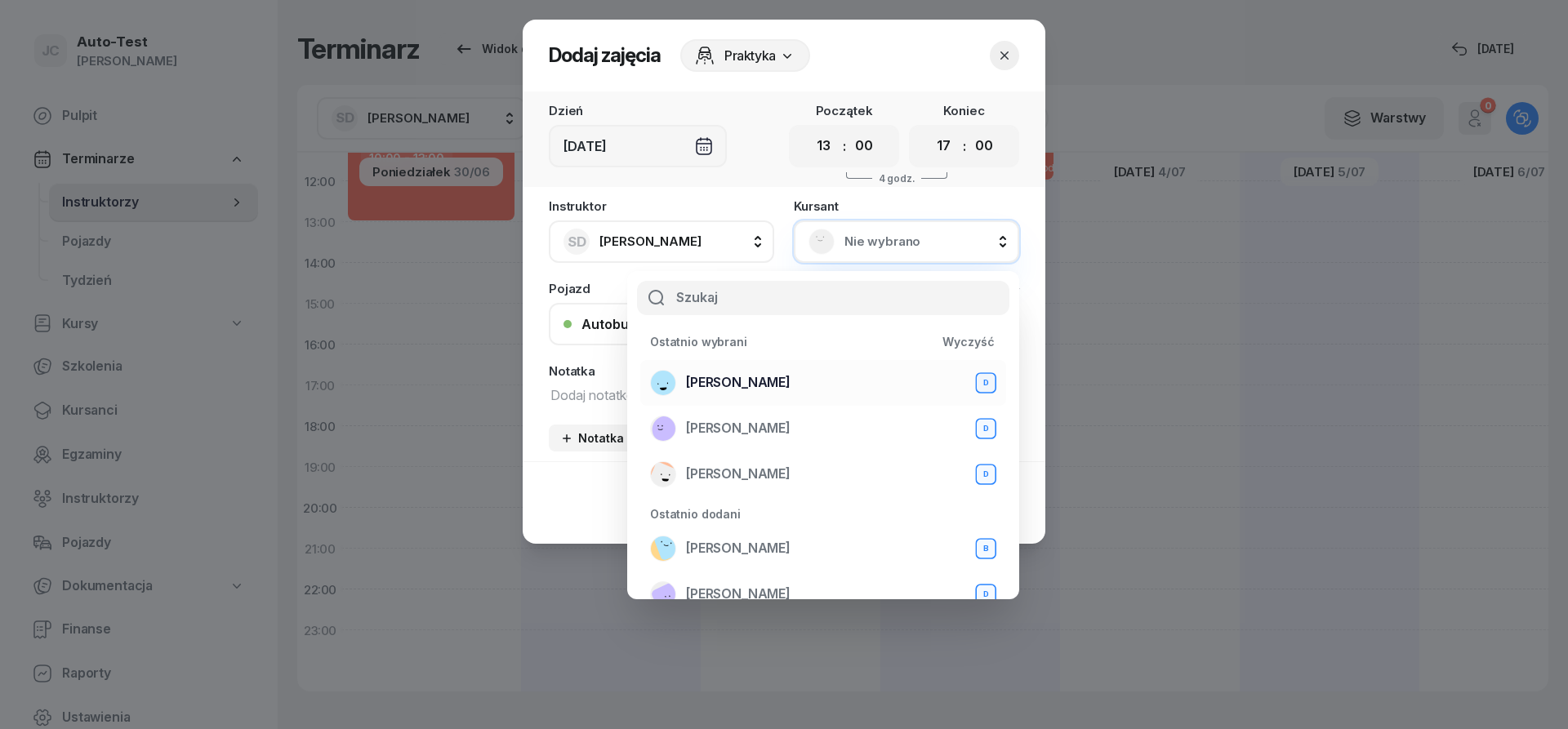
click at [791, 384] on span "[PERSON_NAME]" at bounding box center [739, 382] width 105 height 21
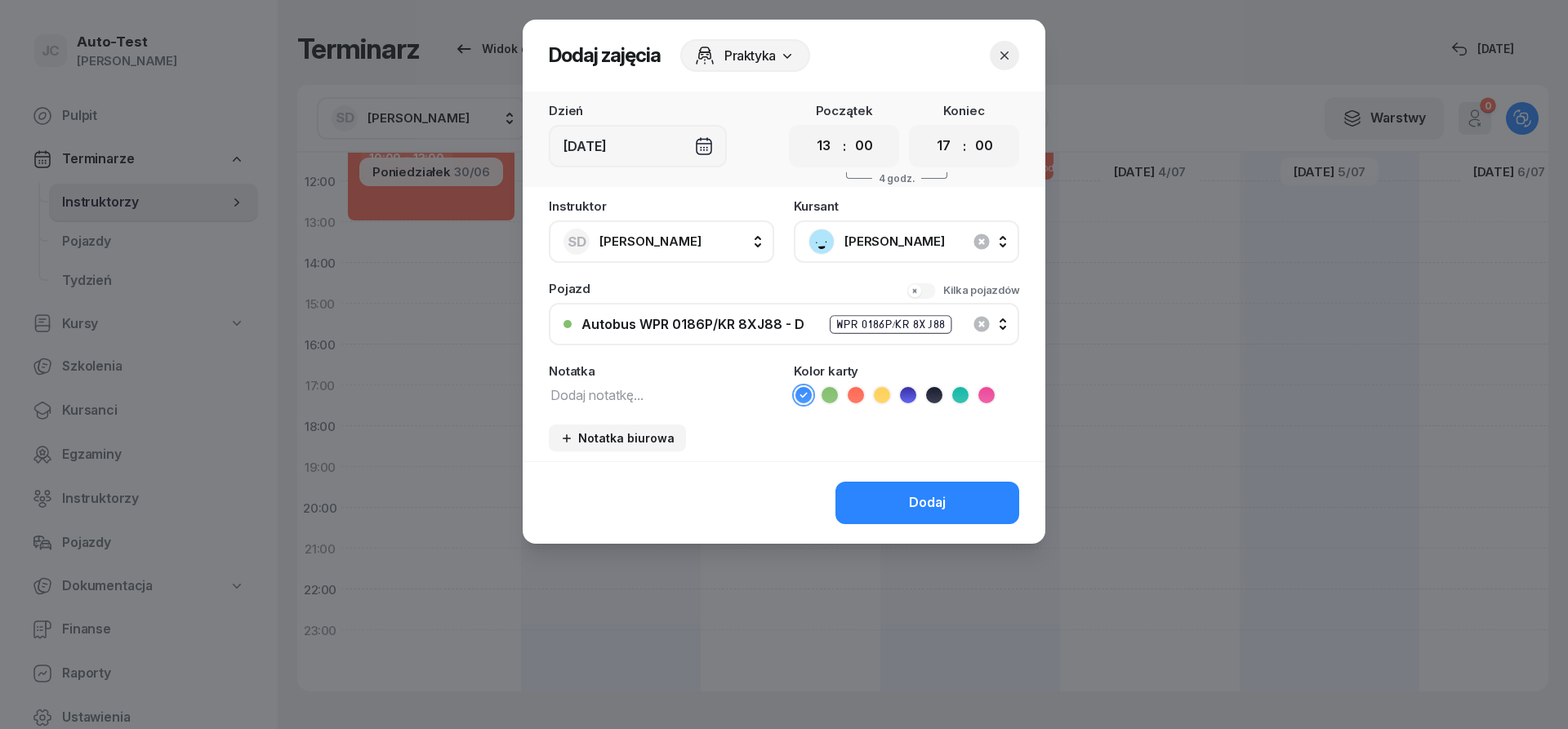
click at [858, 401] on icon at bounding box center [856, 394] width 16 height 16
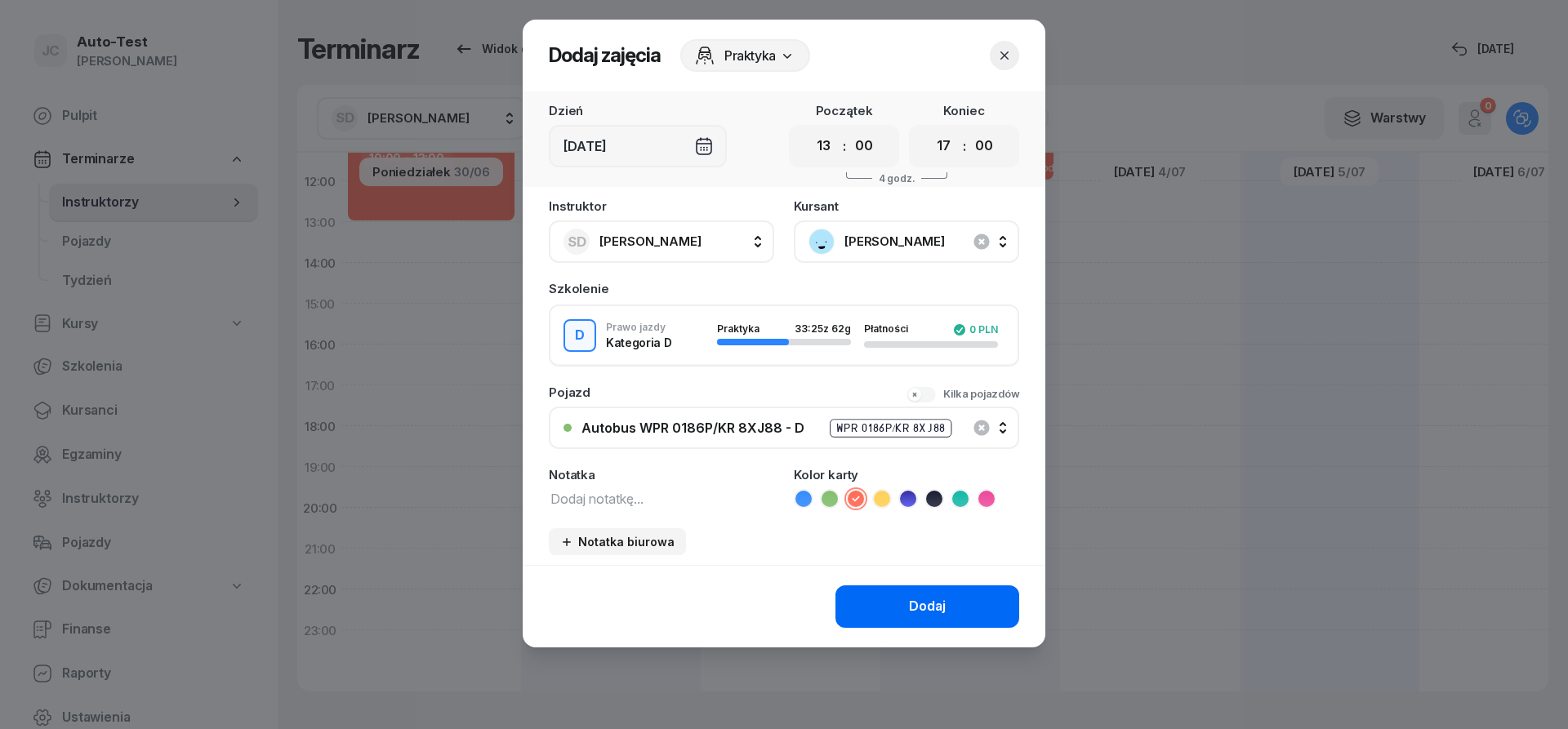
click at [921, 605] on div "Dodaj" at bounding box center [927, 607] width 36 height 21
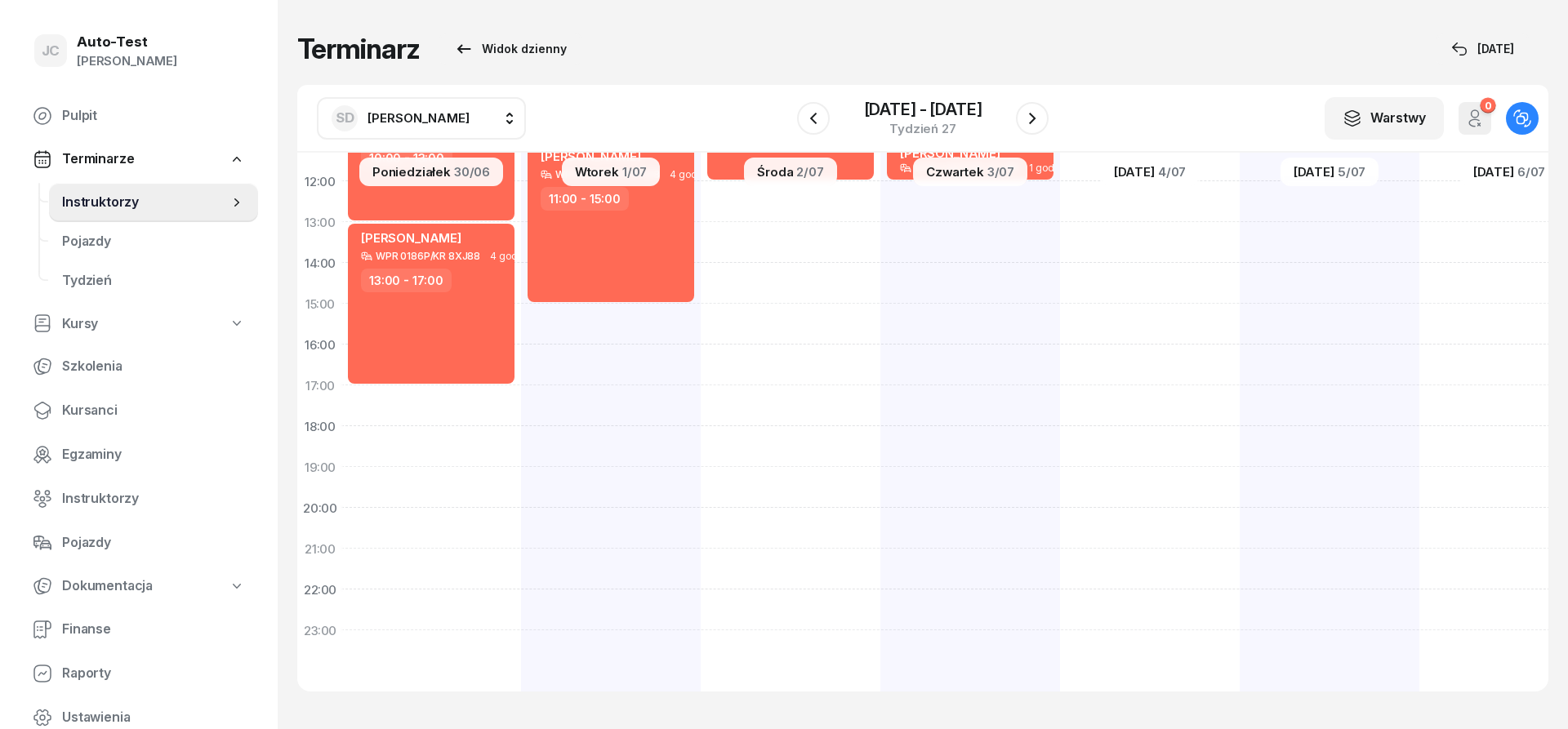
click at [881, 207] on div "[PERSON_NAME] WPR 0186P/KR 8XJ88 3 godz. 05:00 - 08:00 [PERSON_NAME] WPR 0186P/…" at bounding box center [971, 283] width 180 height 817
select select "12"
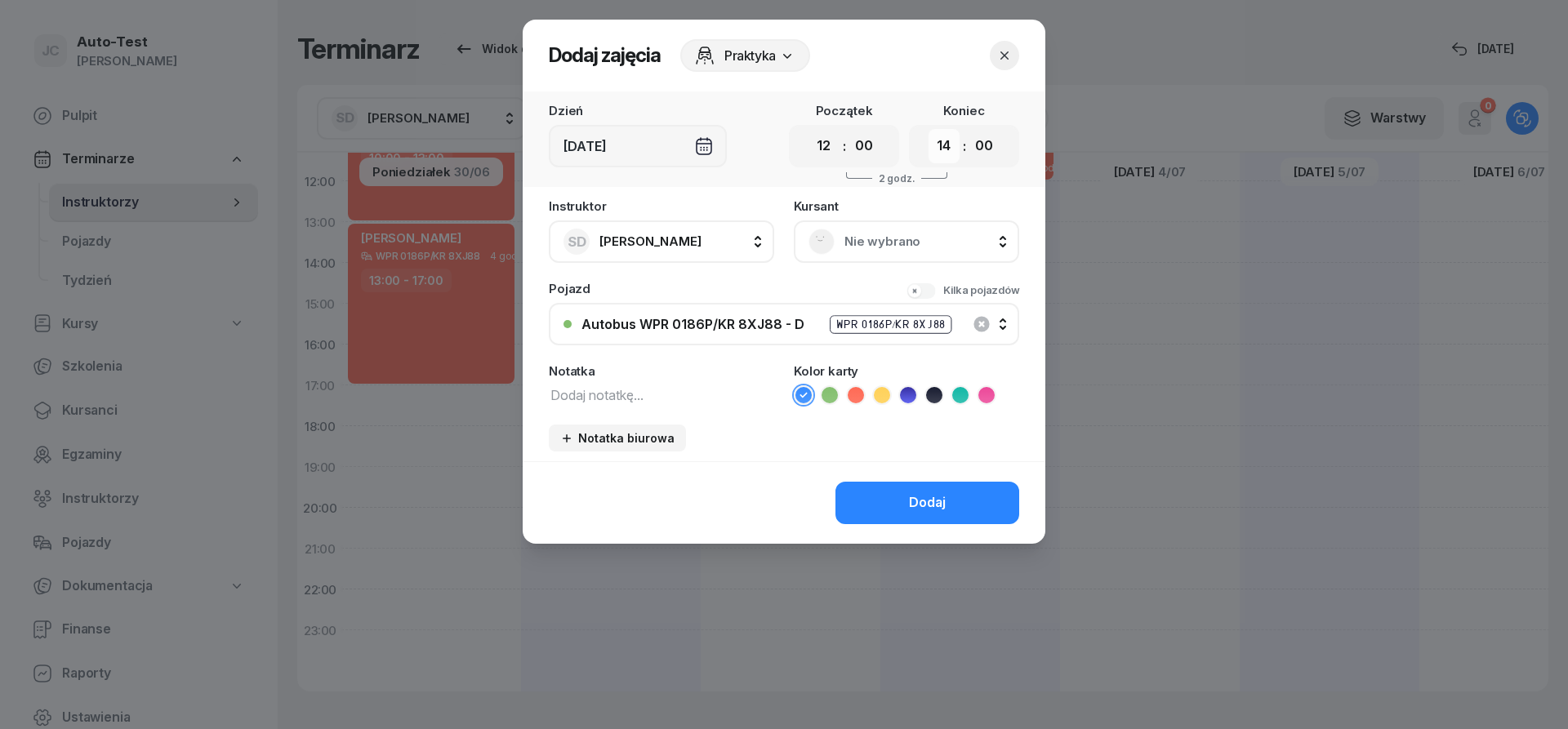
click at [928, 129] on select "00 01 02 03 04 05 06 07 08 09 10 11 12 13 14 15 16 17 18 19 20 21 22 23" at bounding box center [943, 146] width 31 height 35
select select "15"
click option "15" at bounding box center [0, 0] width 0 height 0
click at [870, 237] on span "Nie wybrano" at bounding box center [924, 241] width 160 height 21
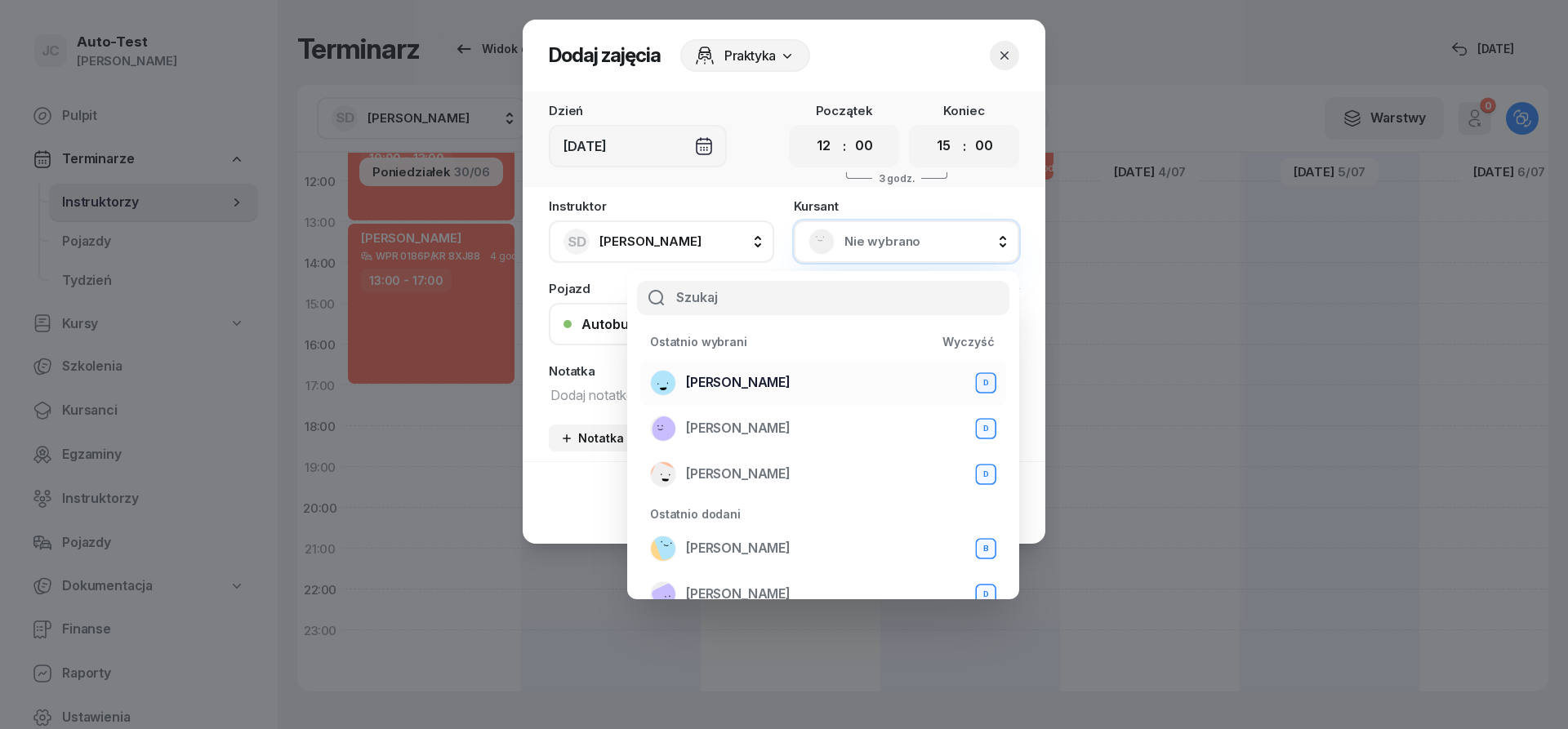
click at [777, 386] on span "[PERSON_NAME]" at bounding box center [739, 382] width 105 height 21
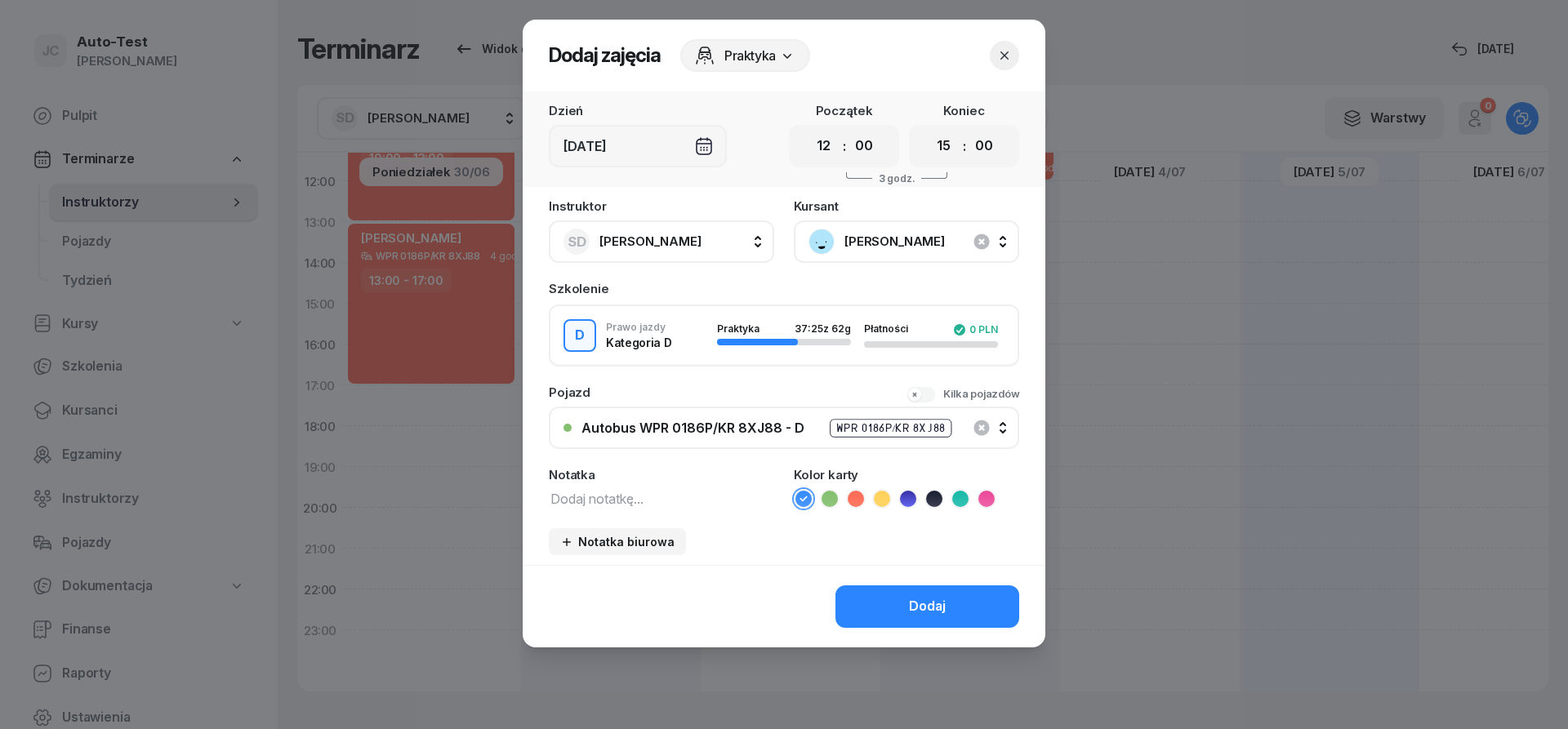
click at [857, 501] on icon at bounding box center [856, 498] width 16 height 16
click at [879, 601] on button "Dodaj" at bounding box center [928, 606] width 184 height 42
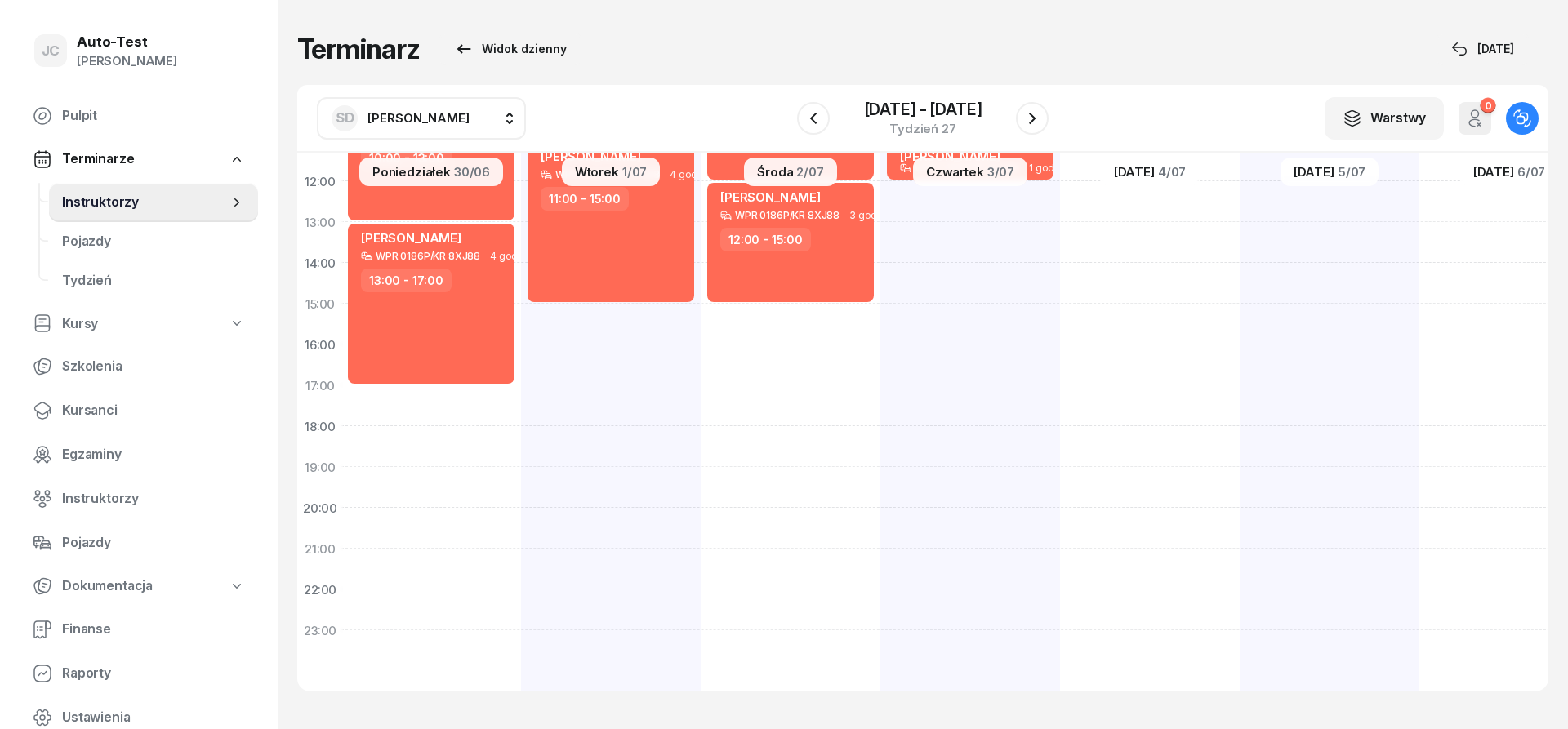
click at [1060, 203] on div "[PERSON_NAME] WPR 0186P/KR 8XJ88 4 godz. 06:00 - 10:00 [PERSON_NAME] WPR 0186P/…" at bounding box center [1150, 283] width 180 height 817
select select "12"
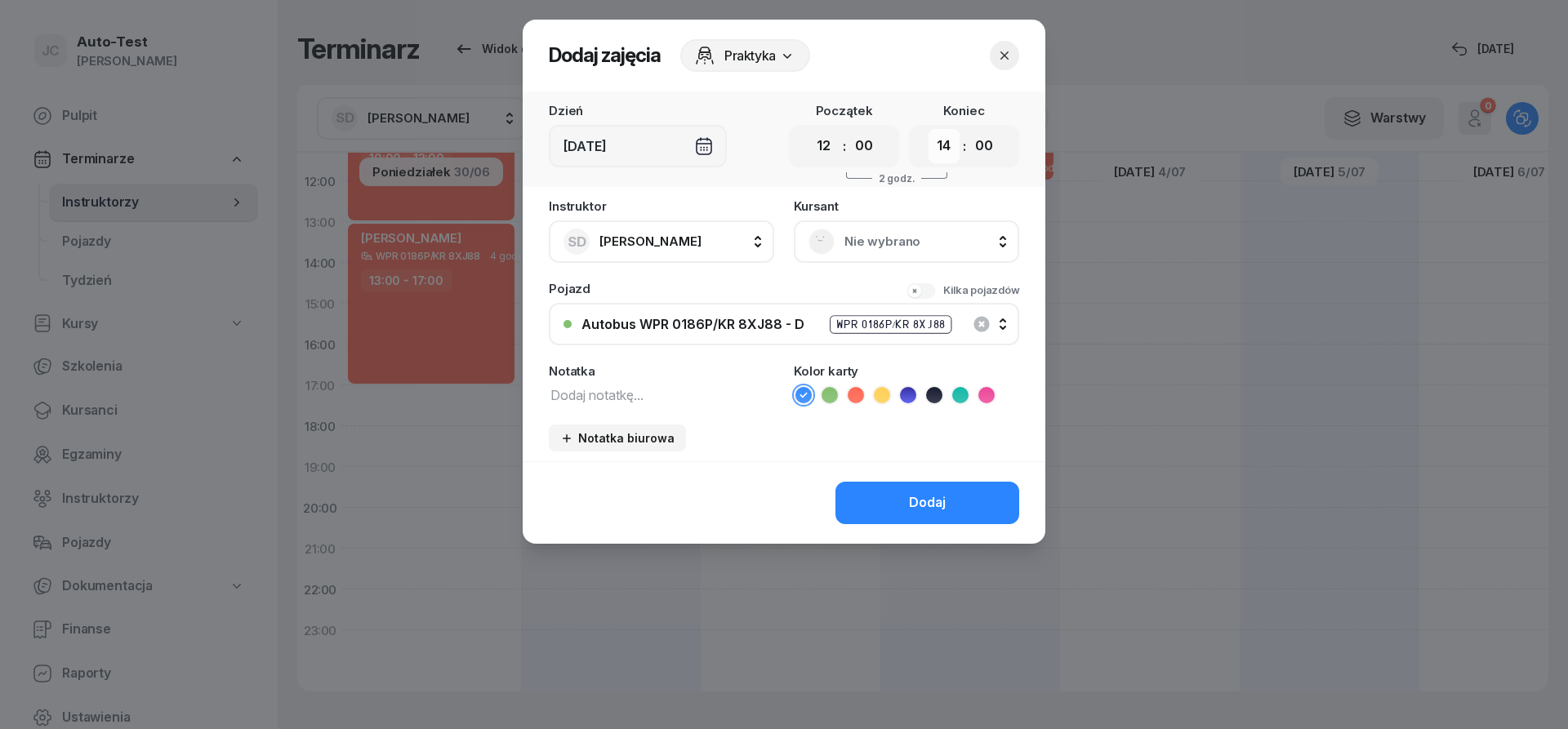
click at [928, 129] on select "00 01 02 03 04 05 06 07 08 09 10 11 12 13 14 15 16 17 18 19 20 21 22 23" at bounding box center [943, 146] width 31 height 35
select select "15"
click option "15" at bounding box center [0, 0] width 0 height 0
click at [865, 247] on span "Nie wybrano" at bounding box center [924, 241] width 160 height 21
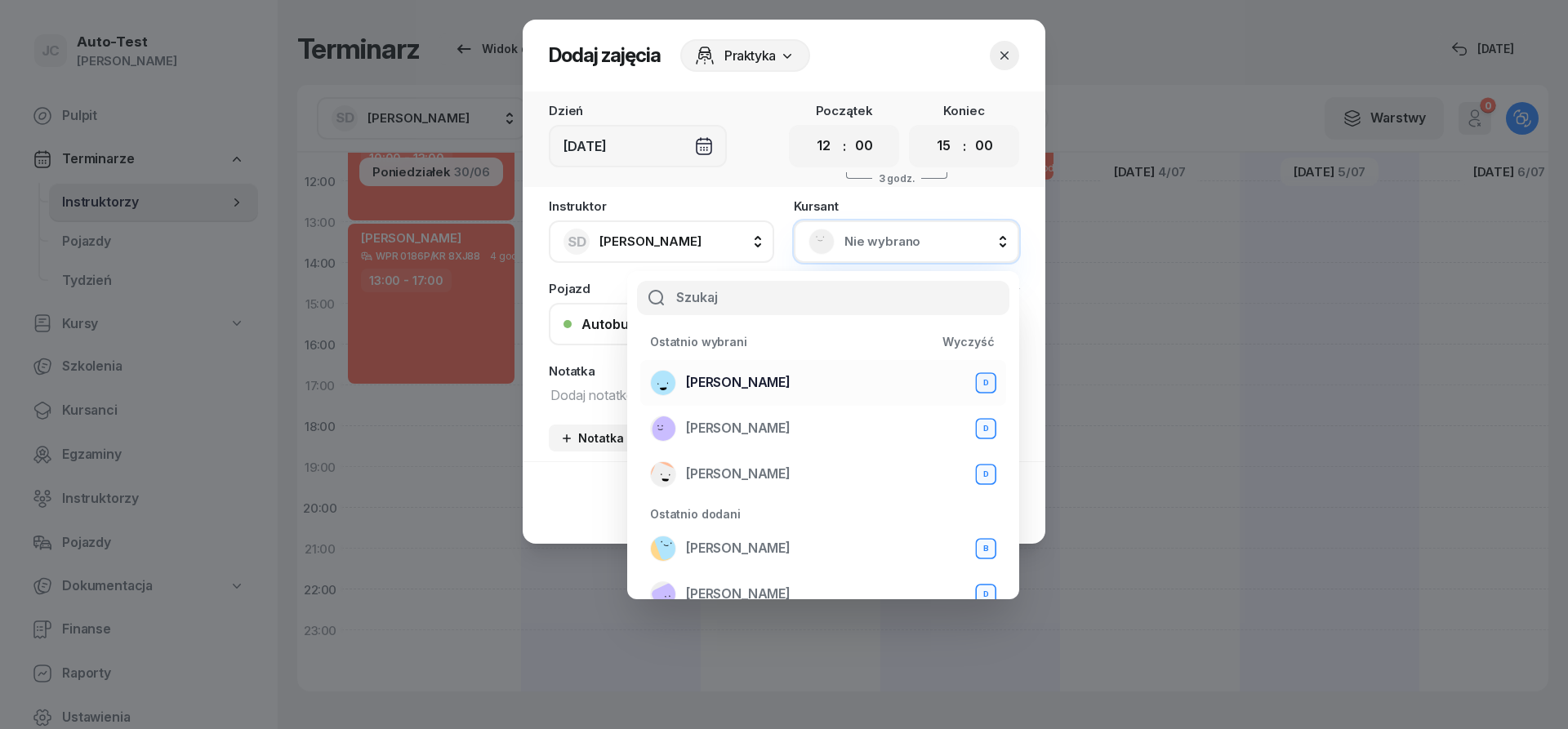
click at [791, 385] on span "[PERSON_NAME]" at bounding box center [739, 382] width 105 height 21
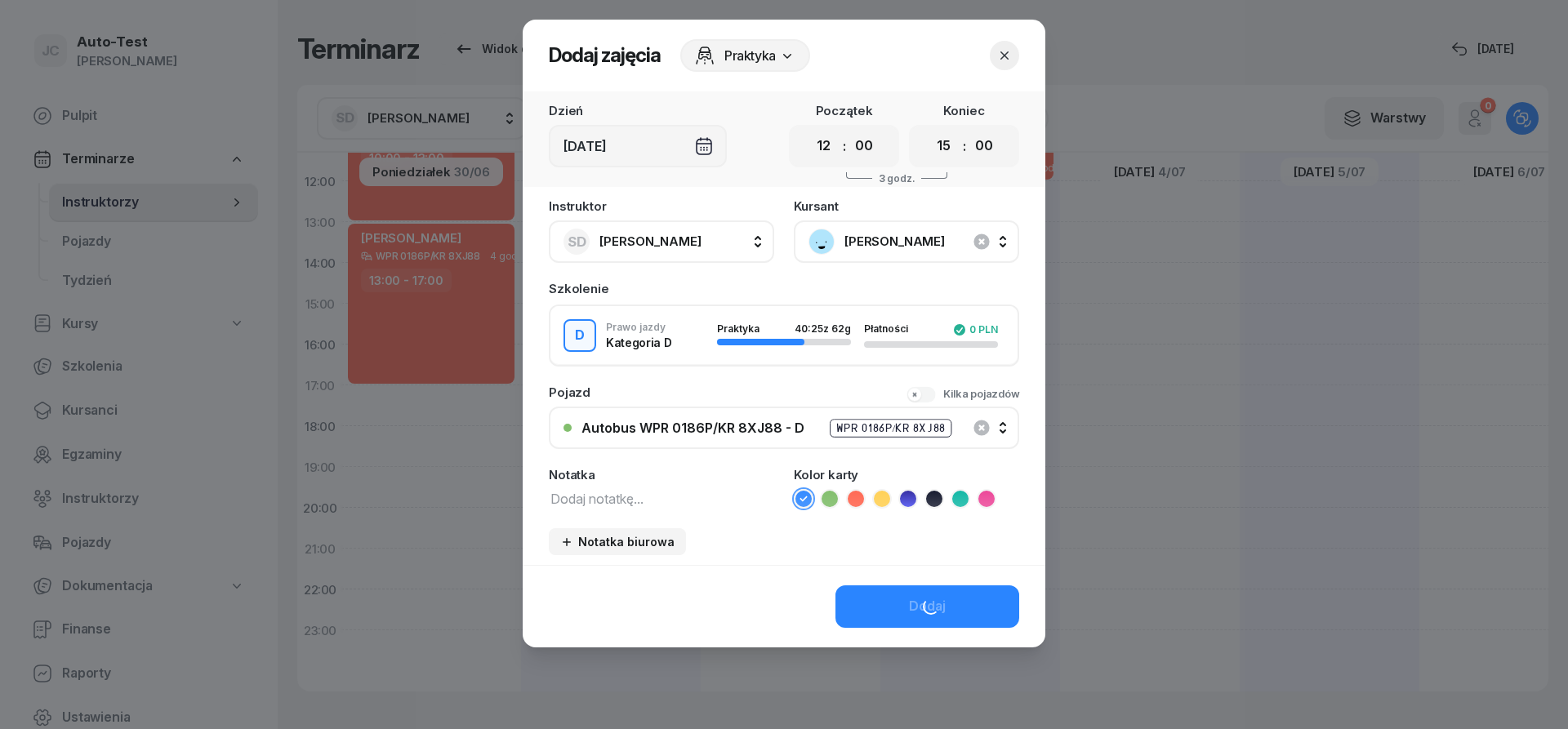
click at [856, 501] on icon at bounding box center [856, 498] width 16 height 16
click at [888, 597] on button "Dodaj" at bounding box center [928, 606] width 184 height 42
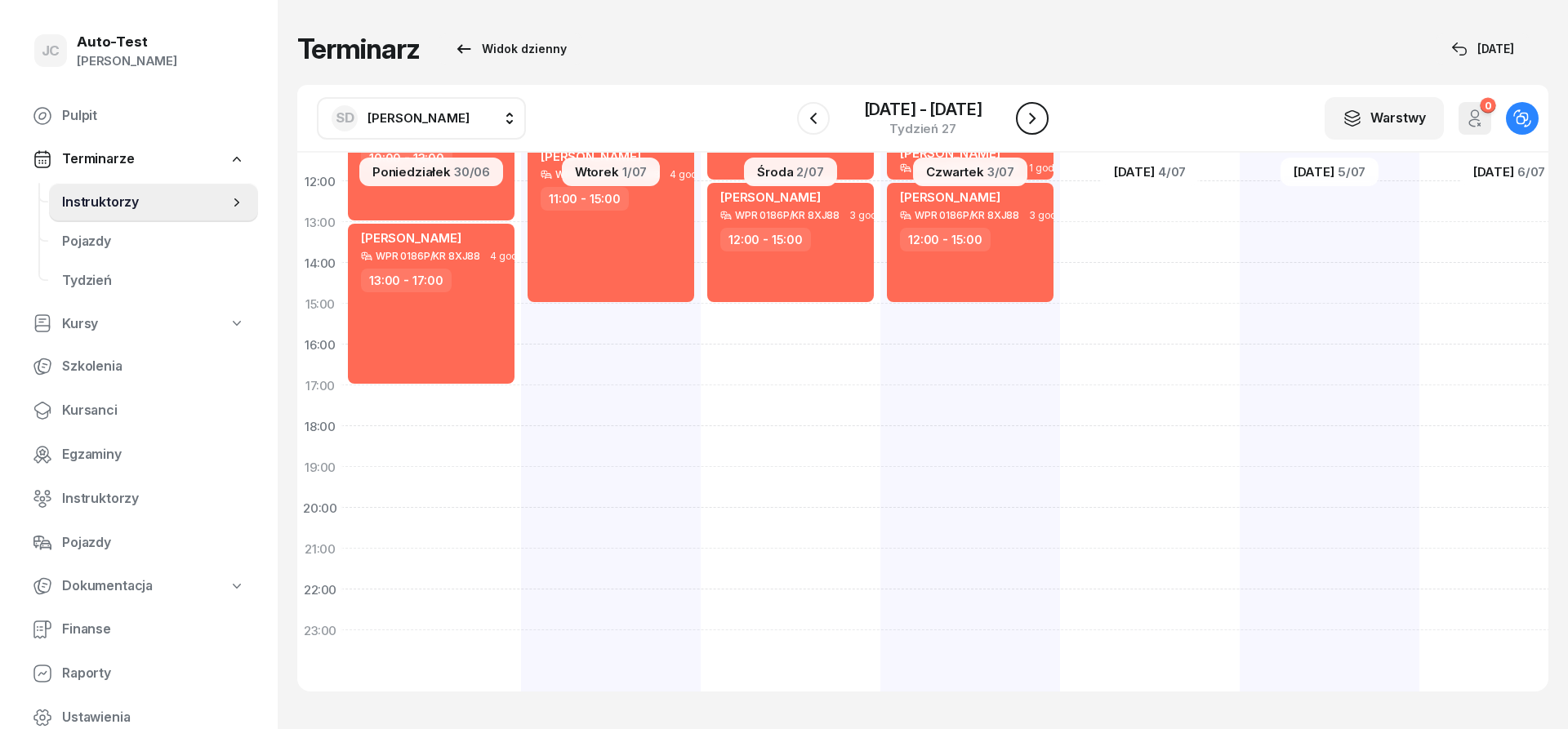
click at [1031, 116] on icon "button" at bounding box center [1032, 118] width 20 height 20
click at [1030, 116] on icon "button" at bounding box center [1032, 118] width 20 height 20
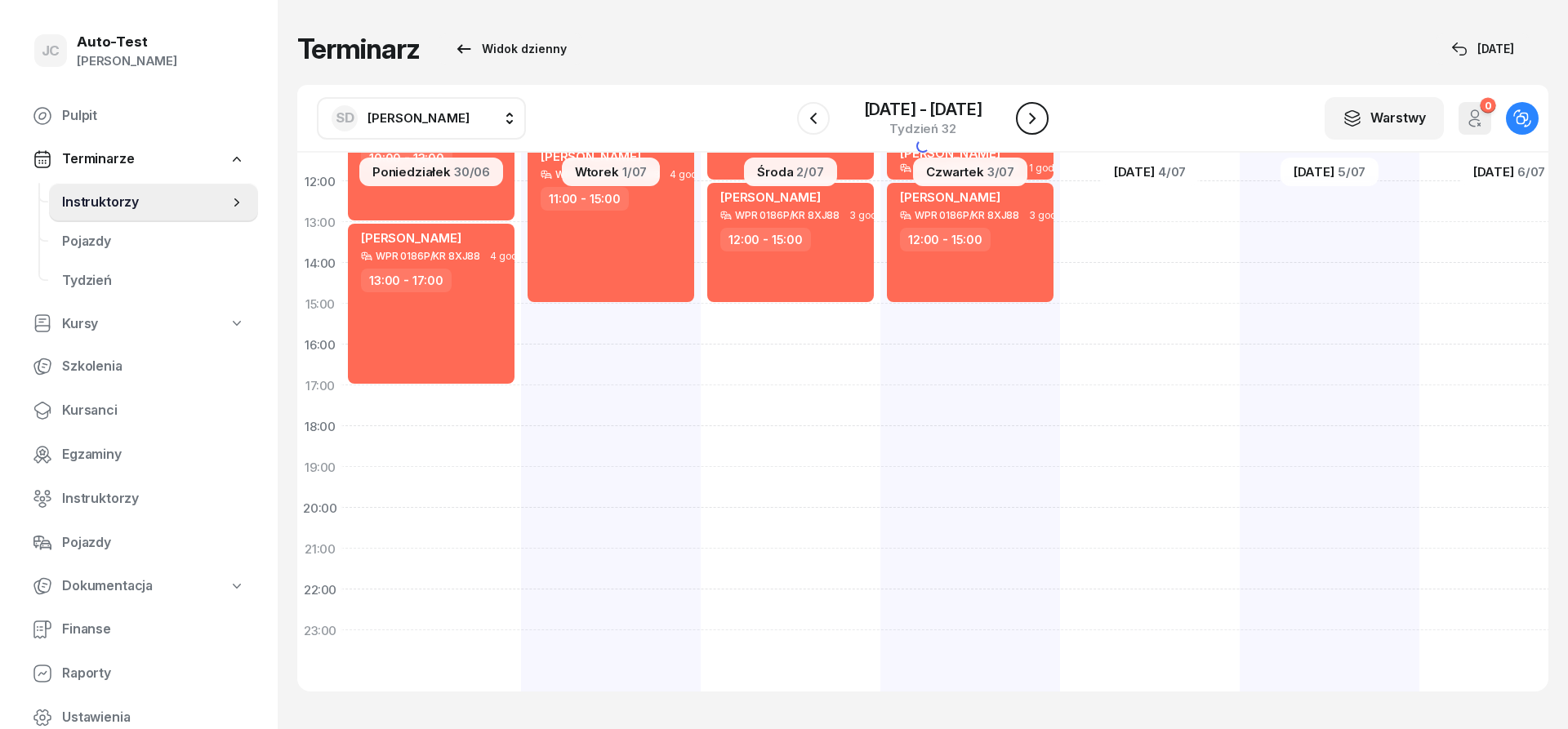
click at [1030, 116] on icon "button" at bounding box center [1032, 118] width 20 height 20
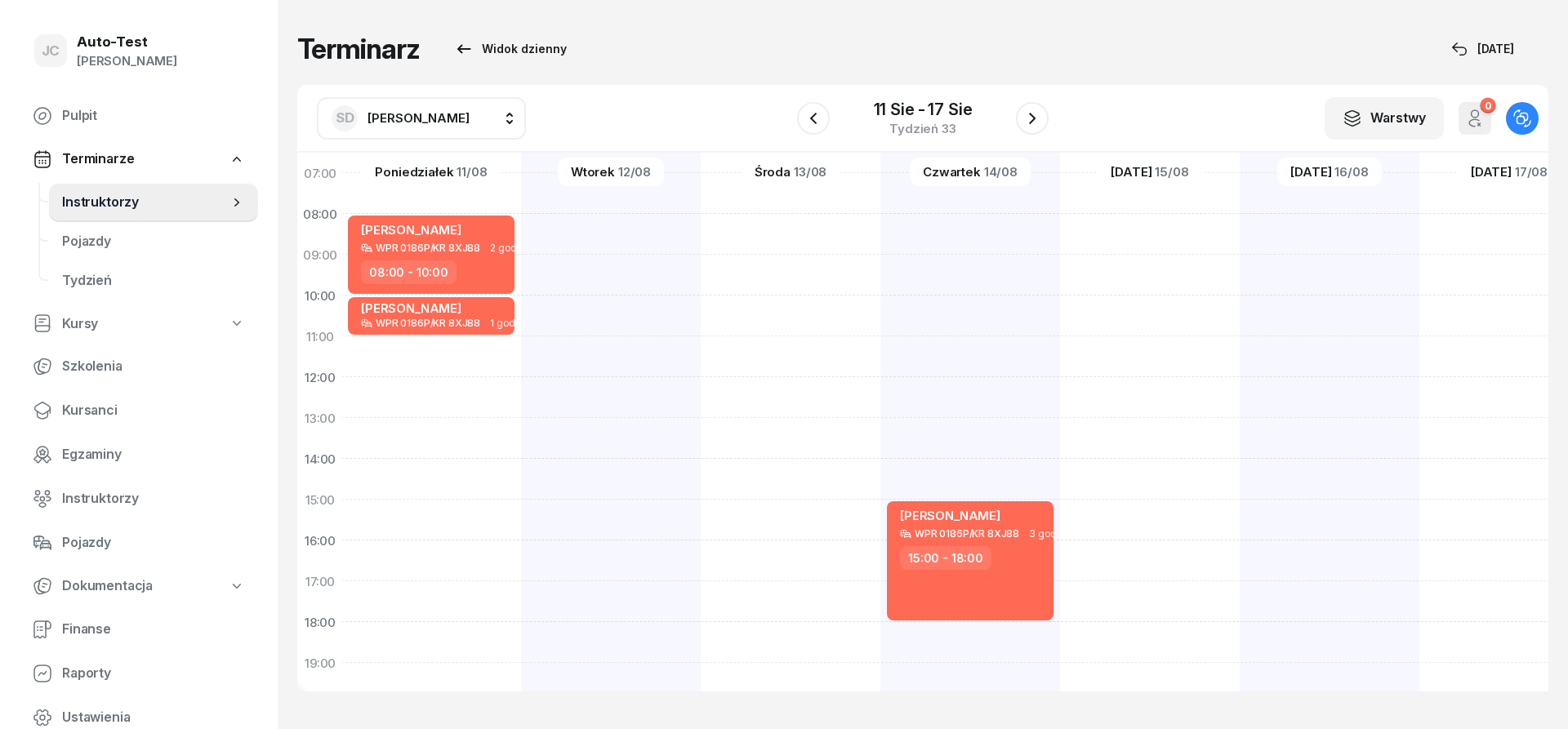
scroll to position [37, 2]
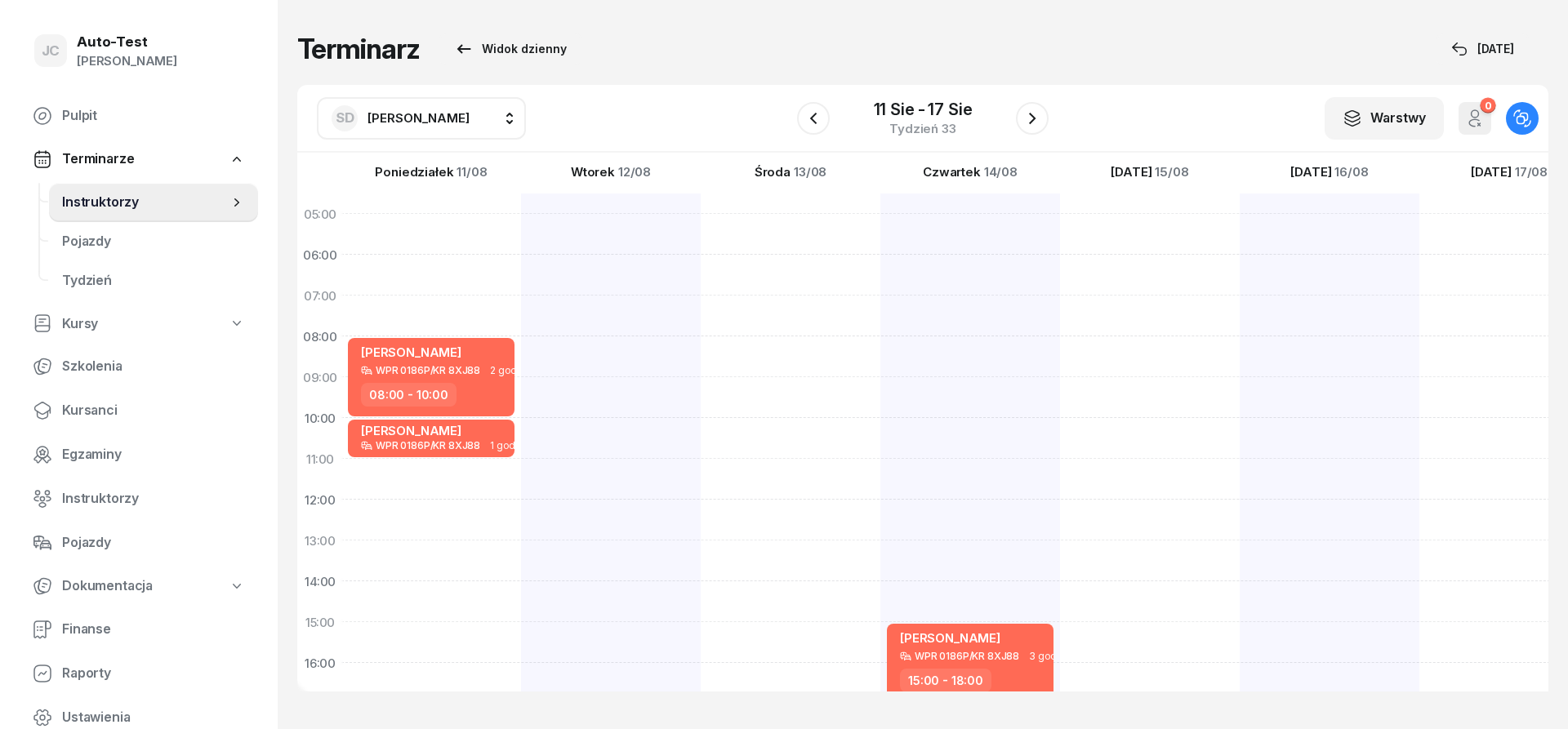
click at [1060, 224] on div "[PERSON_NAME] WPR 0186P/KR 8XJ88 3 godz. 15:00 - 18:00" at bounding box center [1150, 602] width 180 height 817
select select "05"
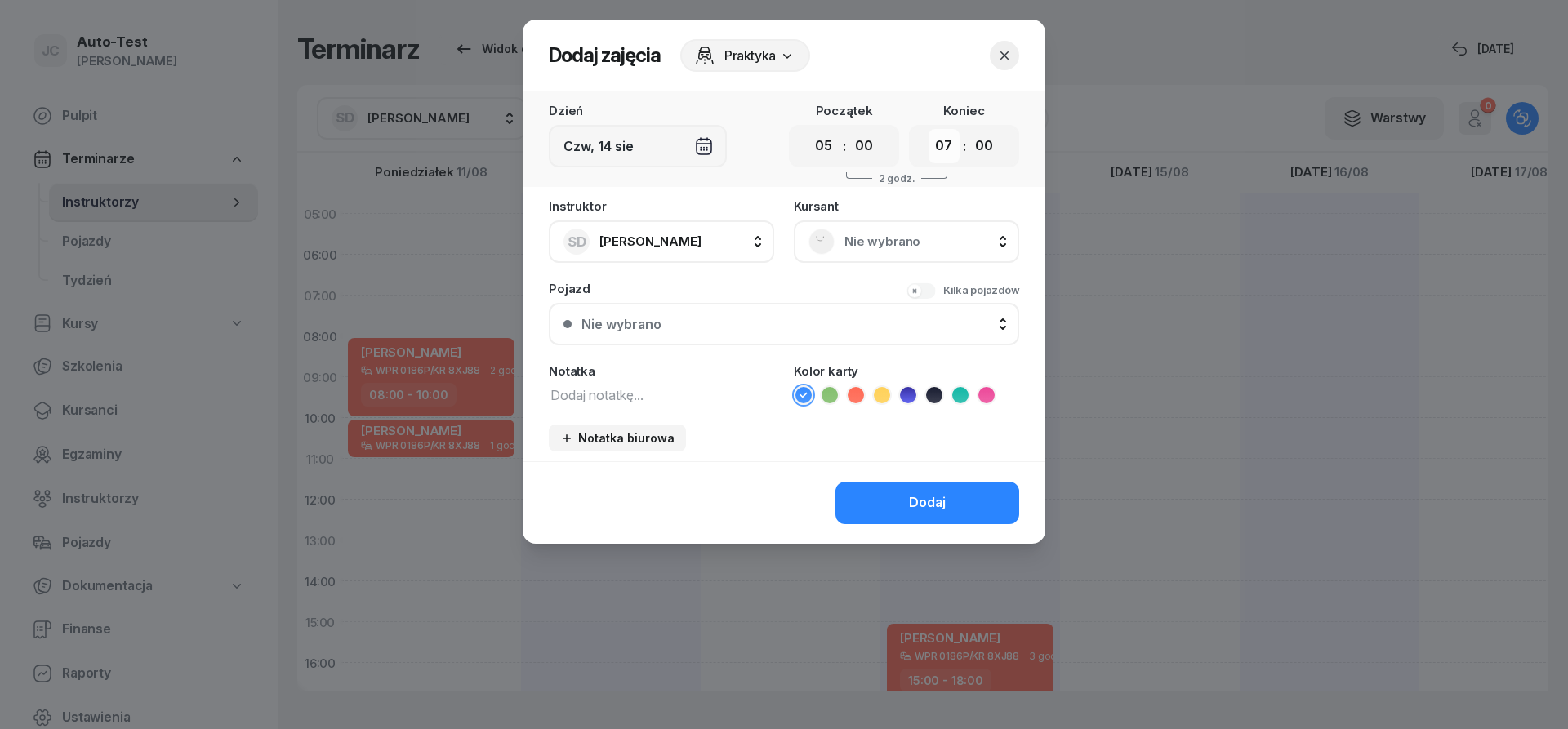
click at [928, 129] on select "00 01 02 03 04 05 06 07 08 09 10 11 12 13 14 15 16 17 18 19 20 21 22 23" at bounding box center [943, 146] width 31 height 35
select select "08"
click option "08" at bounding box center [0, 0] width 0 height 0
click at [875, 242] on span "Nie wybrano" at bounding box center [924, 241] width 160 height 21
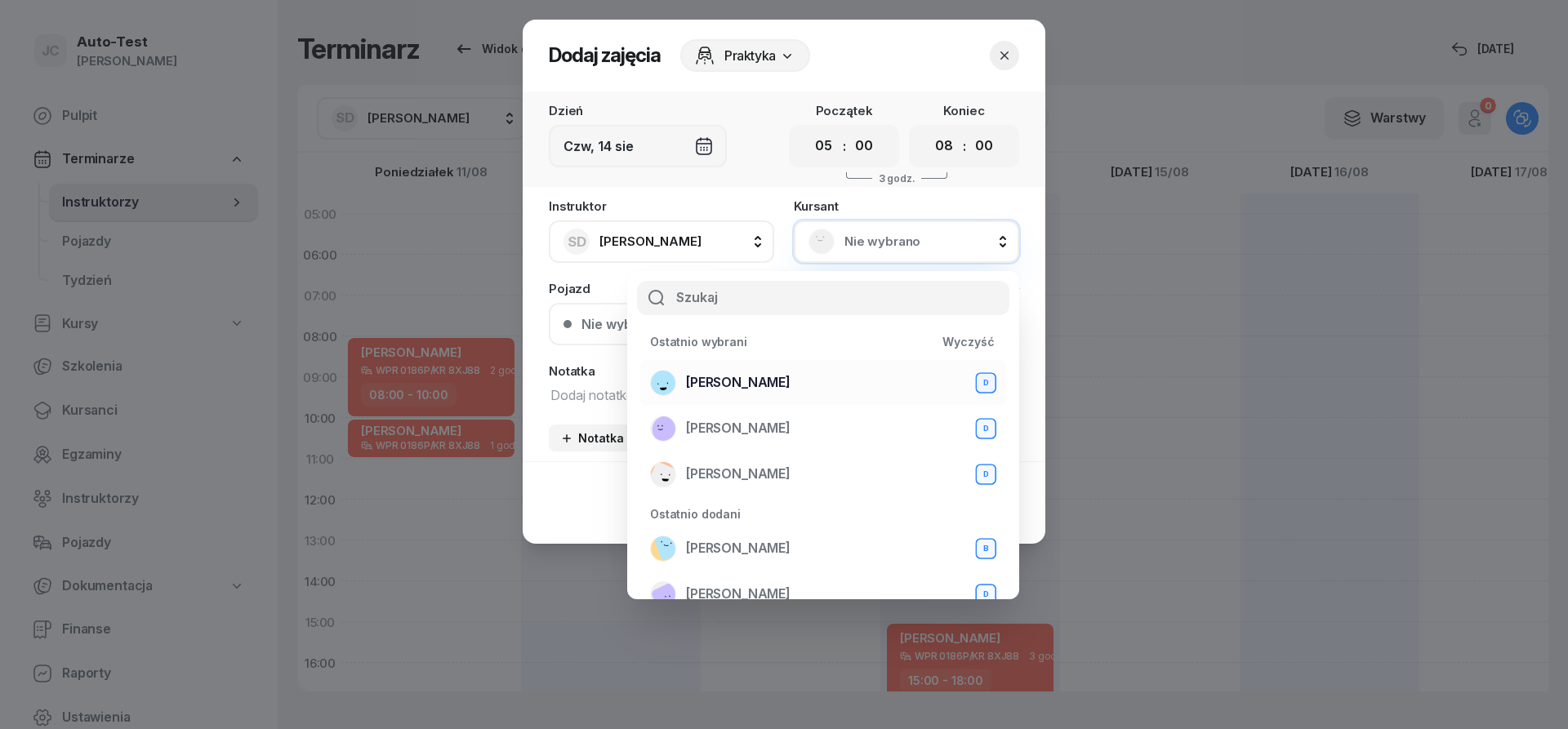
click at [760, 390] on span "[PERSON_NAME]" at bounding box center [739, 382] width 105 height 21
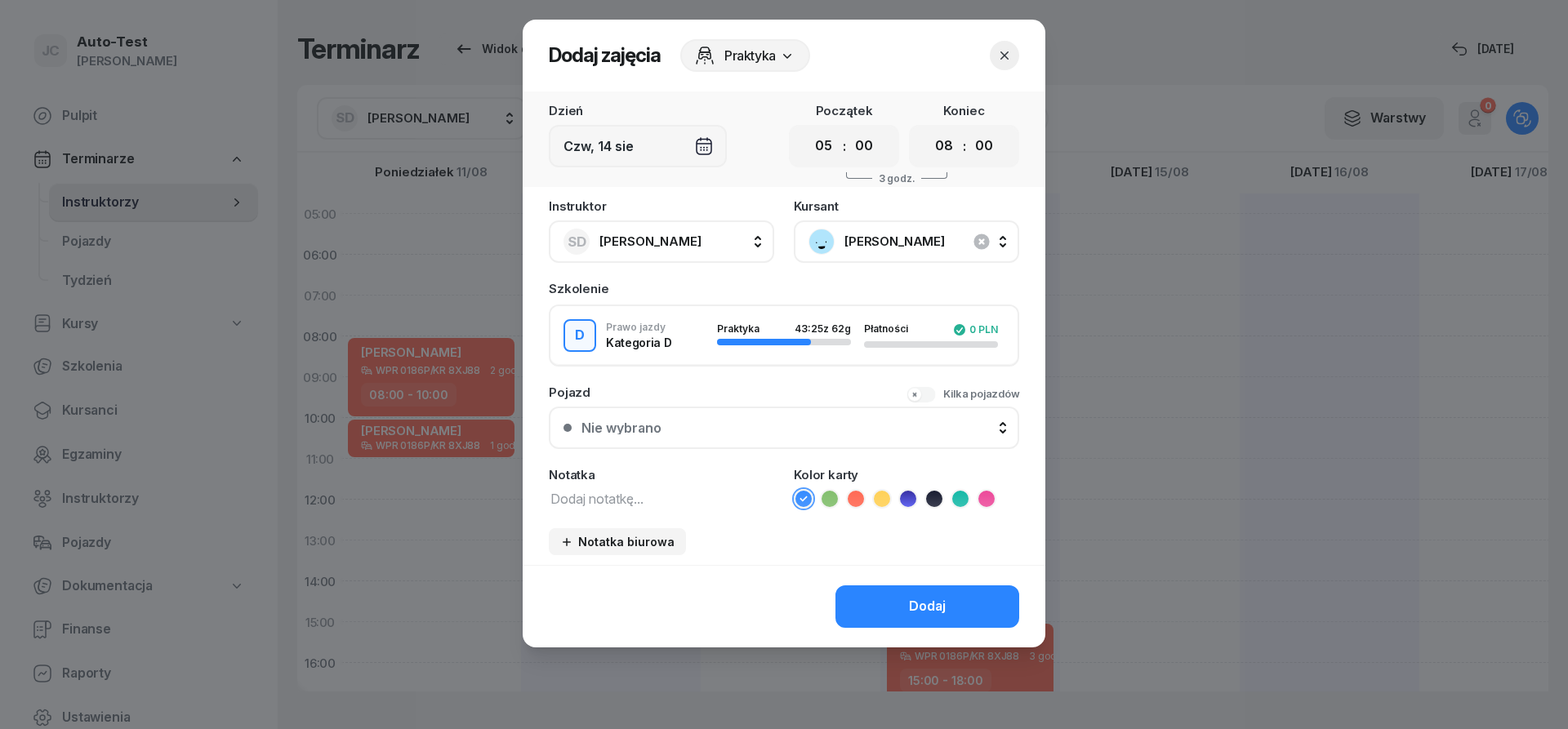
click at [827, 426] on div "Nie wybrano" at bounding box center [793, 428] width 424 height 13
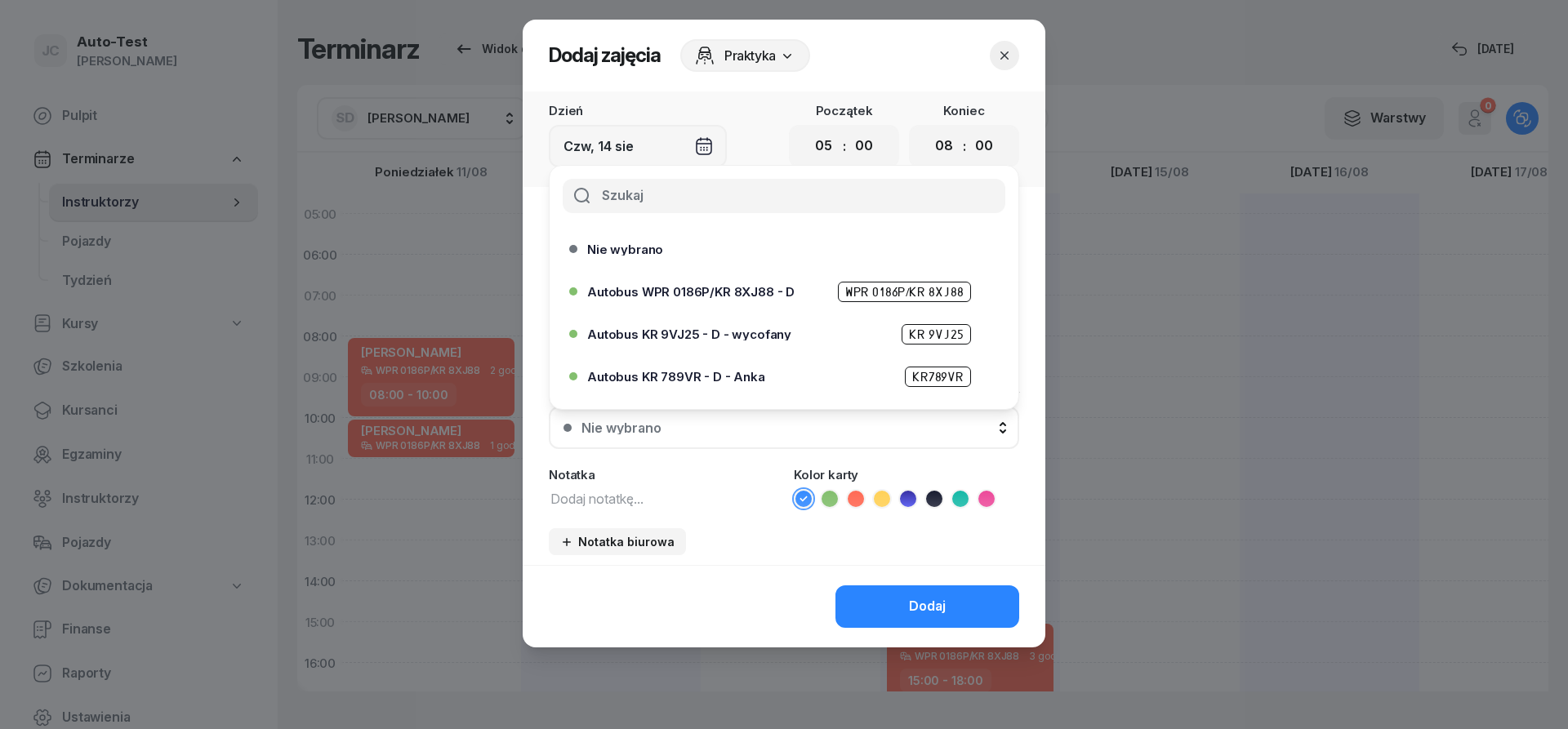
click at [736, 290] on span "Autobus WPR 0186P/KR 8XJ88 - D" at bounding box center [691, 292] width 208 height 12
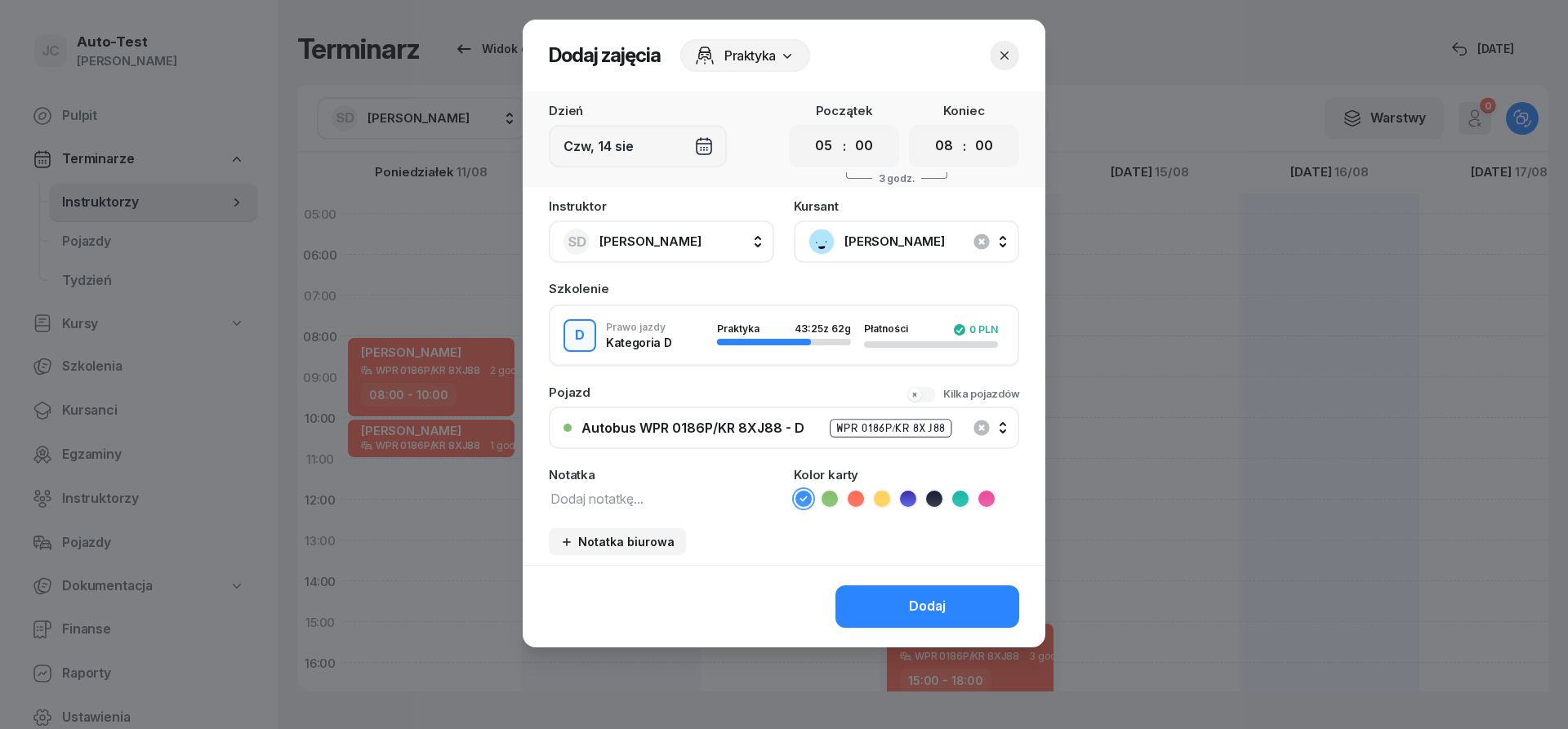
click at [856, 501] on icon at bounding box center [856, 498] width 7 height 6
click at [921, 664] on div at bounding box center [784, 364] width 1568 height 729
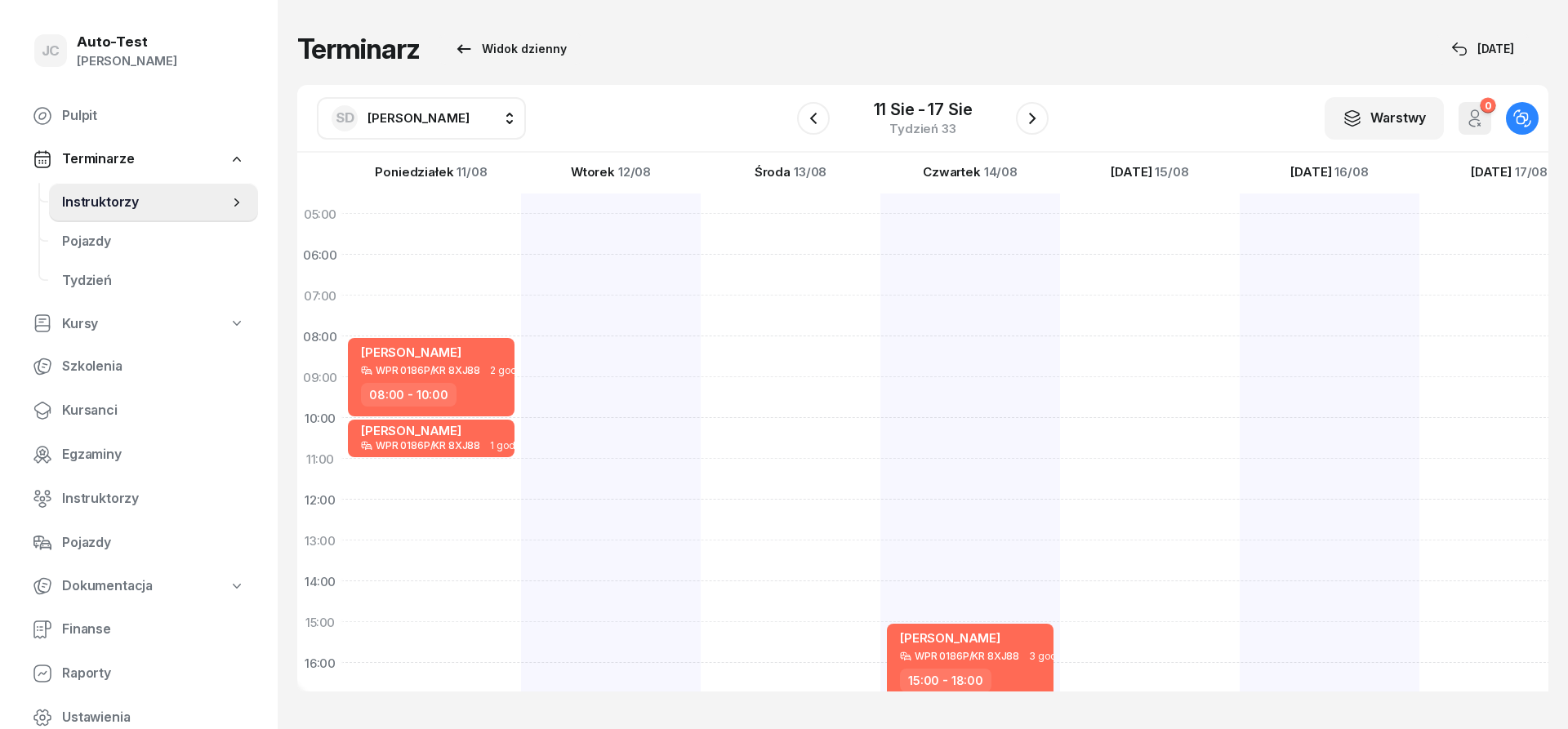
click at [1060, 617] on div "[PERSON_NAME] WPR 0186P/KR 8XJ88 3 godz. 15:00 - 18:00" at bounding box center [1150, 602] width 180 height 817
select select "14"
select select "15"
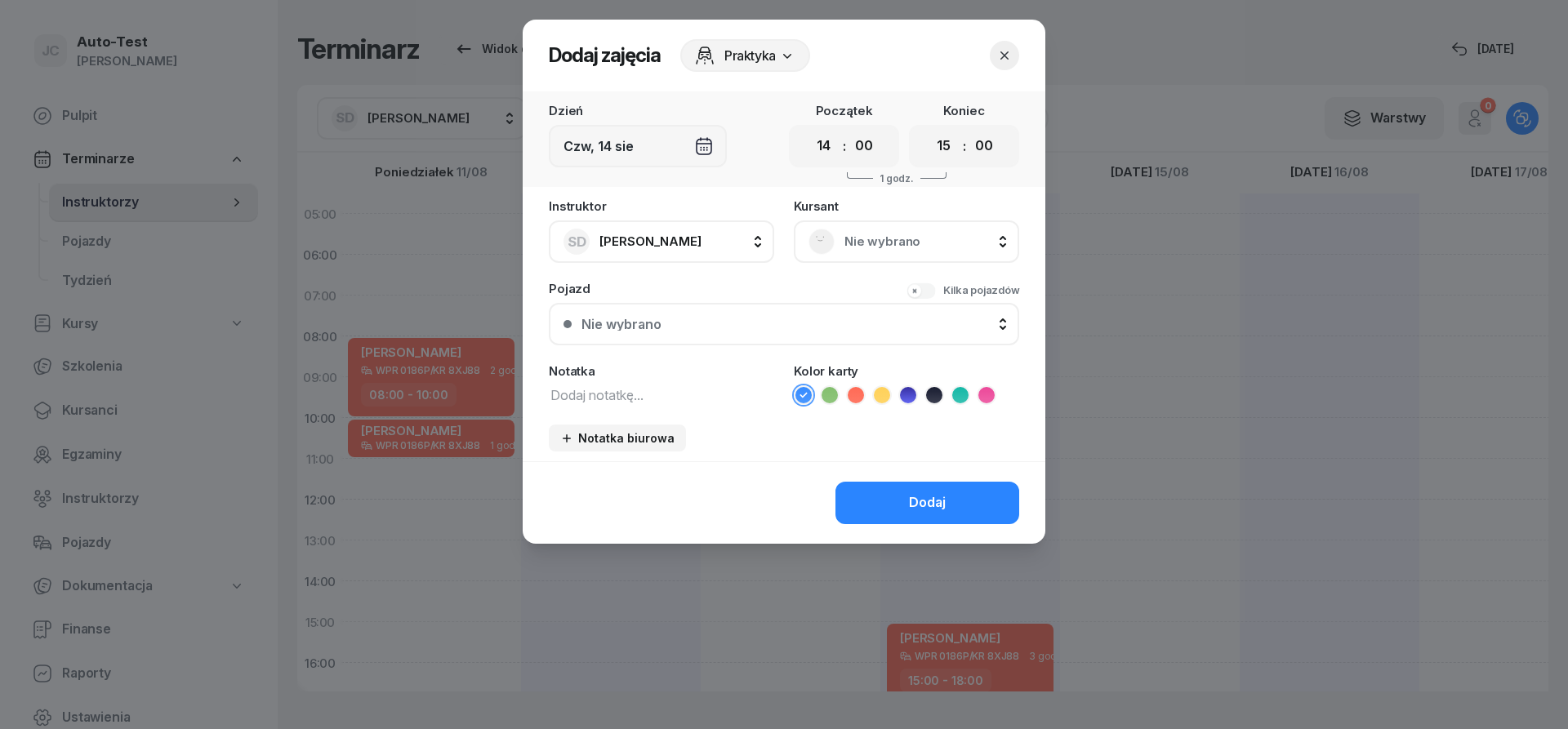
click at [1005, 49] on icon "button" at bounding box center [1004, 55] width 16 height 16
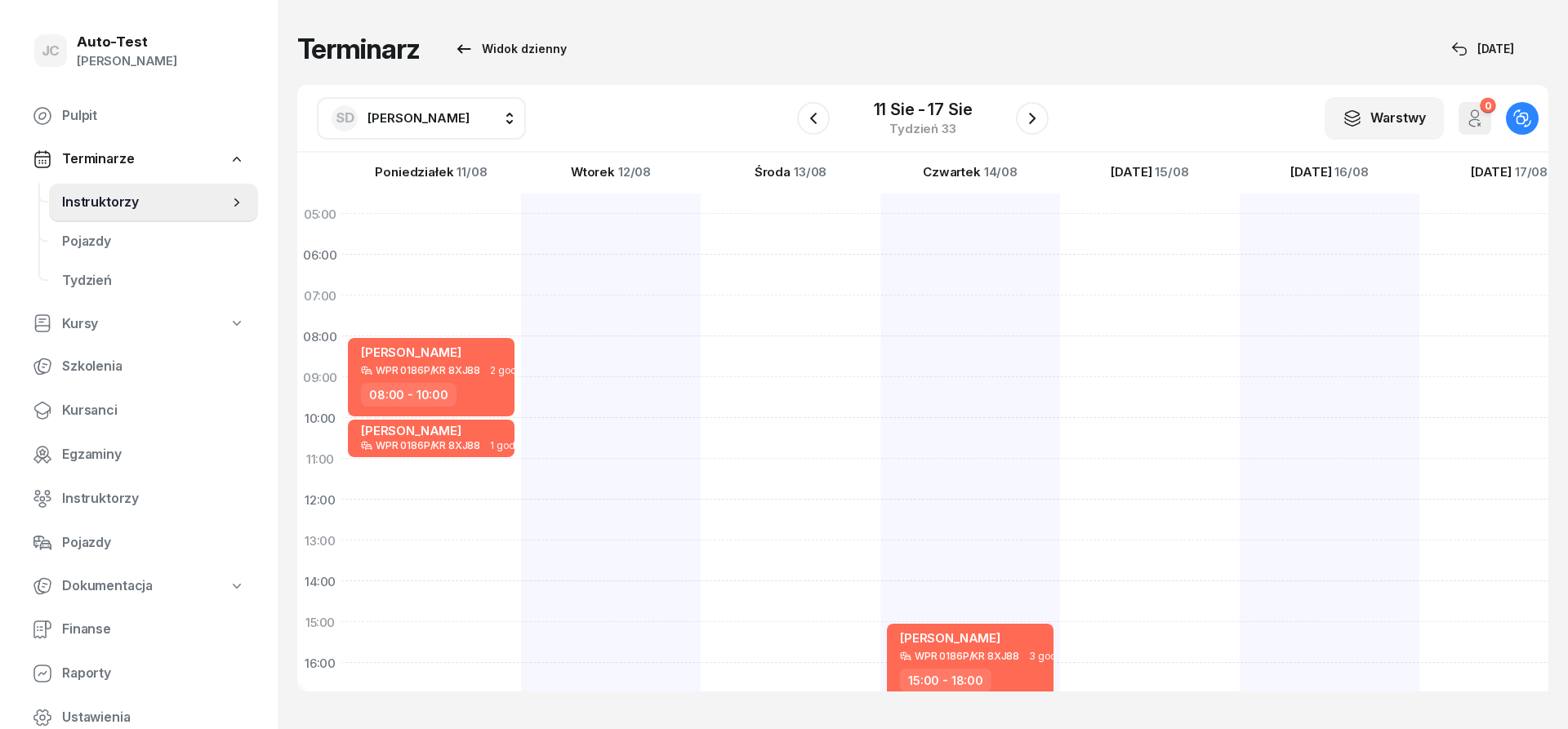
click at [1060, 222] on div "[PERSON_NAME] WPR 0186P/KR 8XJ88 3 godz. 15:00 - 18:00" at bounding box center [1150, 602] width 180 height 817
select select "05"
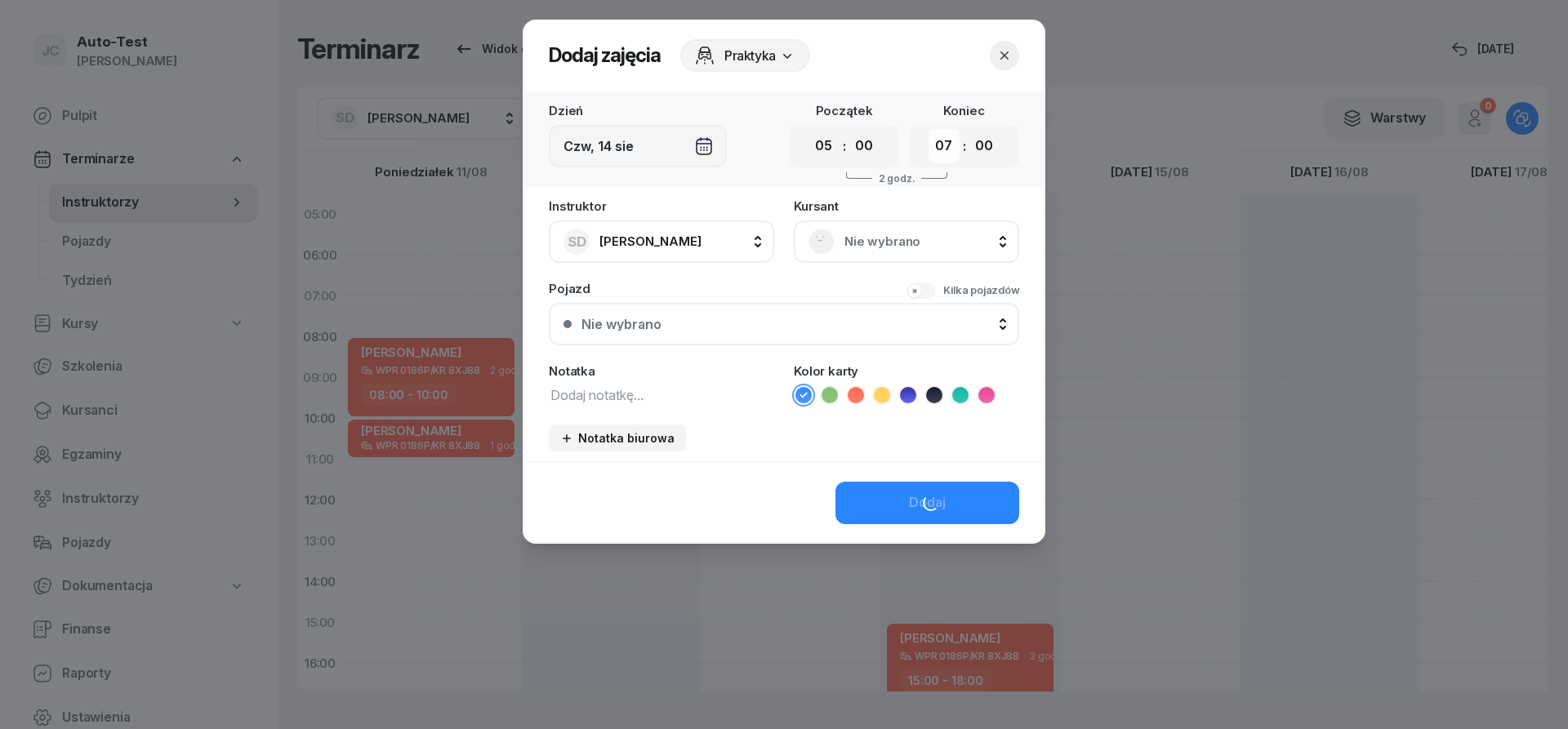
click at [928, 129] on select "00 01 02 03 04 05 06 07 08 09 10 11 12 13 14 15 16 17 18 19 20 21 22 23" at bounding box center [943, 146] width 31 height 35
select select "08"
click option "08" at bounding box center [0, 0] width 0 height 0
click at [845, 241] on span "Nie wybrano" at bounding box center [924, 241] width 160 height 21
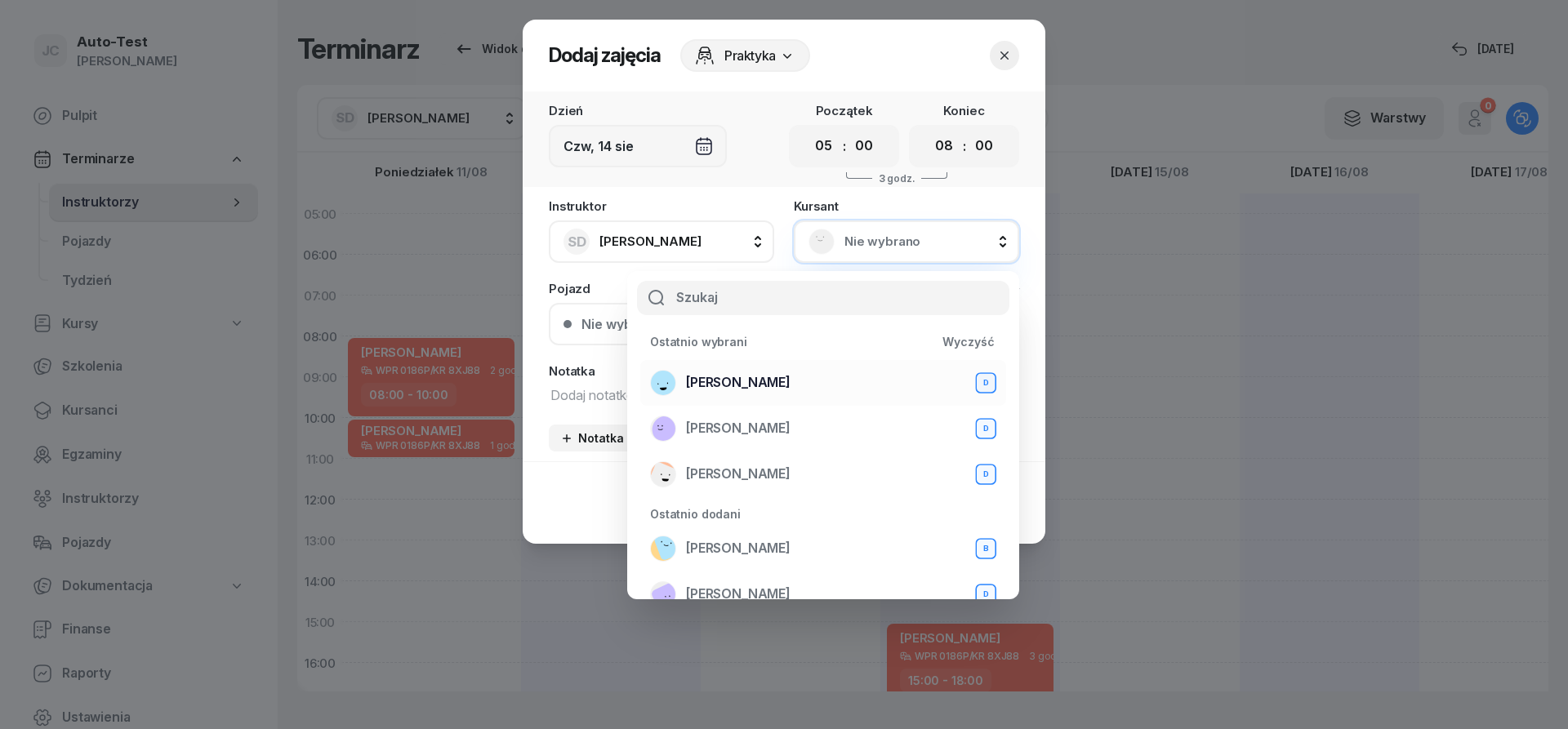
click at [791, 373] on span "[PERSON_NAME]" at bounding box center [739, 382] width 105 height 21
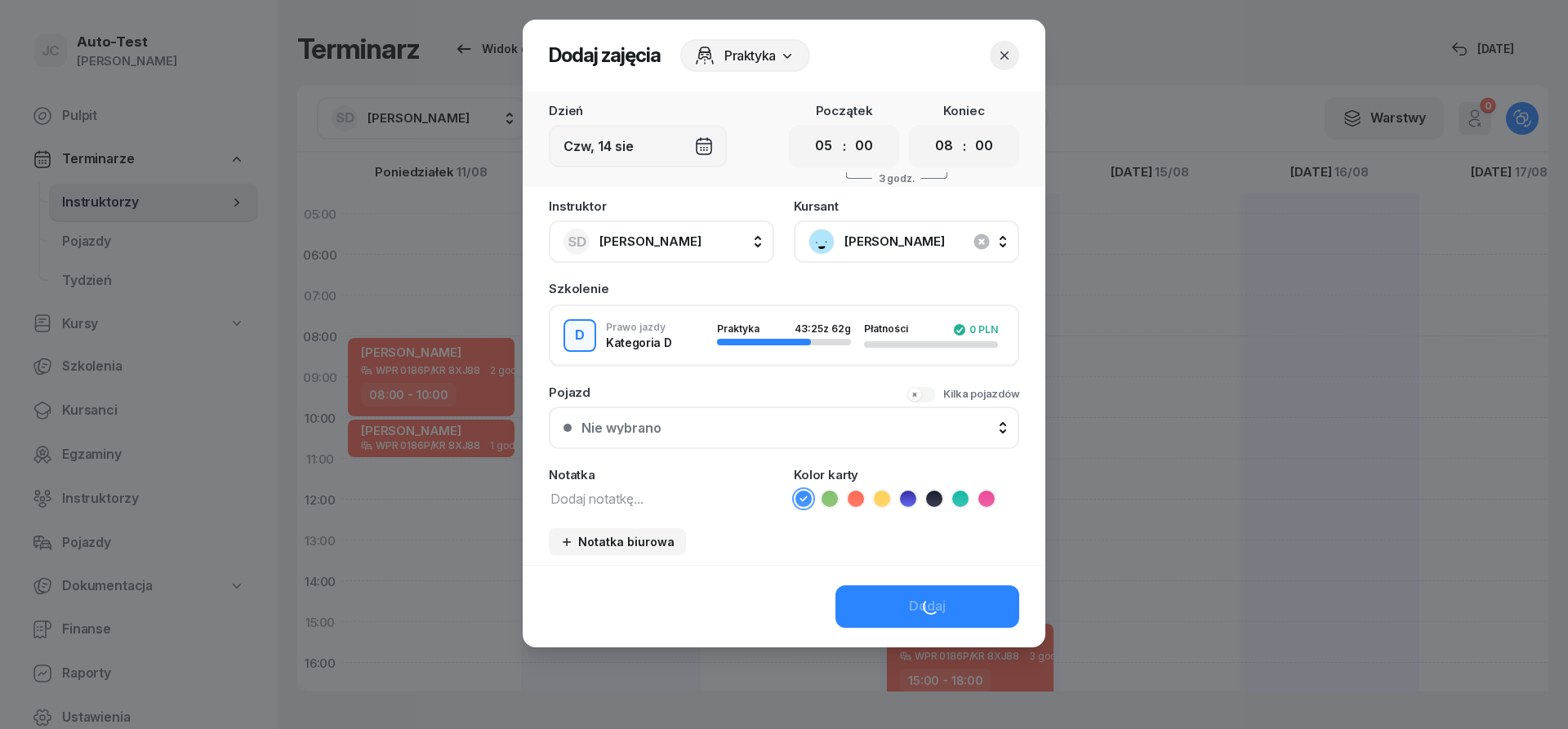
click at [753, 326] on span "Praktyka" at bounding box center [738, 328] width 42 height 12
click at [738, 413] on button "Nie wybrano" at bounding box center [784, 427] width 470 height 42
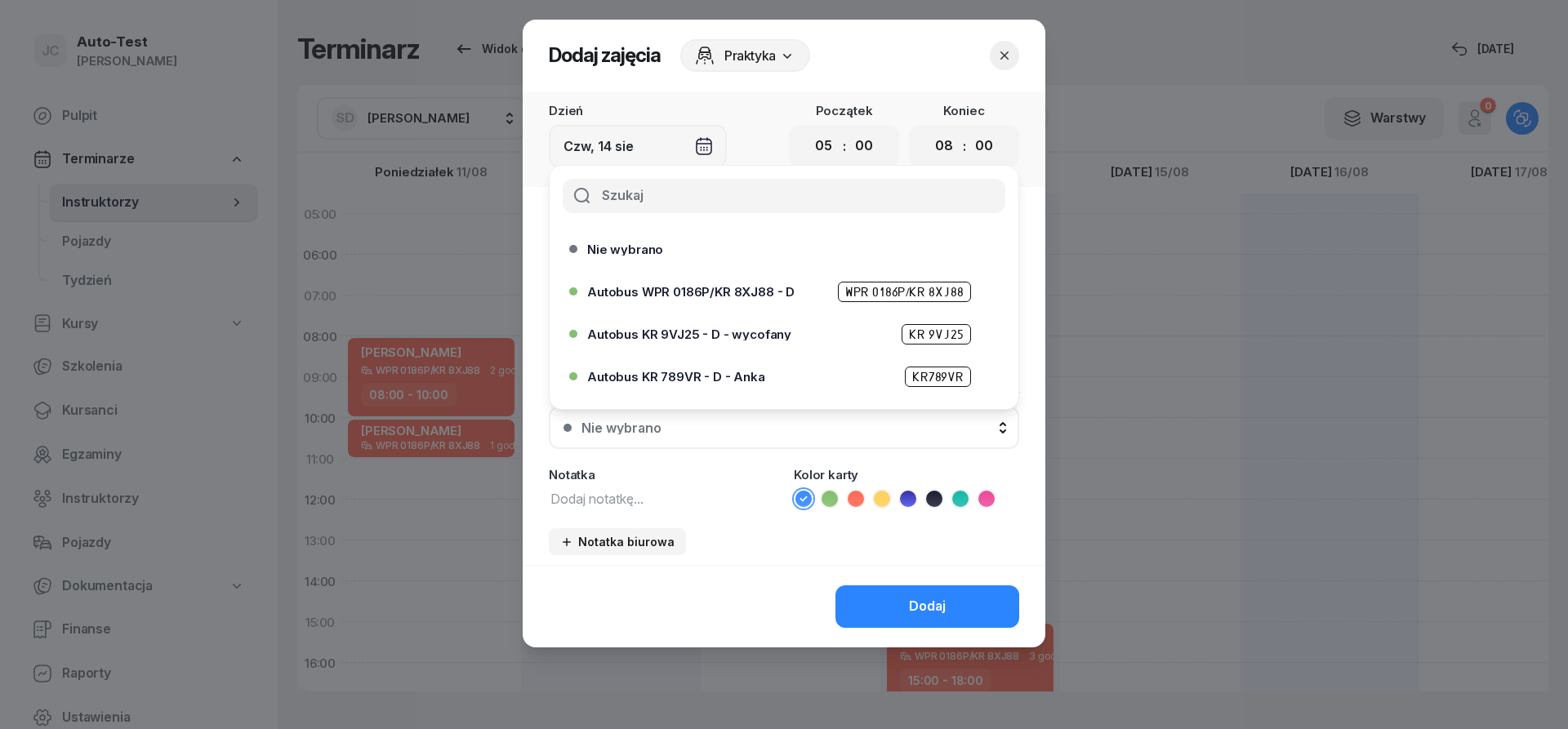
click at [767, 293] on span "Autobus WPR 0186P/KR 8XJ88 - D" at bounding box center [691, 292] width 208 height 12
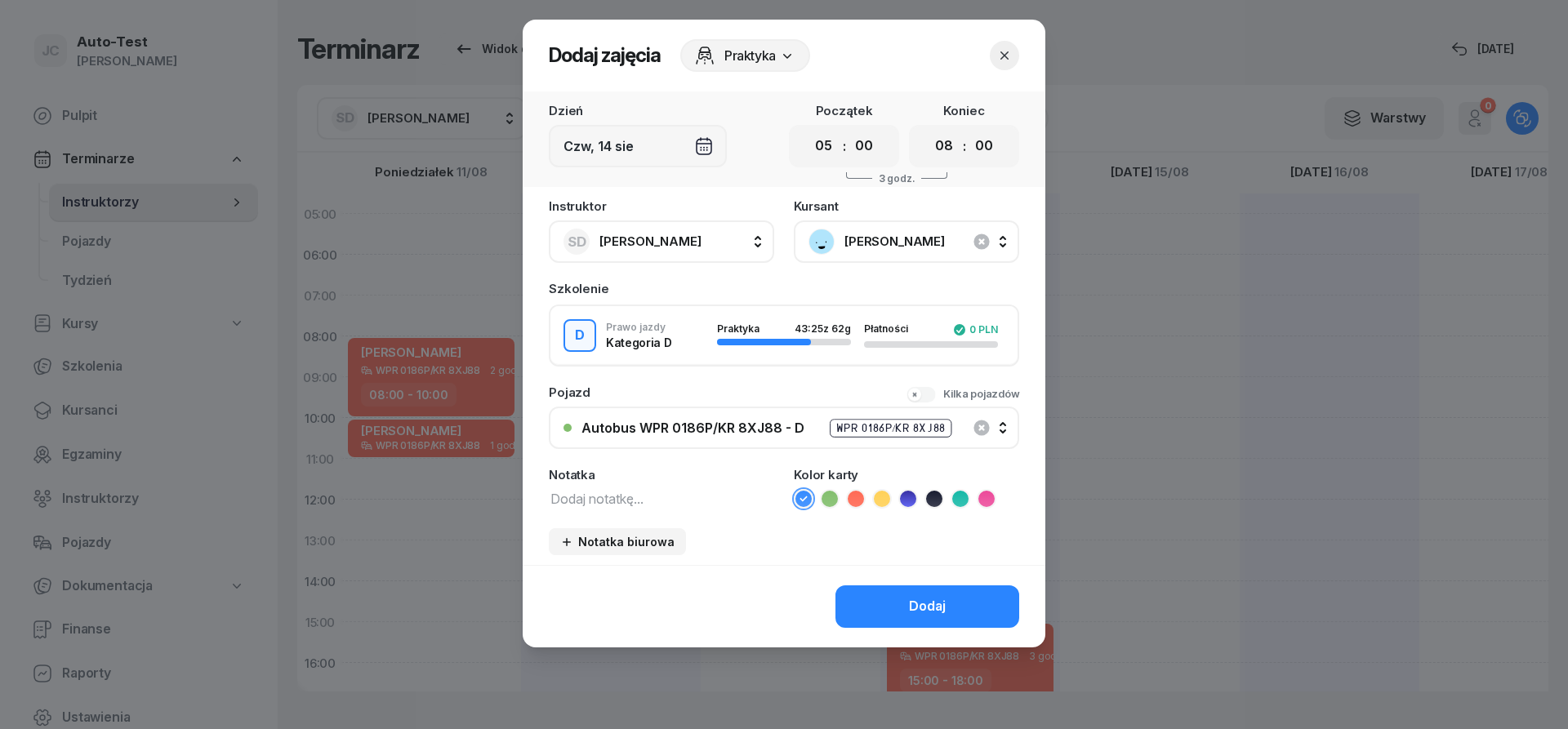
click at [860, 490] on ul at bounding box center [906, 498] width 225 height 20
click at [860, 496] on icon at bounding box center [856, 498] width 16 height 16
click at [898, 603] on button "Dodaj" at bounding box center [928, 606] width 184 height 42
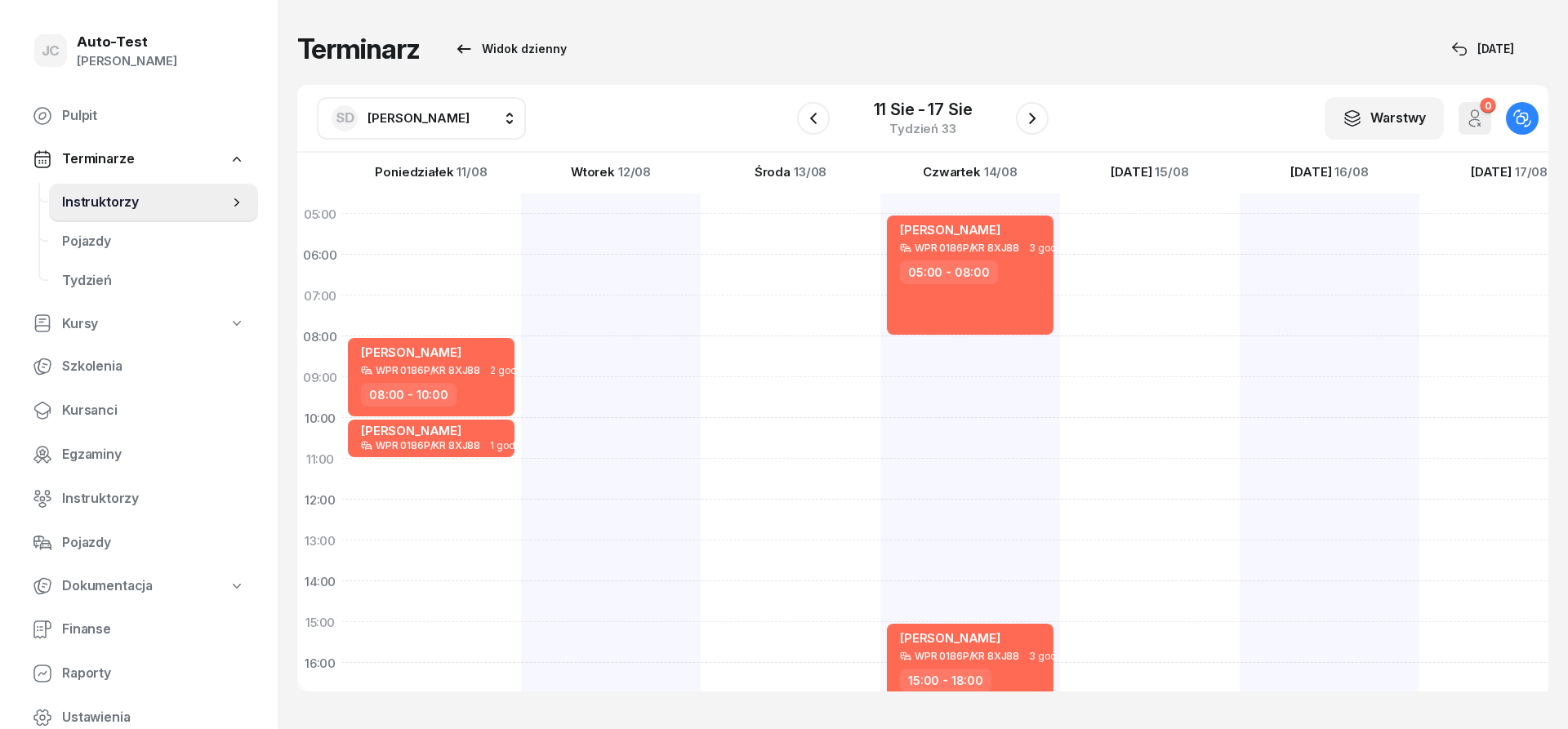
click at [1240, 249] on div at bounding box center [1330, 602] width 180 height 817
select select "05"
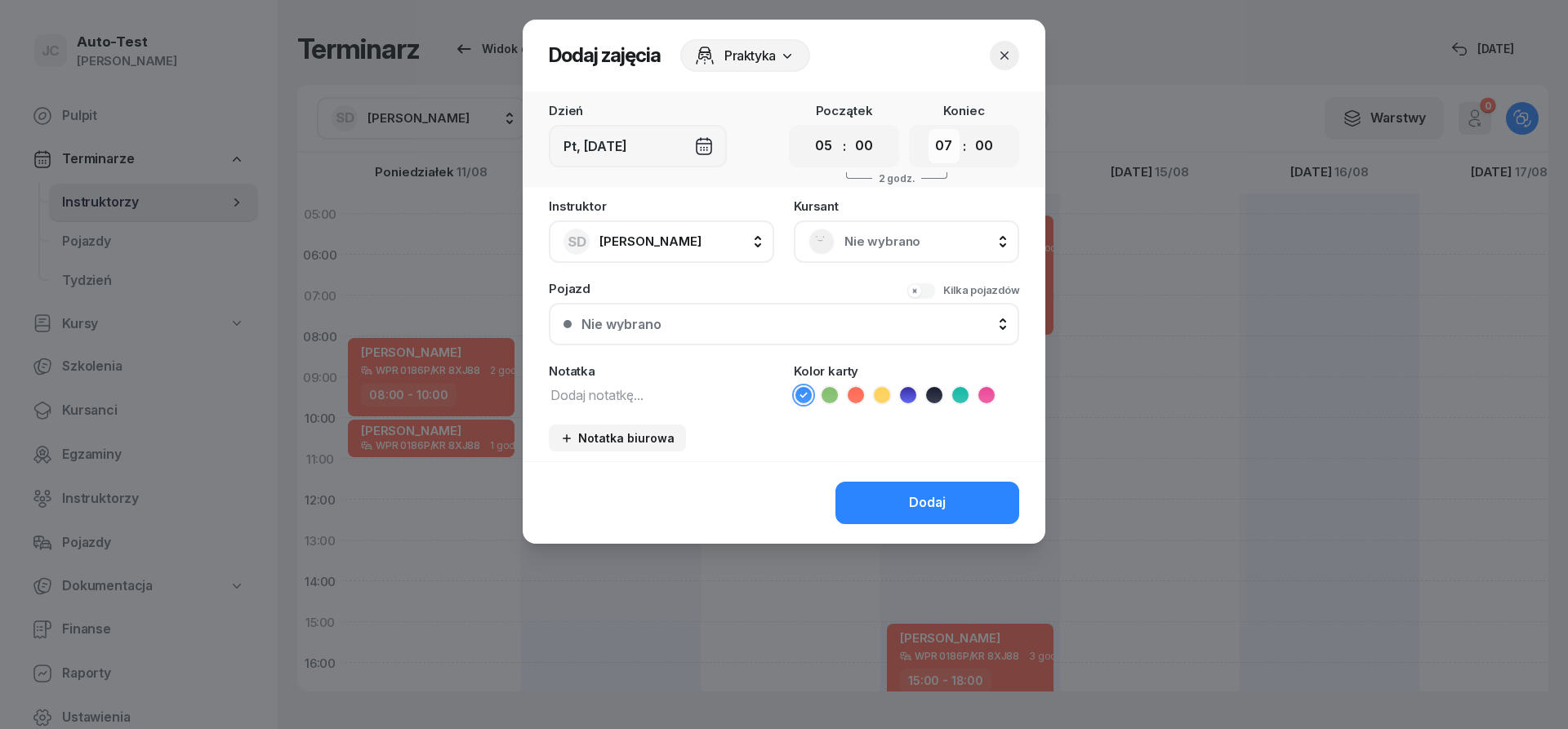
click at [928, 129] on select "00 01 02 03 04 05 06 07 08 09 10 11 12 13 14 15 16 17 18 19 20 21 22 23" at bounding box center [943, 146] width 31 height 35
select select "08"
click option "08" at bounding box center [0, 0] width 0 height 0
click at [891, 242] on span "Nie wybrano" at bounding box center [924, 241] width 160 height 21
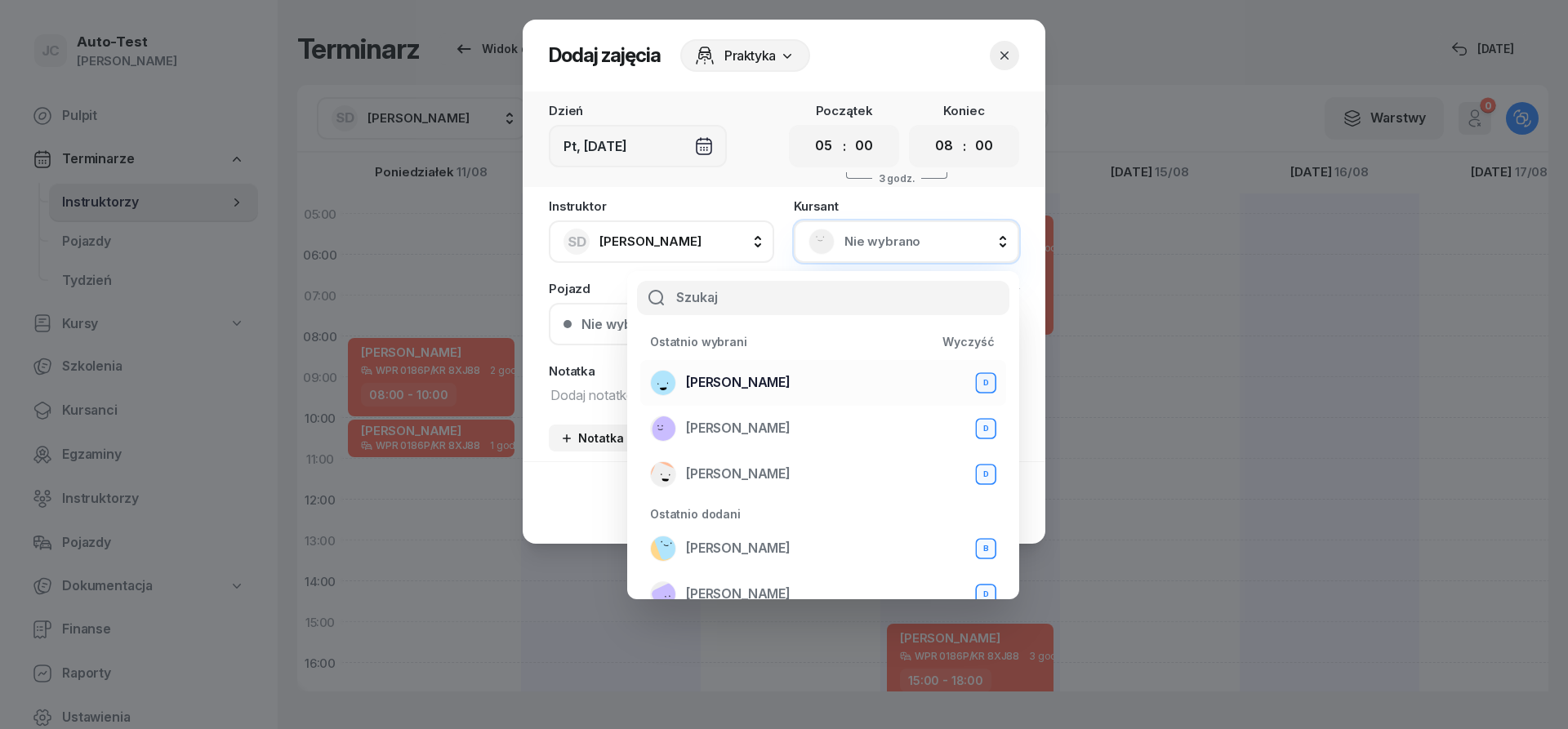
click at [791, 384] on span "[PERSON_NAME]" at bounding box center [739, 382] width 105 height 21
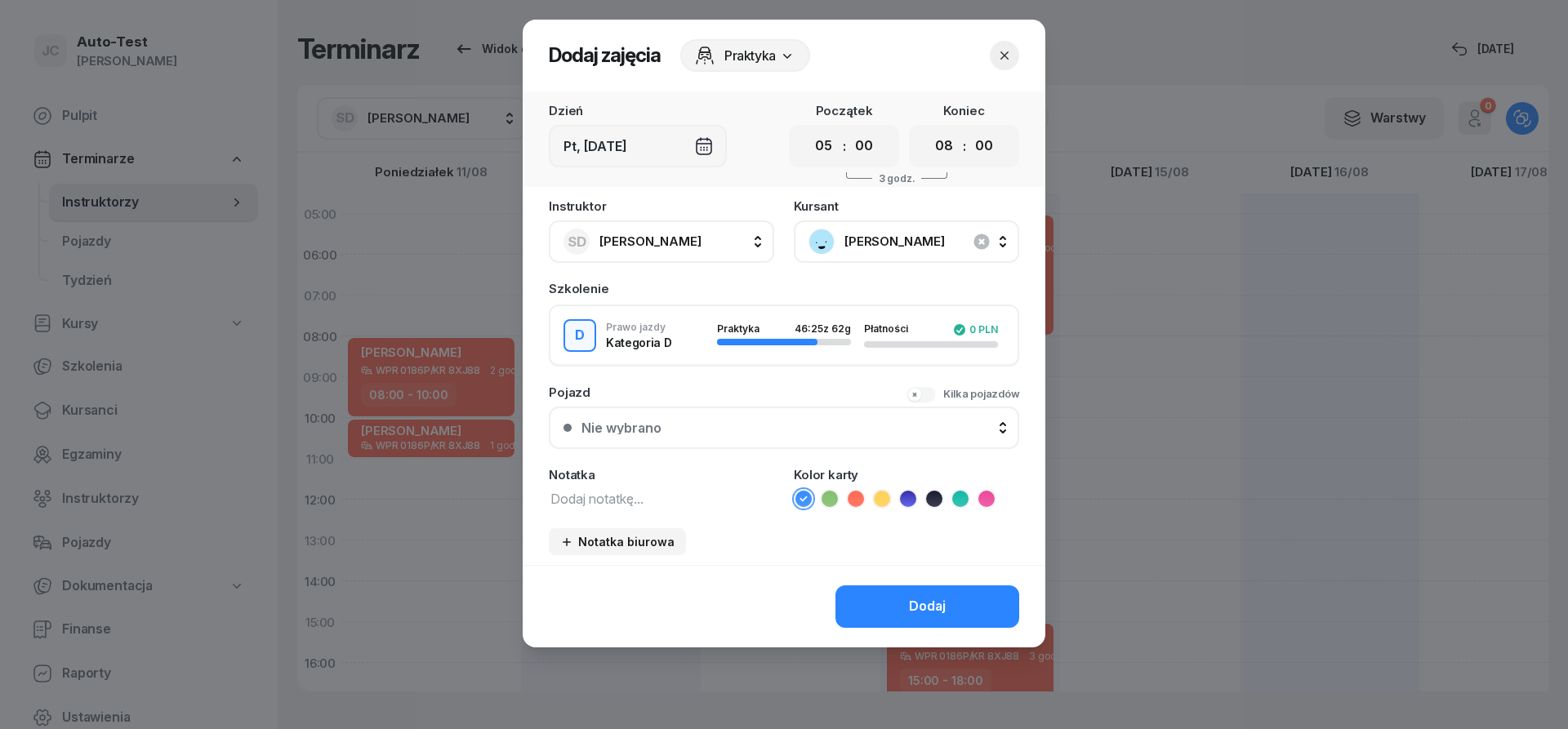
click at [786, 427] on div "Nie wybrano" at bounding box center [793, 428] width 424 height 13
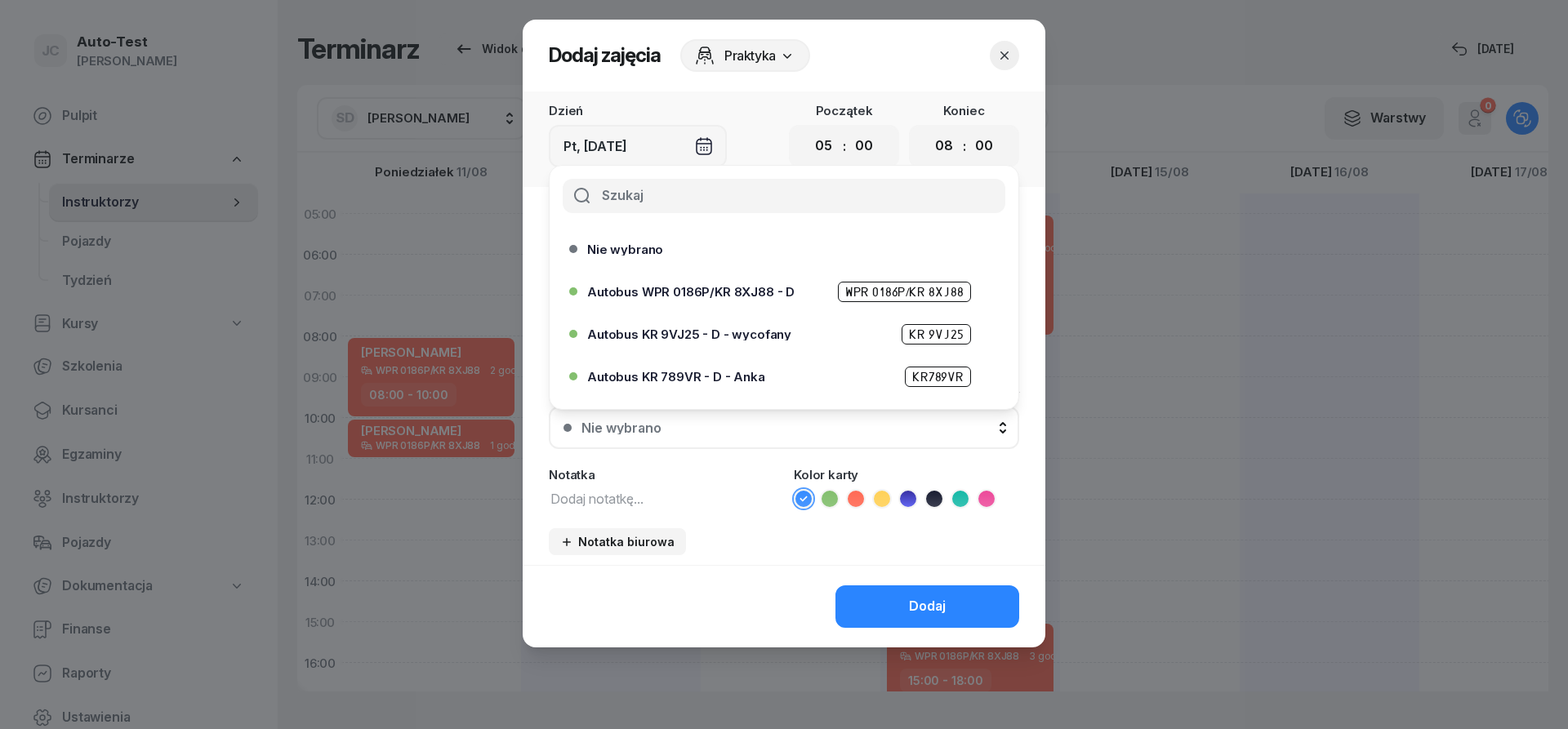
click at [753, 286] on span "Autobus WPR 0186P/KR 8XJ88 - D" at bounding box center [691, 292] width 208 height 12
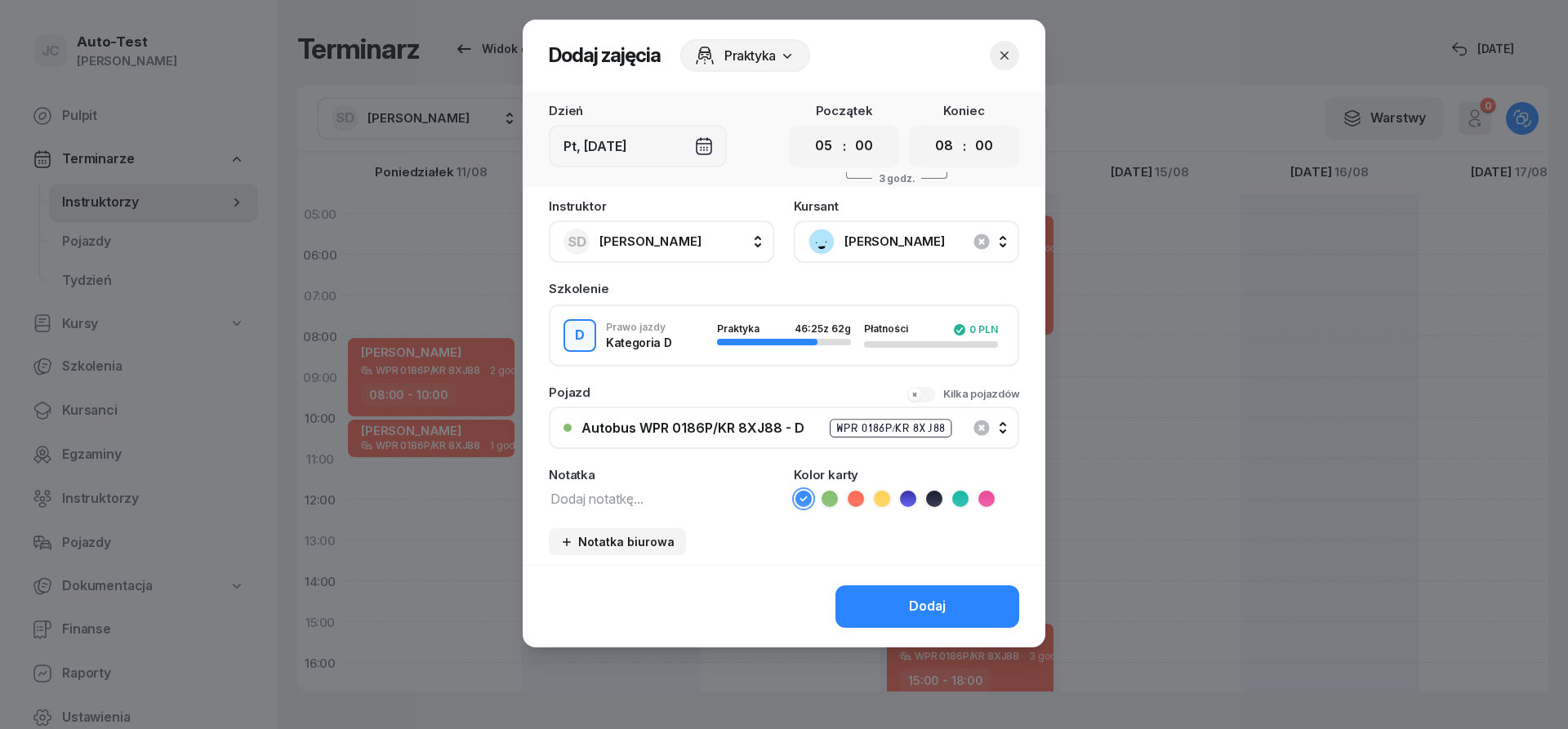
click at [854, 496] on icon at bounding box center [856, 498] width 16 height 16
click at [914, 619] on button "Dodaj" at bounding box center [928, 606] width 184 height 42
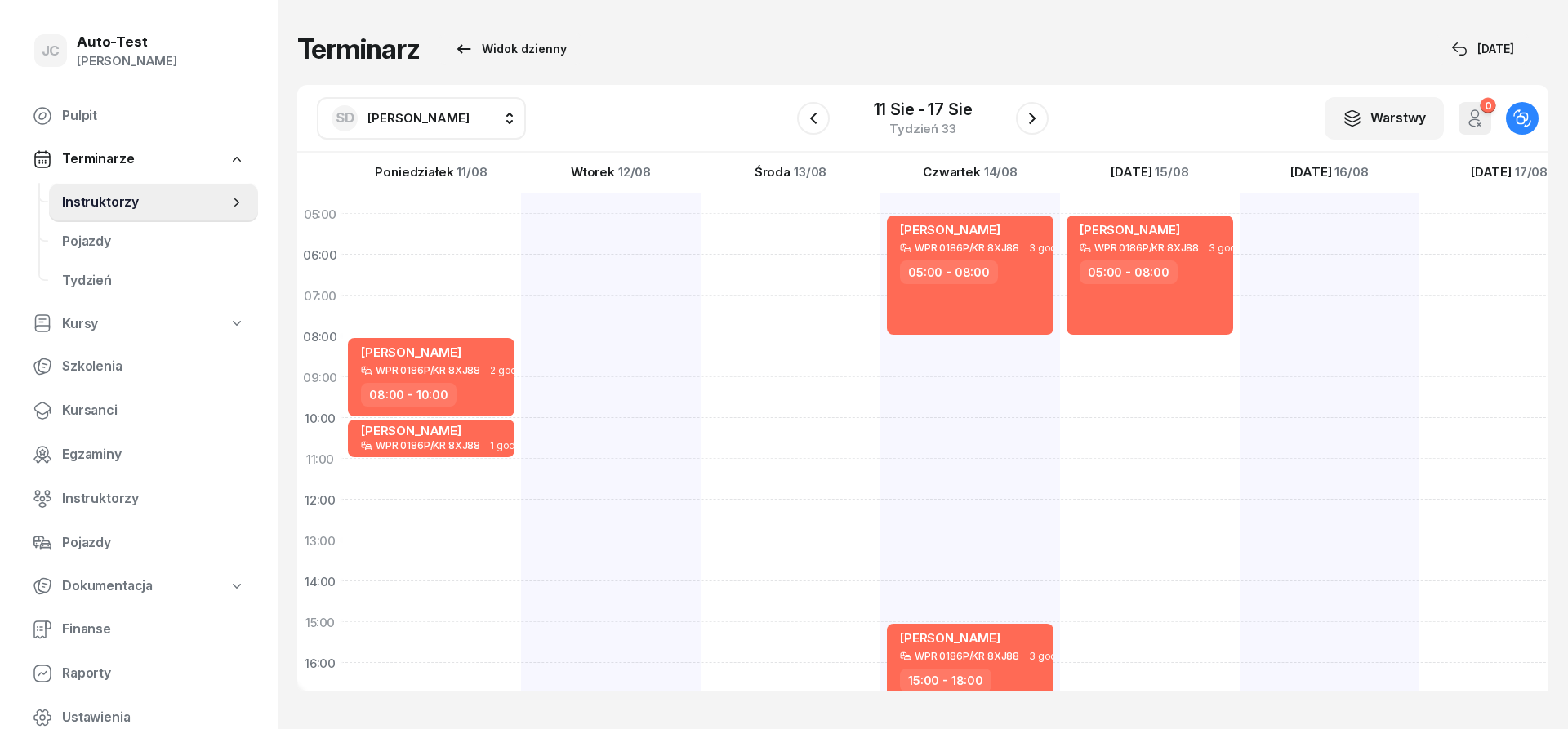
click at [1240, 358] on div "[PERSON_NAME] WPR 0186P/KR 8XJ88 3 godz. 05:00 - 08:00" at bounding box center [1330, 602] width 180 height 817
select select "08"
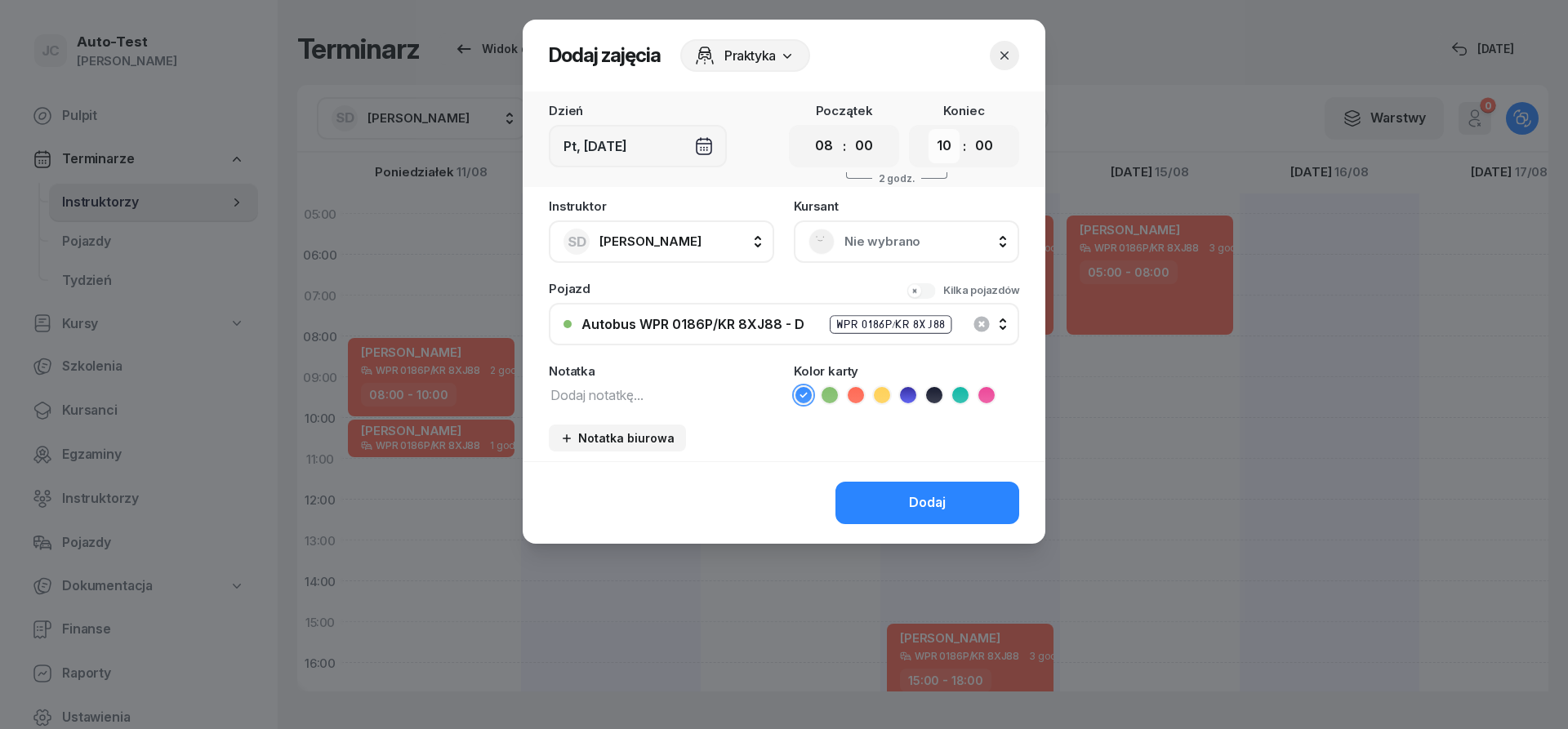
click at [928, 129] on select "00 01 02 03 04 05 06 07 08 09 10 11 12 13 14 15 16 17 18 19 20 21 22 23" at bounding box center [943, 146] width 31 height 35
select select "09"
click option "09" at bounding box center [0, 0] width 0 height 0
click at [880, 244] on span "Nie wybrano" at bounding box center [924, 241] width 160 height 21
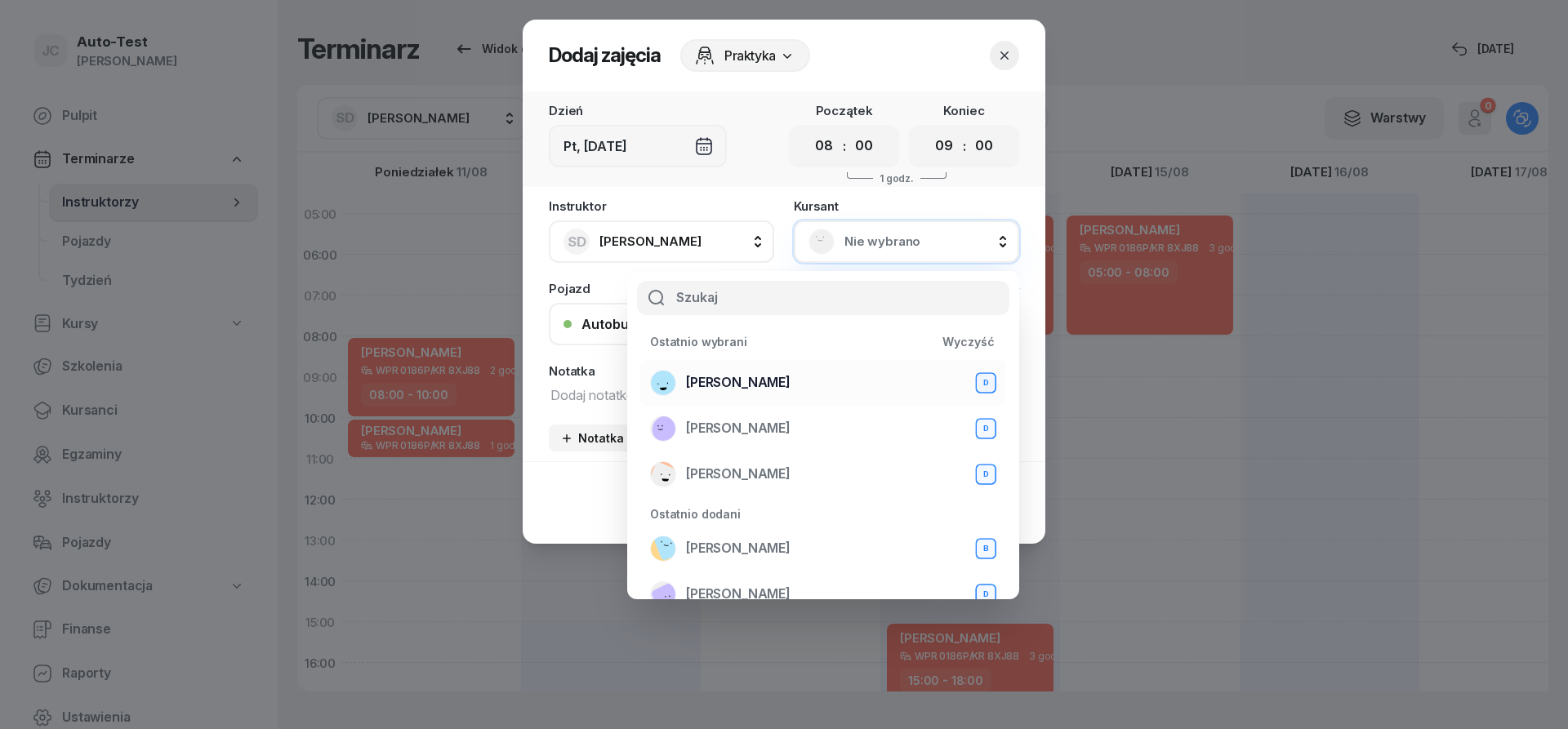
click at [791, 377] on span "[PERSON_NAME]" at bounding box center [739, 382] width 105 height 21
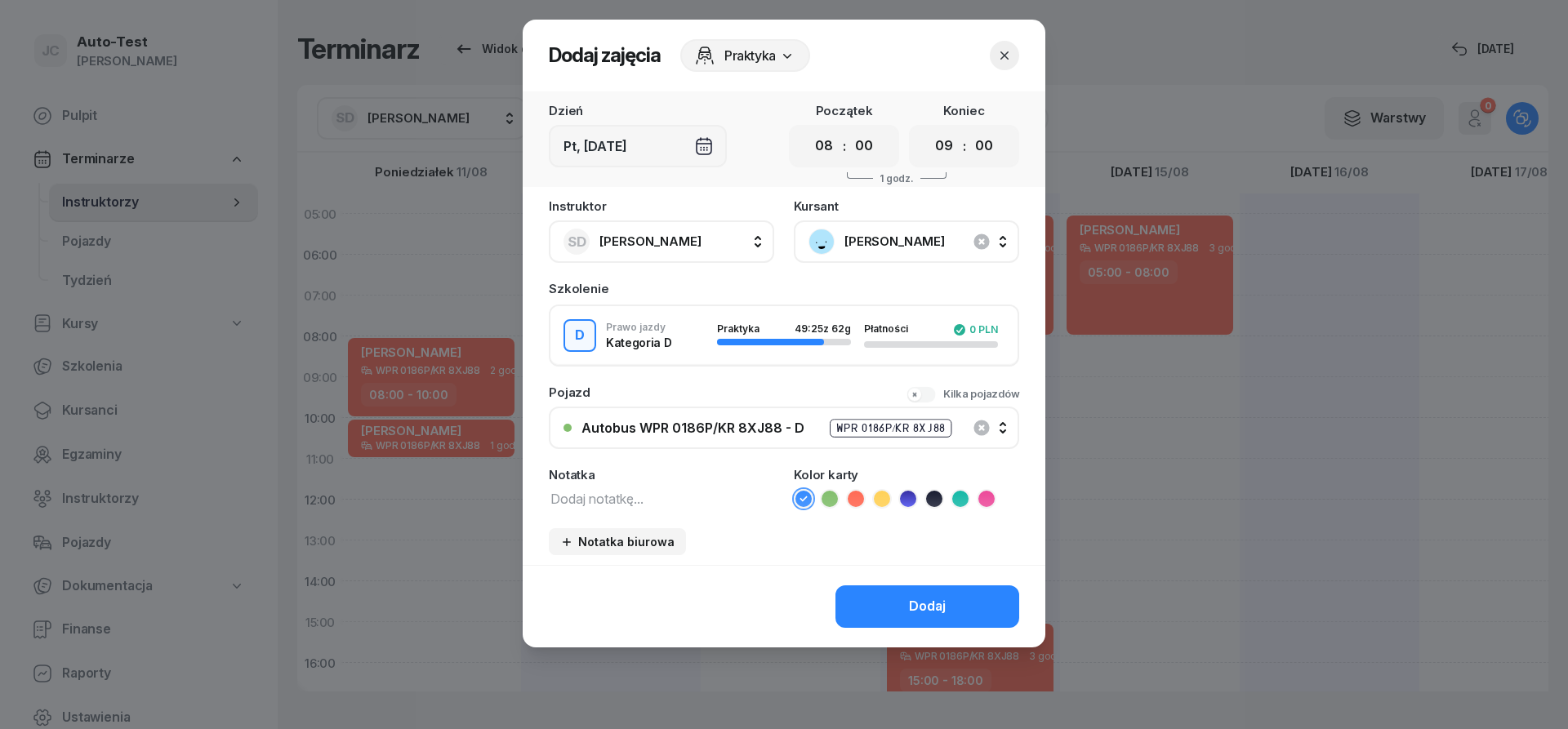
click at [850, 501] on icon at bounding box center [856, 498] width 16 height 16
click at [904, 602] on button "Dodaj" at bounding box center [928, 606] width 184 height 42
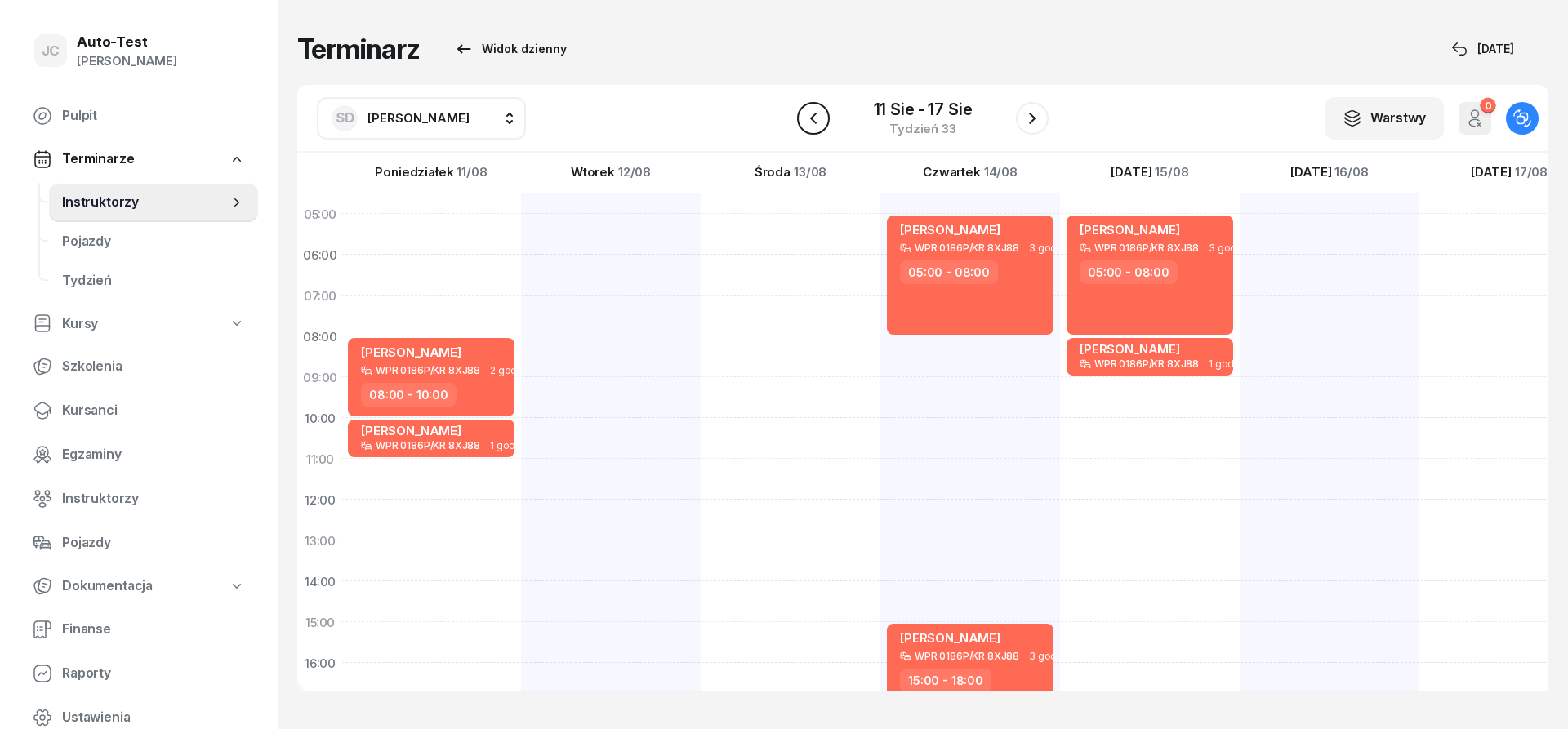
click at [806, 117] on icon "button" at bounding box center [813, 118] width 20 height 20
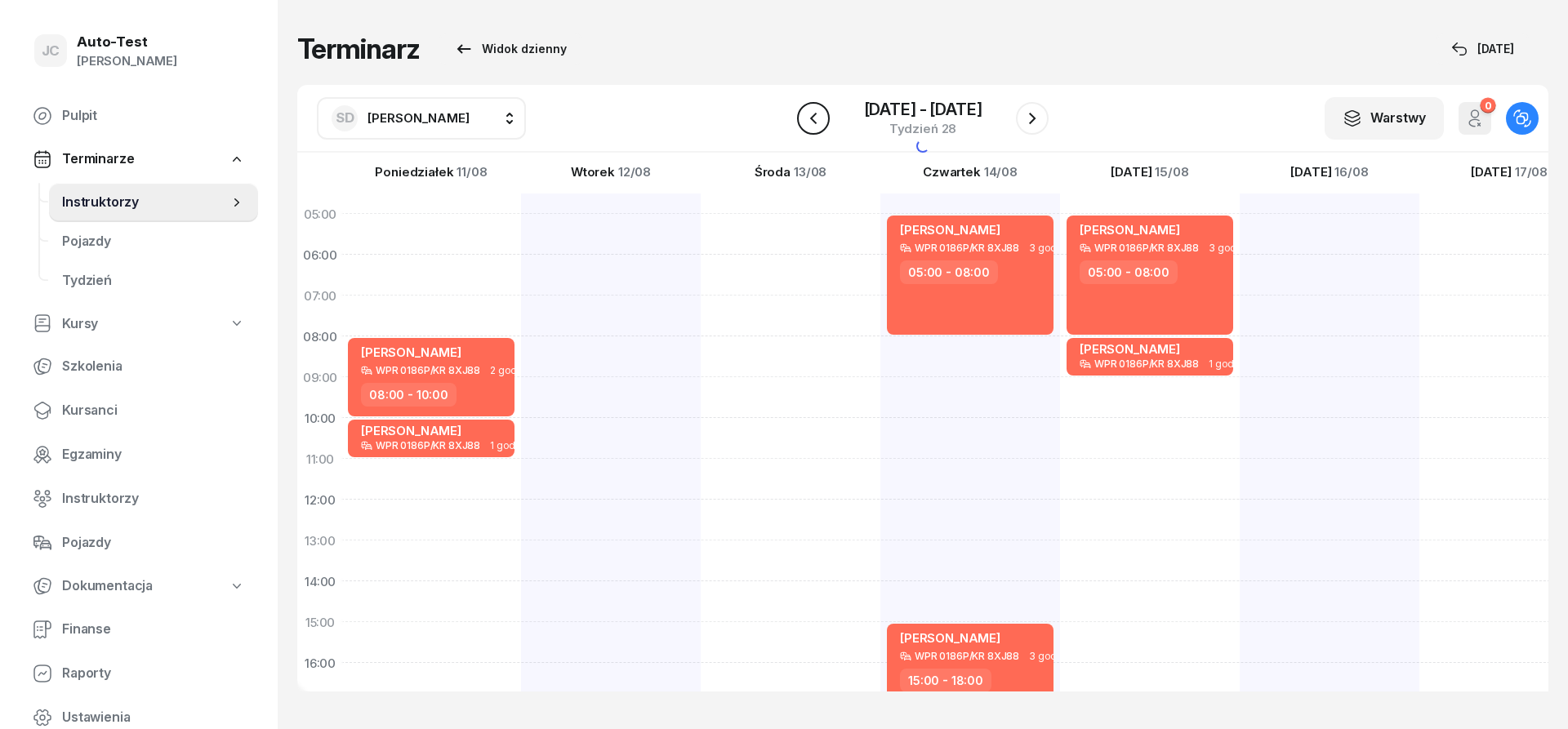
click at [806, 117] on icon "button" at bounding box center [813, 118] width 20 height 20
click at [807, 117] on icon "button" at bounding box center [813, 118] width 20 height 20
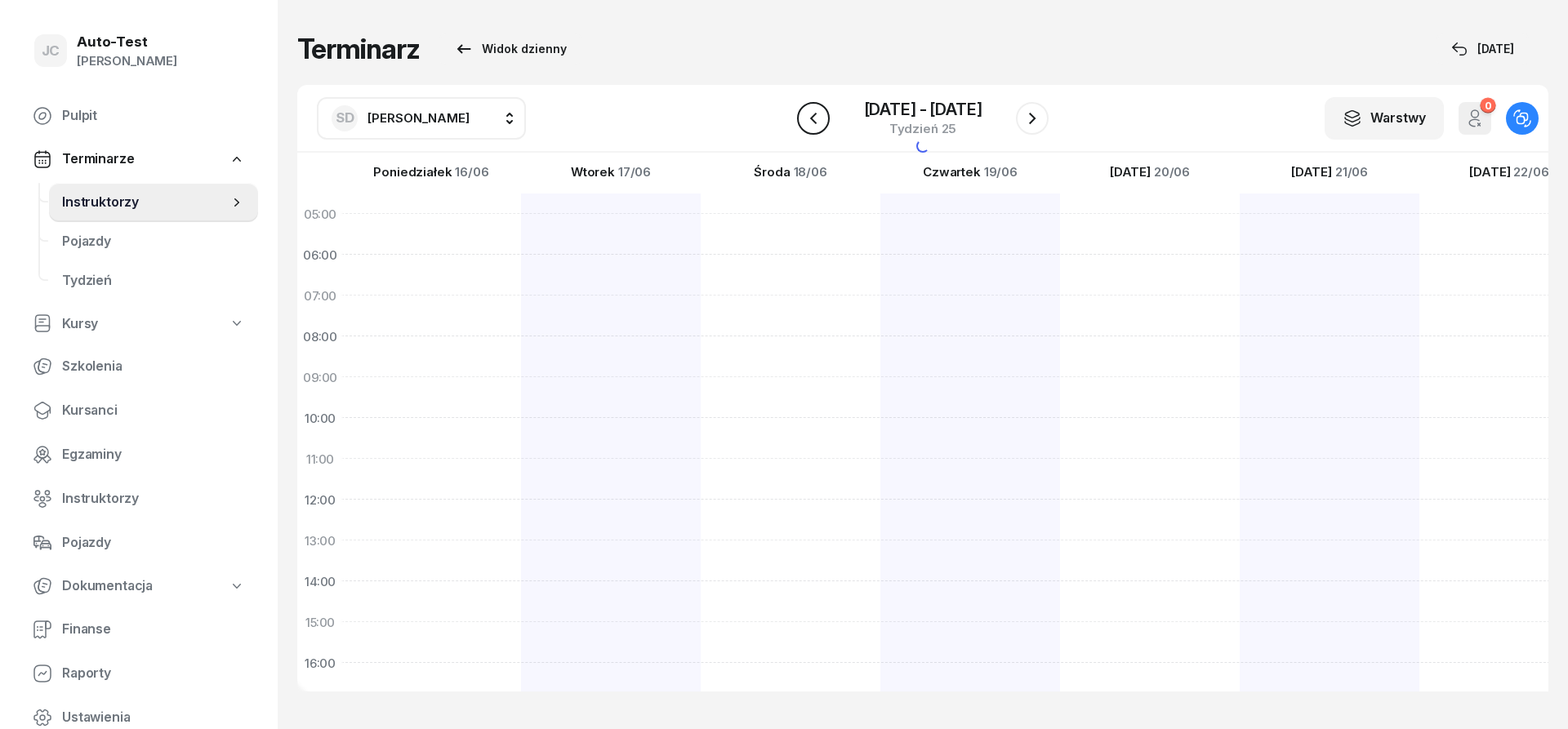
click at [807, 117] on icon "button" at bounding box center [813, 118] width 20 height 20
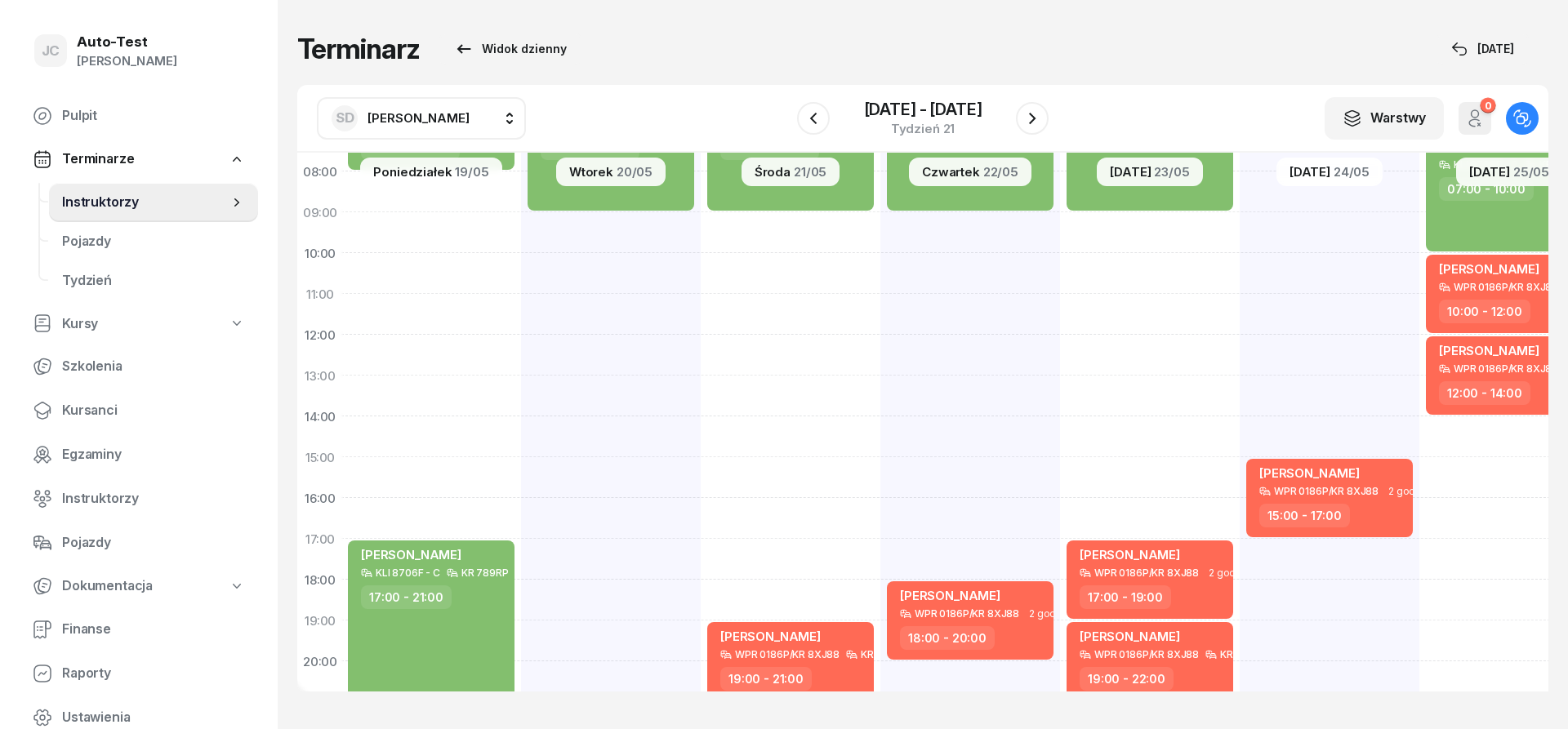
scroll to position [196, 2]
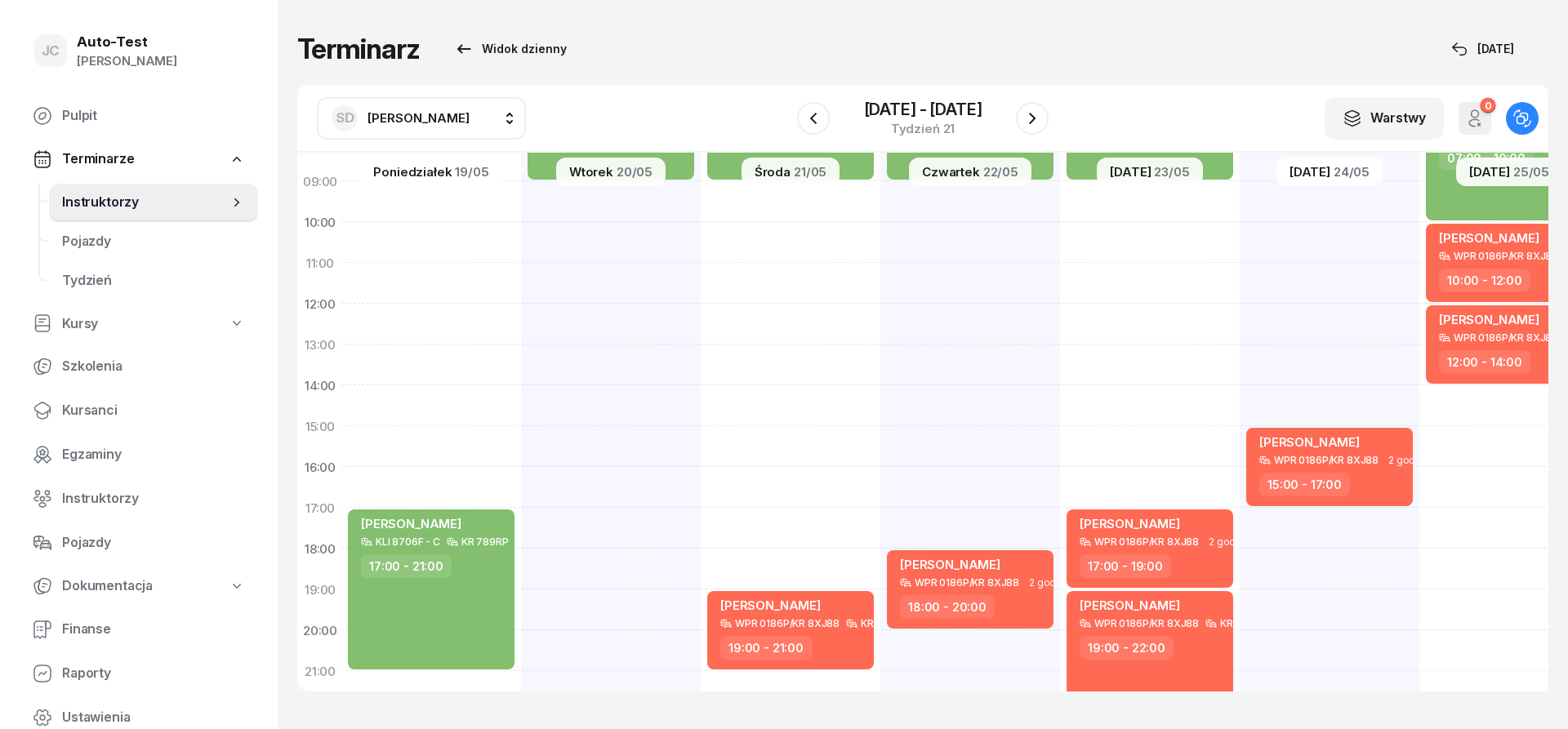
click at [1419, 519] on div "[PERSON_NAME] WPR 0186P/KR 8XJ88 2 godz. 15:00 - 17:00" at bounding box center [1509, 406] width 180 height 817
select select "17"
select select "19"
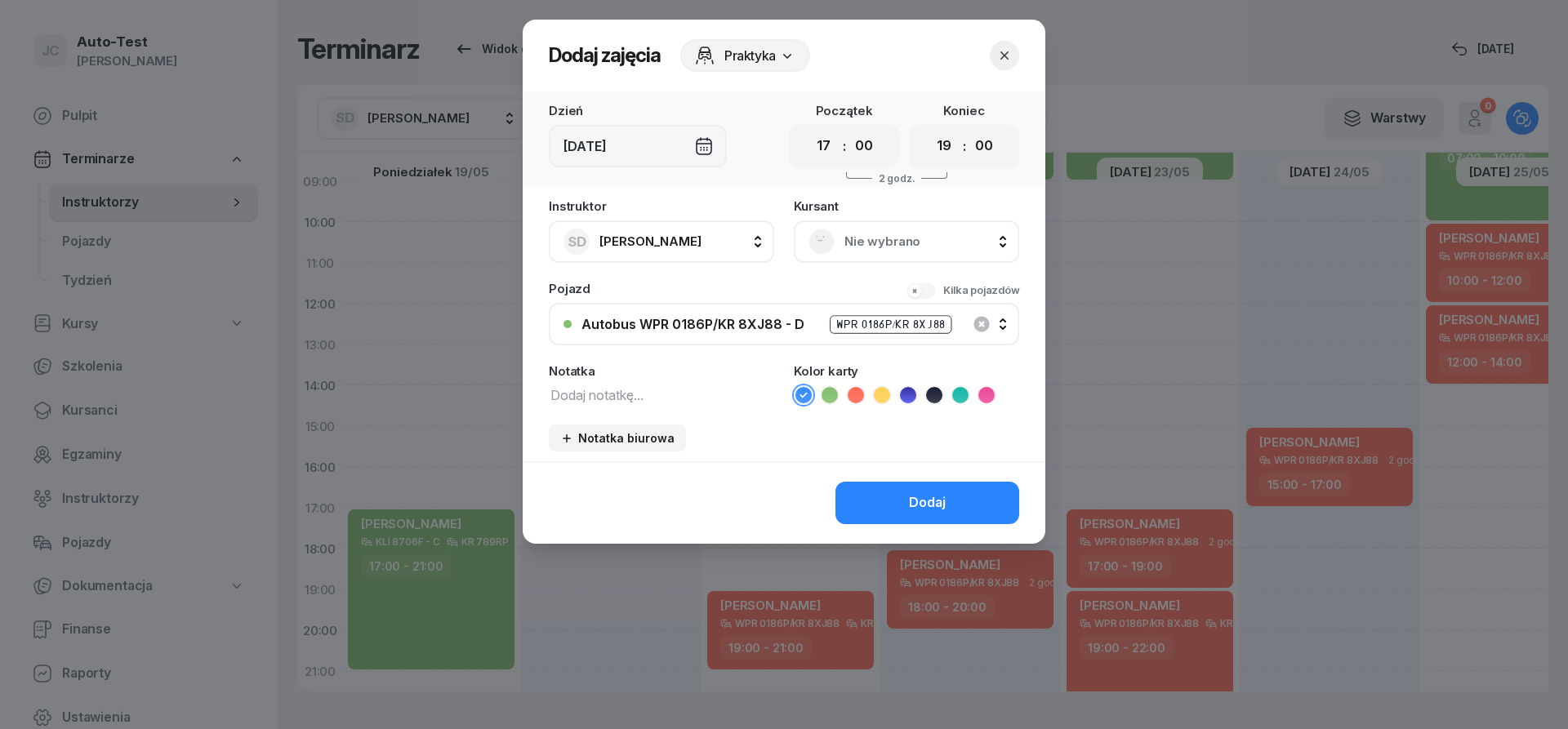
click at [889, 251] on span "Nie wybrano" at bounding box center [924, 241] width 160 height 21
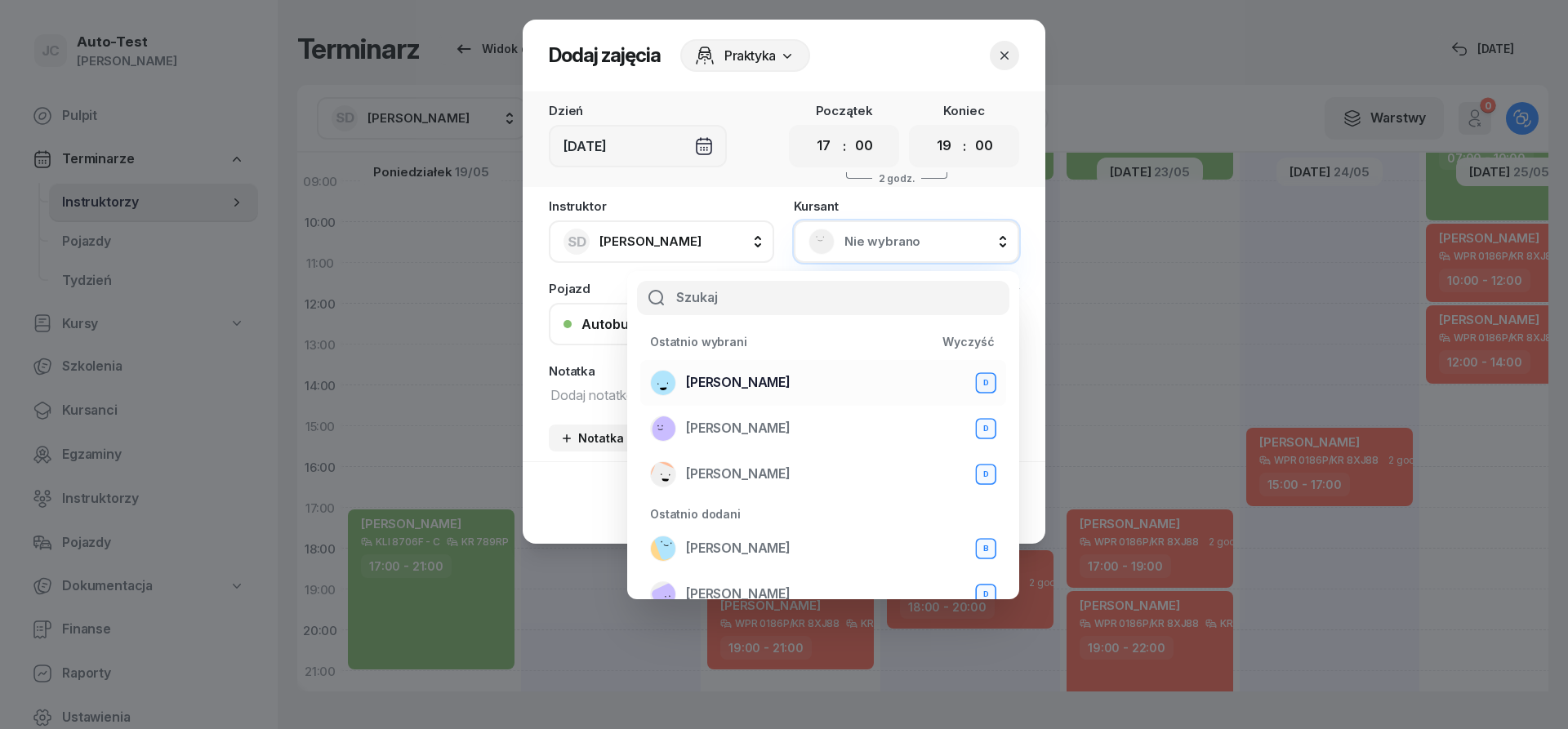
click at [791, 388] on span "[PERSON_NAME]" at bounding box center [739, 382] width 105 height 21
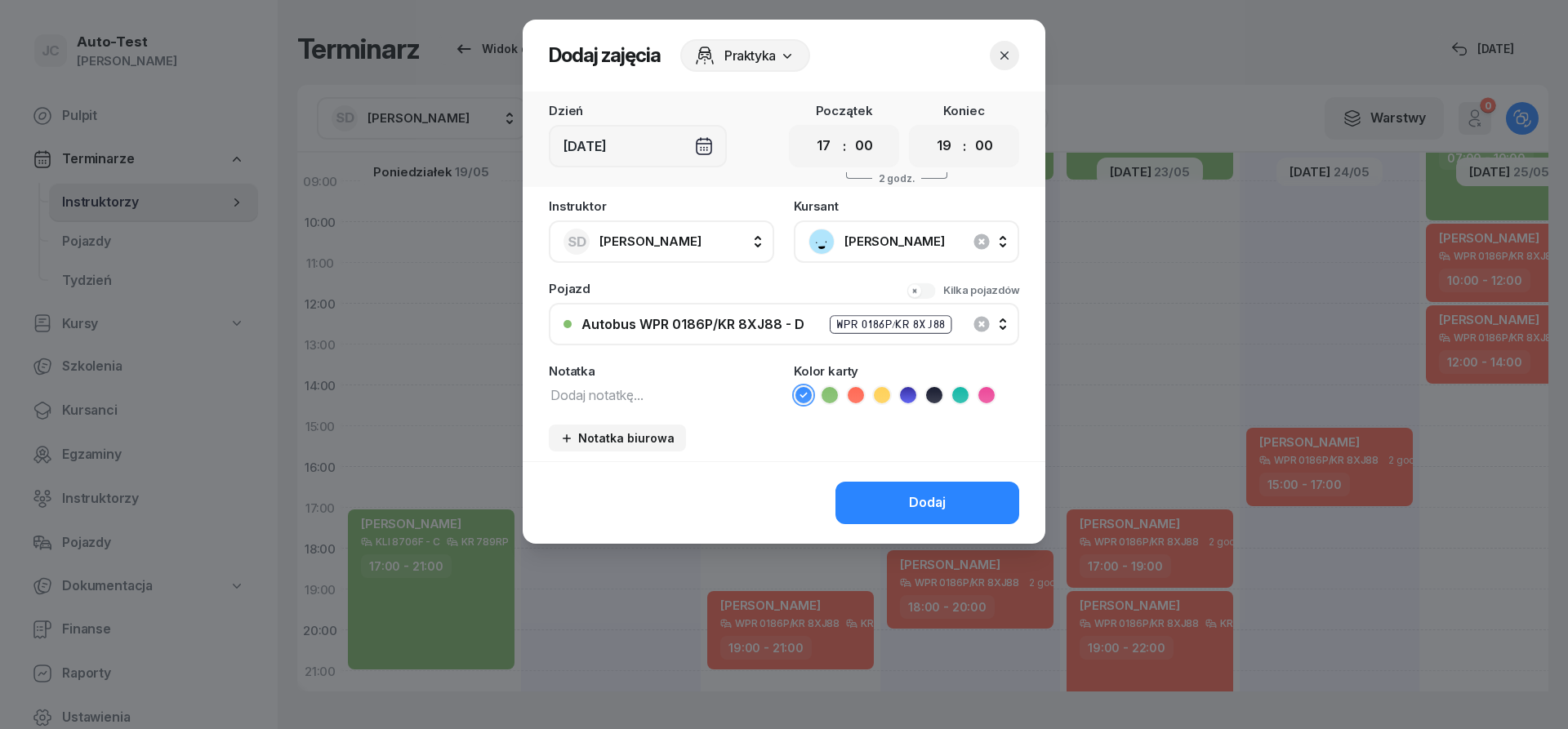
click at [854, 400] on div "Instruktor SD [PERSON_NAME] AW [PERSON_NAME] AH [PERSON_NAME] BM [PERSON_NAME] …" at bounding box center [784, 331] width 523 height 262
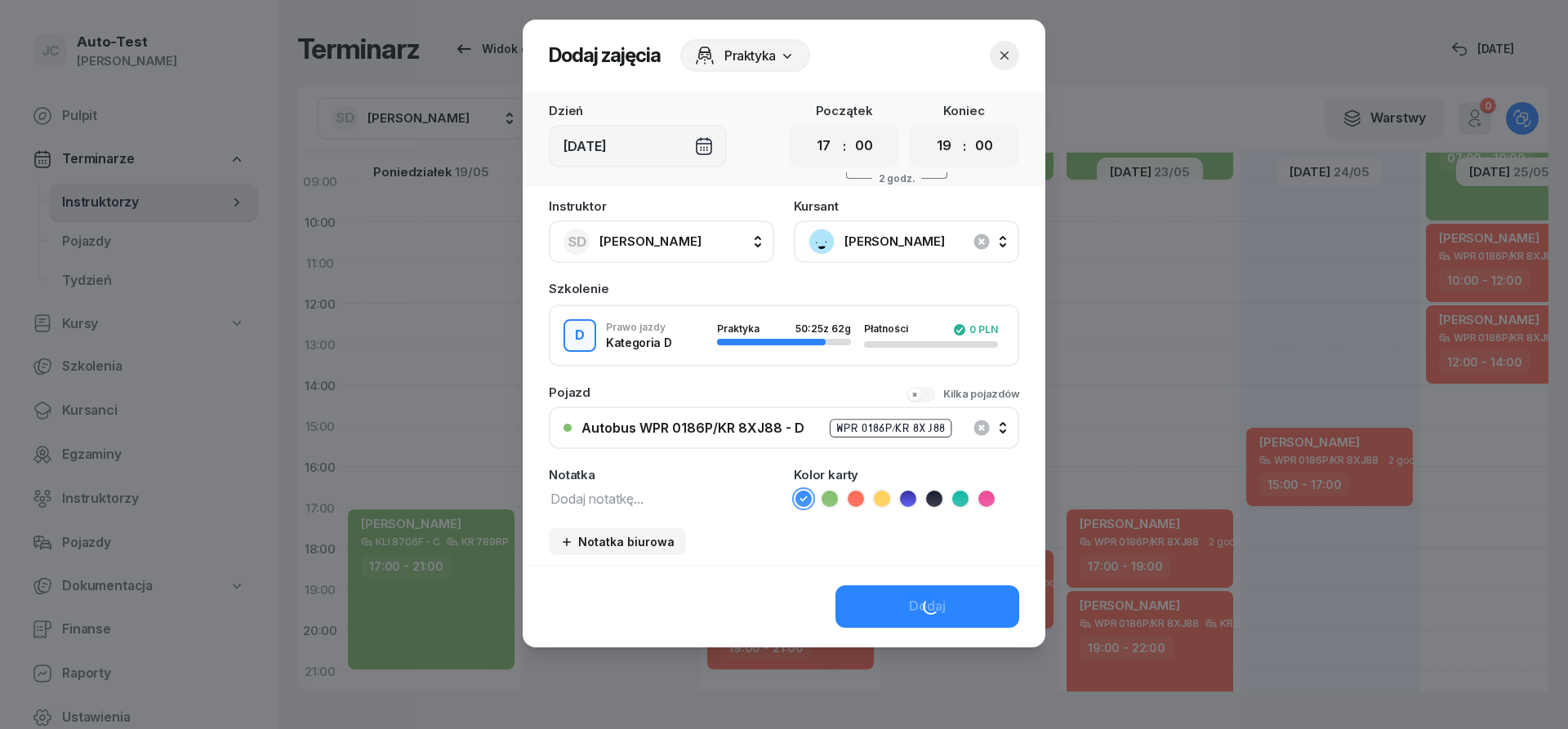
click at [855, 500] on icon at bounding box center [856, 498] width 7 height 6
click at [911, 602] on div "Dodaj" at bounding box center [927, 607] width 36 height 21
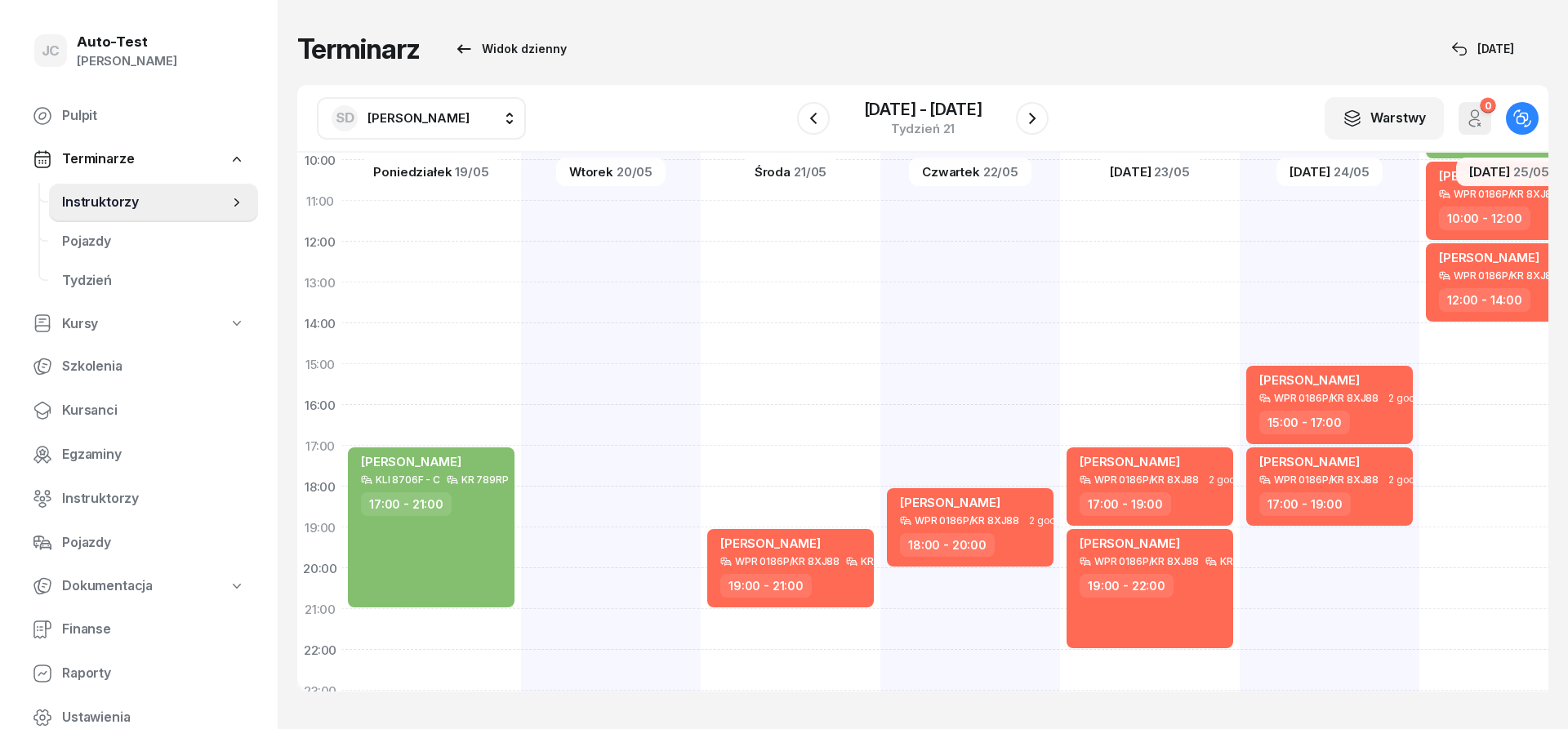
scroll to position [294, 2]
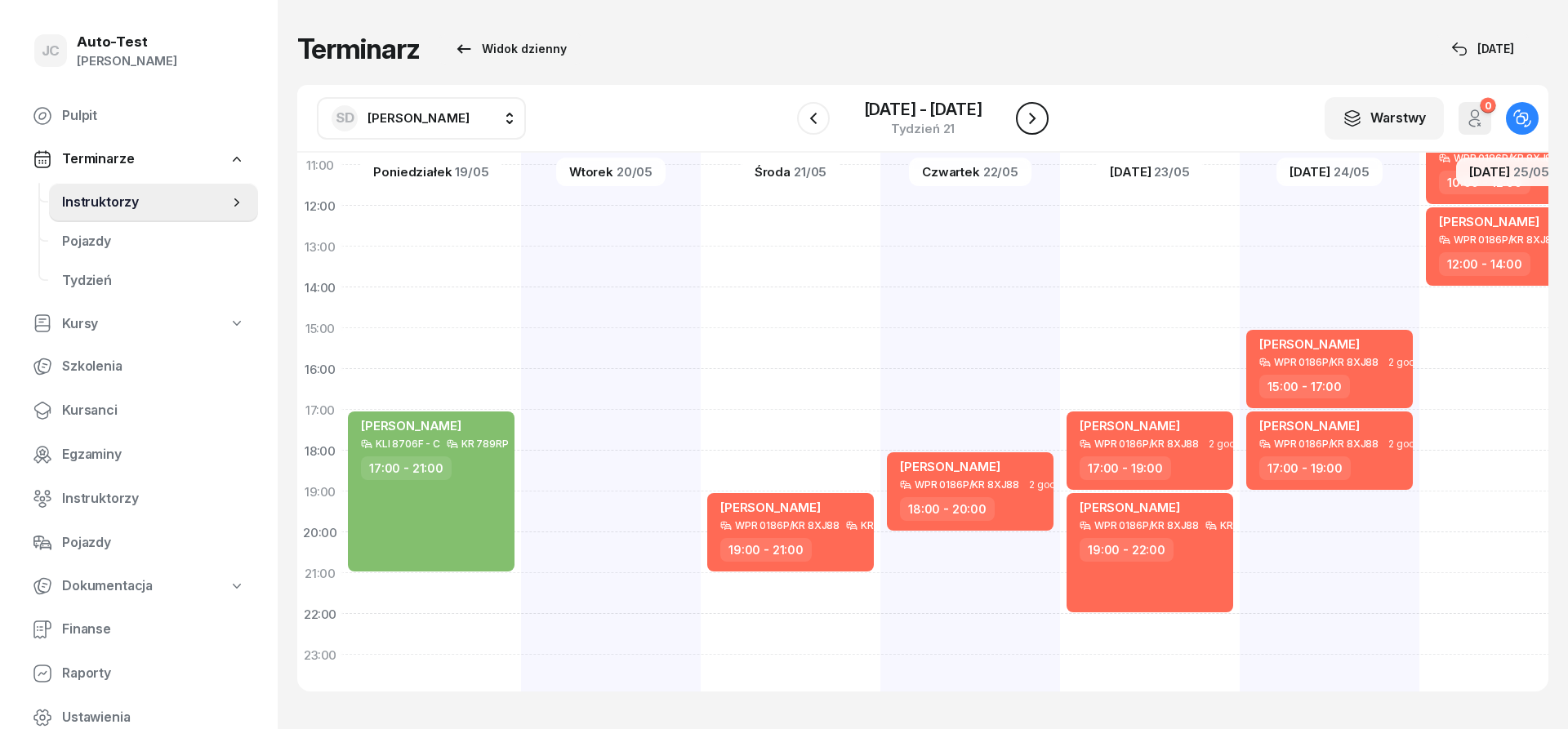
click at [1029, 113] on icon "button" at bounding box center [1032, 118] width 20 height 20
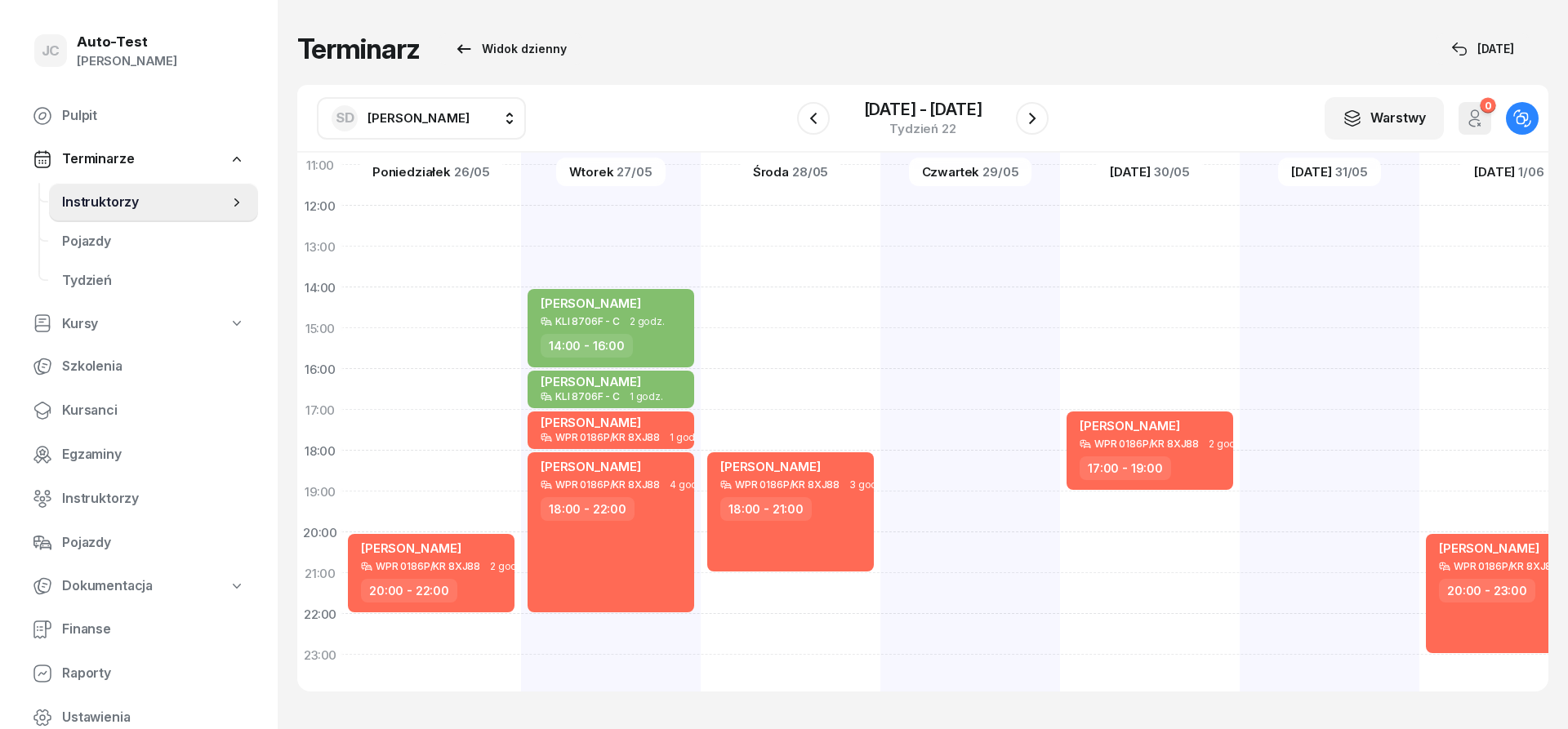
click at [427, 119] on span "[PERSON_NAME]" at bounding box center [418, 118] width 102 height 16
type input "mare"
click at [441, 274] on span "[PERSON_NAME]" at bounding box center [426, 272] width 100 height 21
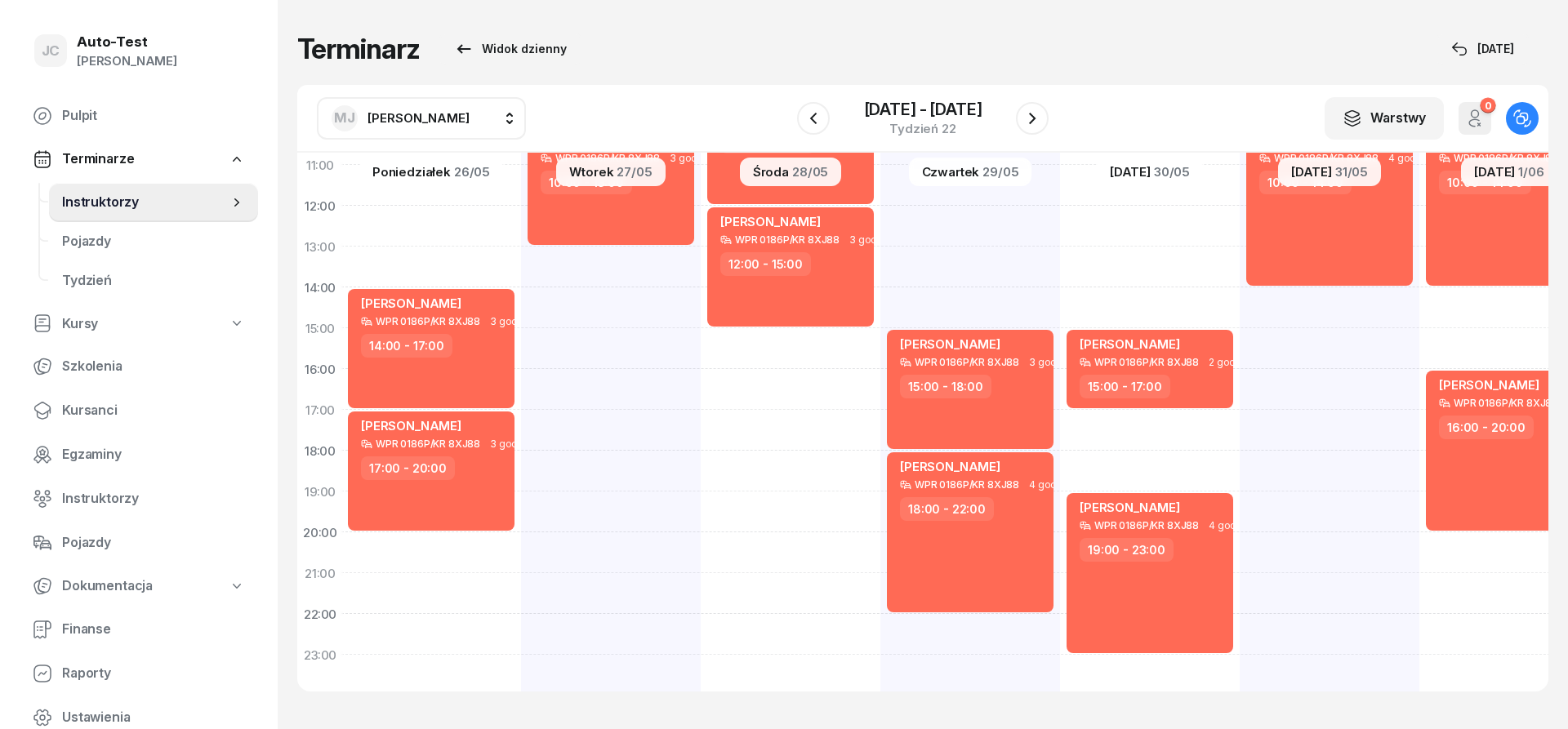
click at [439, 120] on span "[PERSON_NAME]" at bounding box center [418, 118] width 102 height 16
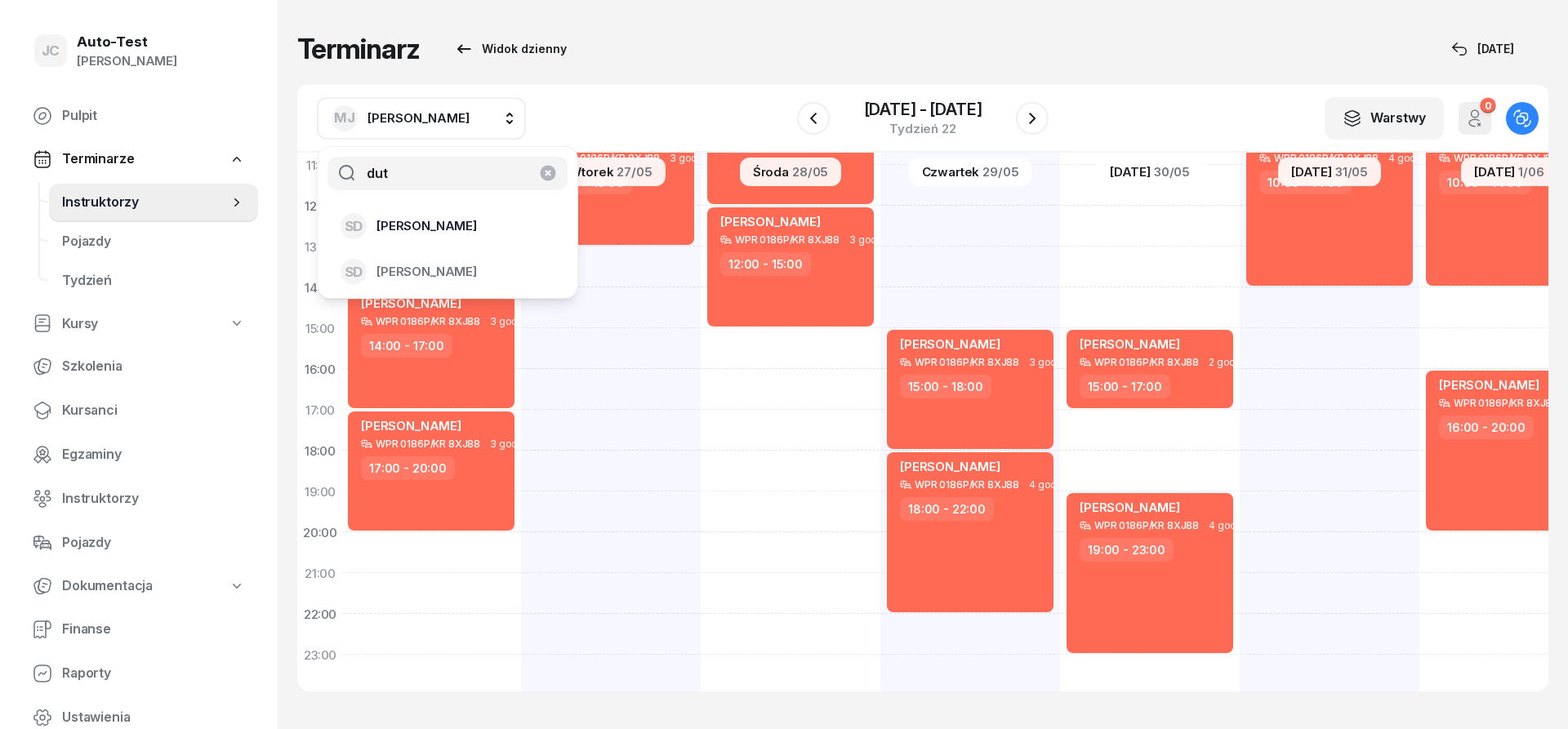
type input "dut"
click at [433, 227] on span "[PERSON_NAME]" at bounding box center [426, 226] width 100 height 21
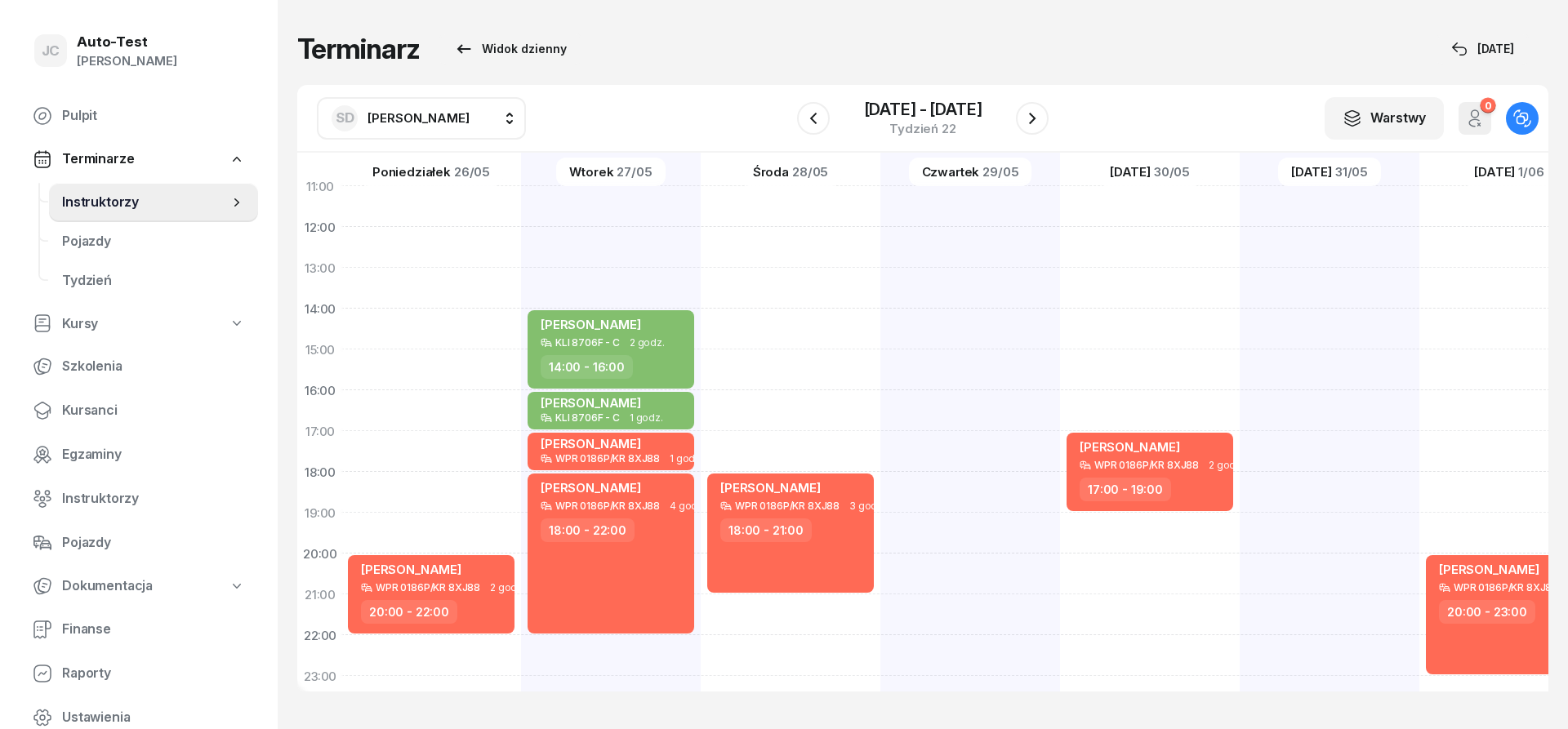
scroll to position [319, 2]
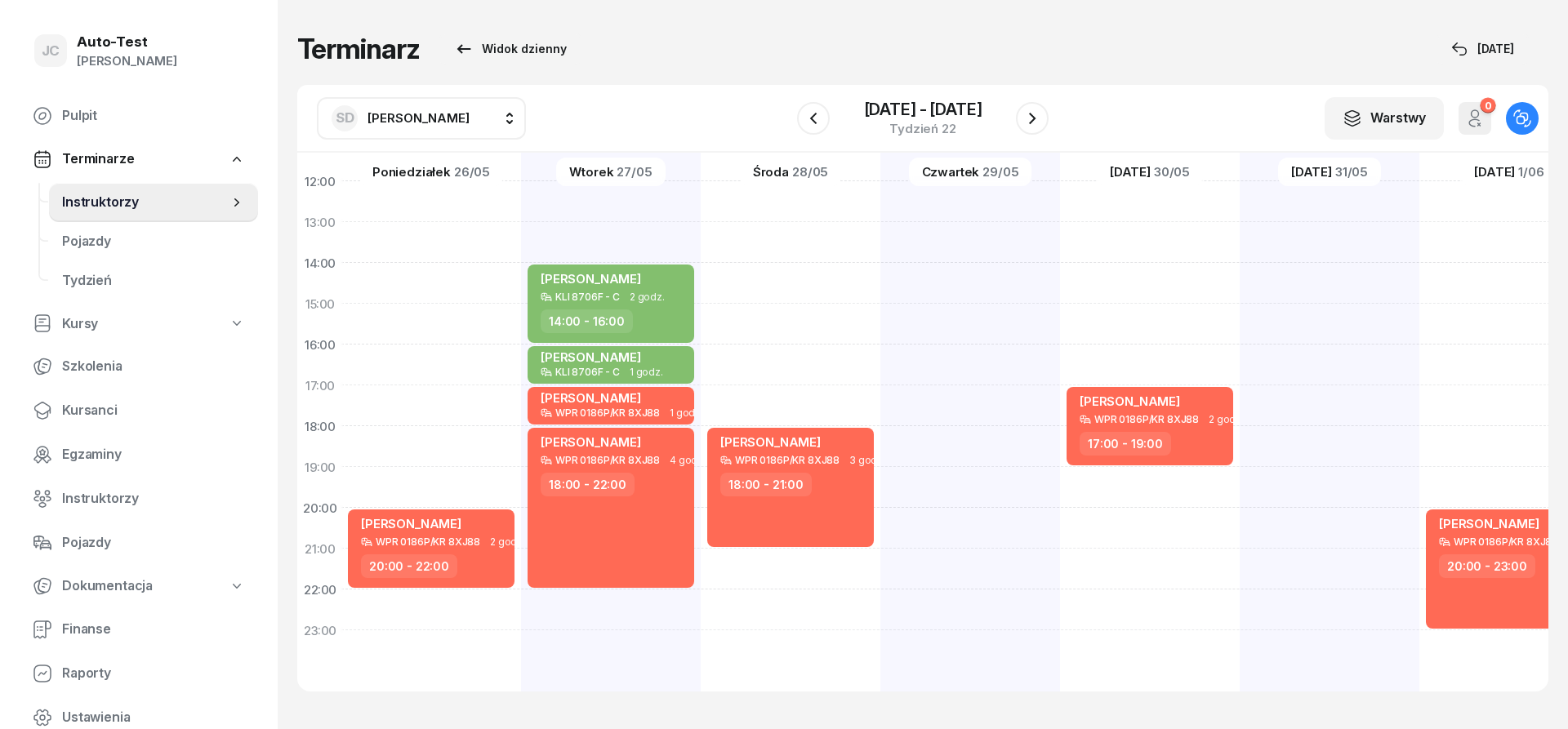
click at [469, 125] on span "[PERSON_NAME]" at bounding box center [418, 118] width 102 height 16
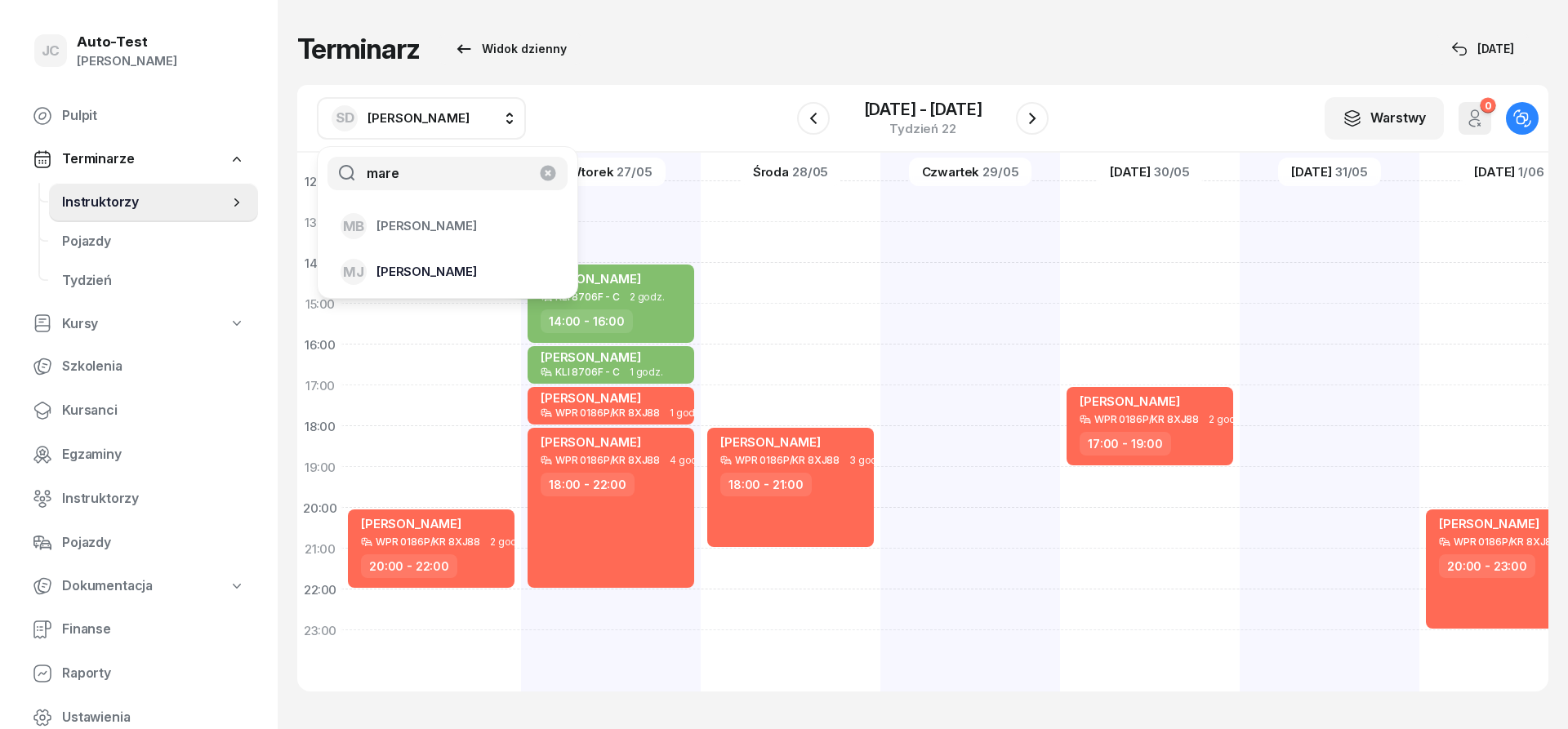
type input "mare"
click at [449, 275] on span "[PERSON_NAME]" at bounding box center [426, 272] width 100 height 21
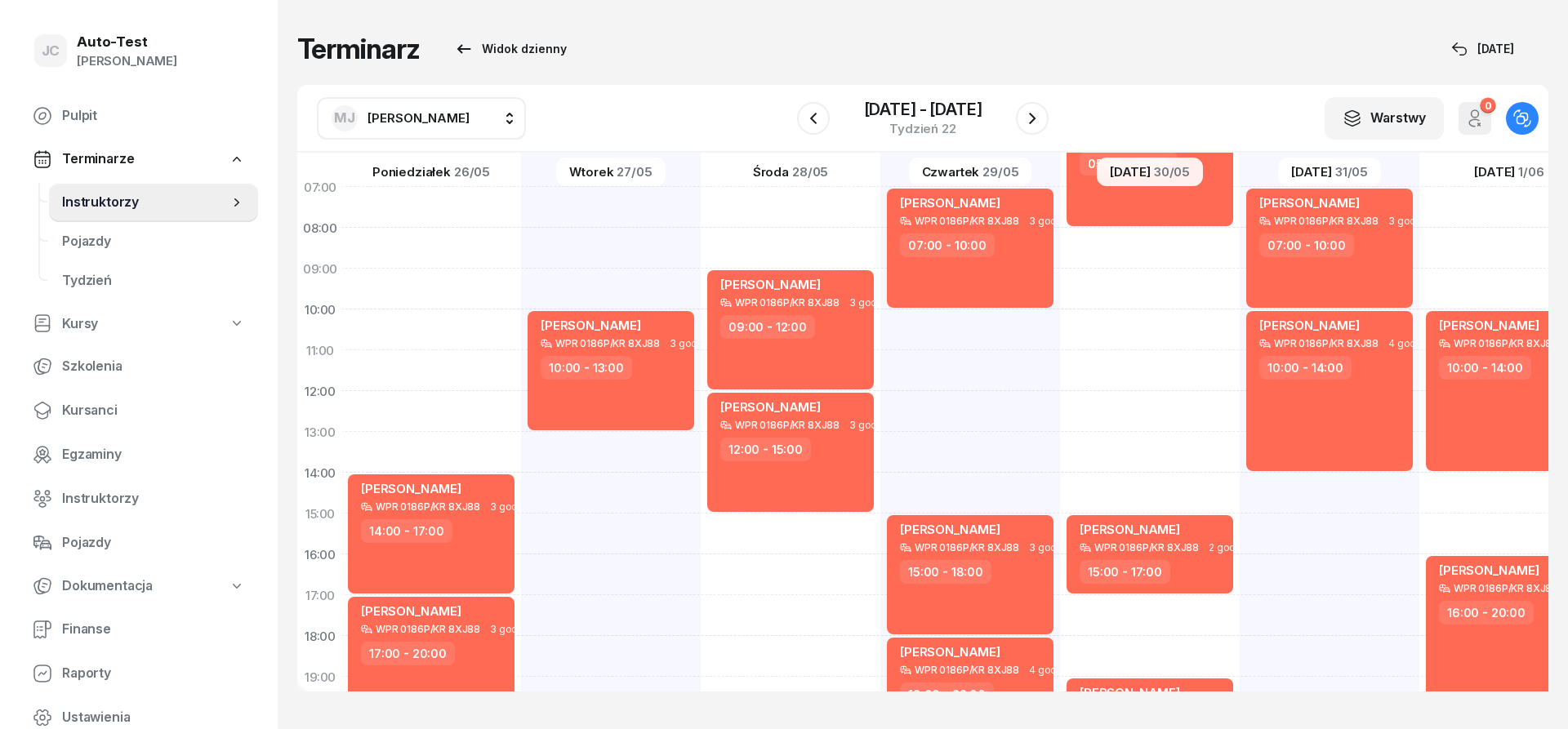
scroll to position [24, 2]
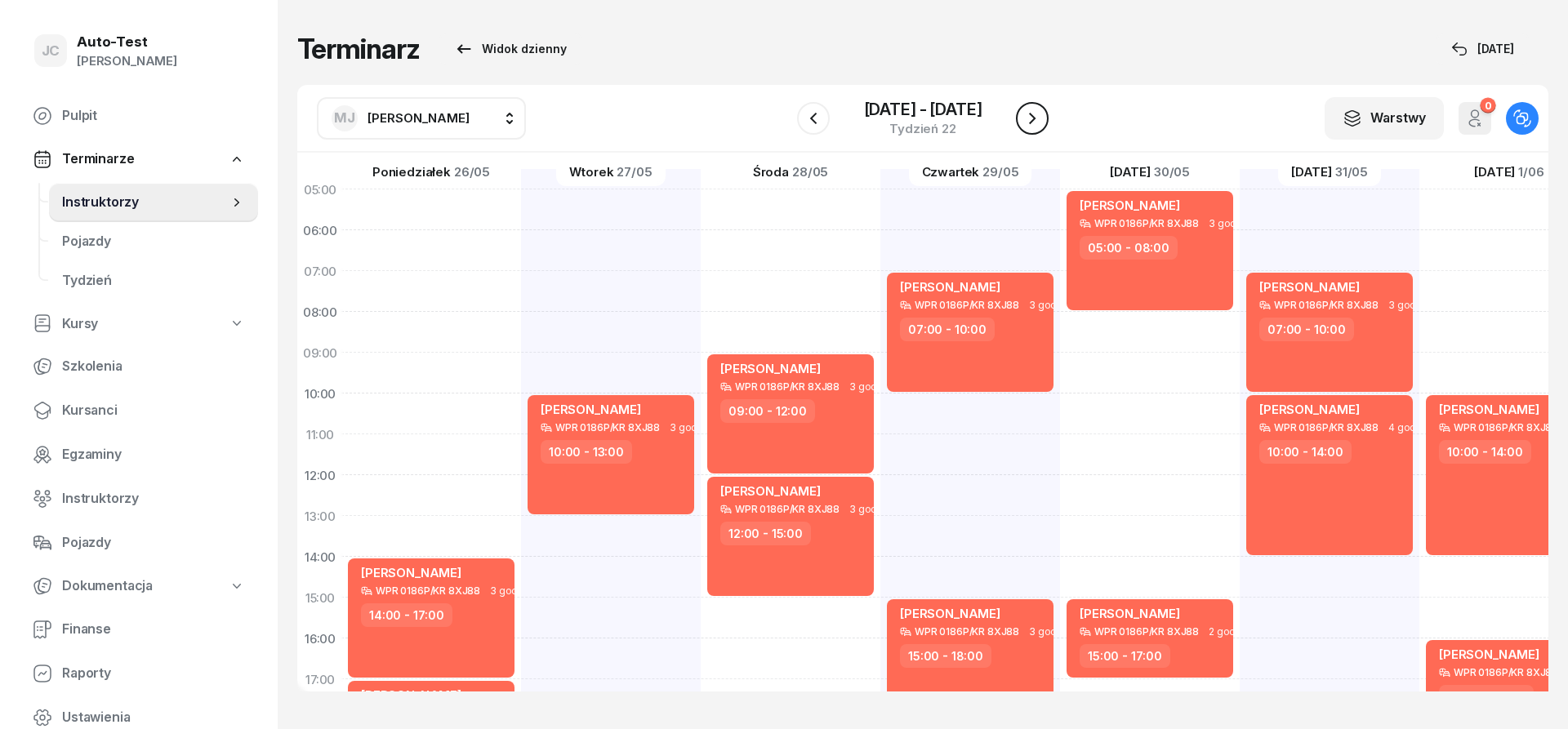
click at [1030, 124] on icon "button" at bounding box center [1032, 118] width 20 height 20
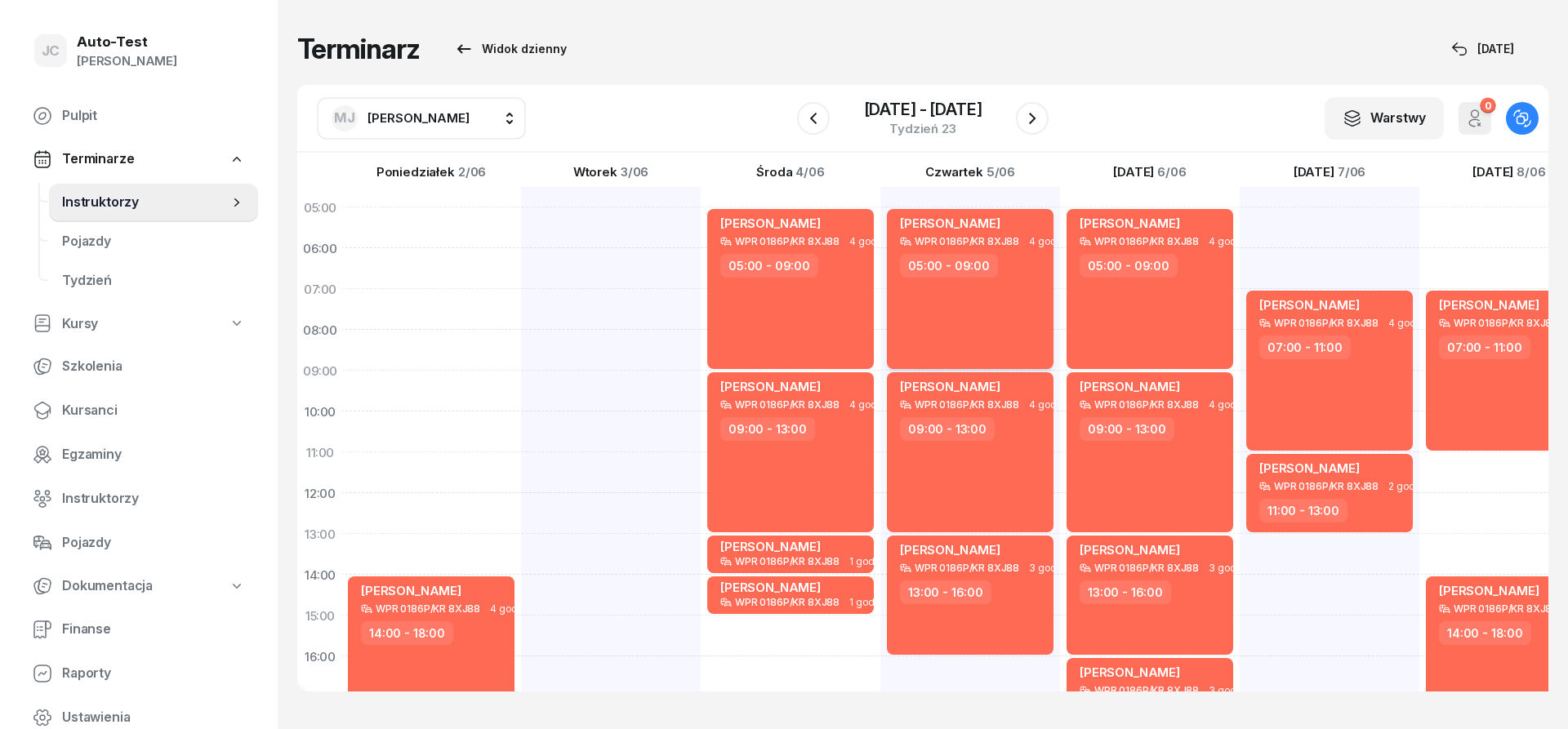
scroll to position [0, 2]
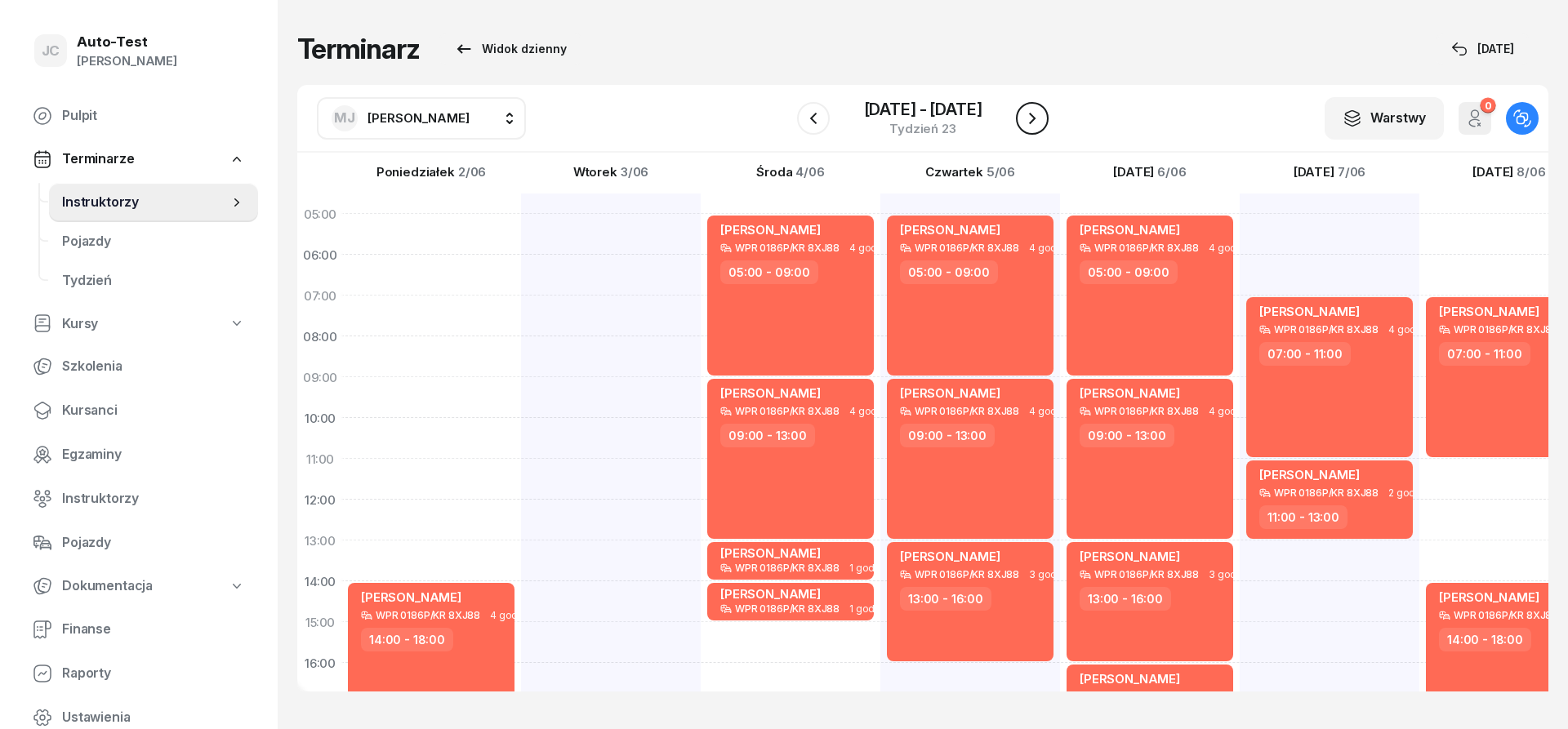
click at [1022, 126] on button "button" at bounding box center [1032, 118] width 33 height 33
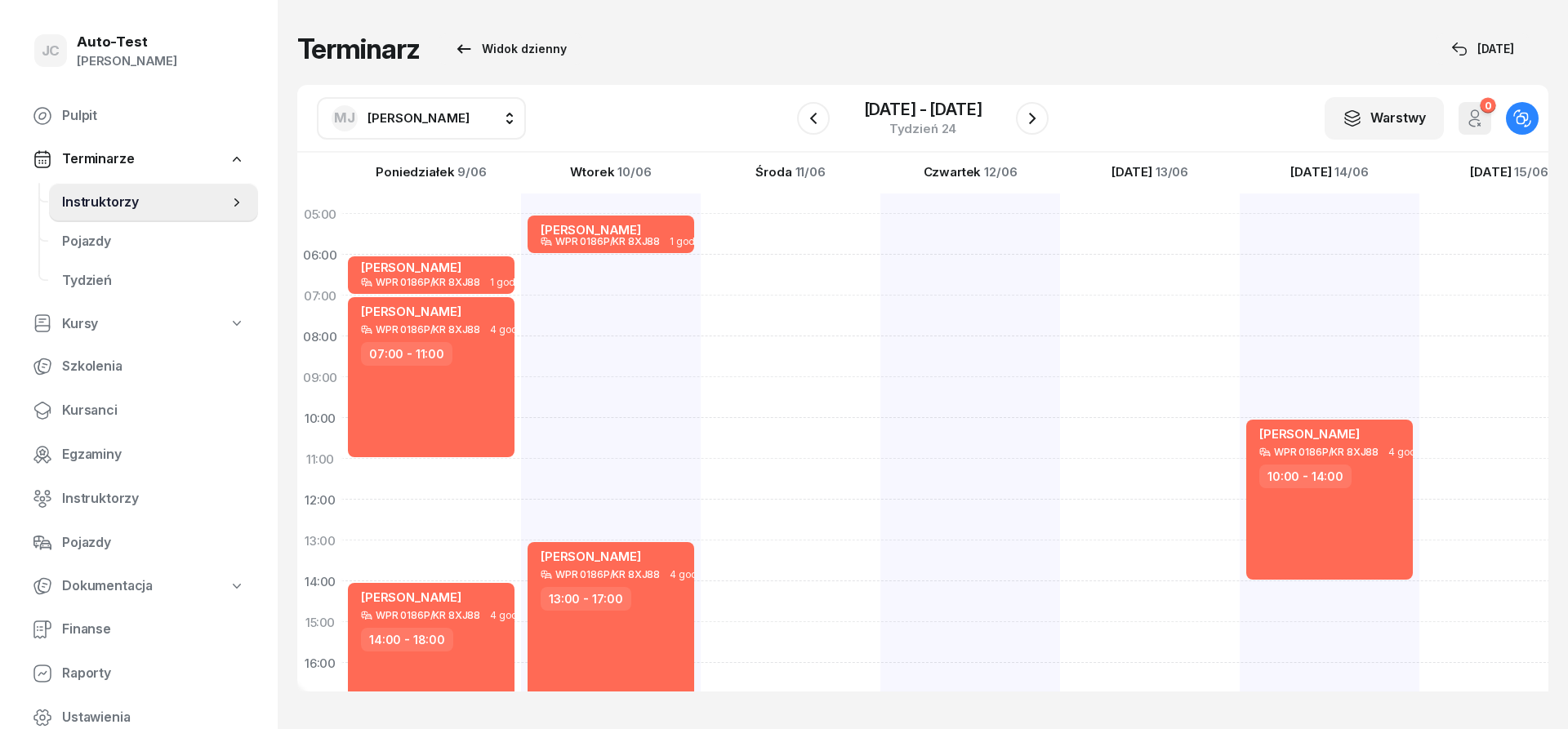
scroll to position [319, 2]
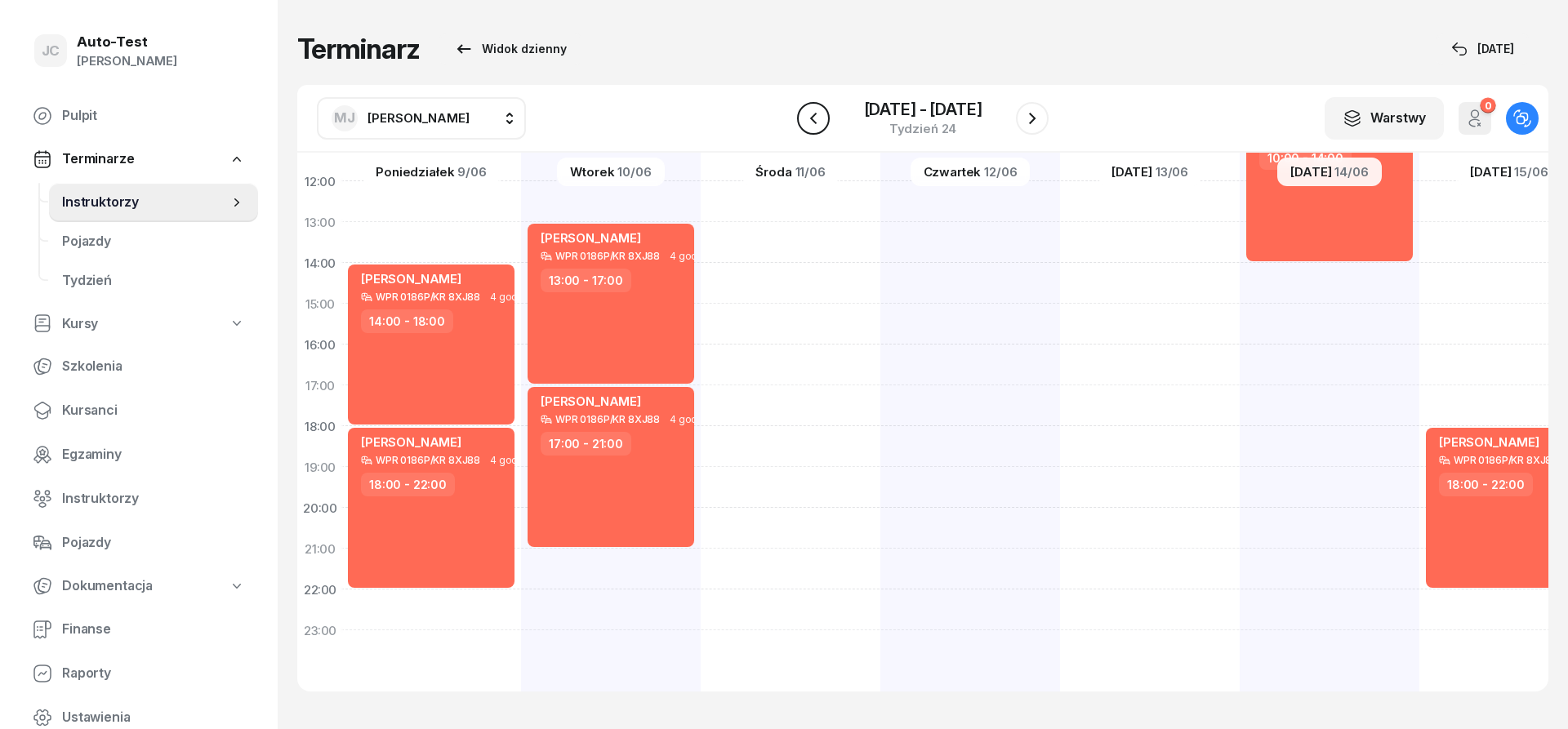
click at [809, 114] on icon "button" at bounding box center [813, 118] width 20 height 20
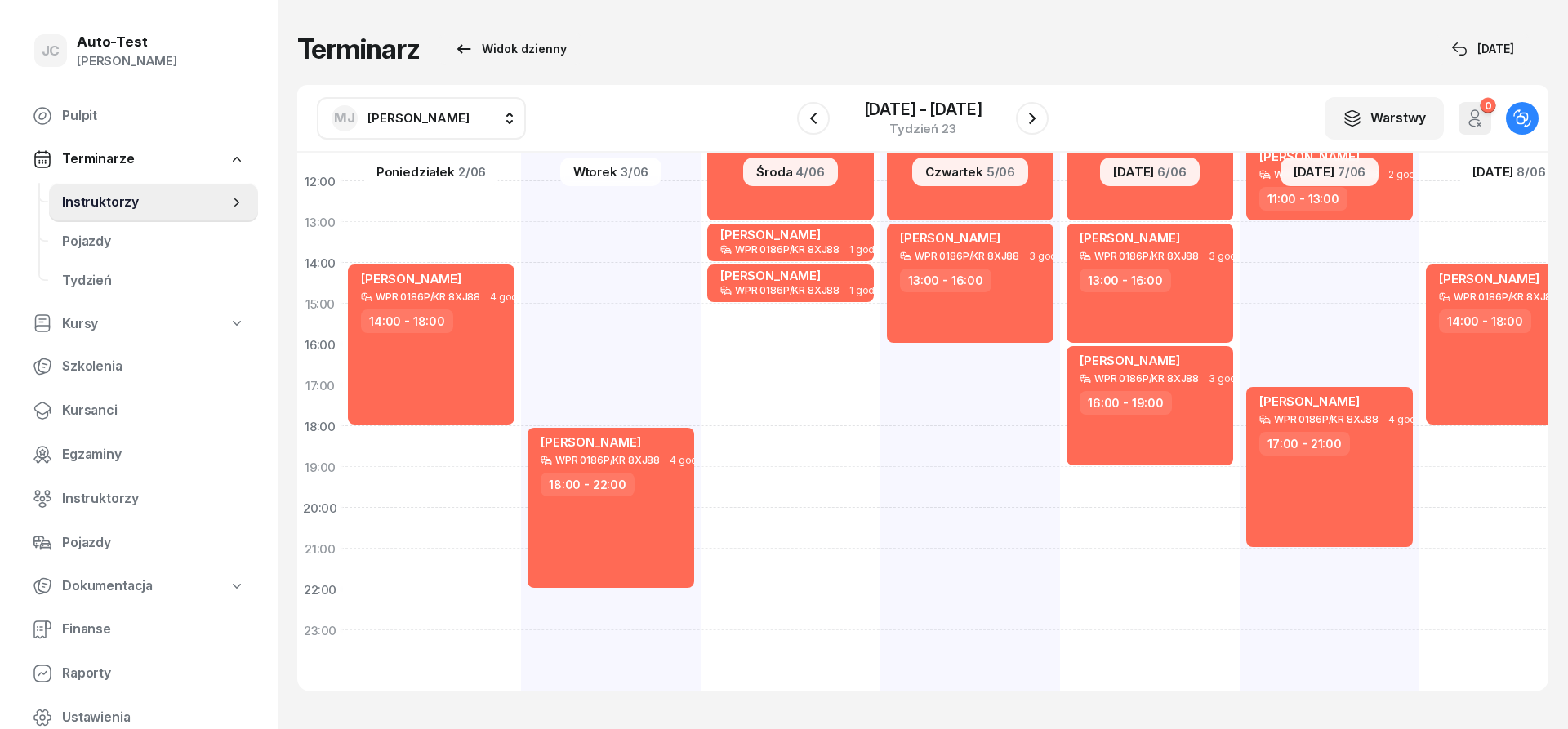
click at [459, 122] on button "[PERSON_NAME]" at bounding box center [422, 118] width 209 height 42
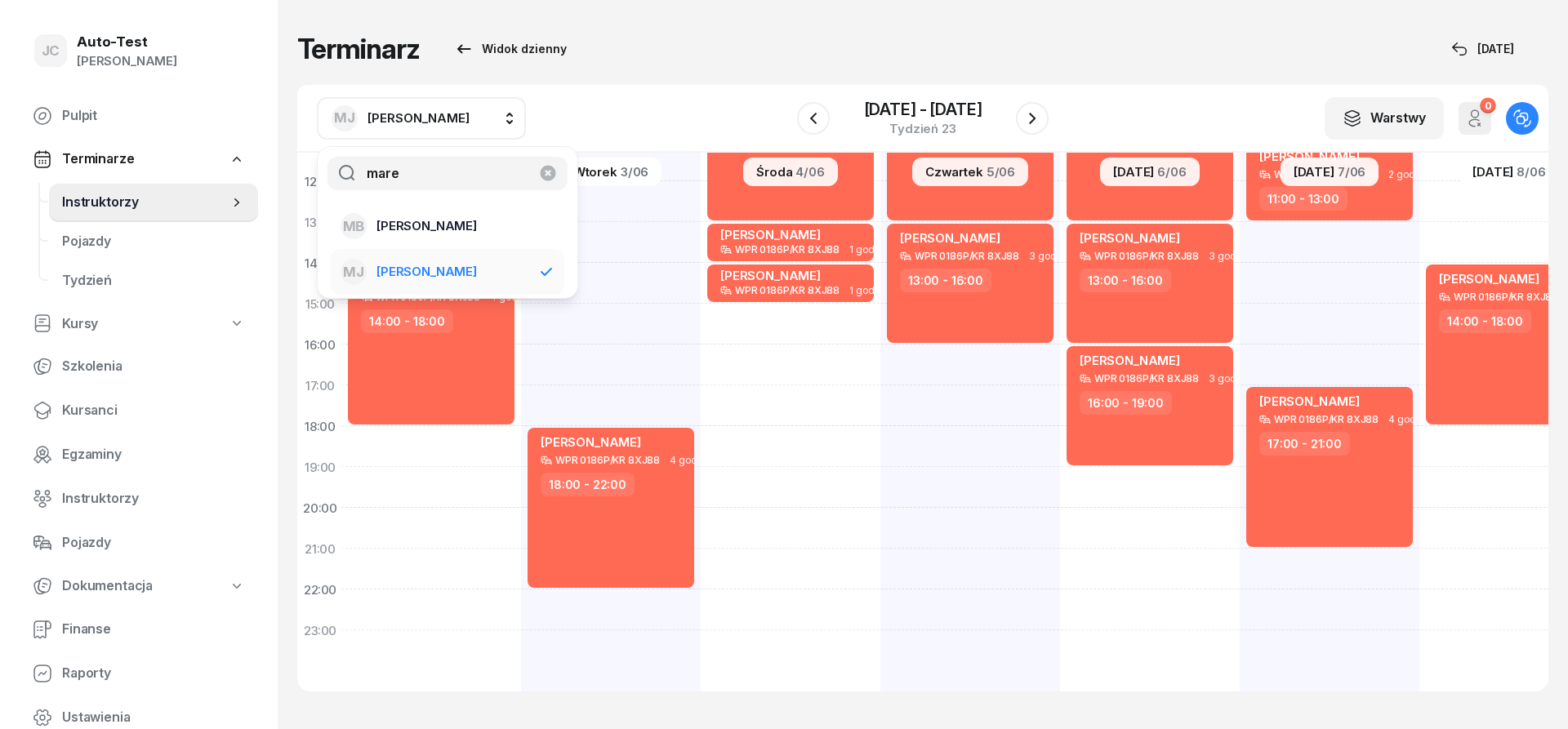
type input "mare"
click at [435, 230] on span "[PERSON_NAME]" at bounding box center [426, 226] width 100 height 21
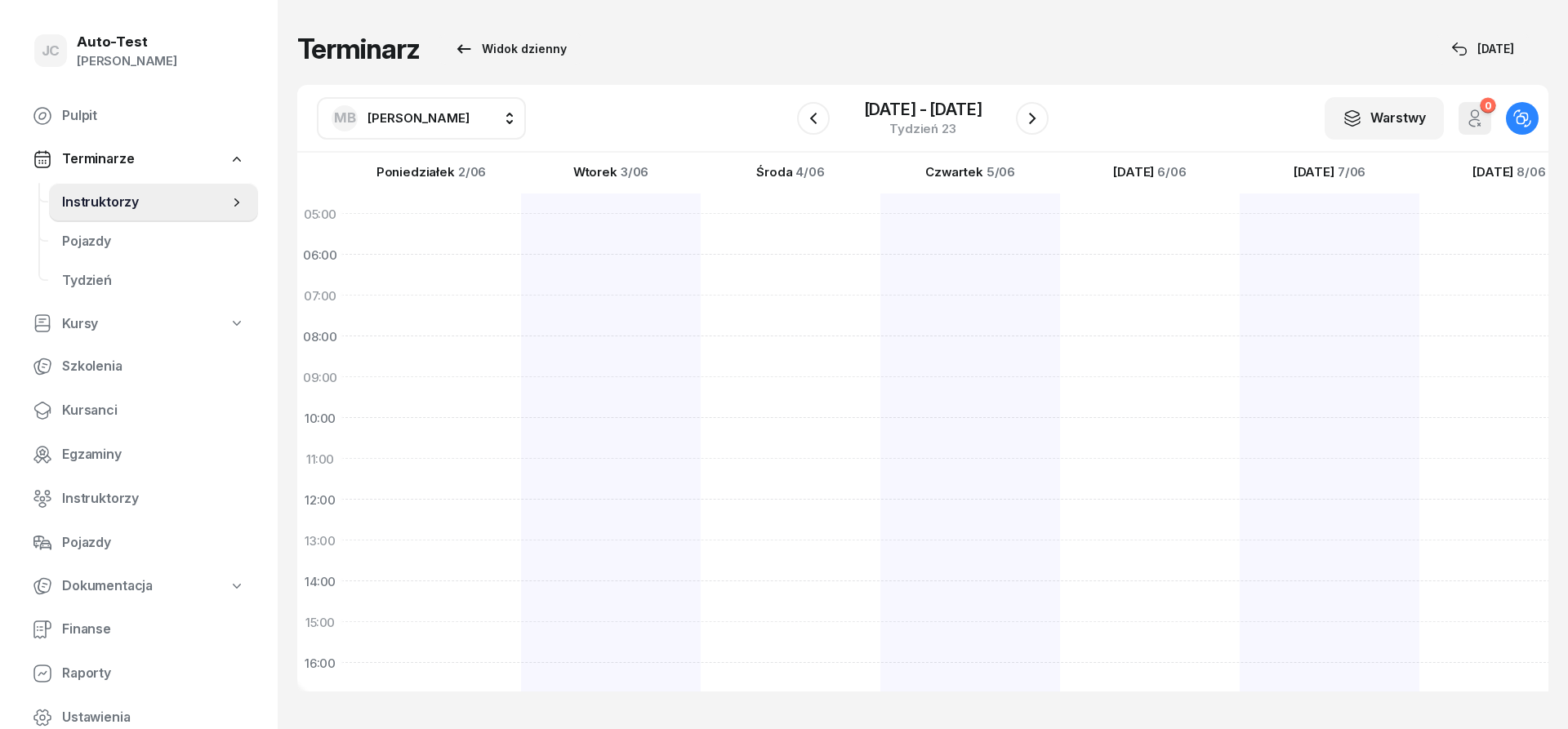
scroll to position [319, 2]
click at [379, 121] on span "[PERSON_NAME]" at bounding box center [418, 118] width 102 height 16
type input "jerz"
click at [466, 227] on span "[PERSON_NAME]" at bounding box center [426, 226] width 100 height 21
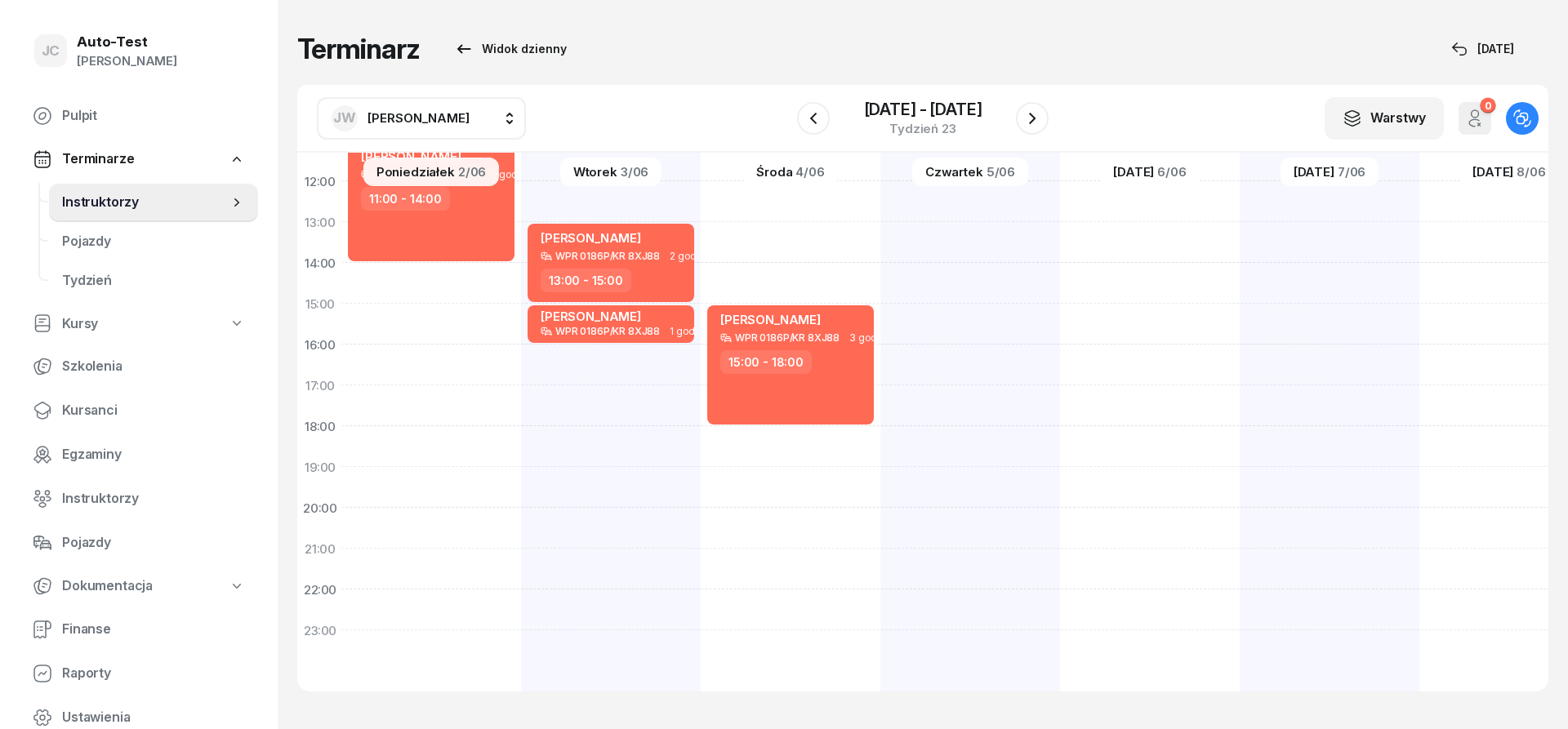
click at [454, 125] on span "[PERSON_NAME]" at bounding box center [418, 118] width 102 height 16
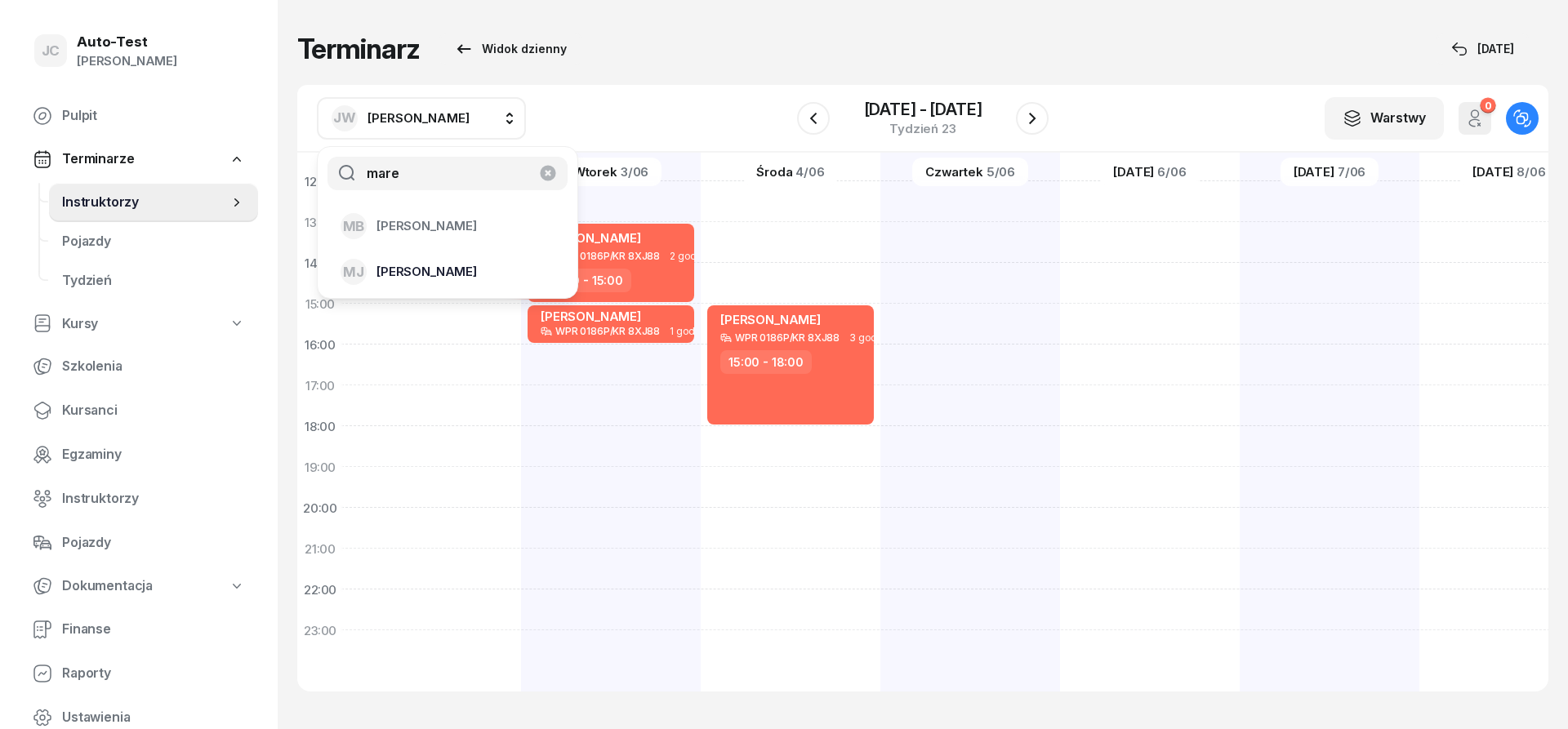
type input "mare"
click at [461, 262] on div "[PERSON_NAME]" at bounding box center [438, 272] width 194 height 26
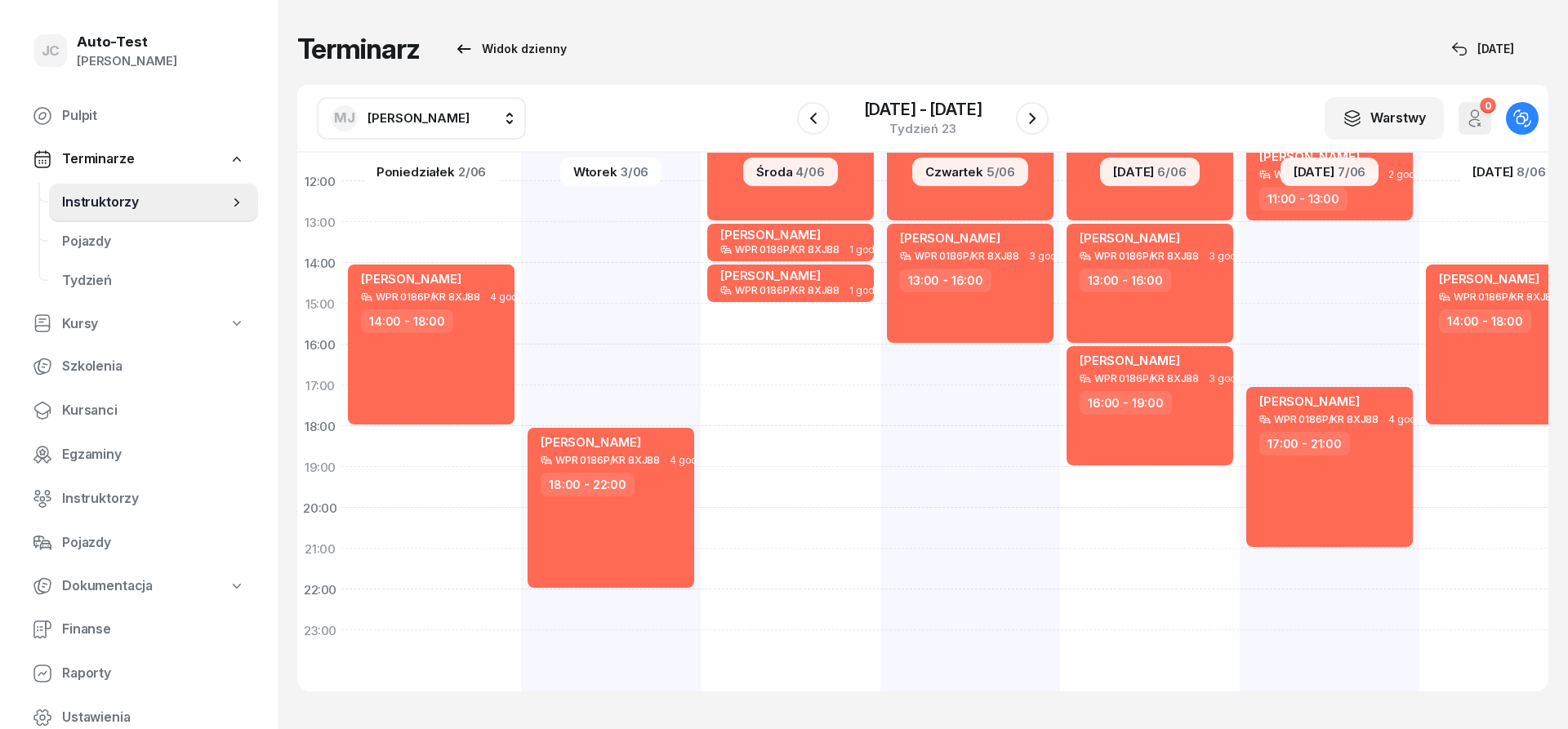
click at [428, 124] on span "[PERSON_NAME]" at bounding box center [418, 118] width 102 height 16
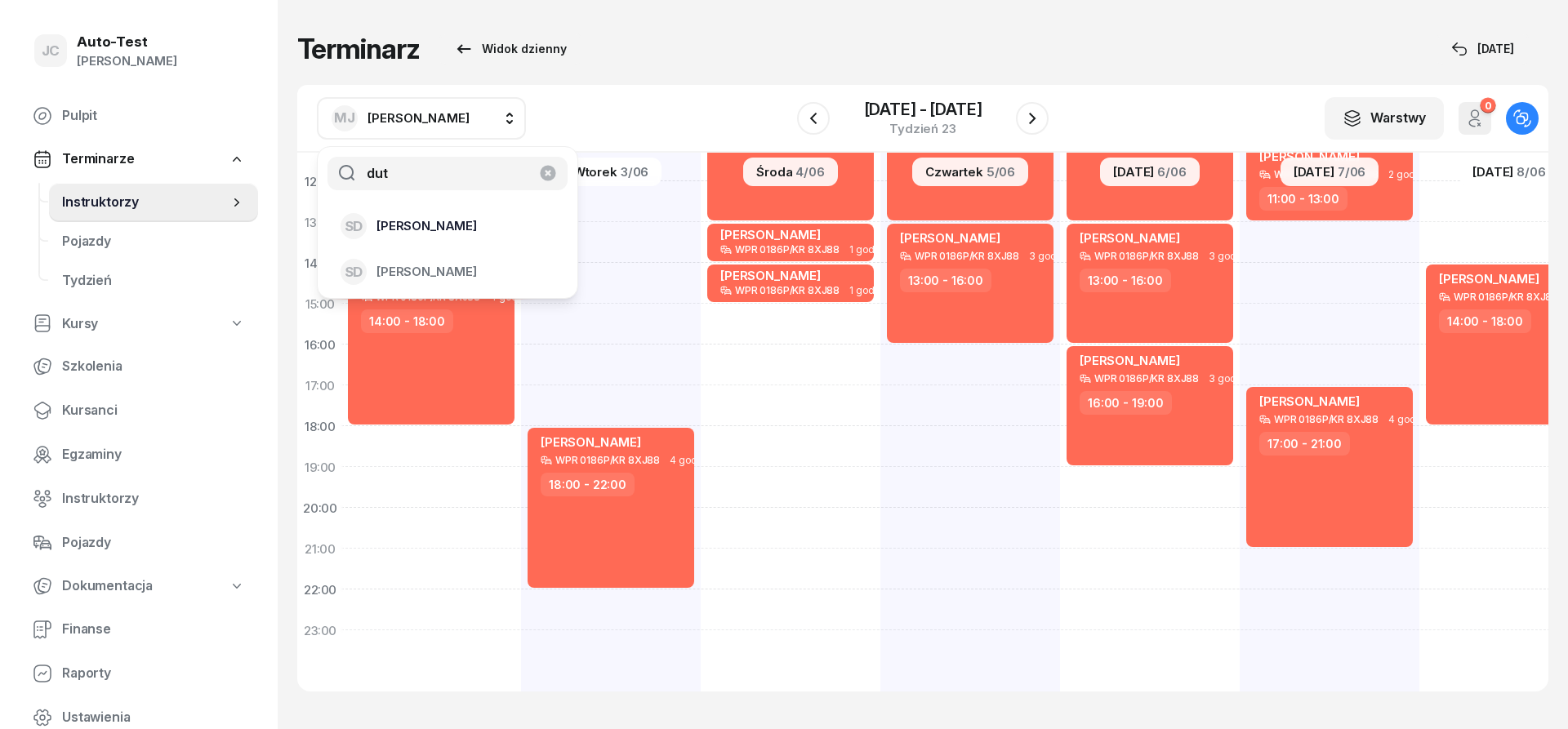
type input "dut"
click at [438, 226] on span "[PERSON_NAME]" at bounding box center [426, 226] width 100 height 21
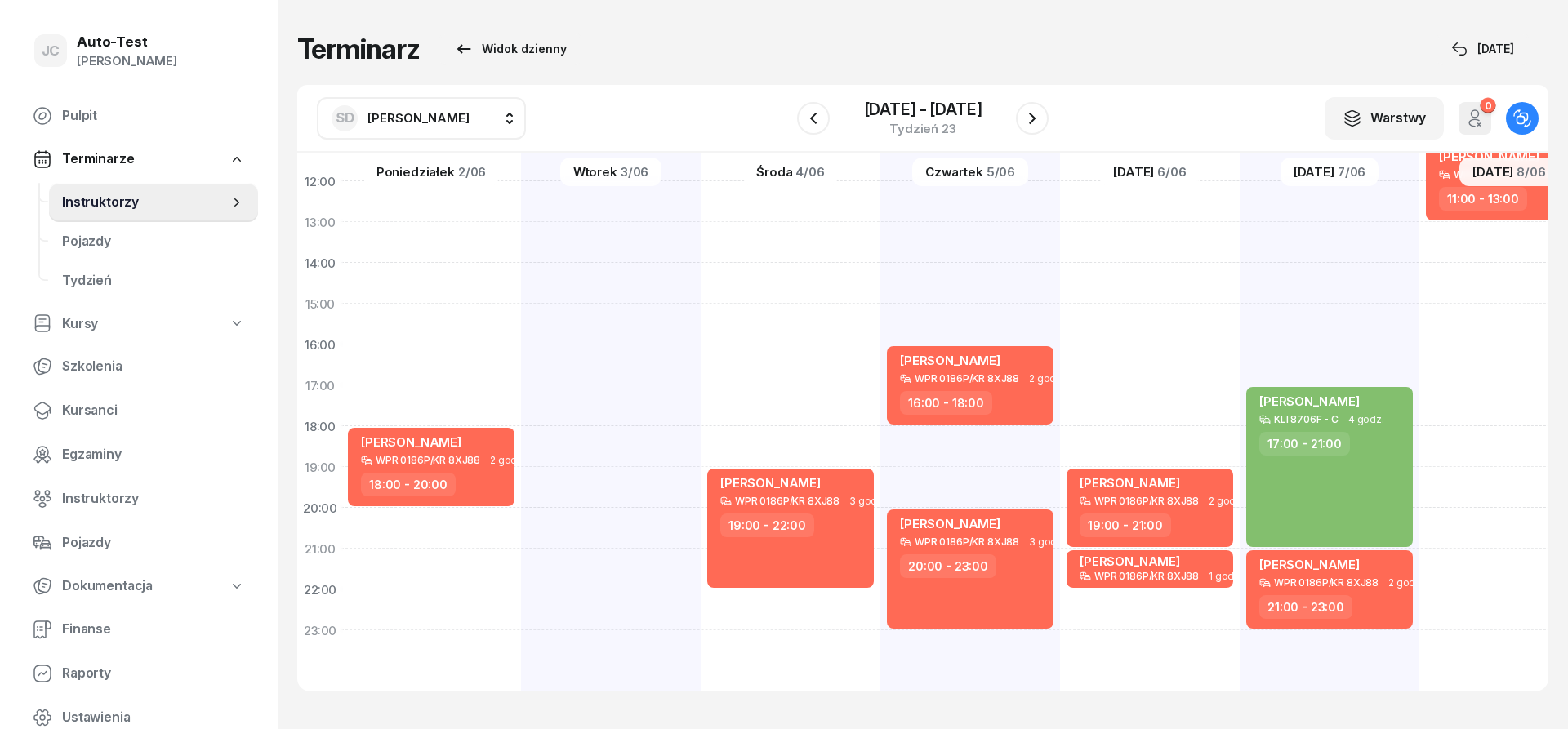
click at [1483, 477] on div "[PERSON_NAME] KLI 8706F - C 2 godz. 05:00 - 07:00 [PERSON_NAME] KLI 8706F - C 1…" at bounding box center [1509, 283] width 180 height 817
select select "19"
select select "21"
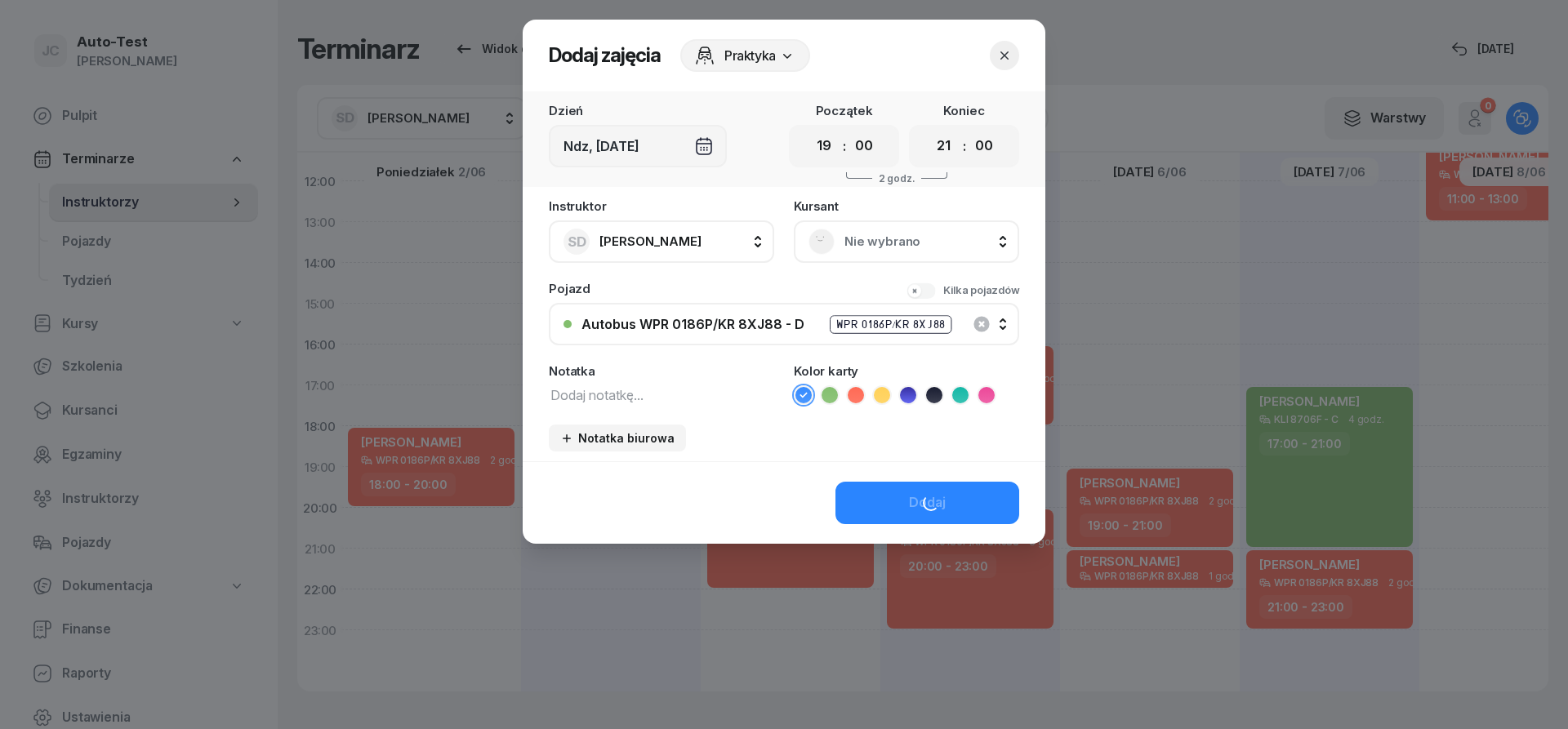
scroll to position [319, 2]
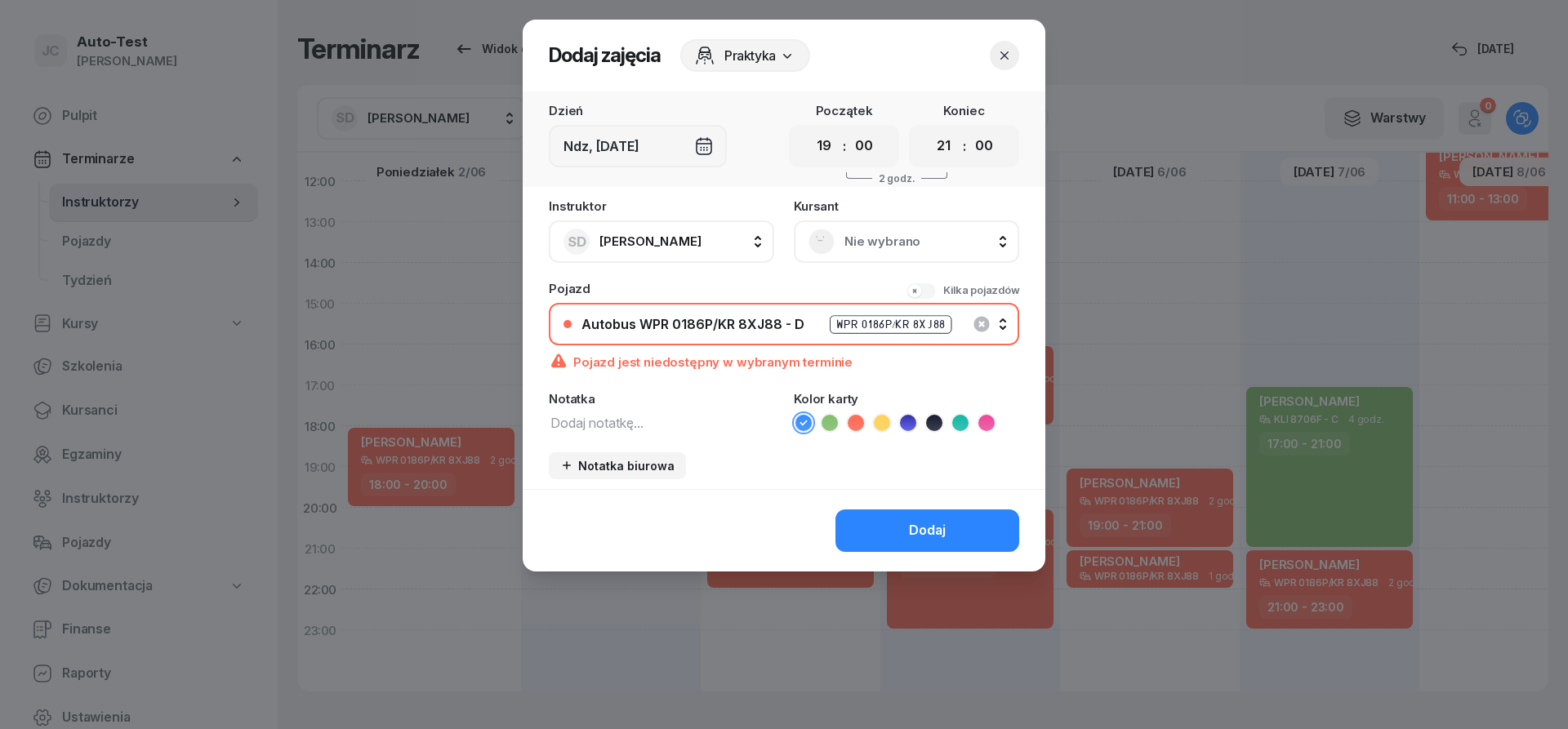
click at [1005, 52] on icon "button" at bounding box center [1004, 55] width 16 height 16
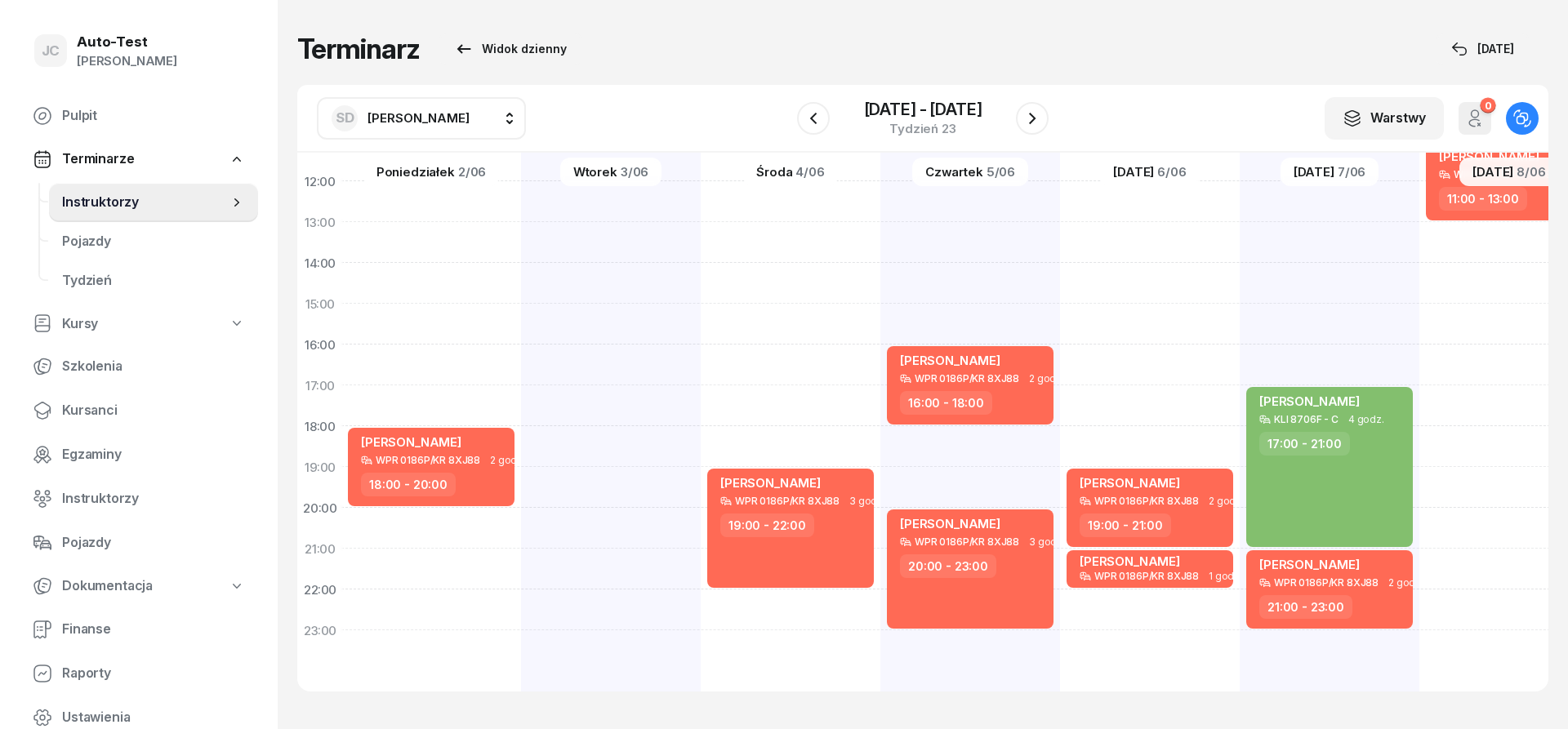
click at [383, 112] on span "[PERSON_NAME]" at bounding box center [418, 118] width 102 height 16
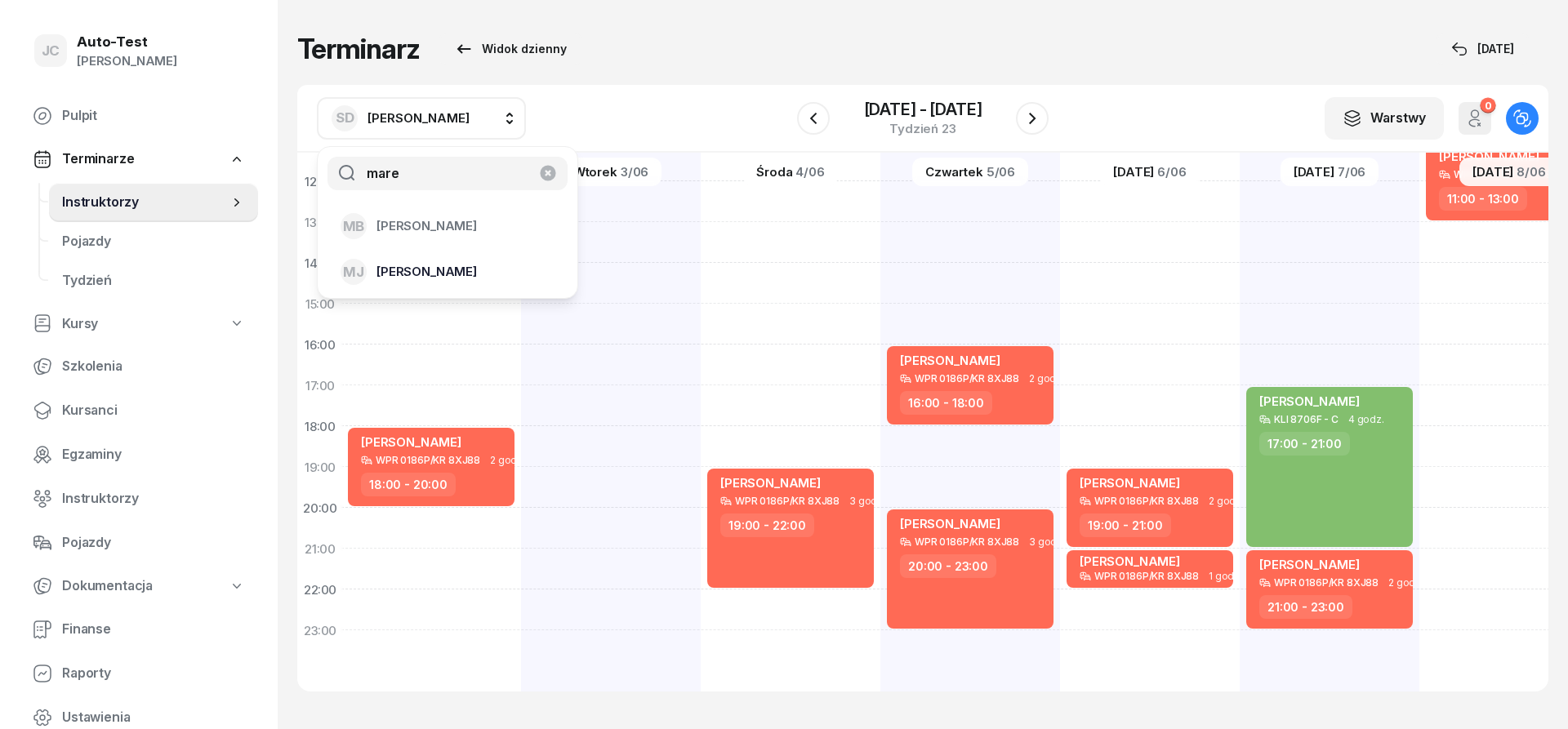
type input "mare"
click at [444, 262] on span "[PERSON_NAME]" at bounding box center [426, 272] width 100 height 21
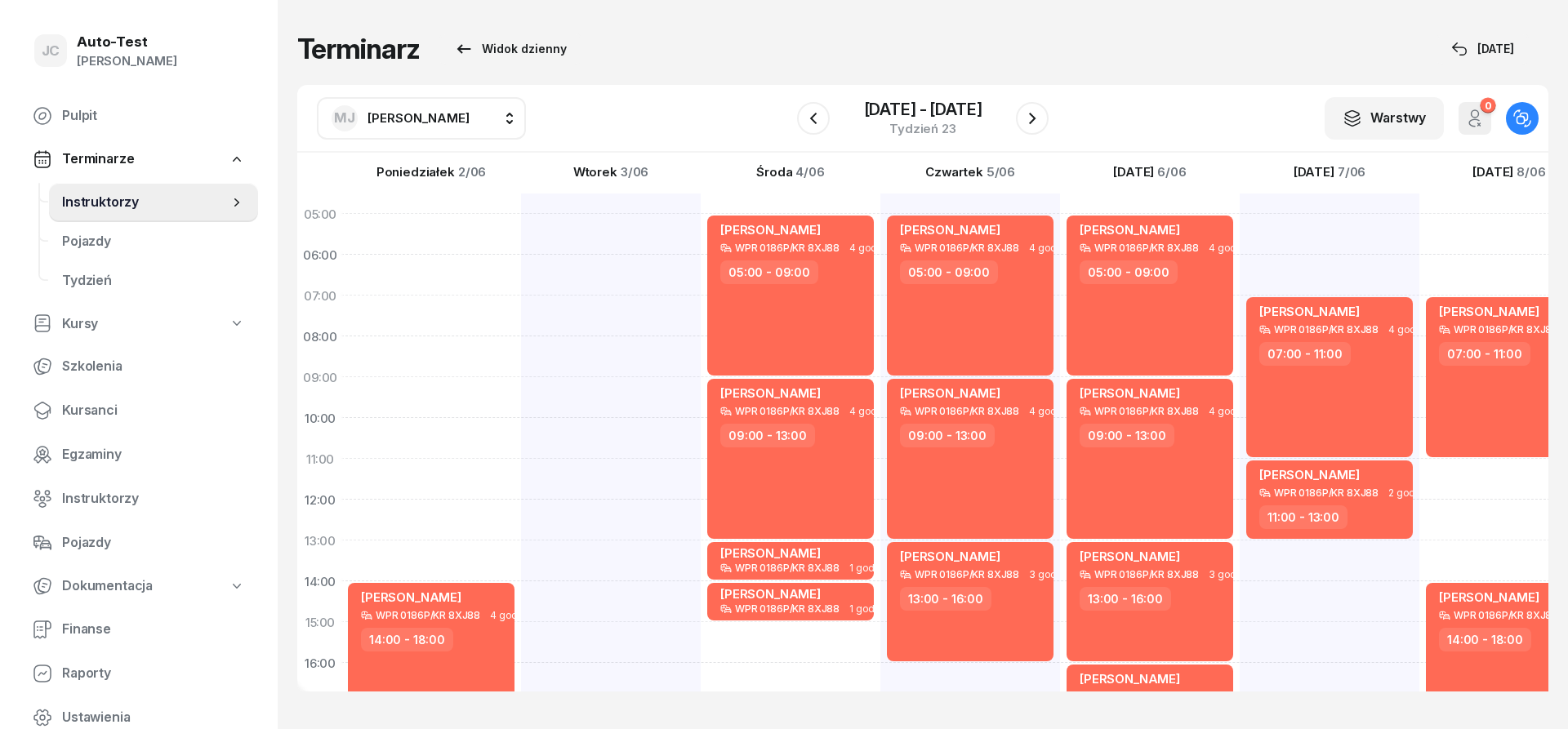
scroll to position [319, 2]
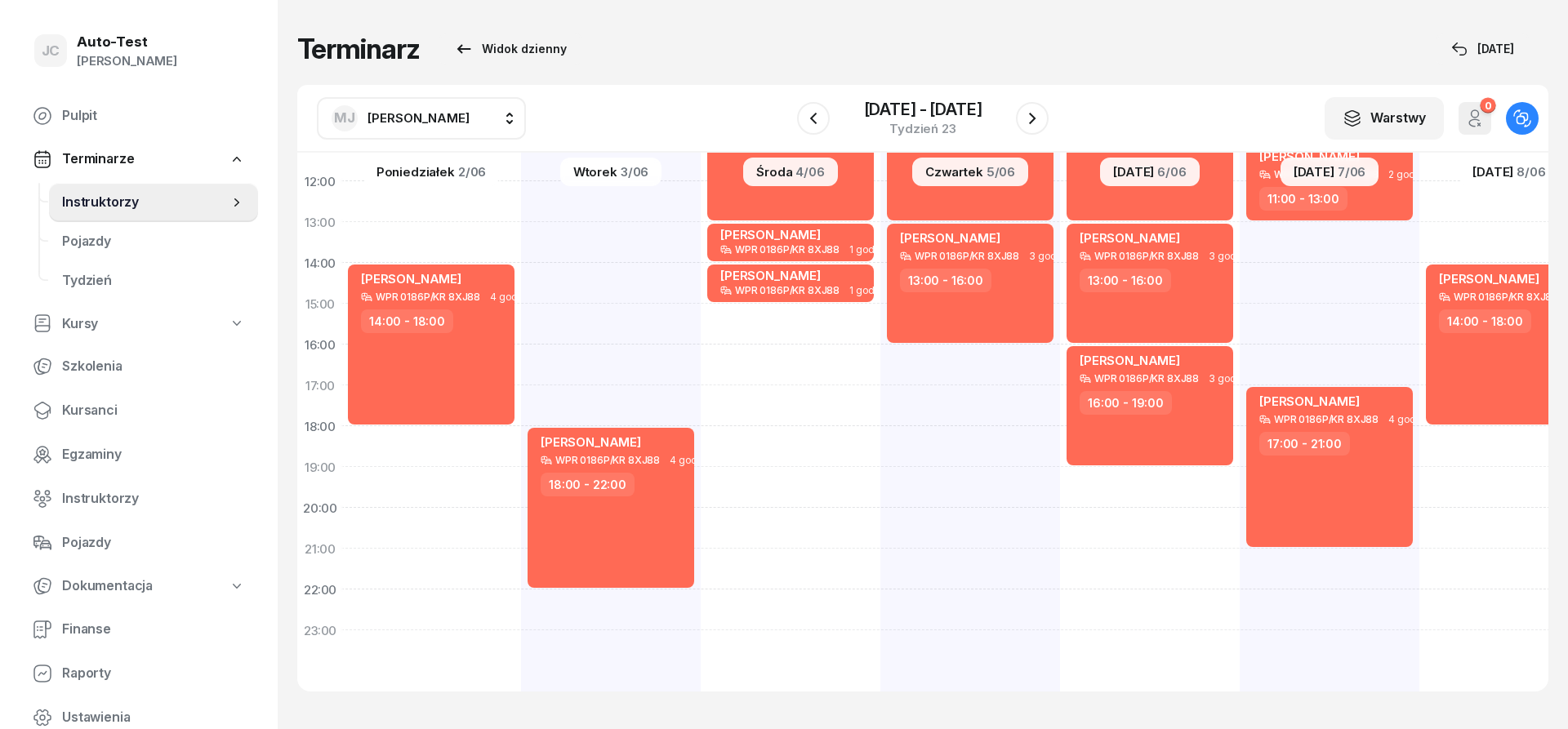
click at [437, 109] on span "[PERSON_NAME]" at bounding box center [418, 118] width 102 height 21
type input "jerz"
click at [462, 227] on span "[PERSON_NAME]" at bounding box center [426, 226] width 100 height 21
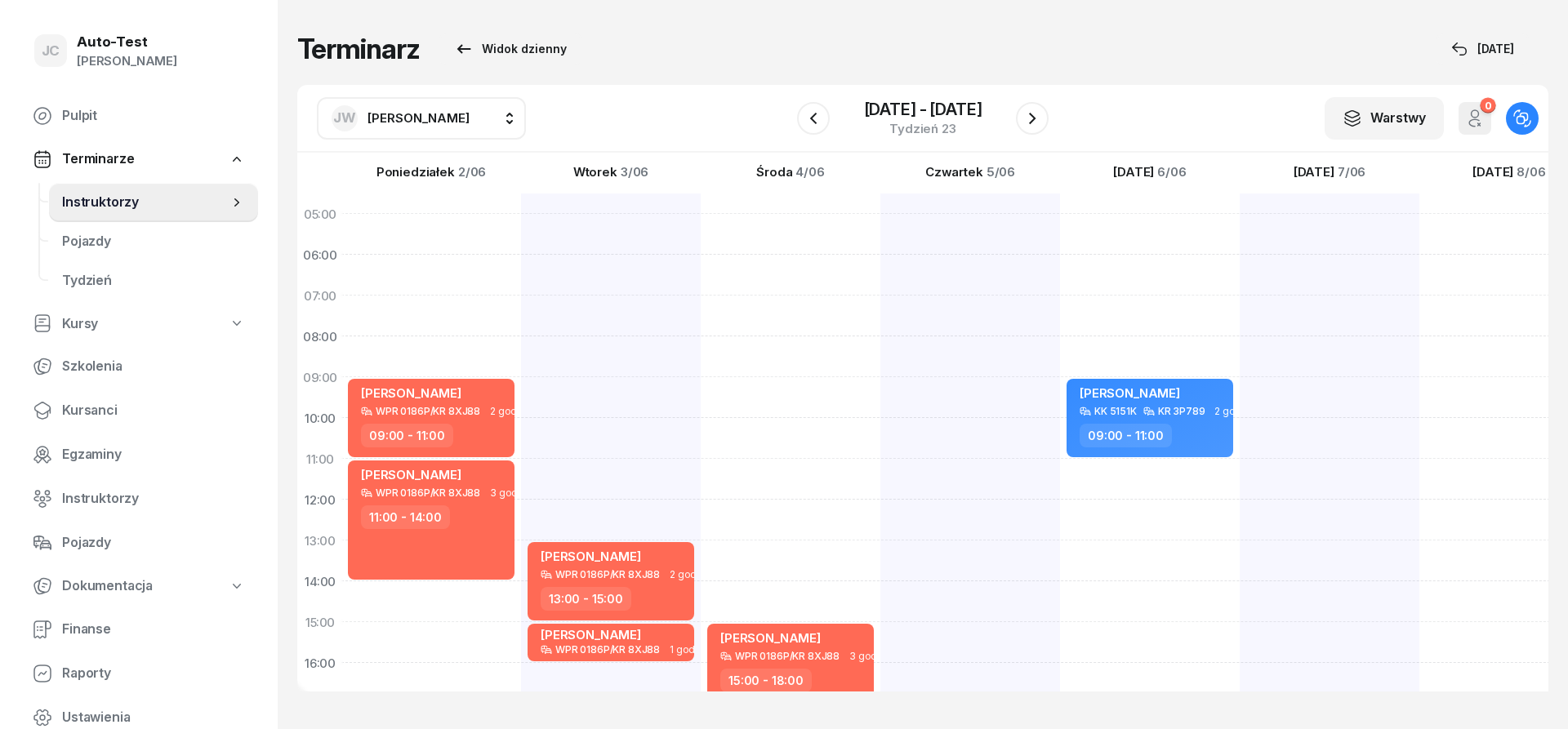
scroll to position [319, 2]
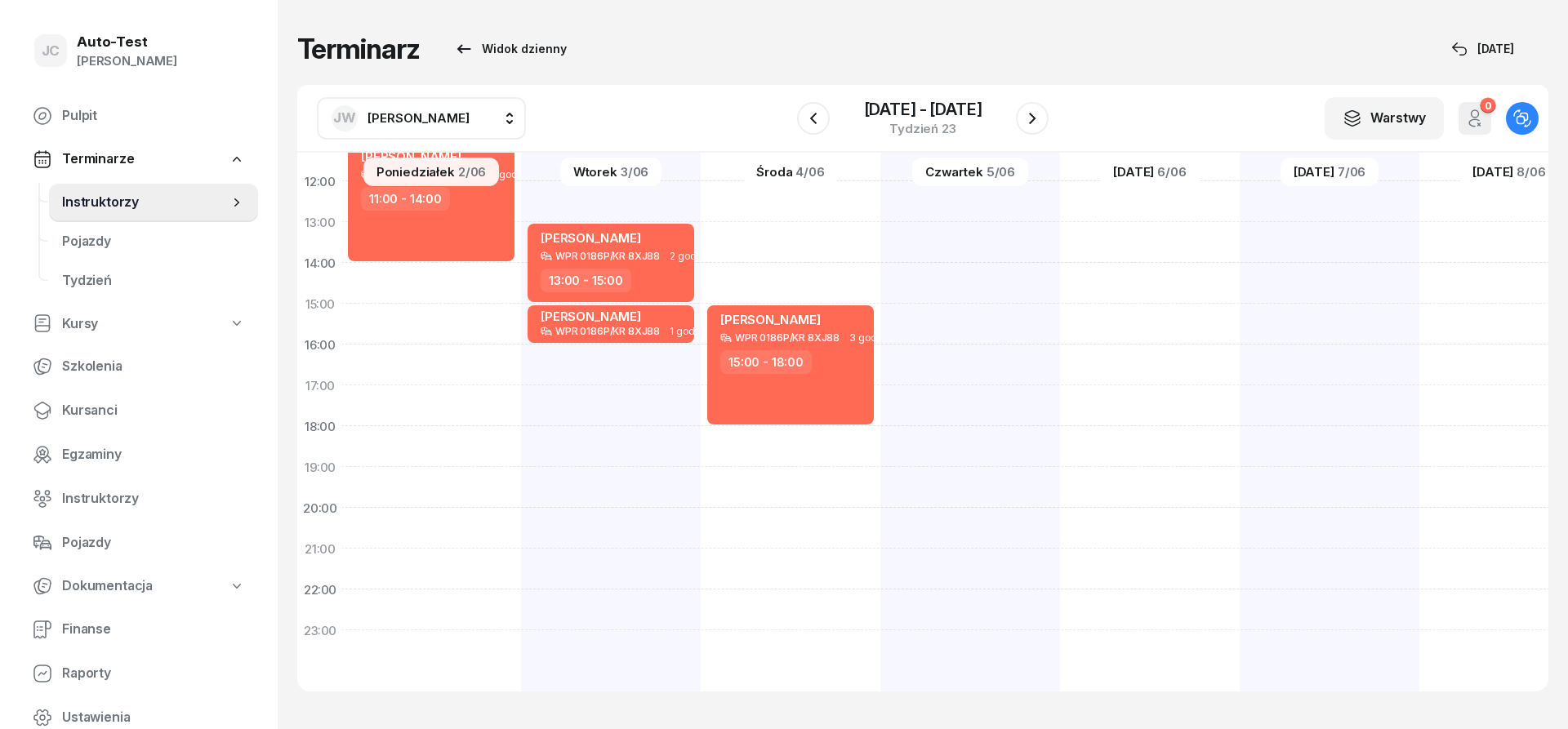
click at [446, 126] on span "[PERSON_NAME]" at bounding box center [418, 118] width 102 height 21
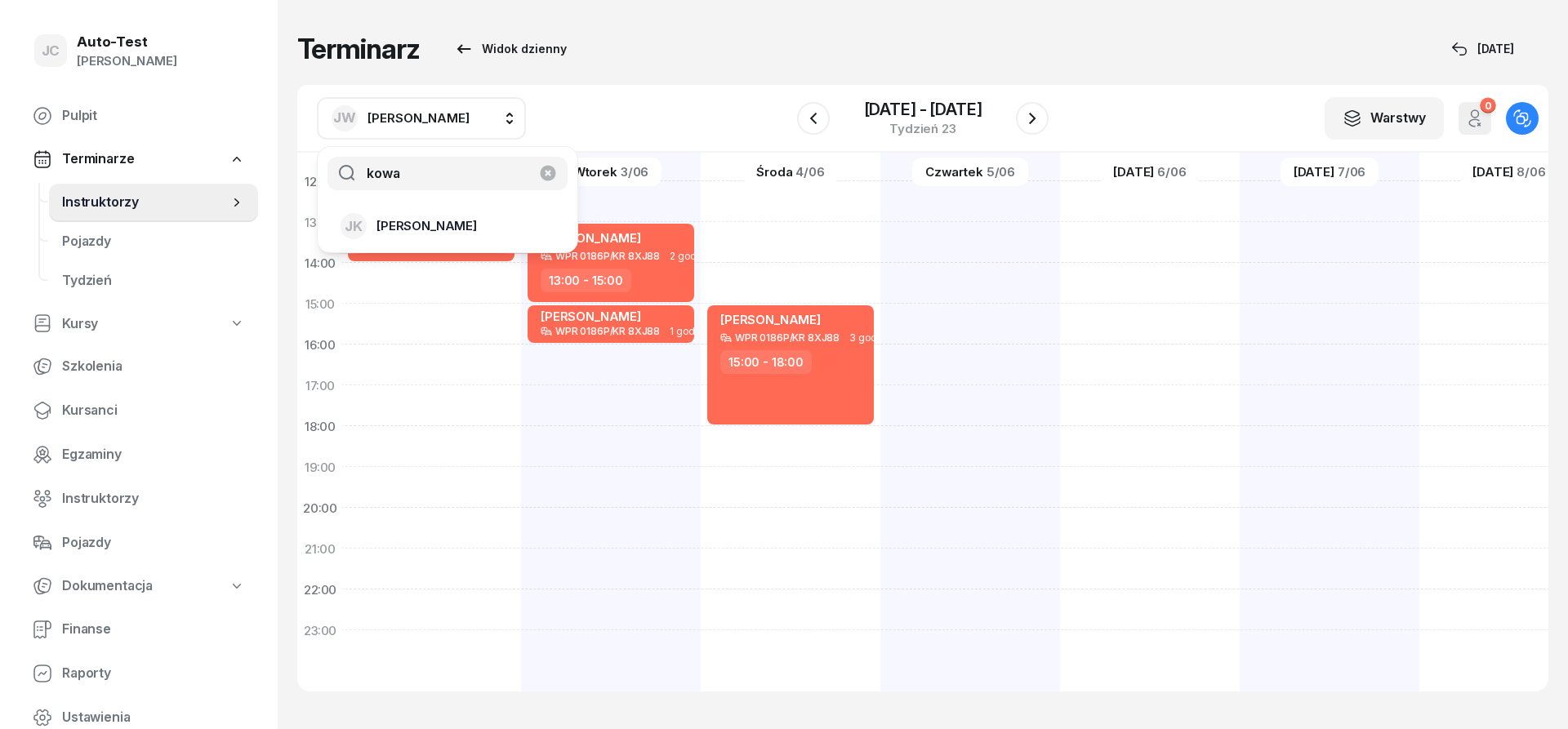
type input "kowa"
click at [465, 229] on div "[PERSON_NAME]" at bounding box center [438, 226] width 194 height 26
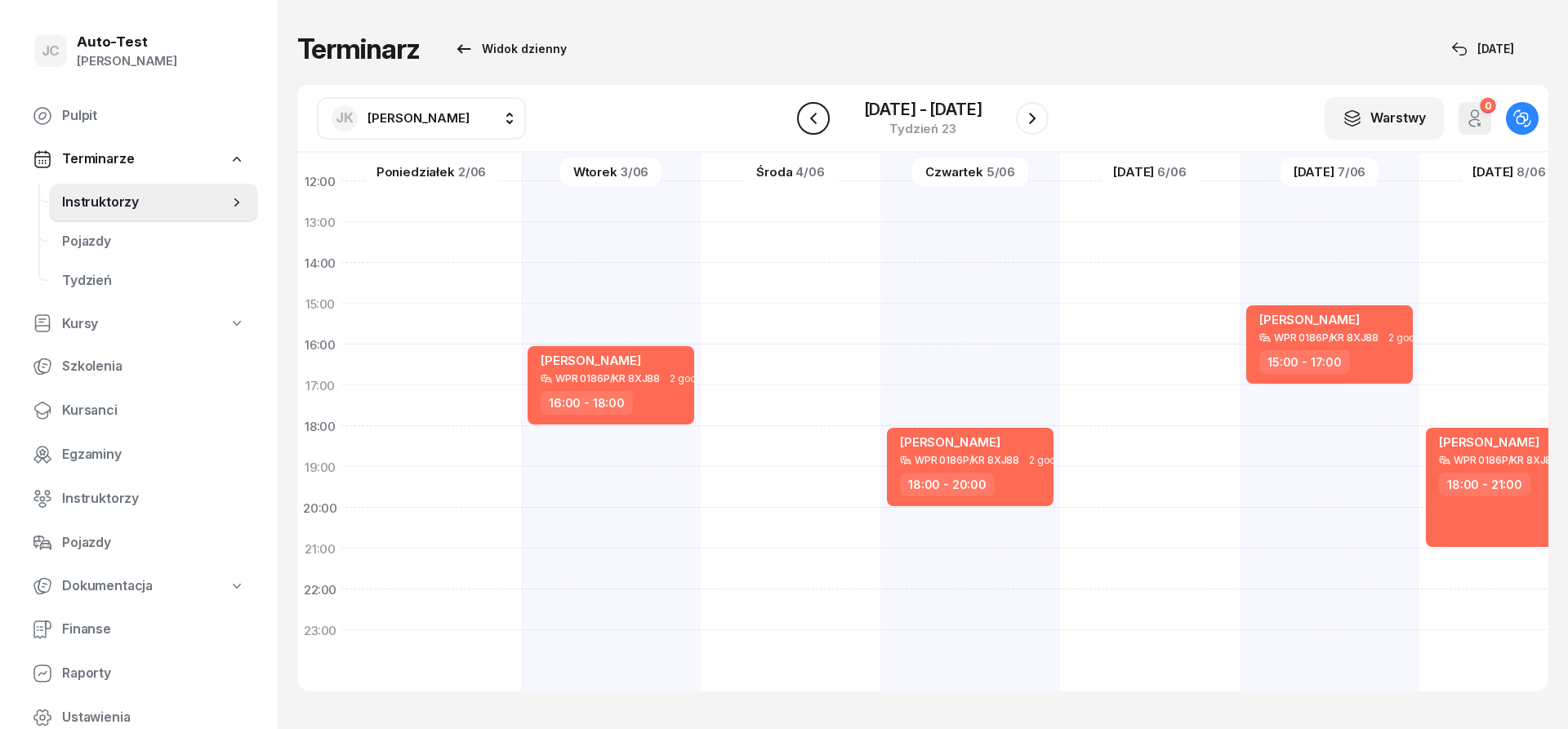
click at [820, 125] on icon "button" at bounding box center [813, 118] width 20 height 20
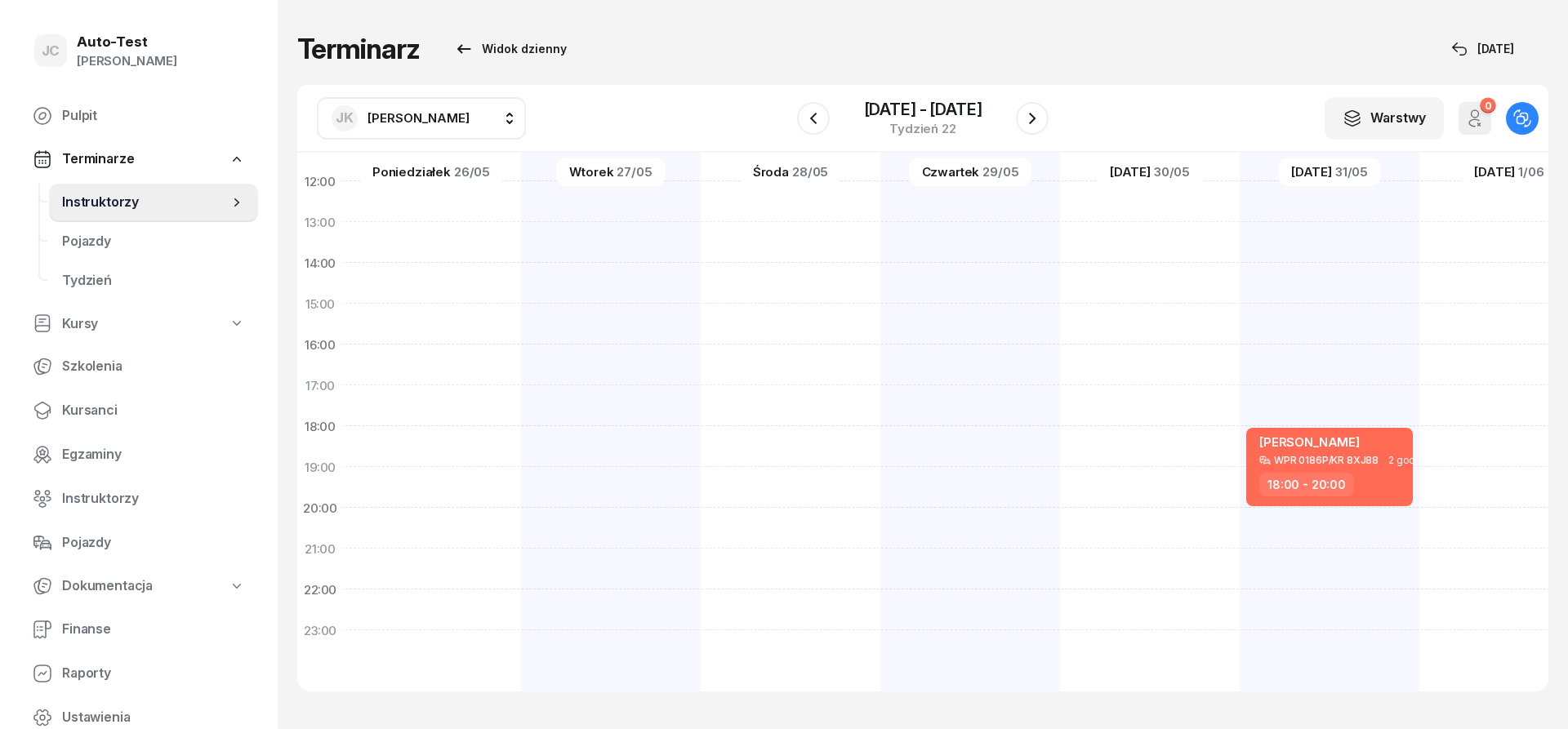
scroll to position [0, 2]
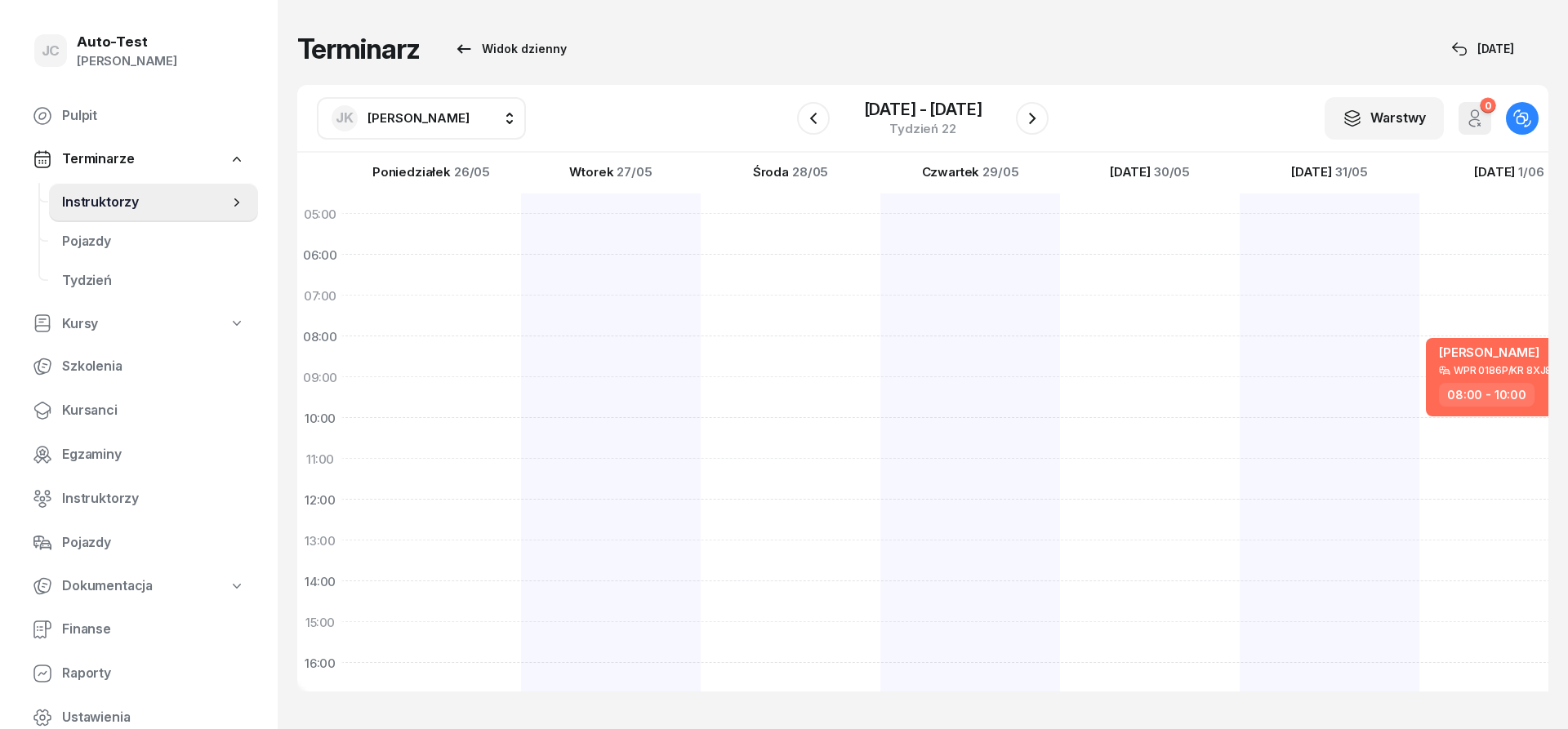
click at [423, 108] on span "[PERSON_NAME]" at bounding box center [418, 118] width 102 height 21
type input "mare"
click at [461, 274] on div "[PERSON_NAME]" at bounding box center [438, 272] width 194 height 26
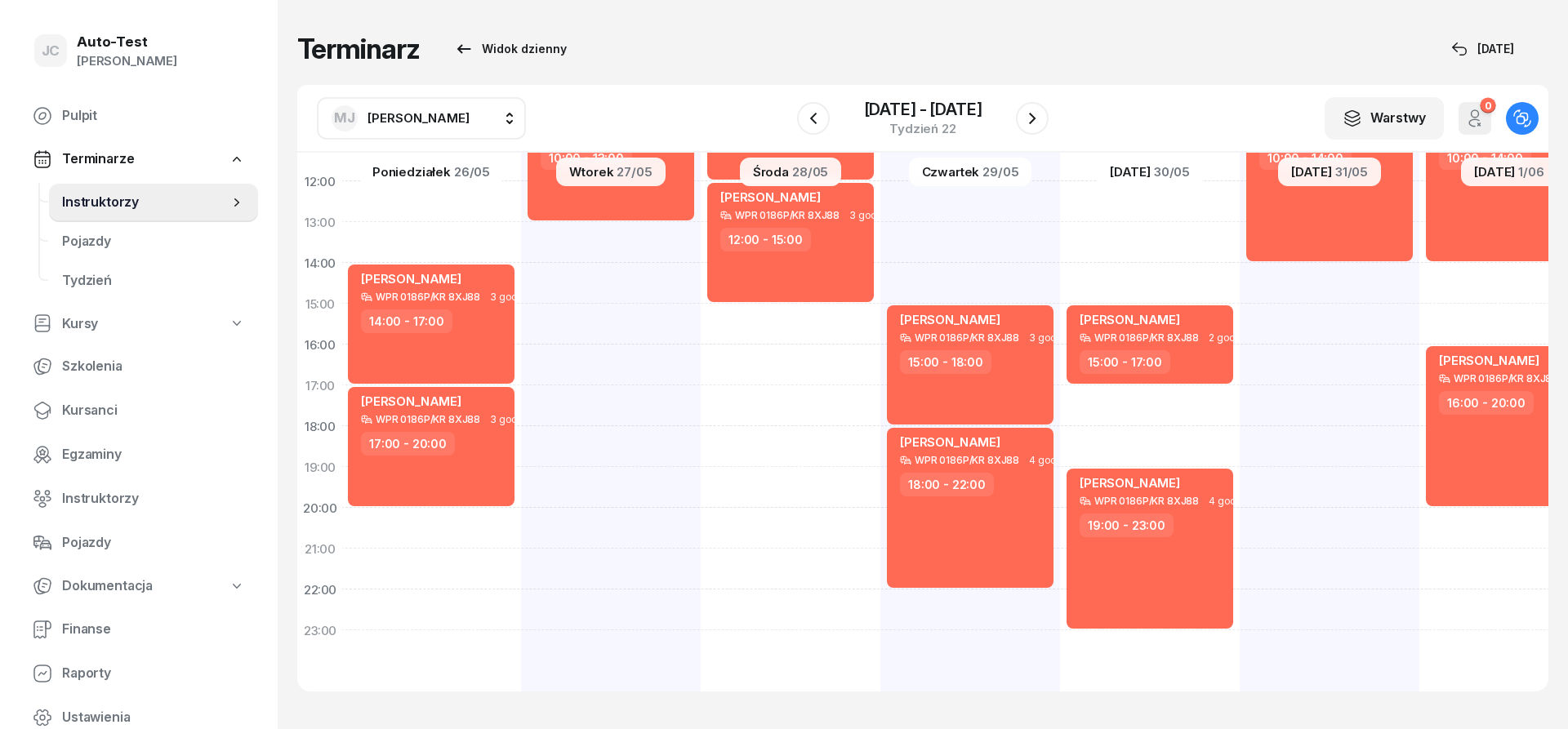
scroll to position [221, 2]
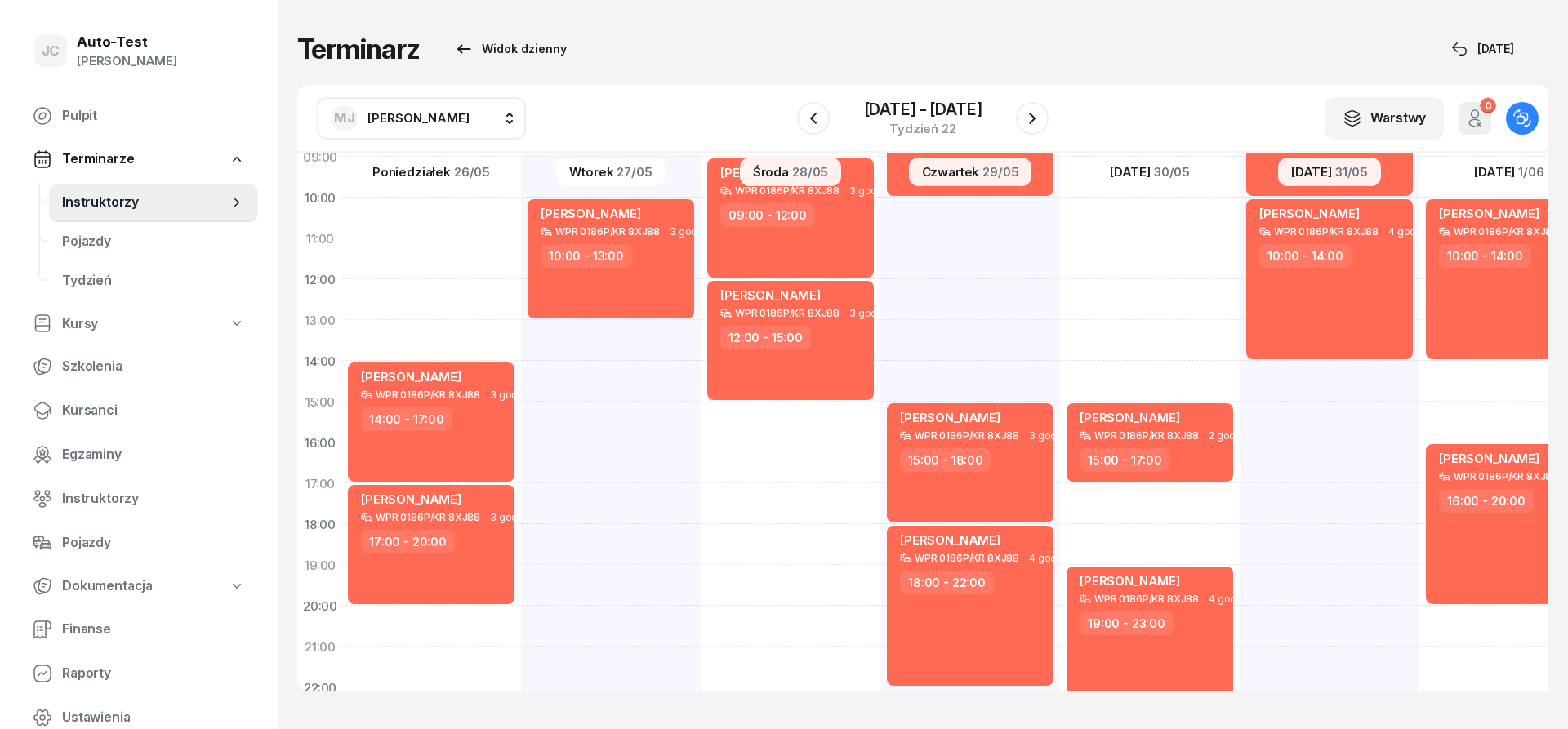
click at [406, 124] on span "[PERSON_NAME]" at bounding box center [418, 118] width 102 height 16
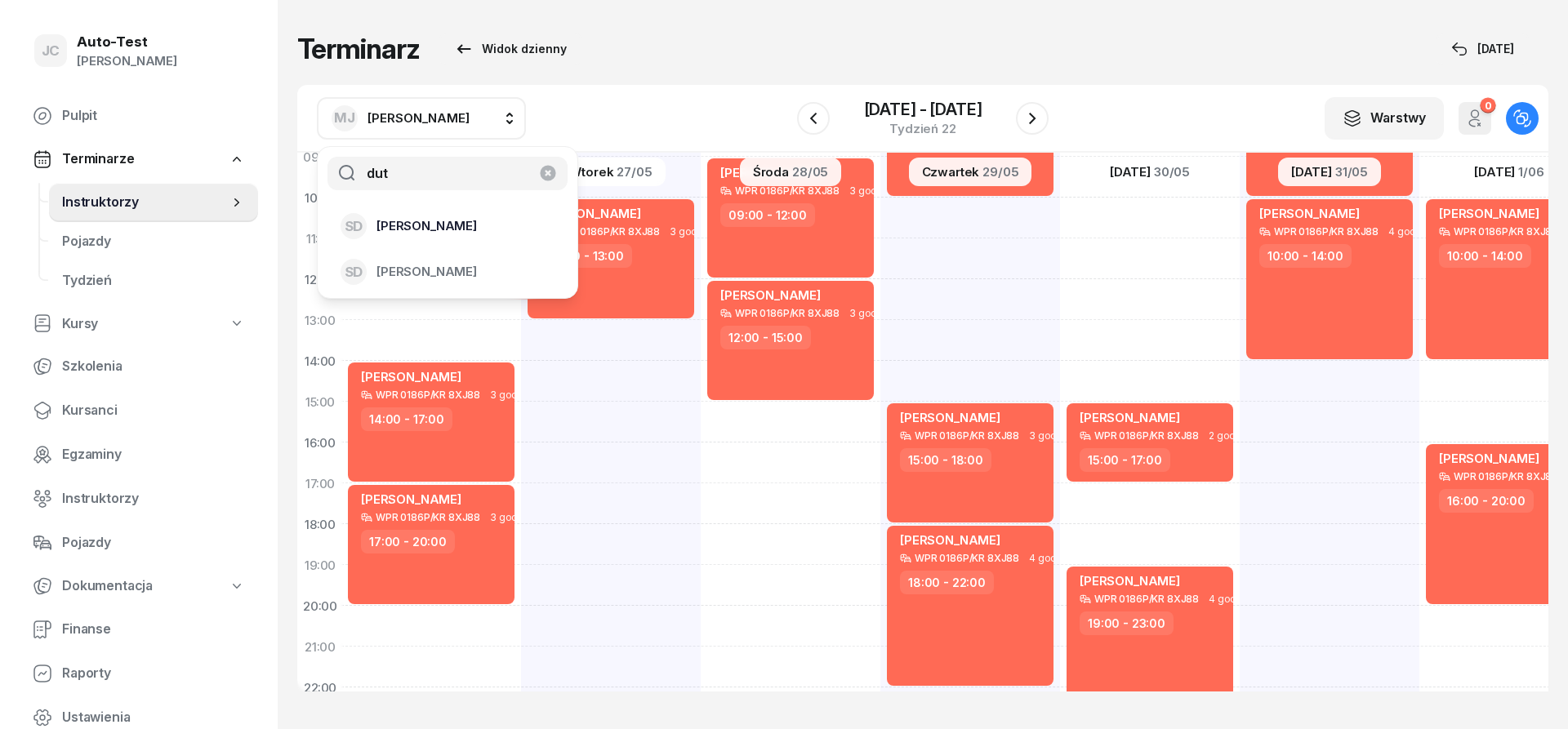
type input "dut"
click at [467, 231] on span "[PERSON_NAME]" at bounding box center [426, 226] width 100 height 21
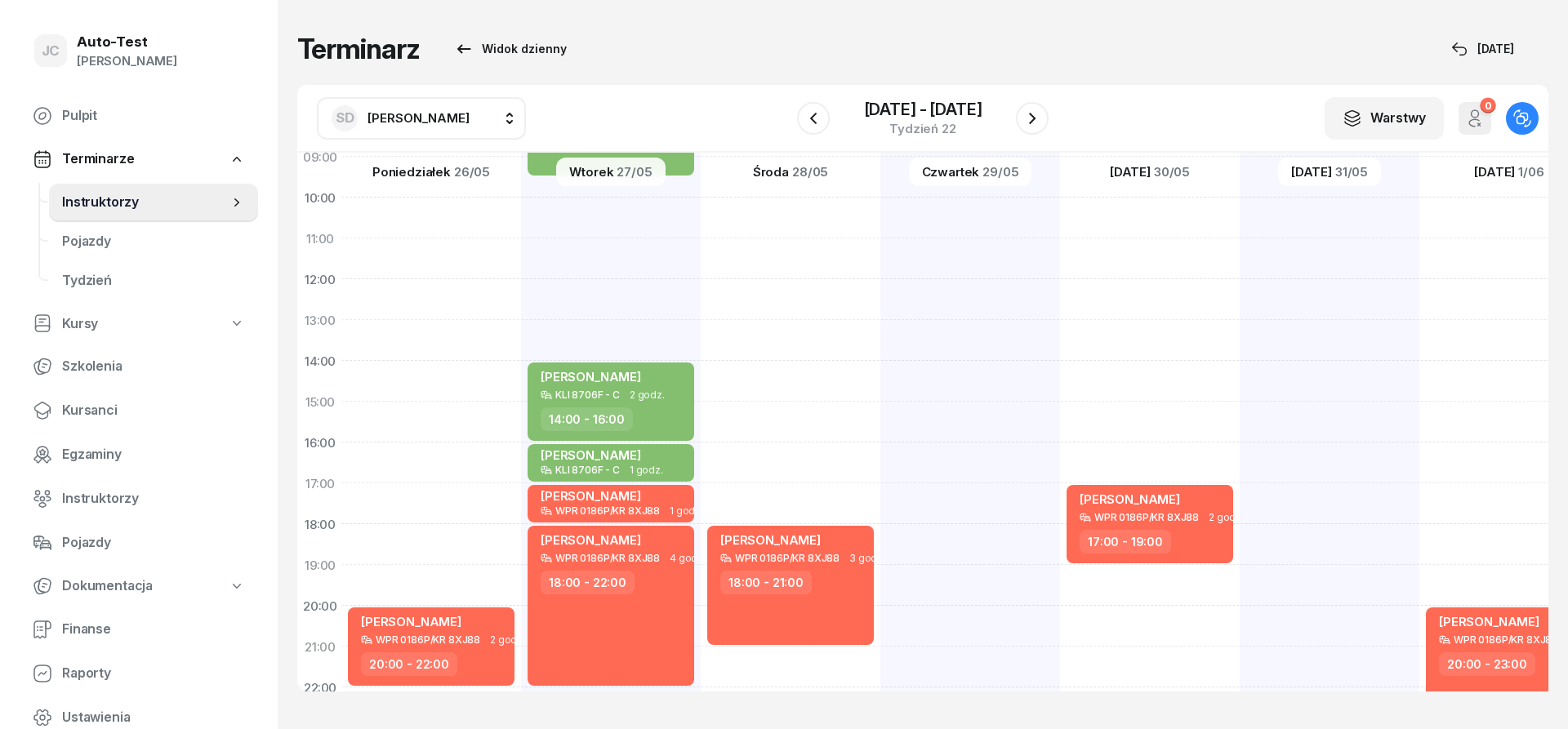
scroll to position [319, 2]
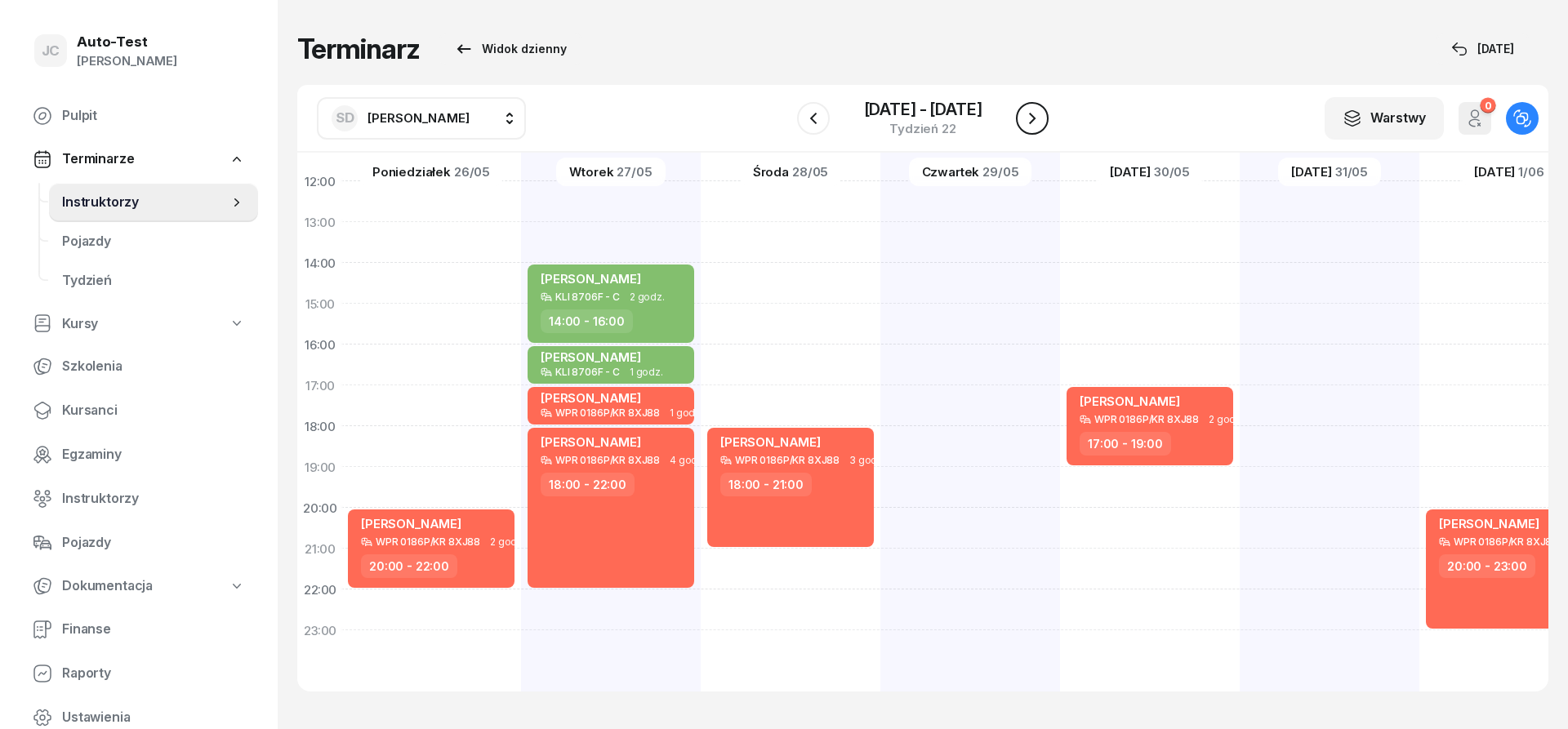
click at [1028, 121] on icon "button" at bounding box center [1032, 118] width 20 height 20
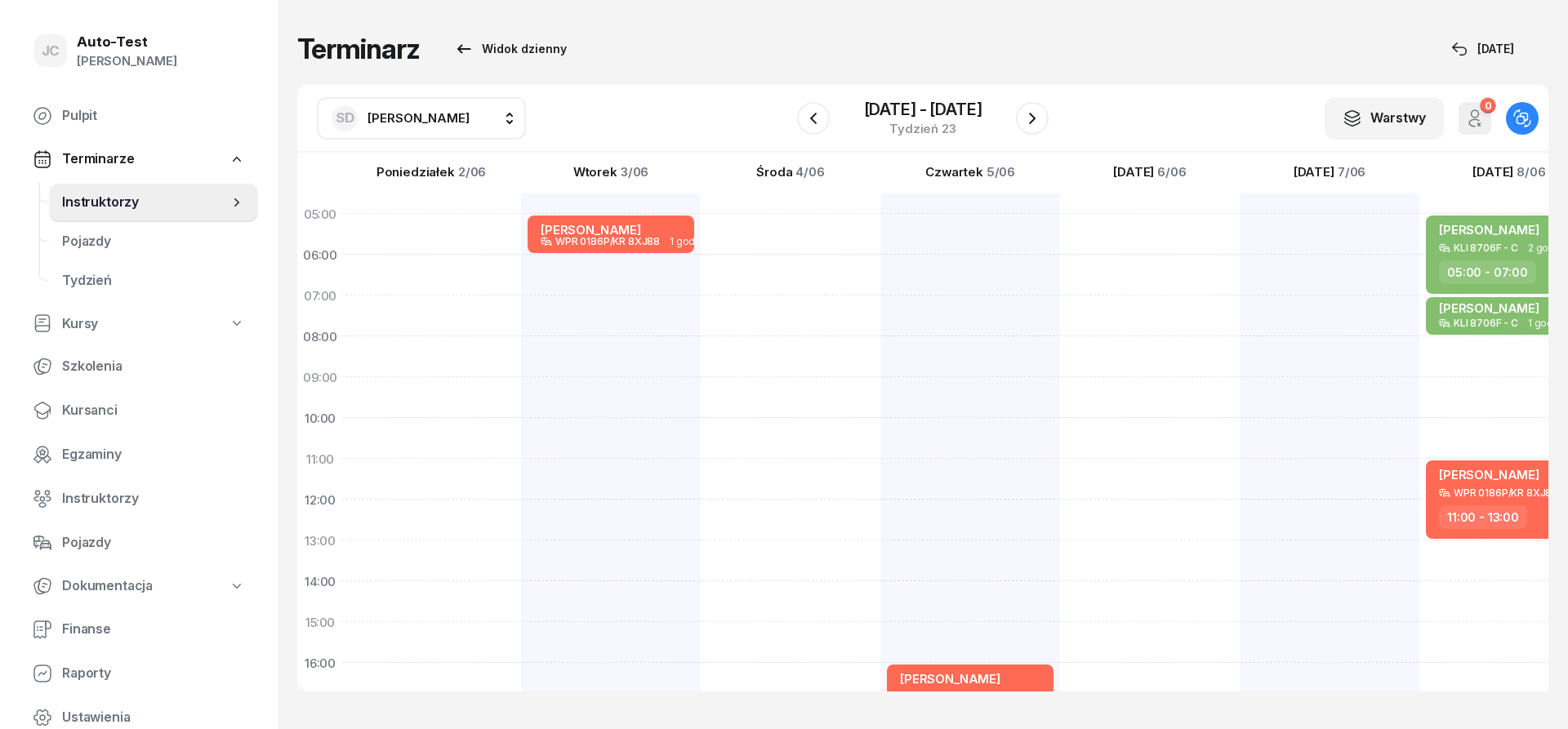
scroll to position [319, 2]
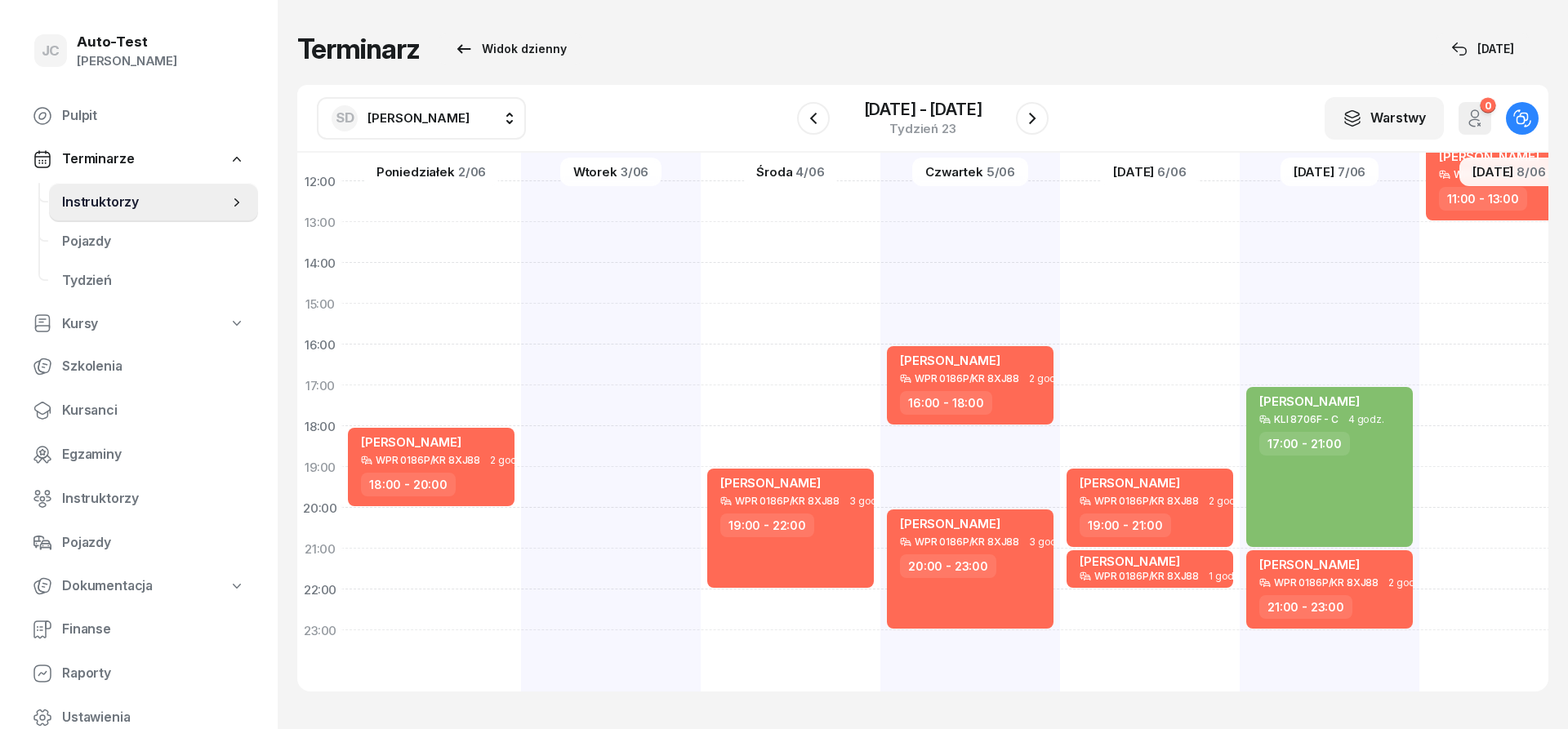
click at [394, 107] on div "SD [PERSON_NAME]" at bounding box center [401, 119] width 138 height 26
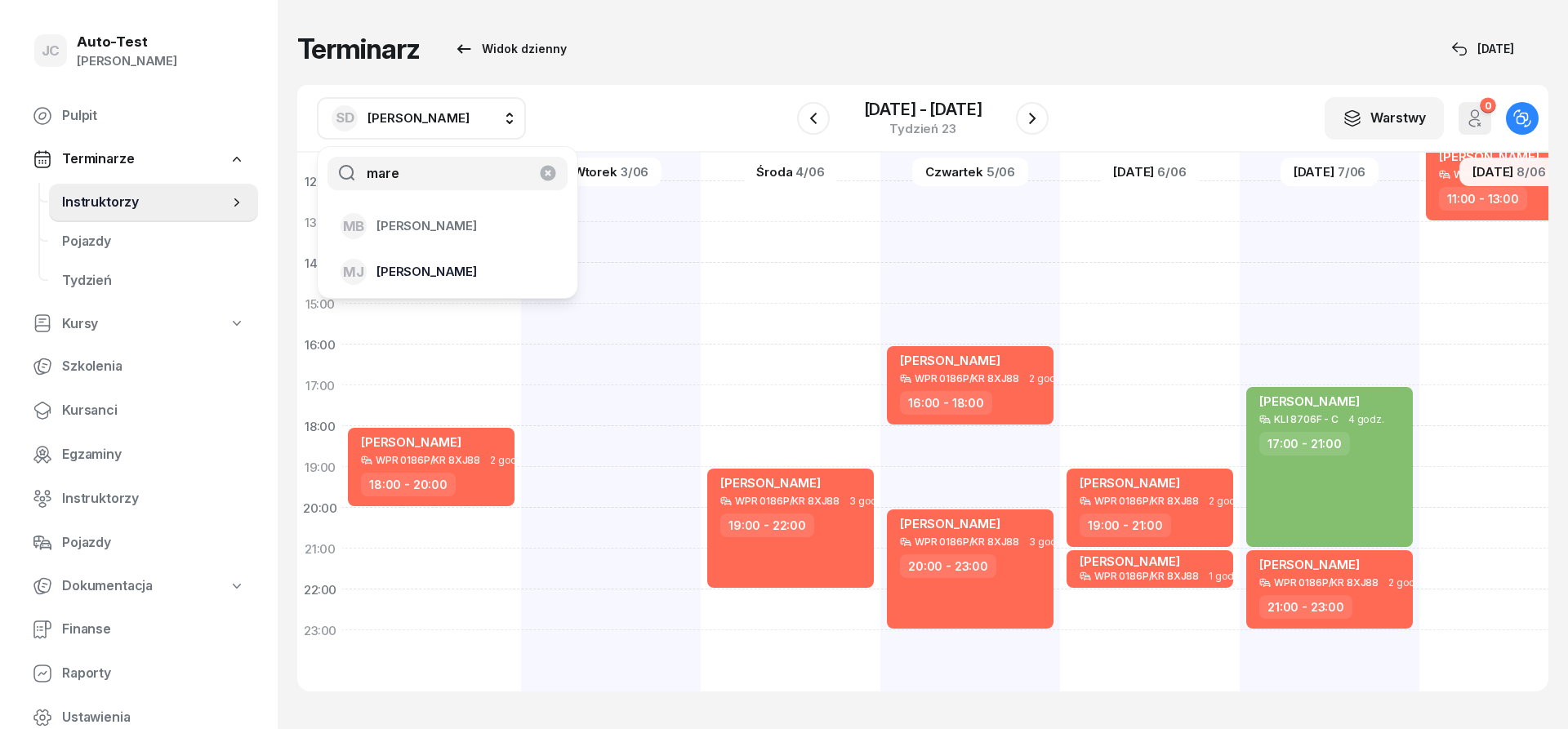
type input "mare"
click at [460, 263] on div "[PERSON_NAME]" at bounding box center [438, 272] width 194 height 26
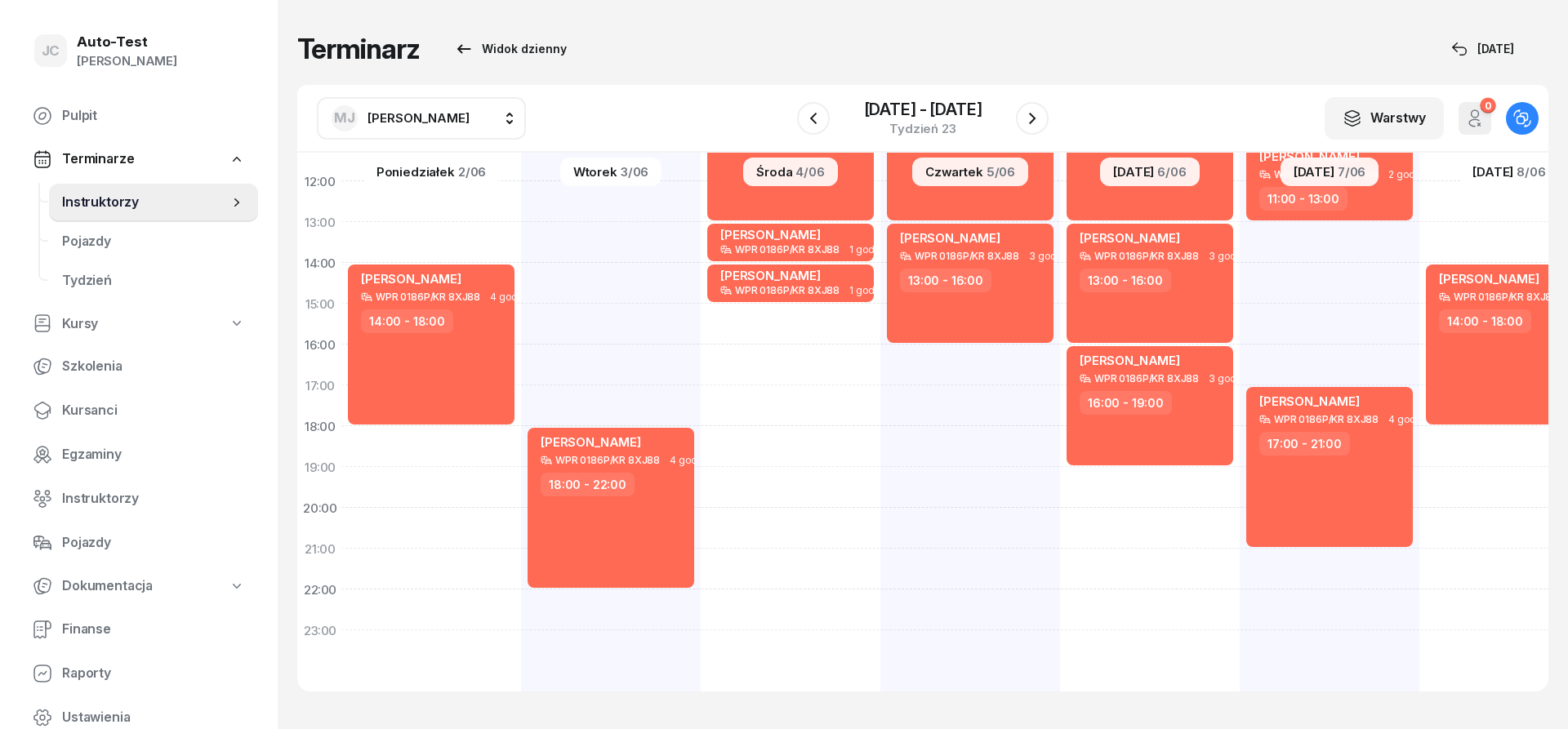
click at [400, 123] on span "[PERSON_NAME]" at bounding box center [418, 118] width 102 height 16
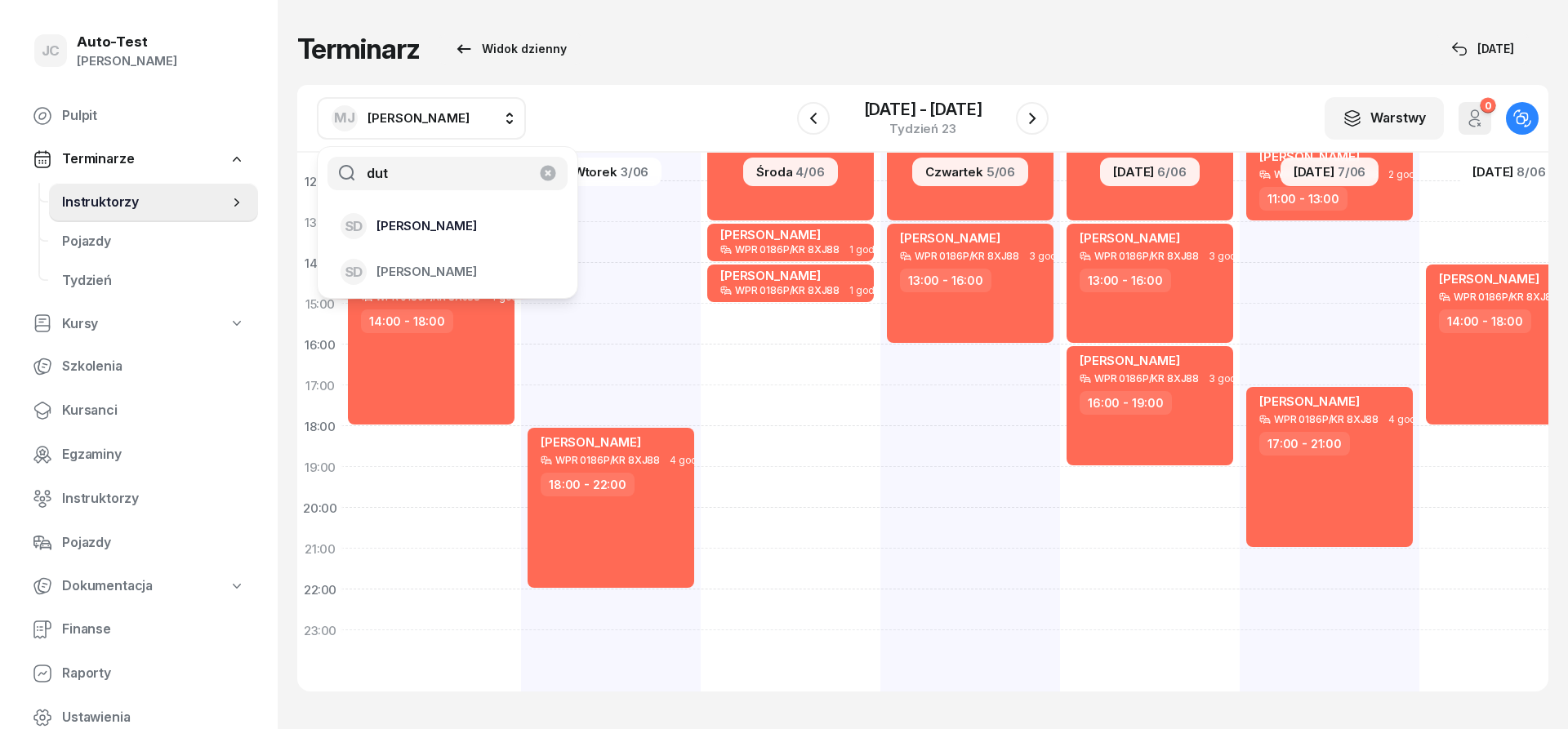
type input "dut"
click at [444, 227] on span "[PERSON_NAME]" at bounding box center [426, 226] width 100 height 21
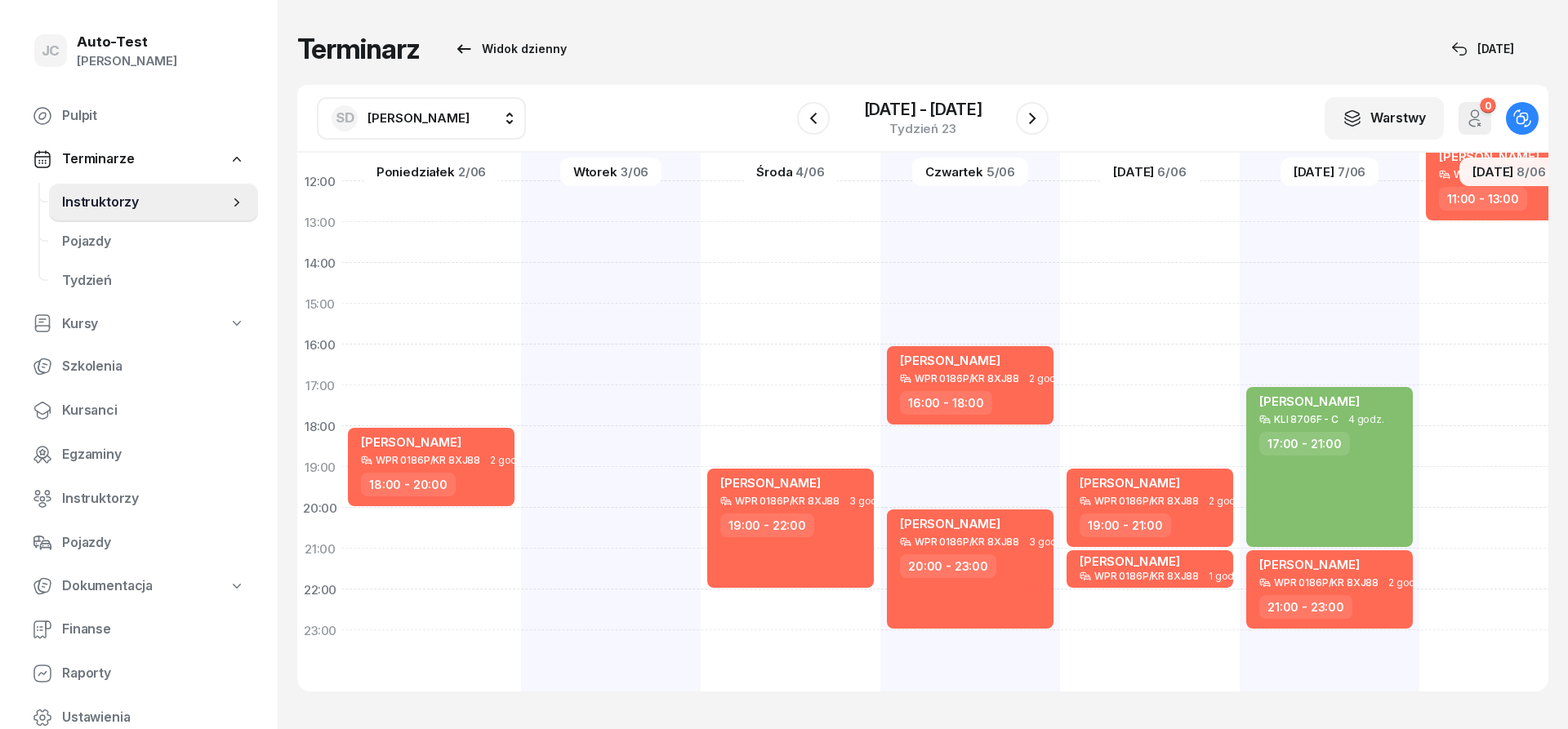
click at [417, 118] on span "[PERSON_NAME]" at bounding box center [418, 118] width 102 height 16
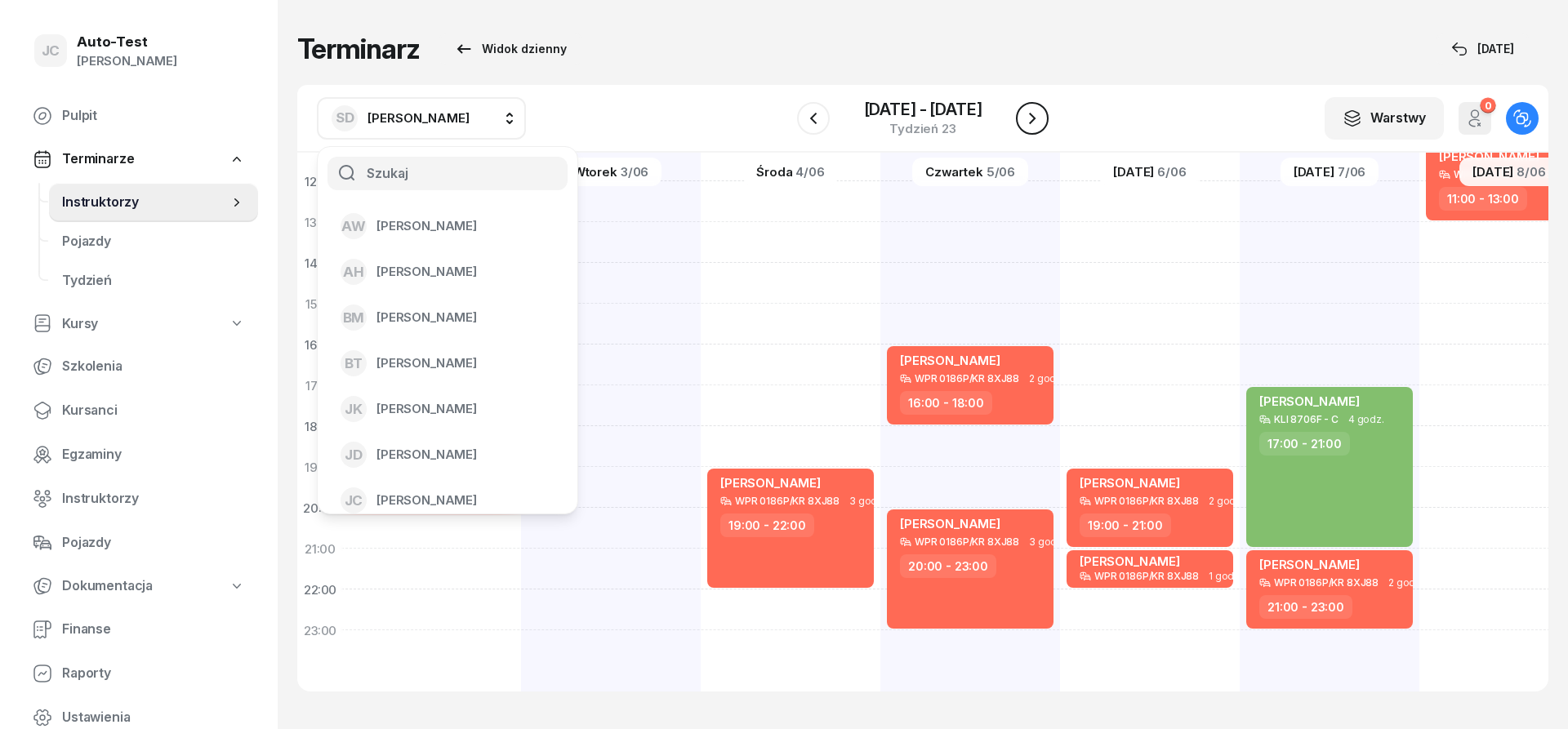
click at [1035, 126] on icon "button" at bounding box center [1032, 118] width 20 height 20
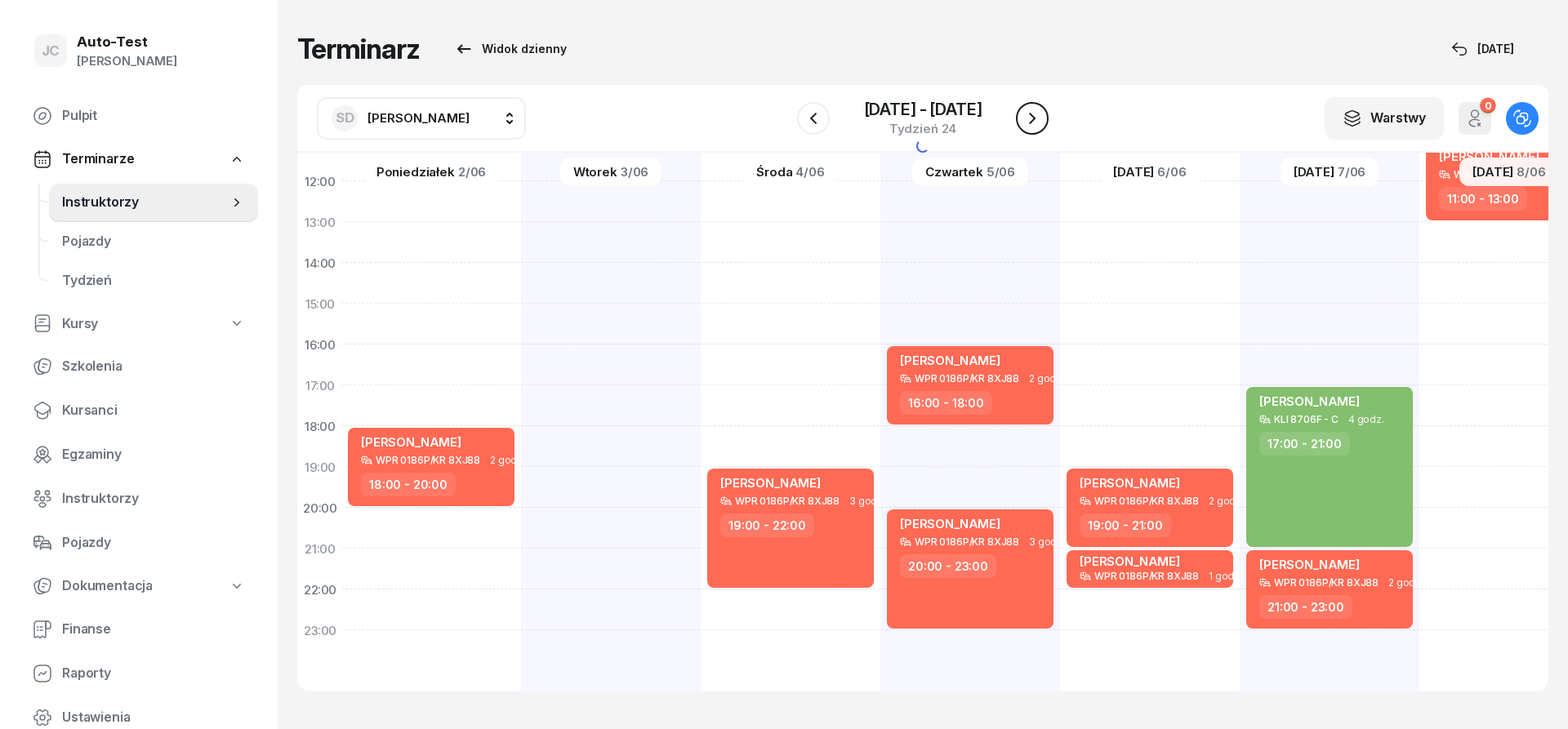
click at [1035, 126] on icon "button" at bounding box center [1032, 118] width 20 height 20
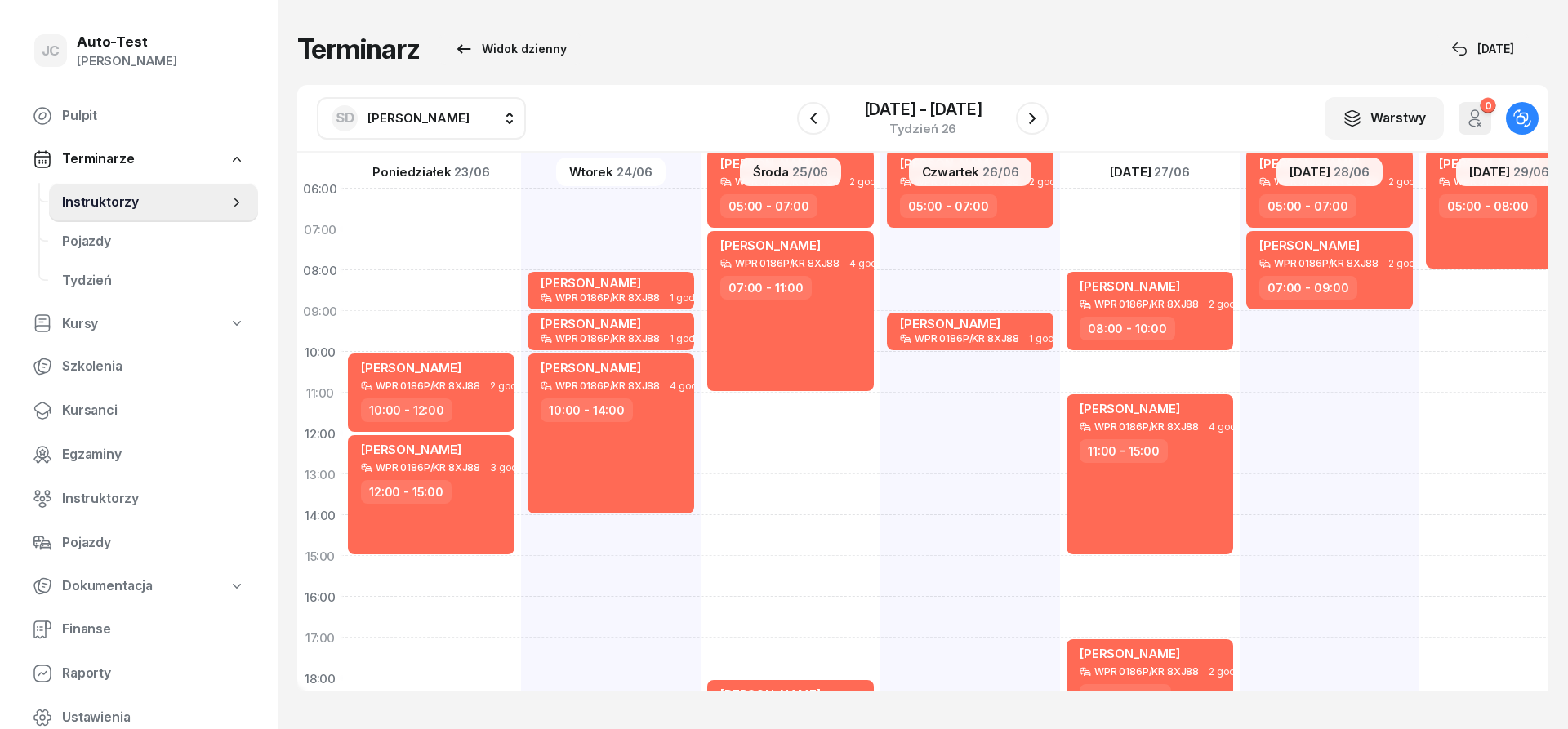
scroll to position [98, 2]
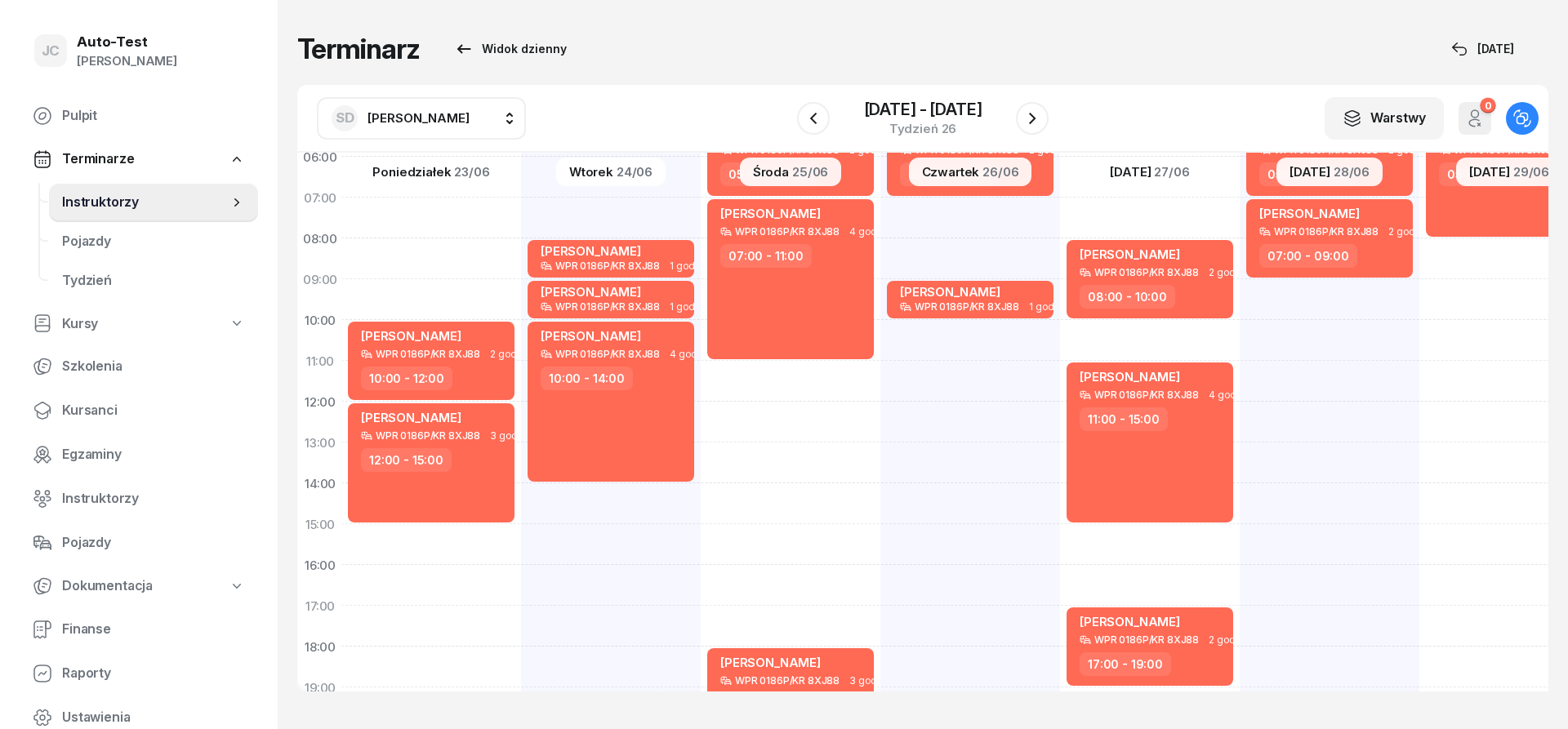
click at [447, 114] on span "[PERSON_NAME]" at bounding box center [418, 118] width 102 height 16
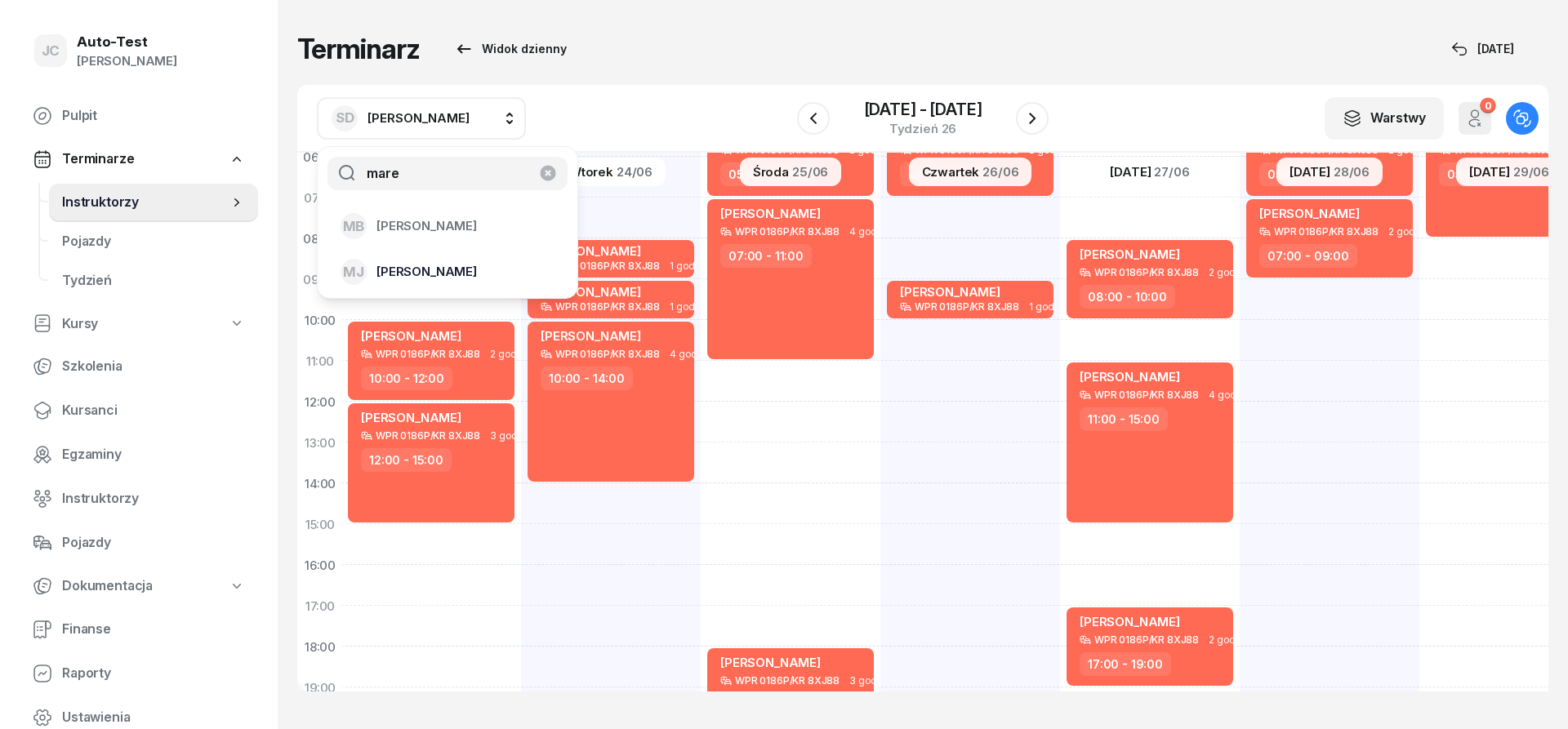
type input "mare"
click at [456, 268] on div "[PERSON_NAME]" at bounding box center [438, 272] width 194 height 26
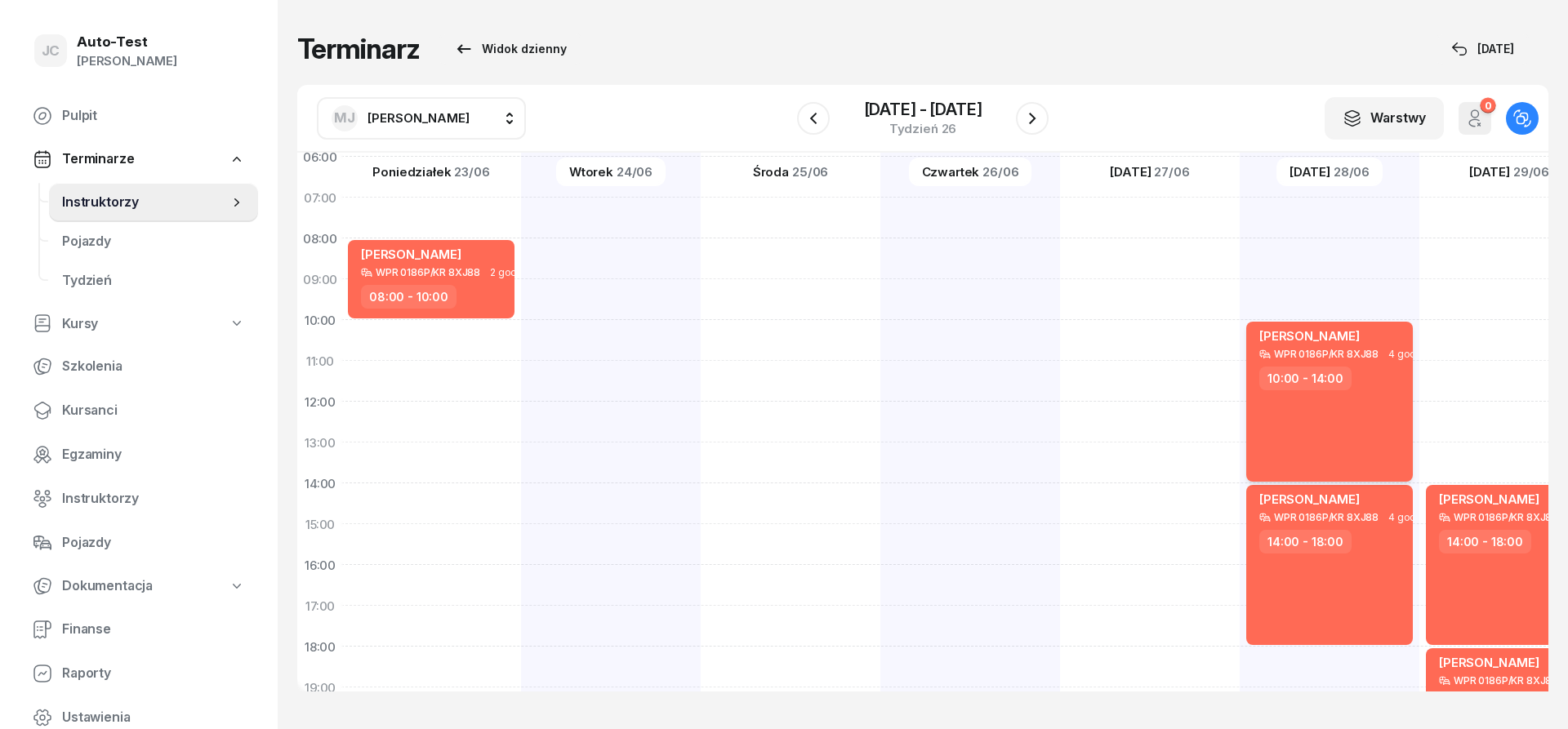
scroll to position [196, 2]
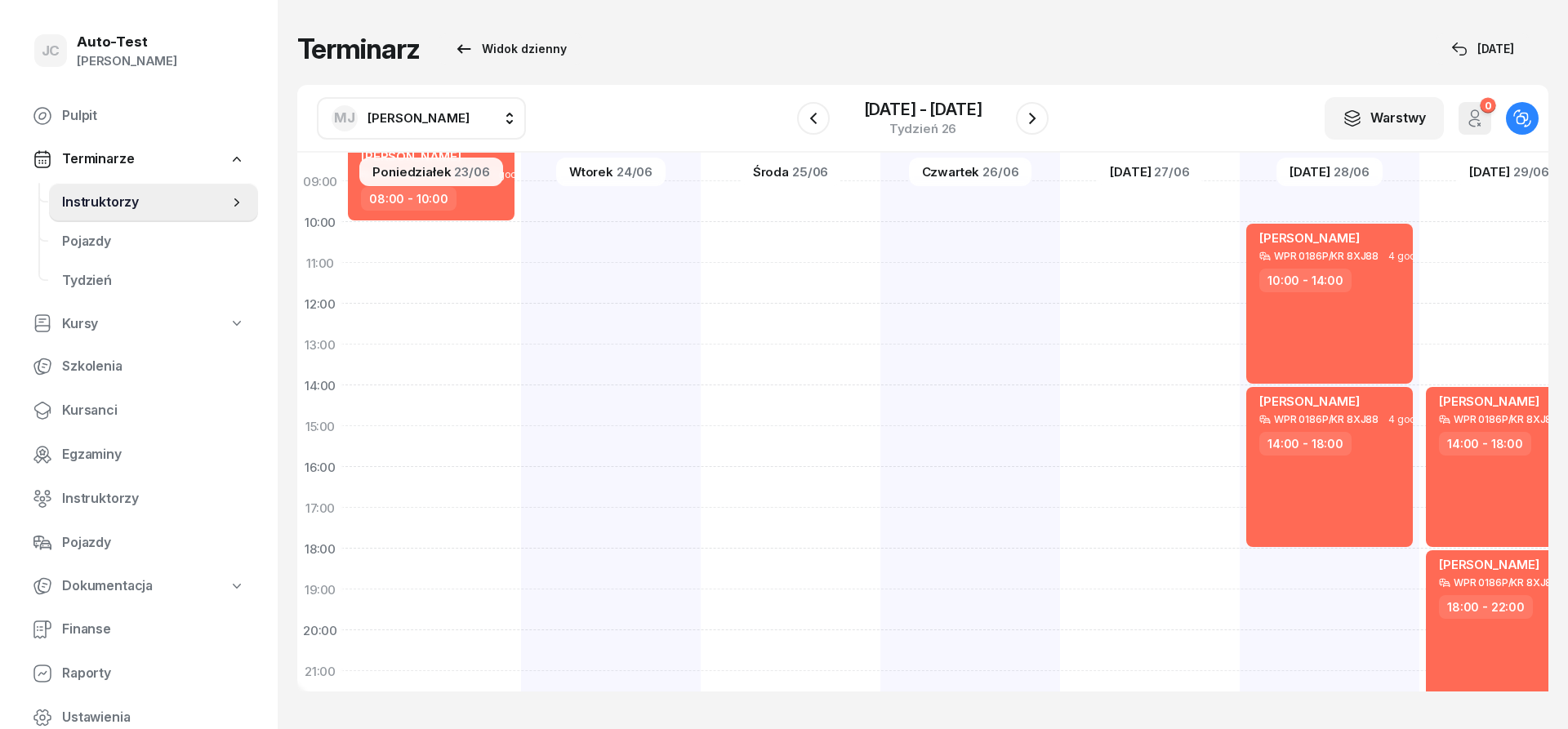
click at [1419, 567] on div "[PERSON_NAME] WPR 0186P/KR 8XJ88 4 godz. 10:00 - 14:00 [PERSON_NAME] WPR 0186P/…" at bounding box center [1509, 406] width 180 height 817
select select "18"
select select "20"
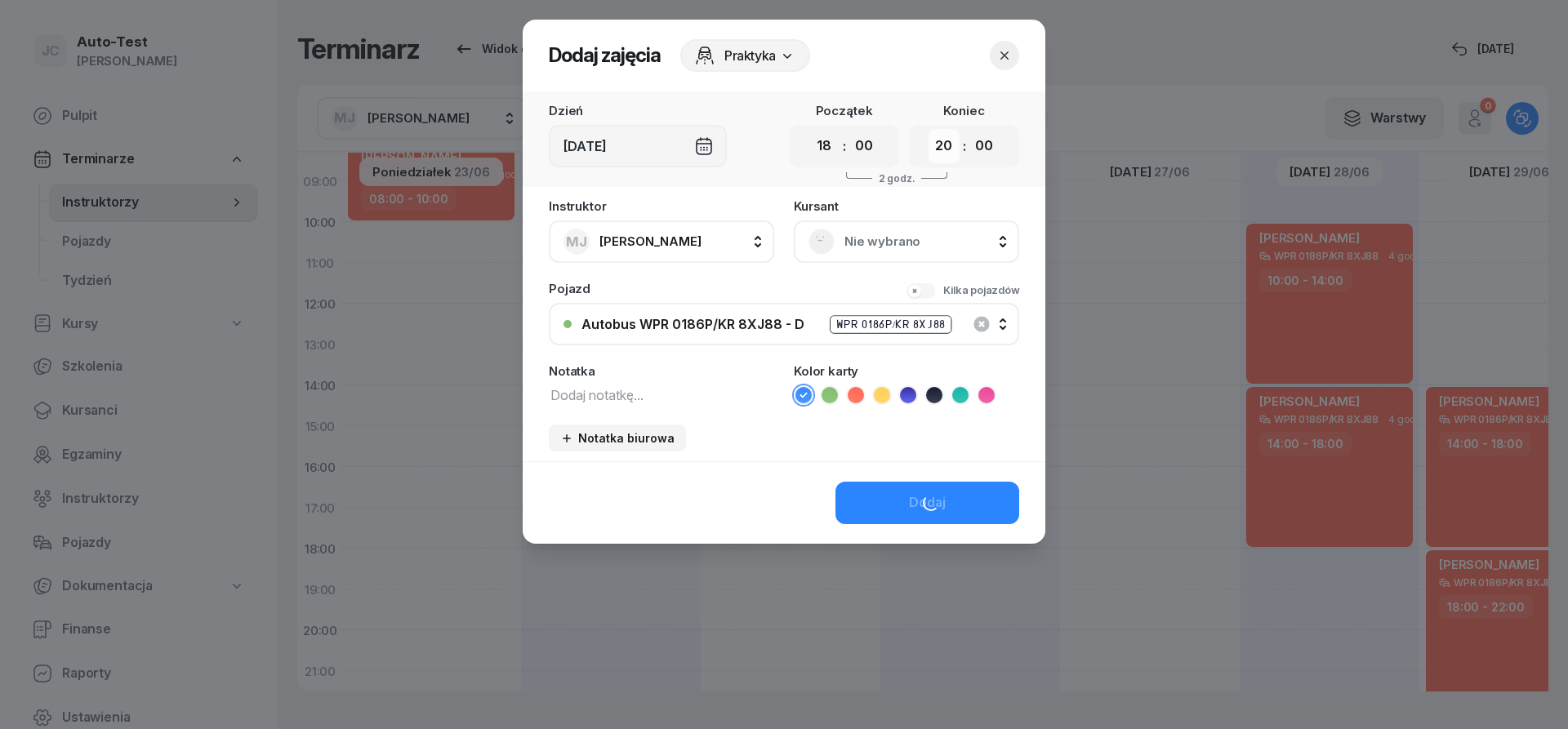
click at [928, 129] on select "00 01 02 03 04 05 06 07 08 09 10 11 12 13 14 15 16 17 18 19 20 21 22 23" at bounding box center [943, 146] width 31 height 35
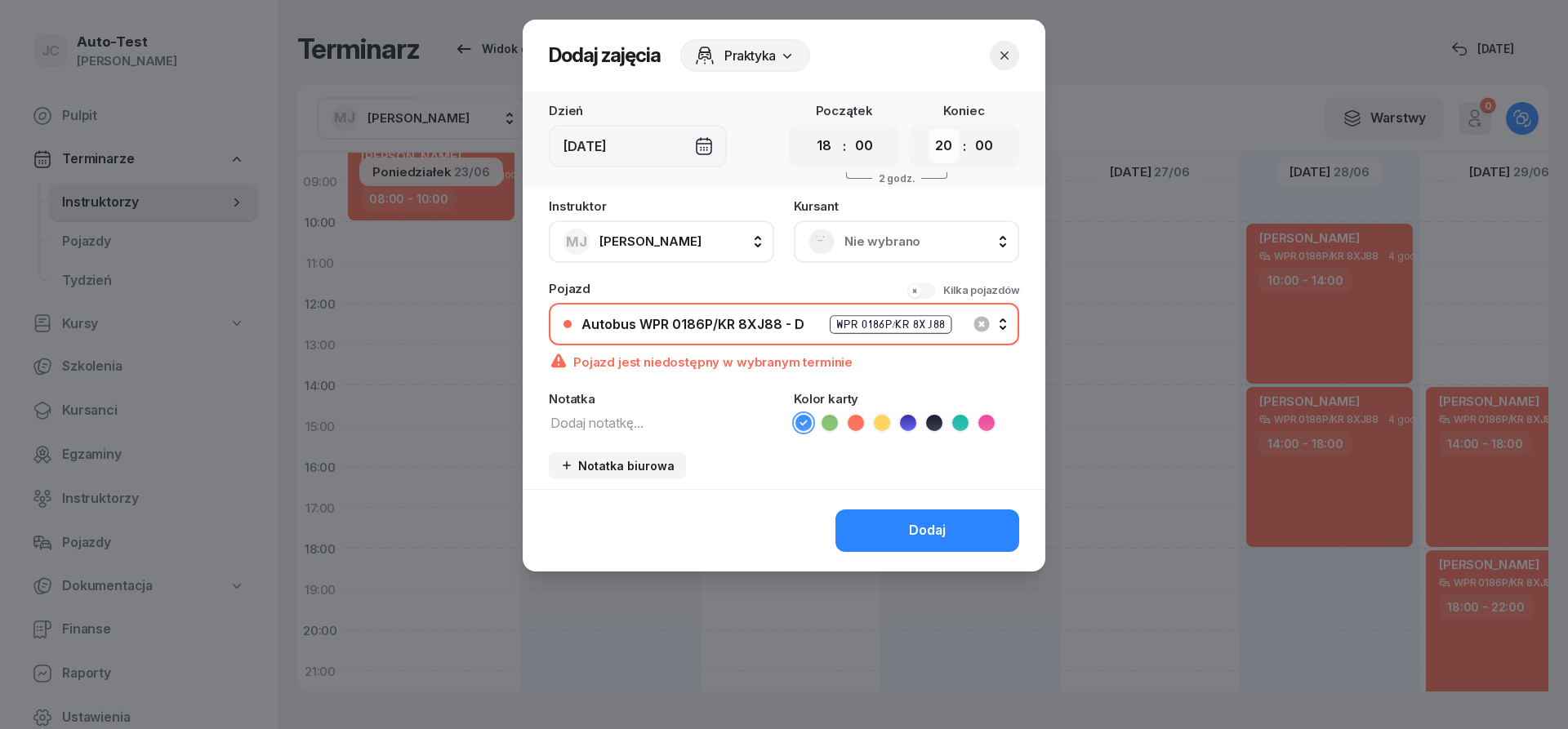
click at [1005, 46] on button "button" at bounding box center [1004, 55] width 29 height 29
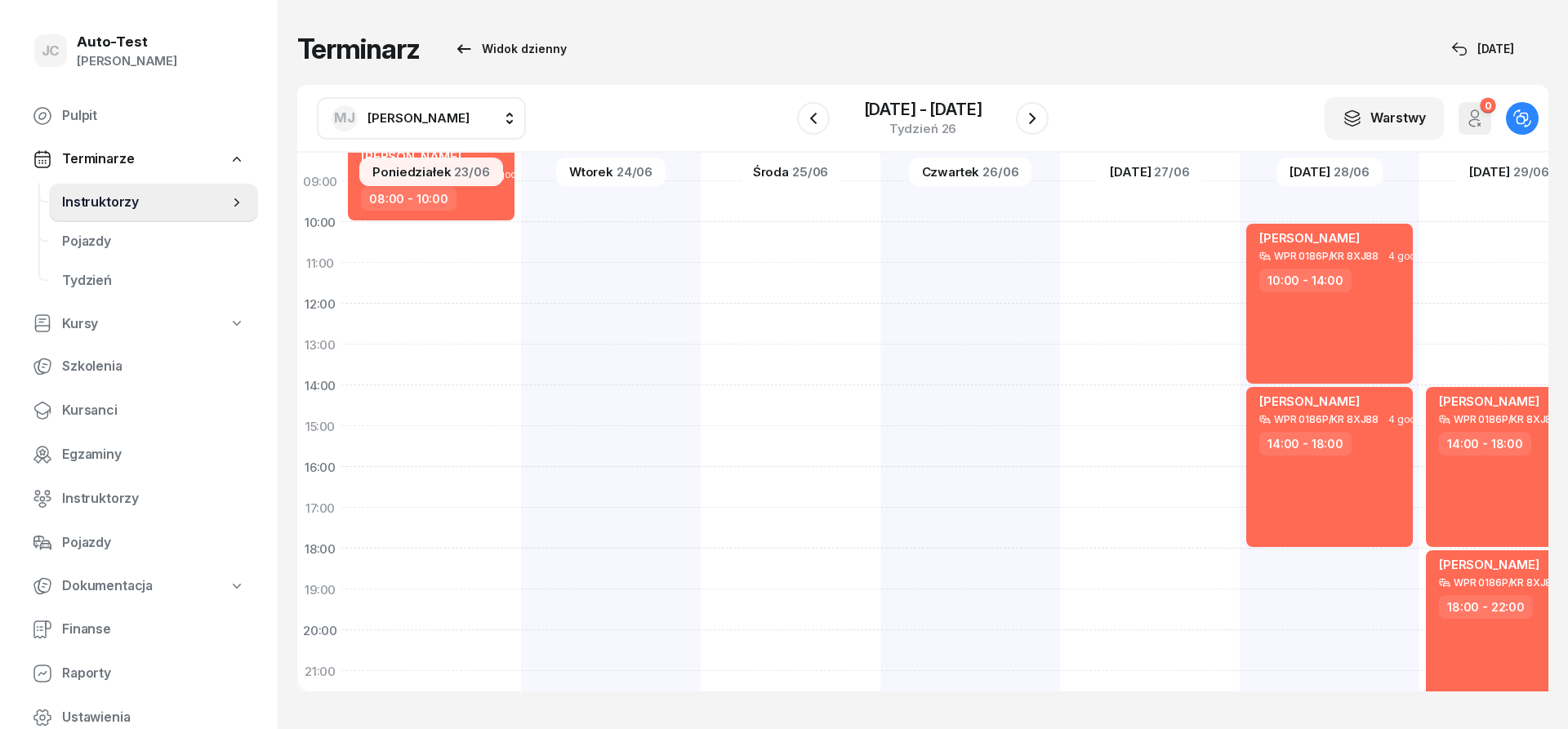
click at [1002, 59] on div "Terminarz Widok dzienny [DATE]" at bounding box center [923, 49] width 1251 height 33
click at [431, 130] on div "[PERSON_NAME]" at bounding box center [401, 119] width 138 height 26
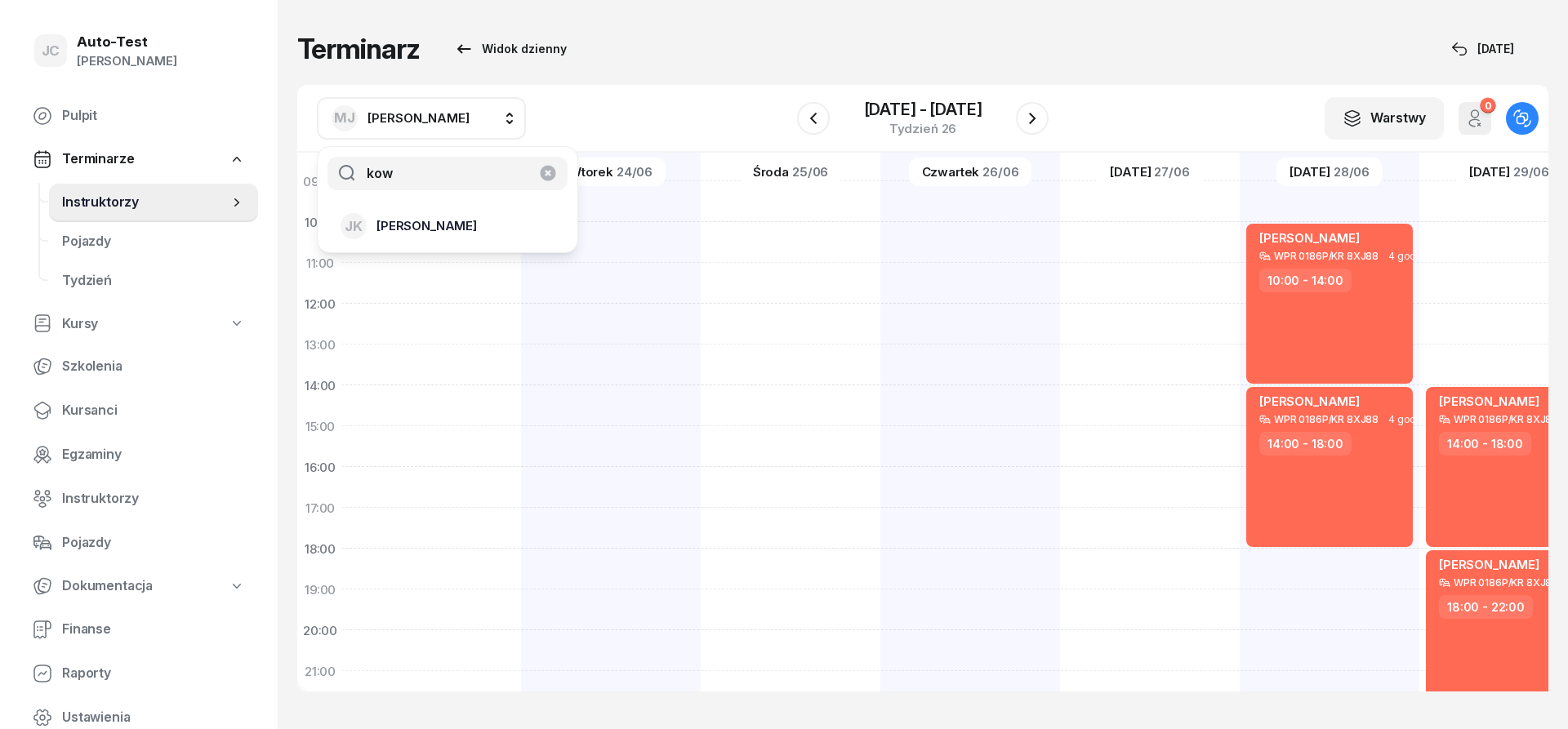
type input "kow"
click at [437, 234] on div "[PERSON_NAME]" at bounding box center [438, 226] width 194 height 26
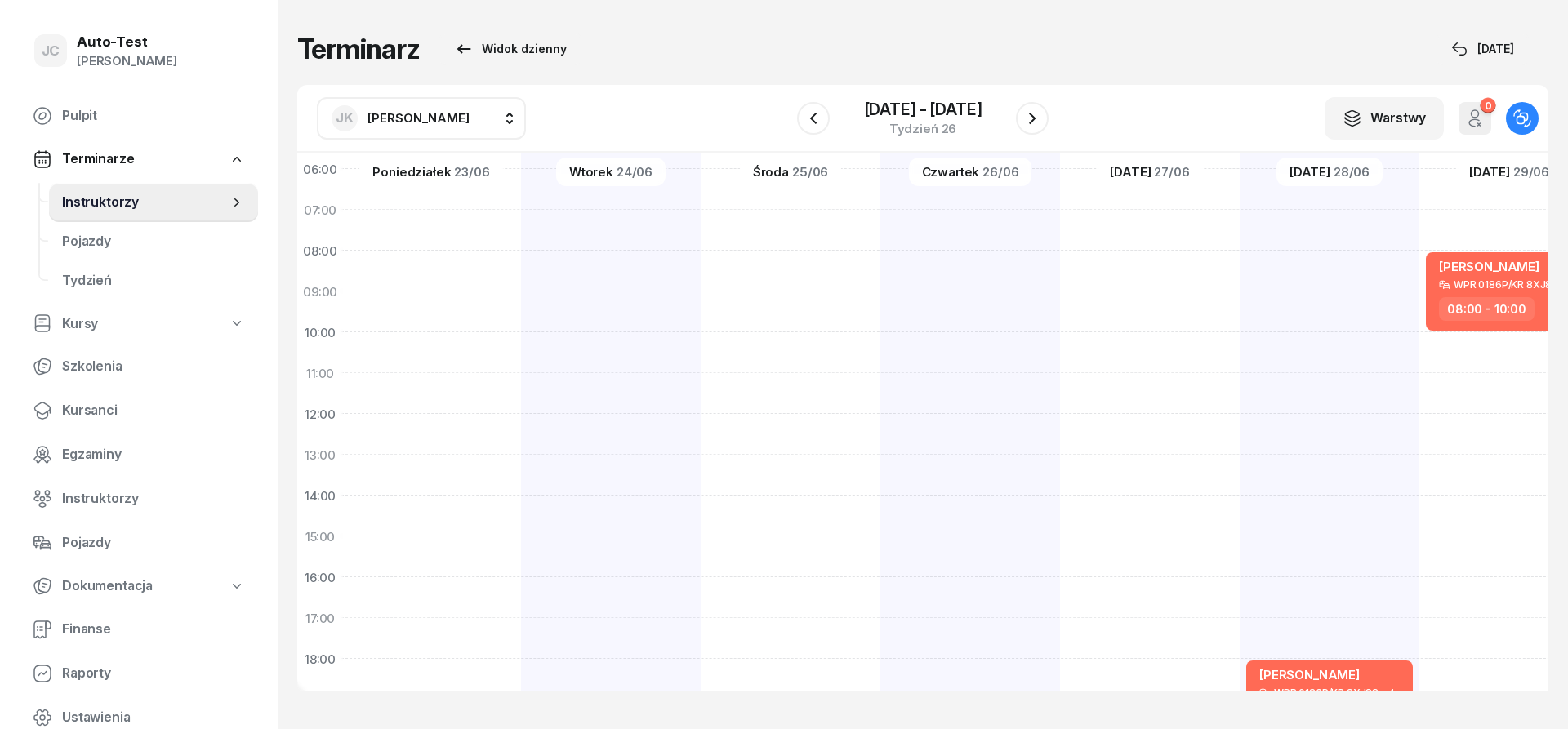
scroll to position [196, 2]
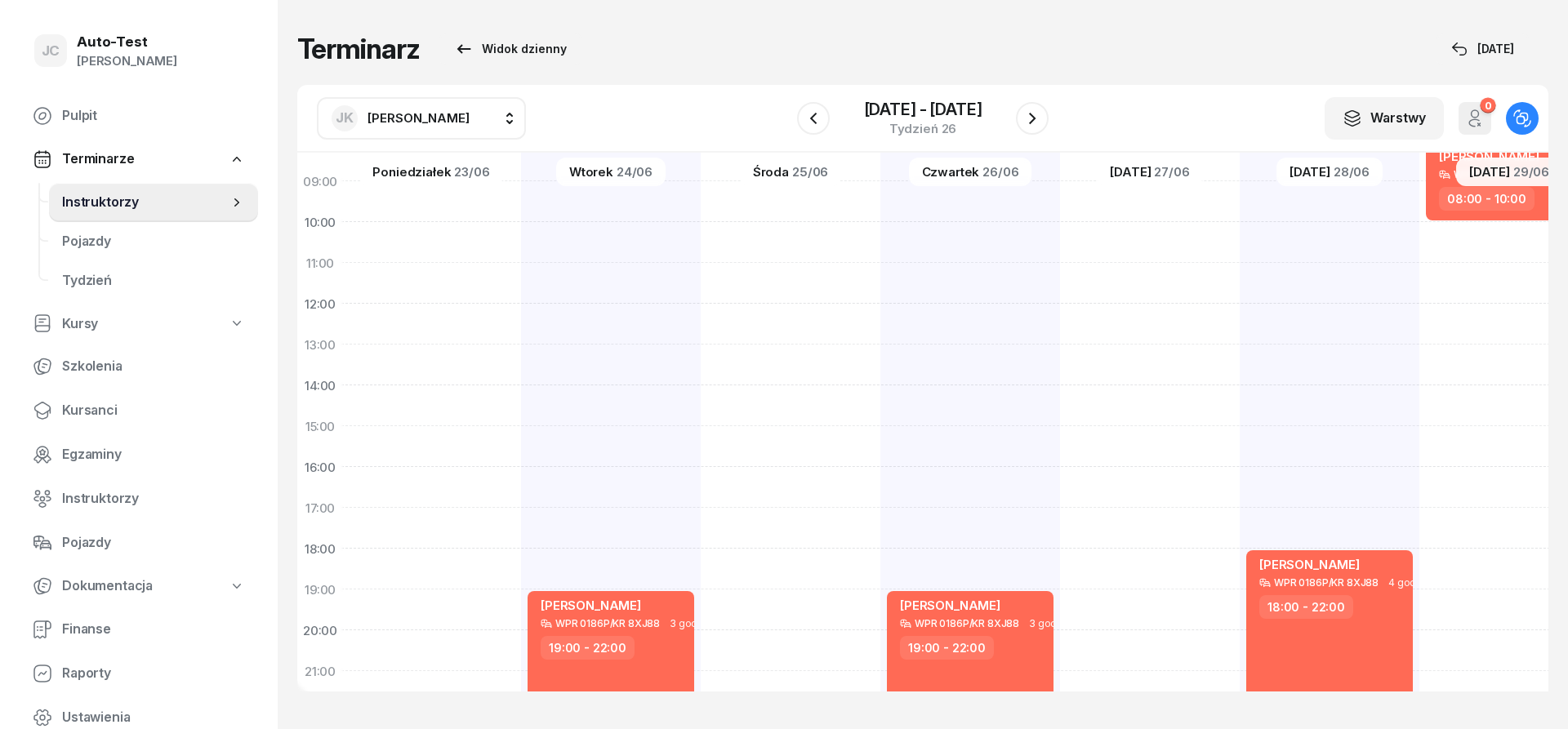
click at [430, 122] on button "[PERSON_NAME]" at bounding box center [422, 118] width 209 height 42
type input "dut"
click at [438, 222] on span "[PERSON_NAME]" at bounding box center [426, 226] width 100 height 21
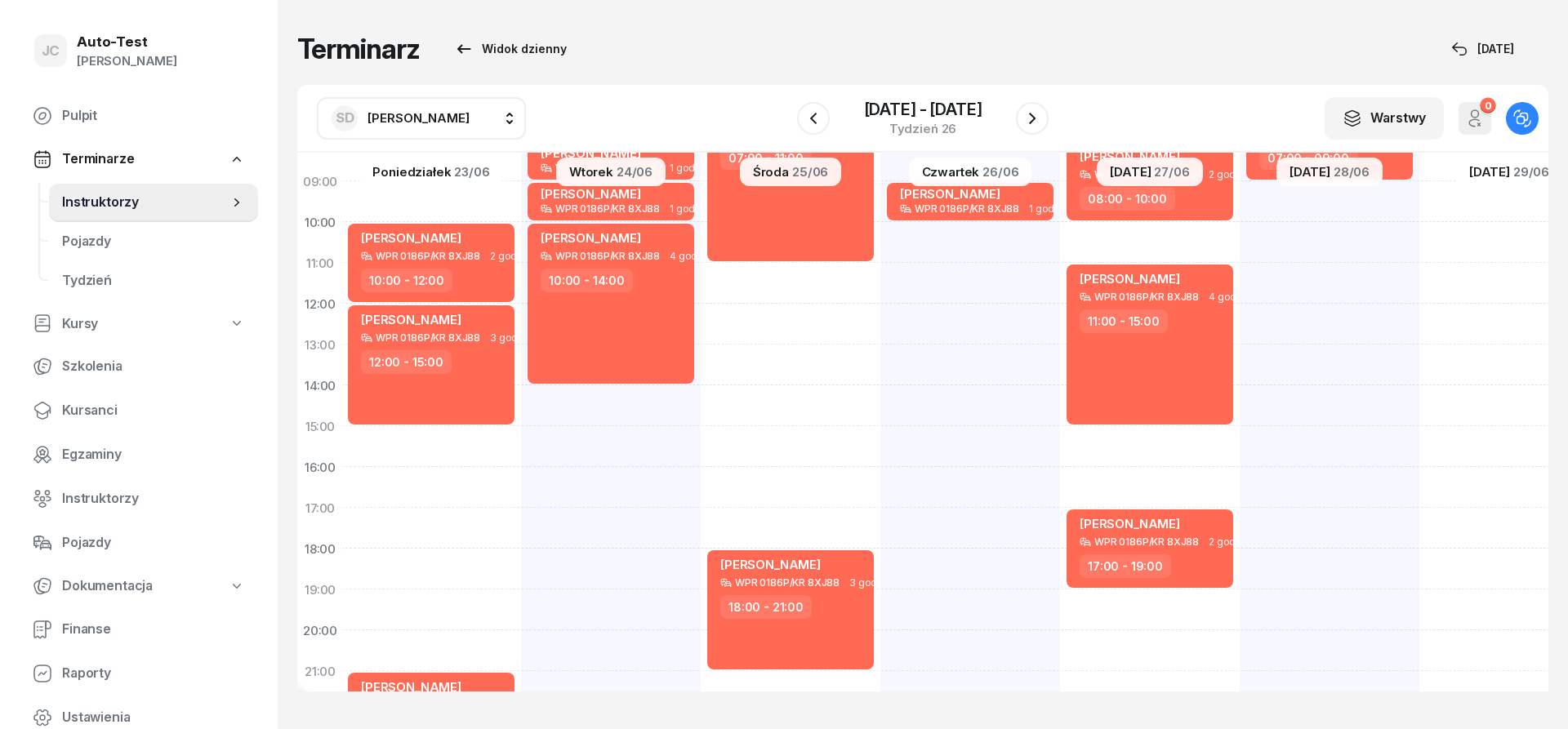
scroll to position [0, 2]
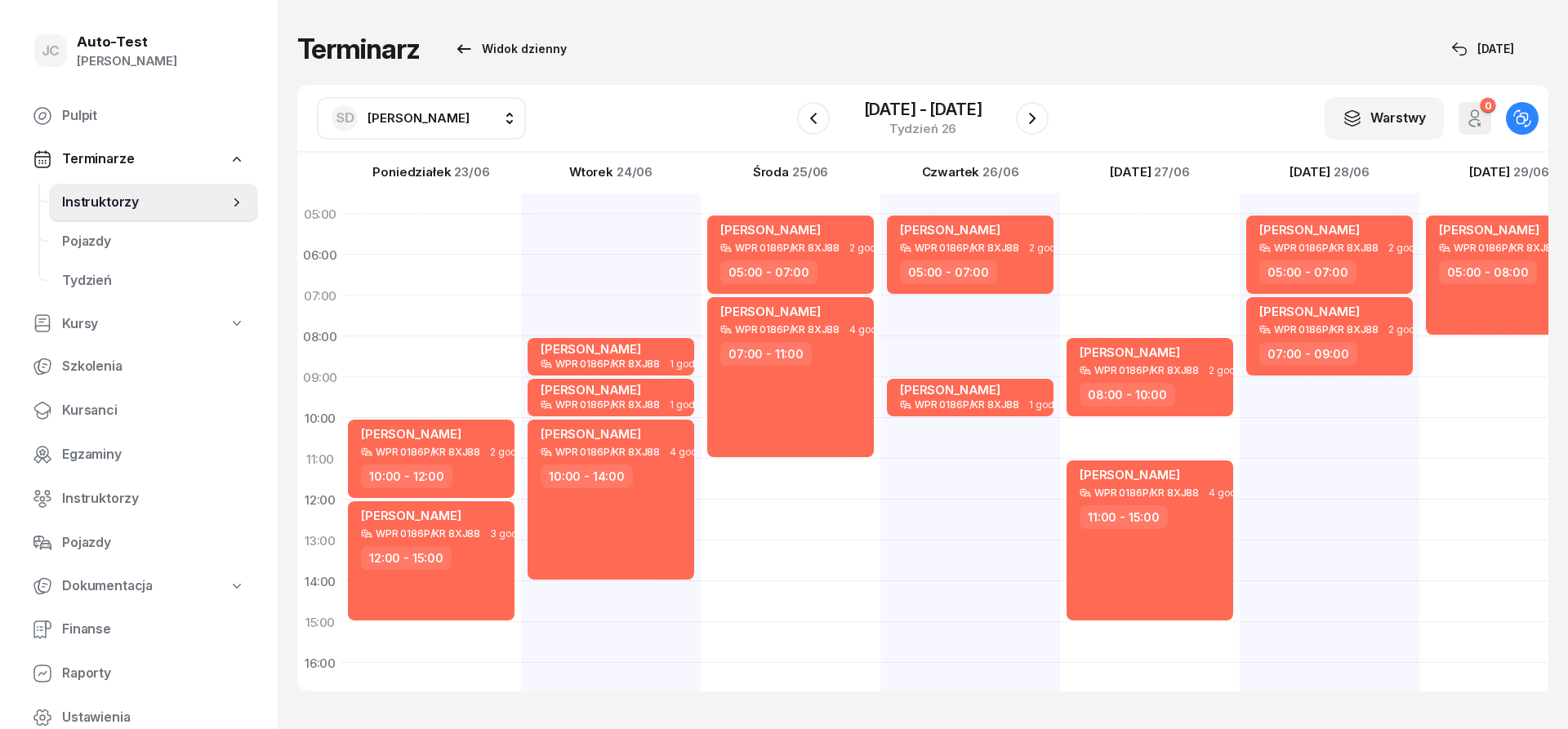
click at [453, 129] on div "SD [PERSON_NAME]" at bounding box center [401, 119] width 138 height 26
click at [433, 160] on input "dut" at bounding box center [447, 174] width 240 height 35
drag, startPoint x: 433, startPoint y: 168, endPoint x: 262, endPoint y: 179, distance: 171.4
click at [327, 179] on input "dut" at bounding box center [447, 174] width 240 height 35
type input "mare"
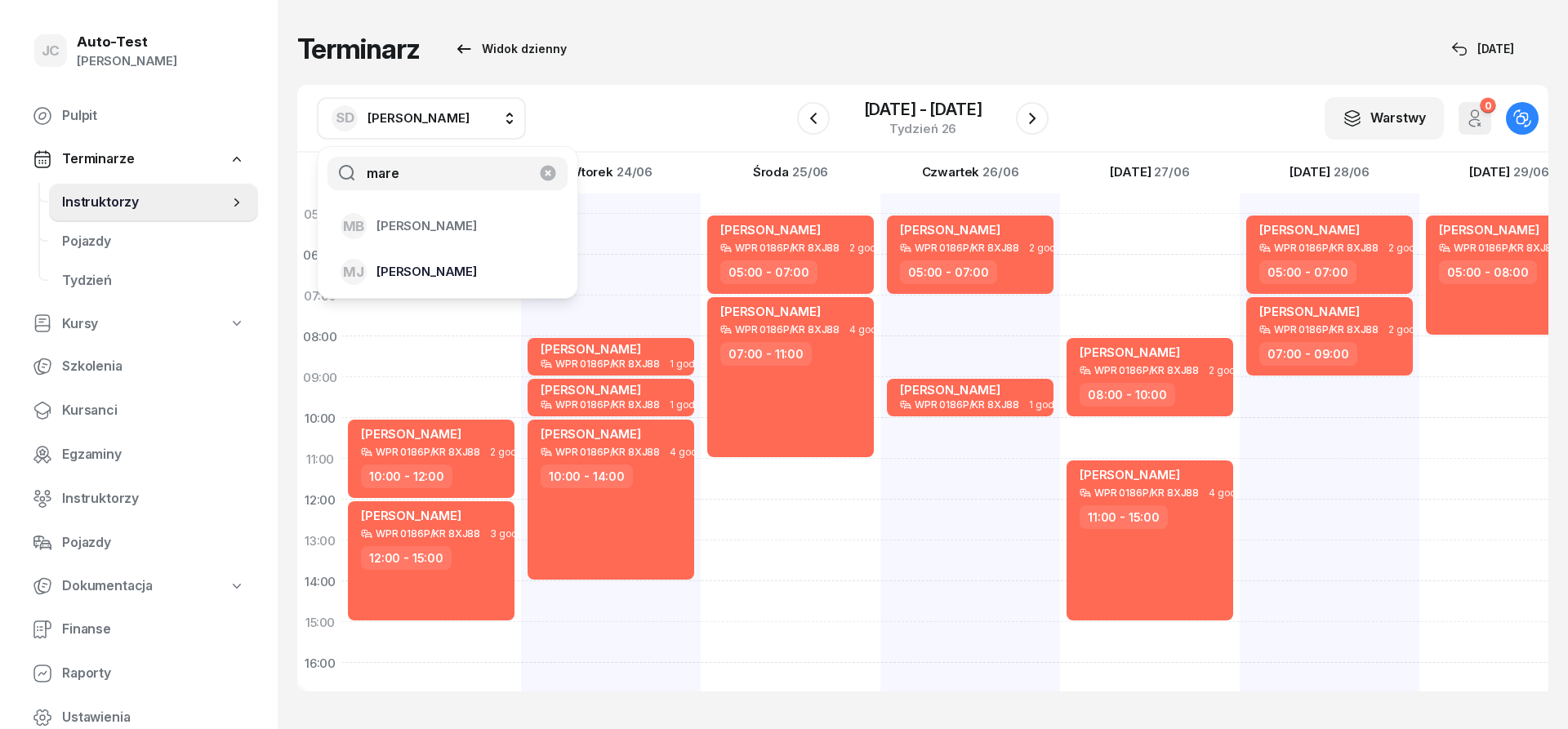
click at [437, 262] on span "[PERSON_NAME]" at bounding box center [426, 272] width 100 height 21
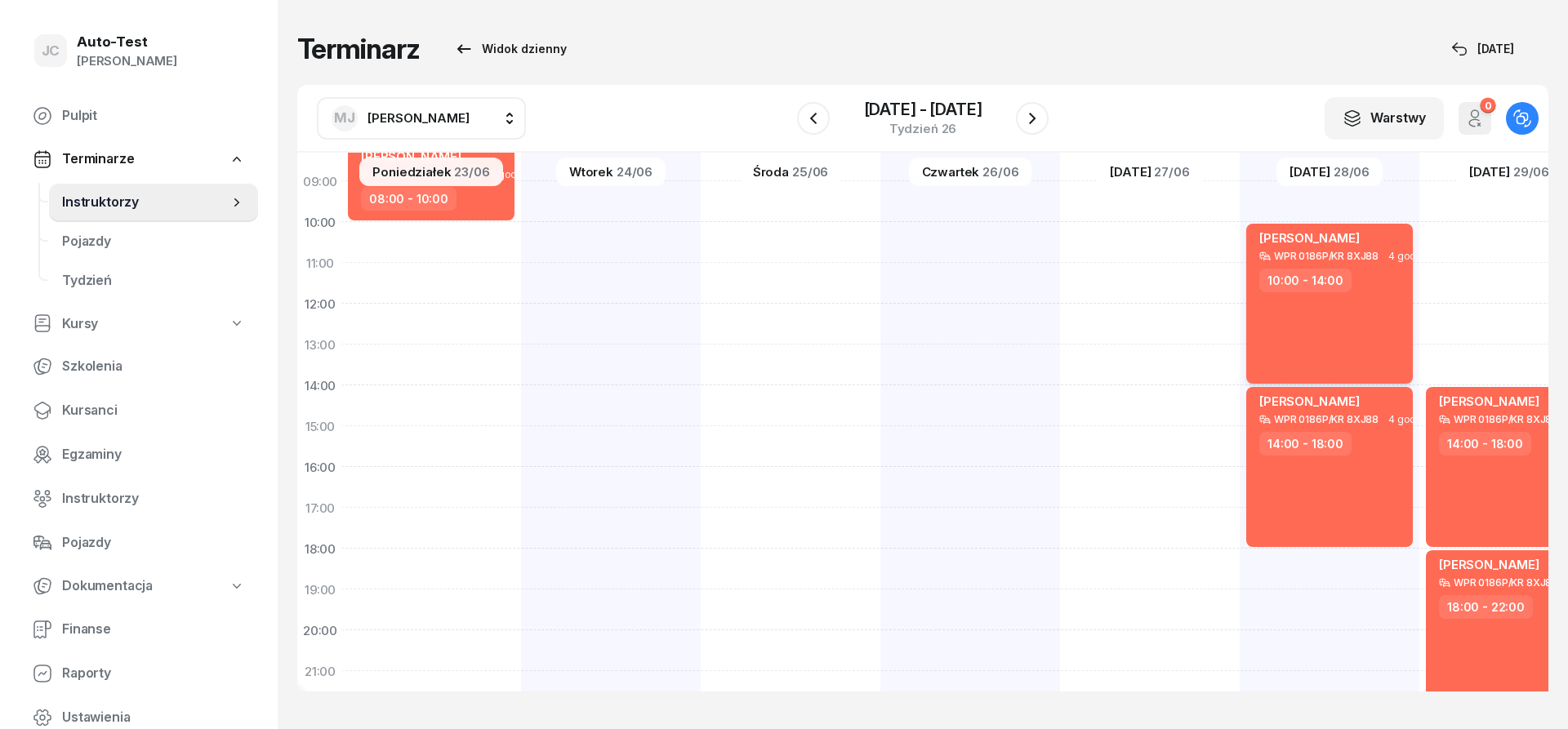
scroll to position [294, 2]
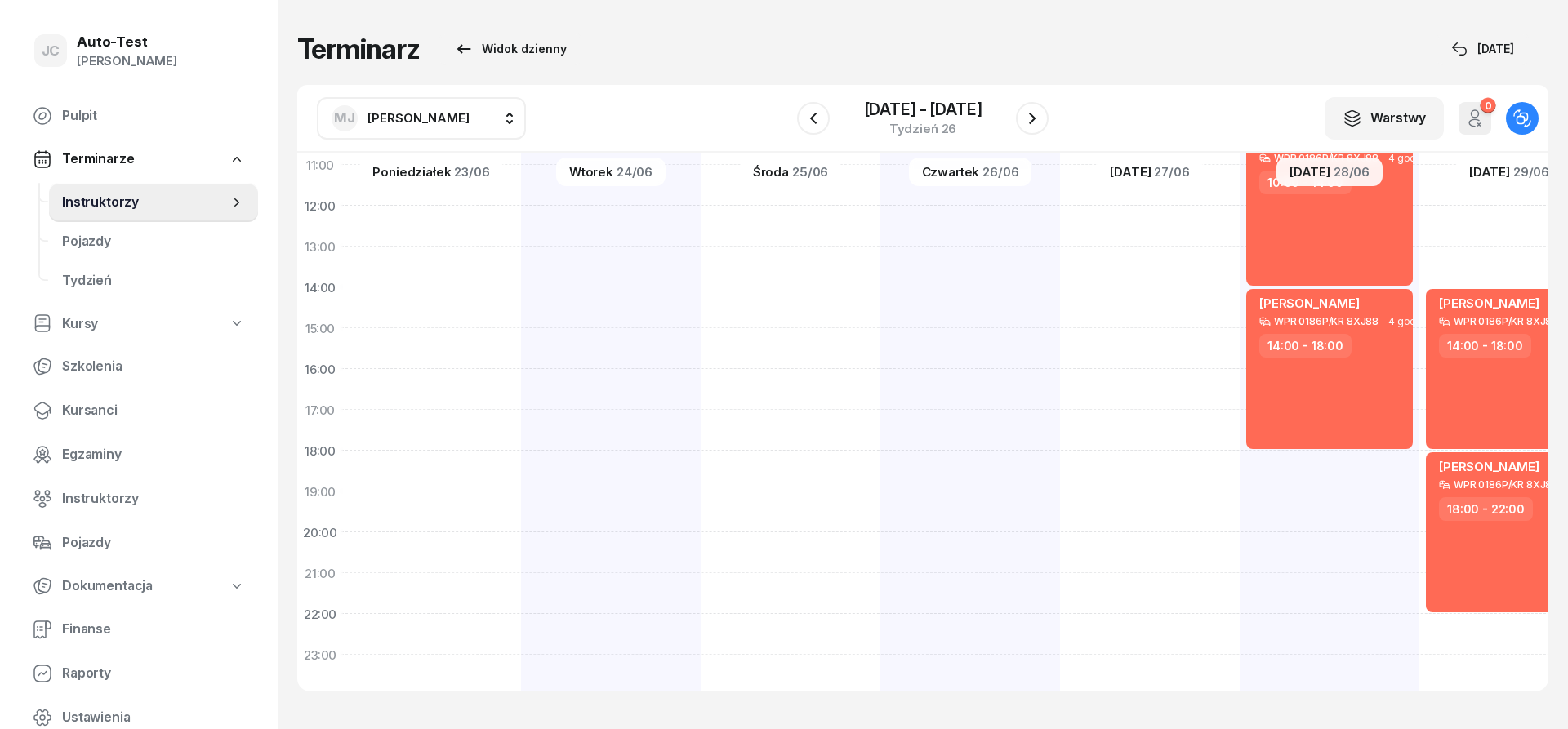
click at [449, 133] on button "[PERSON_NAME]" at bounding box center [422, 118] width 209 height 42
type input "kowa"
click at [458, 221] on div "[PERSON_NAME]" at bounding box center [438, 226] width 194 height 26
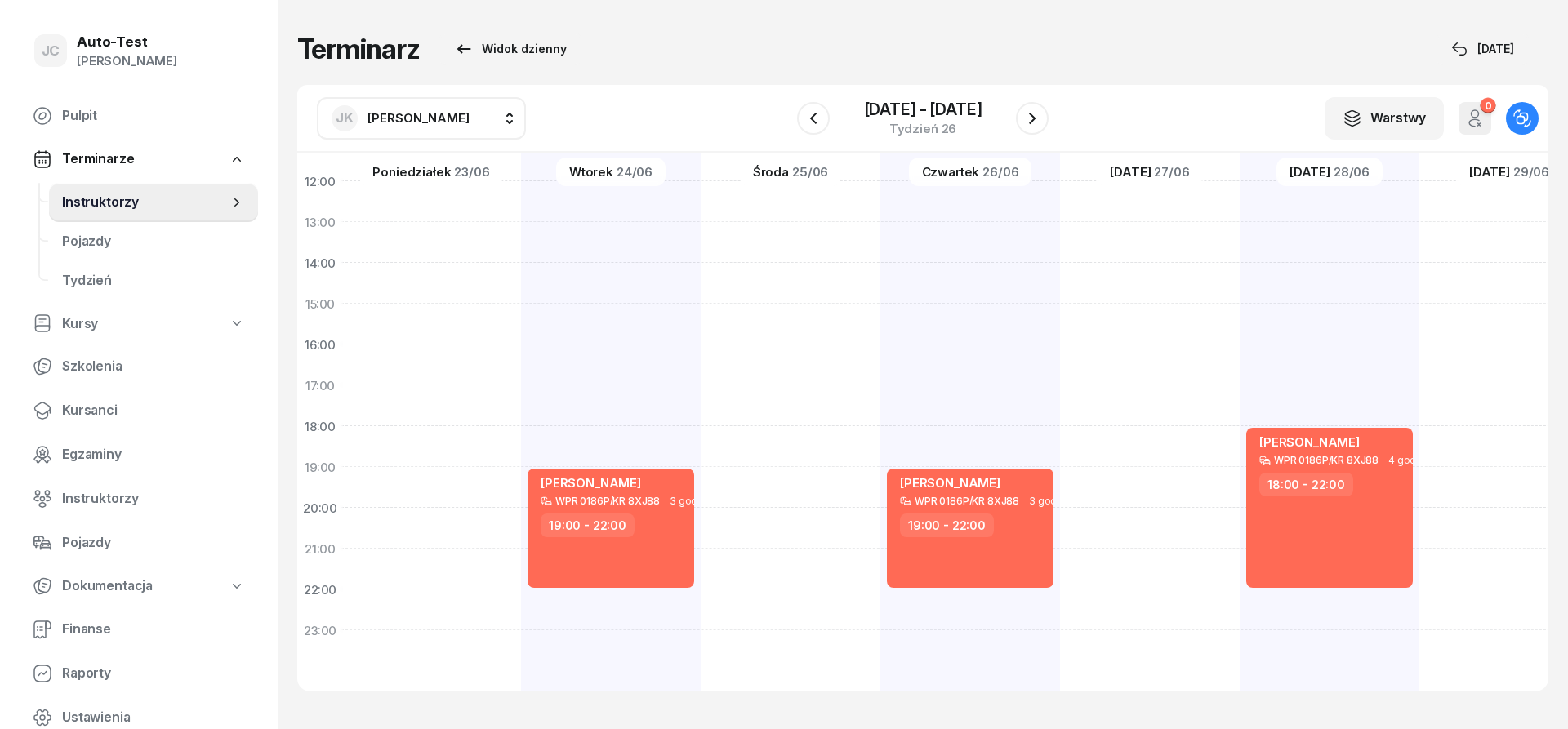
scroll to position [24, 2]
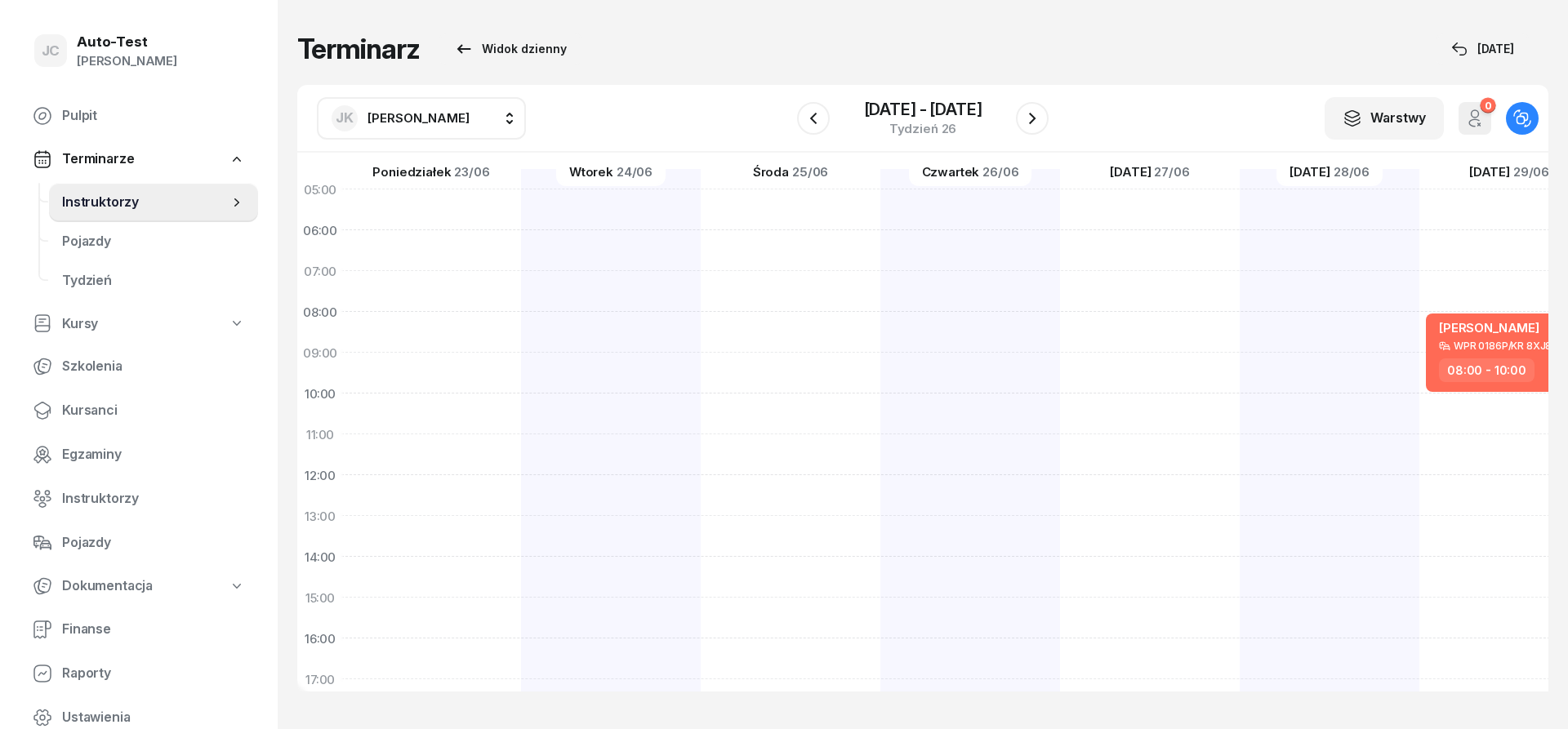
click at [422, 118] on span "[PERSON_NAME]" at bounding box center [418, 118] width 102 height 16
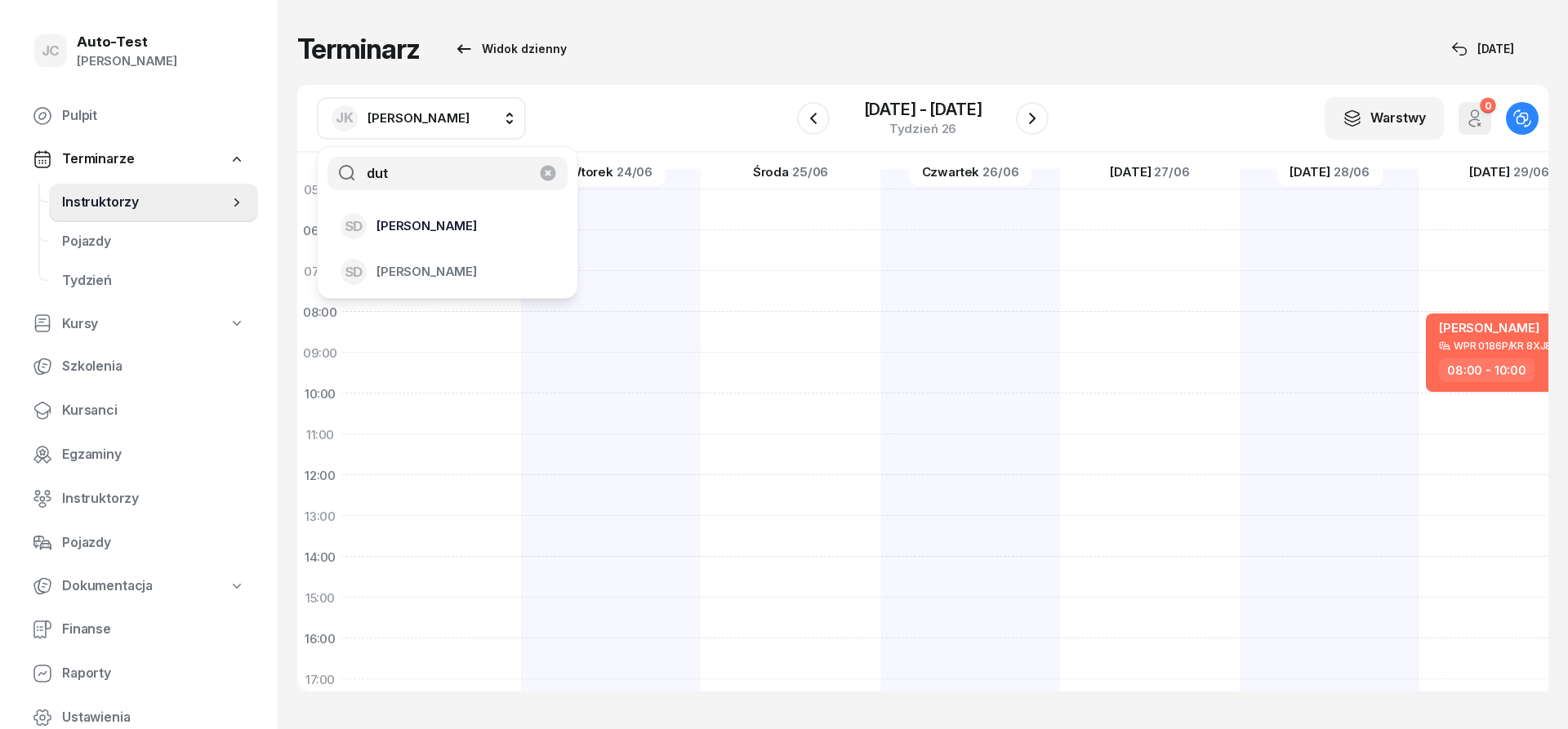
type input "dut"
click at [450, 229] on span "[PERSON_NAME]" at bounding box center [426, 226] width 100 height 21
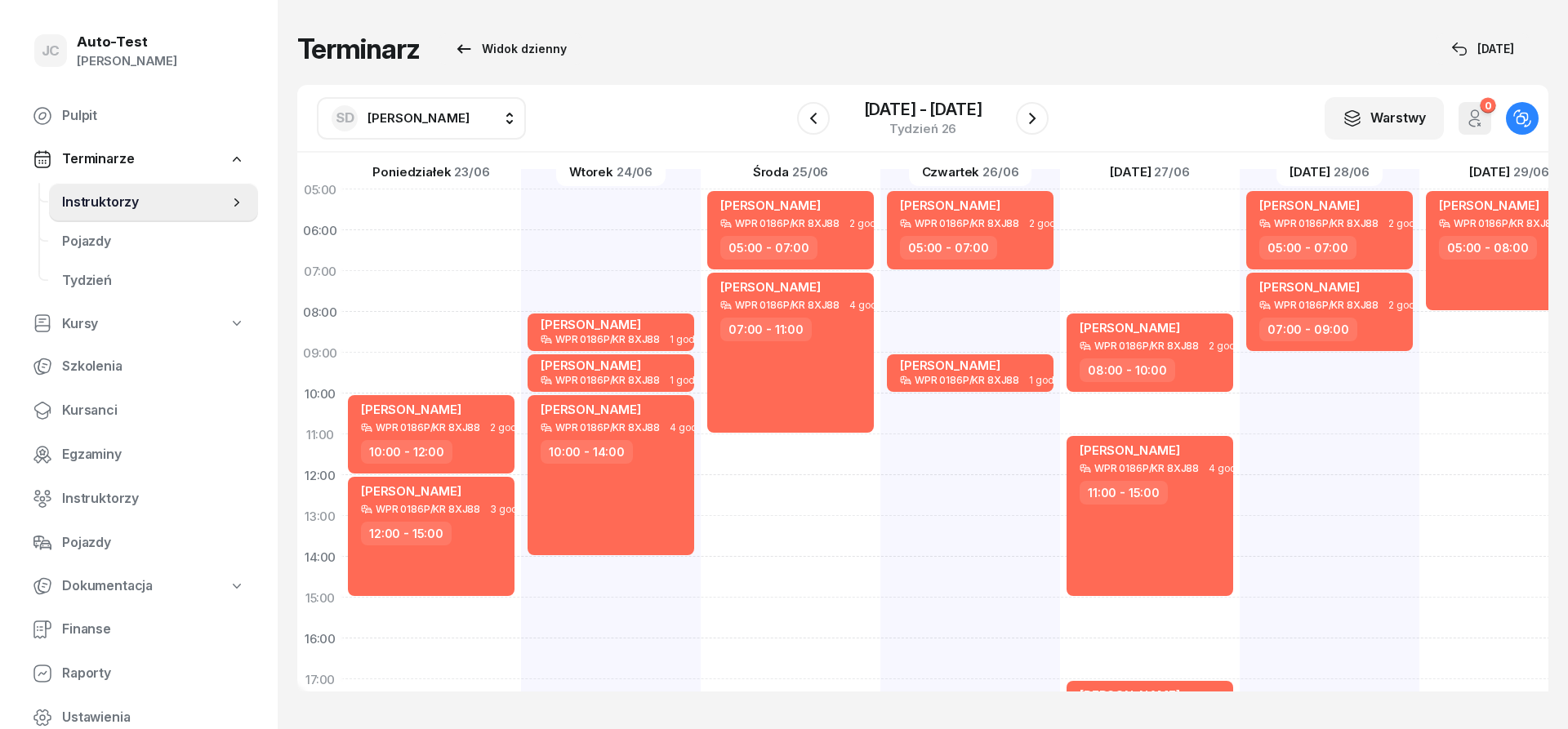
click at [375, 126] on span "[PERSON_NAME]" at bounding box center [418, 118] width 102 height 21
type input "mare"
click at [475, 279] on div "[PERSON_NAME]" at bounding box center [438, 272] width 194 height 26
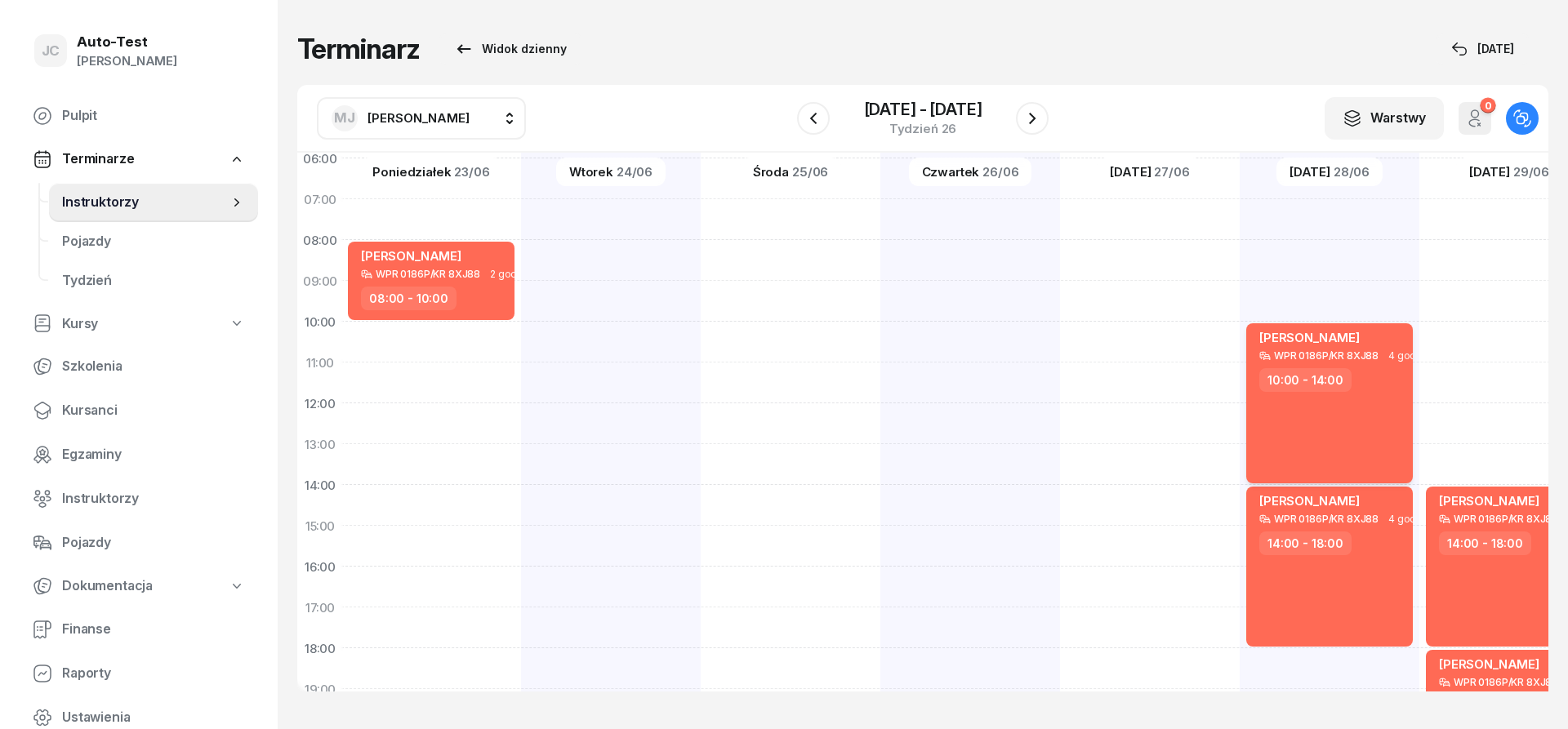
scroll to position [122, 2]
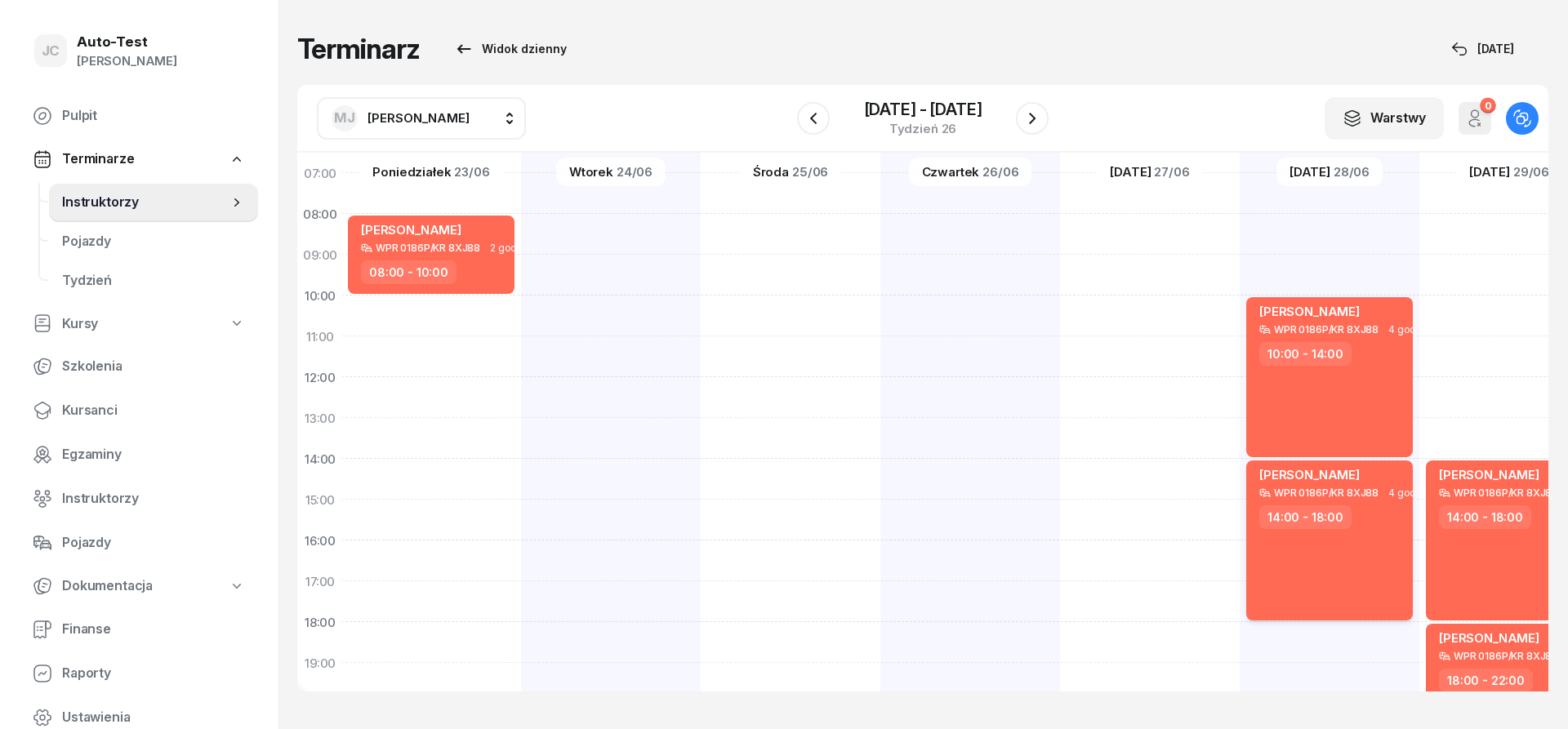
click at [1287, 547] on div "[PERSON_NAME] WPR 0186P/KR 8XJ88 4 godz. 14:00 - 18:00" at bounding box center [1330, 540] width 166 height 160
select select "14"
select select "18"
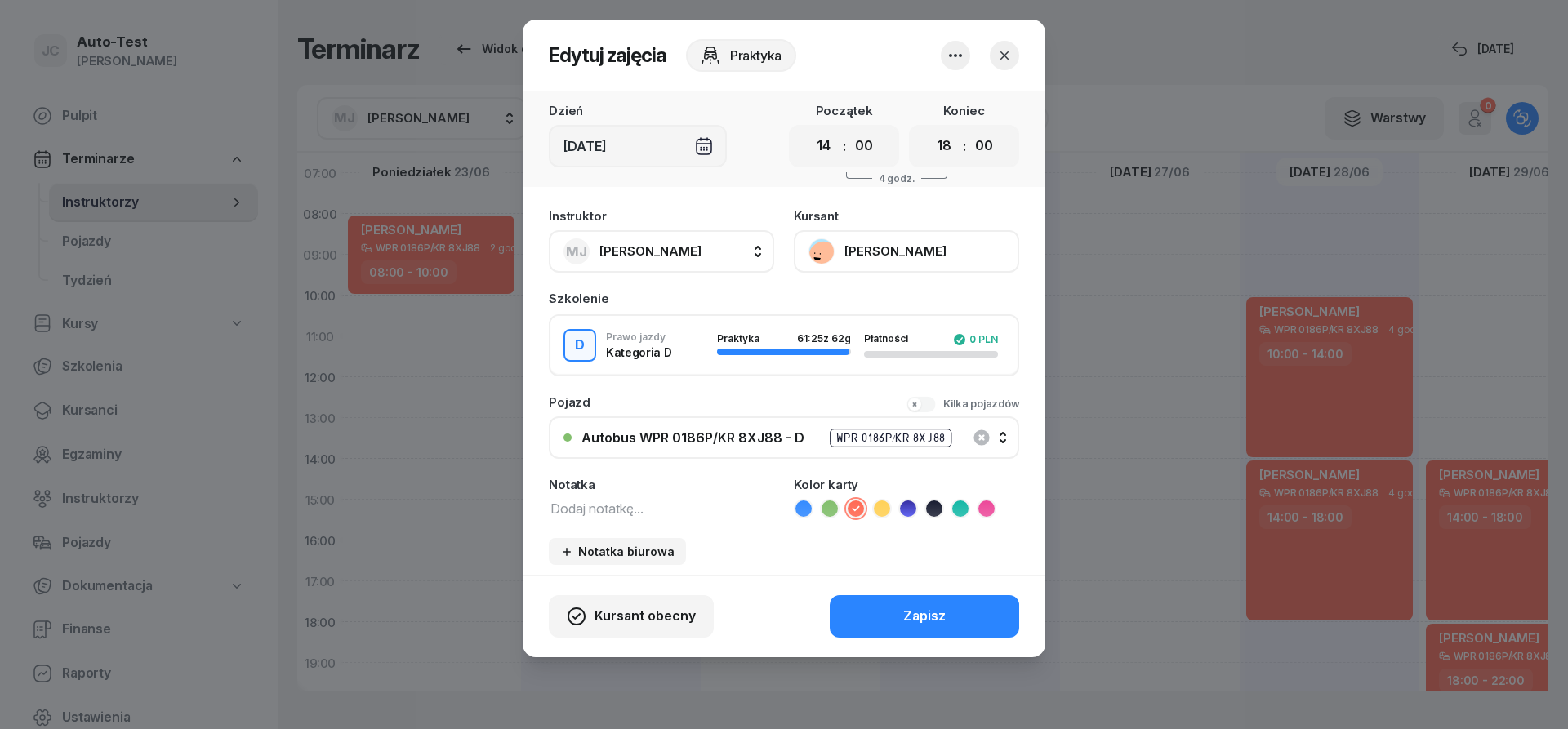
click at [957, 55] on icon "button" at bounding box center [956, 55] width 13 height 3
click at [907, 100] on div "Usuń" at bounding box center [894, 105] width 30 height 21
click at [883, 107] on div "Usuń" at bounding box center [894, 105] width 30 height 21
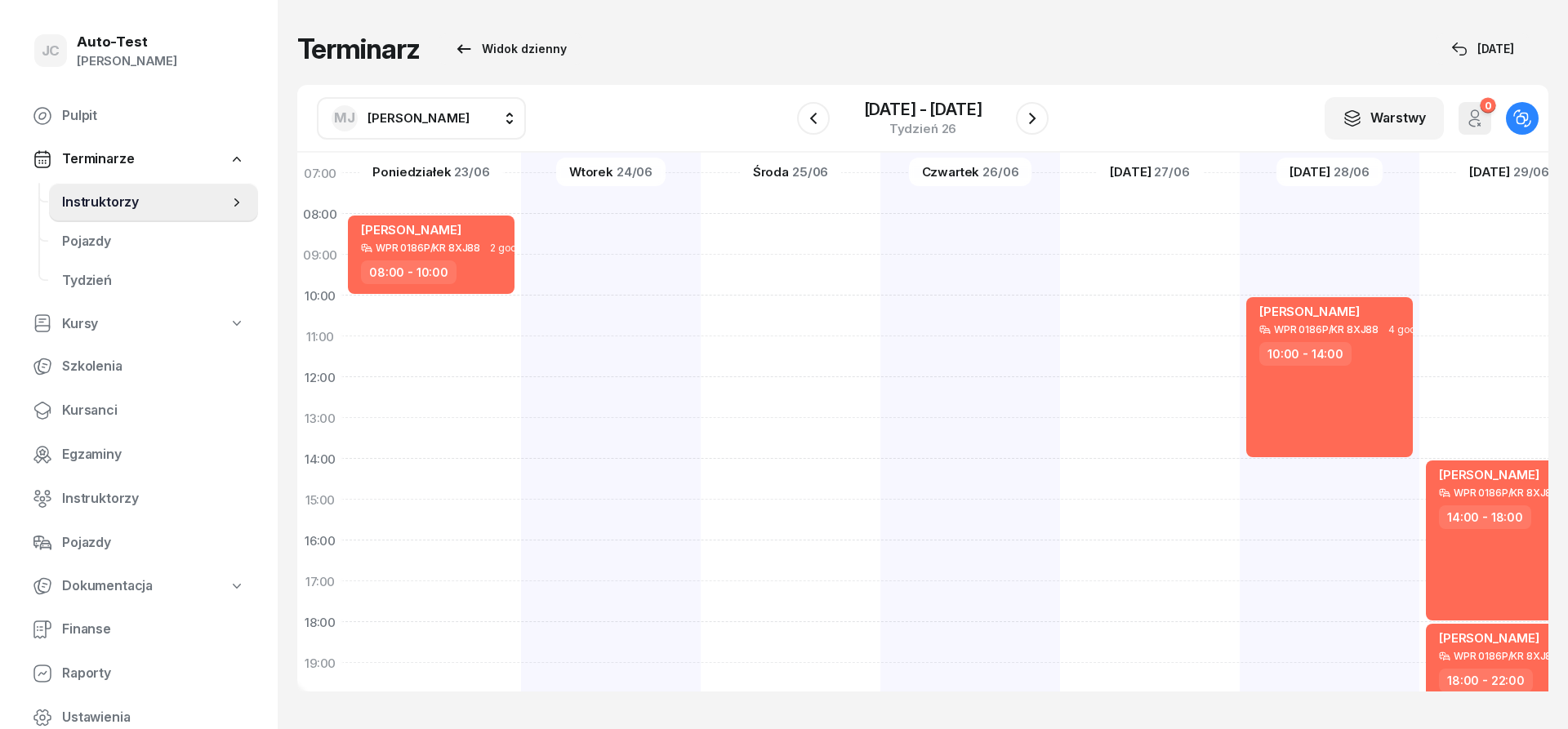
click at [432, 113] on span "[PERSON_NAME]" at bounding box center [418, 118] width 102 height 16
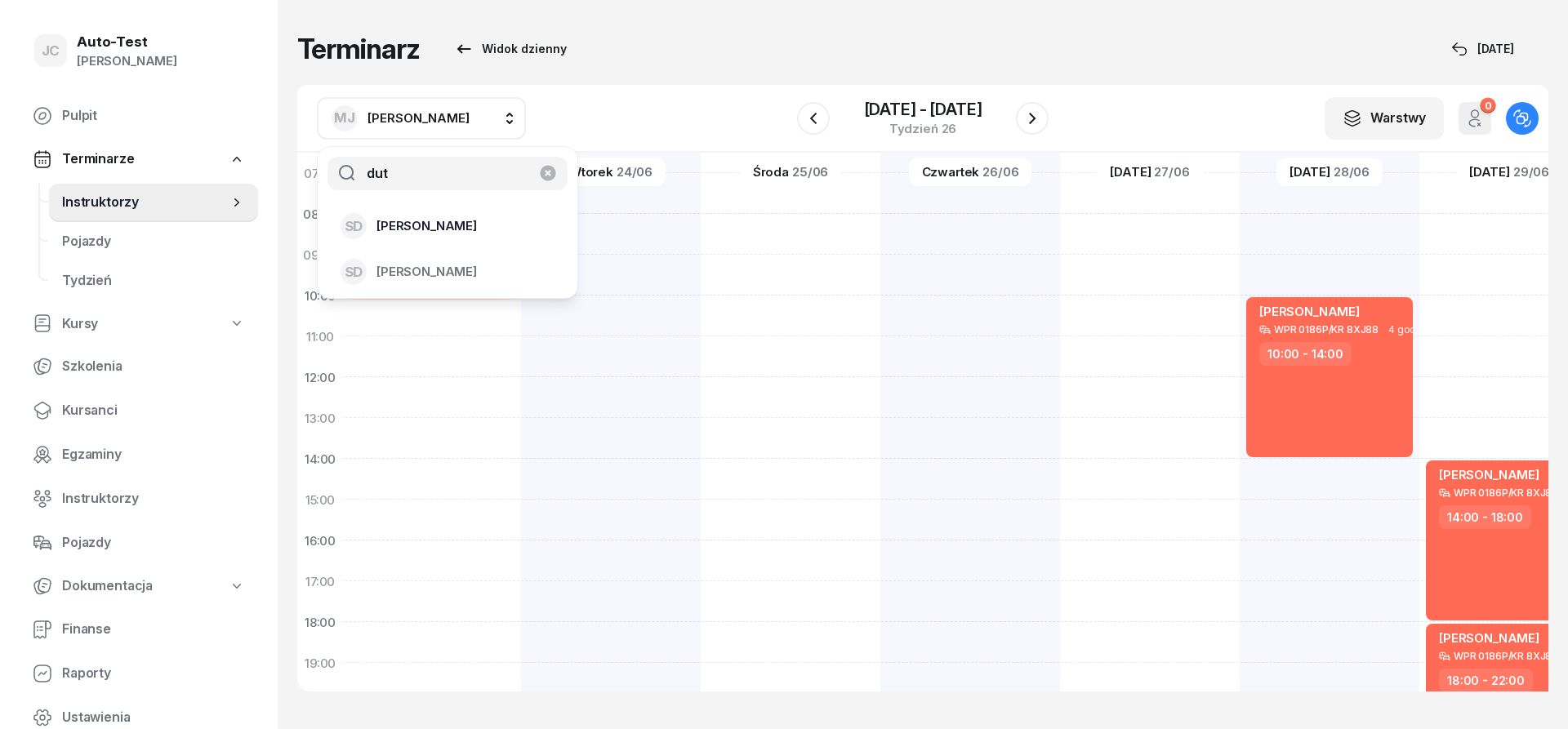
type input "dut"
click at [444, 227] on span "[PERSON_NAME]" at bounding box center [426, 226] width 100 height 21
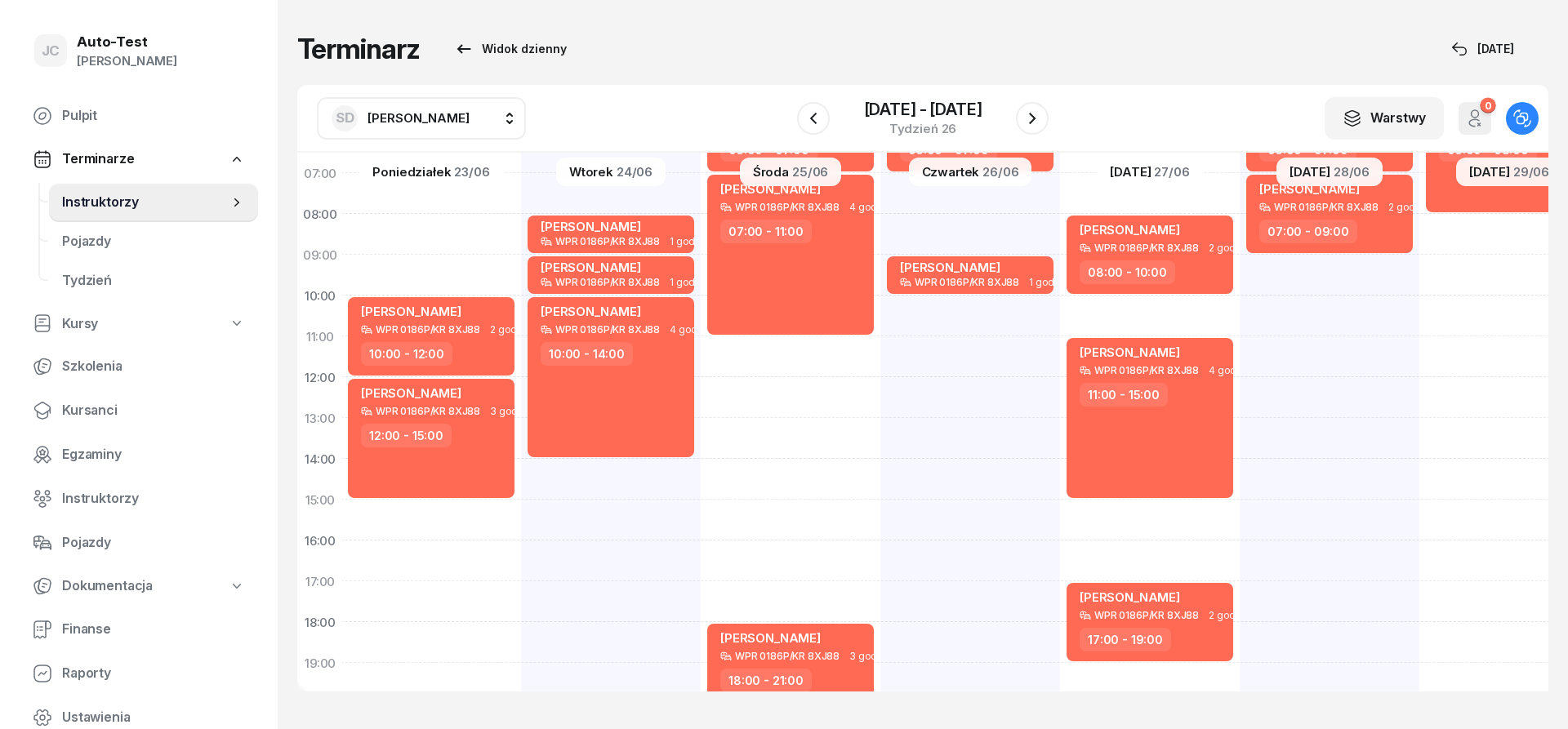
click at [1419, 481] on div "[PERSON_NAME] WPR 0186P/KR 8XJ88 2 godz. 05:00 - 07:00 [PERSON_NAME] WPR 0186P/…" at bounding box center [1509, 479] width 180 height 817
select select "14"
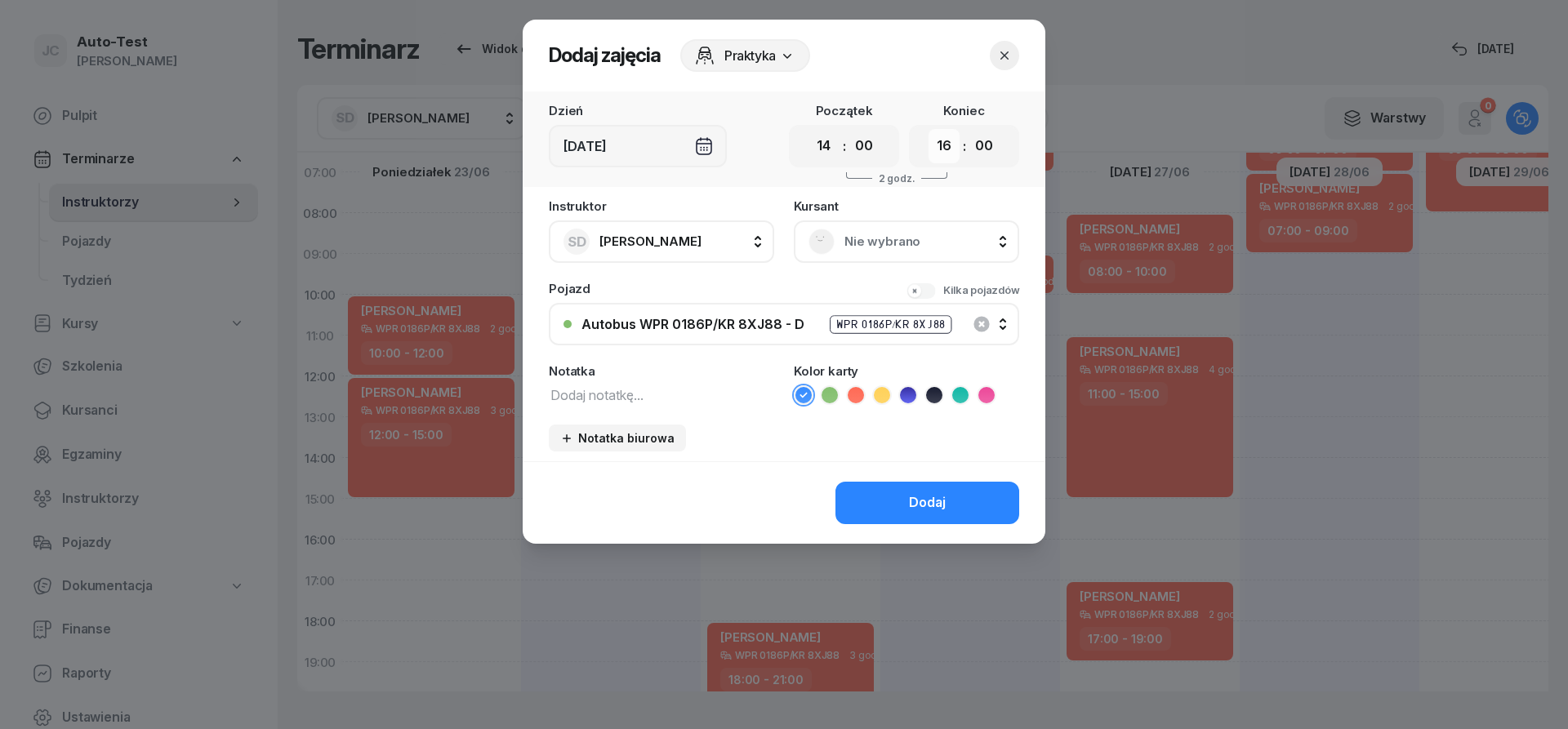
click at [928, 129] on select "00 01 02 03 04 05 06 07 08 09 10 11 12 13 14 15 16 17 18 19 20 21 22 23" at bounding box center [943, 146] width 31 height 35
select select "18"
click option "18" at bounding box center [0, 0] width 0 height 0
click at [879, 251] on span "Nie wybrano" at bounding box center [924, 241] width 160 height 21
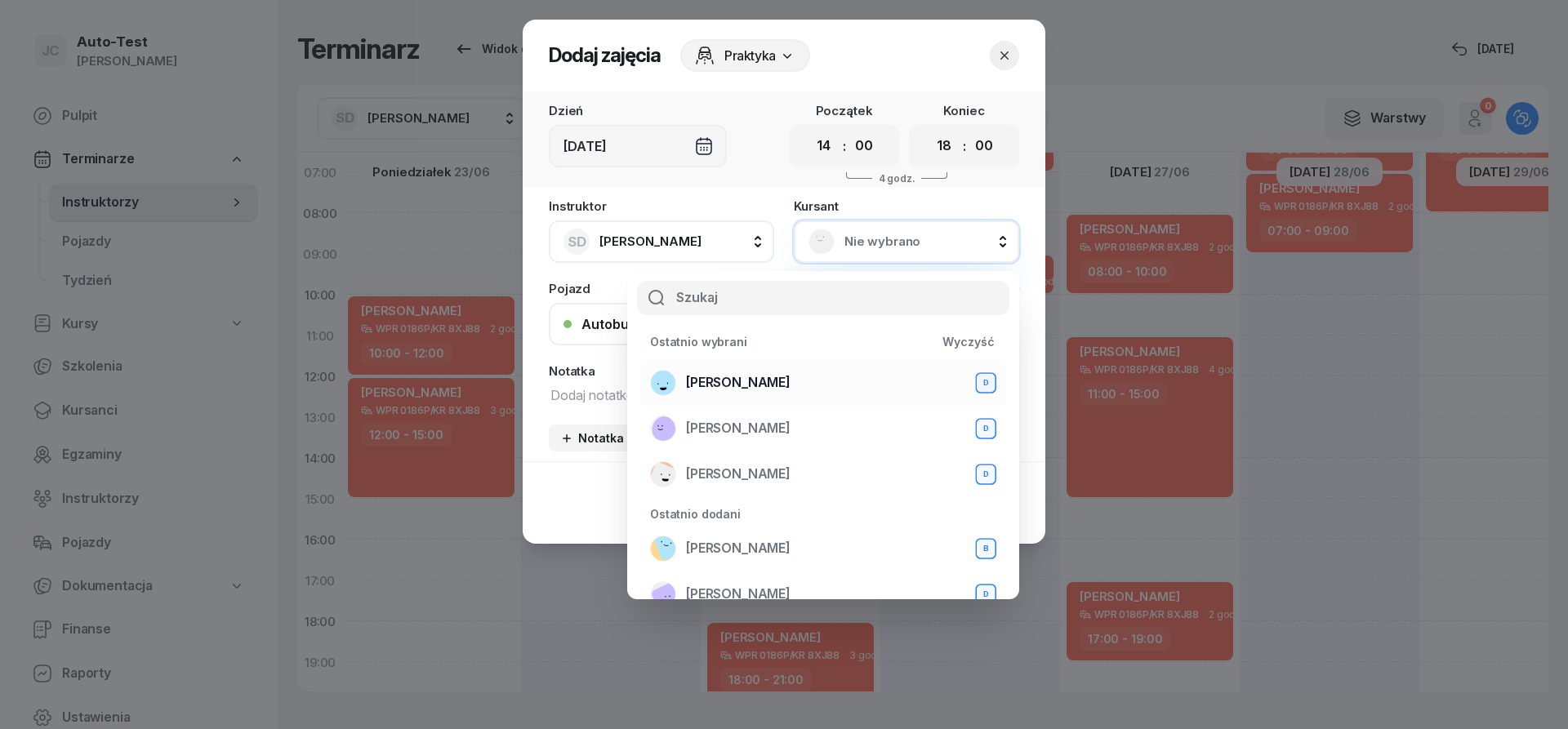
click at [784, 382] on span "[PERSON_NAME]" at bounding box center [739, 382] width 105 height 21
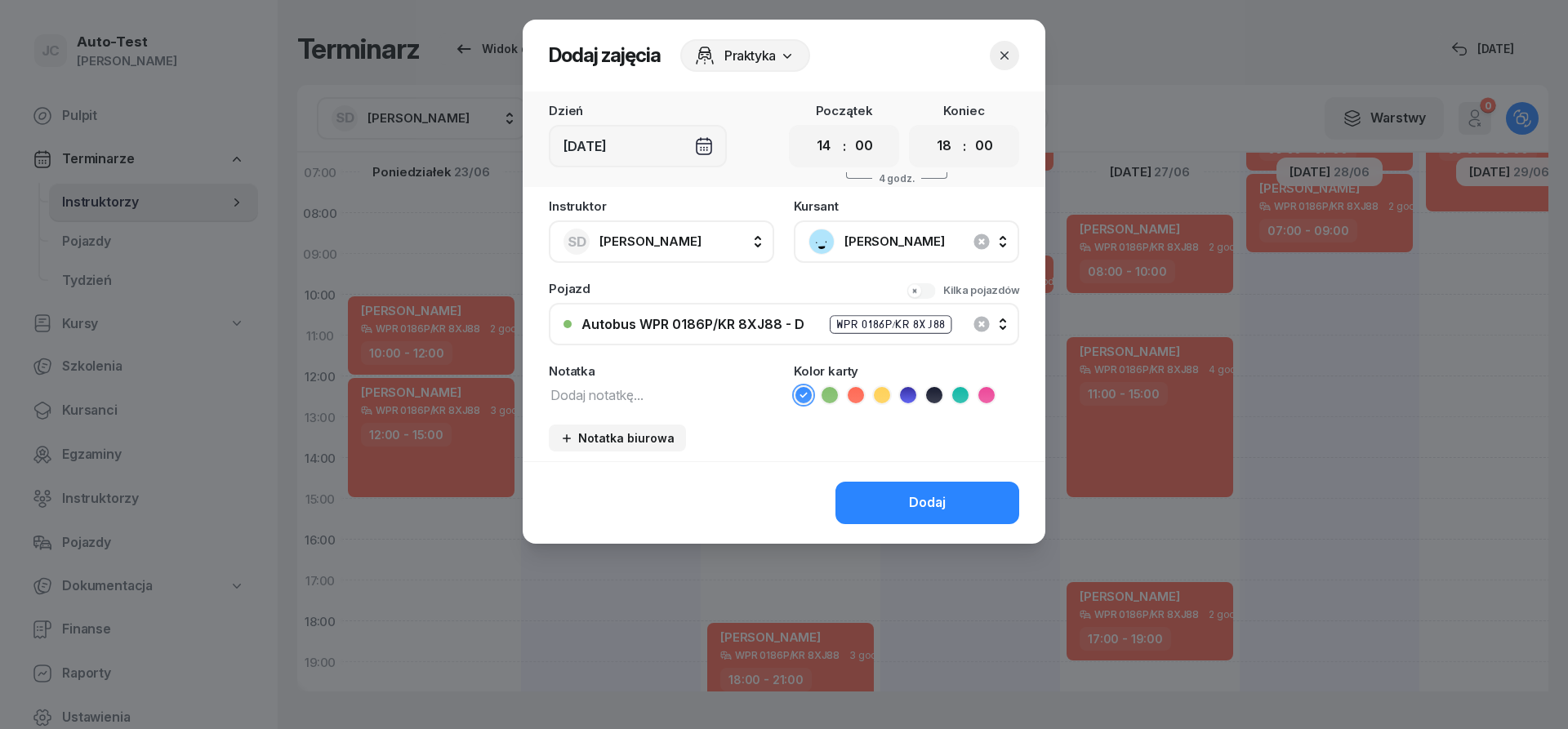
click at [863, 400] on icon at bounding box center [856, 394] width 16 height 16
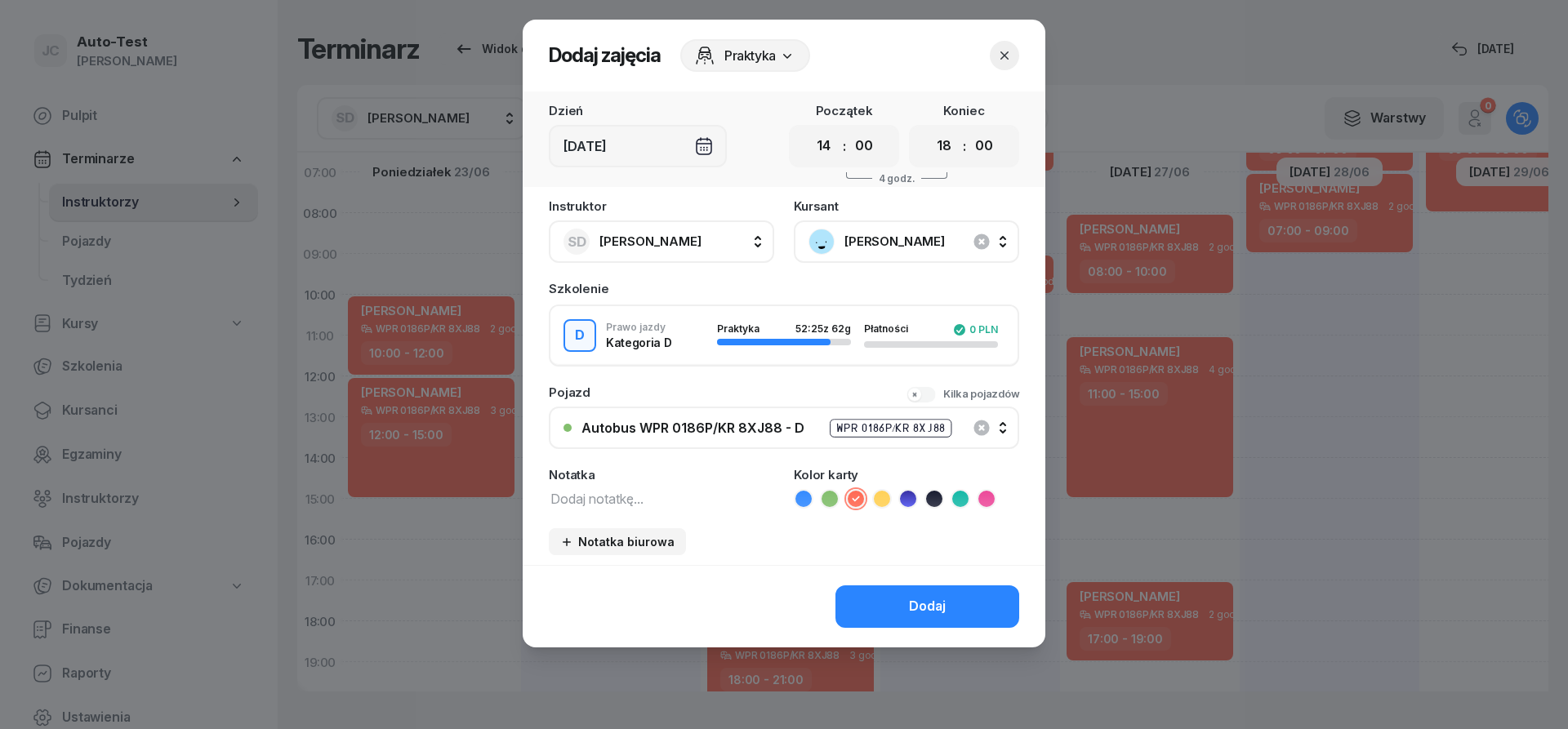
click at [919, 614] on div "Dodaj" at bounding box center [927, 607] width 36 height 21
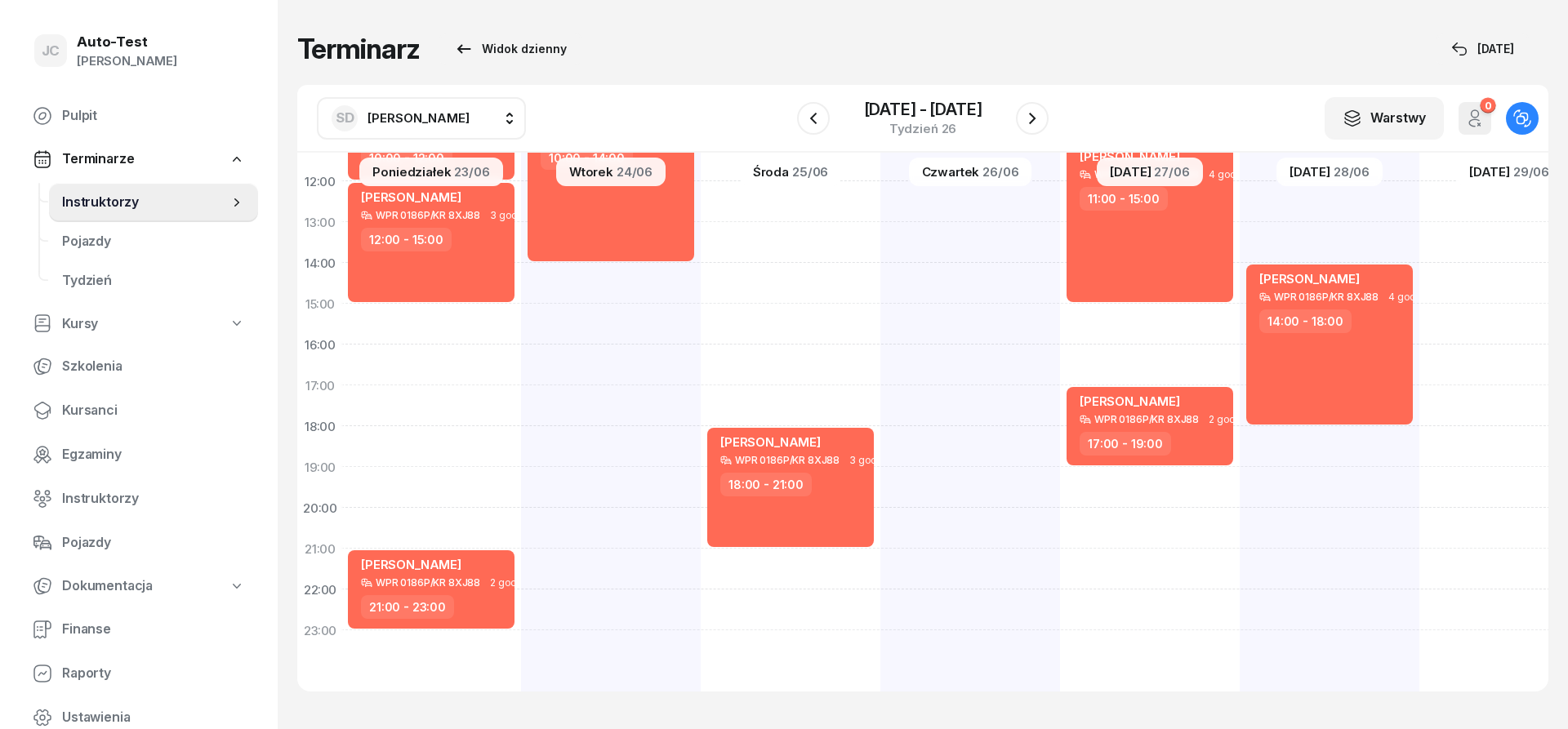
scroll to position [122, 2]
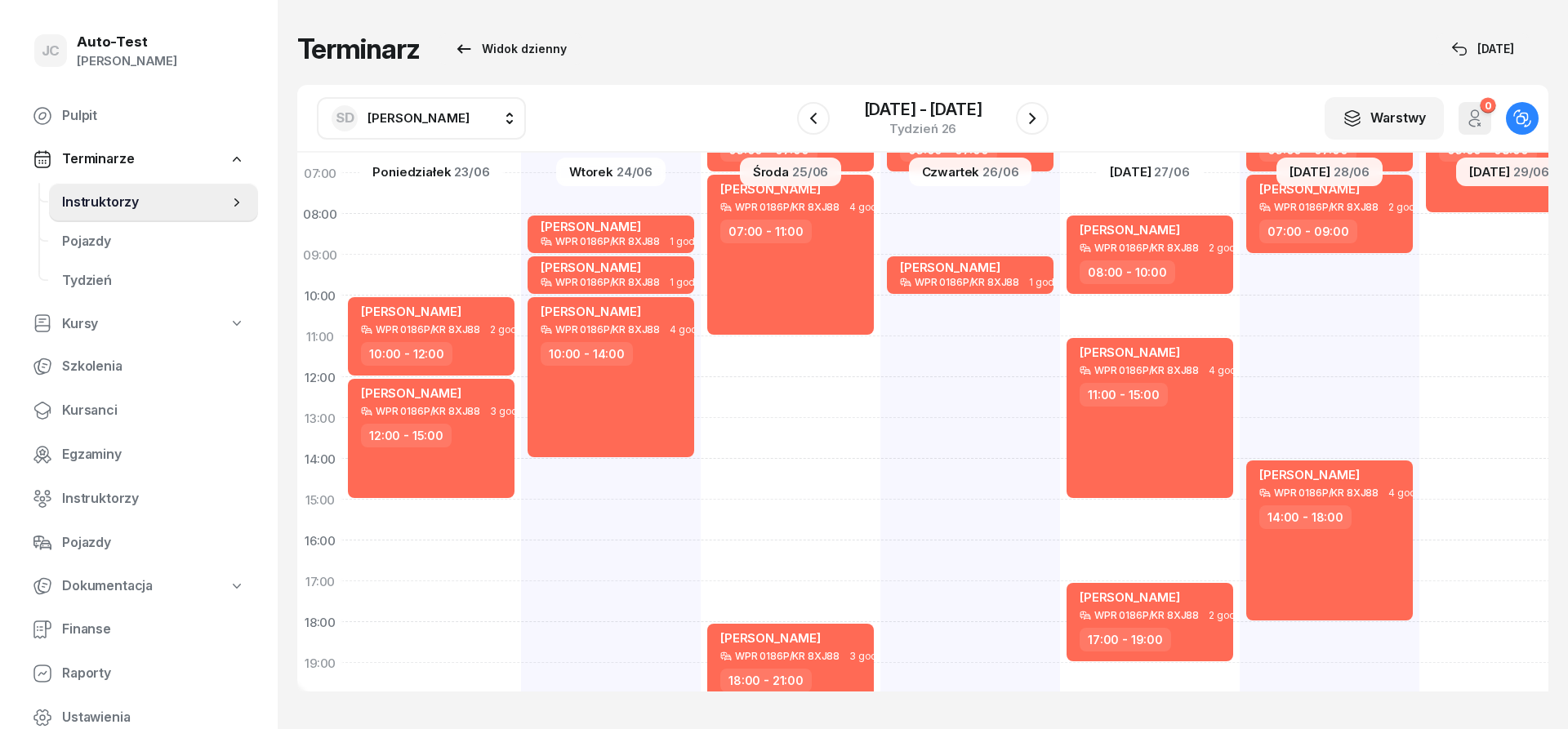
click at [421, 111] on span "[PERSON_NAME]" at bounding box center [418, 118] width 102 height 16
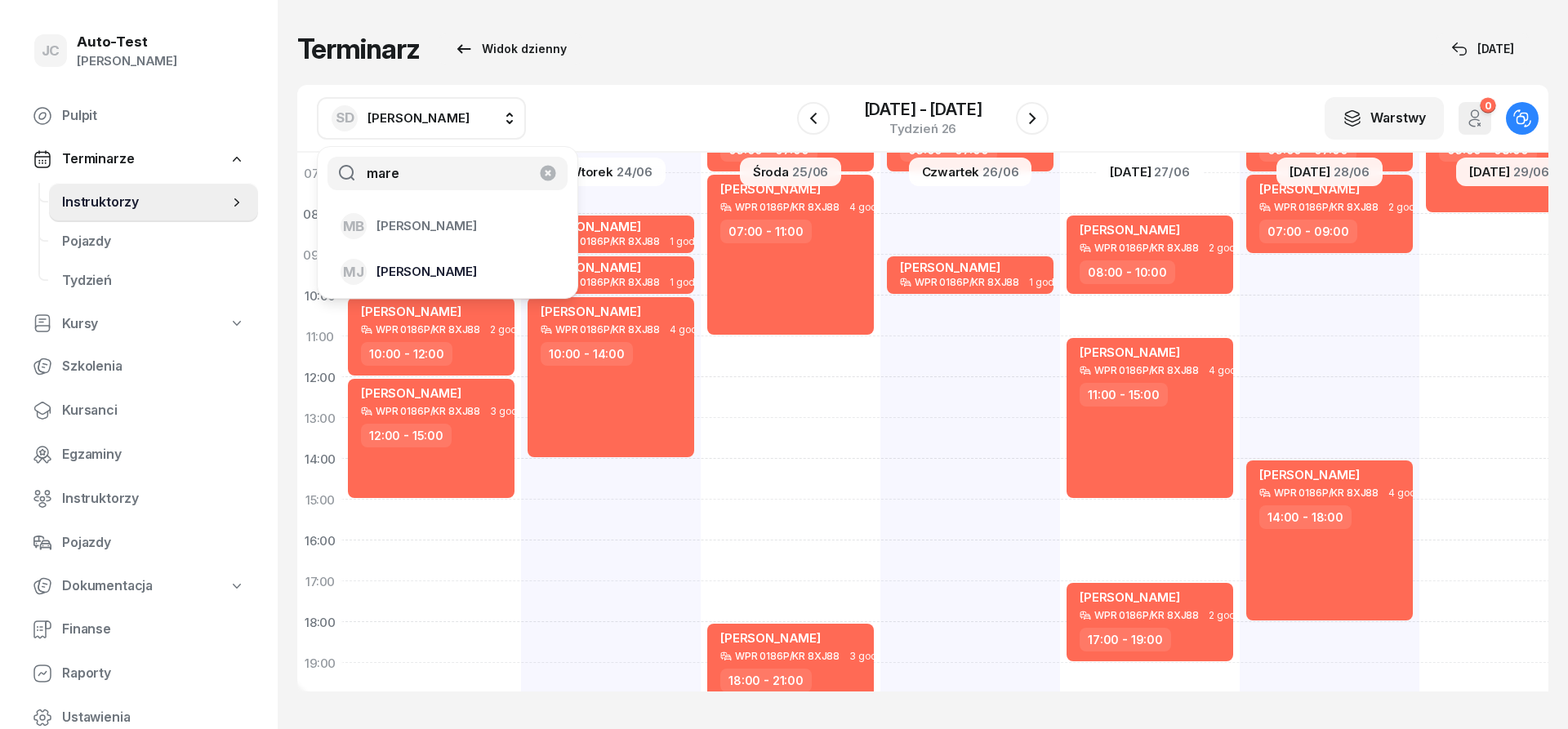
type input "mare"
click at [443, 270] on span "[PERSON_NAME]" at bounding box center [426, 272] width 100 height 21
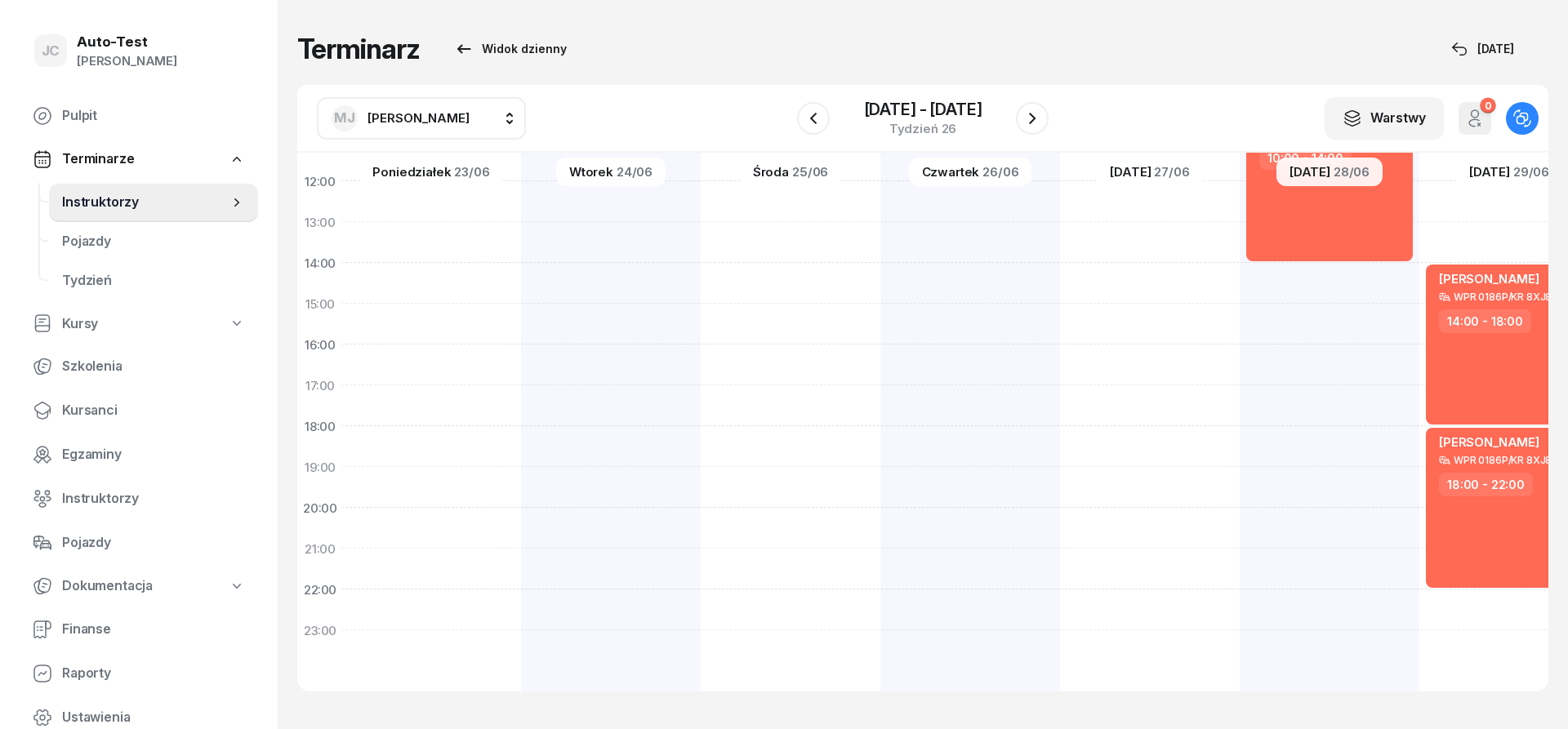
scroll to position [0, 2]
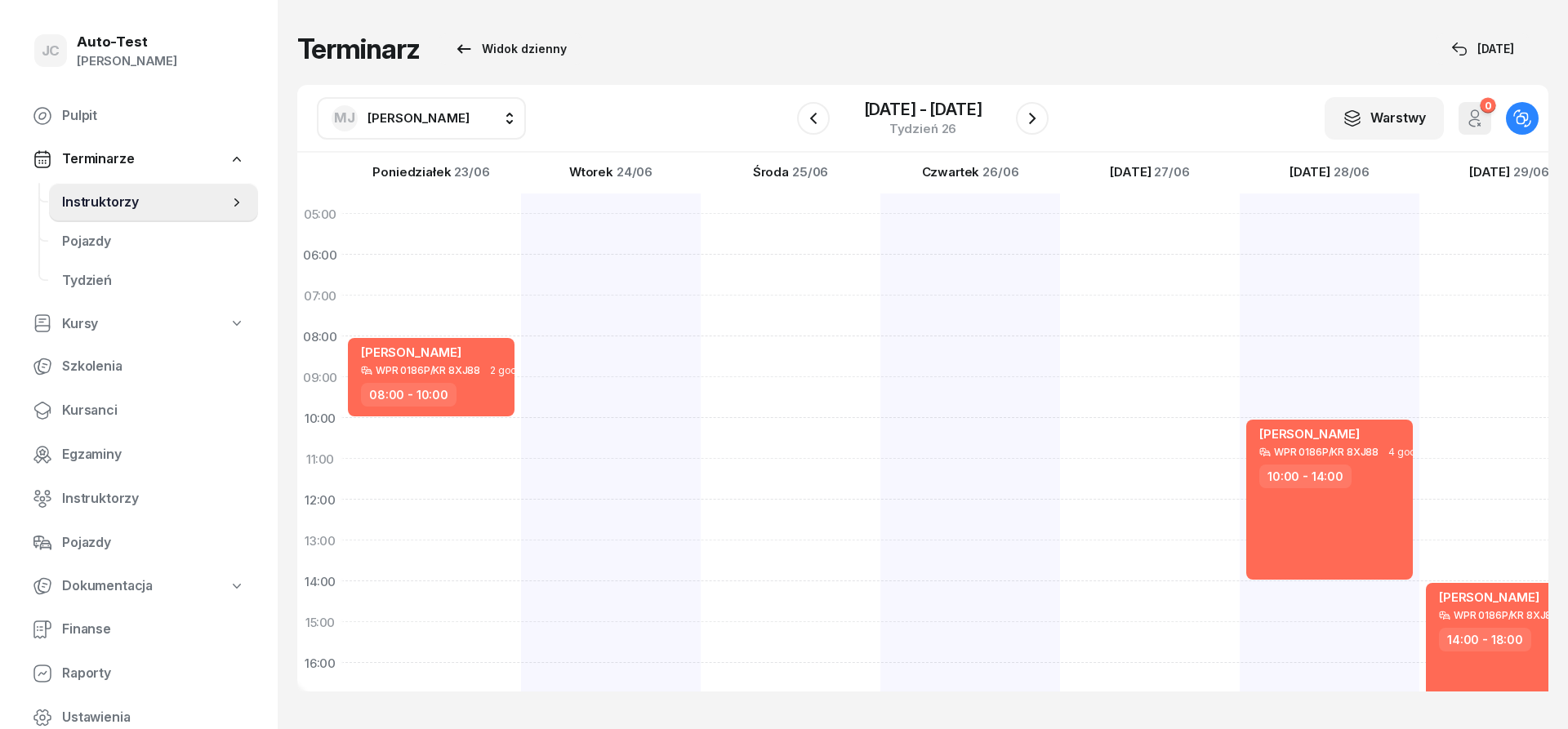
click at [439, 122] on span "[PERSON_NAME]" at bounding box center [418, 118] width 102 height 16
type input "kowa"
click at [458, 222] on div "[PERSON_NAME]" at bounding box center [438, 226] width 194 height 26
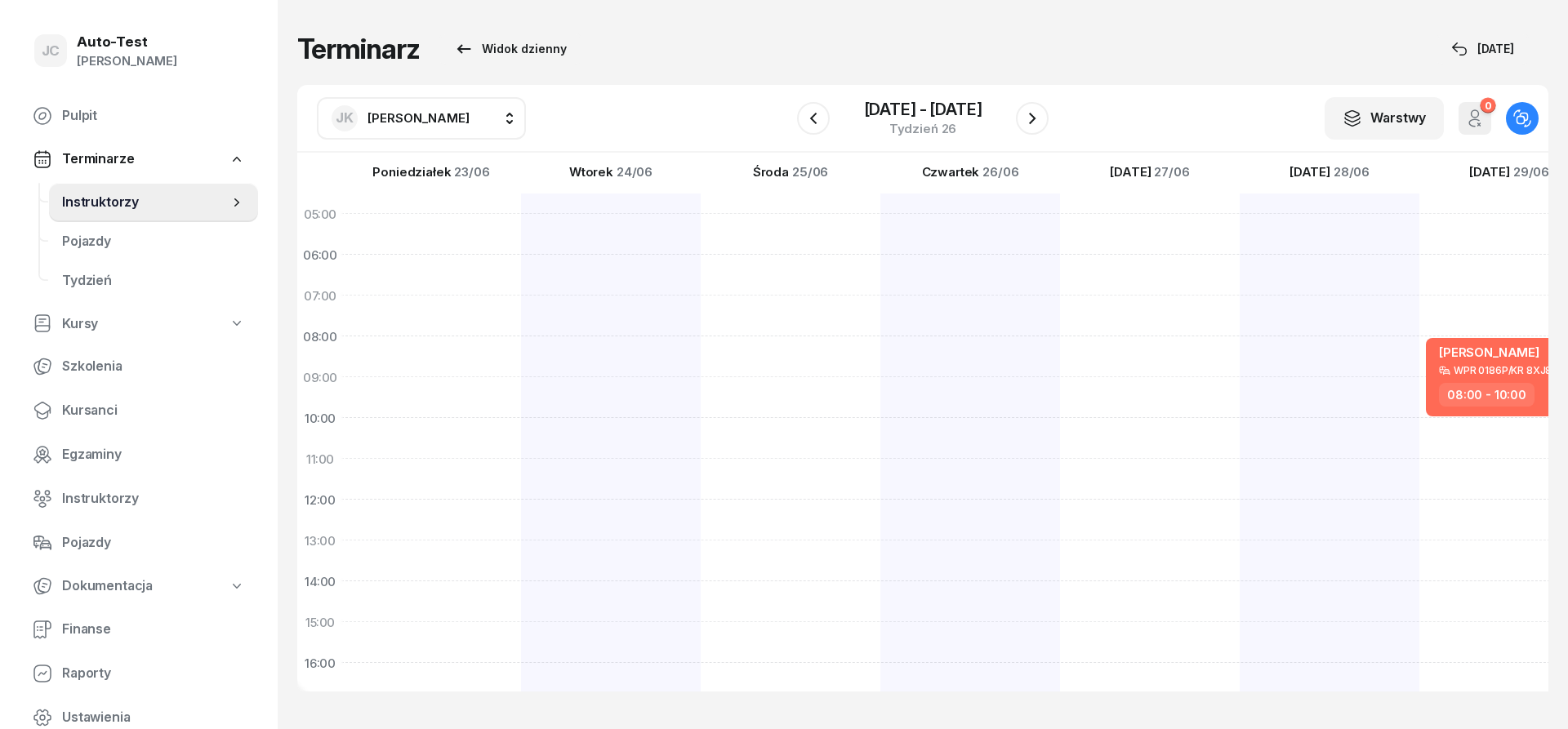
click at [393, 116] on span "[PERSON_NAME]" at bounding box center [418, 118] width 102 height 16
type input "jerz"
click at [452, 230] on span "[PERSON_NAME]" at bounding box center [426, 226] width 100 height 21
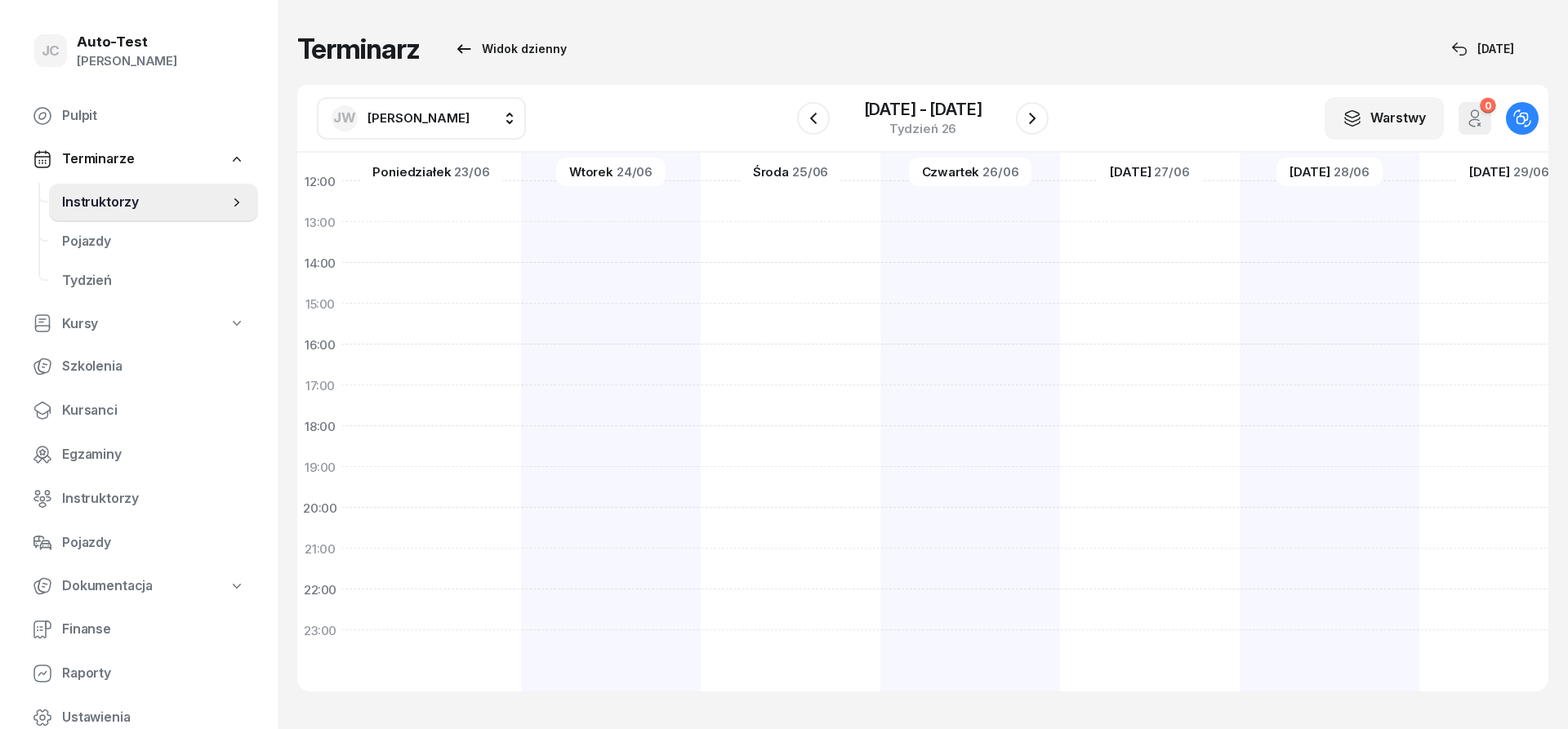
scroll to position [0, 2]
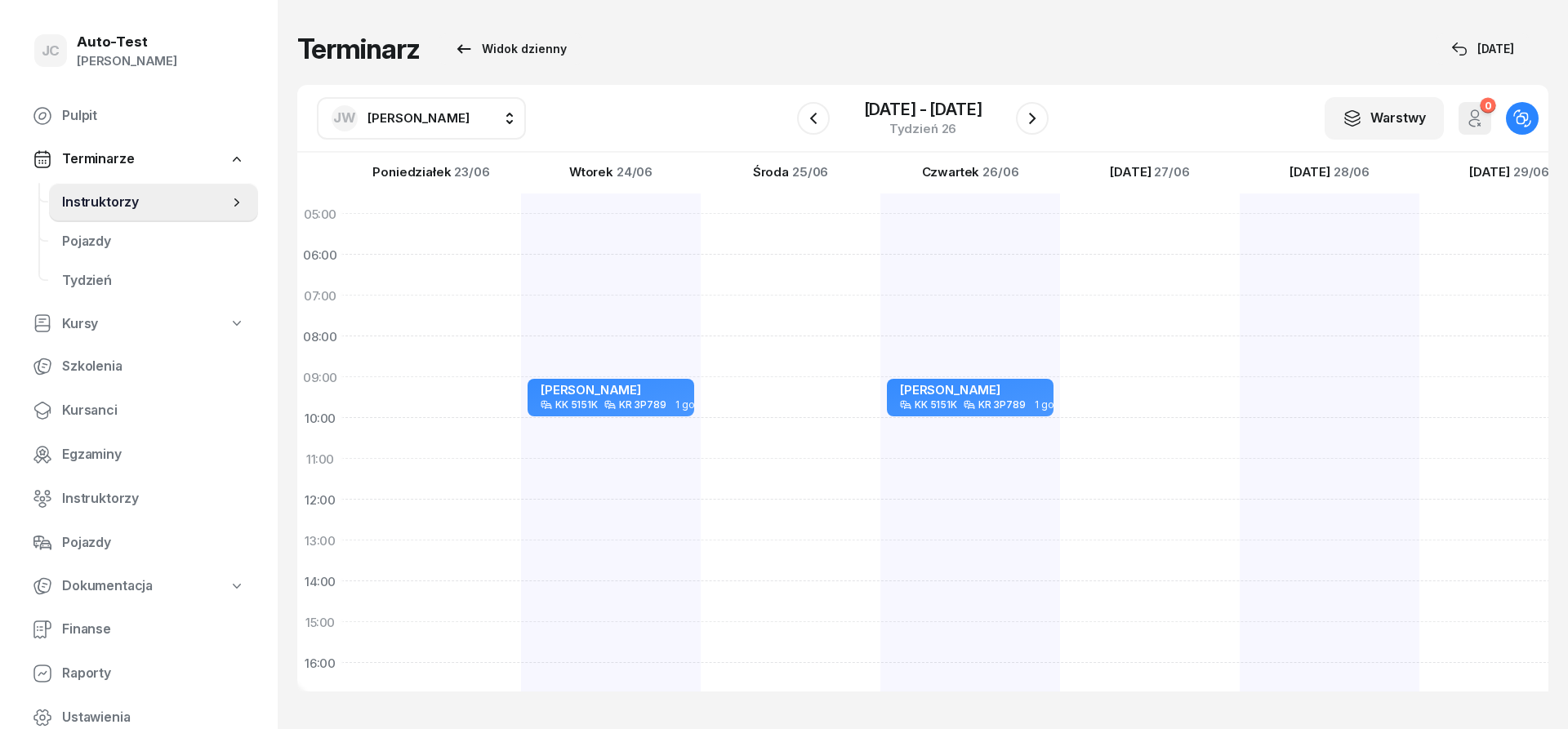
click at [452, 119] on span "[PERSON_NAME]" at bounding box center [418, 118] width 102 height 16
type input "mare"
click at [428, 283] on div "[PERSON_NAME]" at bounding box center [438, 272] width 194 height 26
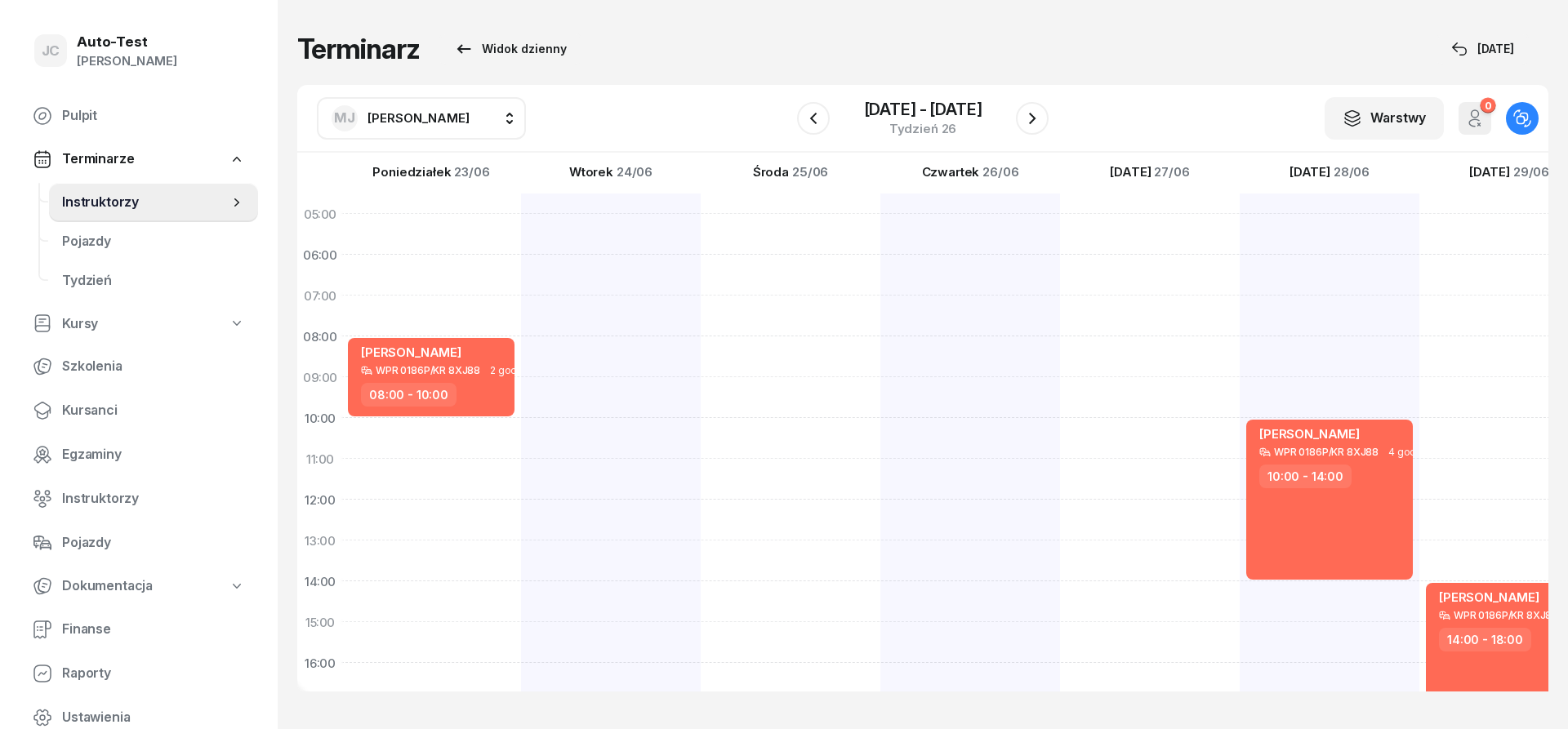
click at [390, 112] on span "[PERSON_NAME]" at bounding box center [418, 118] width 102 height 16
type input "dut"
click at [450, 236] on div "SD [PERSON_NAME]" at bounding box center [438, 226] width 194 height 26
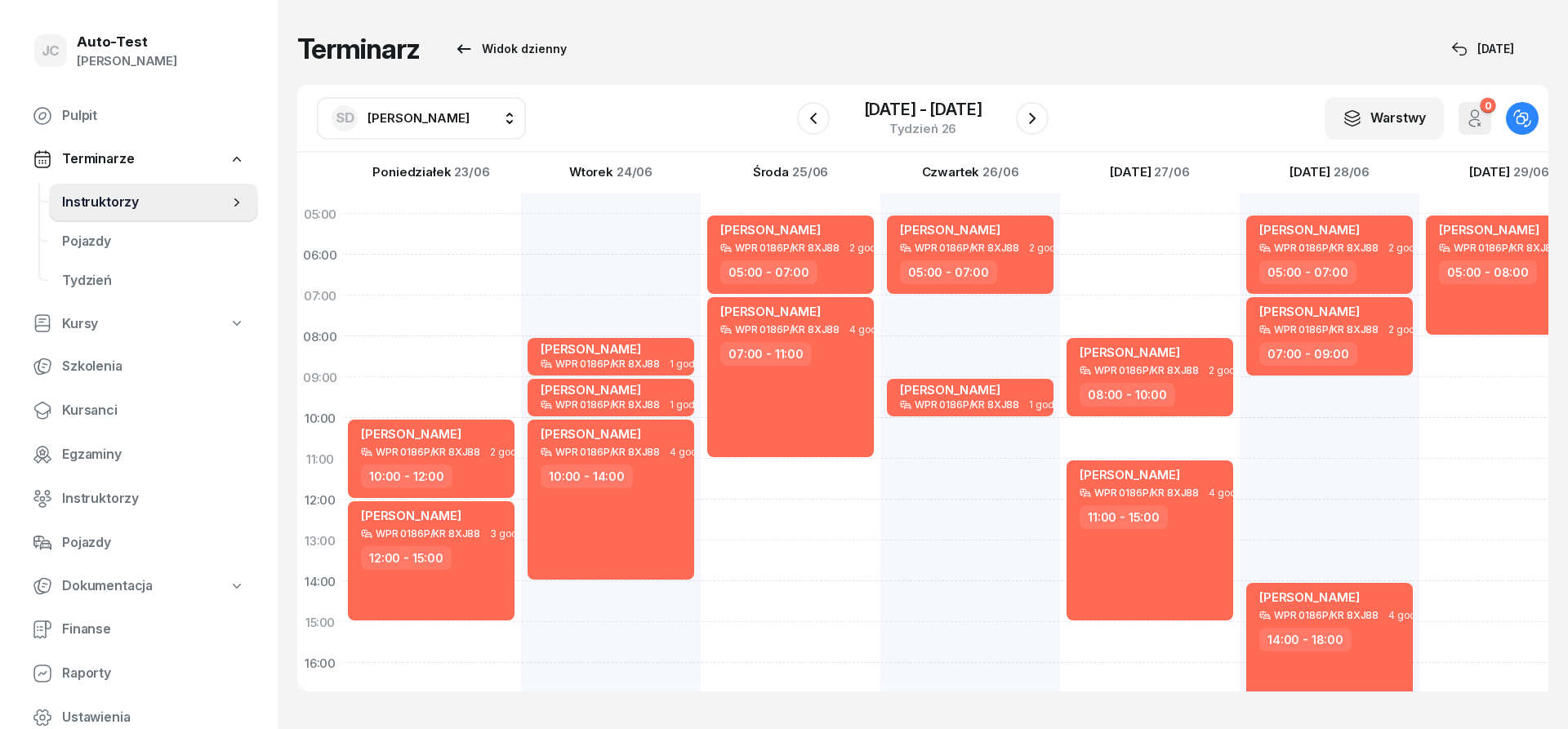
click at [1486, 435] on div "[PERSON_NAME] WPR 0186P/KR 8XJ88 3 godz. 05:00 - 08:00" at bounding box center [1509, 602] width 180 height 817
select select "10"
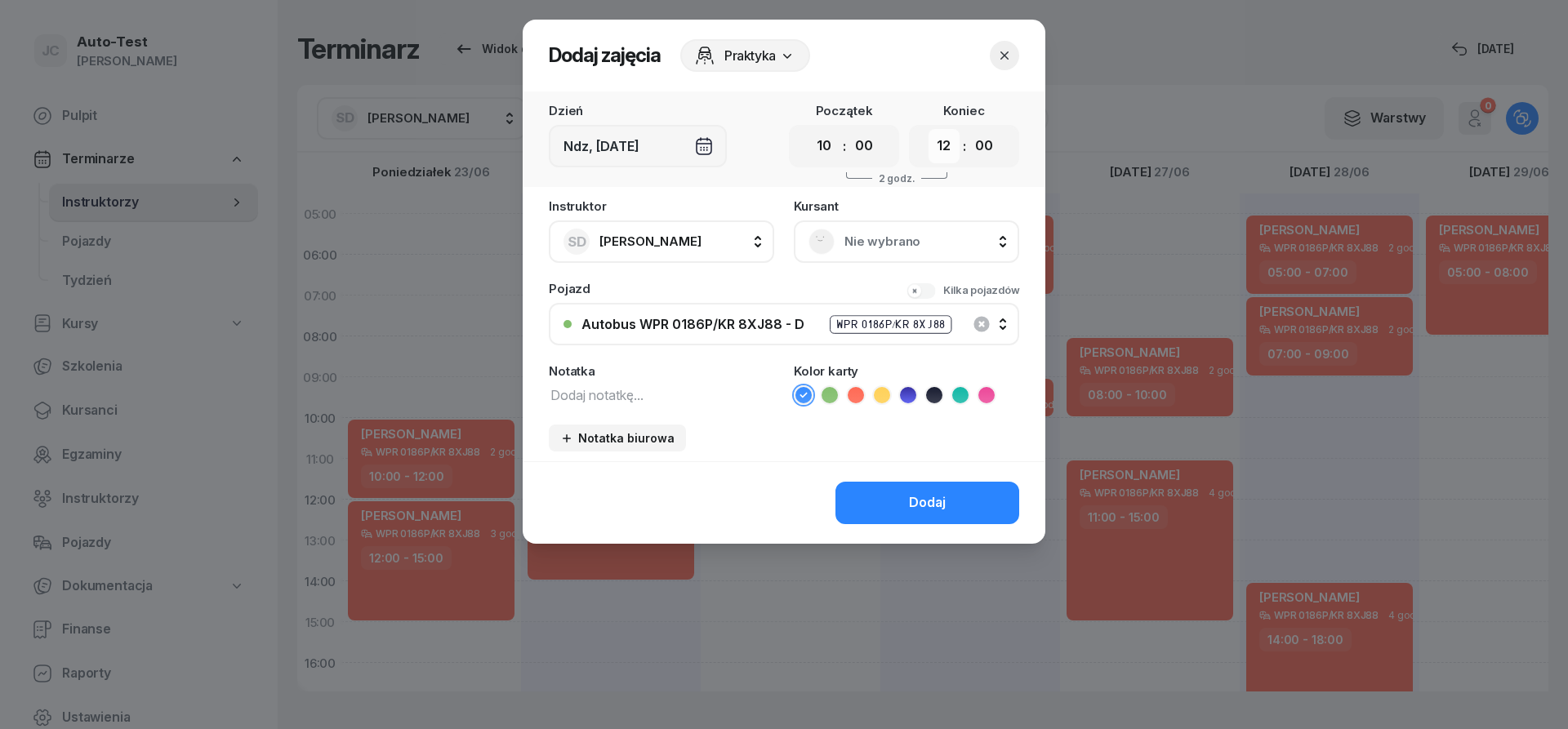
click at [928, 129] on select "00 01 02 03 04 05 06 07 08 09 10 11 12 13 14 15 16 17 18 19 20 21 22 23" at bounding box center [943, 146] width 31 height 35
select select "13"
click option "13" at bounding box center [0, 0] width 0 height 0
click at [863, 223] on div "Nie wybrano" at bounding box center [906, 241] width 225 height 42
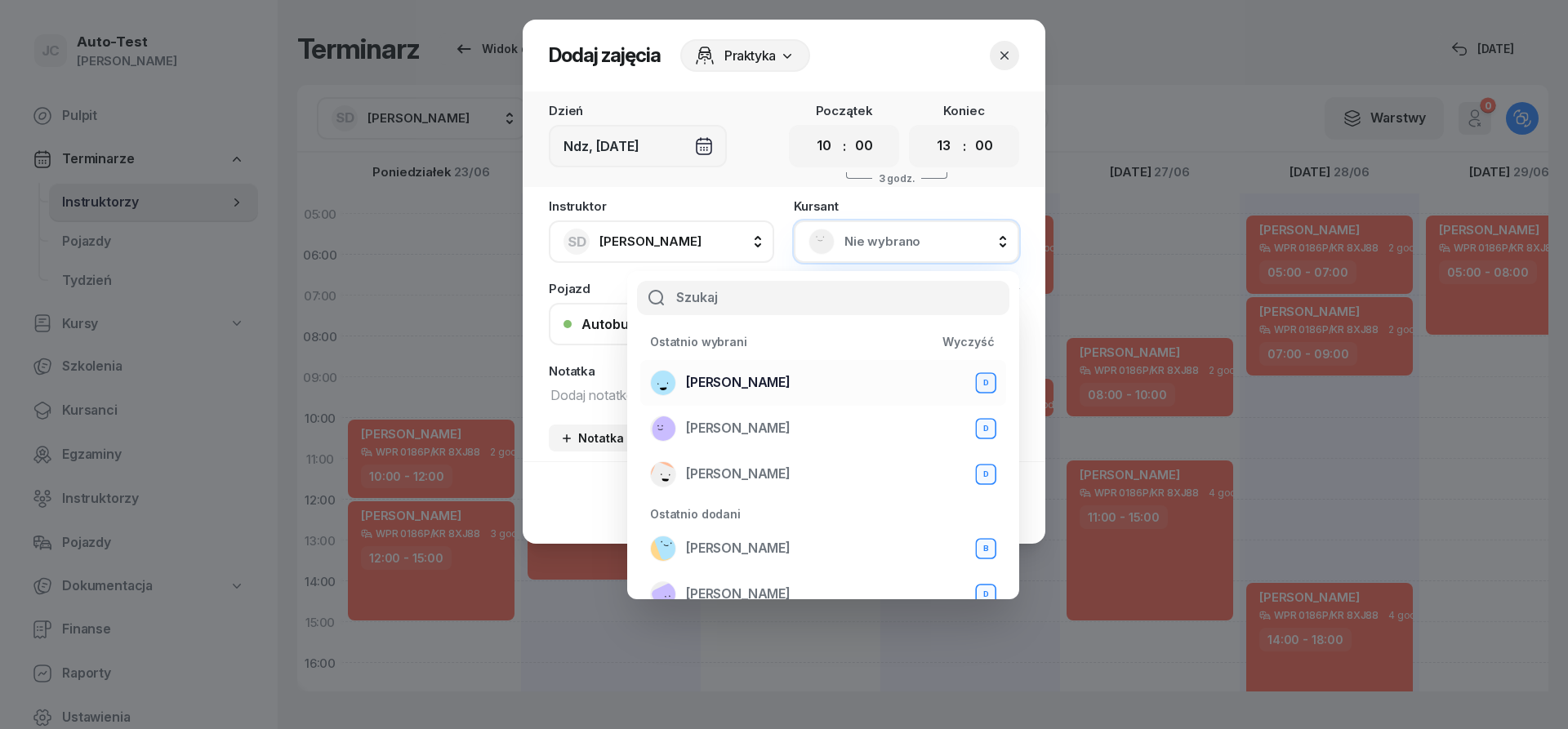
click at [791, 388] on span "[PERSON_NAME]" at bounding box center [739, 382] width 105 height 21
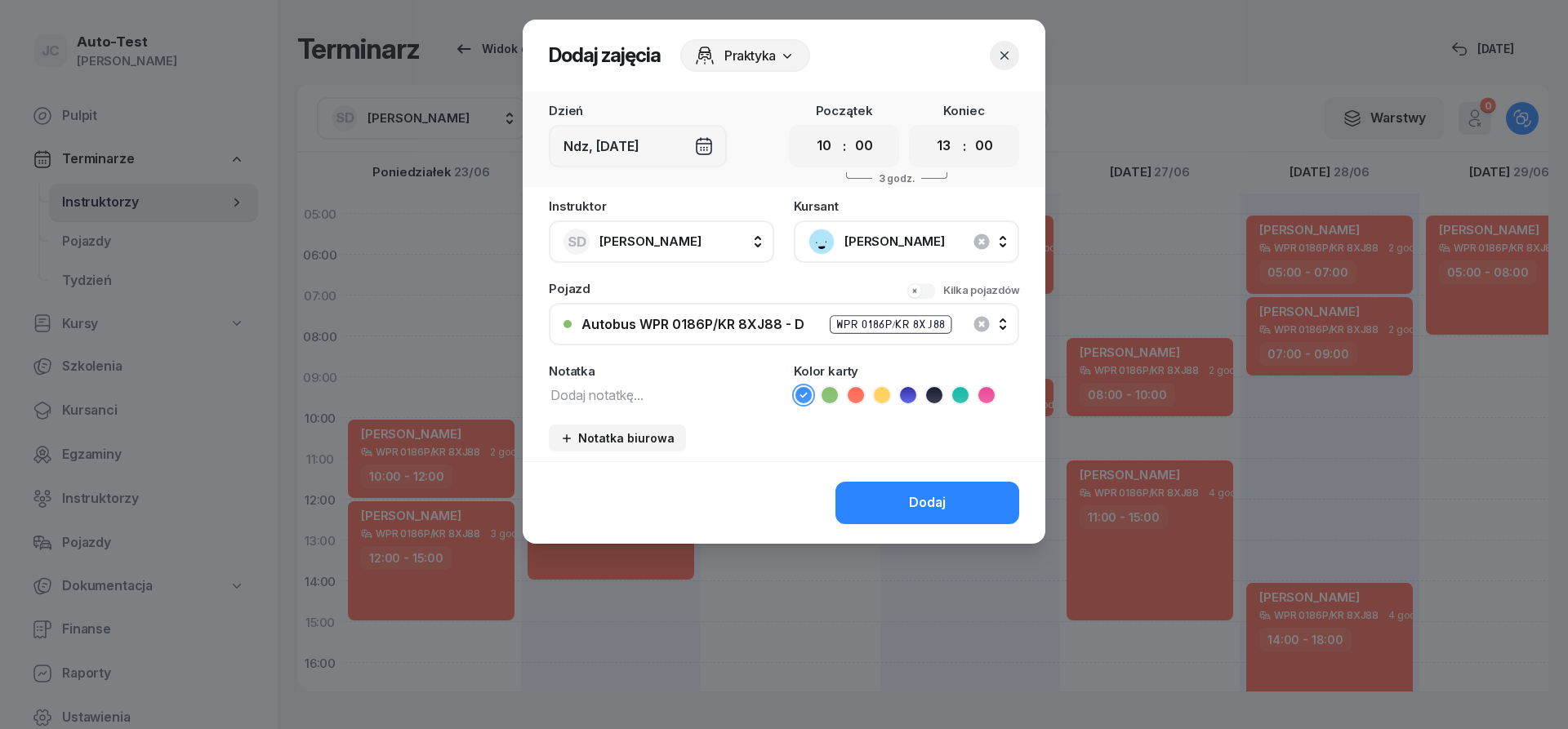
click at [854, 400] on icon at bounding box center [856, 394] width 16 height 16
click at [895, 510] on button "Dodaj" at bounding box center [928, 502] width 184 height 42
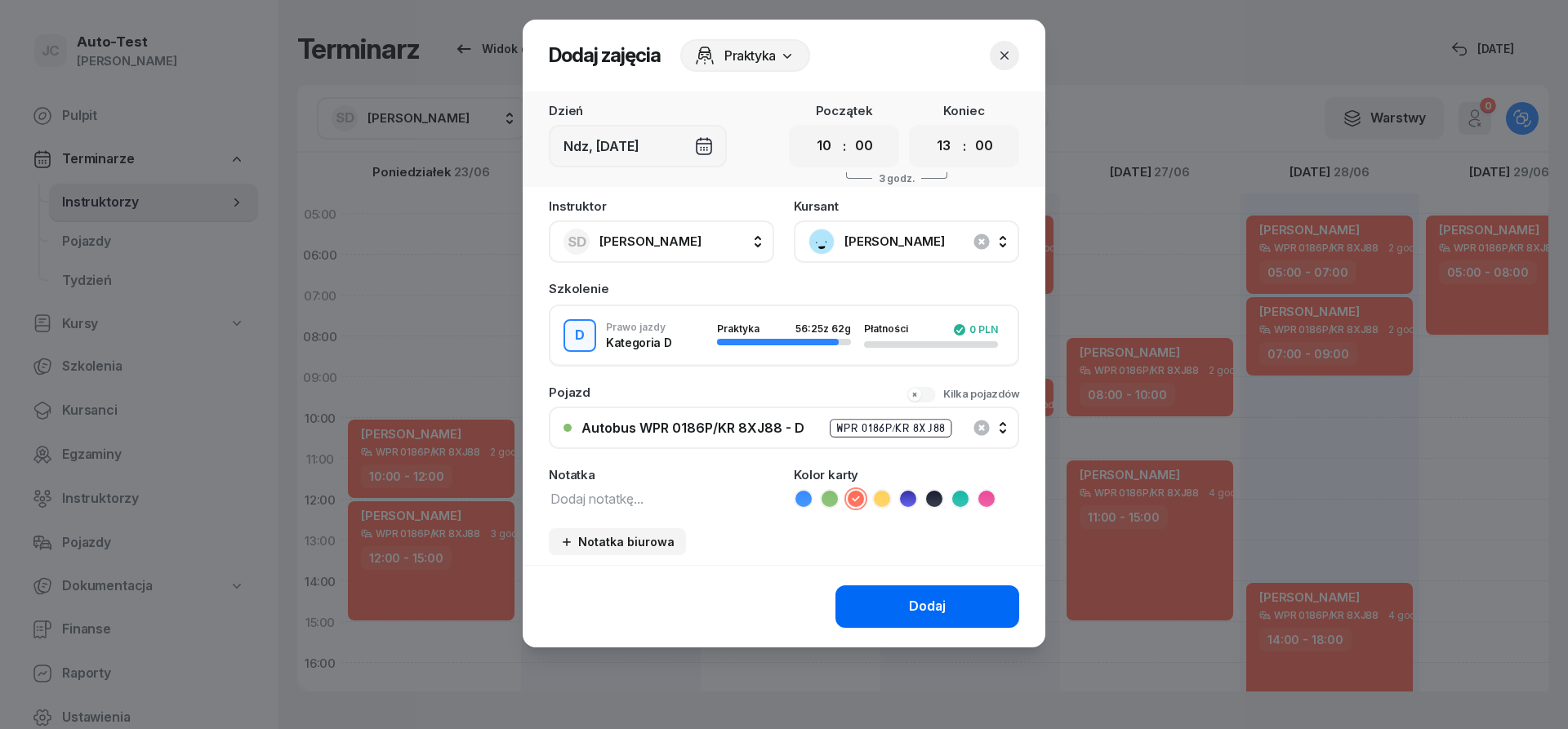
click at [936, 615] on div "Dodaj" at bounding box center [927, 607] width 36 height 21
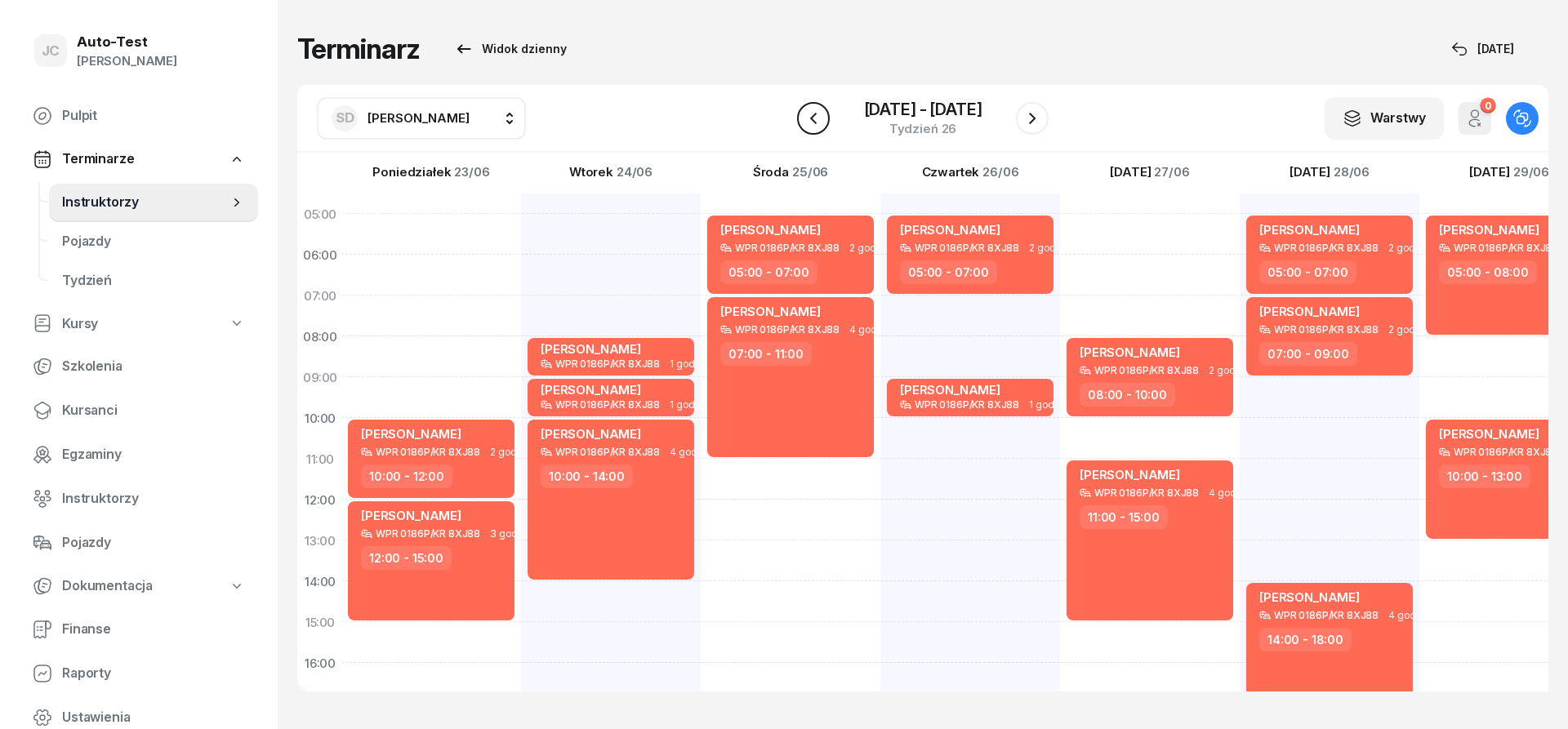
click at [809, 122] on icon "button" at bounding box center [813, 118] width 20 height 20
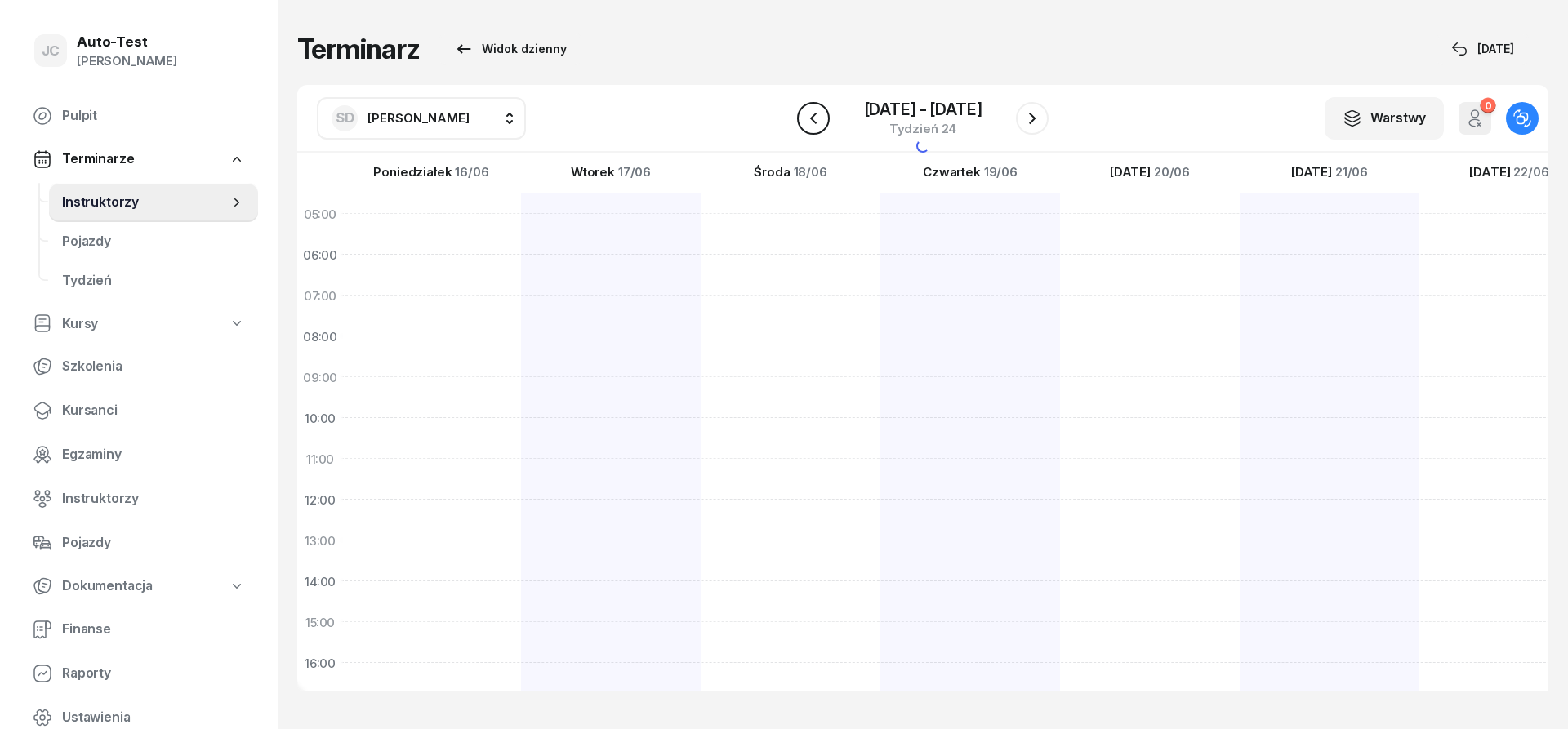
click at [809, 122] on icon "button" at bounding box center [813, 118] width 20 height 20
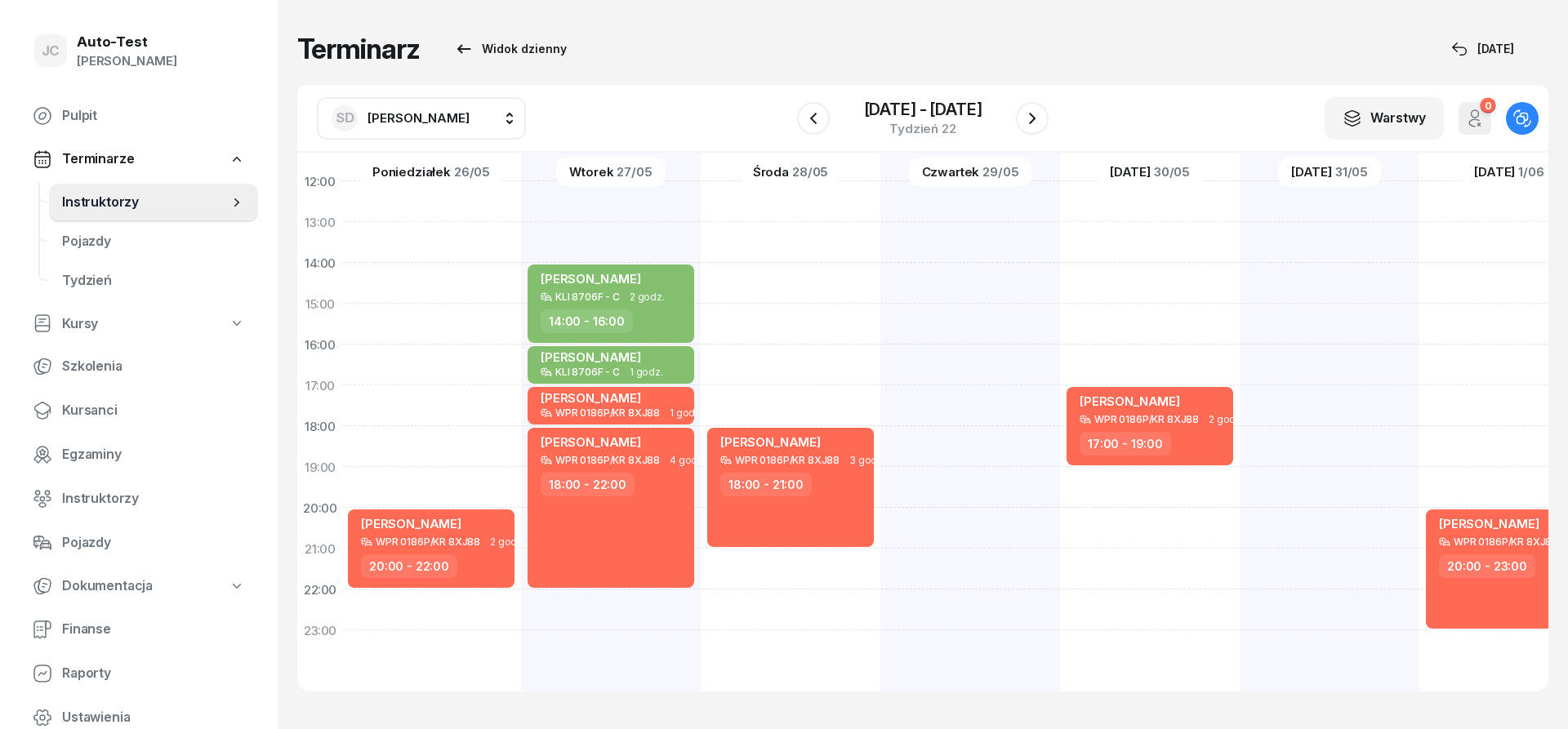
scroll to position [0, 2]
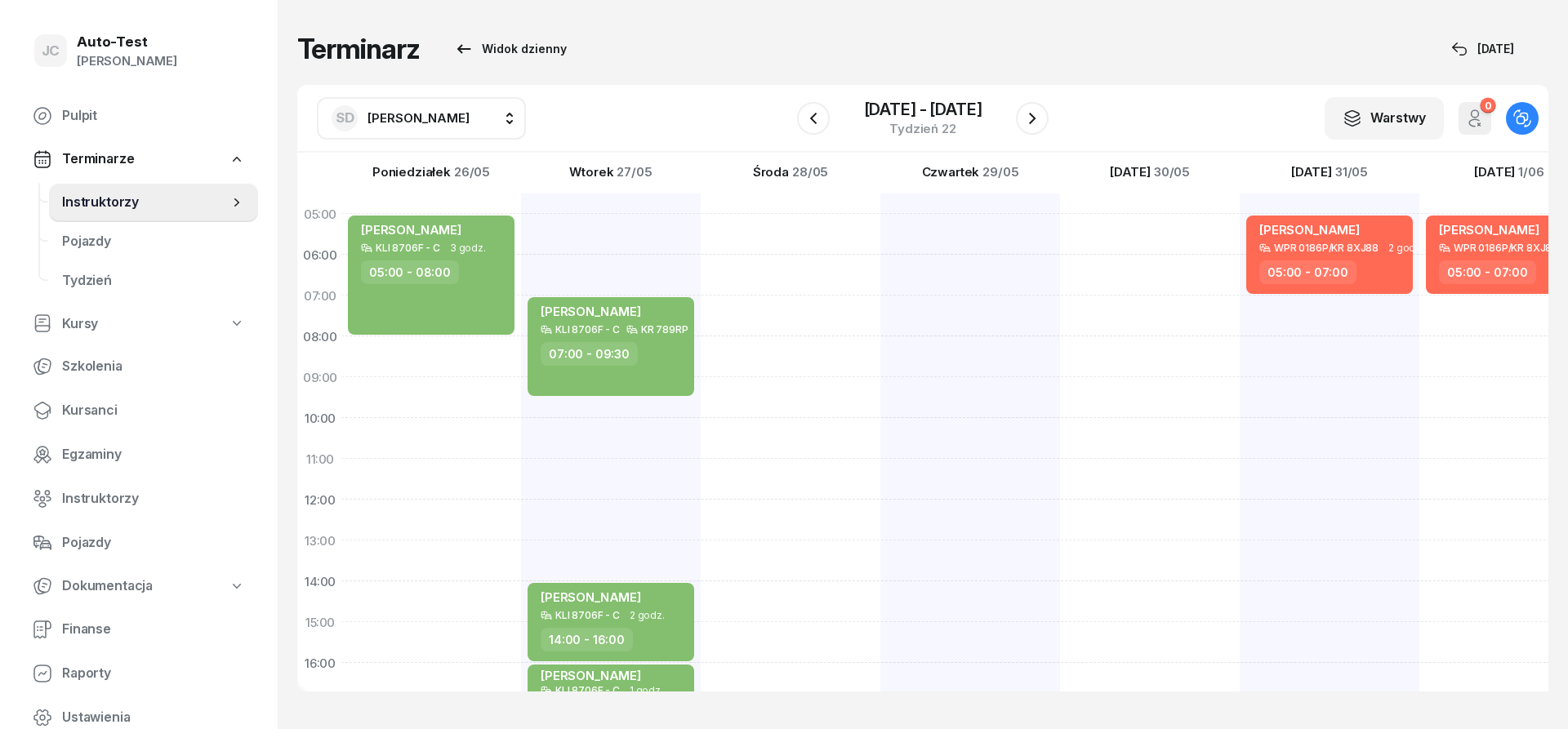
click at [436, 125] on span "[PERSON_NAME]" at bounding box center [418, 118] width 102 height 16
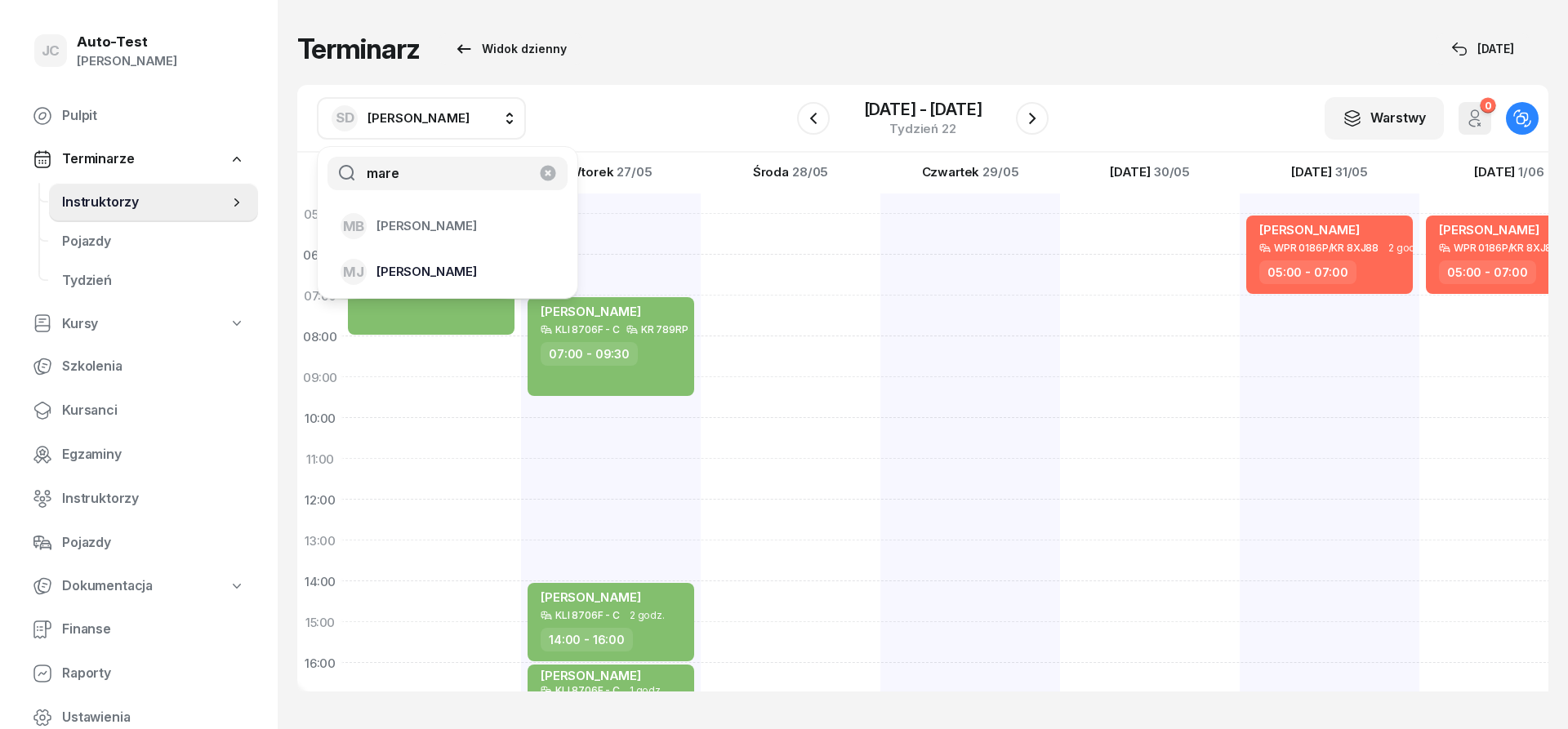
type input "mare"
click at [433, 262] on span "[PERSON_NAME]" at bounding box center [426, 272] width 100 height 21
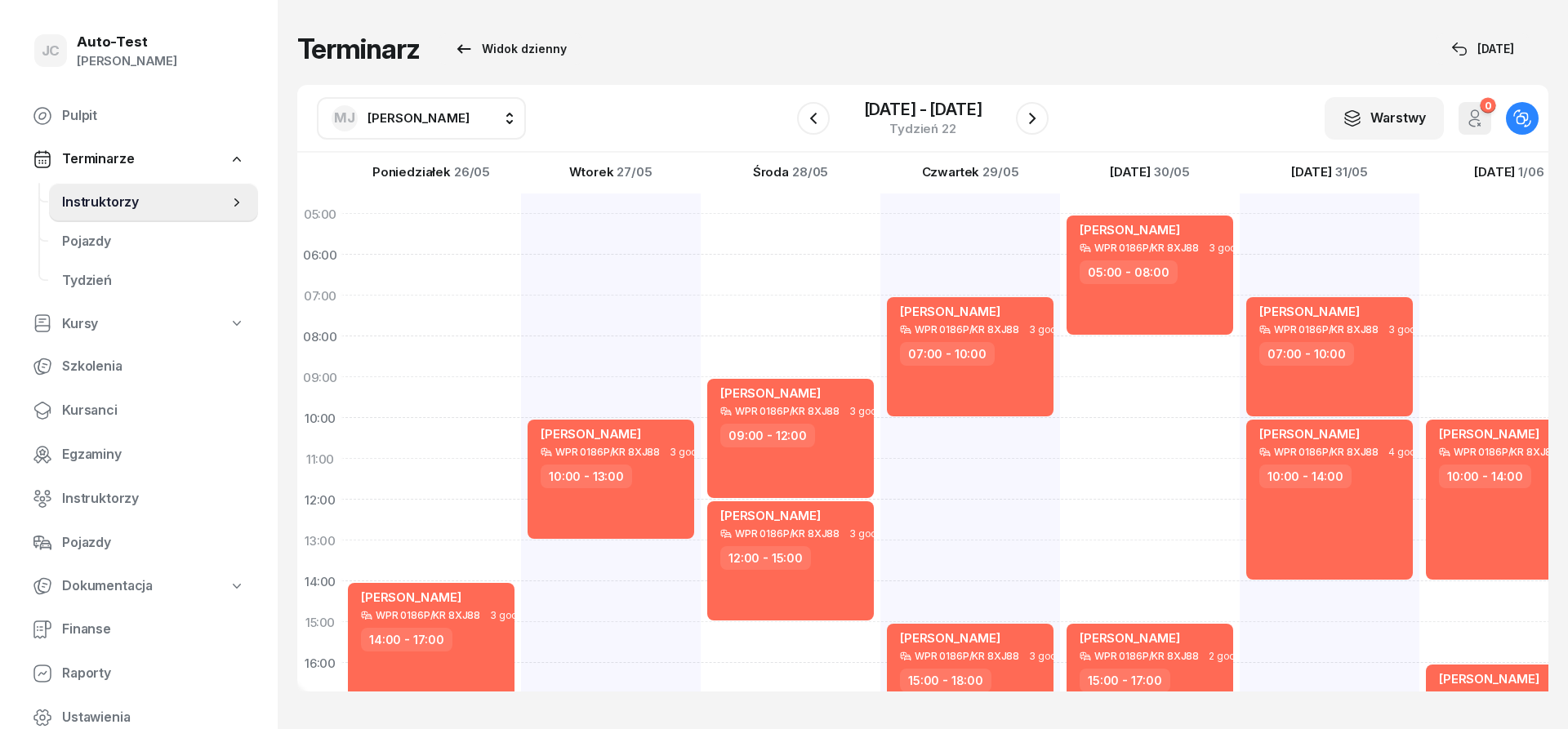
click at [440, 119] on span "[PERSON_NAME]" at bounding box center [418, 118] width 102 height 16
type input "jer"
click at [433, 227] on span "[PERSON_NAME]" at bounding box center [426, 226] width 100 height 21
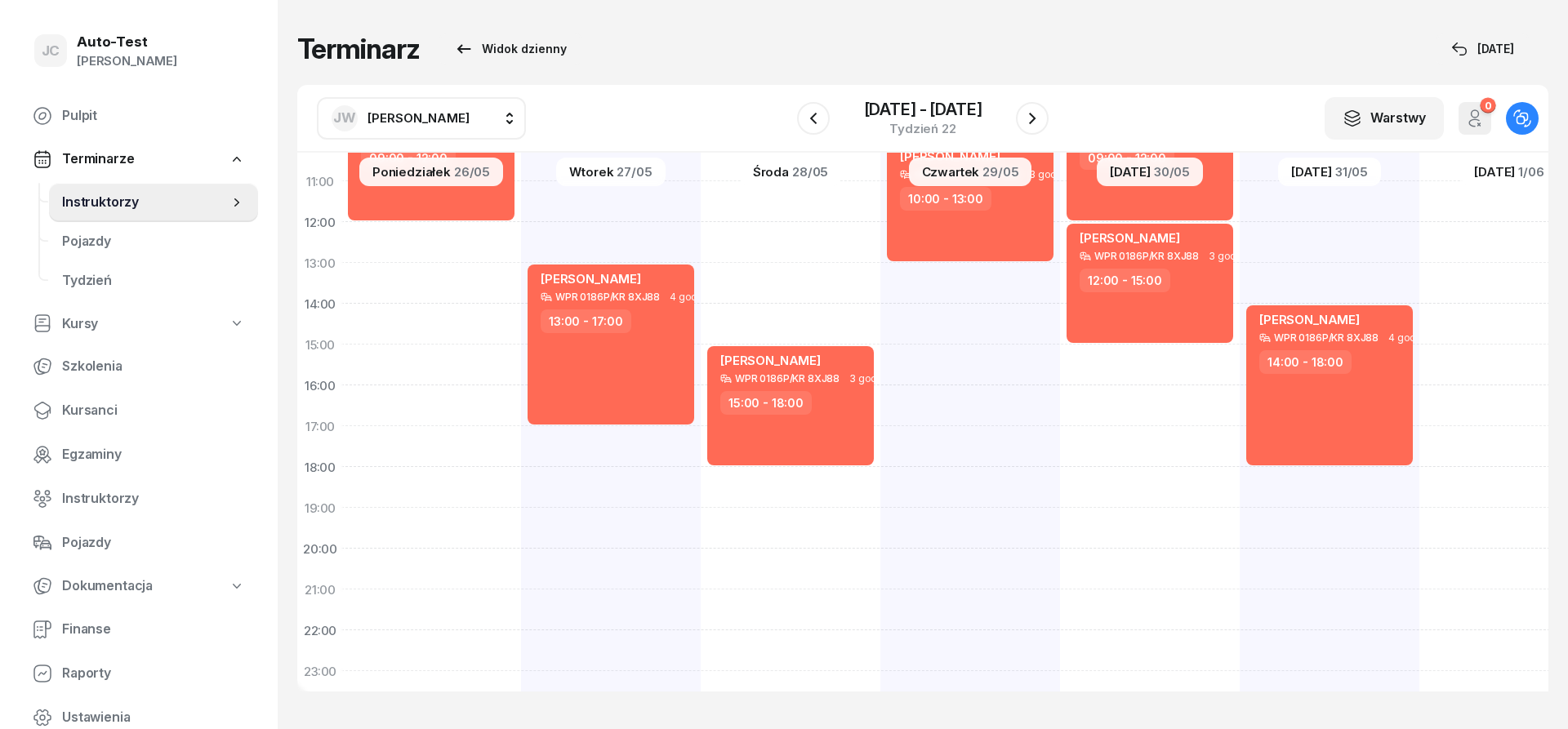
scroll to position [294, 2]
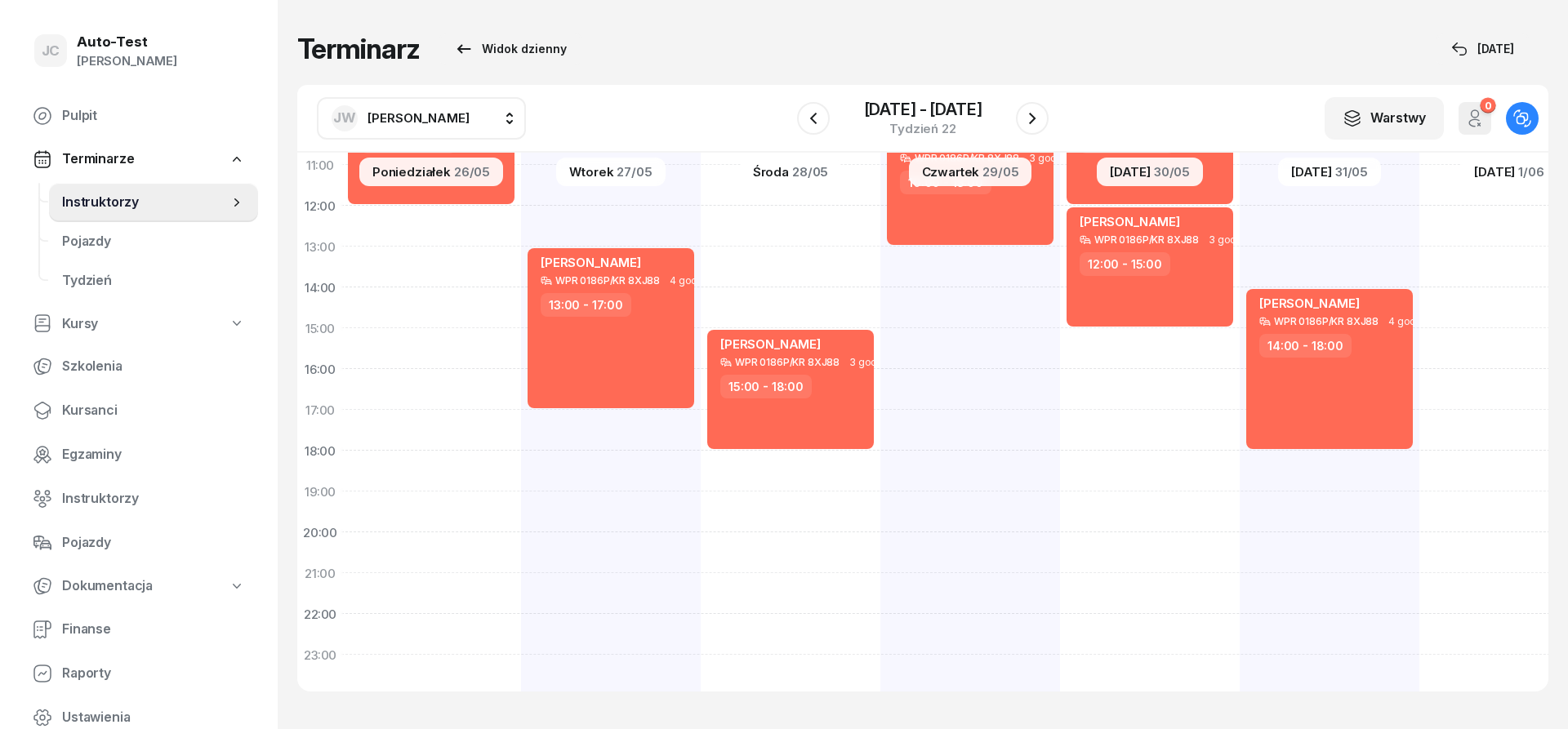
click at [464, 107] on div "[PERSON_NAME]" at bounding box center [401, 119] width 138 height 26
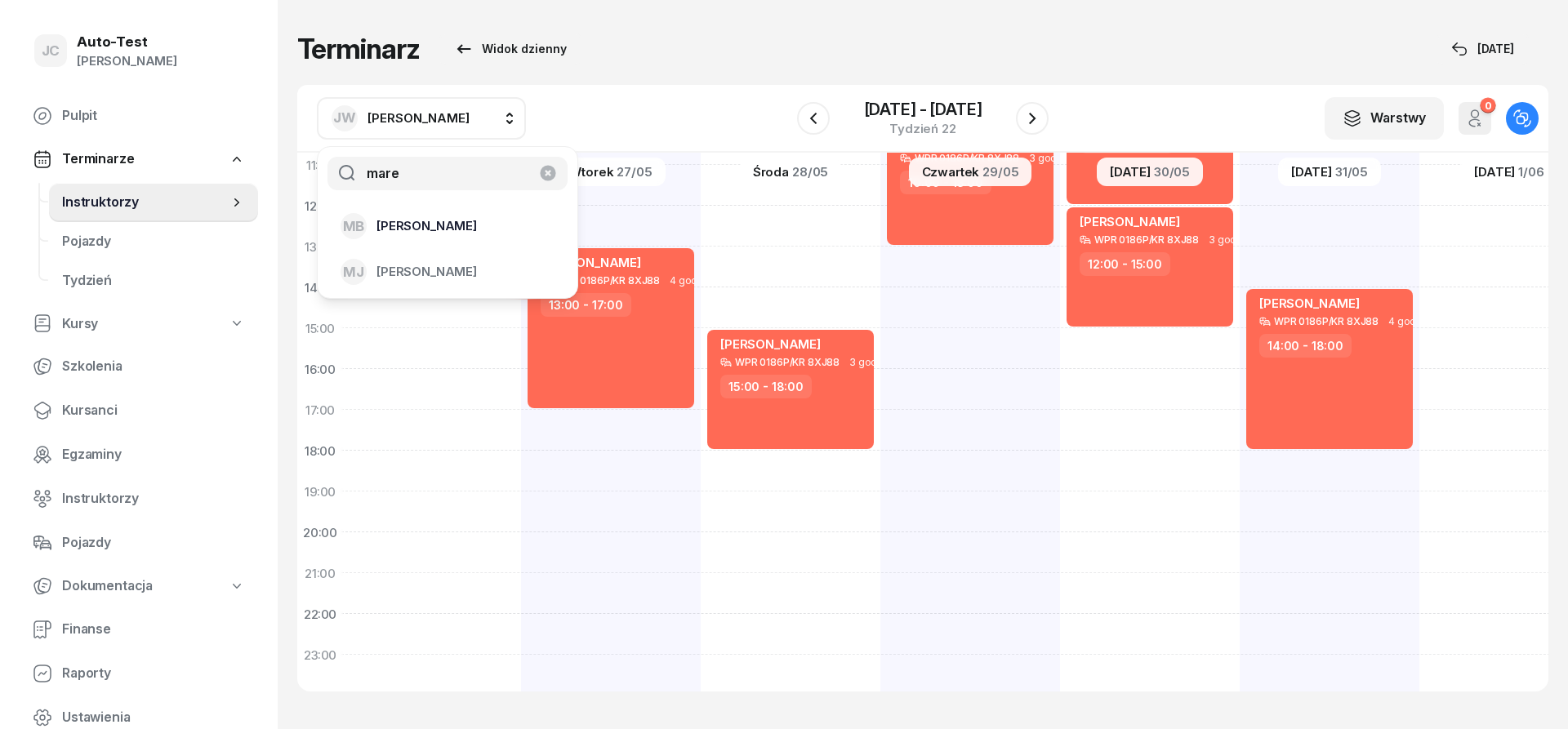
type input "mare"
click at [456, 222] on div "MB [PERSON_NAME]" at bounding box center [438, 226] width 194 height 26
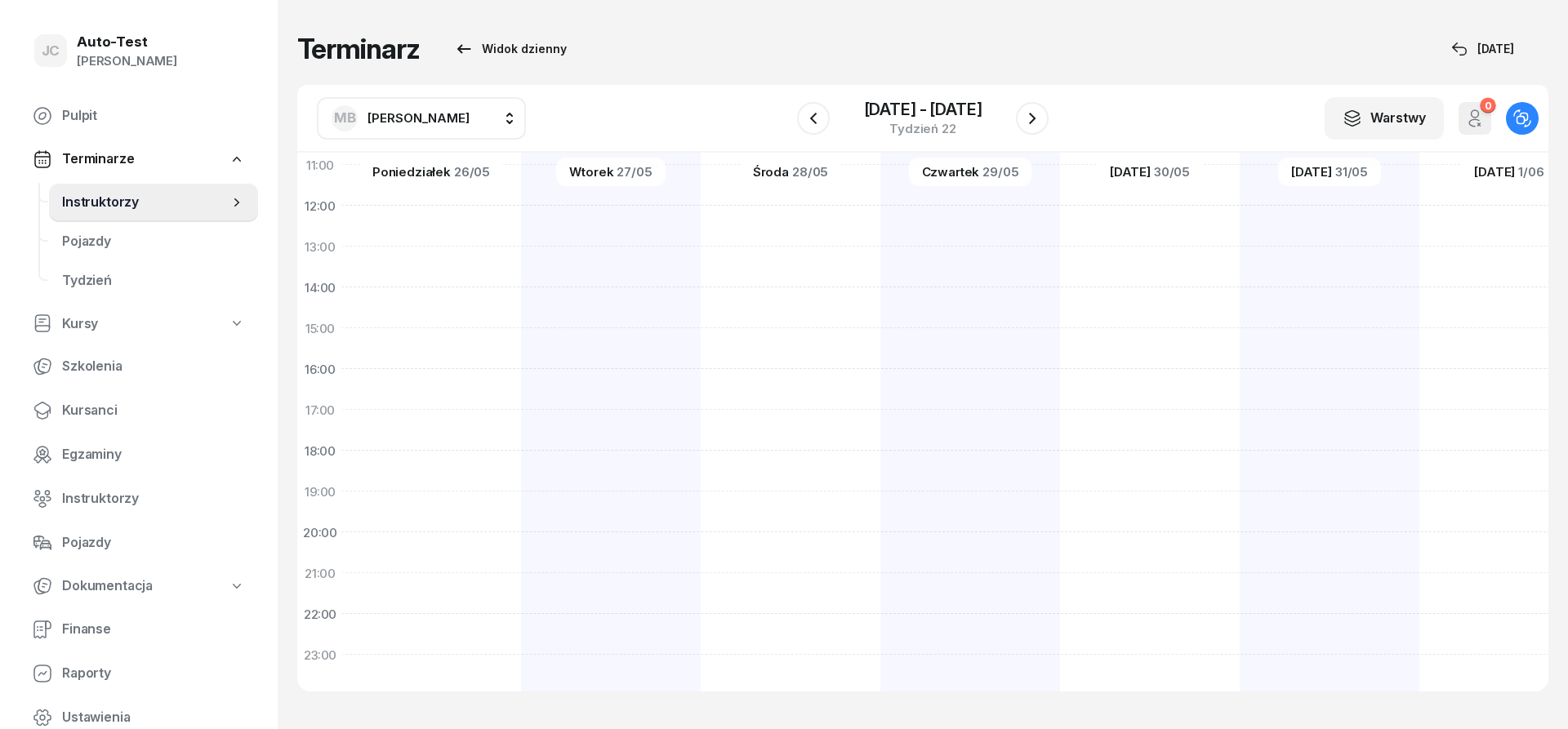
click at [424, 109] on span "[PERSON_NAME]" at bounding box center [418, 118] width 102 height 21
type input "mare"
click at [454, 267] on div "[PERSON_NAME]" at bounding box center [438, 272] width 194 height 26
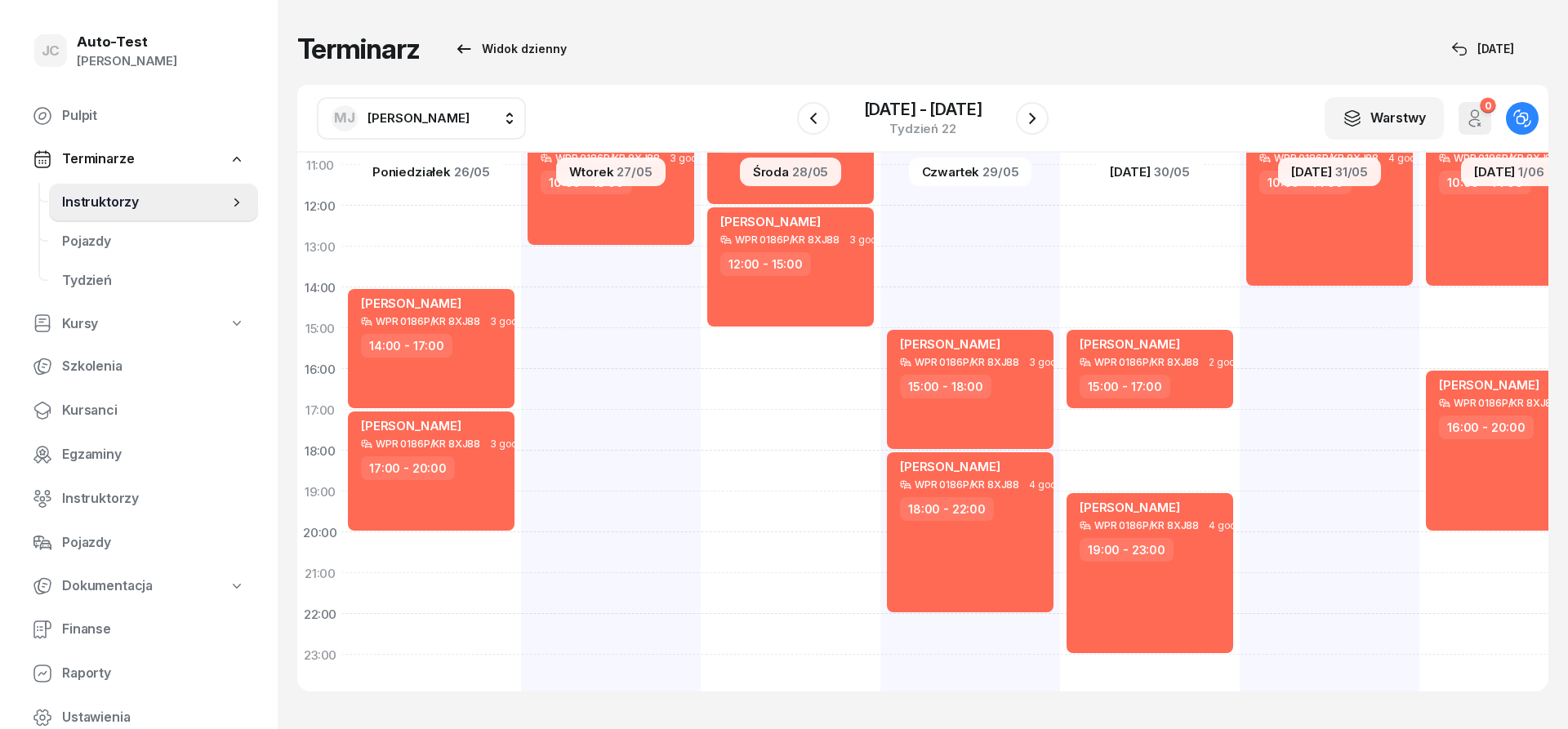
click at [421, 129] on div "[PERSON_NAME]" at bounding box center [401, 119] width 138 height 26
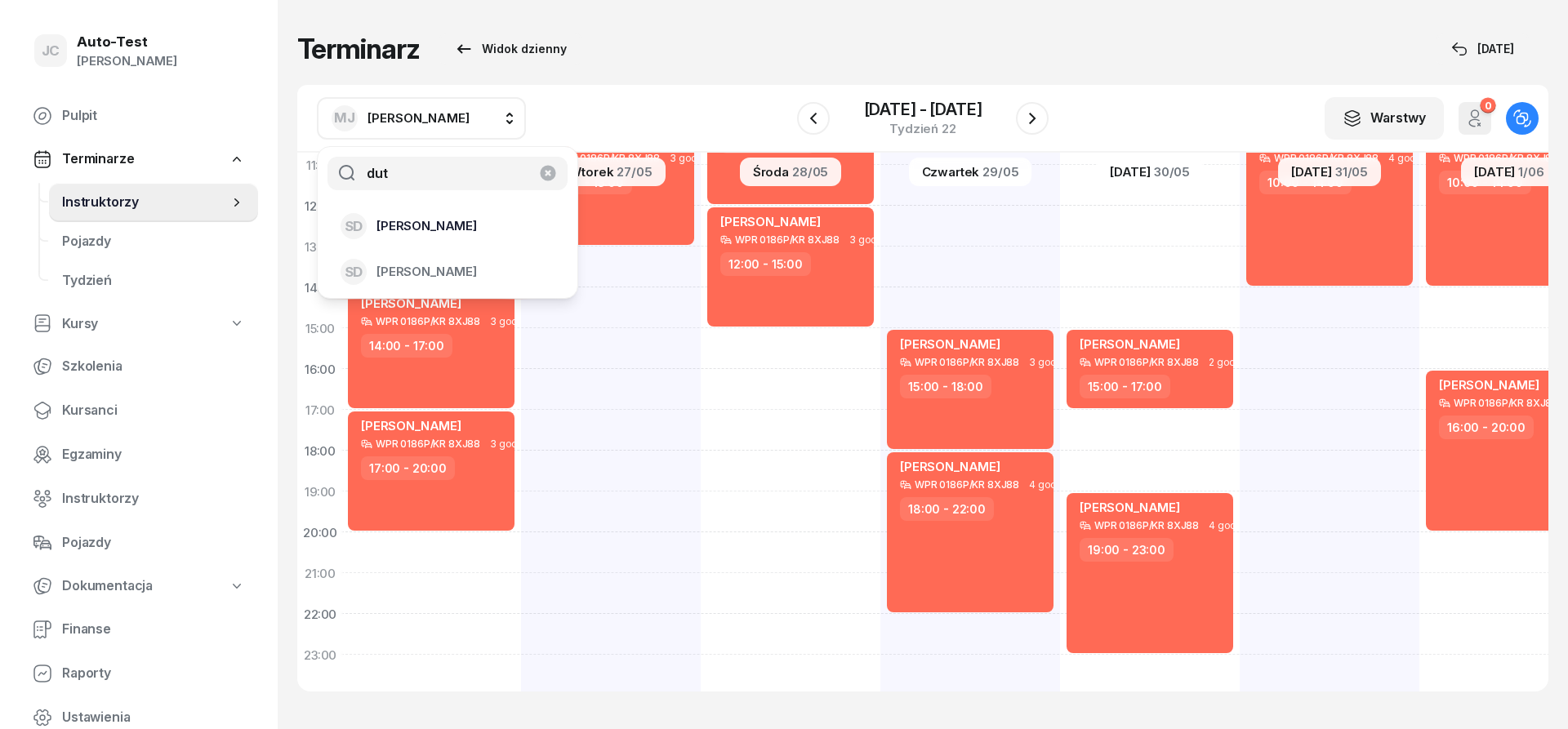
type input "dut"
click at [437, 232] on span "[PERSON_NAME]" at bounding box center [426, 226] width 100 height 21
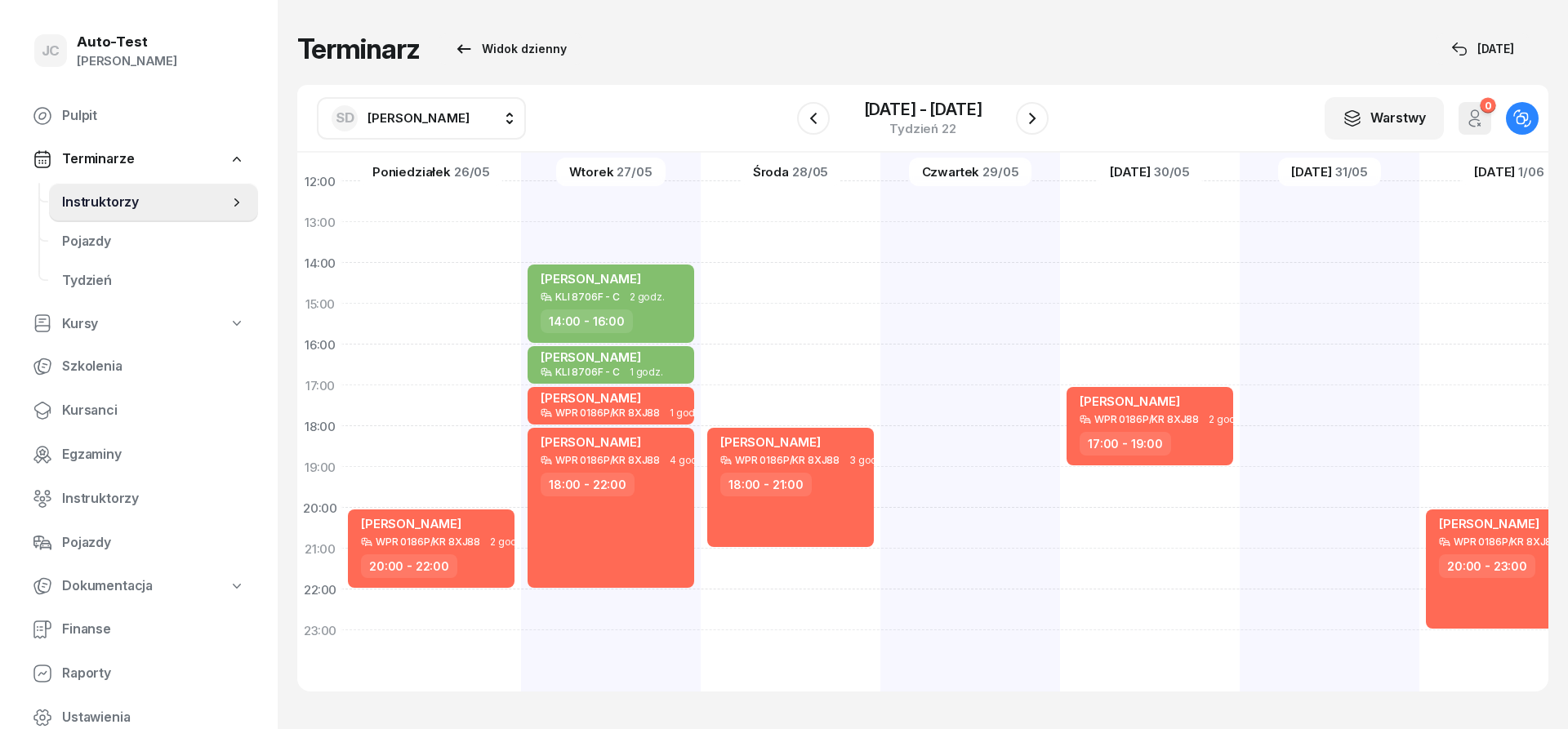
scroll to position [0, 2]
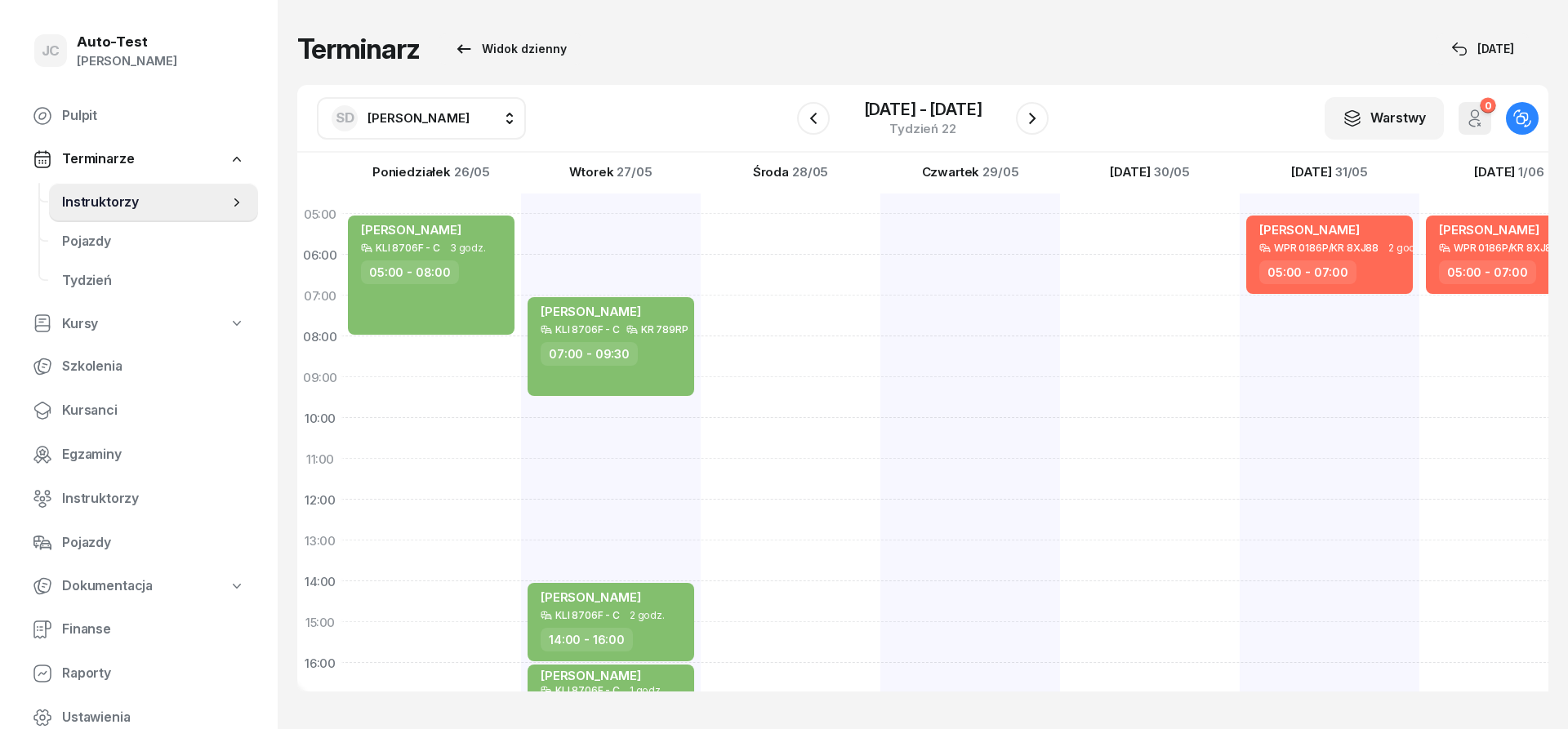
click at [430, 122] on span "[PERSON_NAME]" at bounding box center [418, 118] width 102 height 16
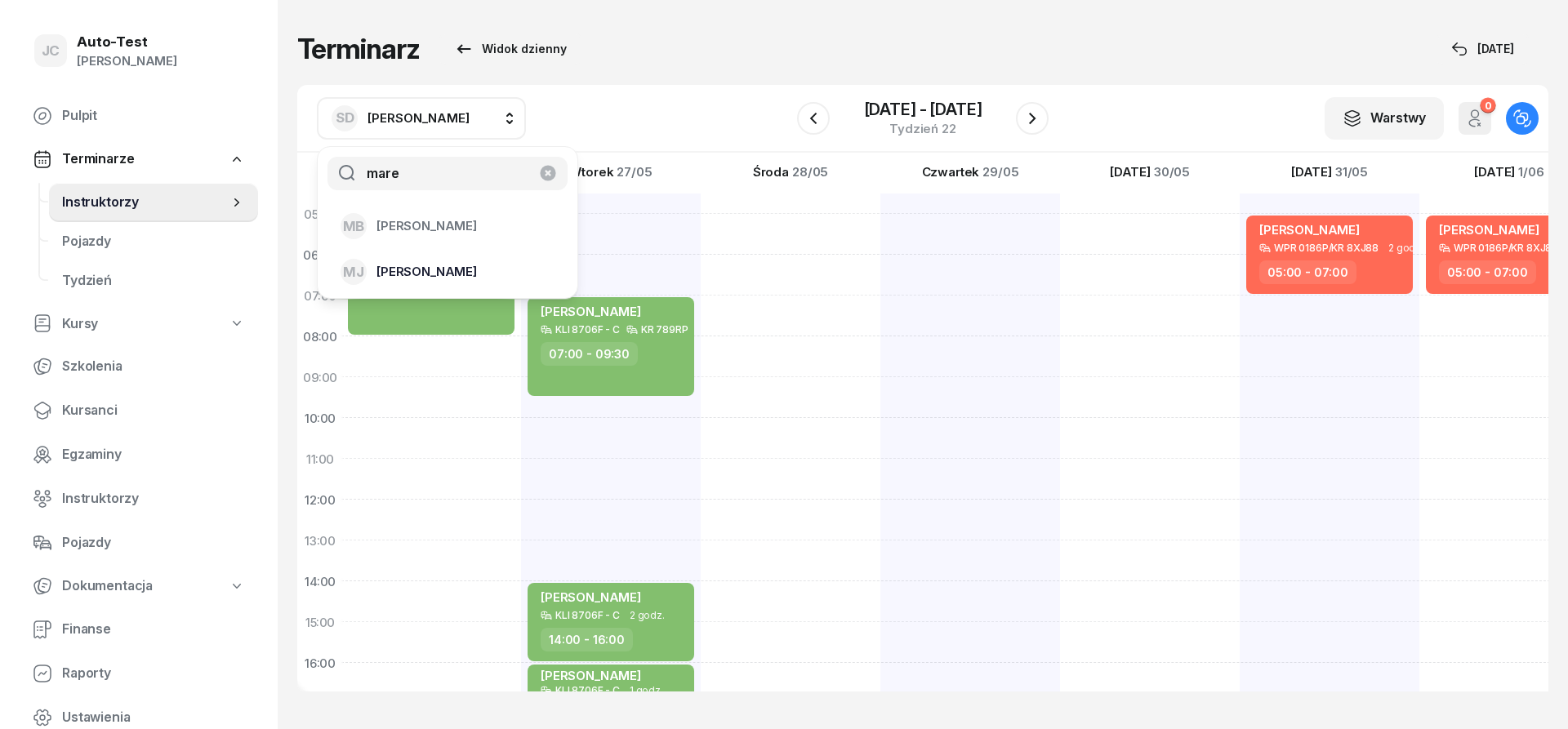
type input "mare"
click at [439, 281] on span "[PERSON_NAME]" at bounding box center [426, 272] width 100 height 21
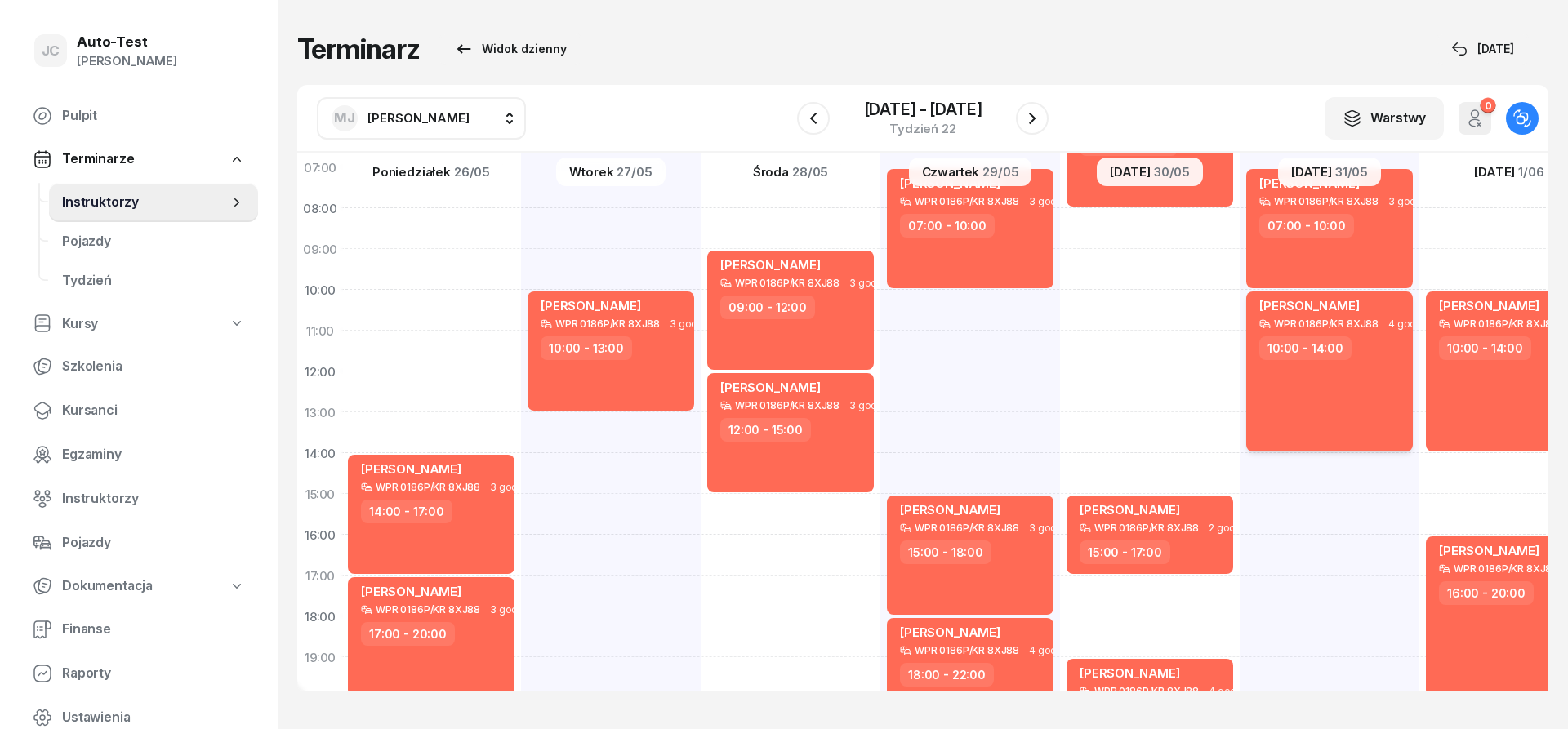
scroll to position [122, 2]
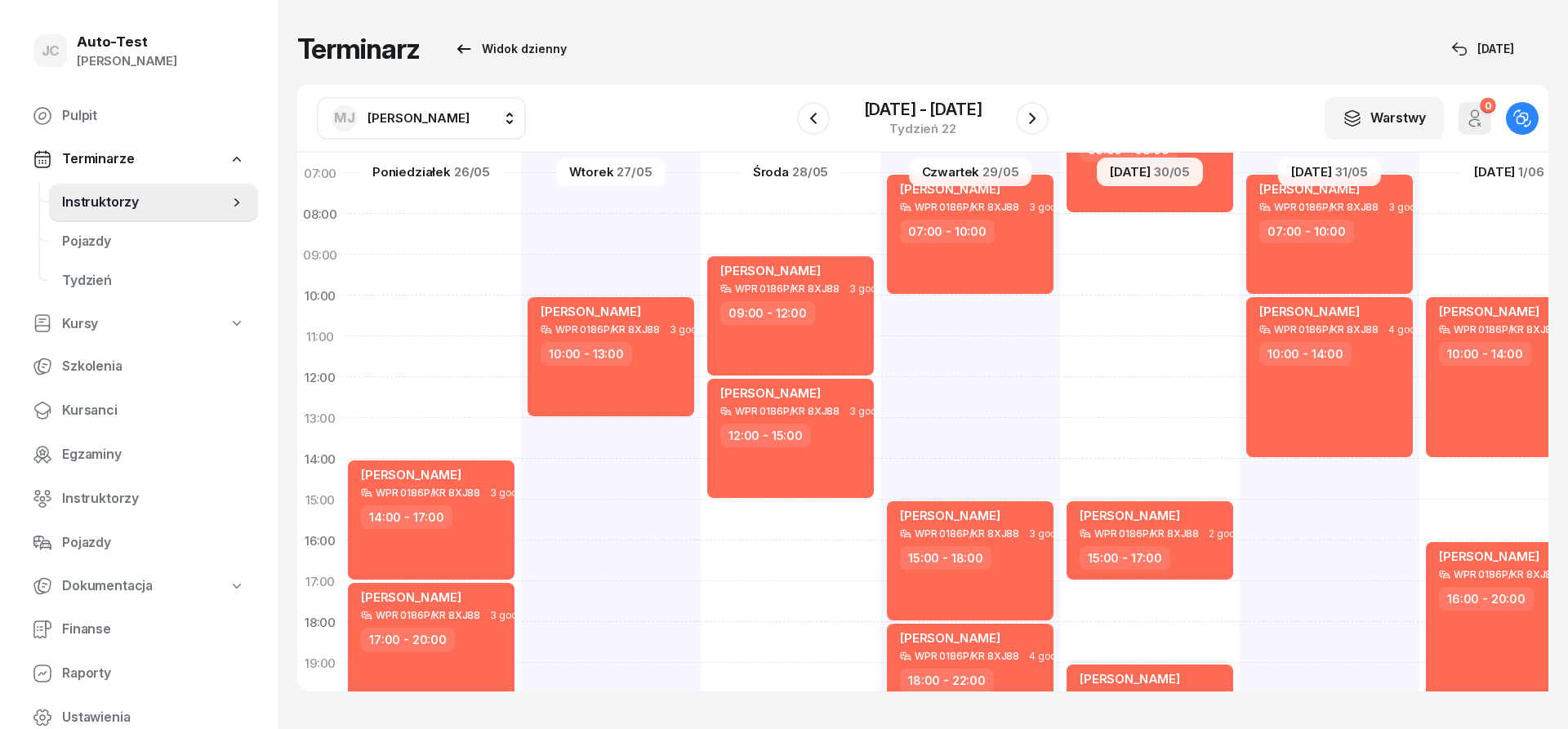
click at [434, 110] on span "[PERSON_NAME]" at bounding box center [418, 118] width 102 height 16
type input "jerz"
click at [449, 213] on li "[PERSON_NAME]" at bounding box center [448, 226] width 234 height 46
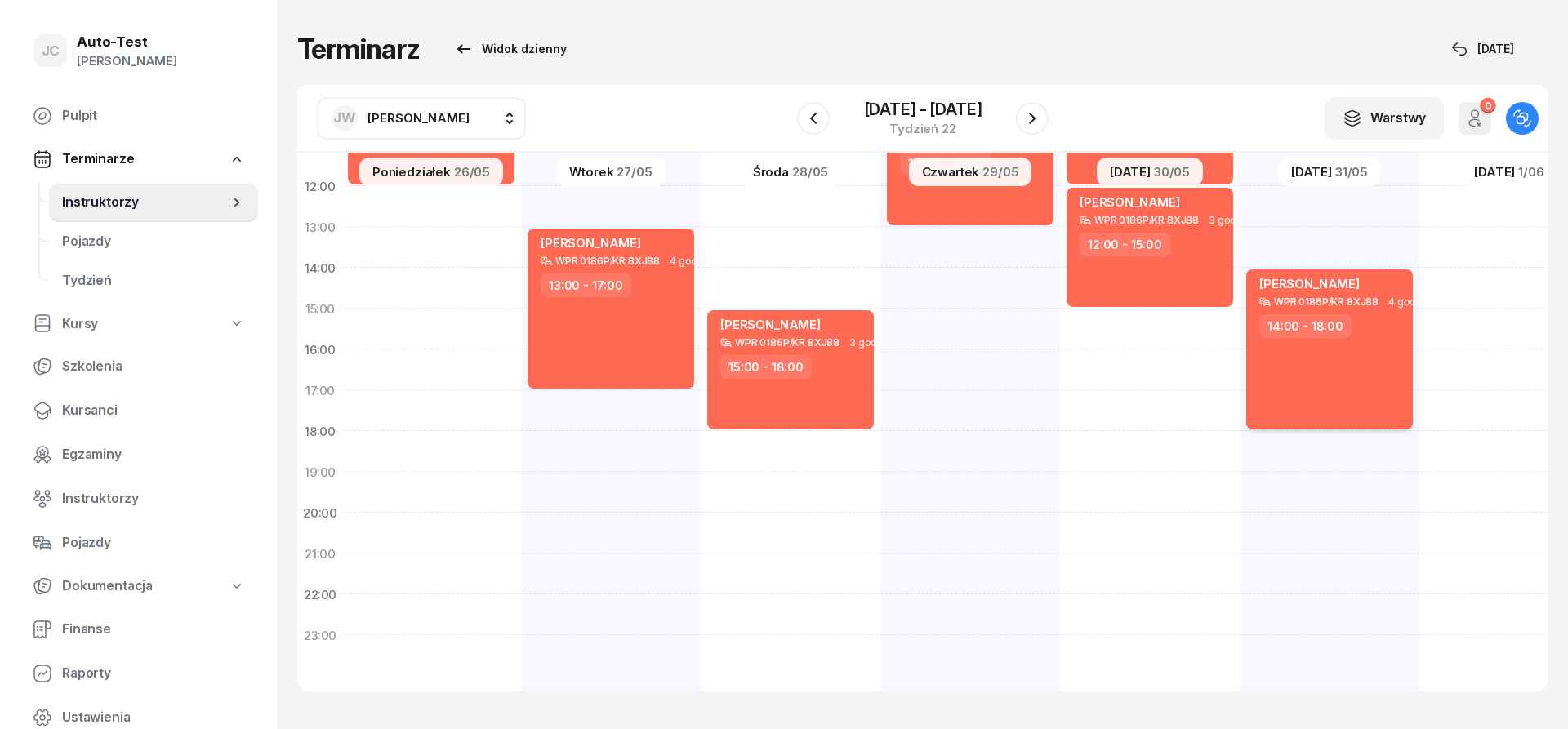
scroll to position [319, 2]
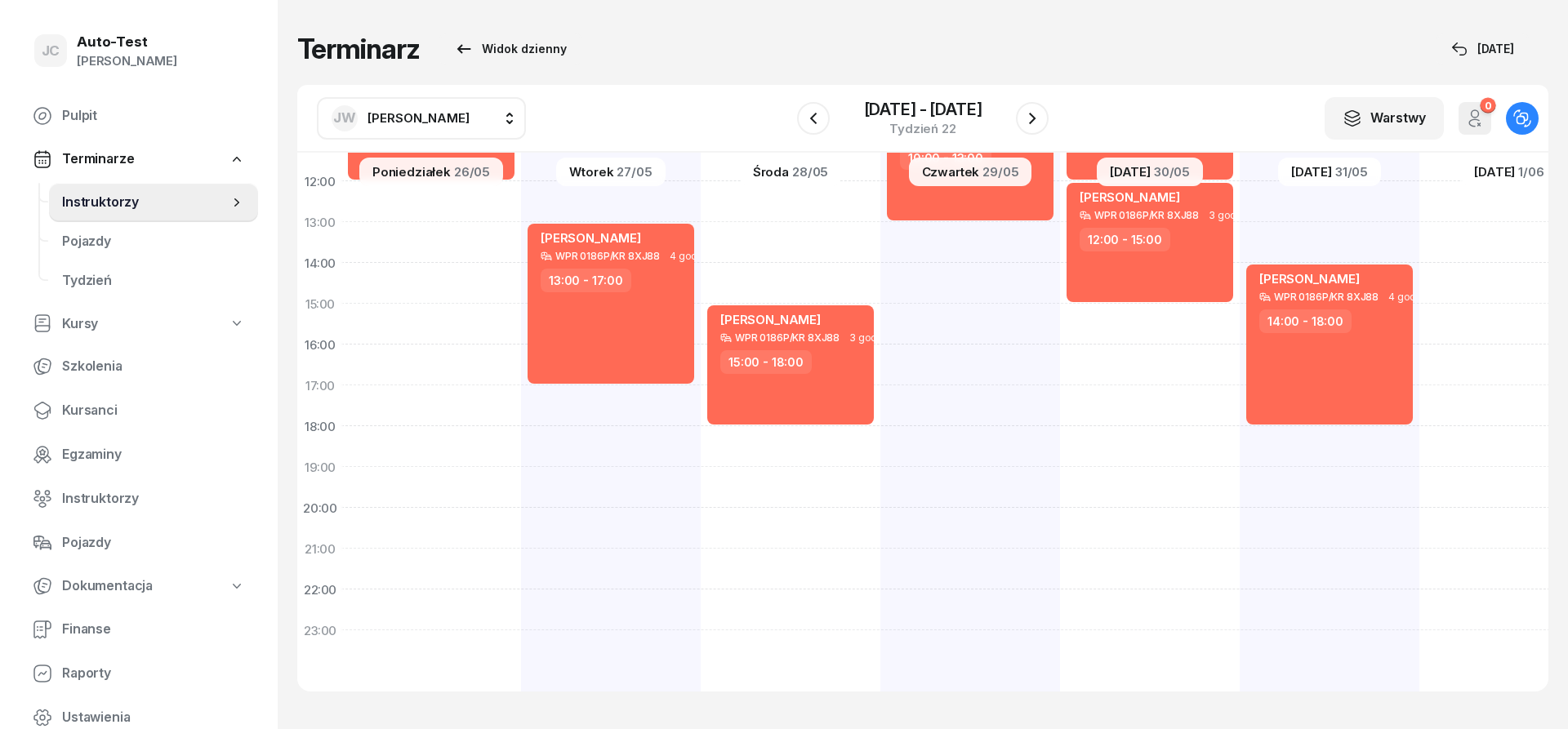
click at [420, 124] on span "[PERSON_NAME]" at bounding box center [418, 118] width 102 height 16
type input "kowa"
click at [432, 228] on span "[PERSON_NAME]" at bounding box center [426, 226] width 100 height 21
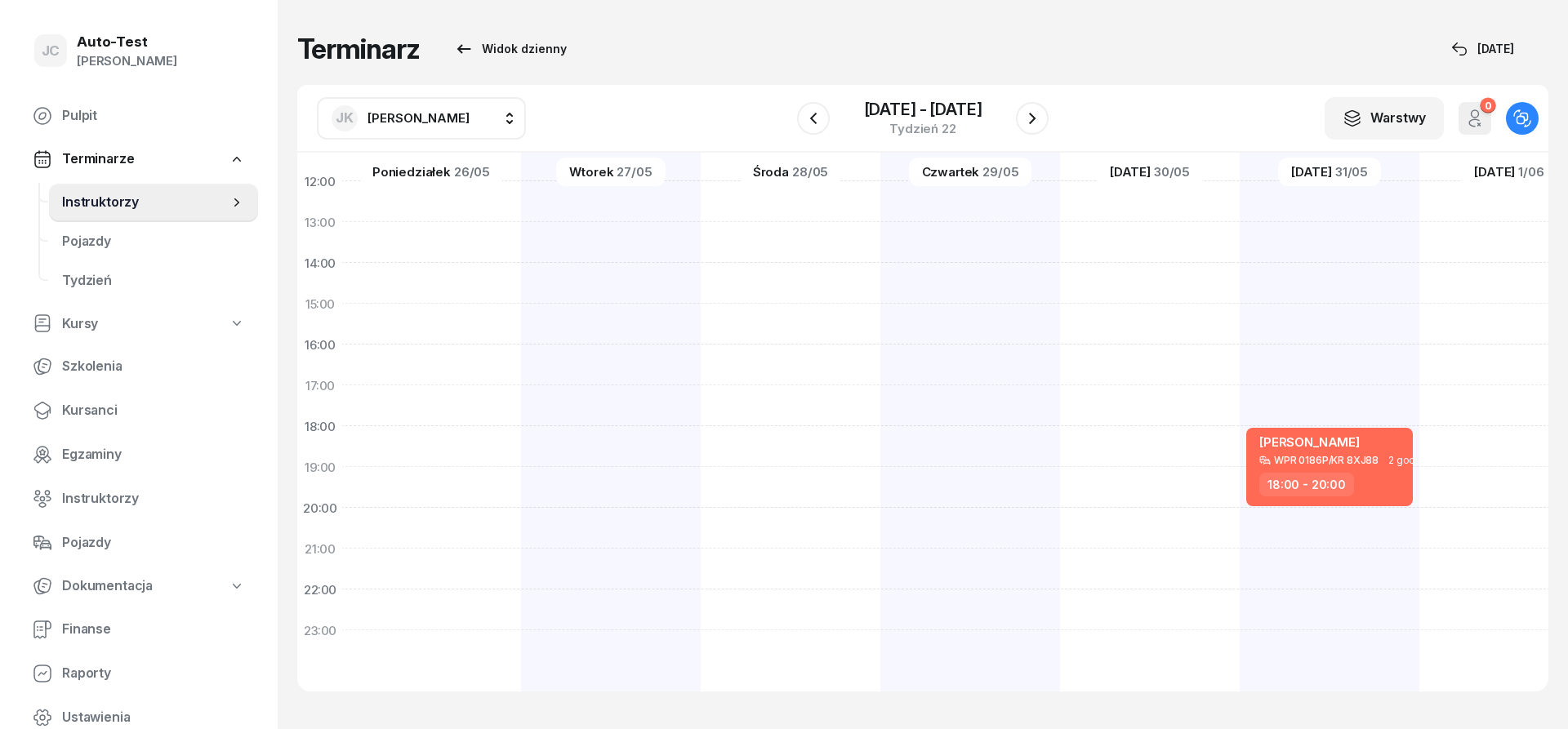
click at [392, 122] on span "[PERSON_NAME]" at bounding box center [418, 118] width 102 height 16
type input "dut"
click at [468, 234] on span "[PERSON_NAME]" at bounding box center [426, 226] width 100 height 21
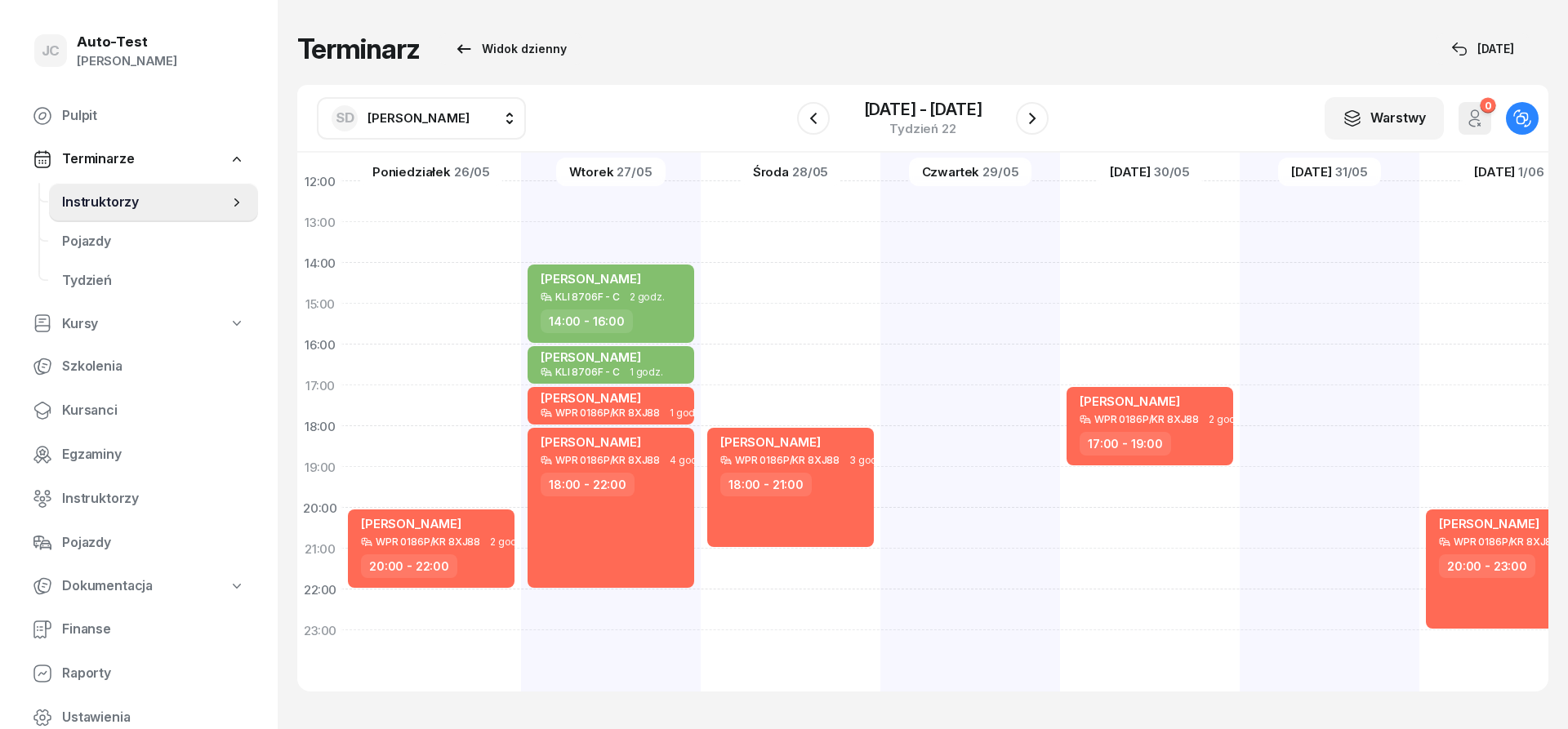
click at [1419, 520] on div "[PERSON_NAME] WPR 0186P/KR 8XJ88 2 godz. 05:00 - 07:00" at bounding box center [1509, 283] width 180 height 817
select select "20"
select select "22"
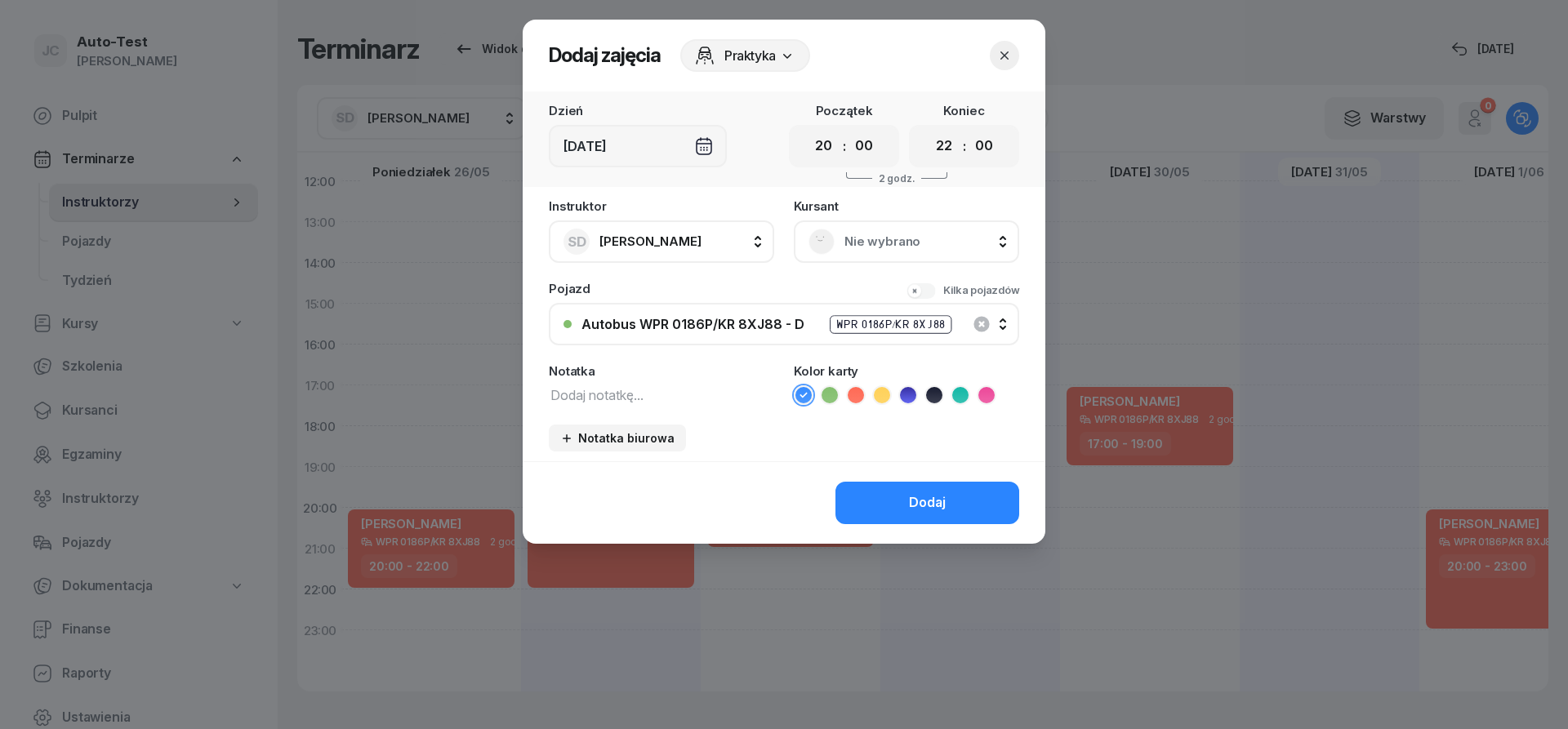
drag, startPoint x: 892, startPoint y: 230, endPoint x: 883, endPoint y: 251, distance: 22.8
click at [890, 235] on div "Nie wybrano" at bounding box center [907, 242] width 196 height 26
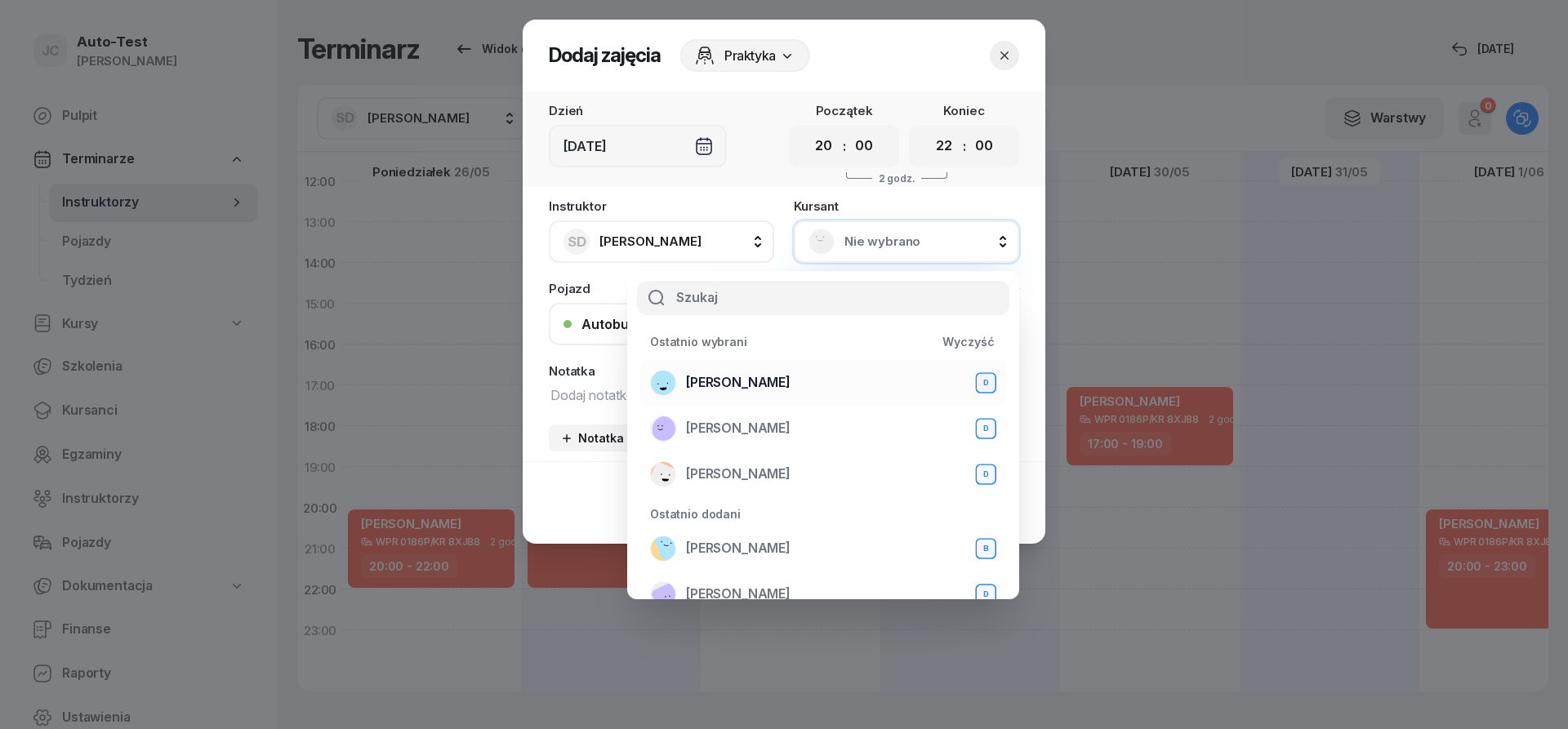
click at [777, 391] on span "[PERSON_NAME]" at bounding box center [739, 382] width 105 height 21
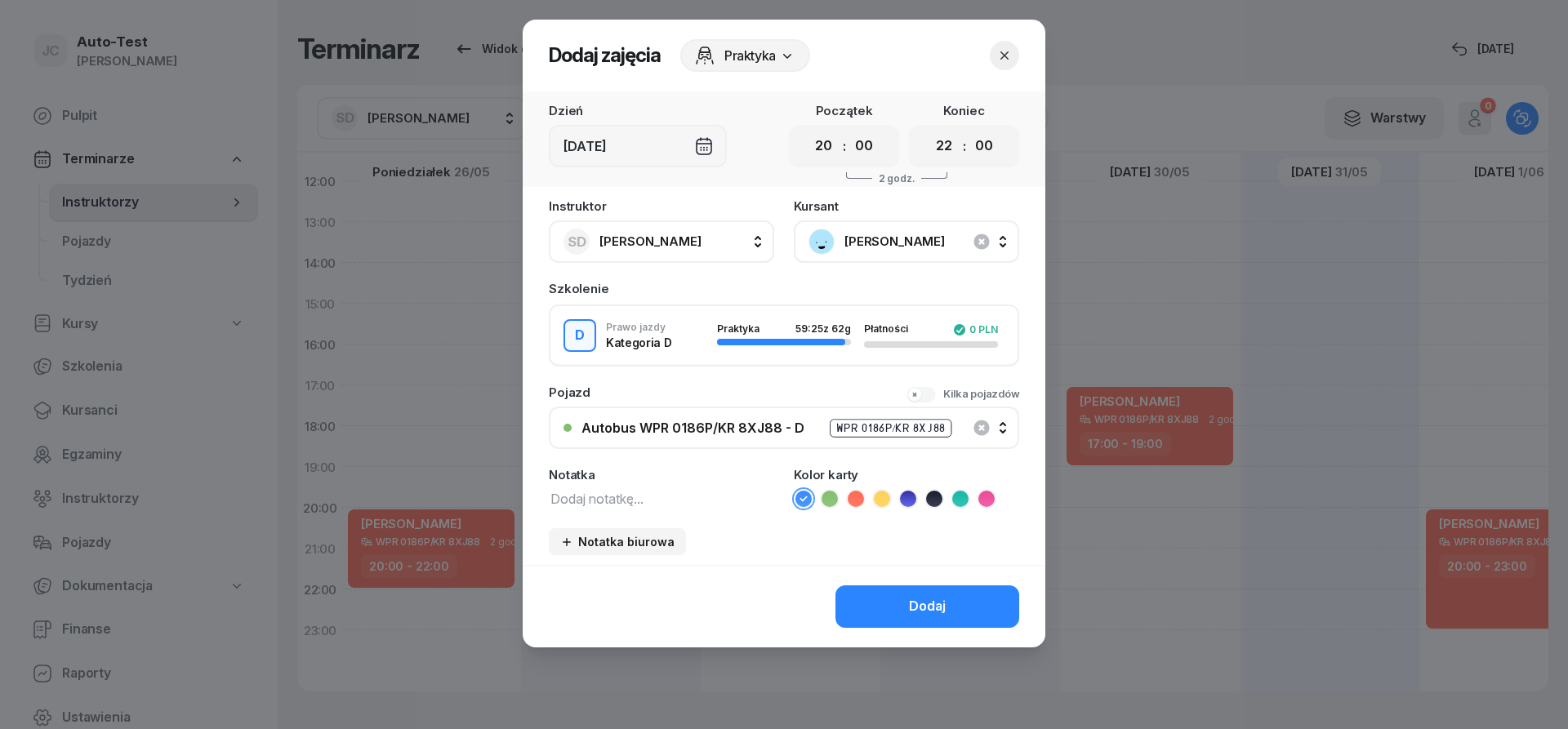
click at [854, 497] on icon at bounding box center [856, 498] width 16 height 16
click at [905, 607] on button "Dodaj" at bounding box center [928, 606] width 184 height 42
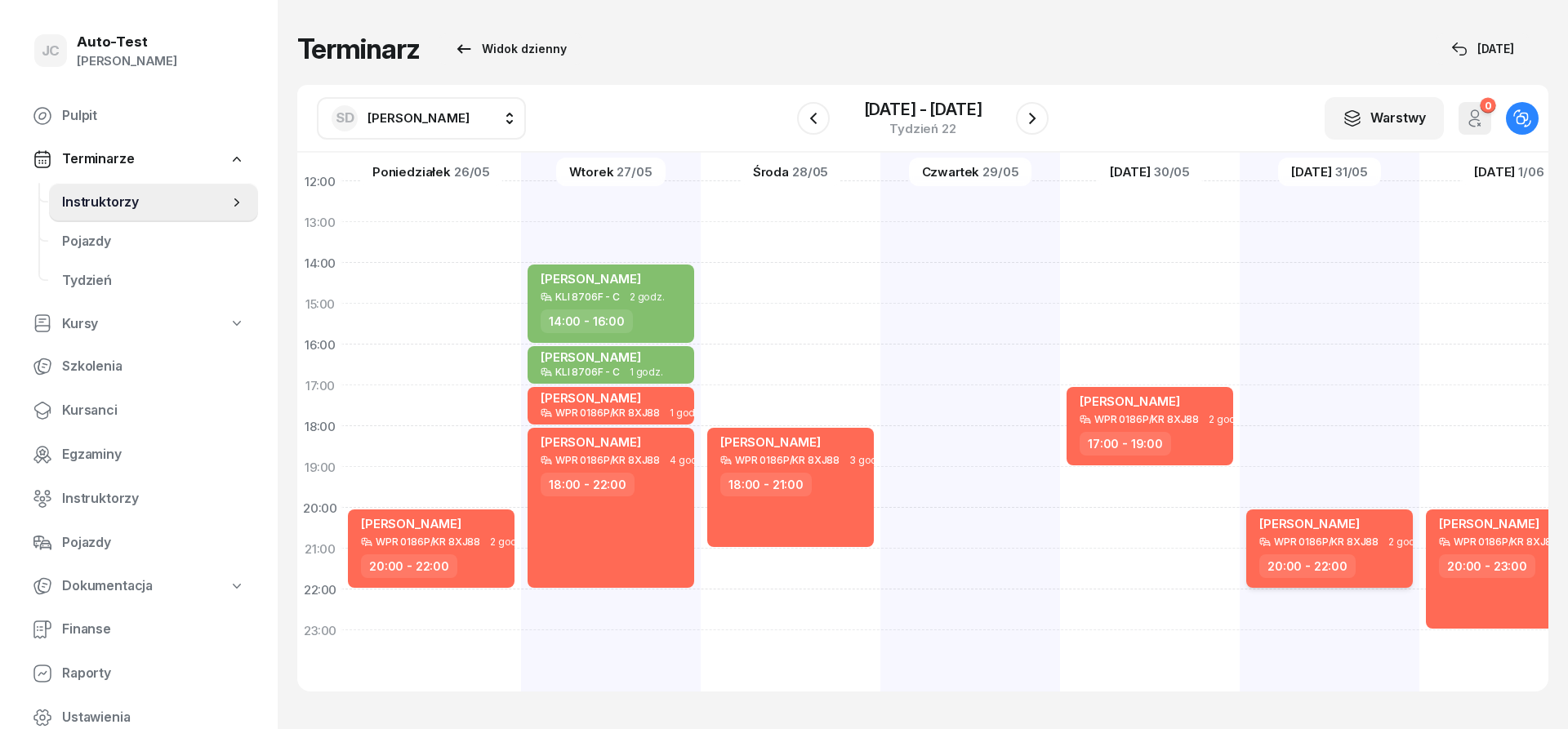
click at [1364, 540] on div "WPR 0186P/KR 8XJ88" at bounding box center [1327, 541] width 105 height 10
select select "20"
select select "22"
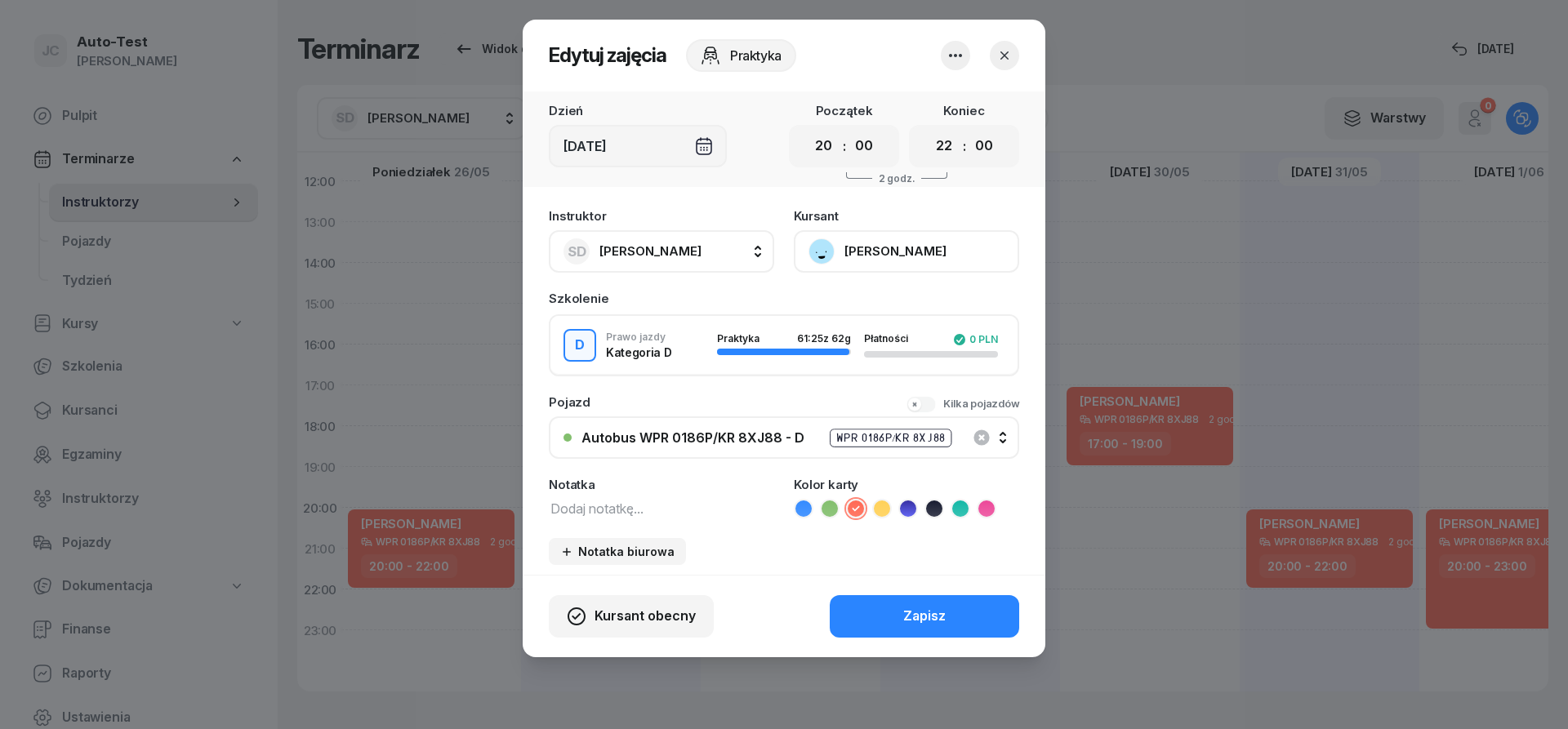
click at [1014, 53] on button "button" at bounding box center [1004, 55] width 29 height 29
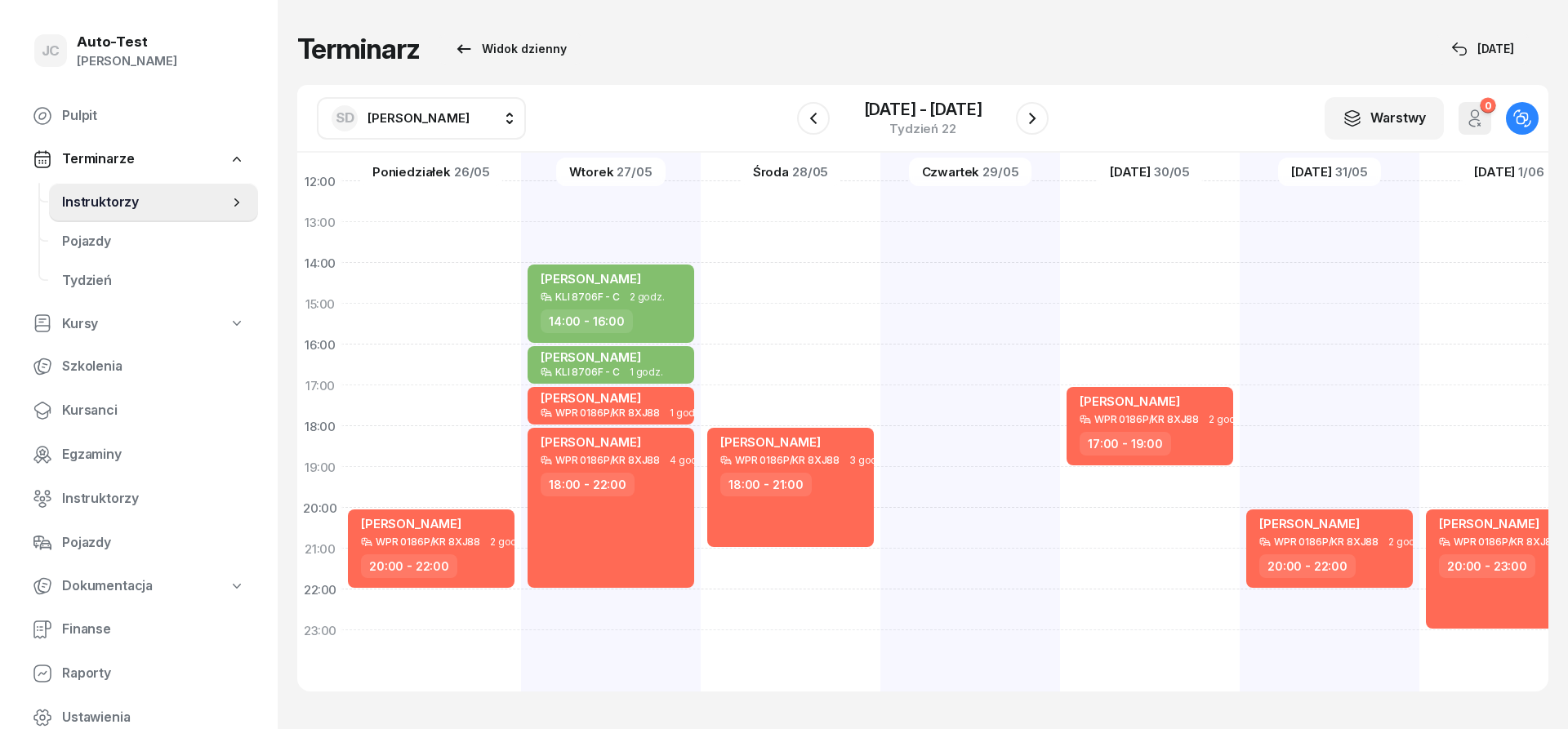
click at [655, 50] on div "Terminarz Widok dzienny [DATE]" at bounding box center [923, 49] width 1251 height 33
click at [720, 46] on div "Terminarz Widok dzienny [DATE]" at bounding box center [923, 49] width 1251 height 33
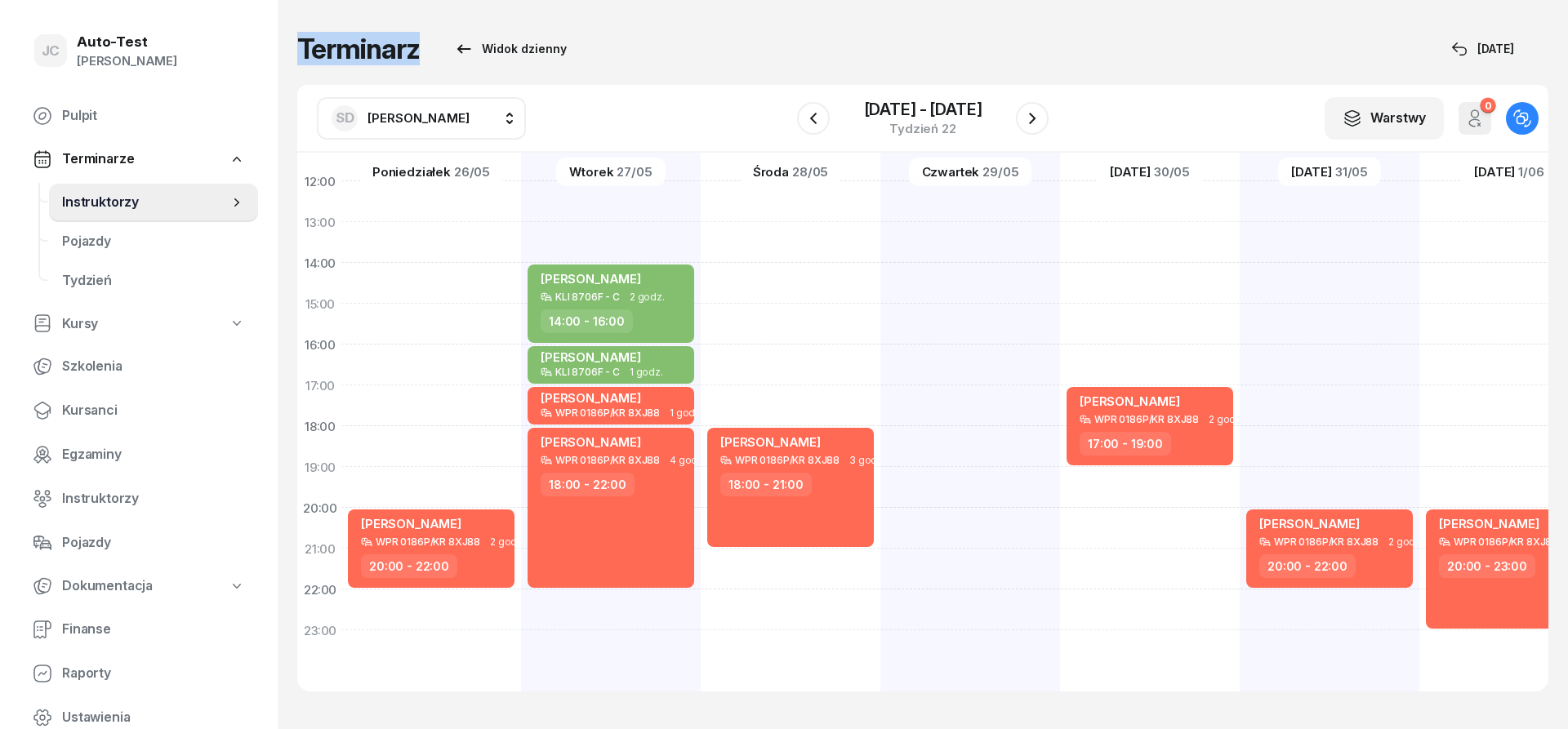
click at [384, 51] on h1 "Terminarz" at bounding box center [358, 49] width 122 height 29
drag, startPoint x: 302, startPoint y: 49, endPoint x: 417, endPoint y: 50, distance: 115.0
click at [417, 50] on h1 "Terminarz" at bounding box center [358, 49] width 122 height 29
click at [718, 59] on div "Terminarz Widok dzienny [DATE]" at bounding box center [923, 49] width 1251 height 33
click at [101, 57] on div "[PERSON_NAME]" at bounding box center [126, 61] width 100 height 21
